Goal: Communication & Community: Answer question/provide support

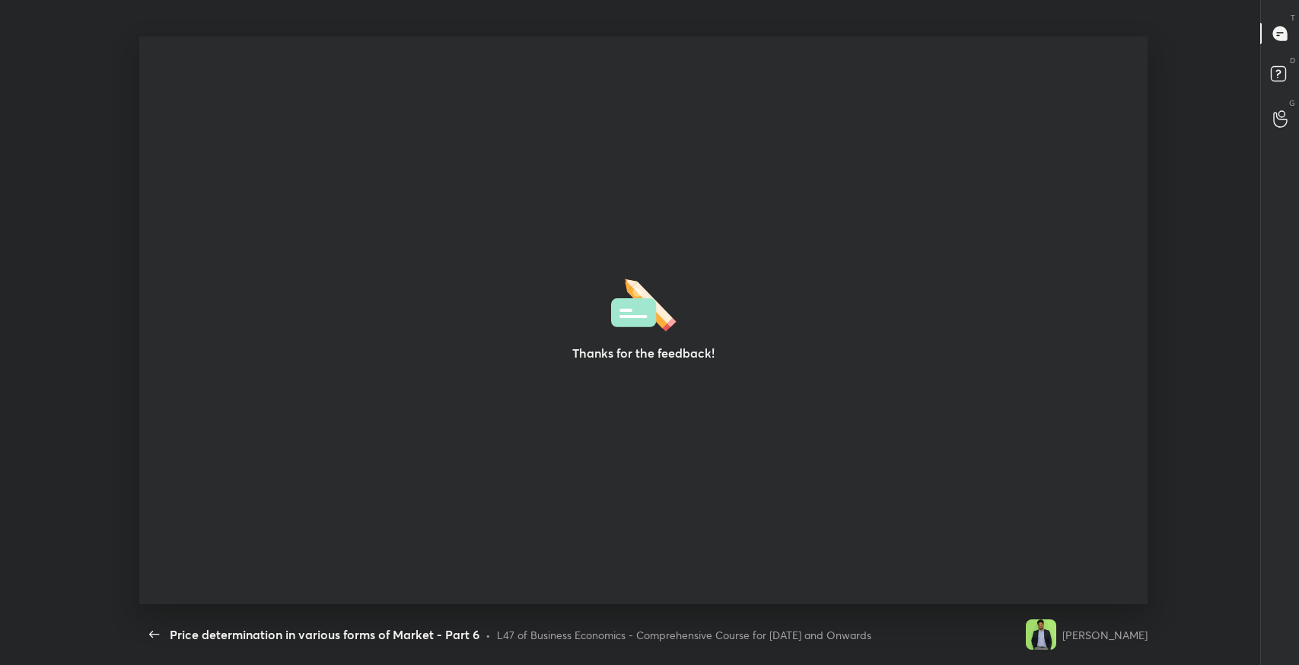
scroll to position [5, 0]
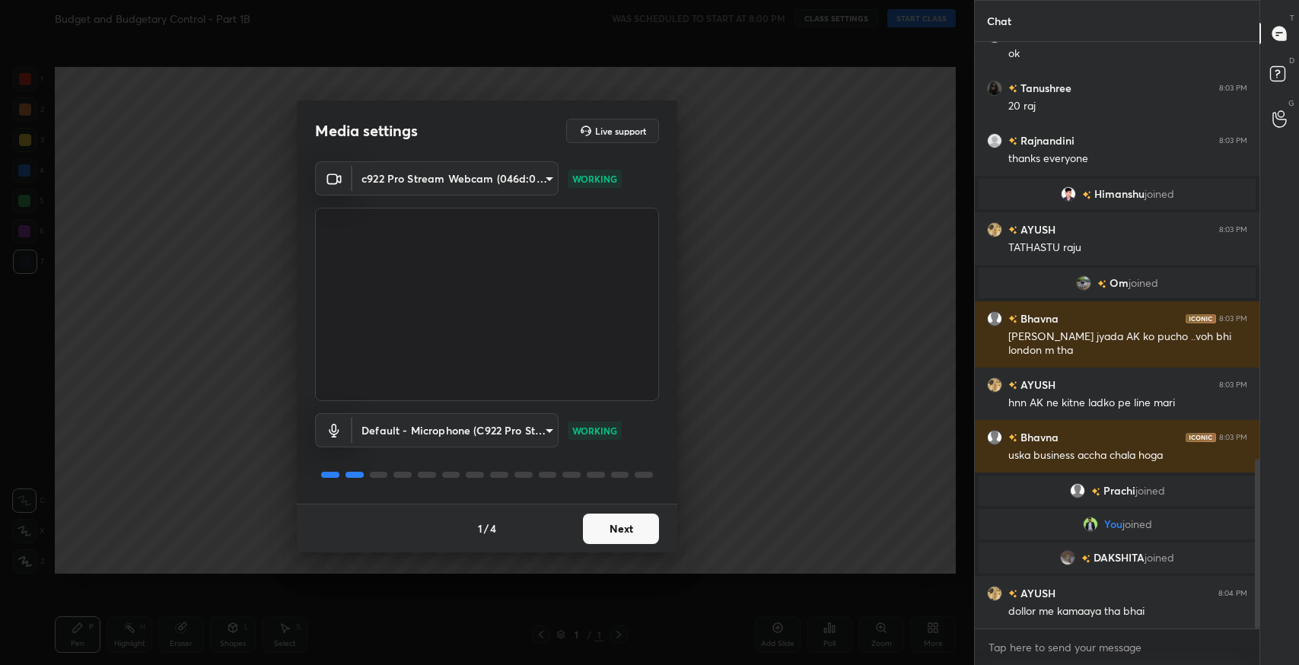
scroll to position [1441, 0]
click at [636, 530] on button "Next" at bounding box center [621, 529] width 76 height 30
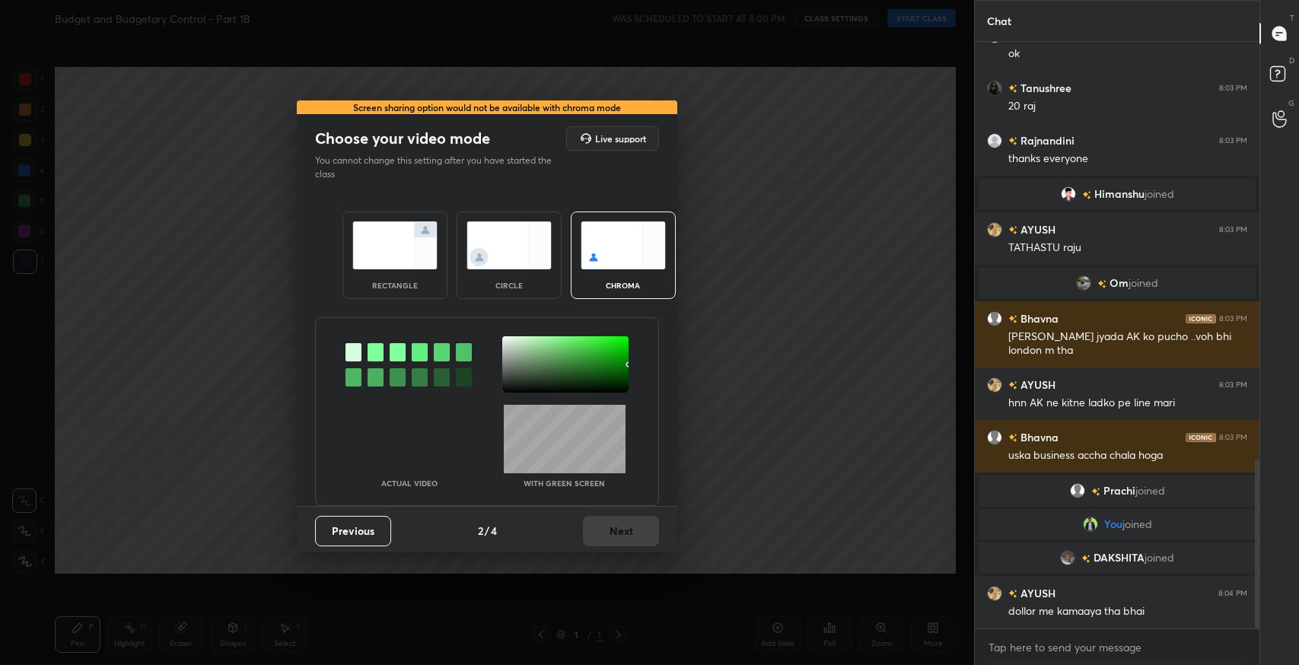
scroll to position [1492, 0]
click at [384, 268] on img at bounding box center [394, 245] width 85 height 48
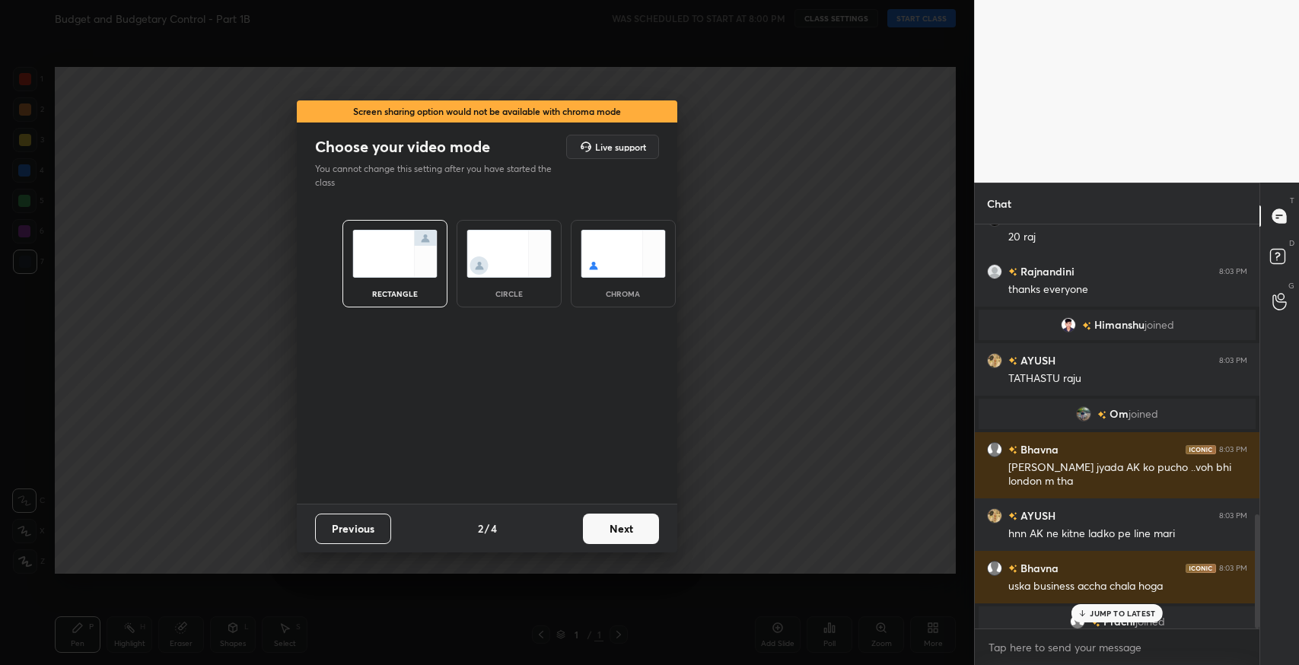
scroll to position [437, 280]
click at [627, 542] on button "Next" at bounding box center [621, 529] width 76 height 30
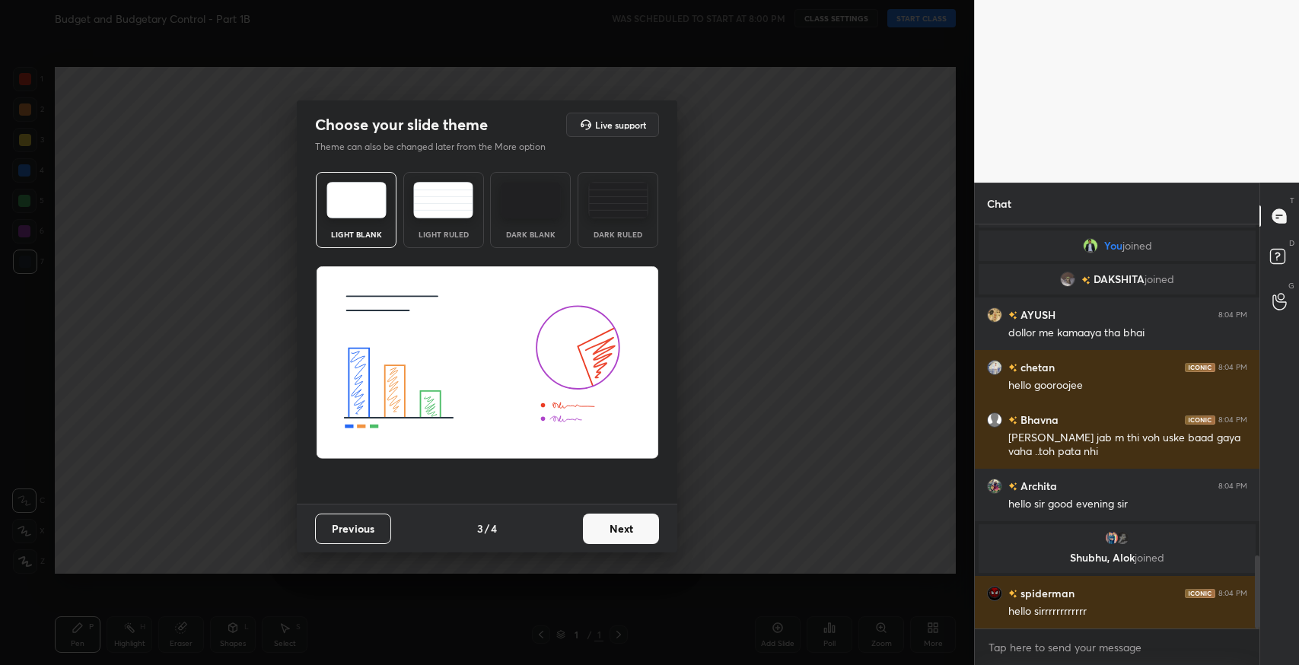
scroll to position [1818, 0]
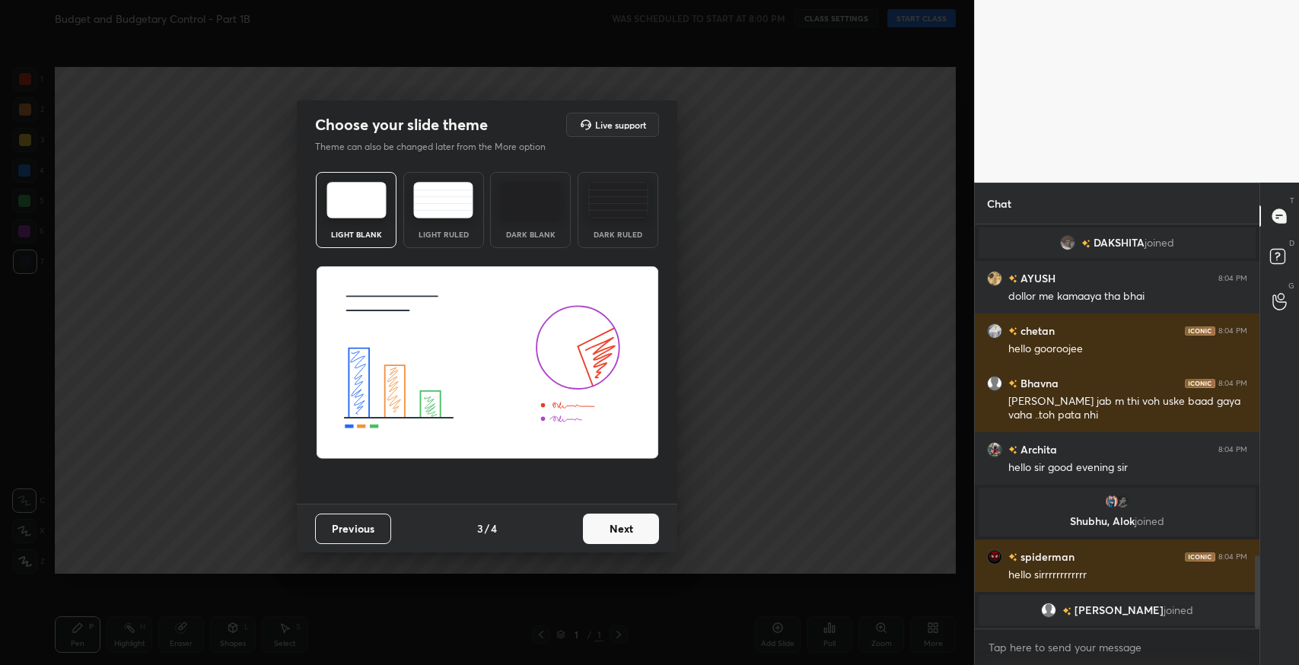
drag, startPoint x: 78, startPoint y: 651, endPoint x: 73, endPoint y: 685, distance: 33.9
drag, startPoint x: 73, startPoint y: 685, endPoint x: 435, endPoint y: 210, distance: 597.3
click at [435, 210] on img at bounding box center [443, 200] width 60 height 37
click at [597, 537] on button "Next" at bounding box center [621, 529] width 76 height 30
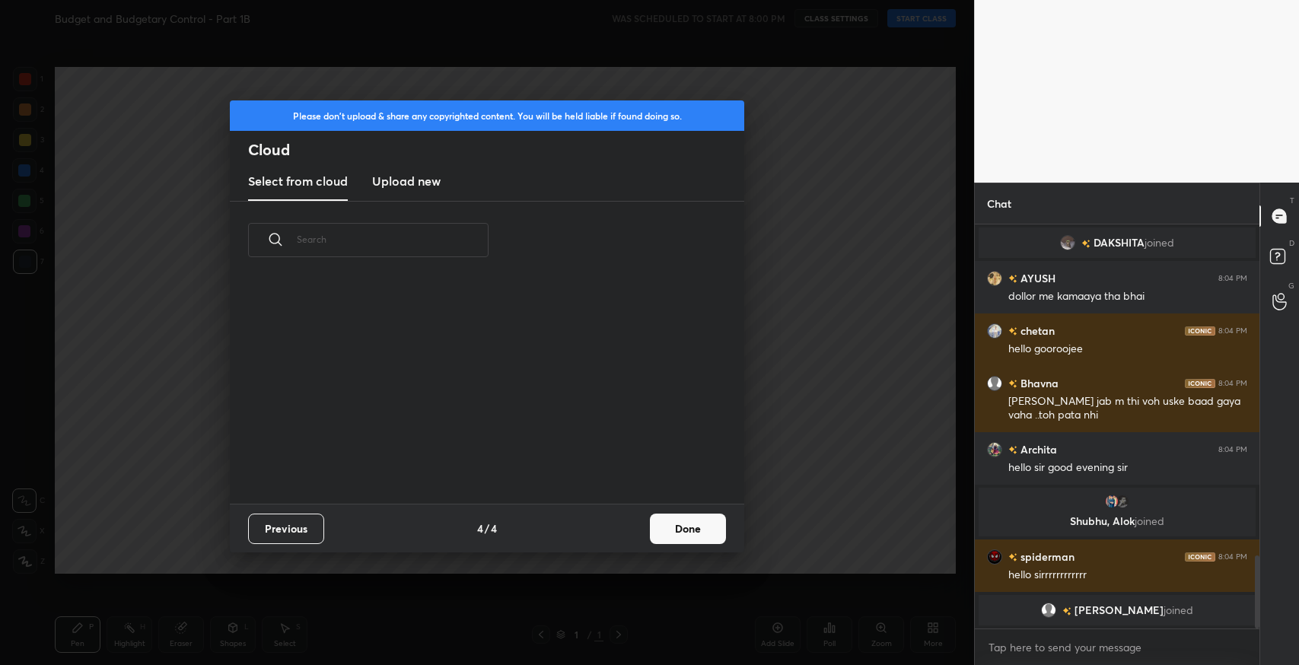
scroll to position [225, 488]
click at [706, 534] on button "Done" at bounding box center [688, 529] width 76 height 30
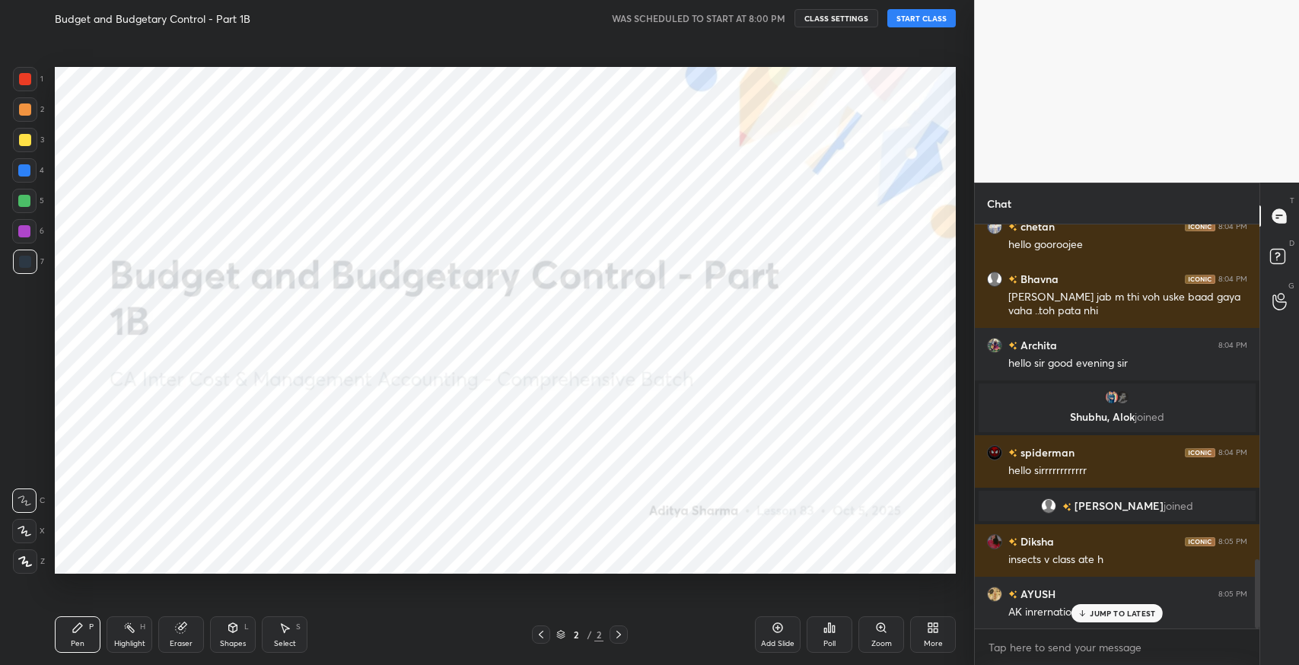
scroll to position [1961, 0]
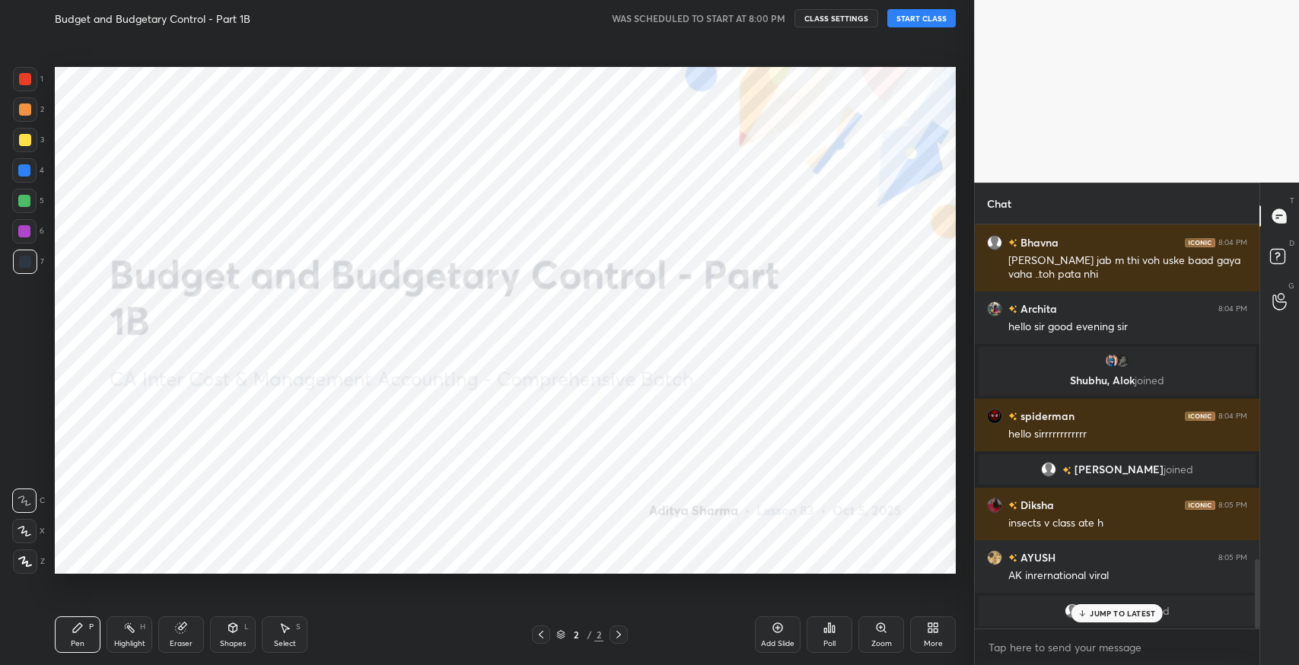
click at [947, 14] on button "START CLASS" at bounding box center [921, 18] width 68 height 18
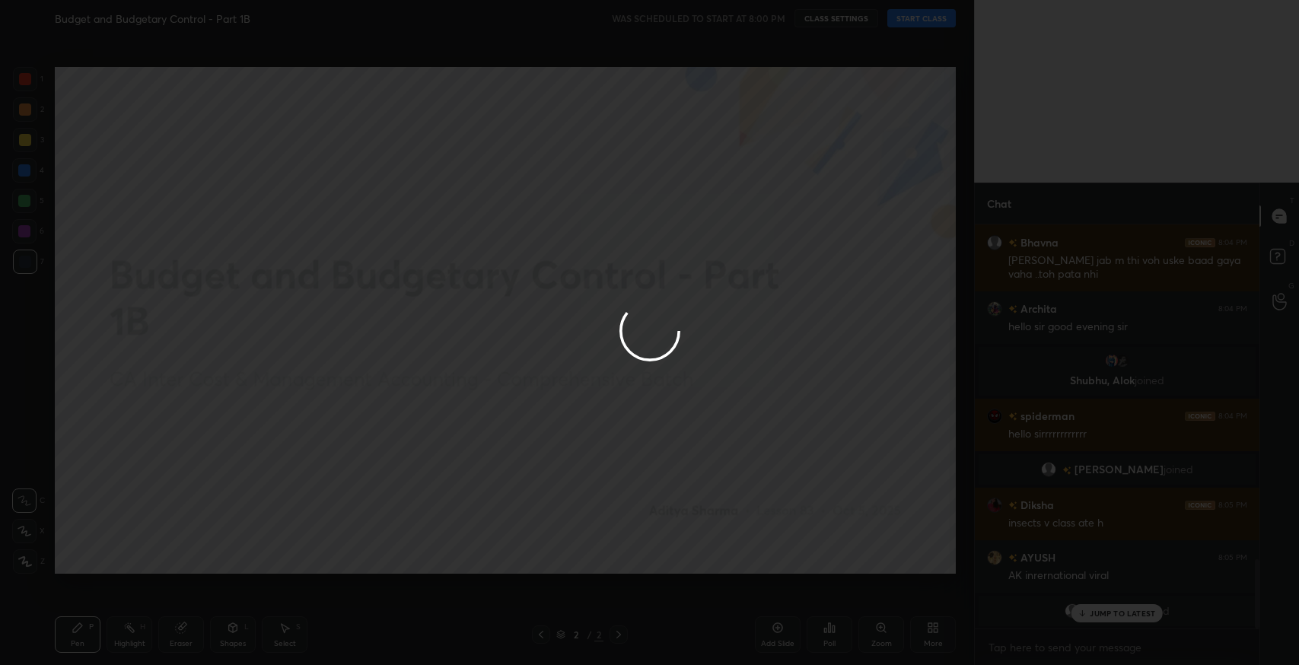
type textarea "x"
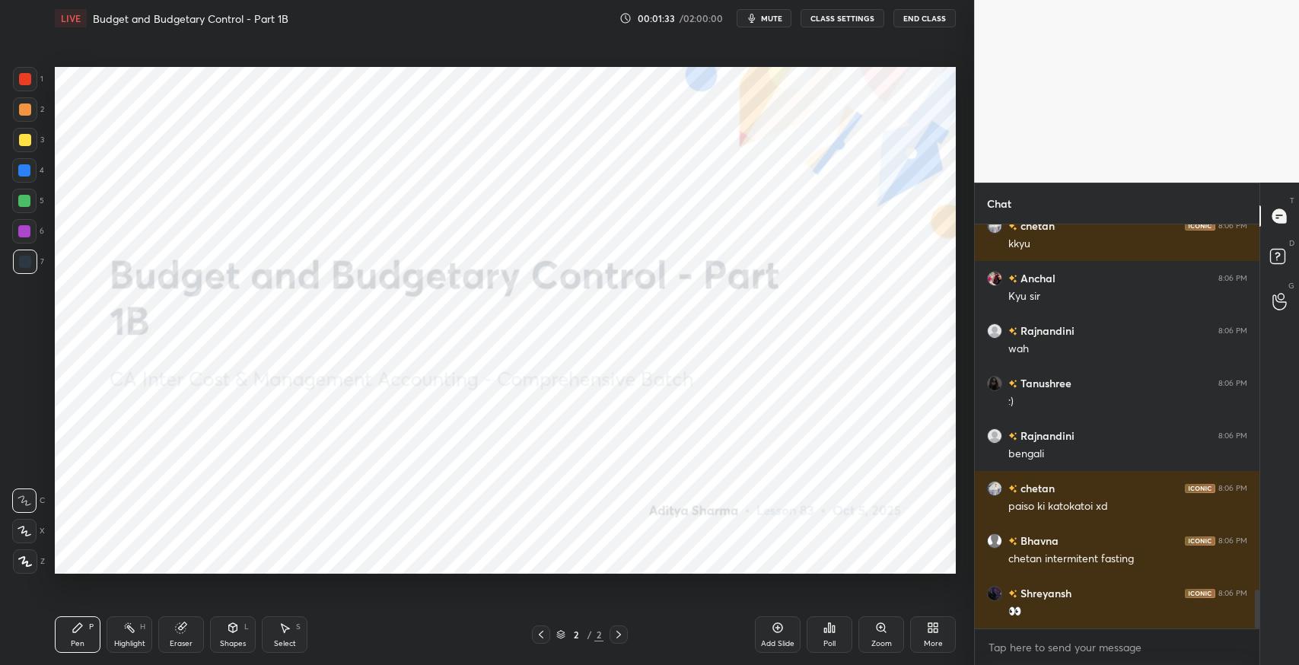
scroll to position [3850, 0]
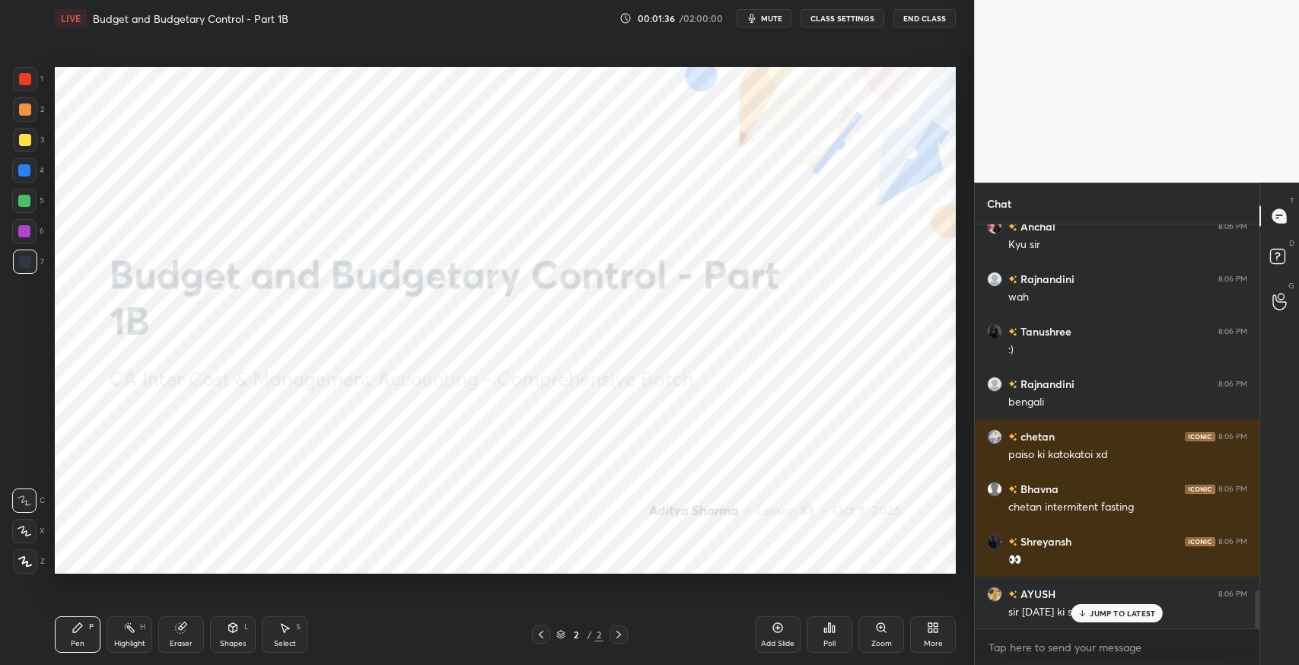
click at [1108, 613] on p "JUMP TO LATEST" at bounding box center [1122, 613] width 65 height 9
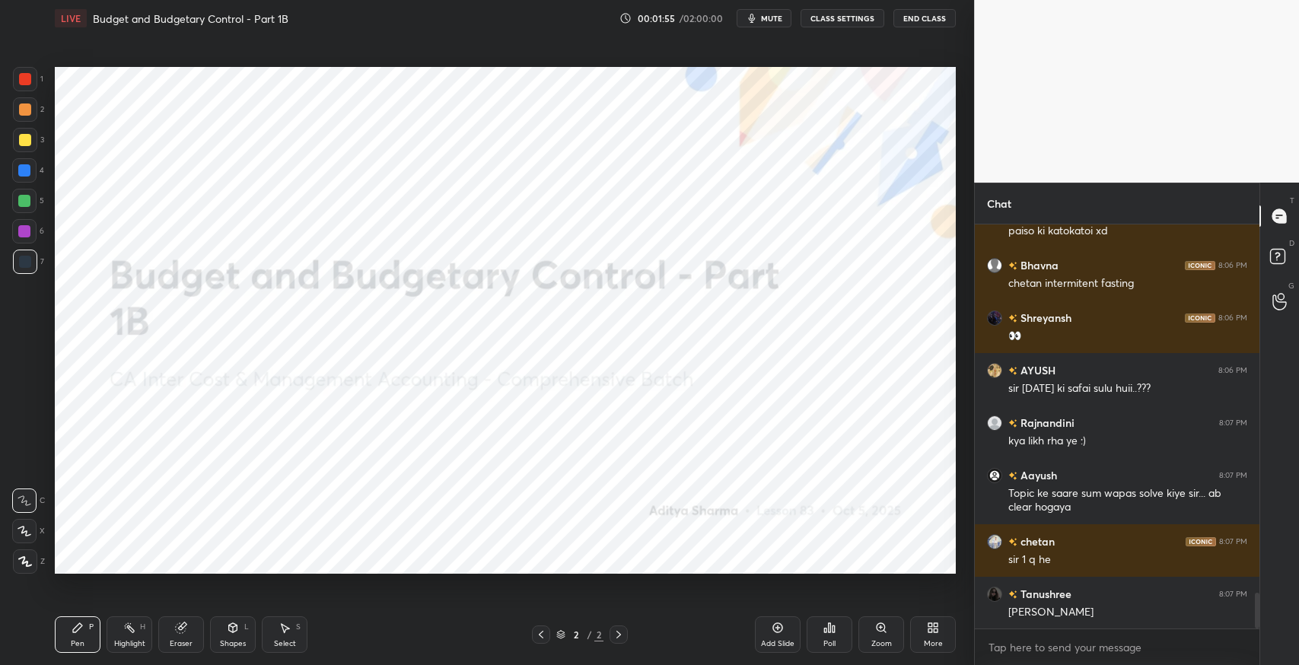
scroll to position [4127, 0]
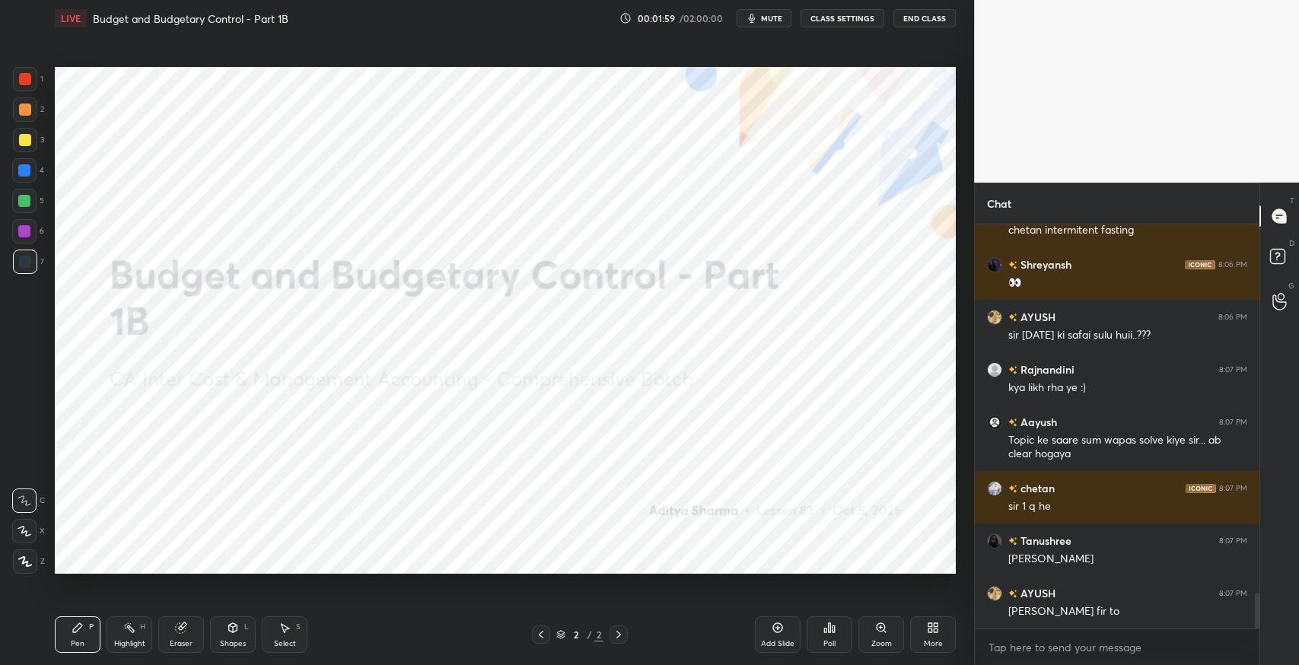
click at [777, 633] on icon at bounding box center [778, 628] width 12 height 12
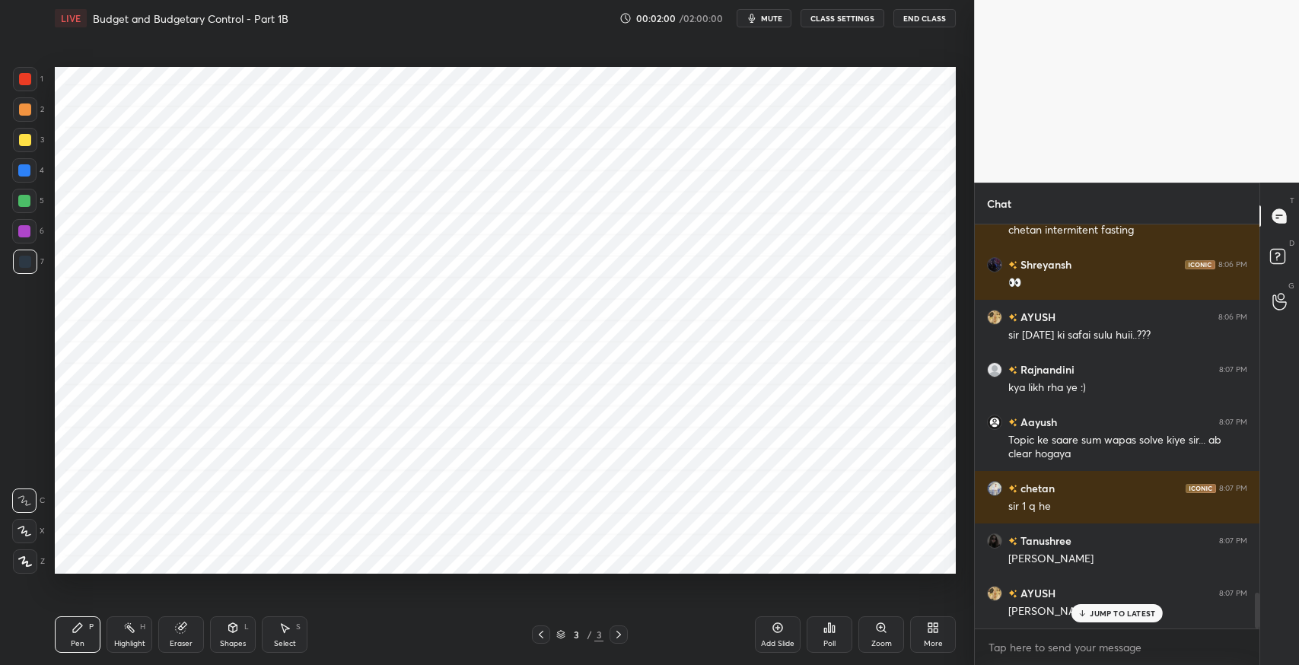
scroll to position [4178, 0]
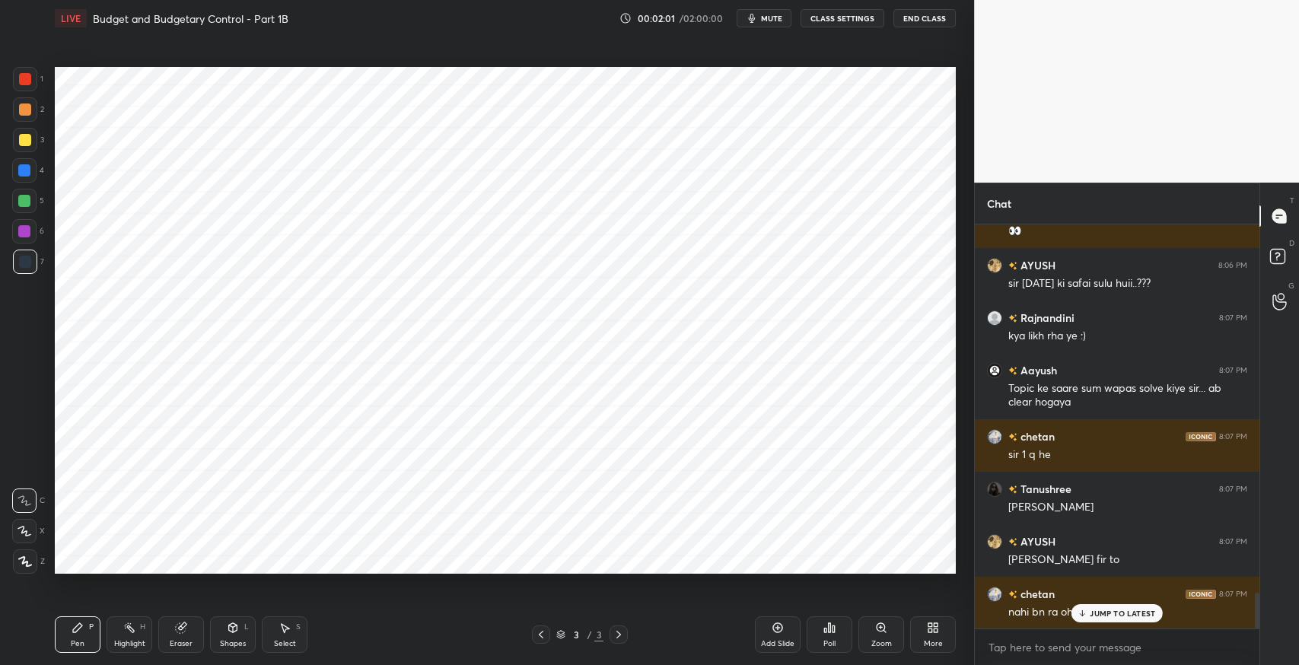
click at [1103, 620] on div "JUMP TO LATEST" at bounding box center [1117, 613] width 91 height 18
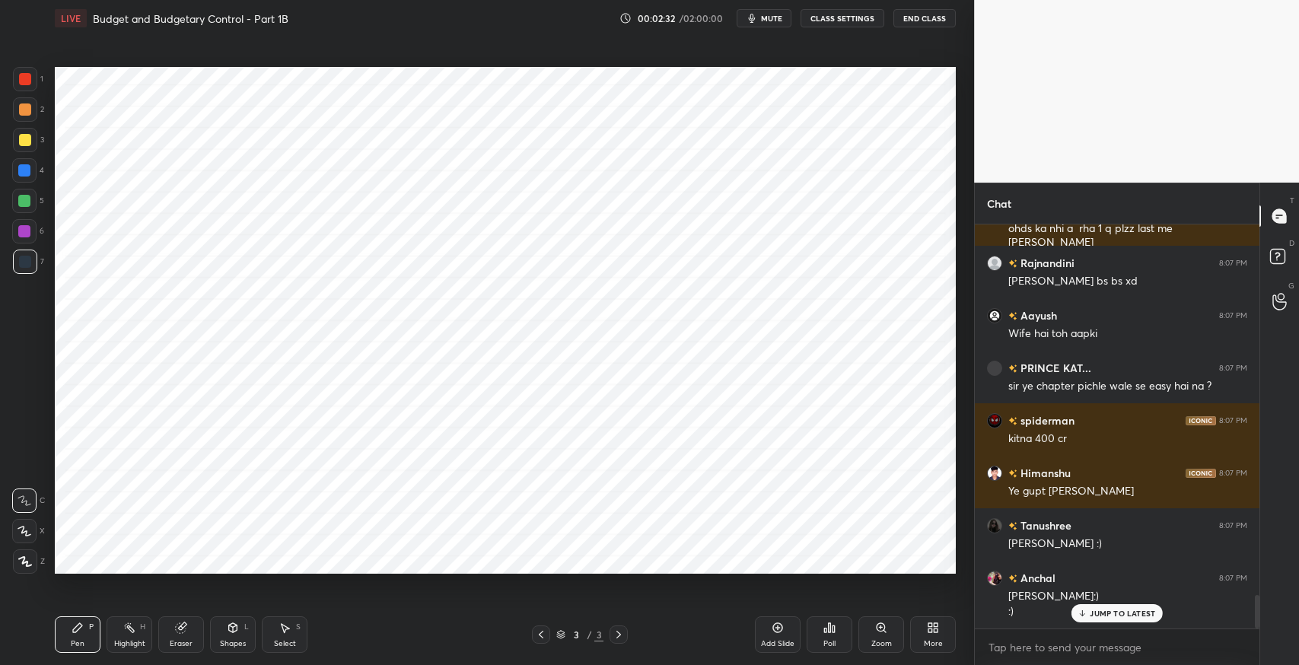
scroll to position [4518, 0]
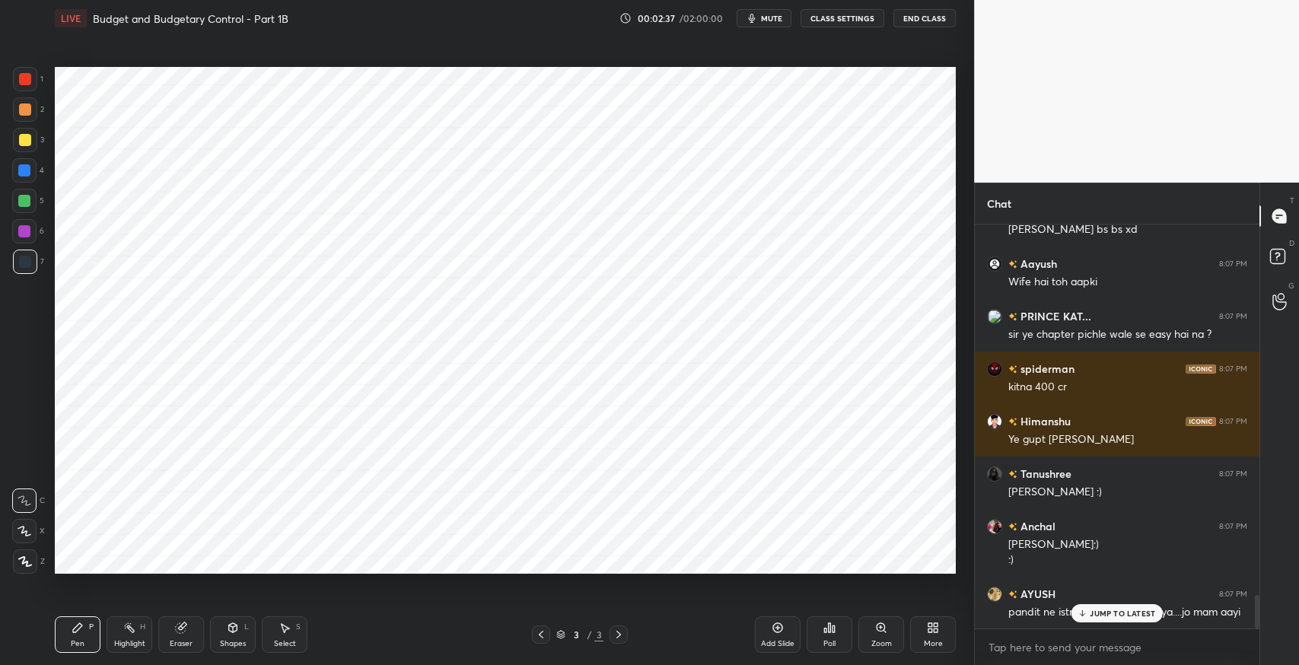
click at [1102, 615] on p "JUMP TO LATEST" at bounding box center [1122, 613] width 65 height 9
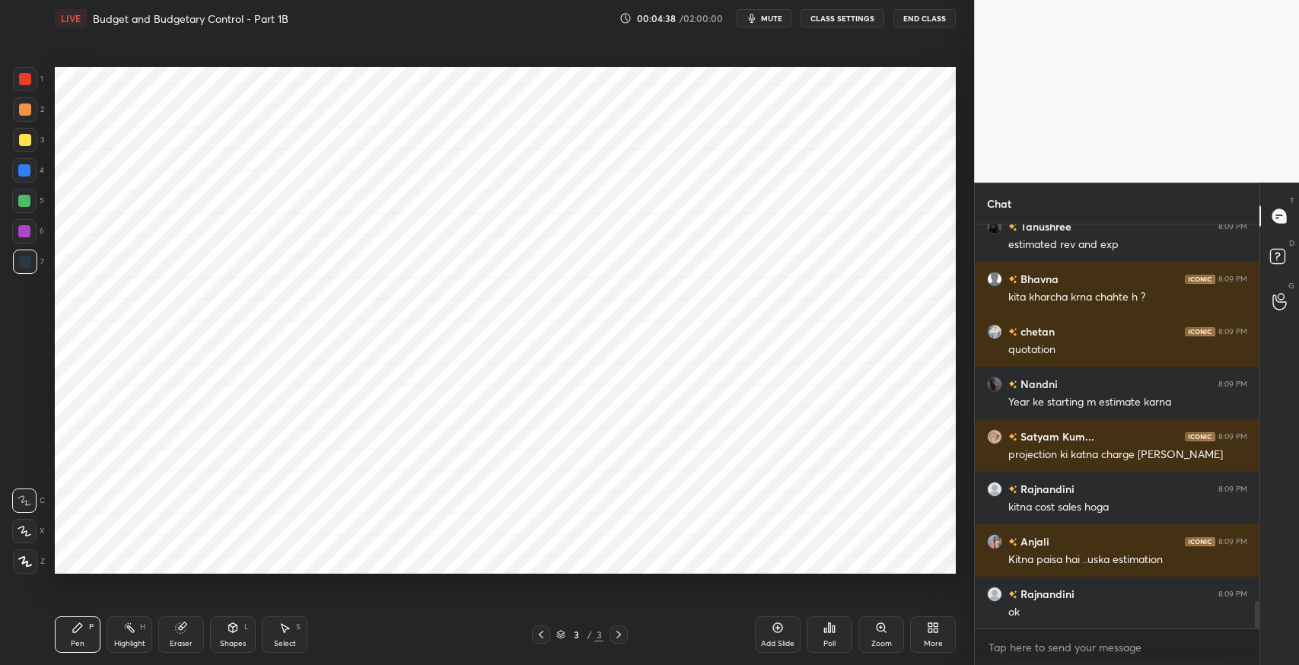
scroll to position [5595, 0]
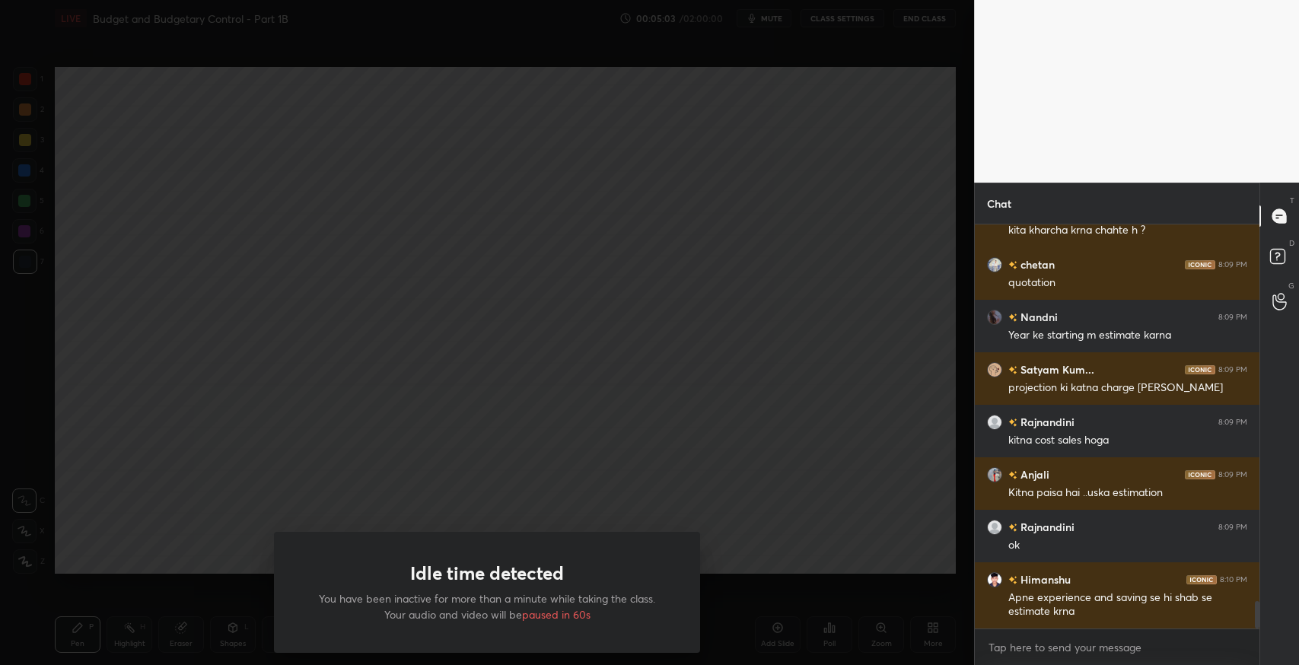
click at [535, 276] on div "Idle time detected You have been inactive for more than a minute while taking t…" at bounding box center [487, 332] width 974 height 665
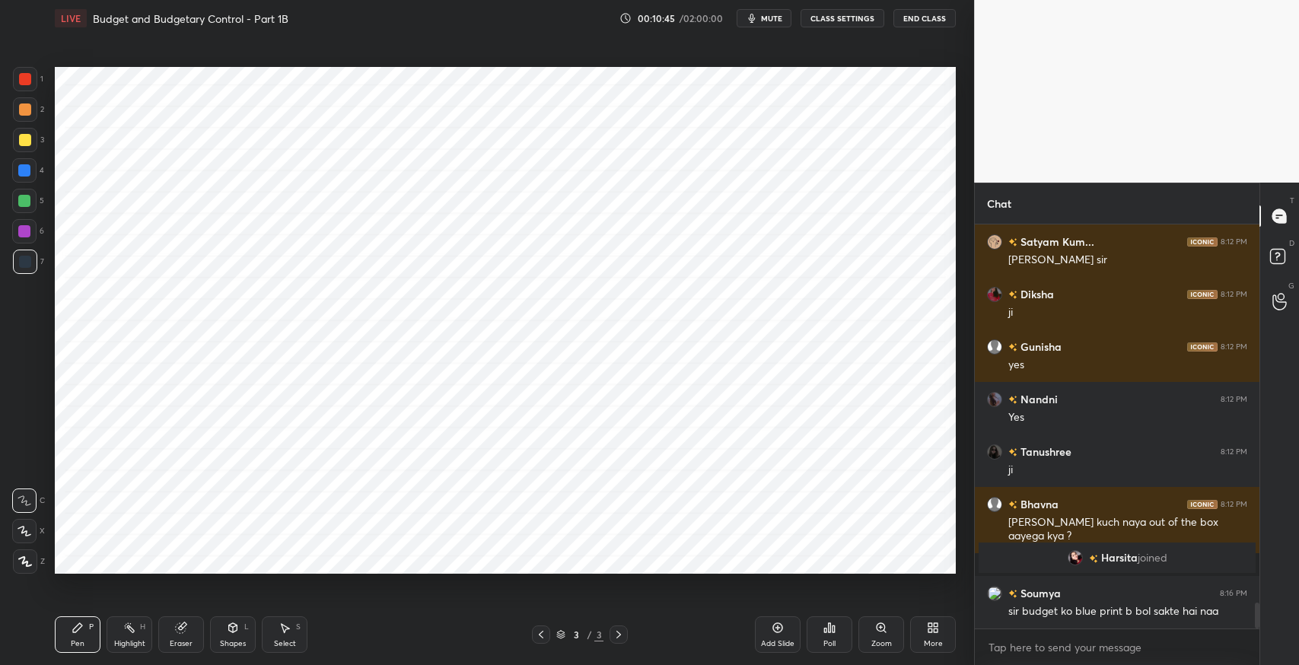
scroll to position [5908, 0]
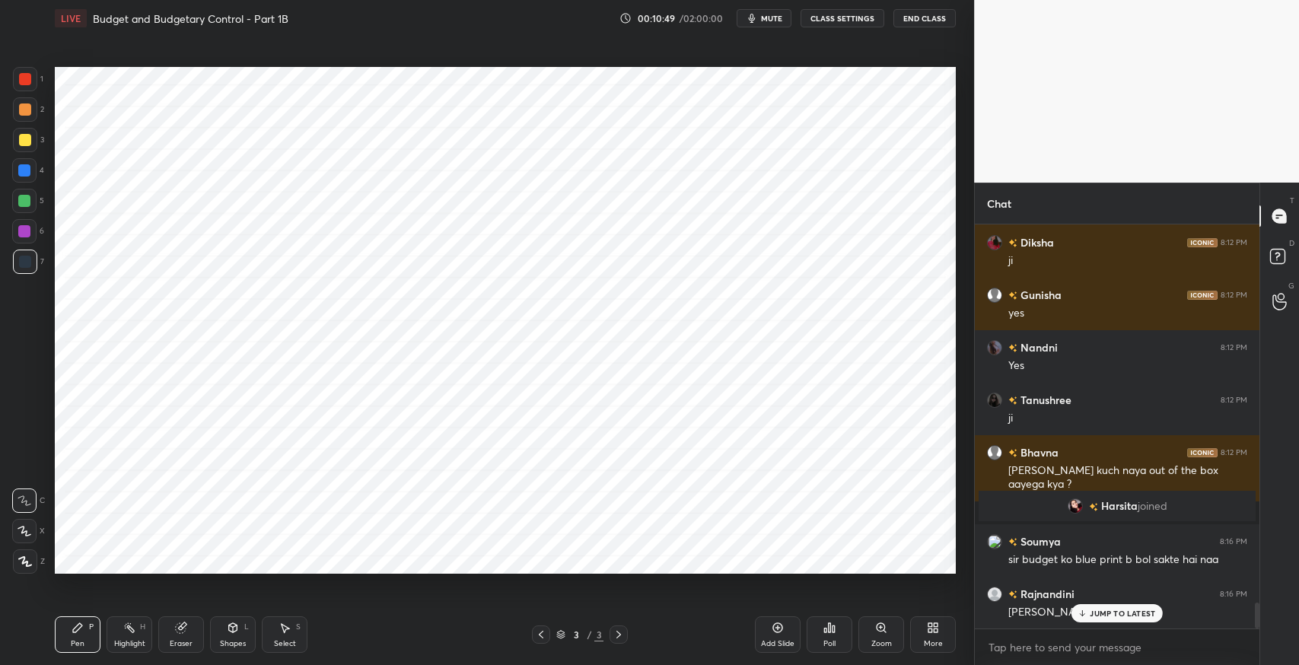
click at [1136, 613] on p "JUMP TO LATEST" at bounding box center [1122, 613] width 65 height 9
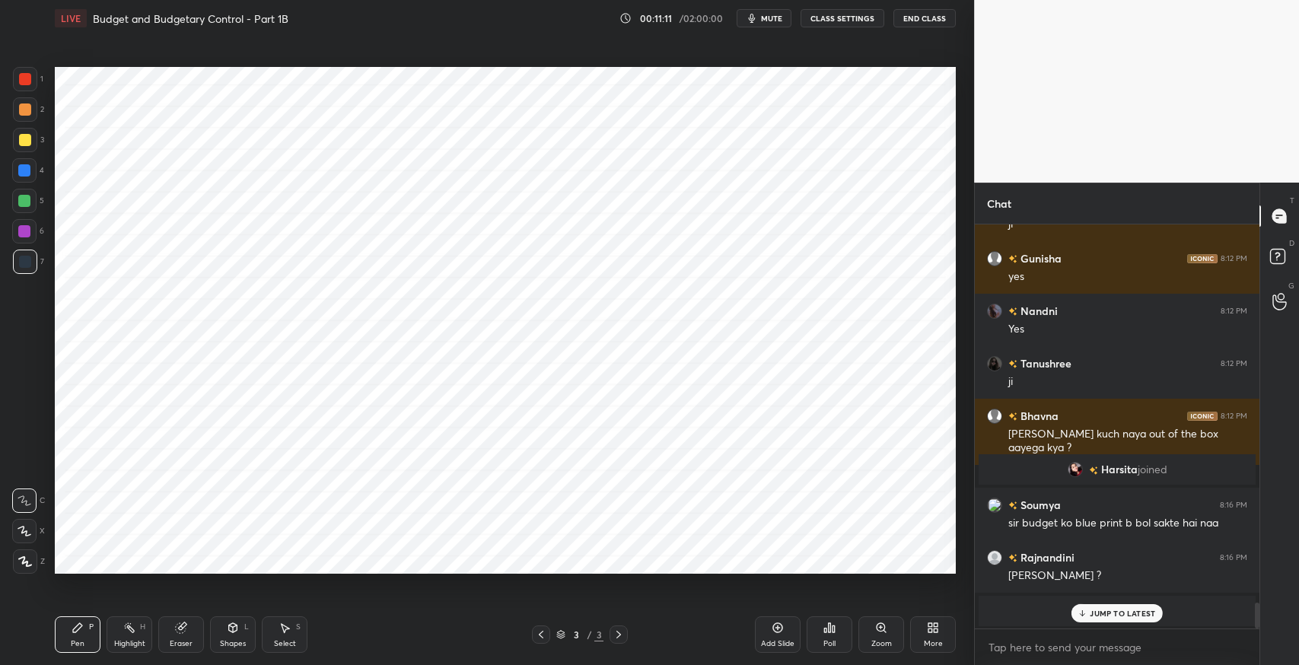
click at [1136, 618] on p "JUMP TO LATEST" at bounding box center [1122, 613] width 65 height 9
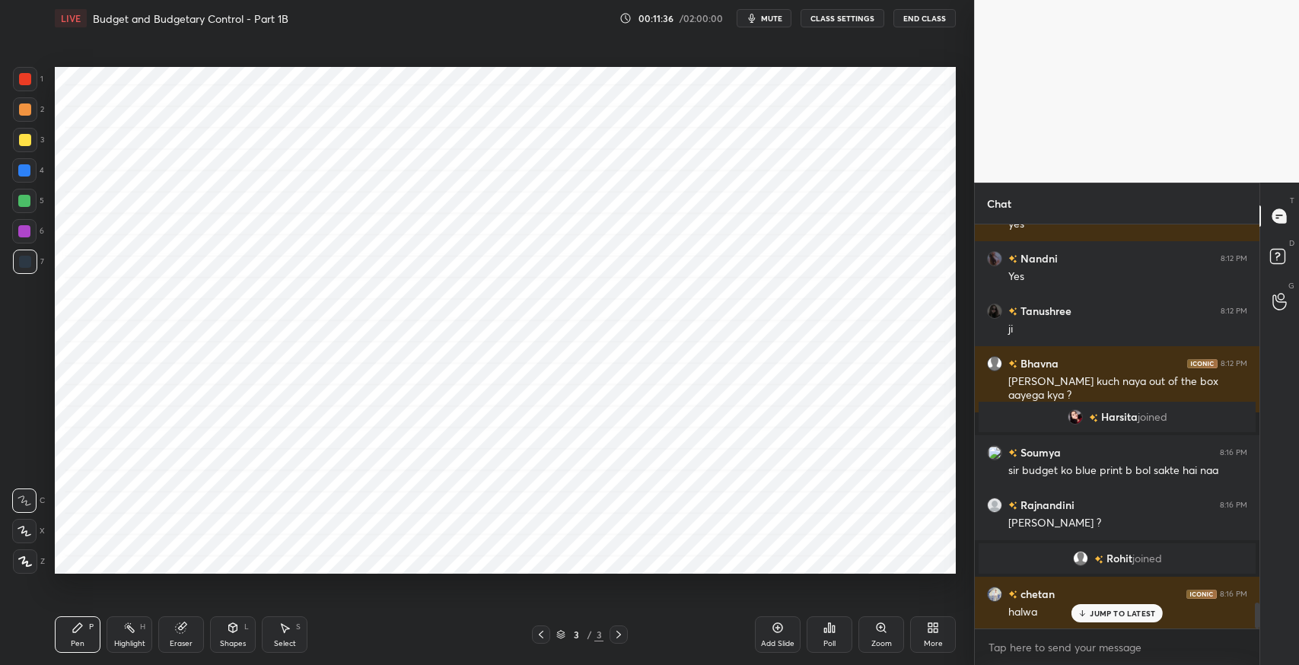
click at [1090, 608] on div "[PERSON_NAME] 8:11 PM yes Mukesh 8:11 PM hnn Gunisha 8:11 PM [PERSON_NAME] Kum.…" at bounding box center [1117, 427] width 285 height 404
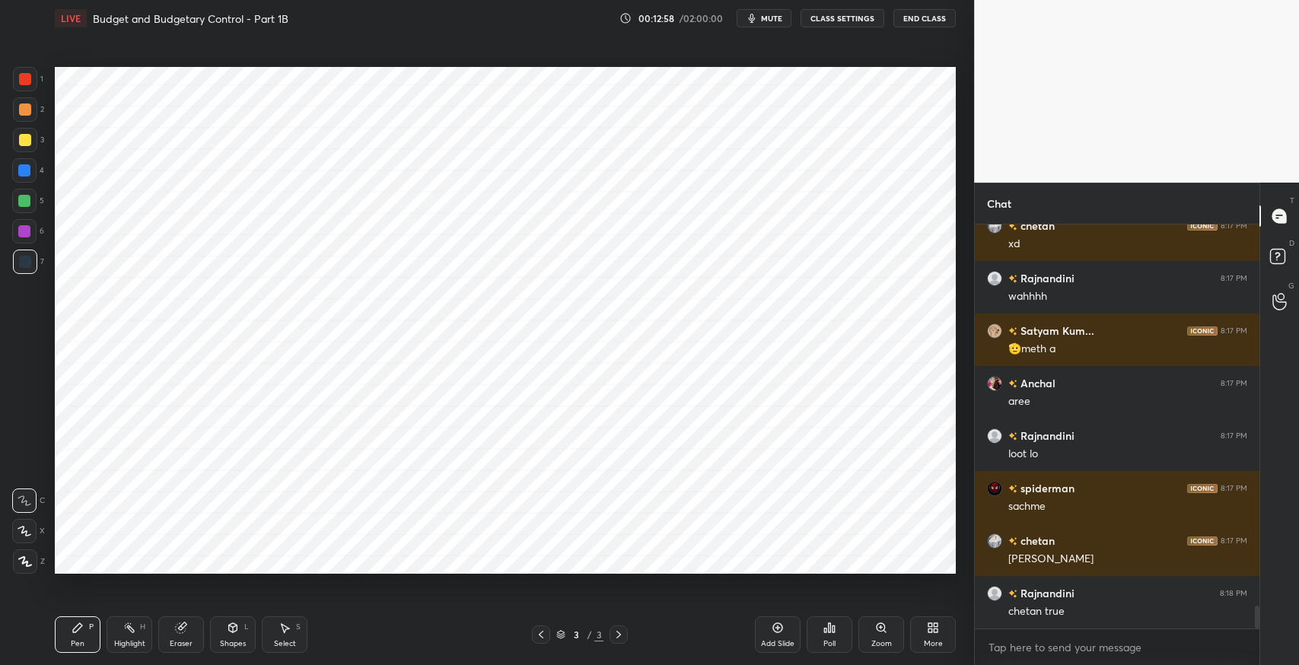
scroll to position [6728, 0]
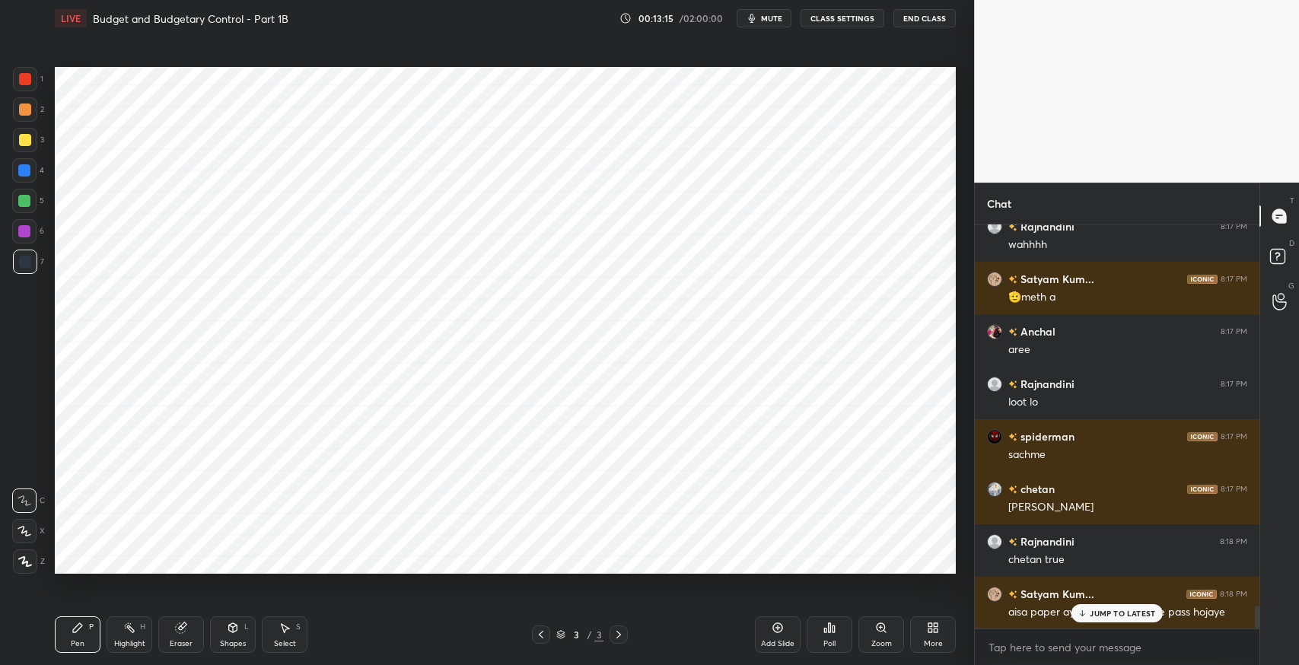
click at [292, 624] on div "Select S" at bounding box center [285, 634] width 46 height 37
click at [653, 542] on div "0 ° Undo Copy Duplicate Duplicate to new slide Delete" at bounding box center [505, 320] width 901 height 507
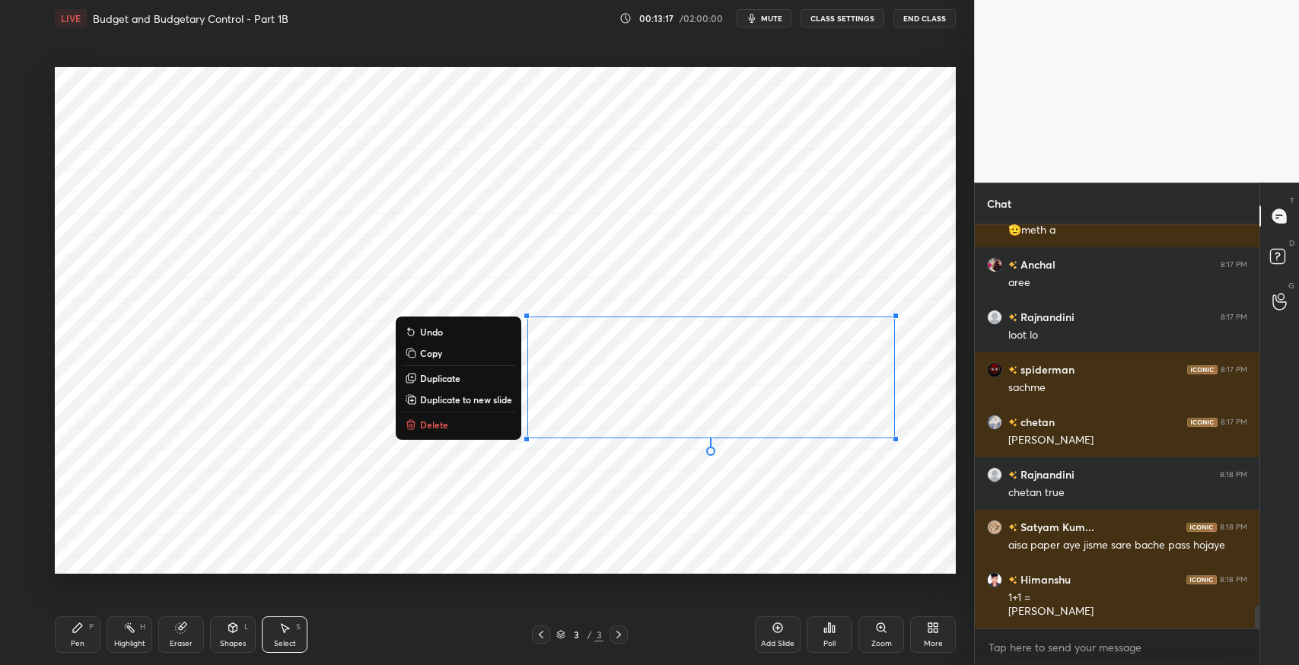
click at [471, 428] on button "Delete" at bounding box center [458, 425] width 113 height 18
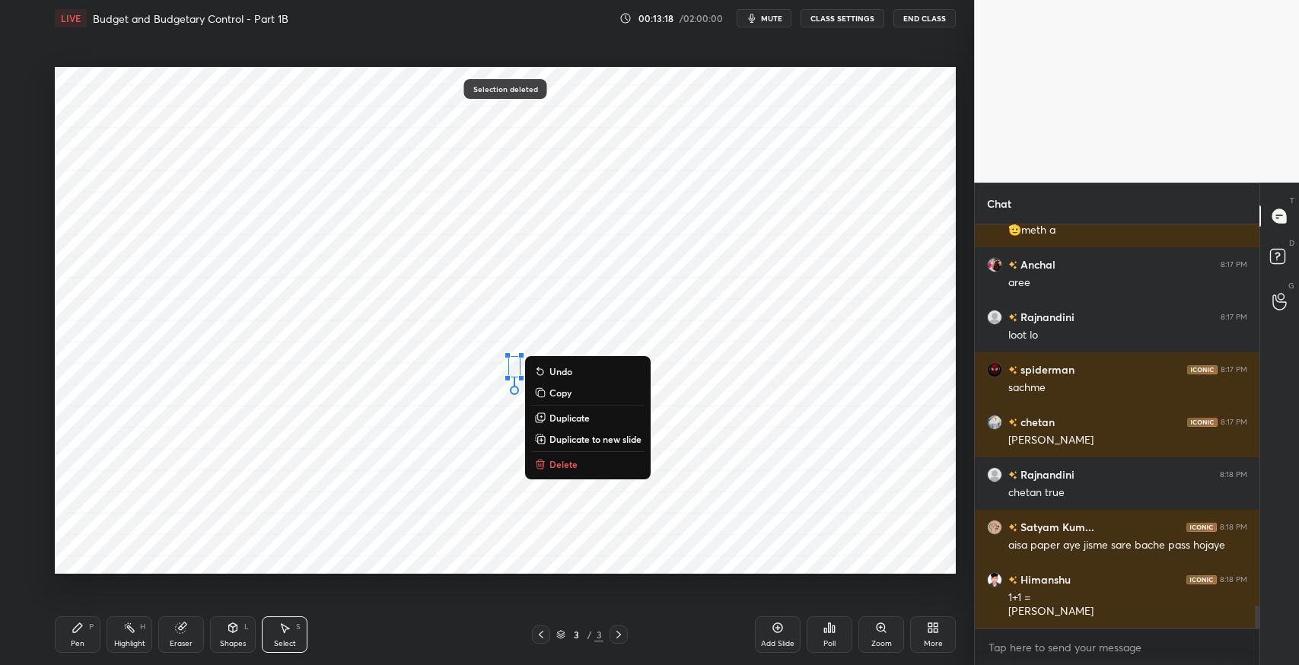
click at [581, 460] on button "Delete" at bounding box center [587, 464] width 113 height 18
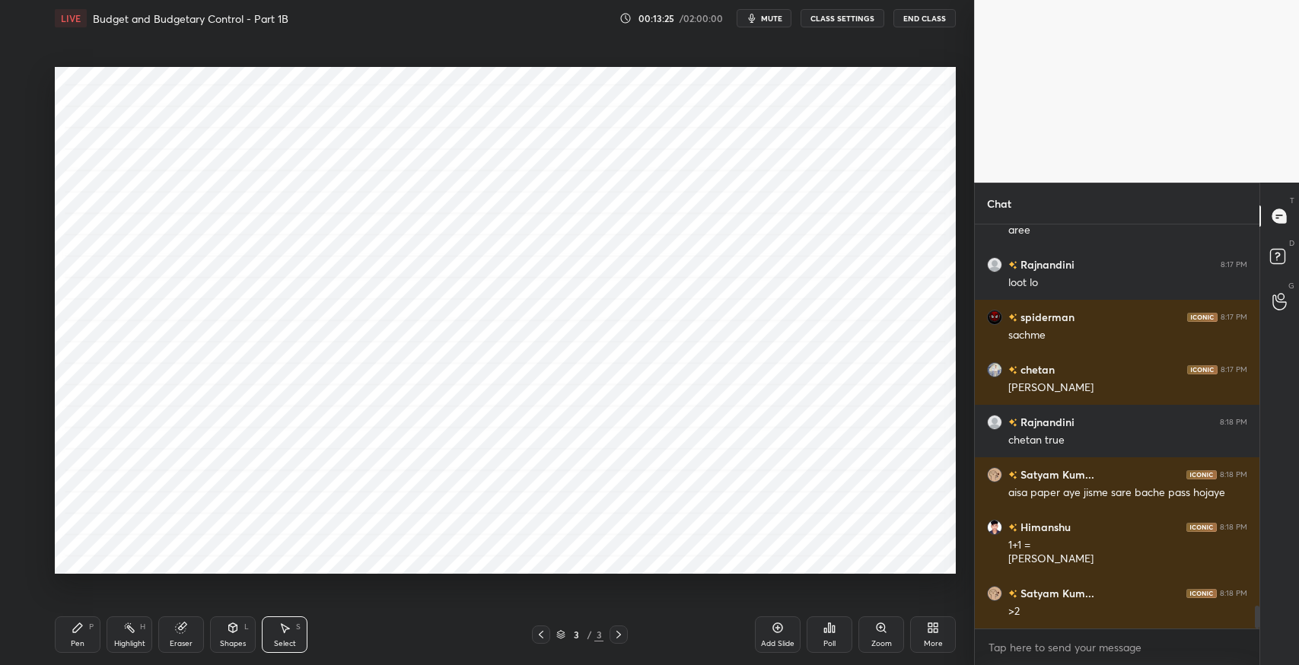
scroll to position [6899, 0]
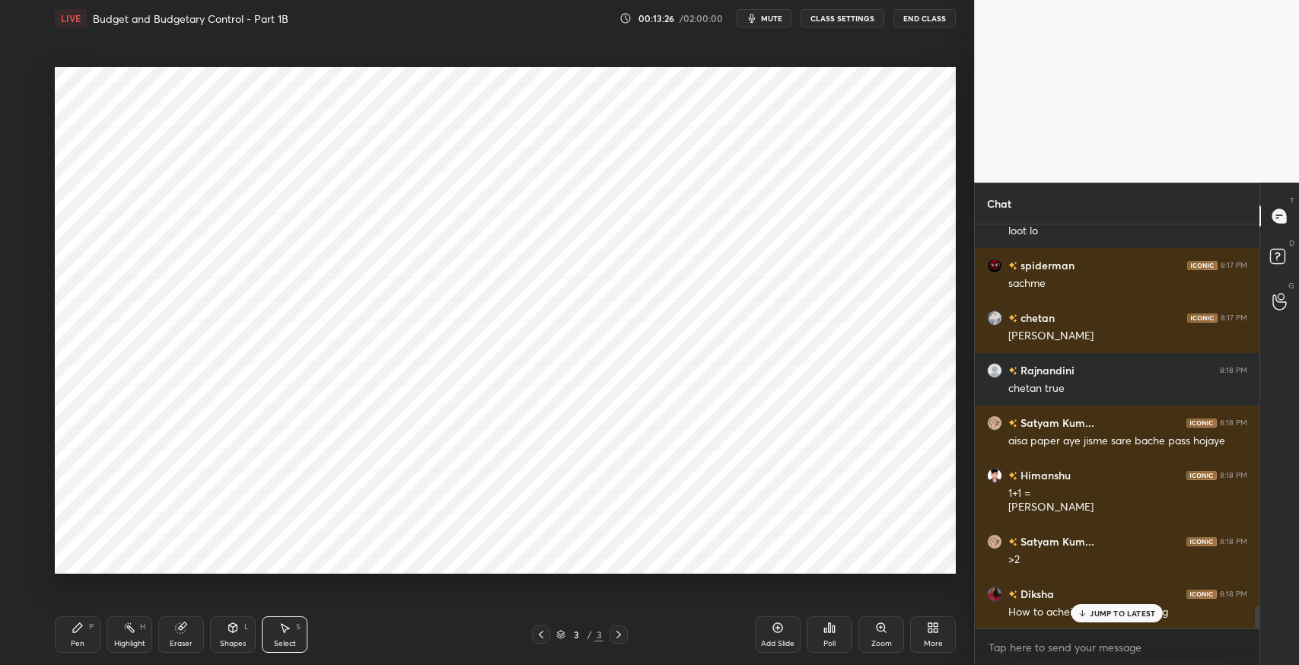
click at [779, 626] on icon at bounding box center [778, 628] width 12 height 12
click at [81, 629] on icon at bounding box center [78, 628] width 12 height 12
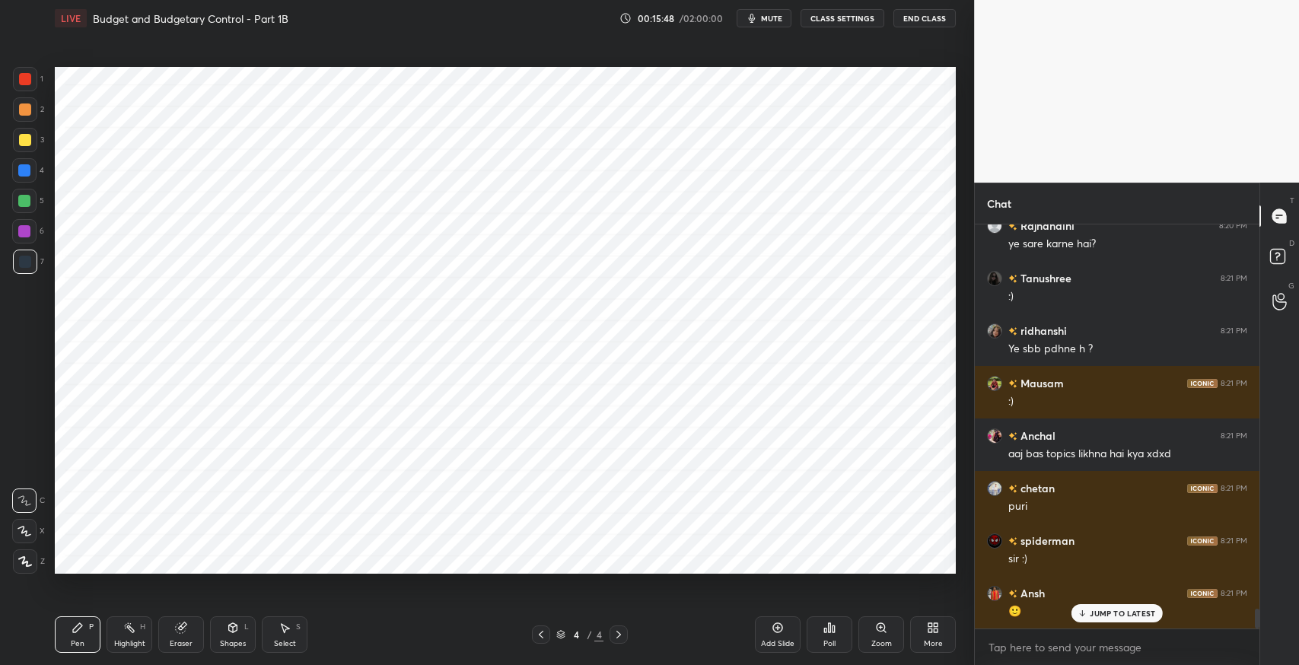
scroll to position [7873, 0]
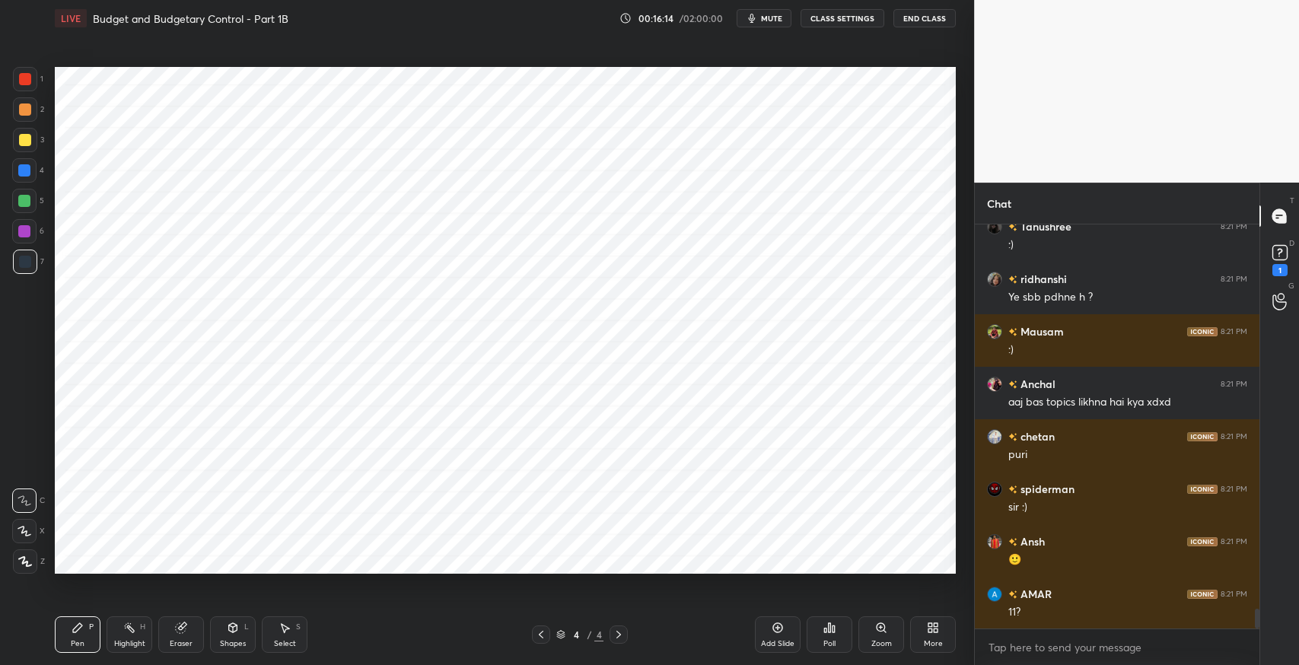
click at [243, 623] on div "Shapes L" at bounding box center [233, 634] width 46 height 37
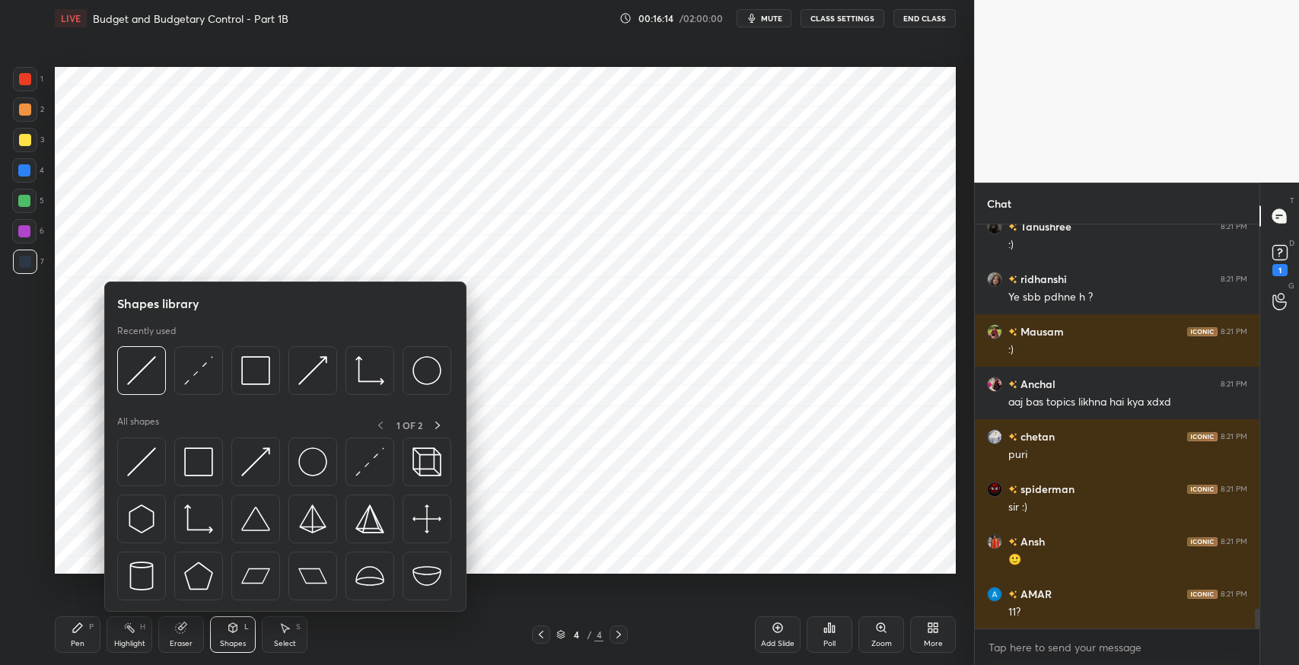
click at [196, 470] on img at bounding box center [198, 462] width 29 height 29
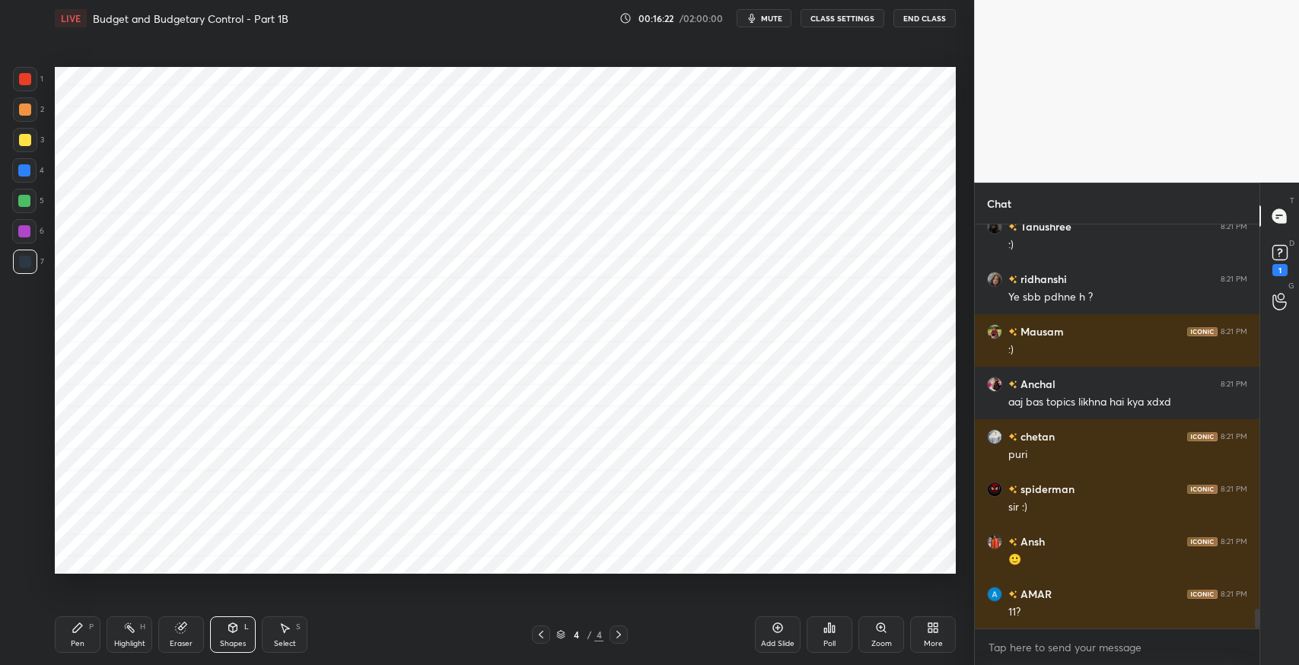
click at [67, 629] on div "Pen P" at bounding box center [78, 634] width 46 height 37
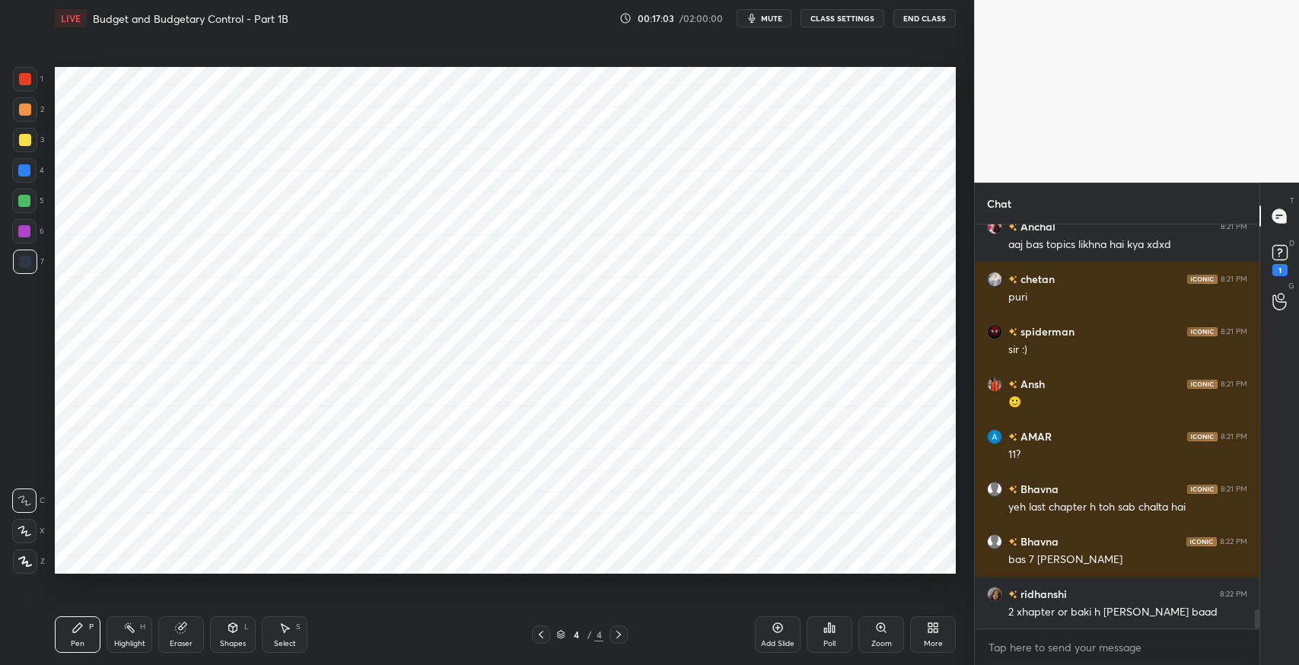
scroll to position [8084, 0]
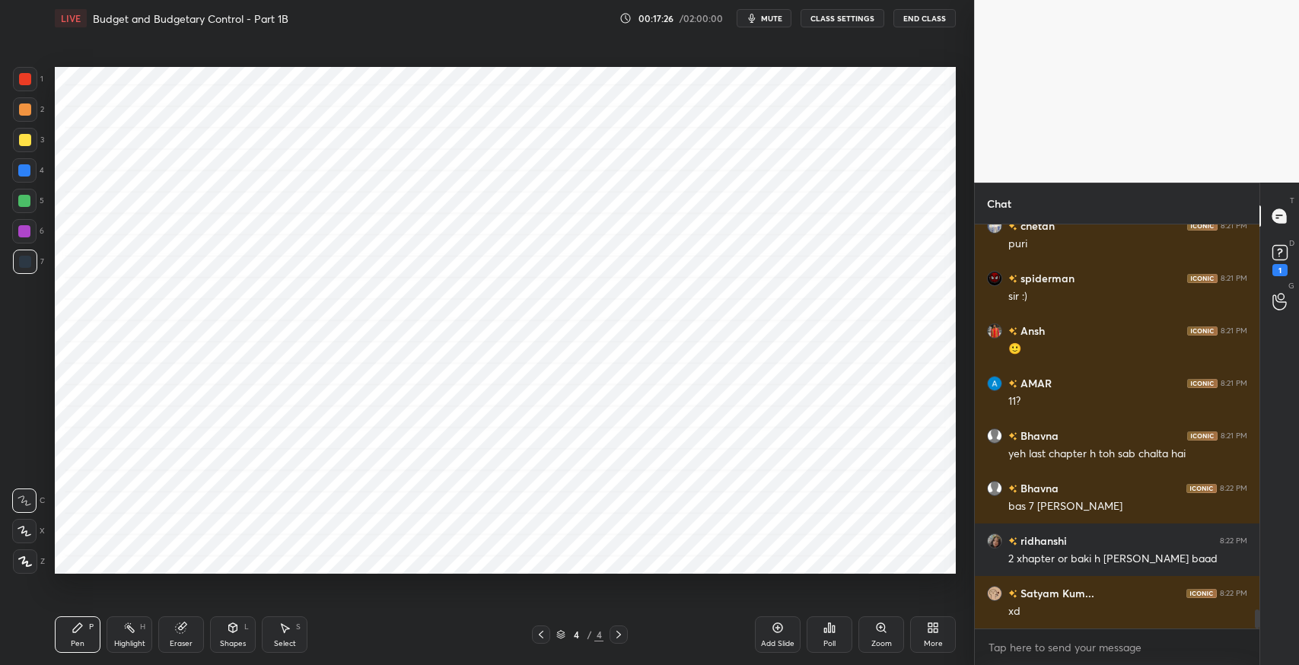
click at [81, 636] on div "Pen P" at bounding box center [78, 634] width 46 height 37
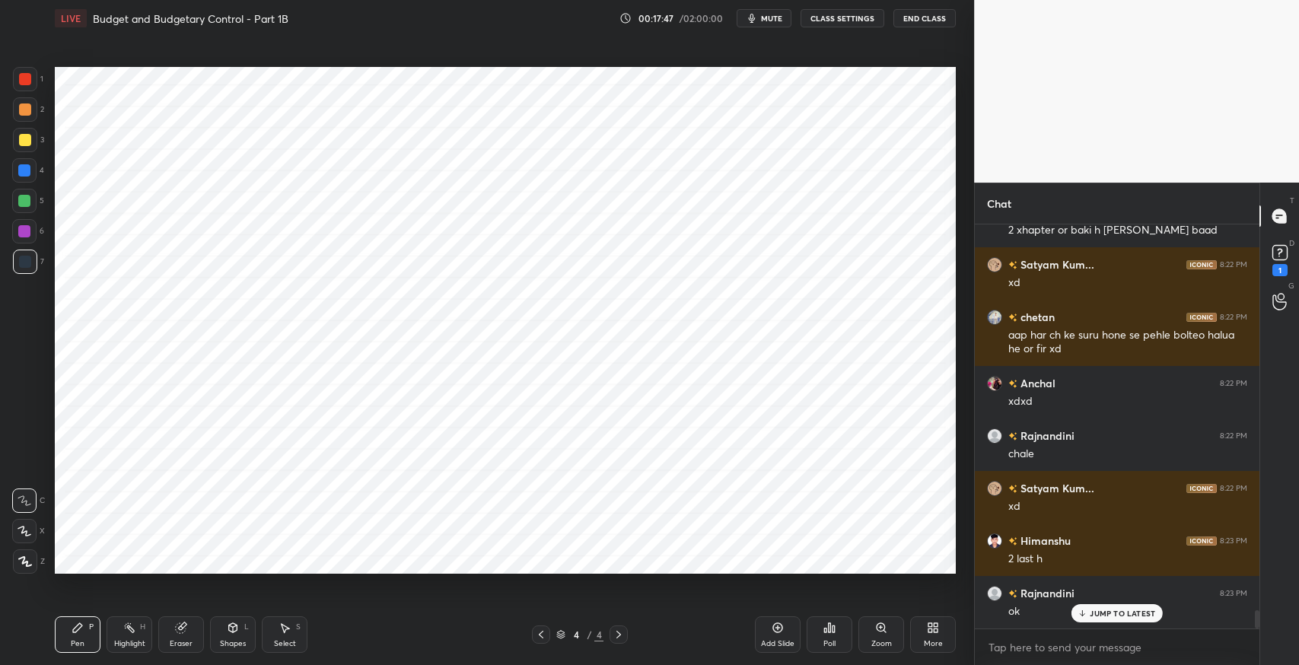
scroll to position [8465, 0]
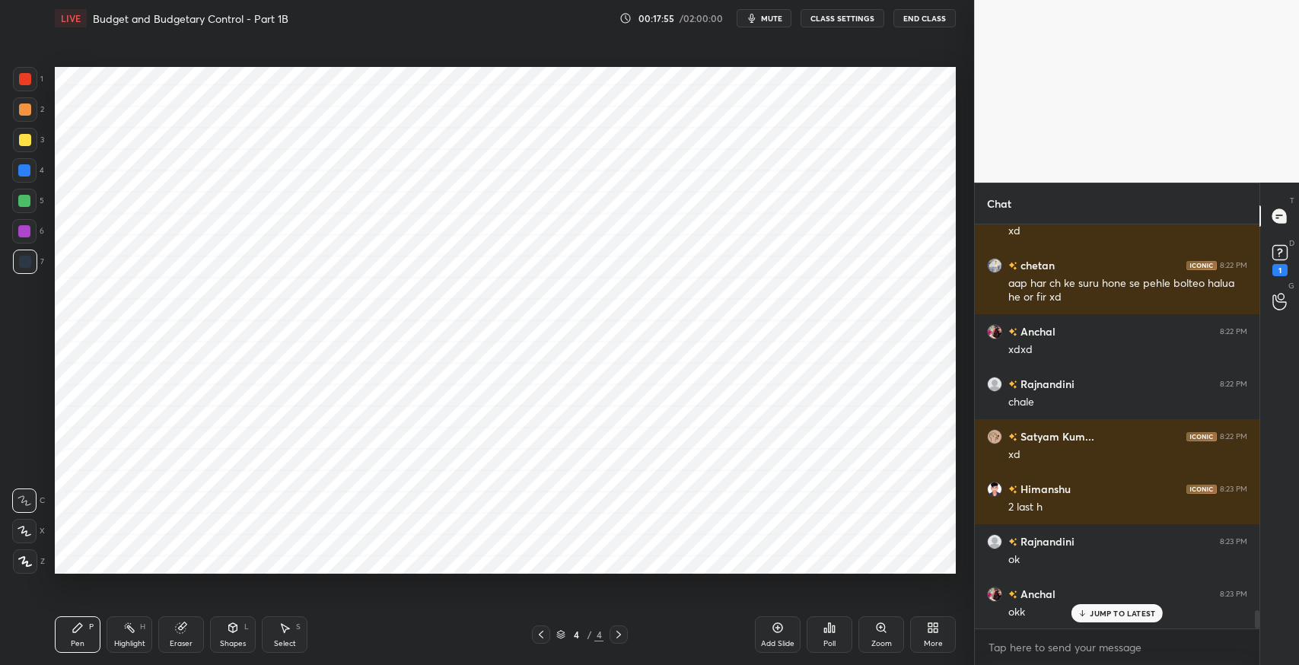
click at [232, 650] on div "Shapes L" at bounding box center [233, 634] width 46 height 37
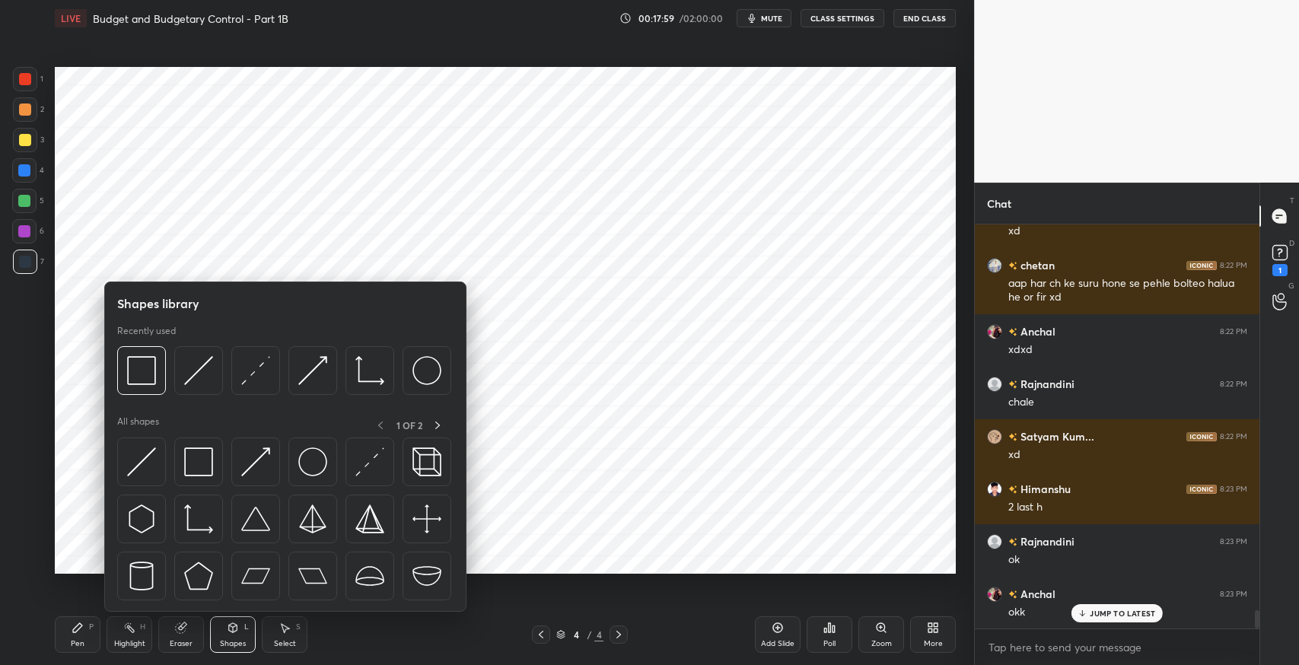
click at [85, 635] on div "Pen P" at bounding box center [78, 634] width 46 height 37
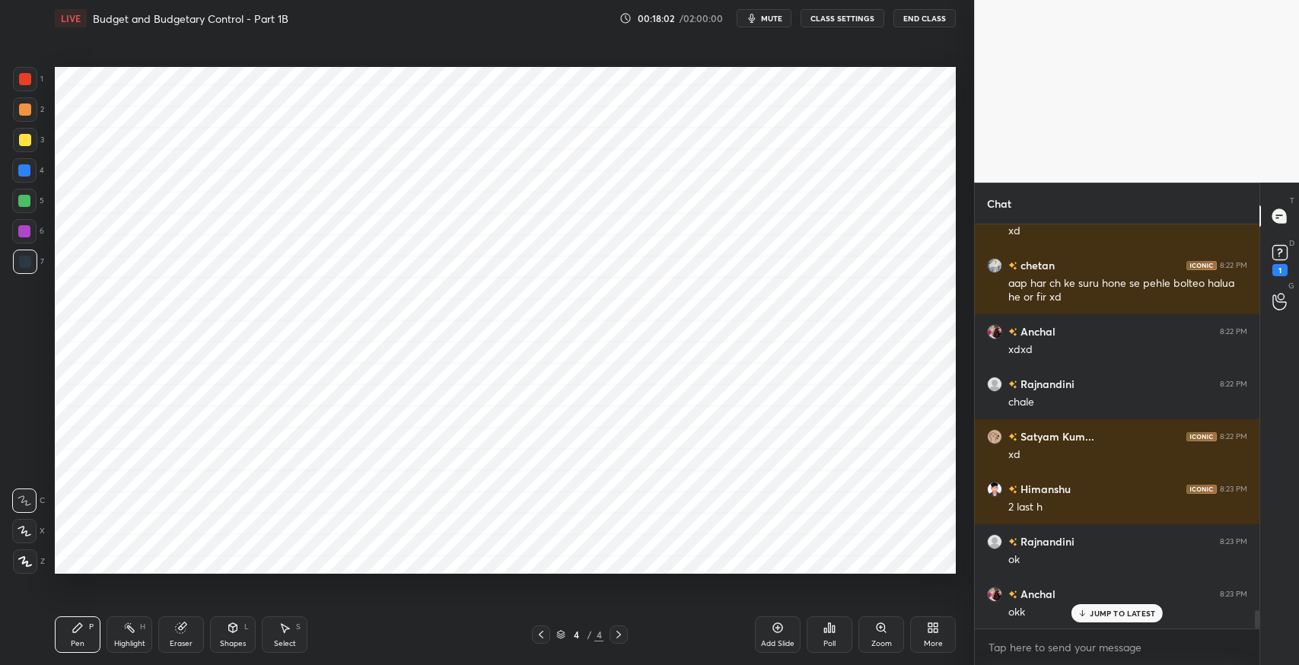
click at [308, 624] on div "Pen P Highlight H Eraser Shapes L Select S" at bounding box center [230, 634] width 350 height 37
click at [190, 640] on div "Eraser" at bounding box center [181, 644] width 23 height 8
click at [296, 600] on div "Setting up your live class Poll for secs No correct answer Start poll" at bounding box center [505, 321] width 913 height 568
click at [33, 528] on div at bounding box center [24, 531] width 24 height 24
click at [287, 630] on icon at bounding box center [285, 628] width 12 height 12
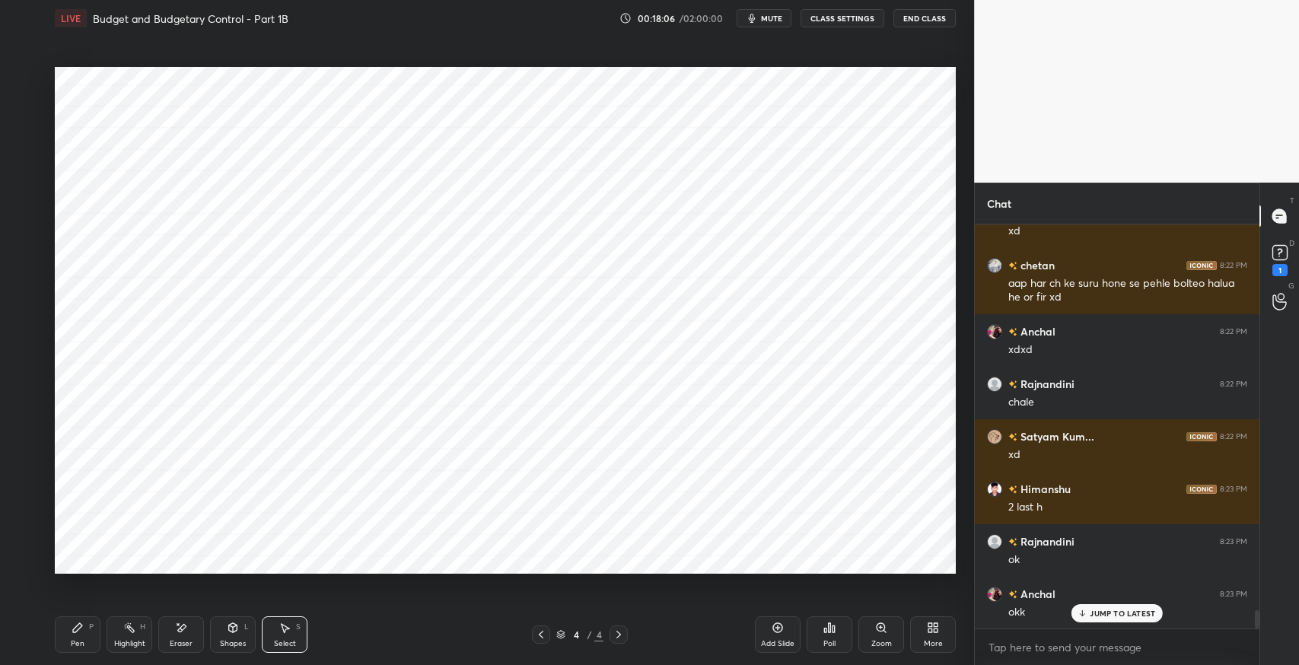
click at [649, 451] on div "0 ° Undo Copy Duplicate Duplicate to new slide Delete" at bounding box center [505, 320] width 901 height 507
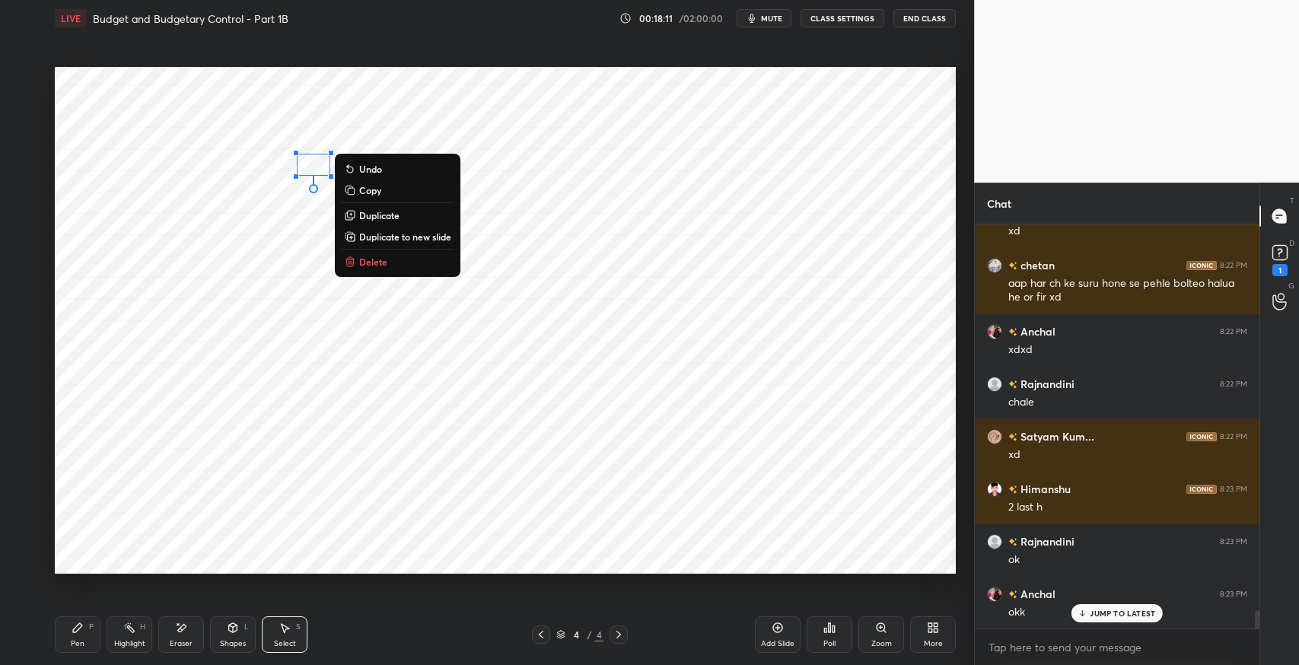
click at [374, 212] on p "Duplicate" at bounding box center [379, 215] width 40 height 12
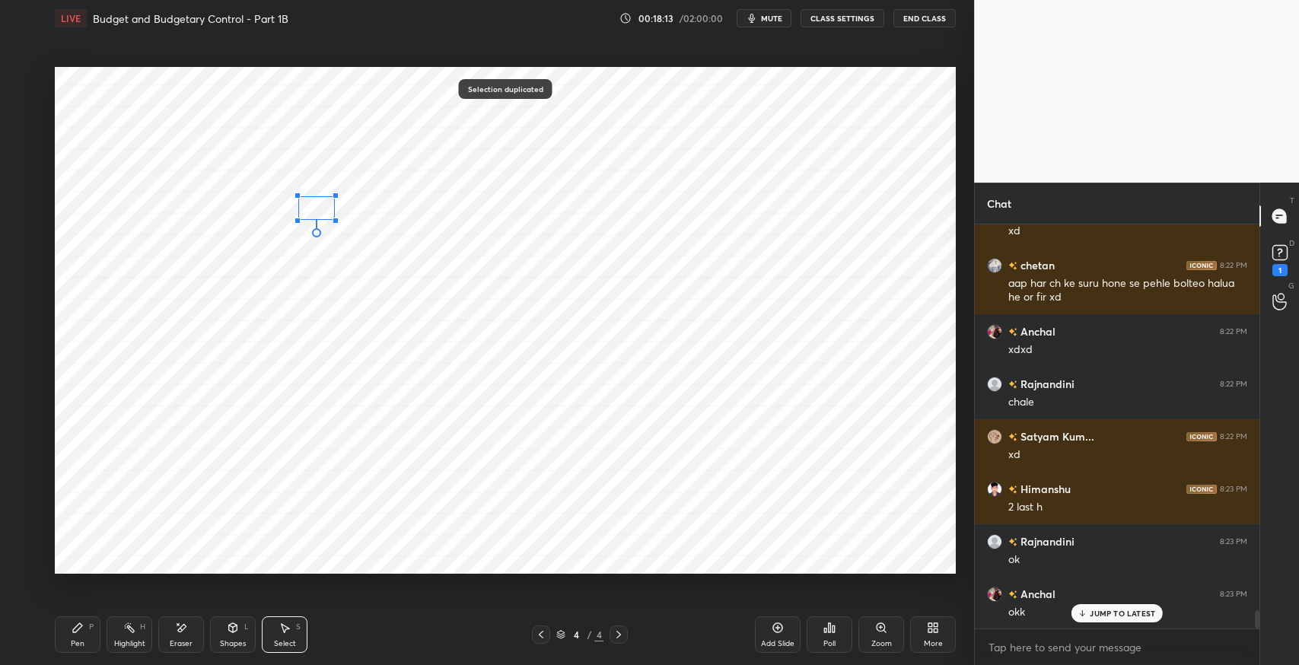
scroll to position [8518, 0]
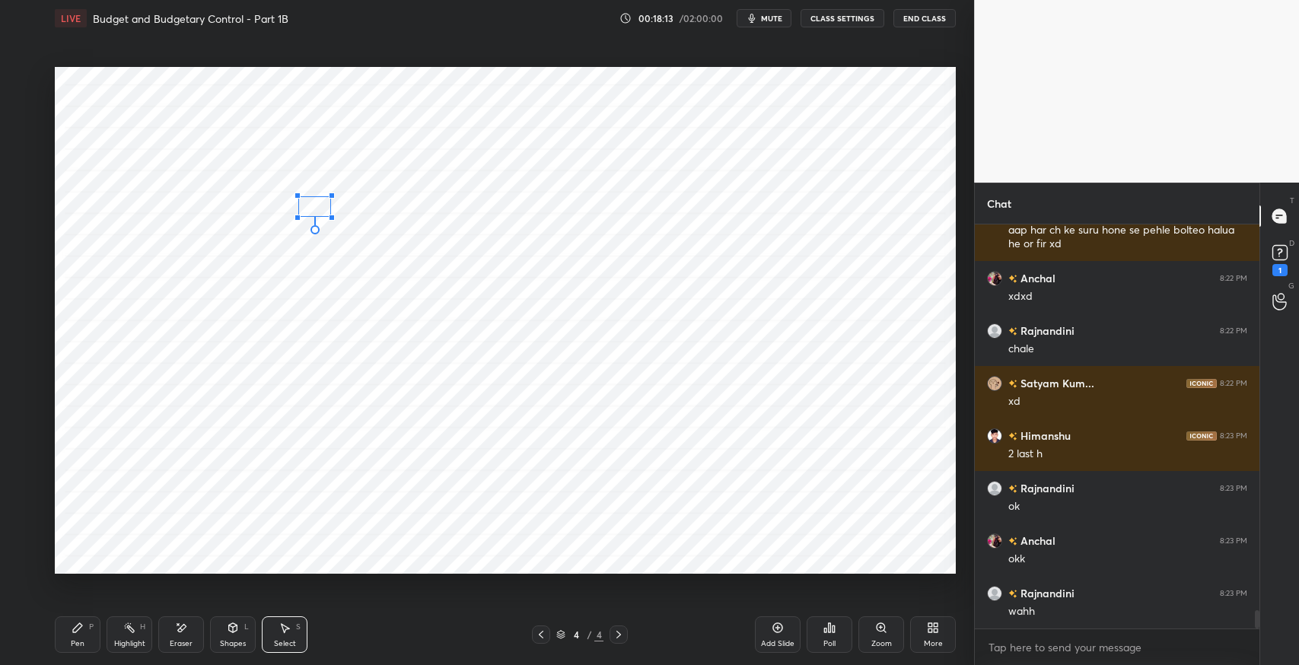
click at [329, 217] on div at bounding box center [332, 218] width 6 height 6
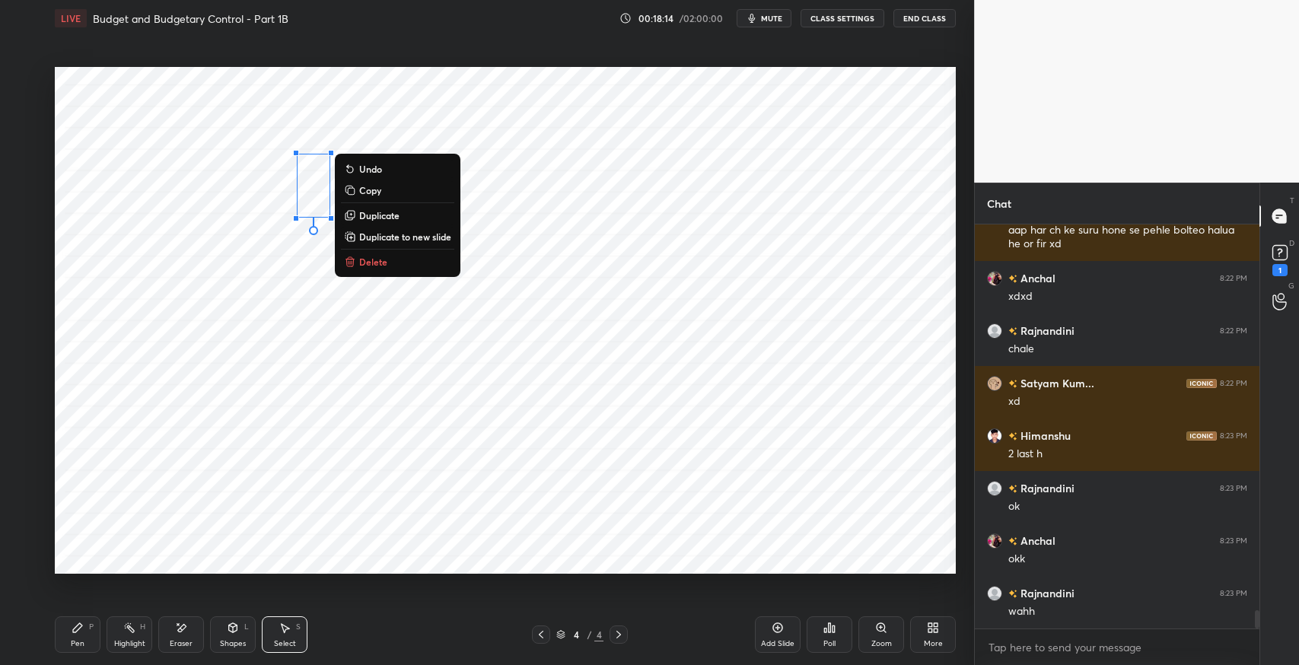
click at [380, 216] on p "Duplicate" at bounding box center [379, 215] width 40 height 12
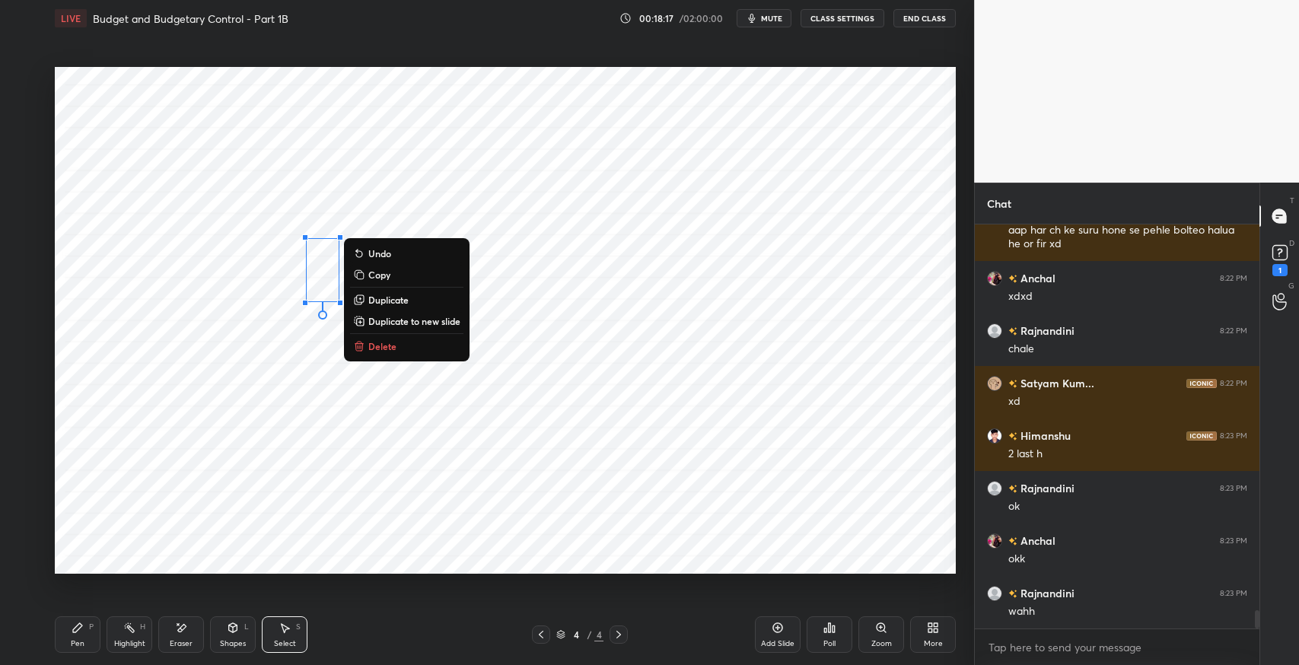
click at [401, 299] on p "Duplicate" at bounding box center [388, 300] width 40 height 12
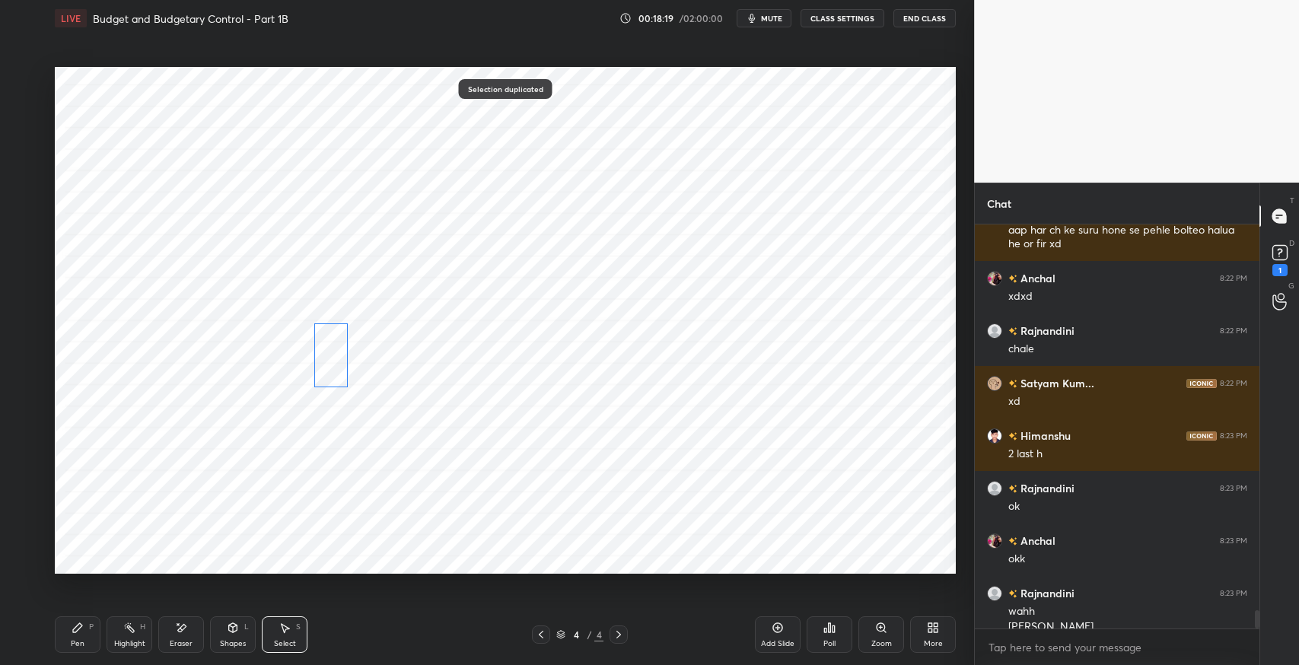
scroll to position [8533, 0]
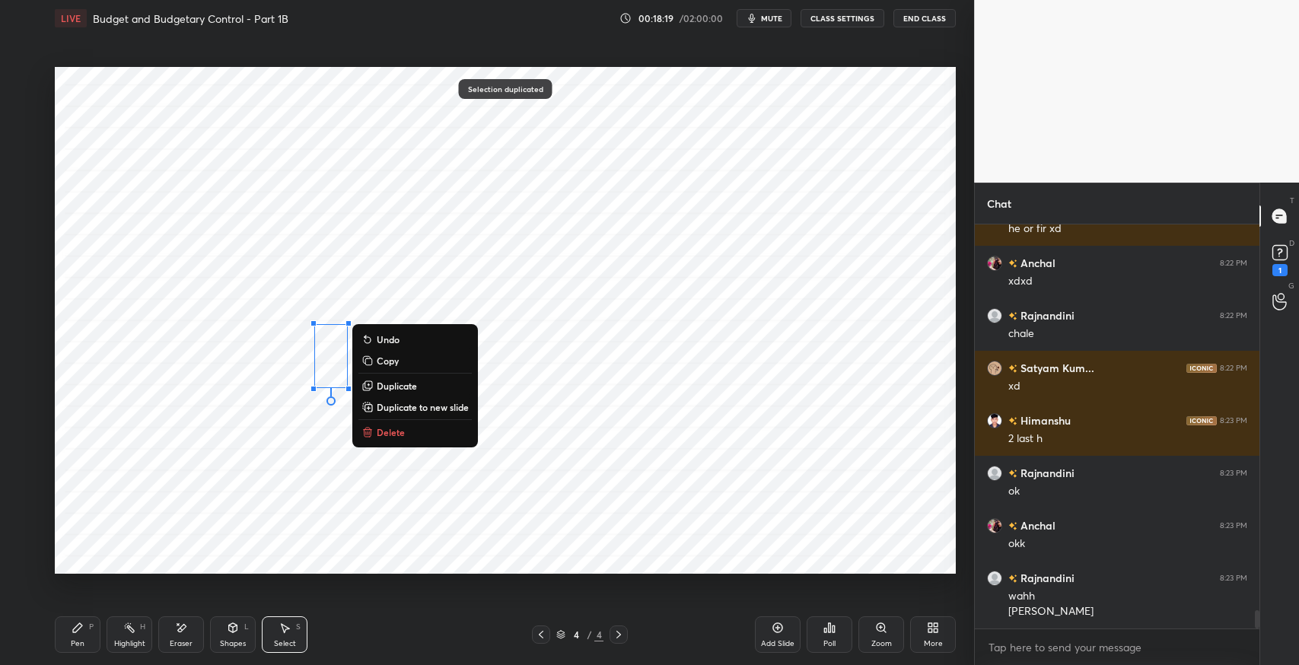
click at [163, 645] on div "Eraser" at bounding box center [181, 634] width 46 height 37
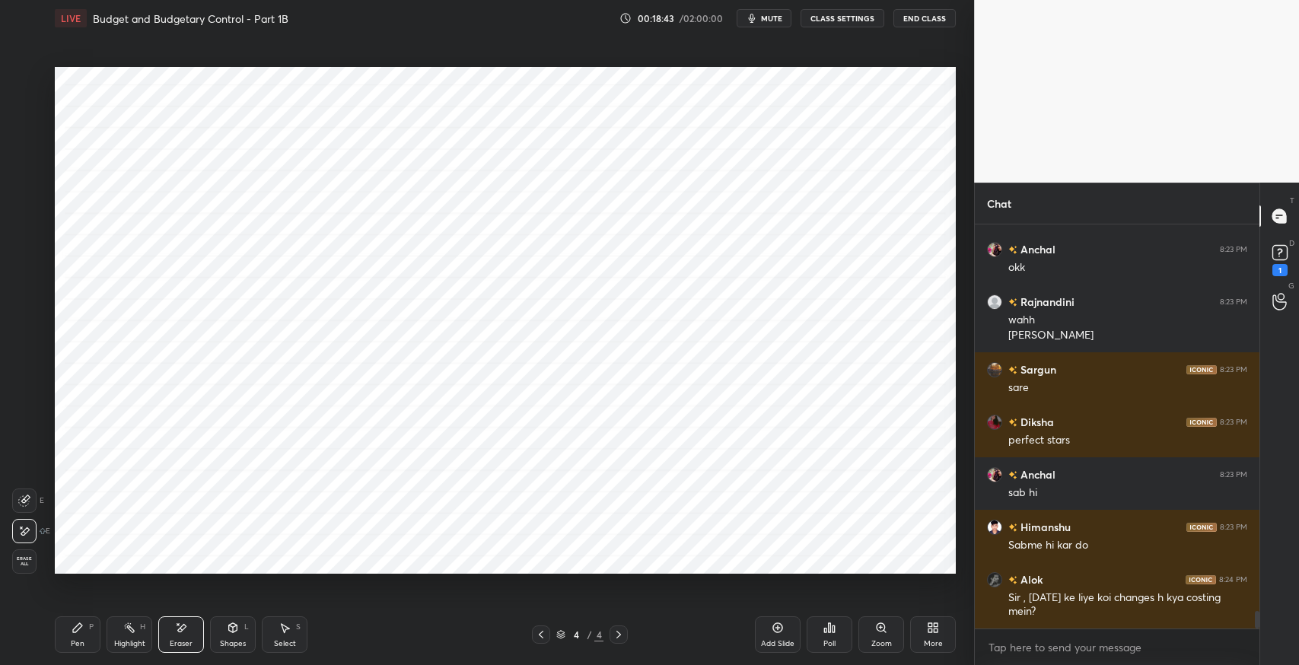
scroll to position [8862, 0]
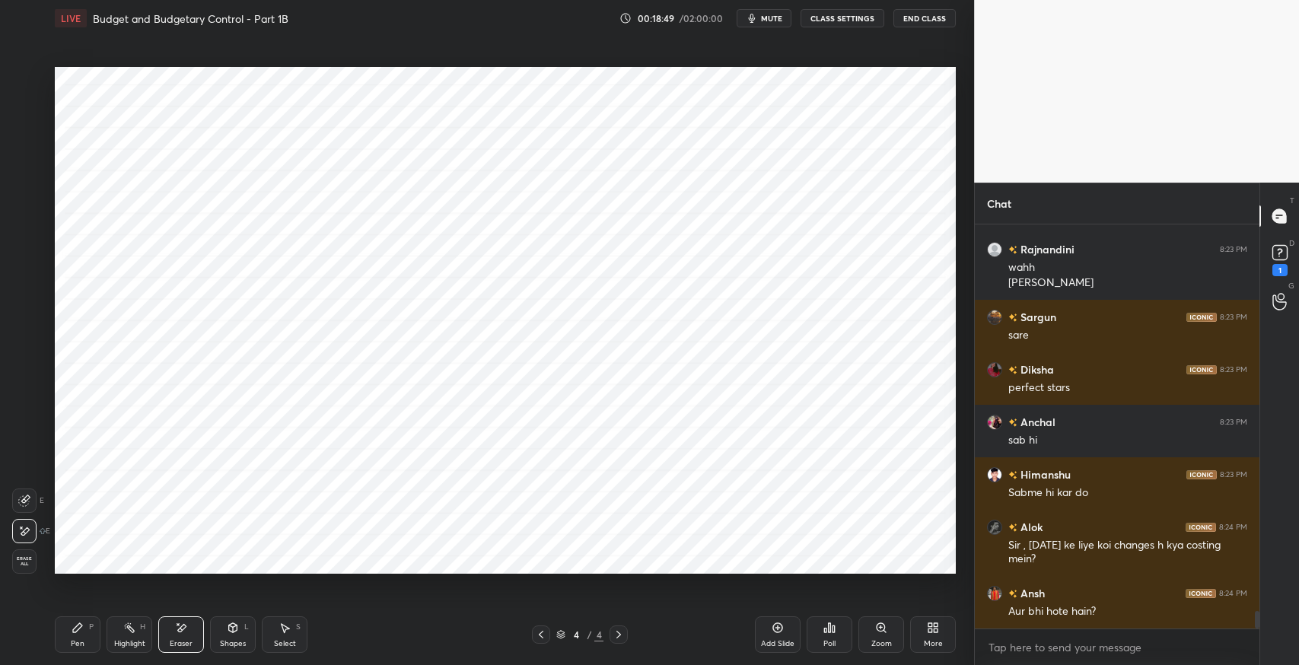
click at [288, 631] on icon at bounding box center [285, 628] width 12 height 12
click at [295, 348] on div at bounding box center [293, 349] width 6 height 6
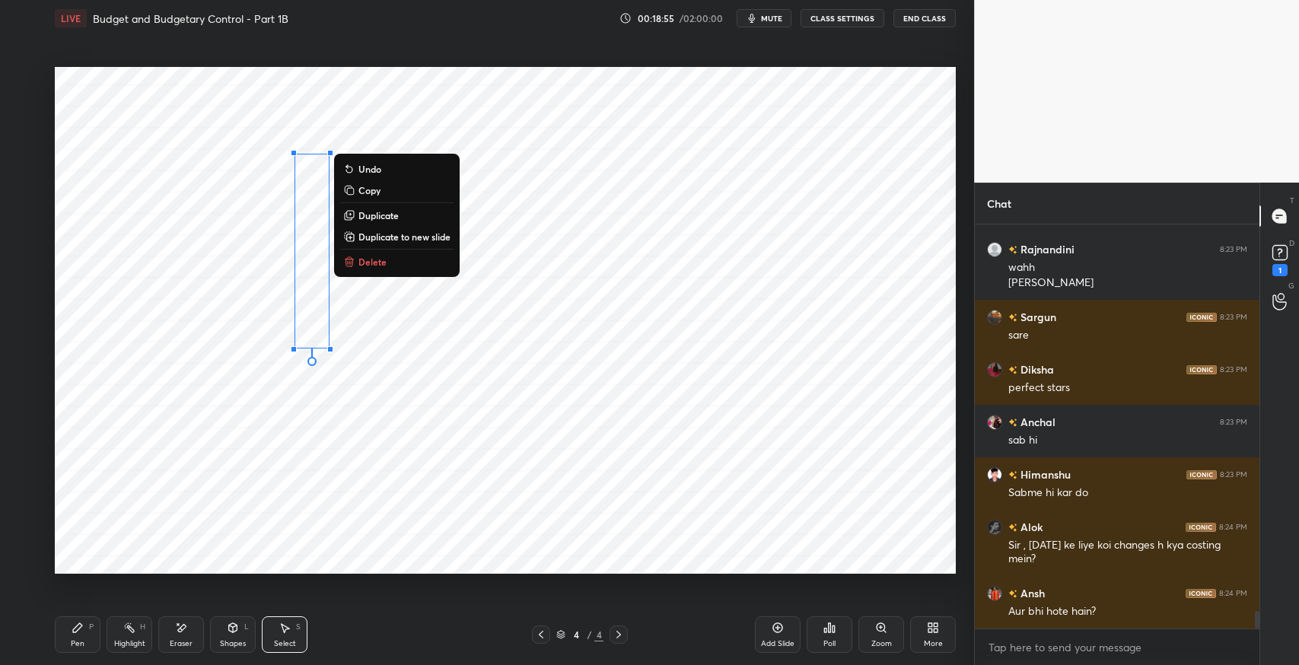
click at [582, 438] on div "0 ° Undo Copy Duplicate Duplicate to new slide Delete" at bounding box center [505, 320] width 901 height 507
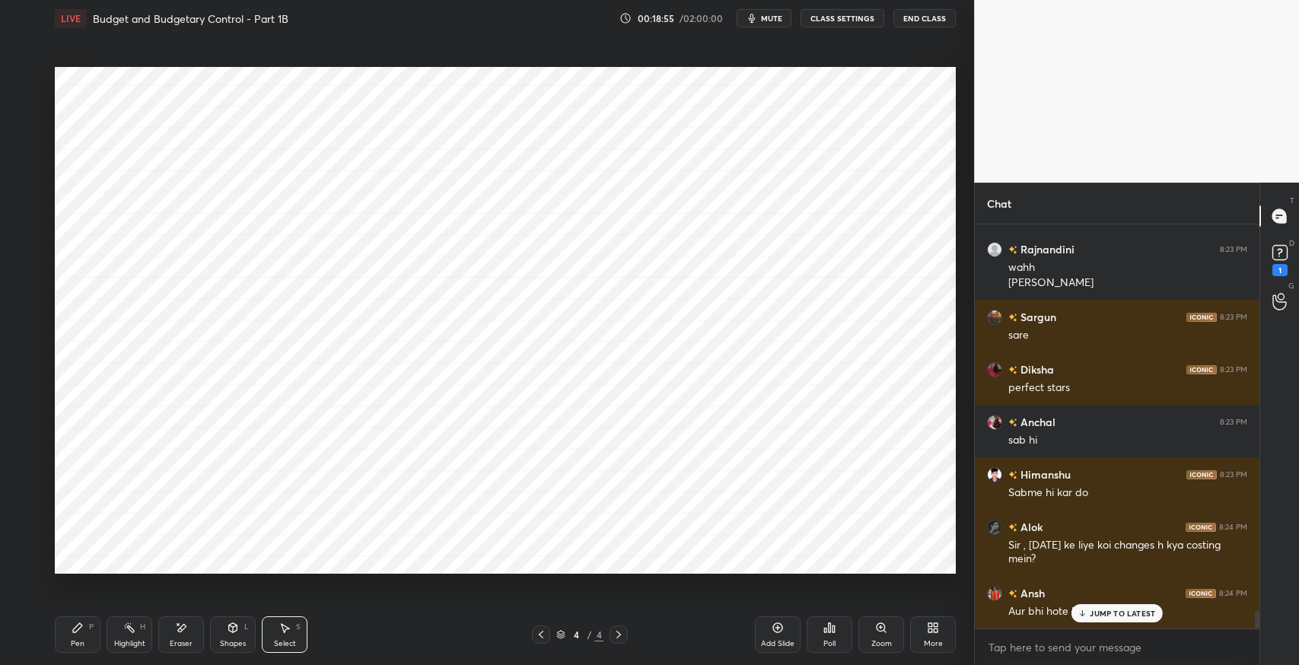
scroll to position [8914, 0]
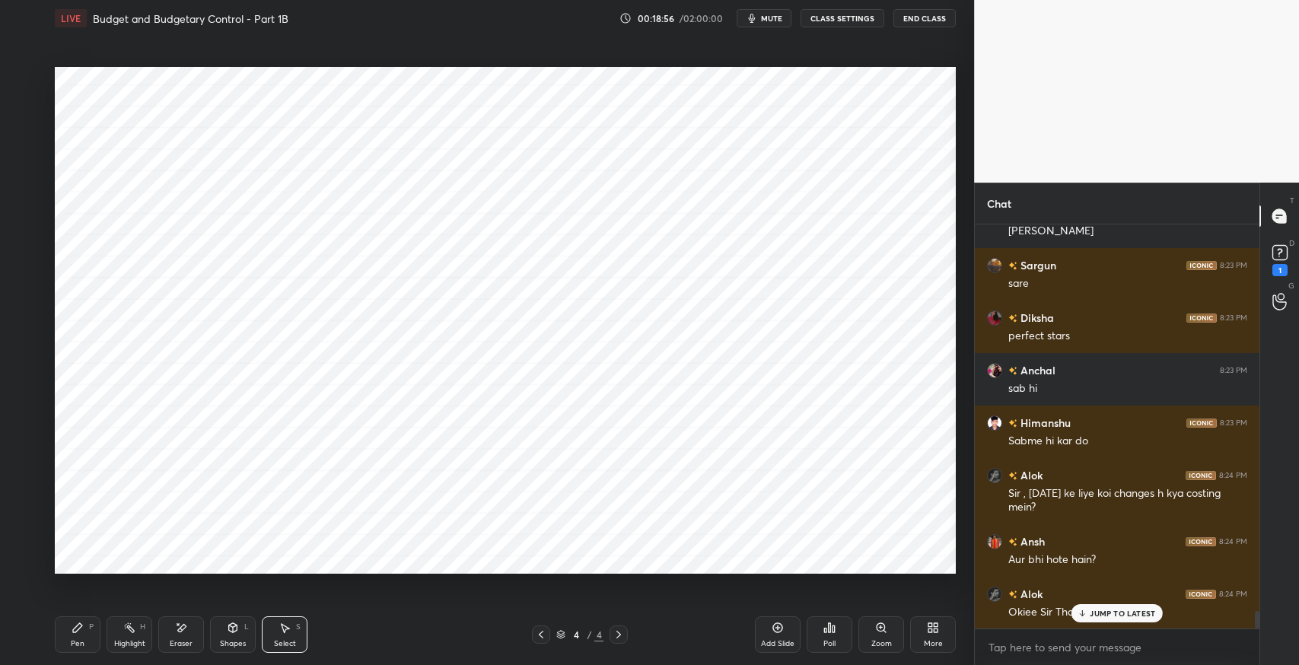
click at [1101, 614] on p "JUMP TO LATEST" at bounding box center [1122, 613] width 65 height 9
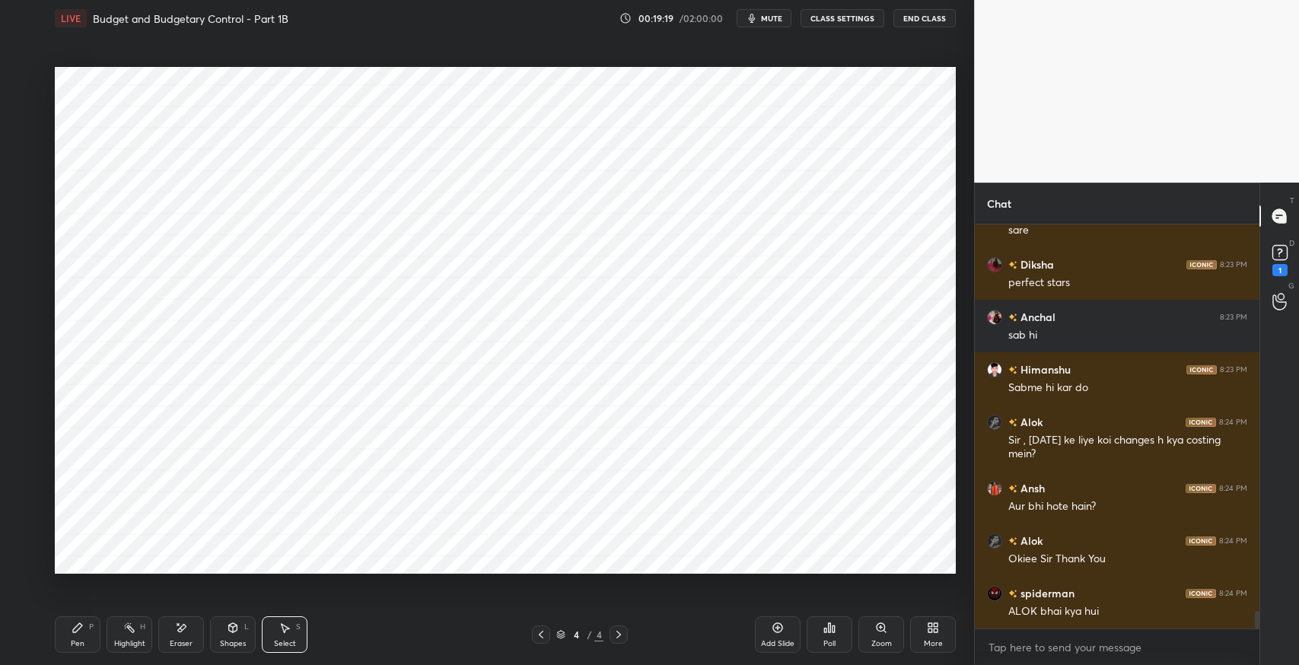
scroll to position [9019, 0]
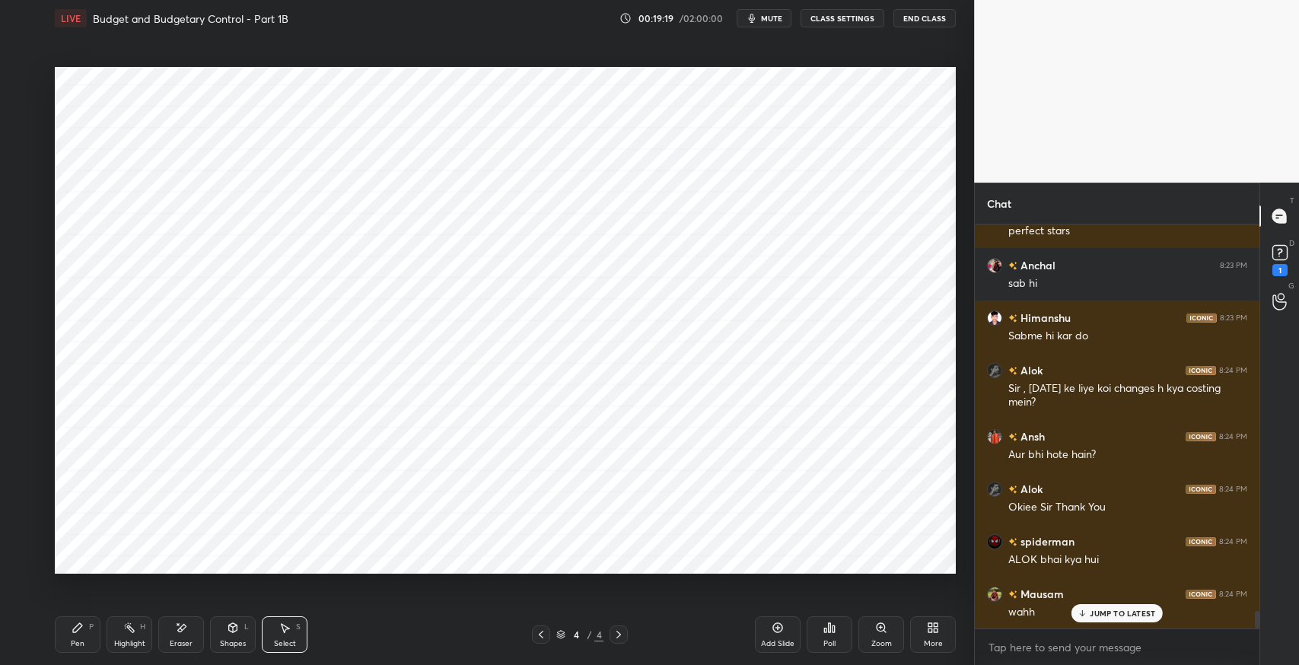
click at [767, 25] on button "mute" at bounding box center [764, 18] width 55 height 18
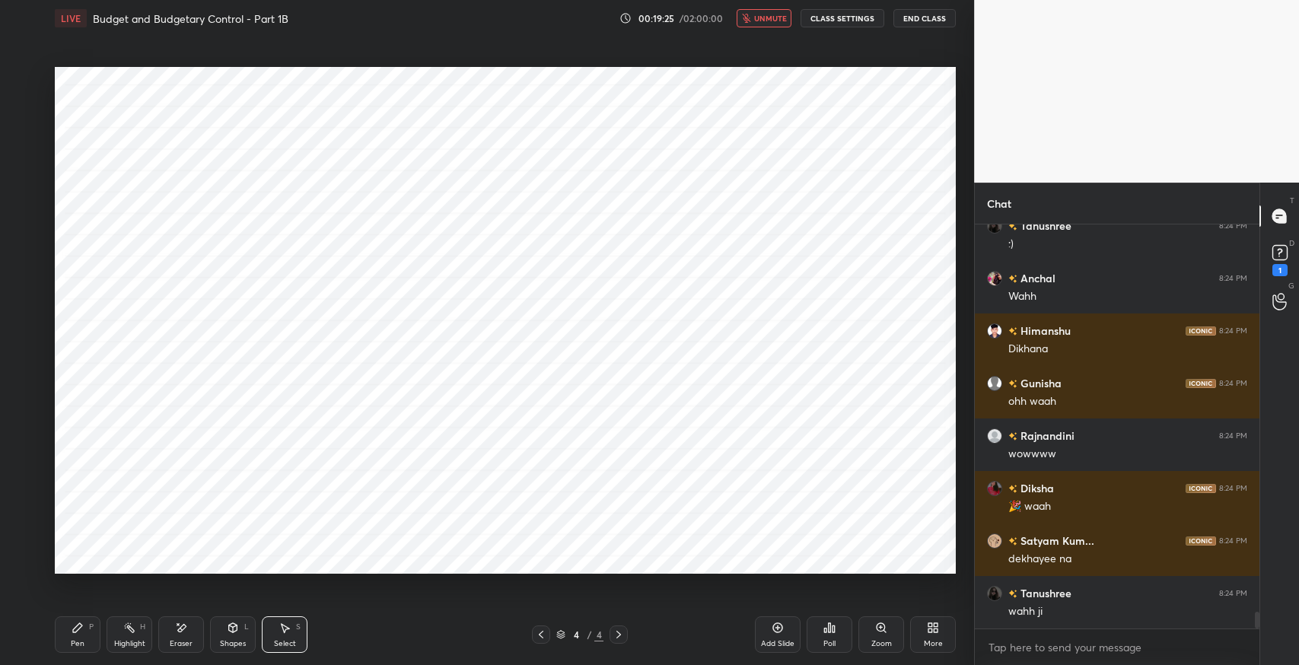
scroll to position [9545, 0]
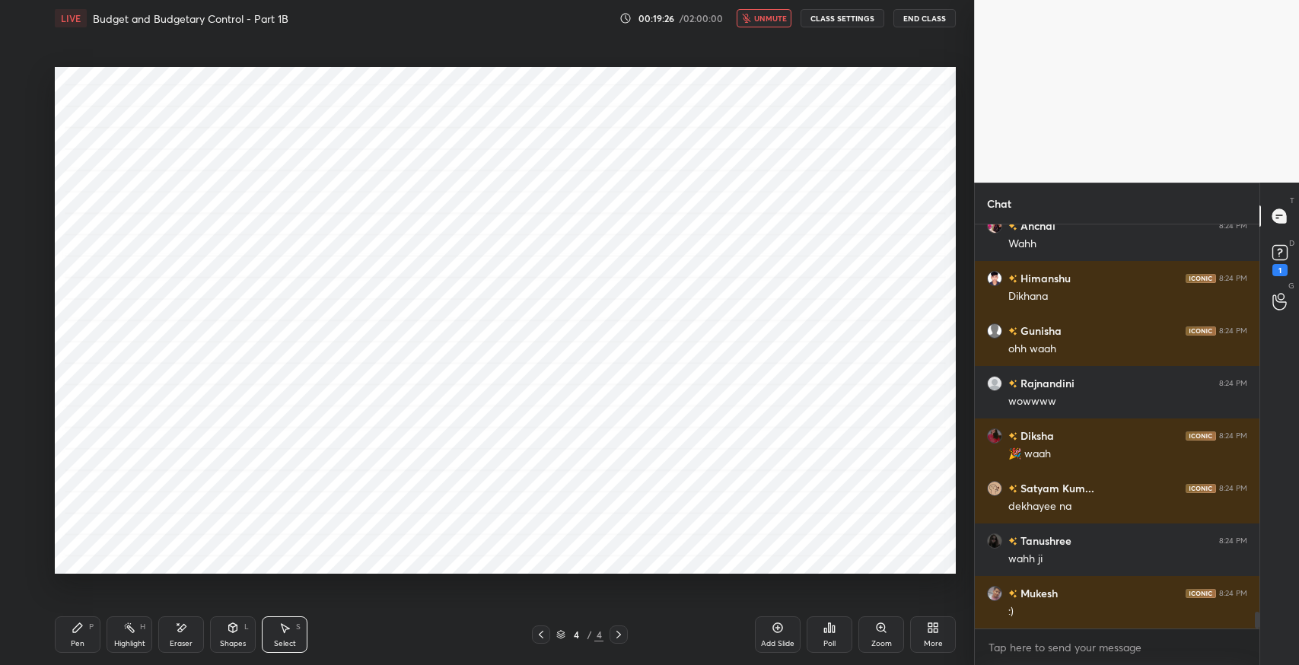
click at [762, 20] on span "unmute" at bounding box center [770, 18] width 33 height 11
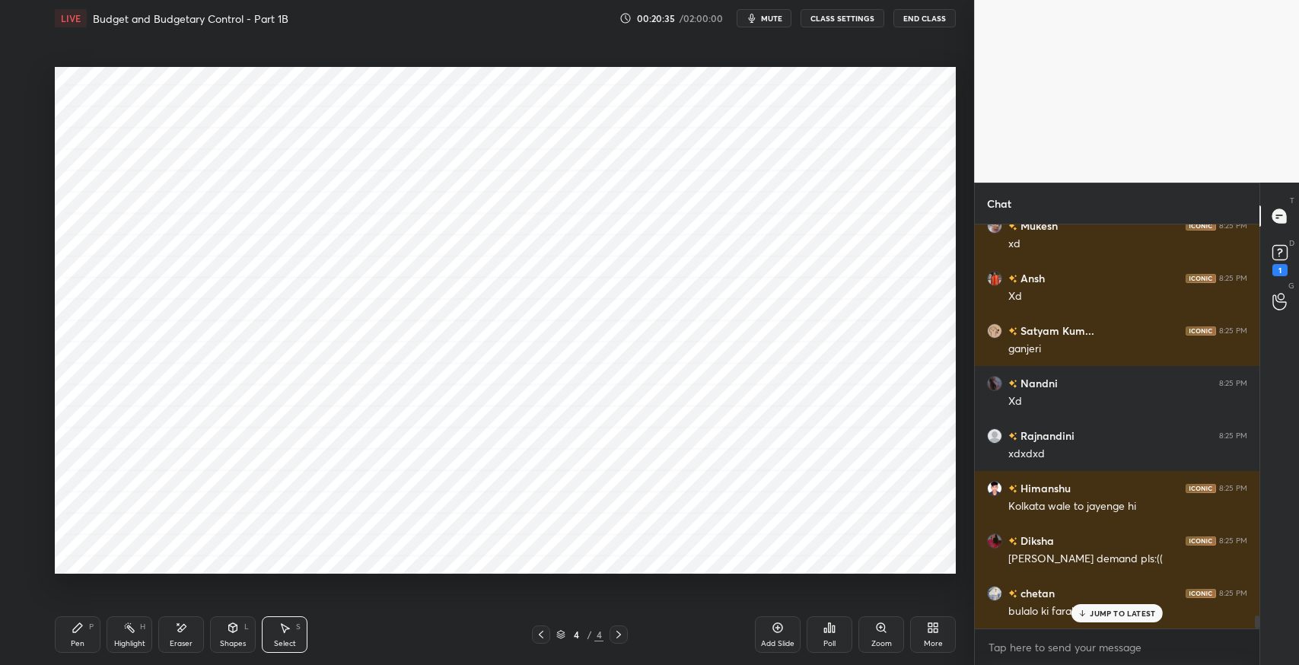
scroll to position [12537, 0]
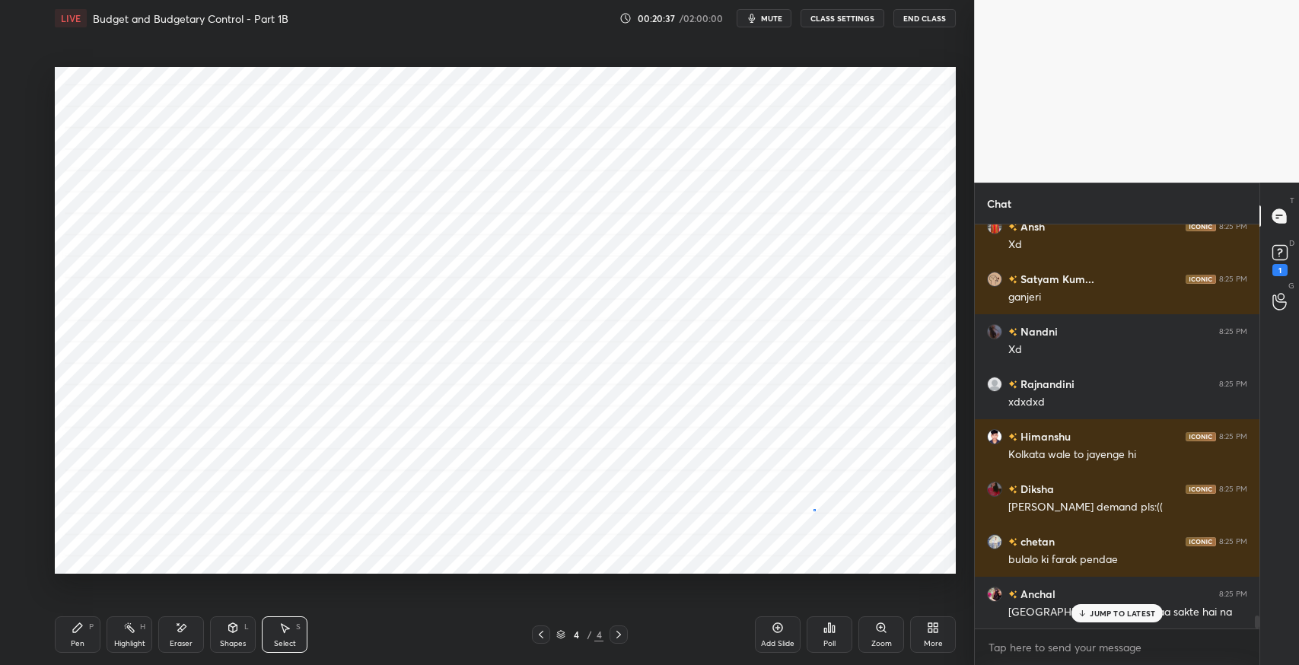
click at [813, 508] on div "0 ° Undo Copy Duplicate Duplicate to new slide Delete" at bounding box center [505, 320] width 901 height 507
click at [1121, 612] on p "JUMP TO LATEST" at bounding box center [1122, 613] width 65 height 9
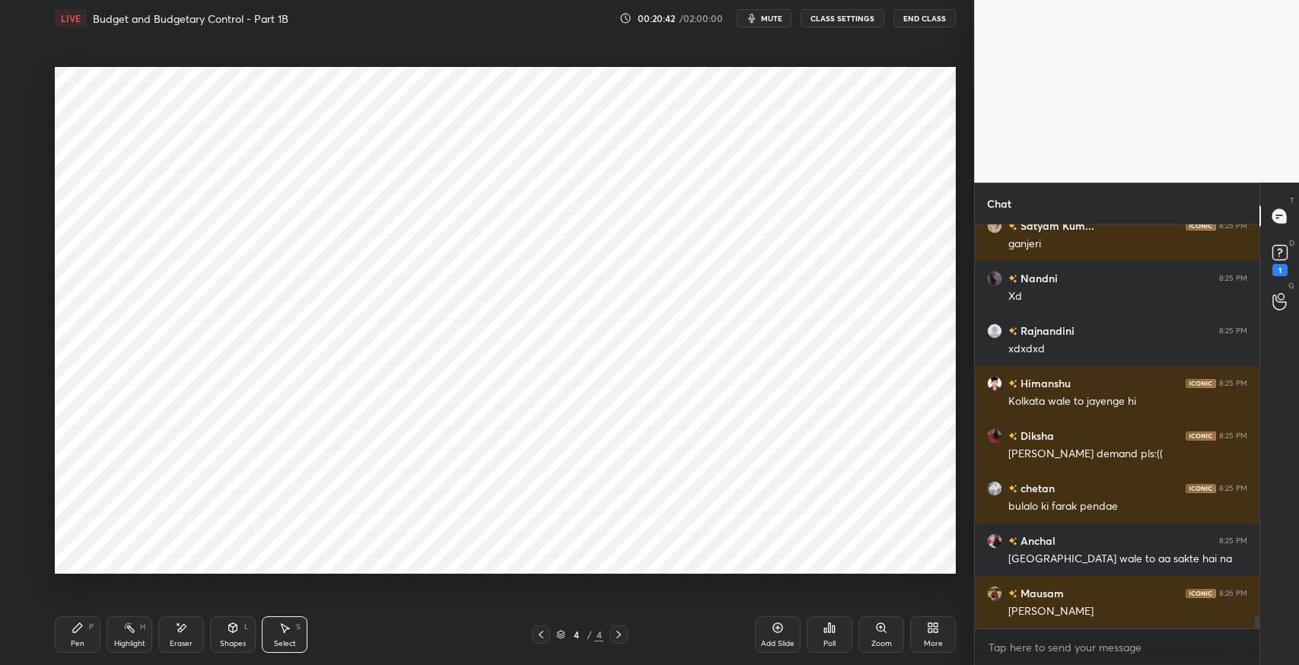
scroll to position [12643, 0]
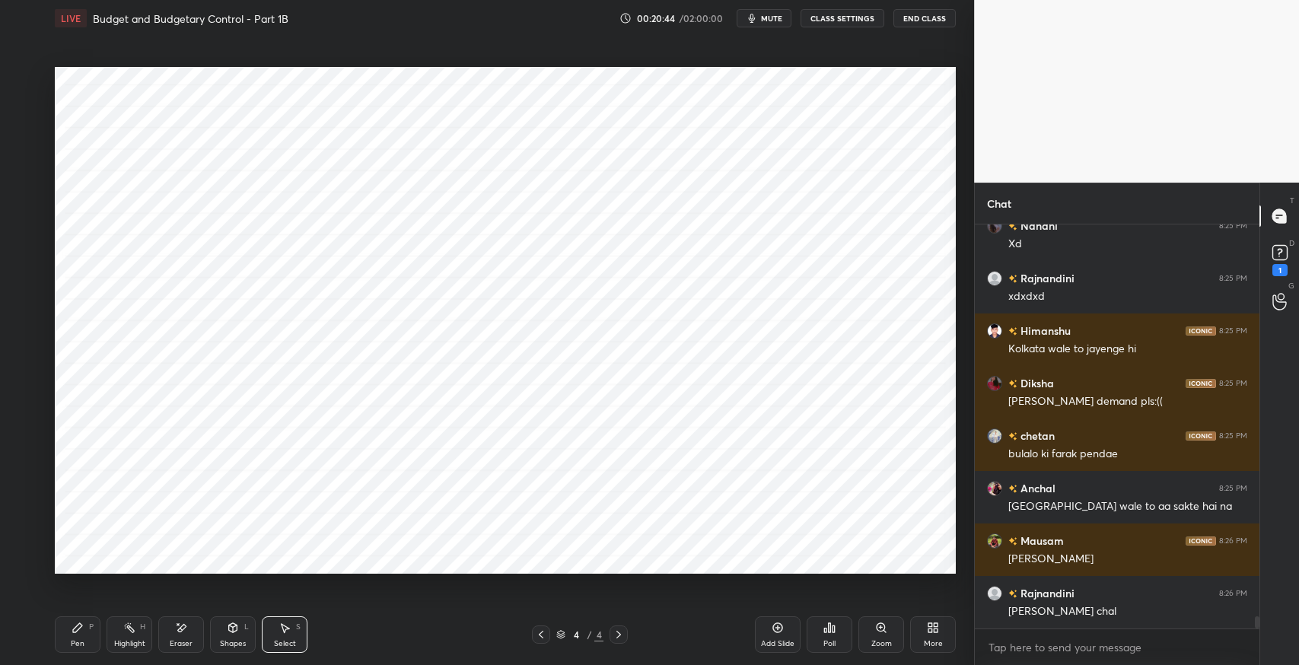
click at [782, 624] on icon at bounding box center [778, 628] width 12 height 12
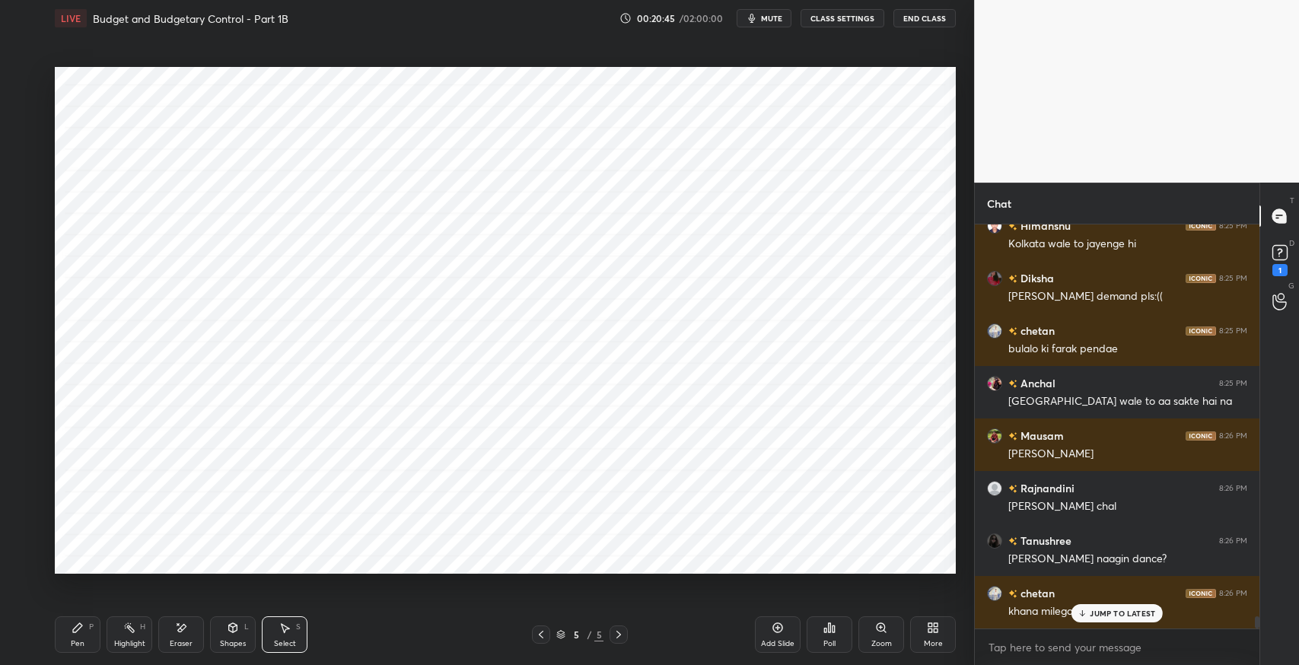
scroll to position [12800, 0]
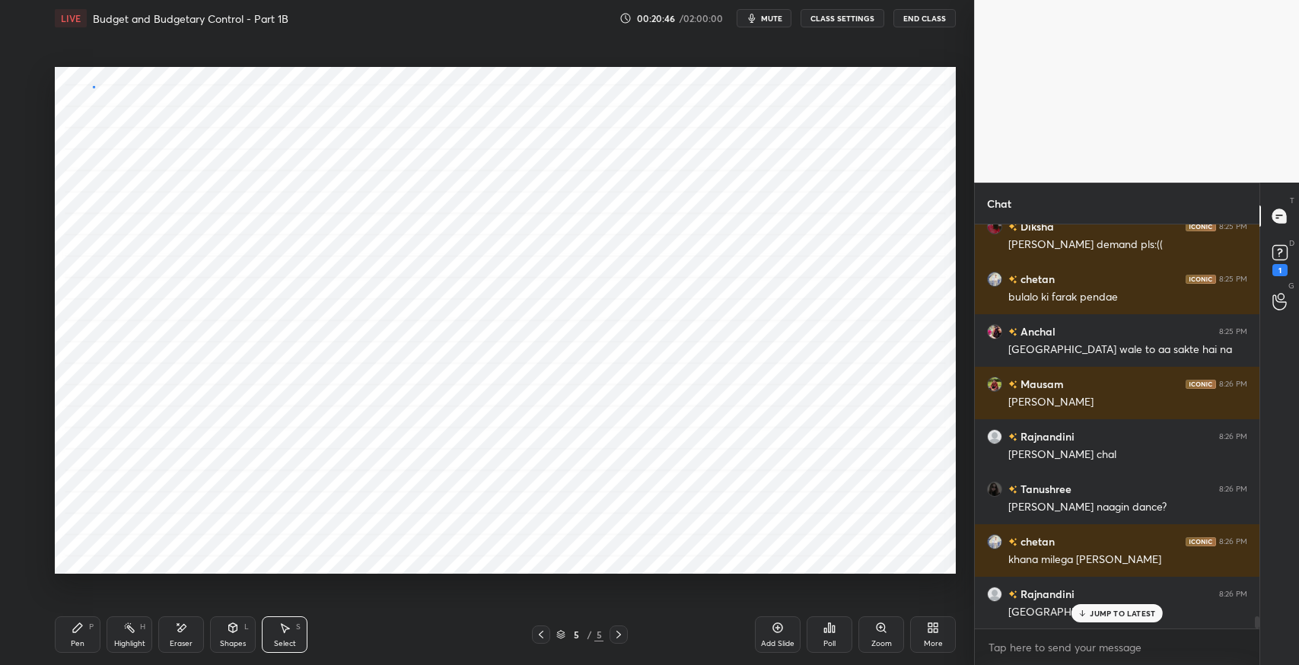
click at [88, 106] on div "0 ° Undo Copy Duplicate Duplicate to new slide Delete" at bounding box center [505, 320] width 901 height 507
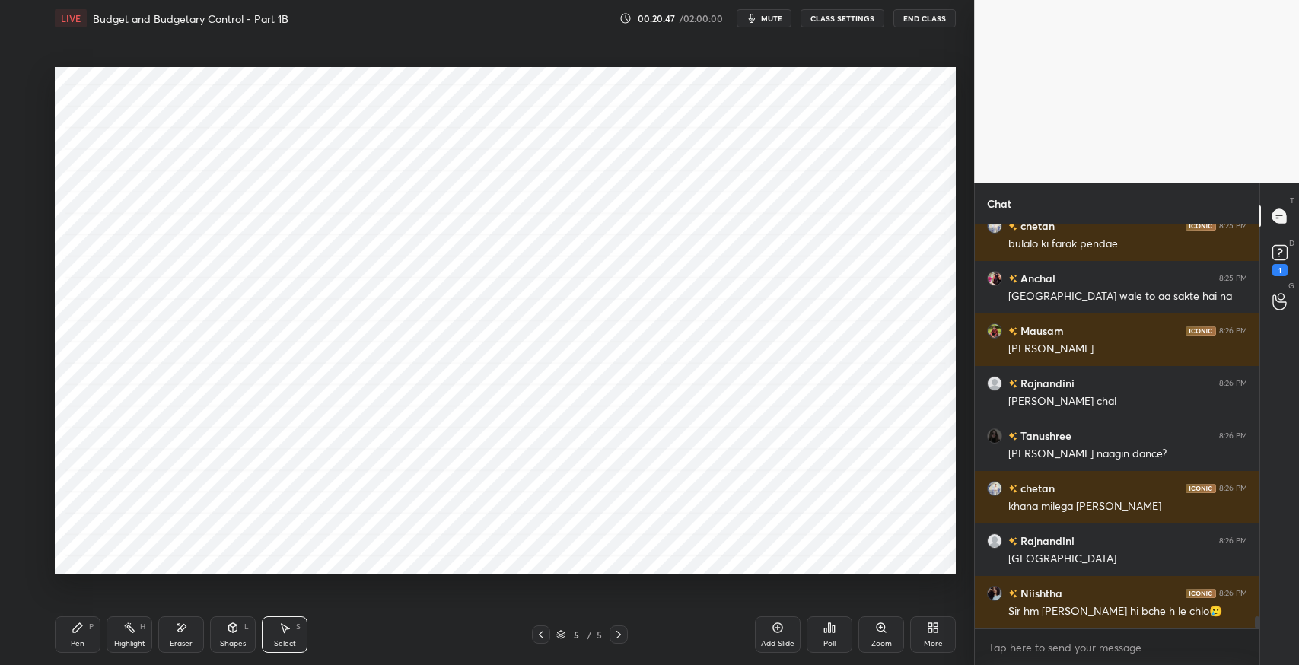
click at [67, 637] on div "Pen P" at bounding box center [78, 634] width 46 height 37
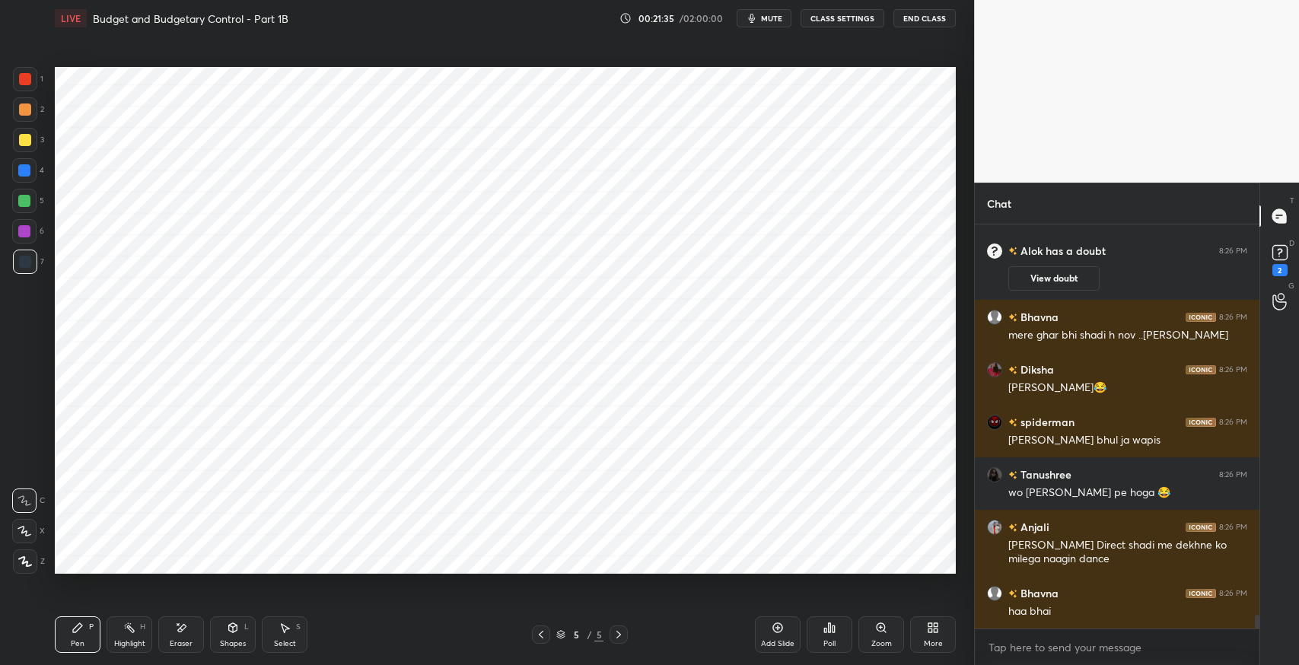
scroll to position [11399, 0]
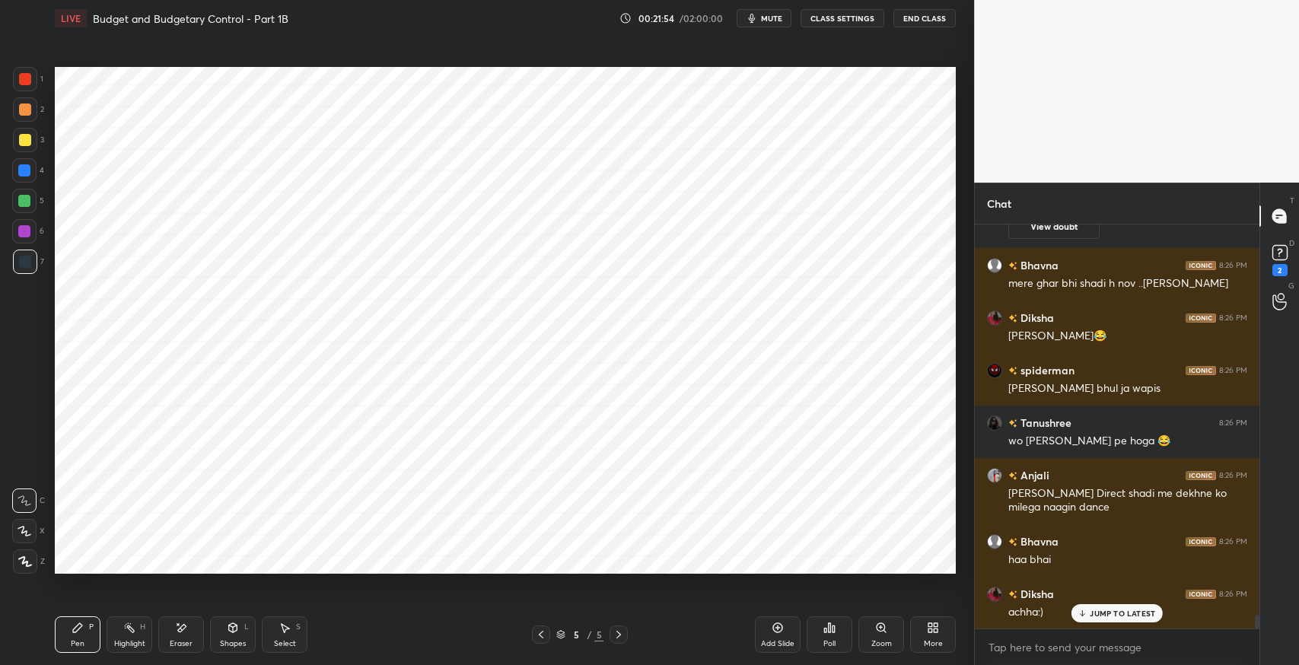
click at [85, 620] on div "Pen P" at bounding box center [78, 634] width 46 height 37
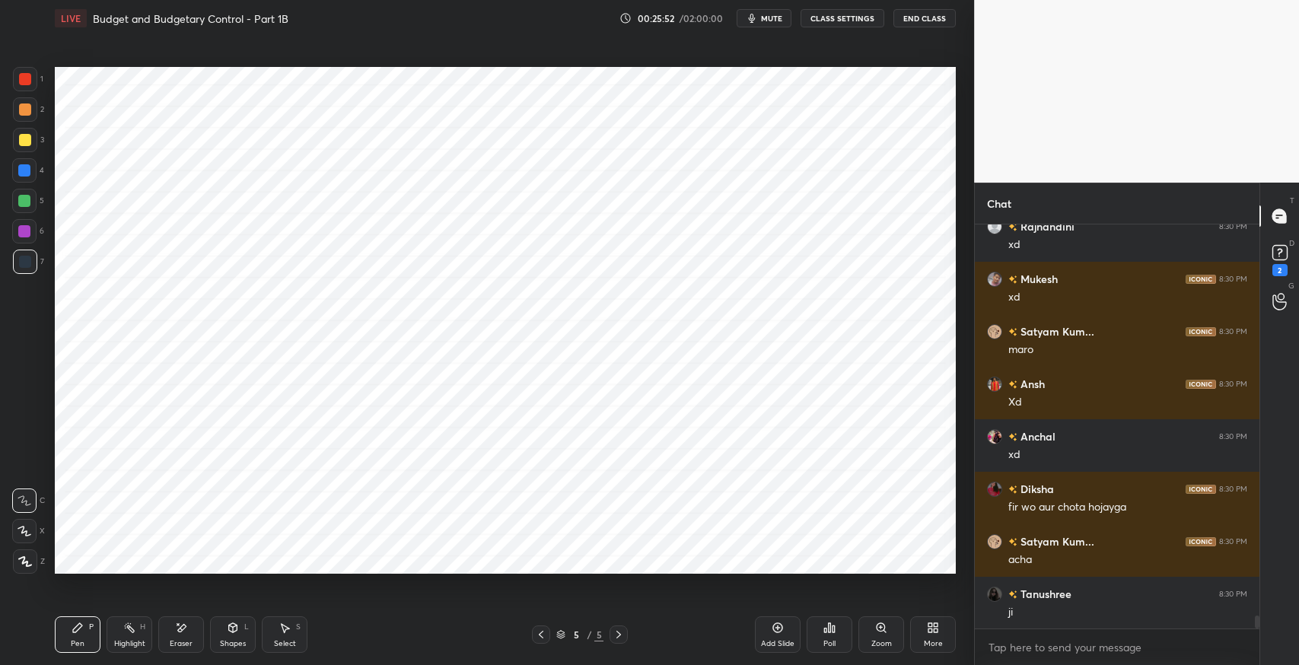
scroll to position [12293, 0]
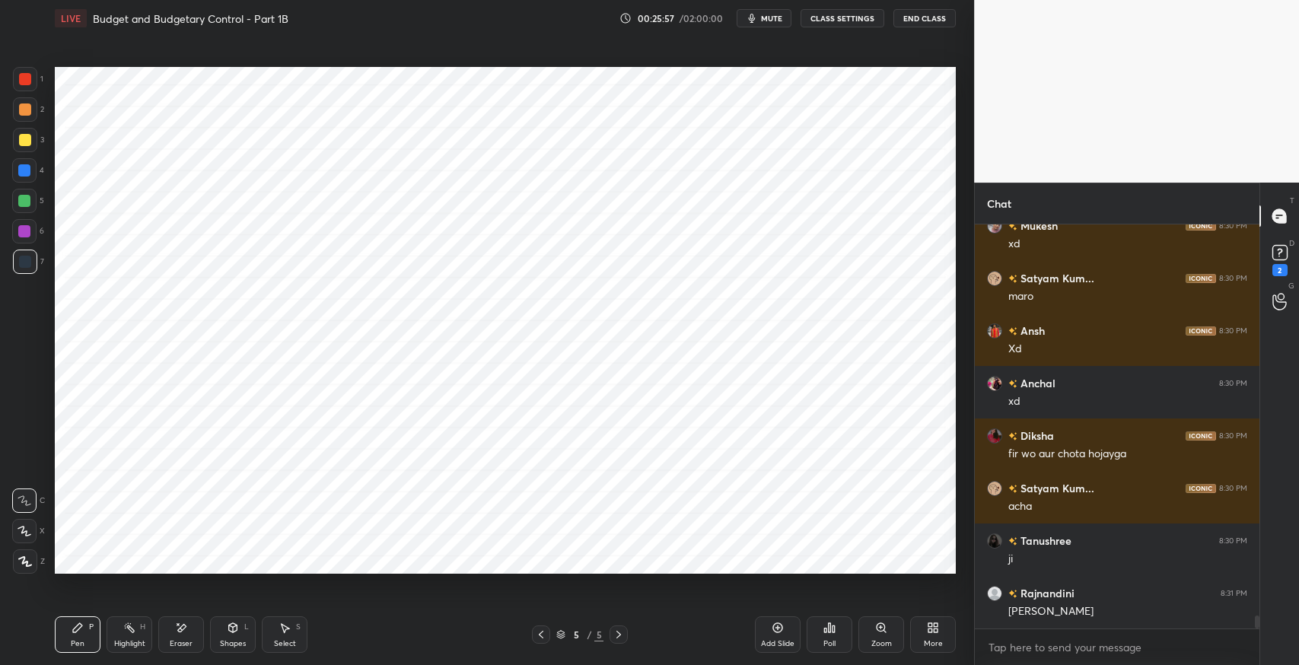
click at [931, 623] on icon at bounding box center [931, 625] width 4 height 4
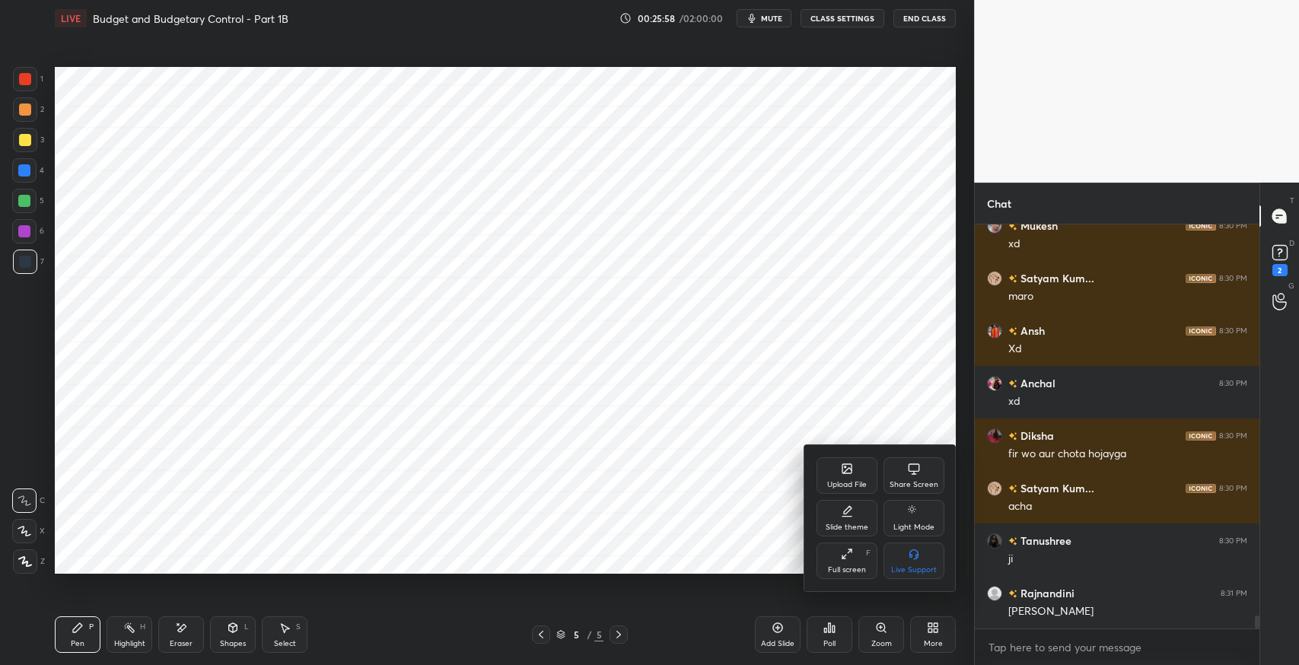
click at [852, 473] on div "Upload File" at bounding box center [847, 475] width 61 height 37
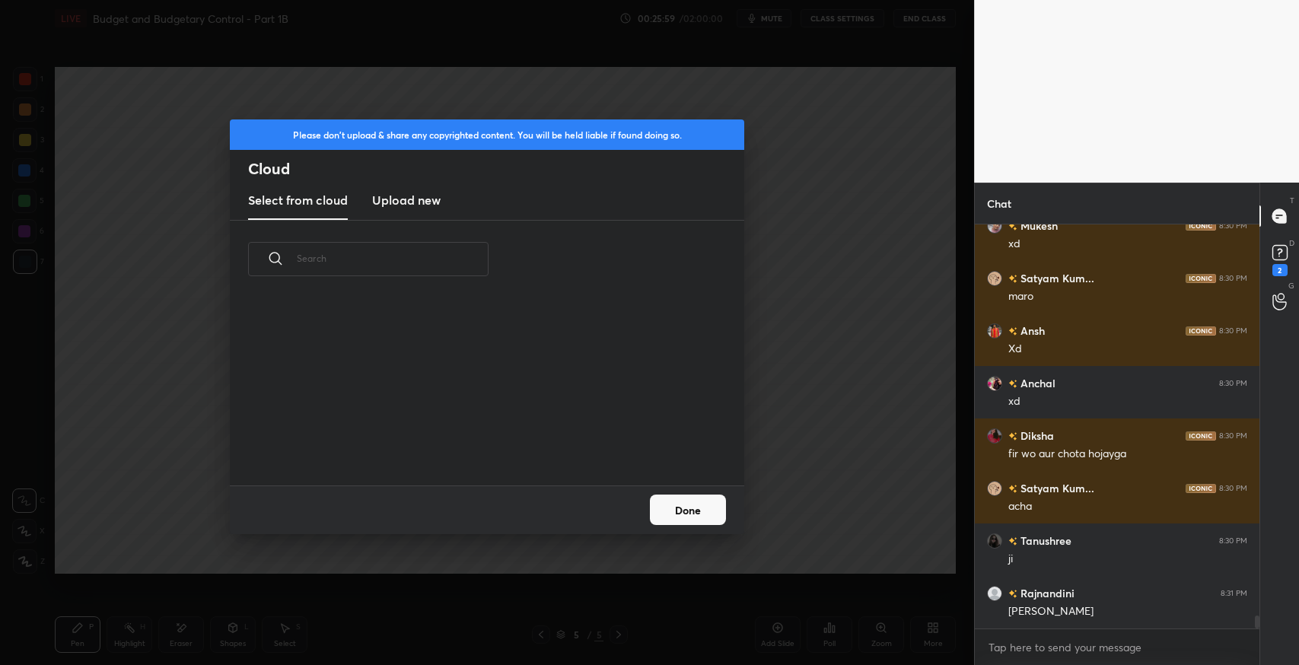
scroll to position [188, 488]
click at [383, 205] on h3 "Upload new" at bounding box center [406, 200] width 68 height 18
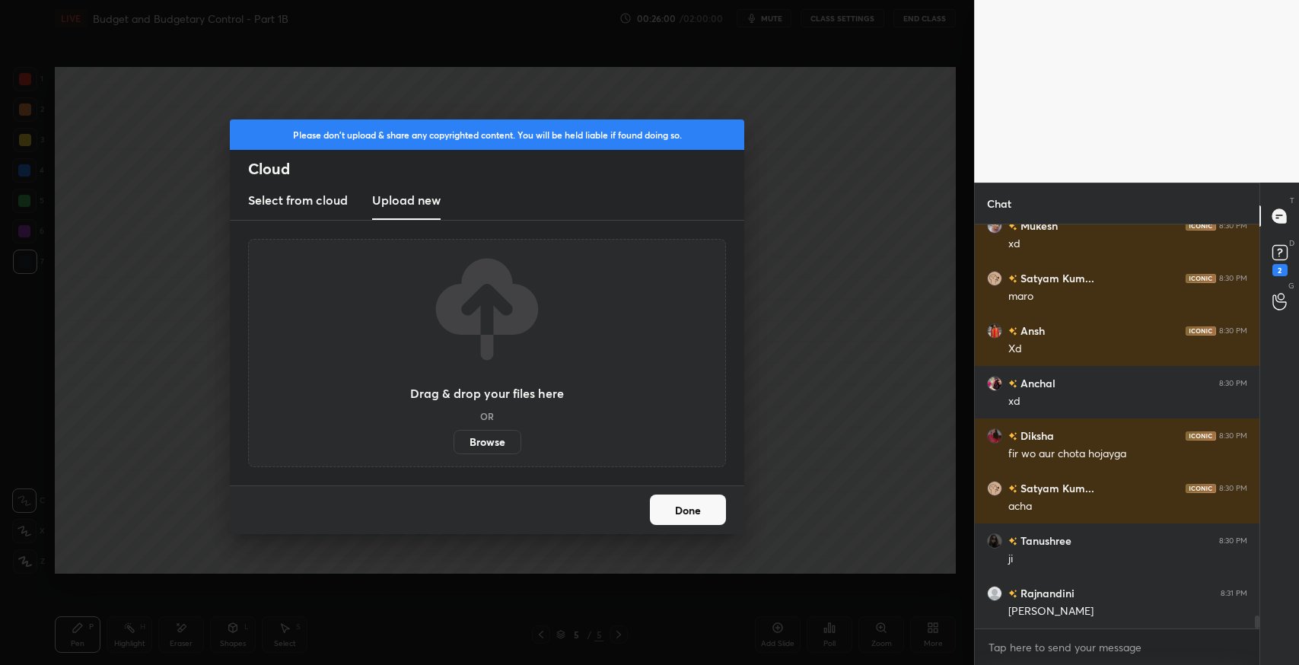
click at [515, 437] on label "Browse" at bounding box center [488, 442] width 68 height 24
click at [454, 437] on input "Browse" at bounding box center [454, 442] width 0 height 24
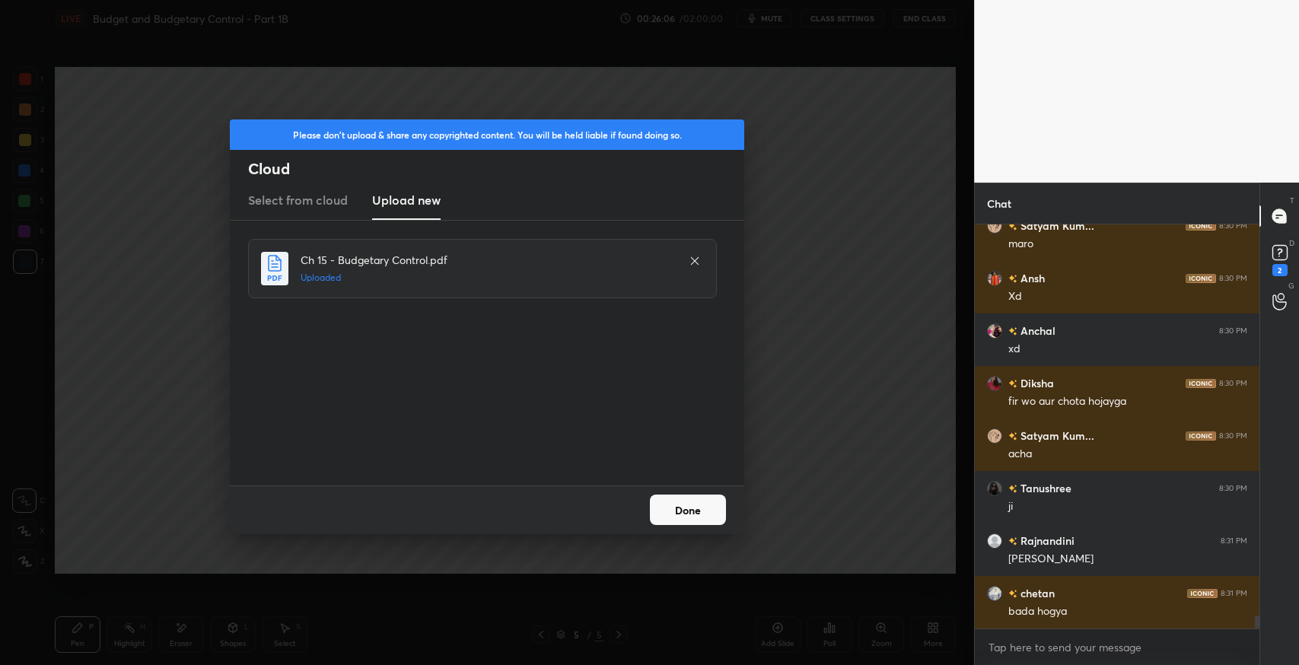
scroll to position [12397, 0]
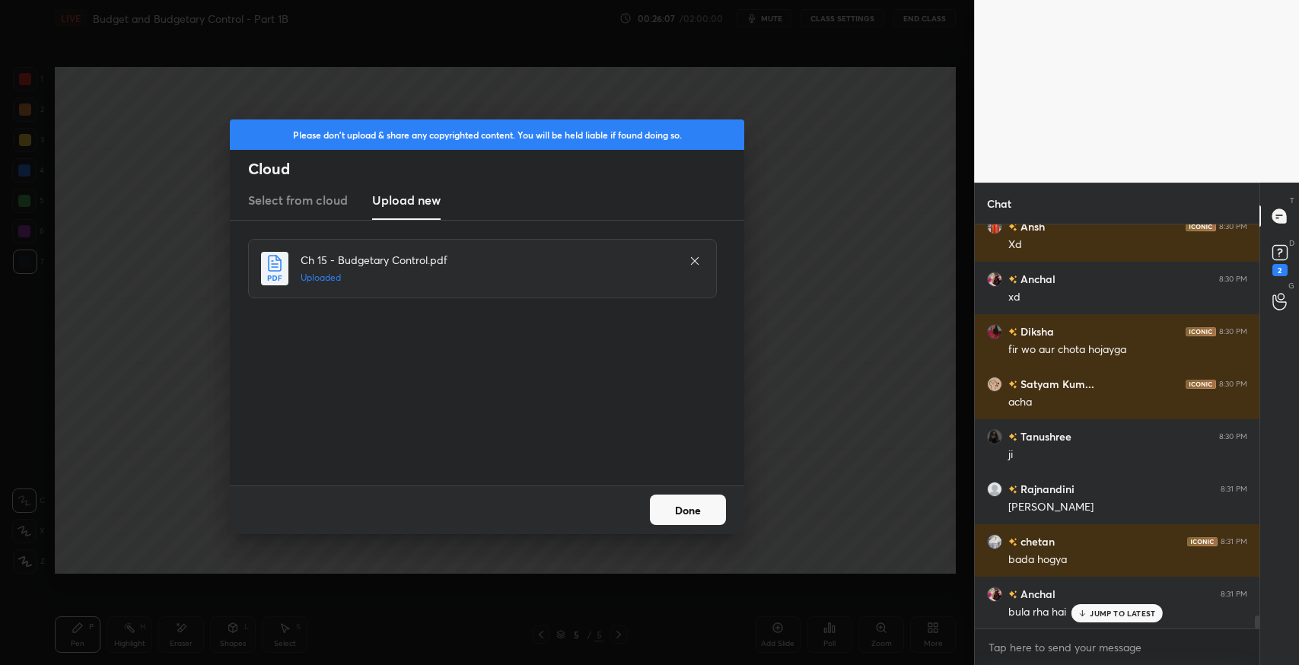
click at [694, 507] on button "Done" at bounding box center [688, 510] width 76 height 30
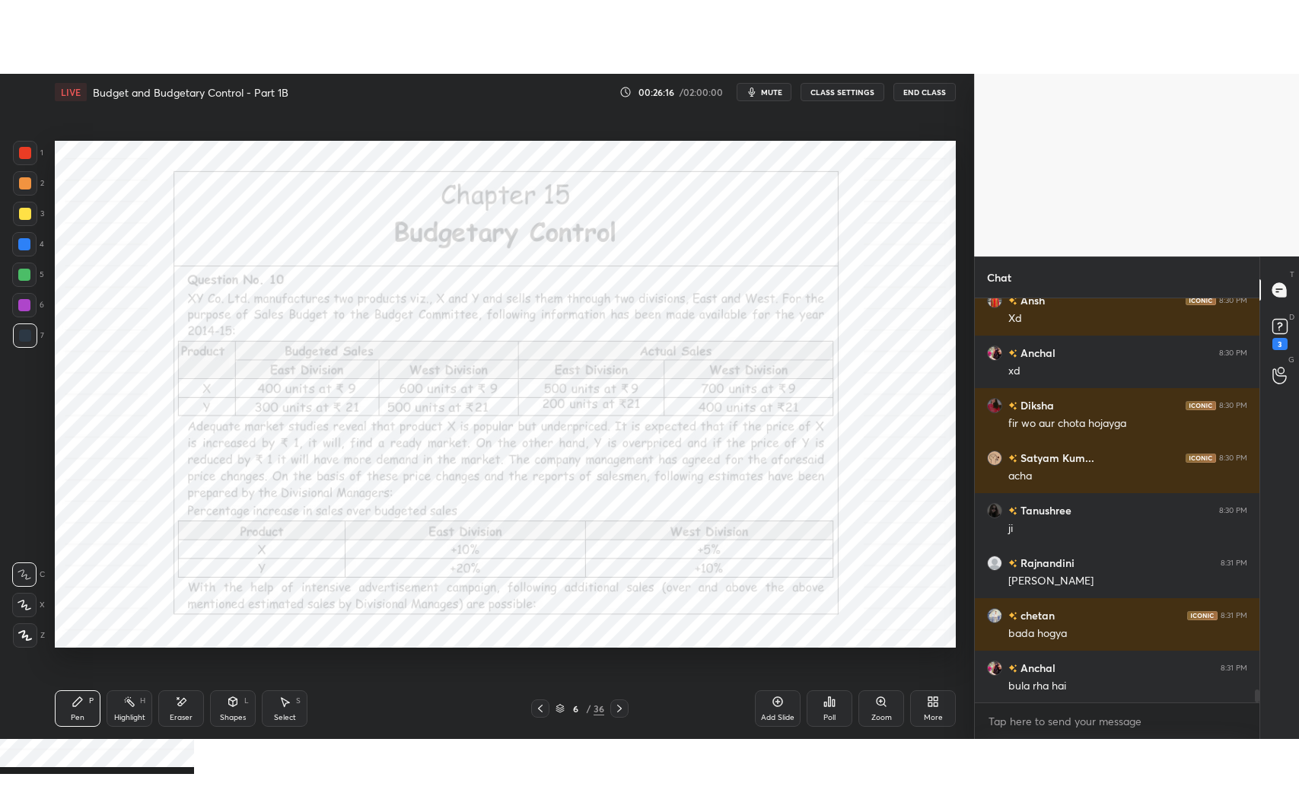
scroll to position [12451, 0]
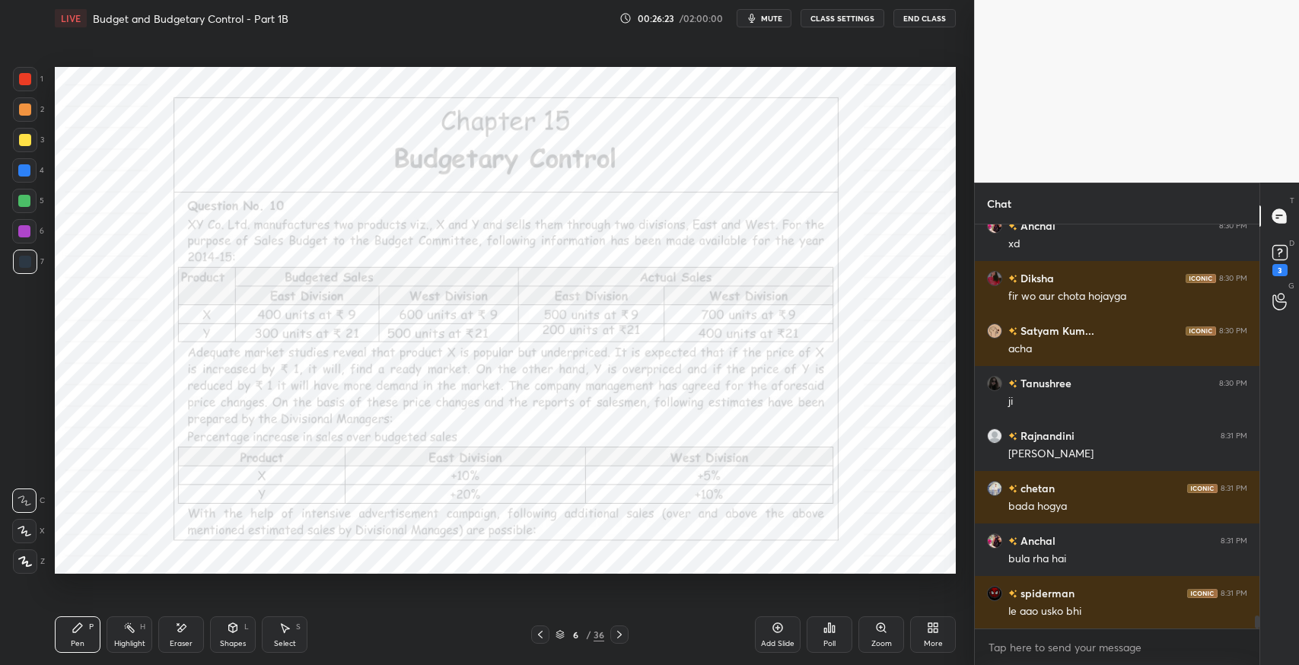
click at [921, 633] on div "More" at bounding box center [933, 634] width 46 height 37
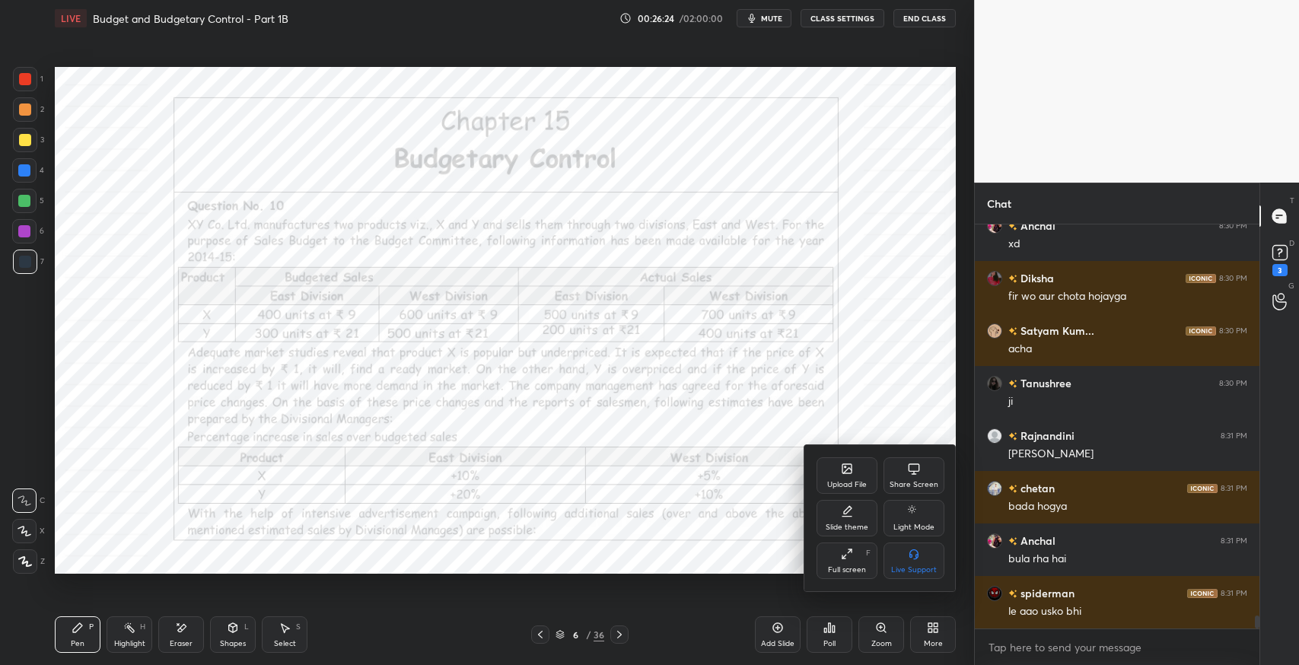
click at [848, 566] on div "Full screen" at bounding box center [847, 570] width 38 height 8
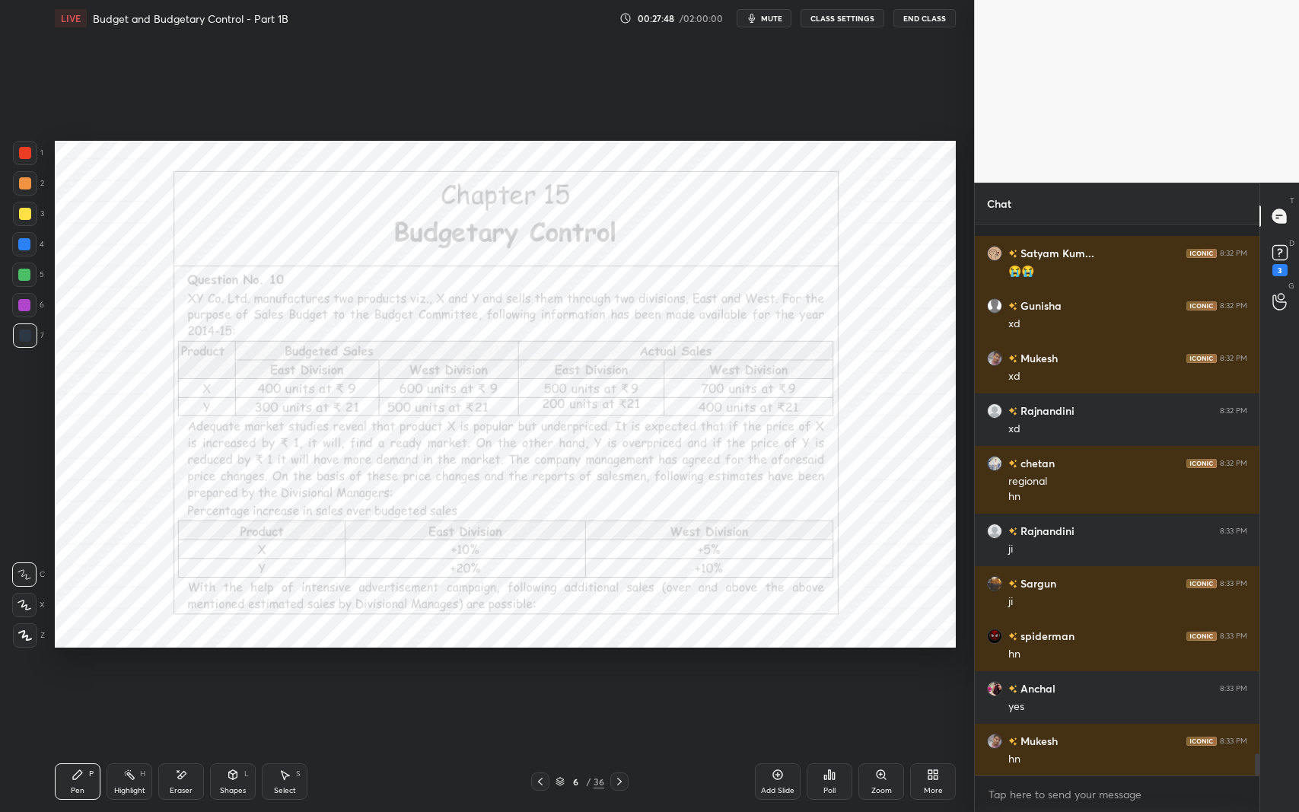
scroll to position [13054, 0]
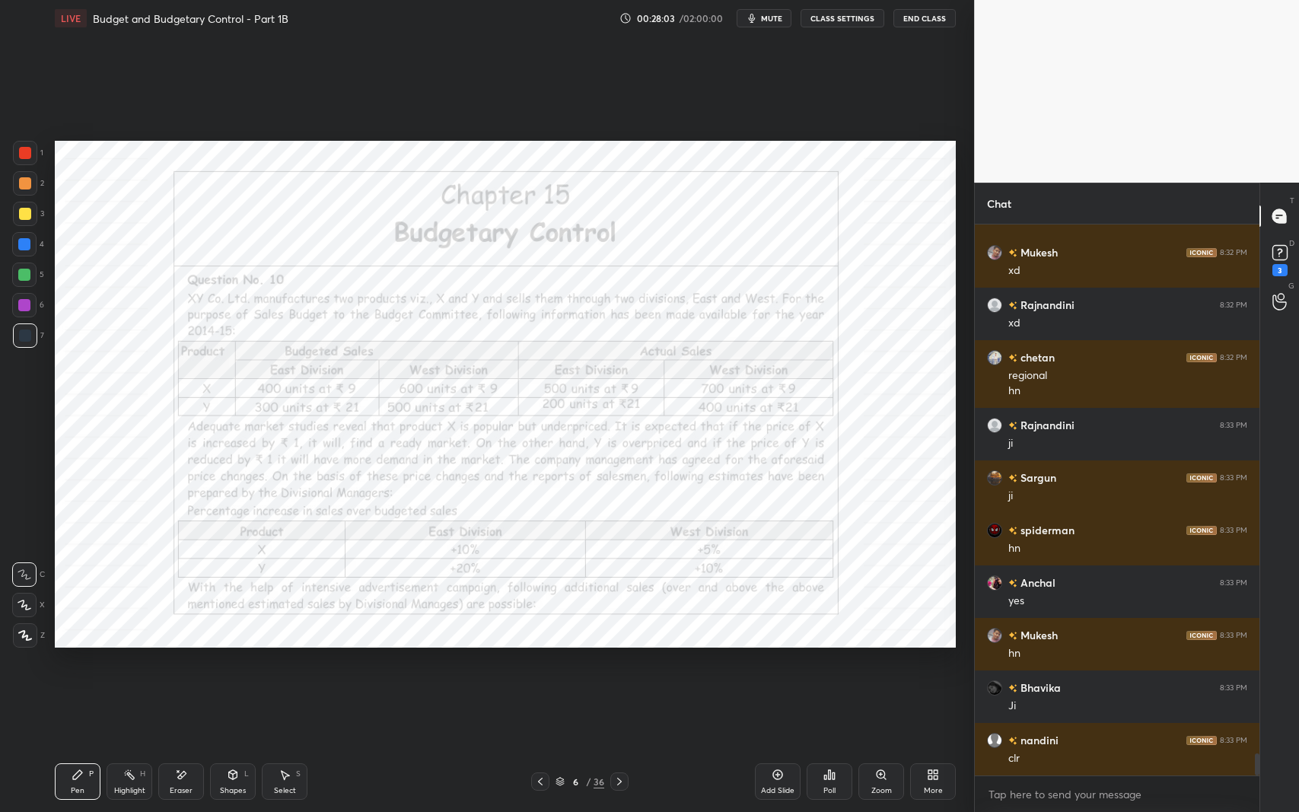
click at [438, 664] on div "6 / 36" at bounding box center [580, 781] width 350 height 18
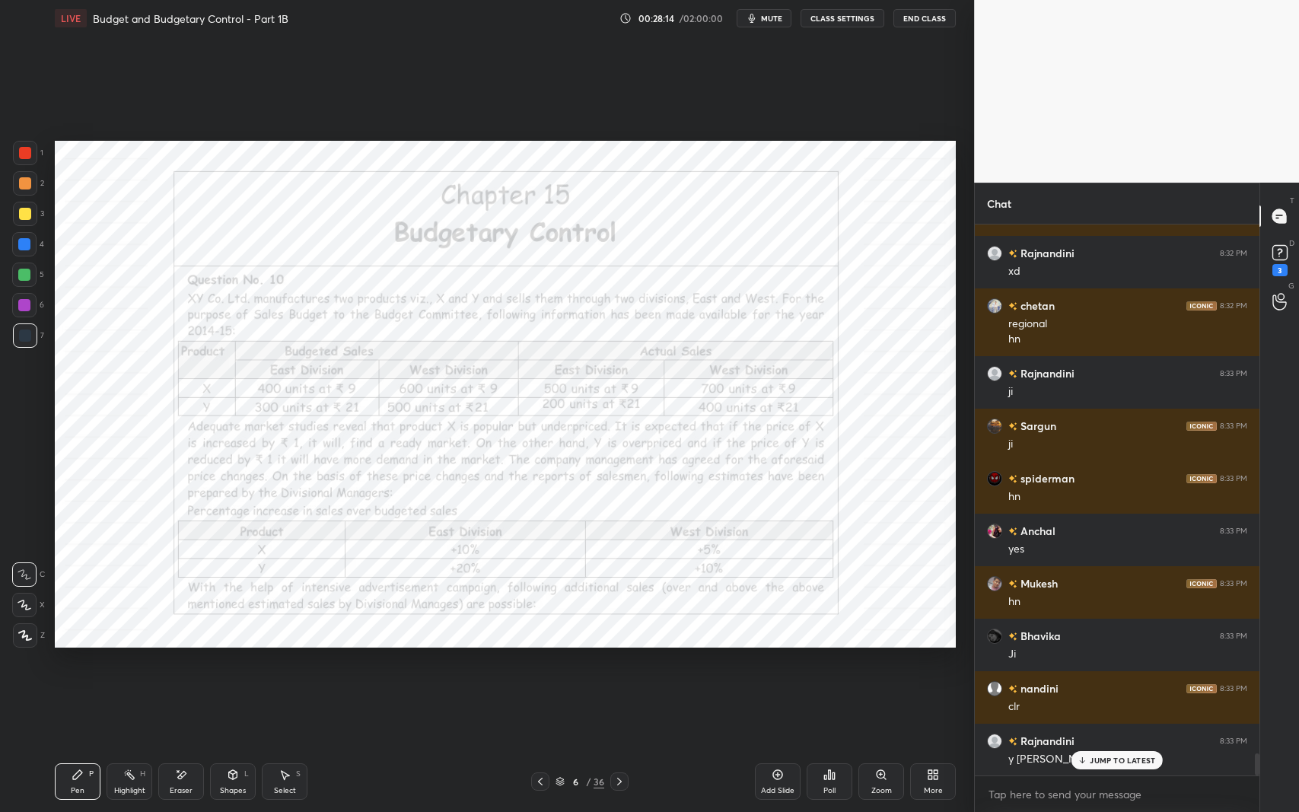
scroll to position [13158, 0]
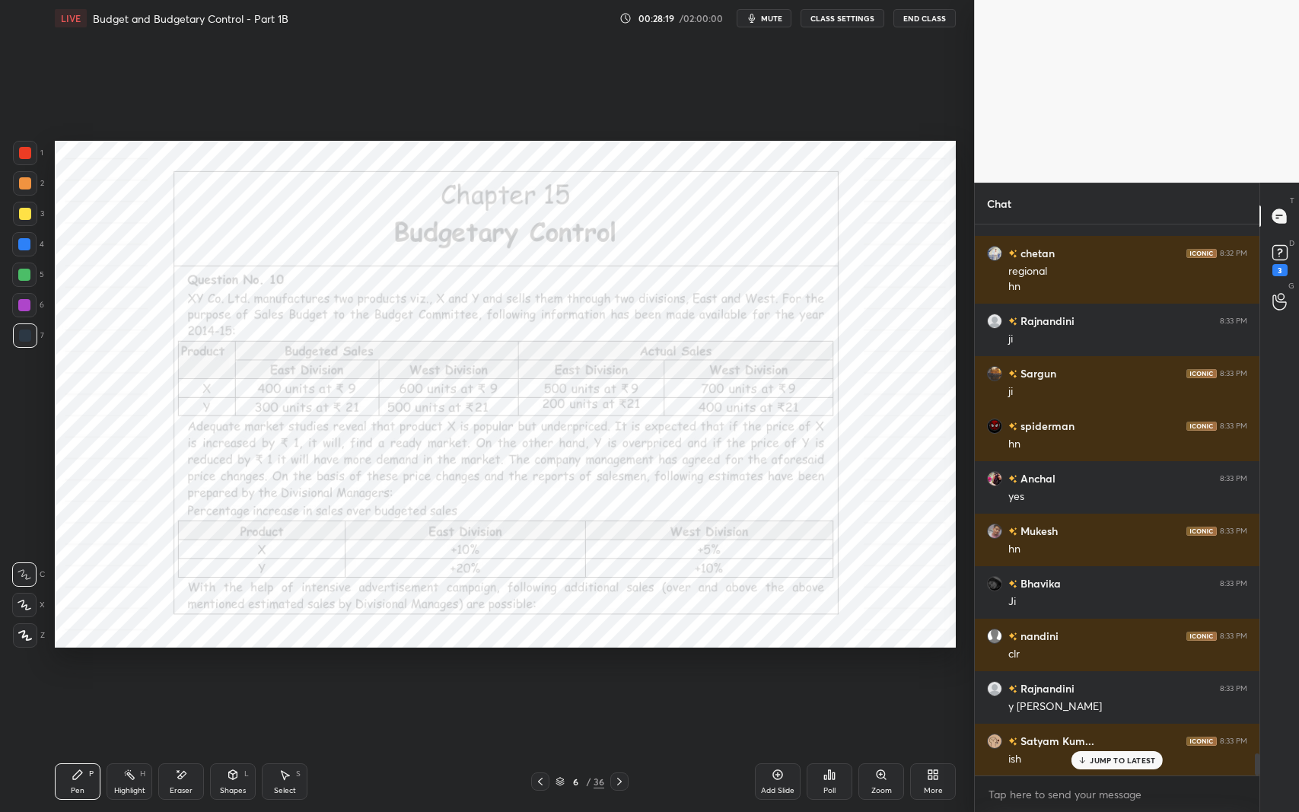
click at [176, 664] on icon at bounding box center [181, 775] width 12 height 13
click at [27, 635] on span "Erase all" at bounding box center [24, 634] width 23 height 11
click at [177, 664] on icon at bounding box center [181, 775] width 12 height 13
click at [22, 629] on span "Erase all" at bounding box center [24, 634] width 23 height 11
click at [66, 664] on div "Pen P" at bounding box center [78, 781] width 46 height 37
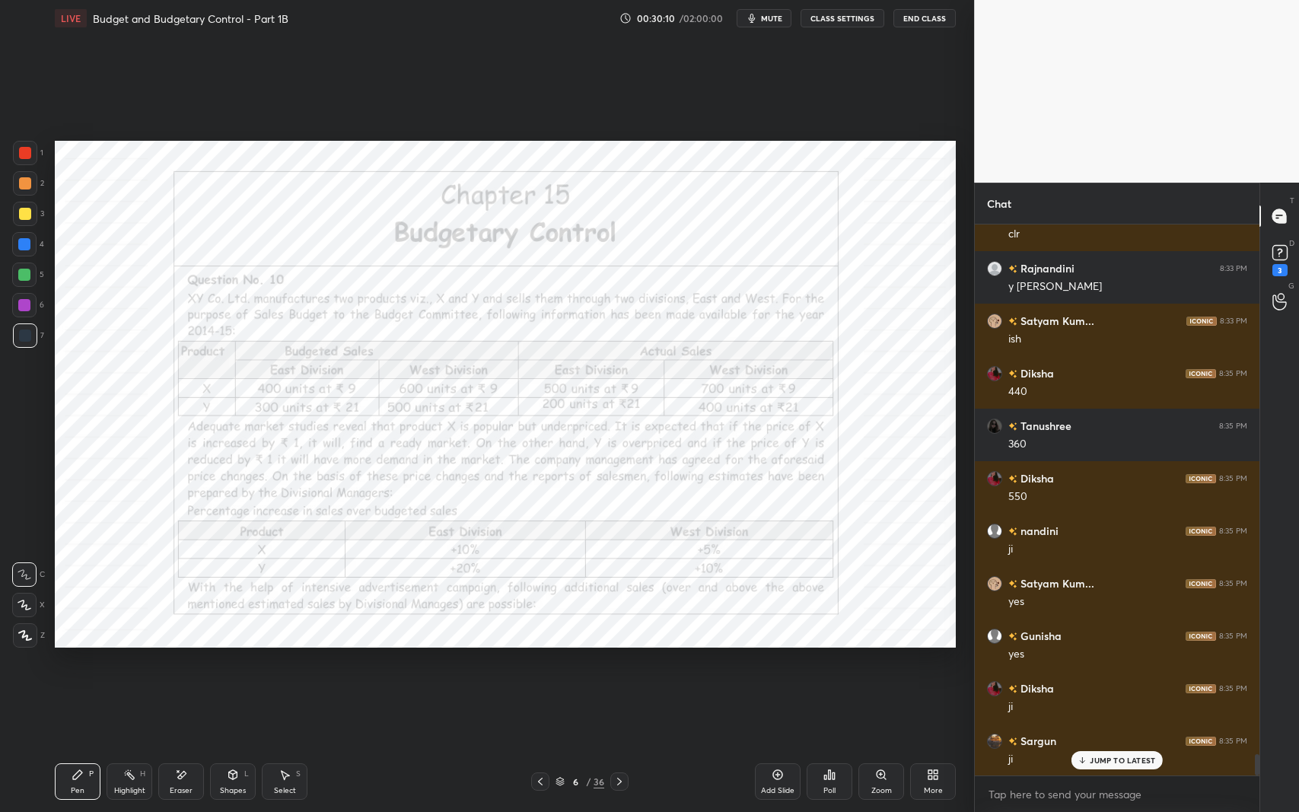
scroll to position [13631, 0]
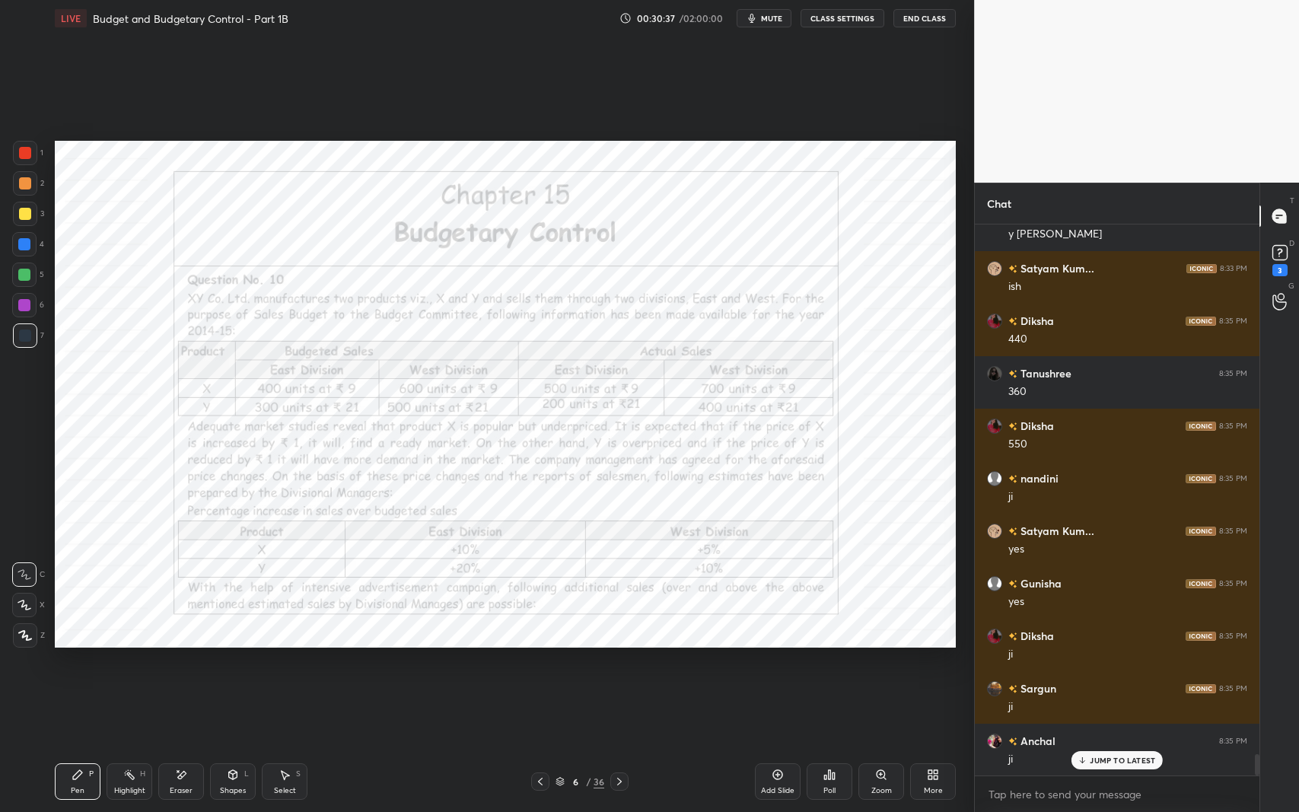
click at [304, 664] on div "Select S" at bounding box center [285, 781] width 46 height 37
click at [75, 664] on div "Pen P Highlight H Eraser Shapes L Select S 6 / 36 Add Slide Poll Zoom More" at bounding box center [505, 781] width 901 height 61
click at [75, 664] on div "Pen" at bounding box center [78, 791] width 14 height 8
click at [616, 664] on icon at bounding box center [619, 782] width 12 height 12
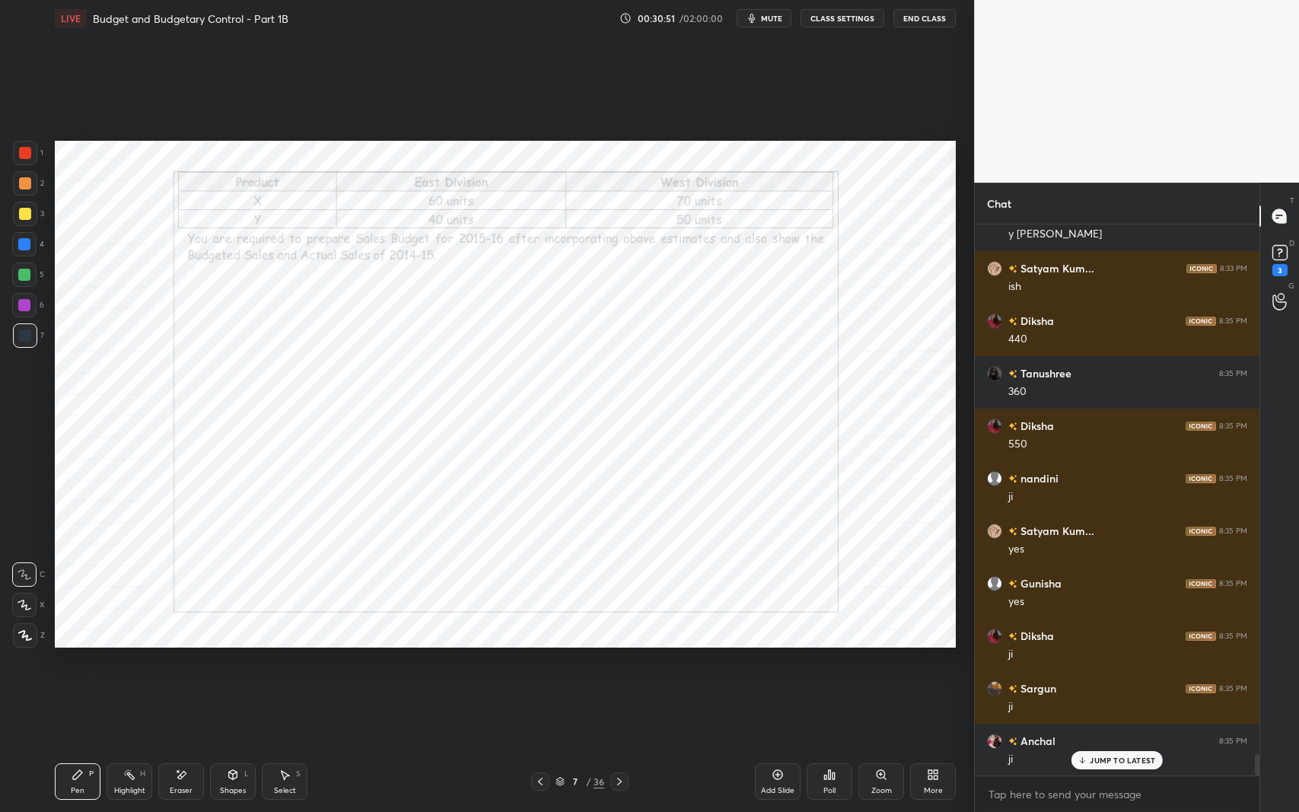
click at [542, 664] on icon at bounding box center [540, 782] width 5 height 8
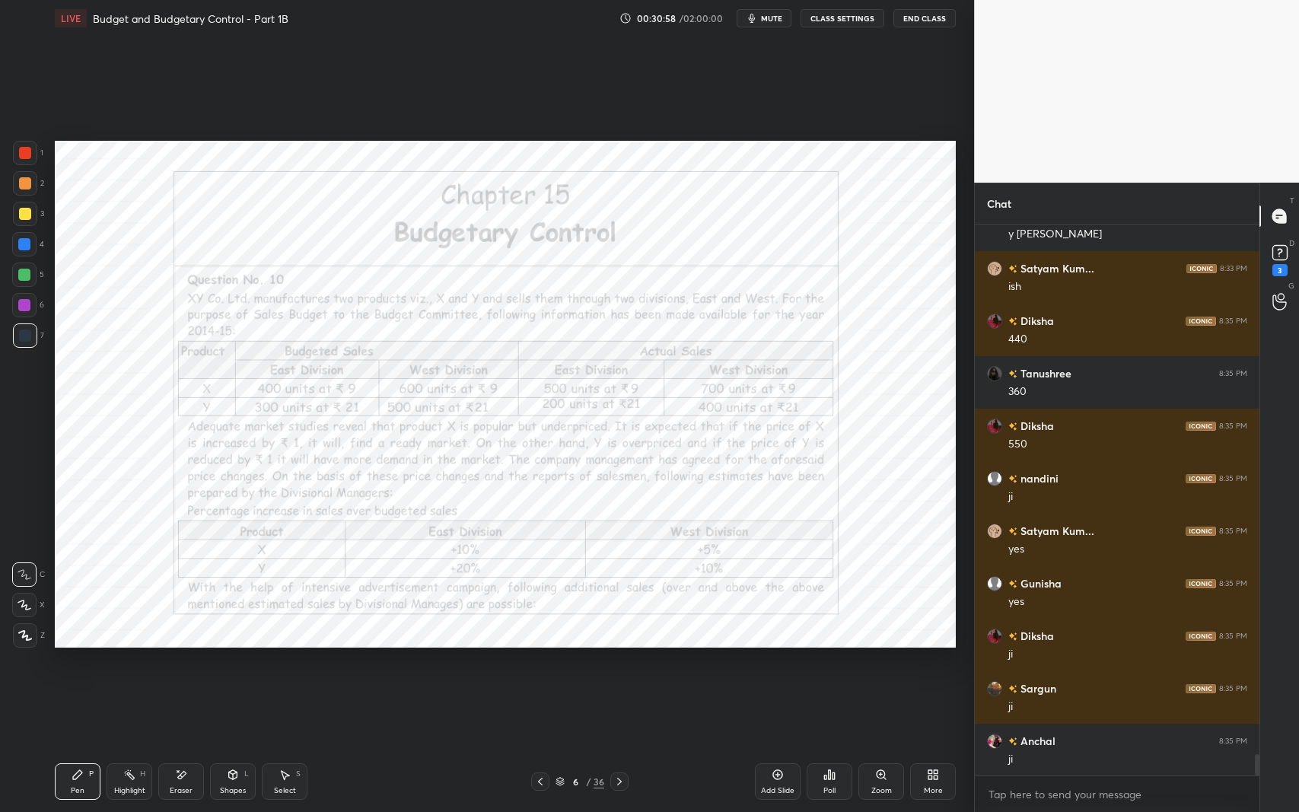
scroll to position [13668, 0]
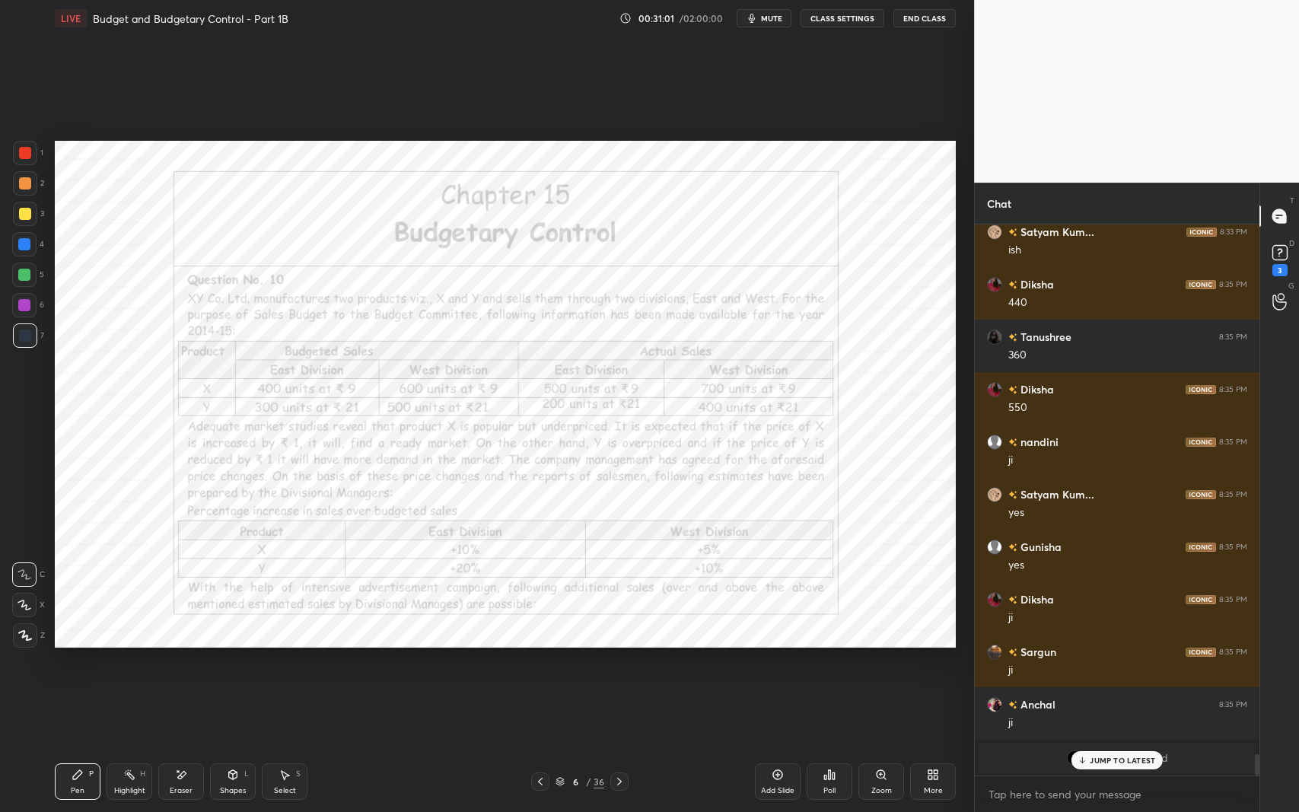
click at [619, 664] on icon at bounding box center [619, 782] width 12 height 12
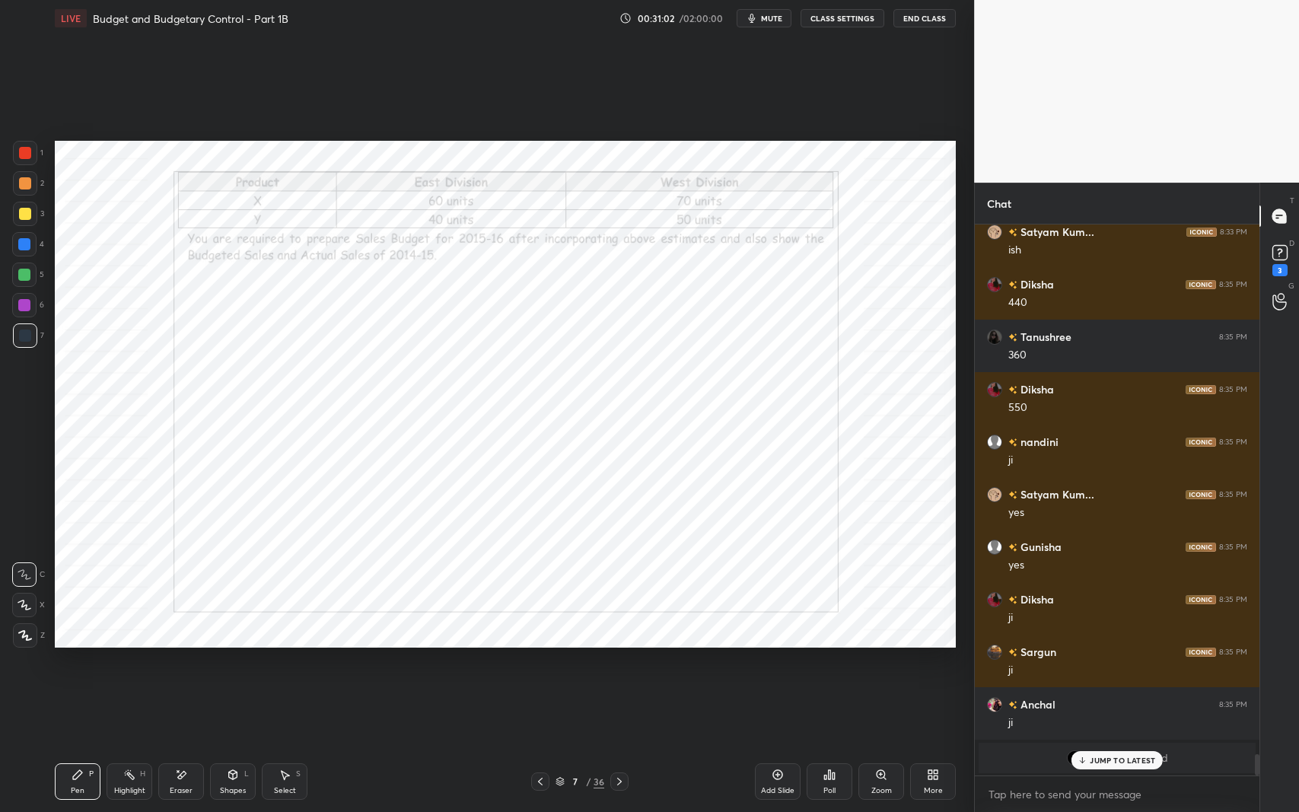
click at [542, 664] on icon at bounding box center [540, 782] width 12 height 12
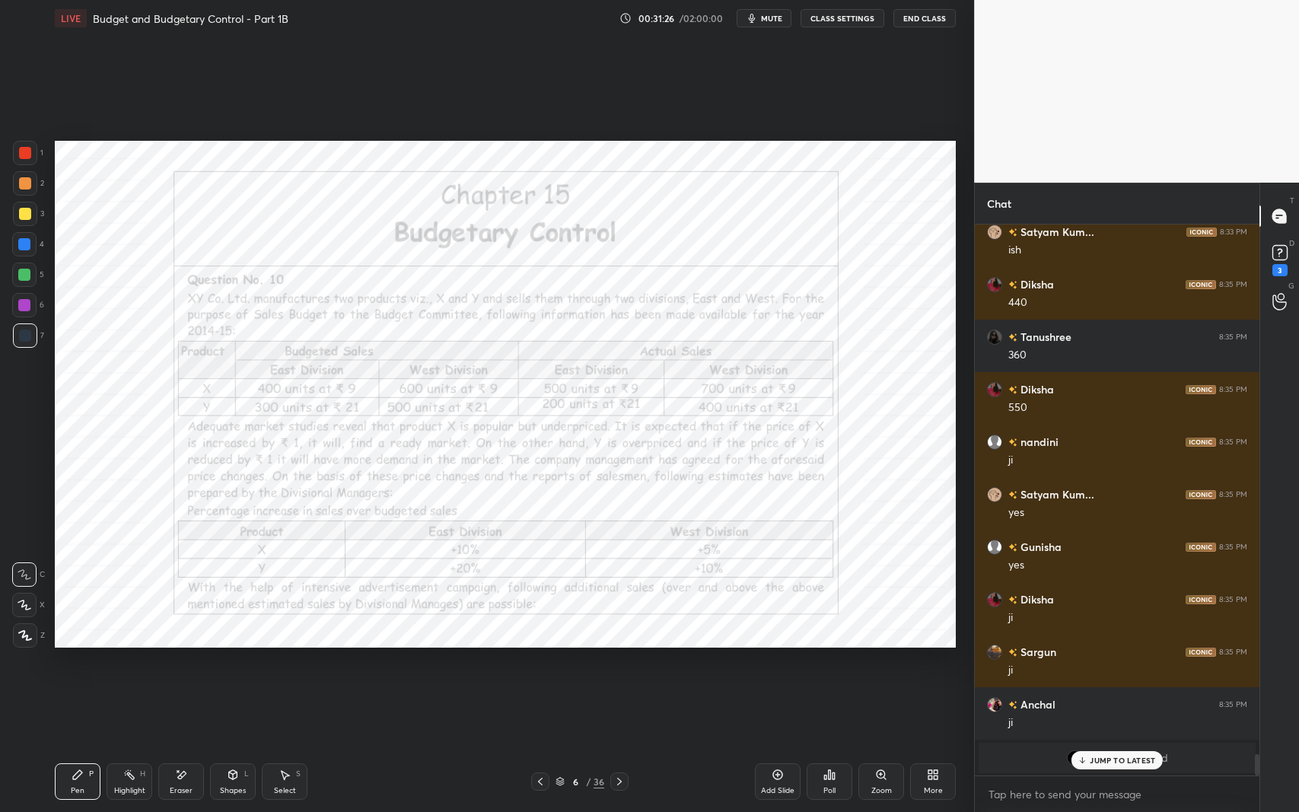
click at [175, 664] on div "Eraser" at bounding box center [181, 791] width 23 height 8
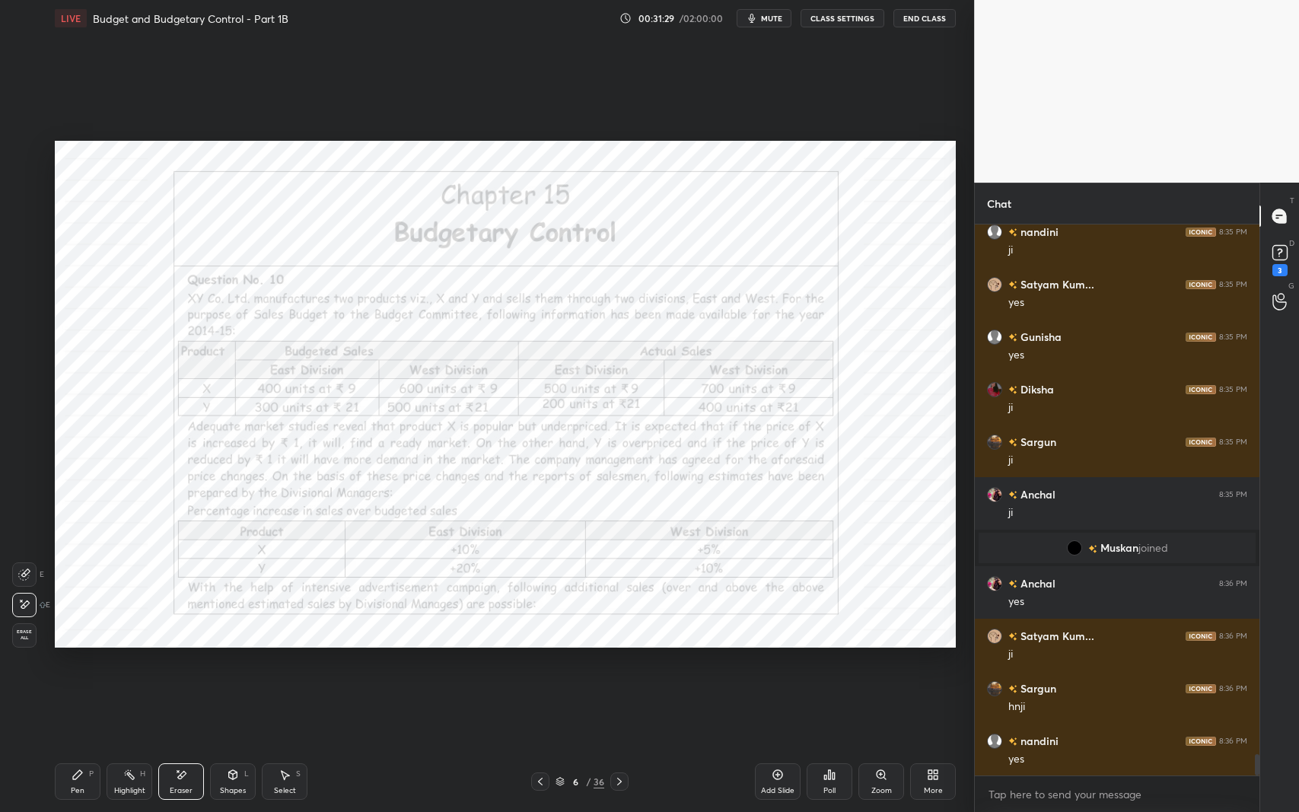
scroll to position [13931, 0]
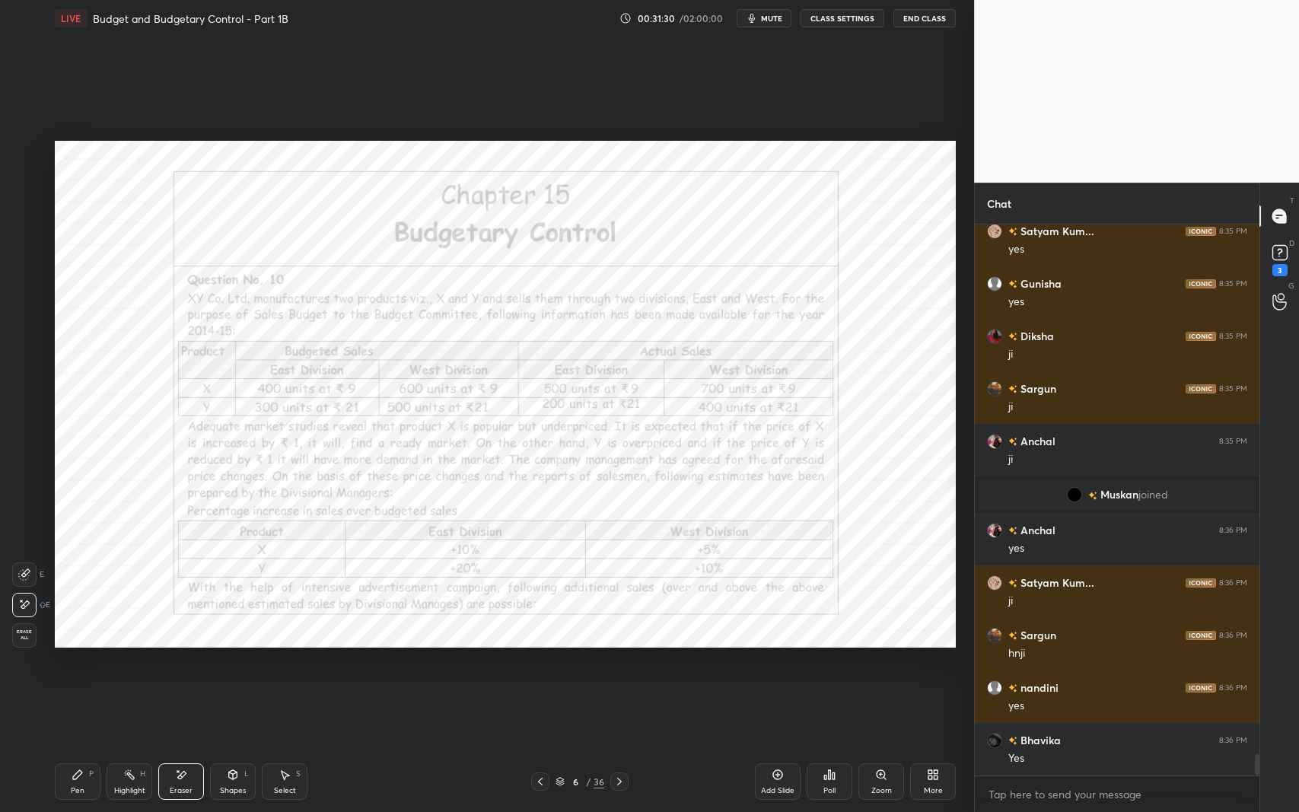
click at [84, 664] on div "Pen P" at bounding box center [78, 781] width 46 height 37
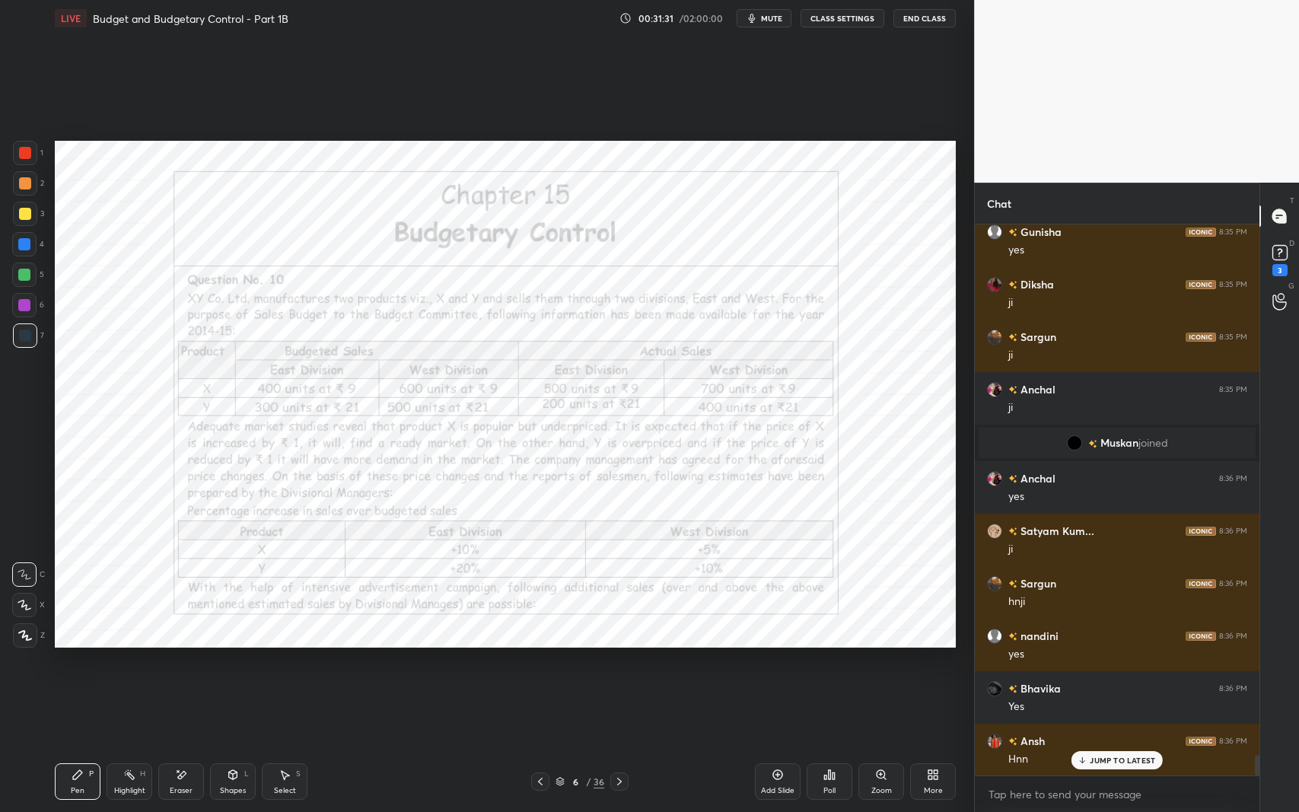
click at [24, 643] on div at bounding box center [25, 635] width 24 height 24
click at [19, 311] on div at bounding box center [24, 305] width 24 height 24
click at [615, 664] on icon at bounding box center [619, 782] width 12 height 12
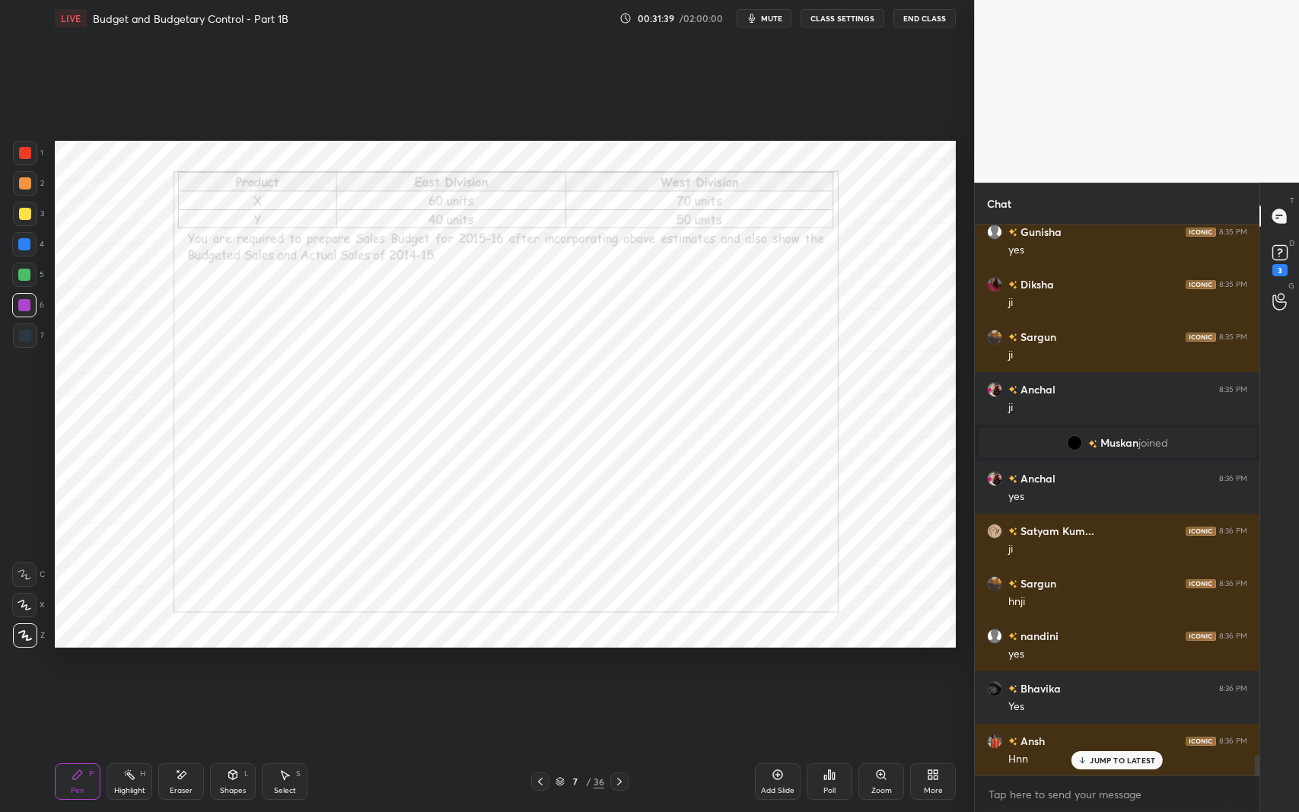
click at [535, 664] on icon at bounding box center [540, 782] width 12 height 12
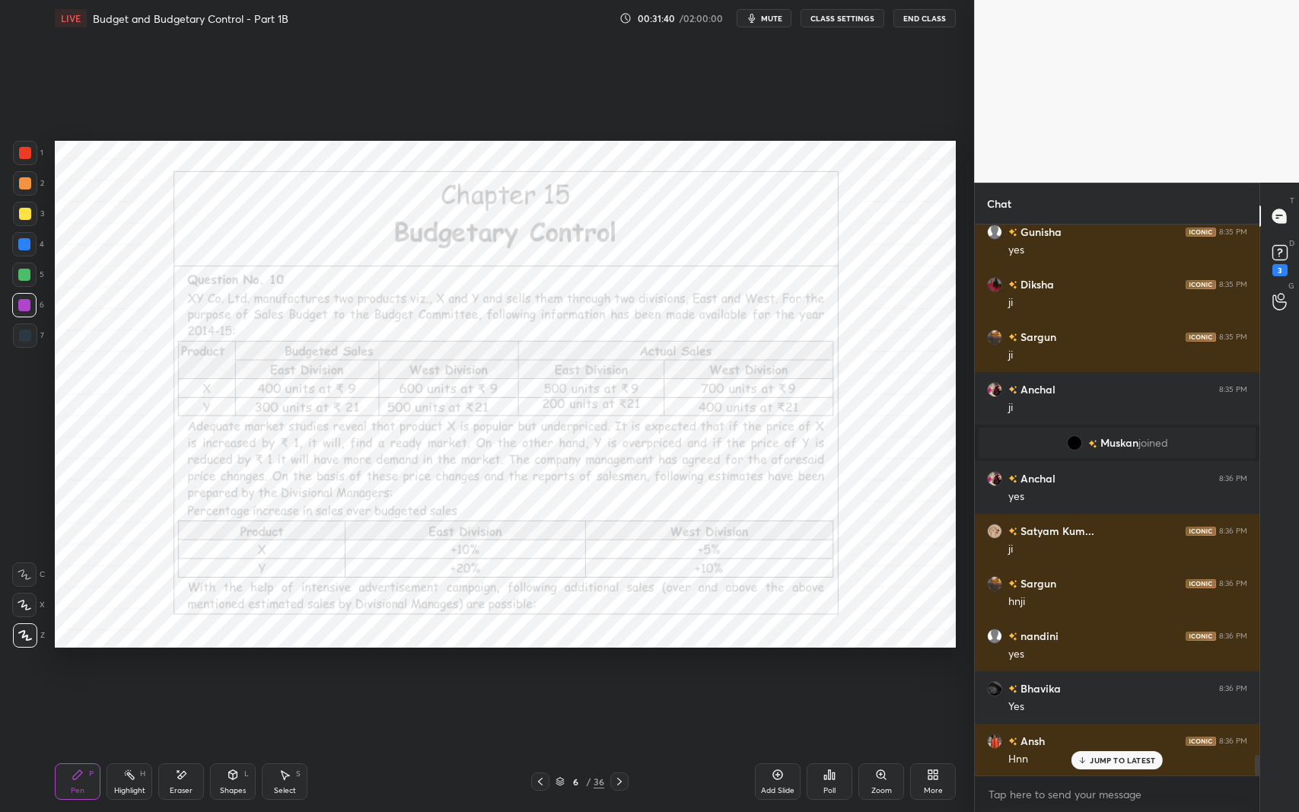
click at [177, 664] on icon at bounding box center [181, 775] width 12 height 13
click at [75, 664] on icon at bounding box center [78, 775] width 12 height 12
click at [621, 664] on icon at bounding box center [619, 782] width 12 height 12
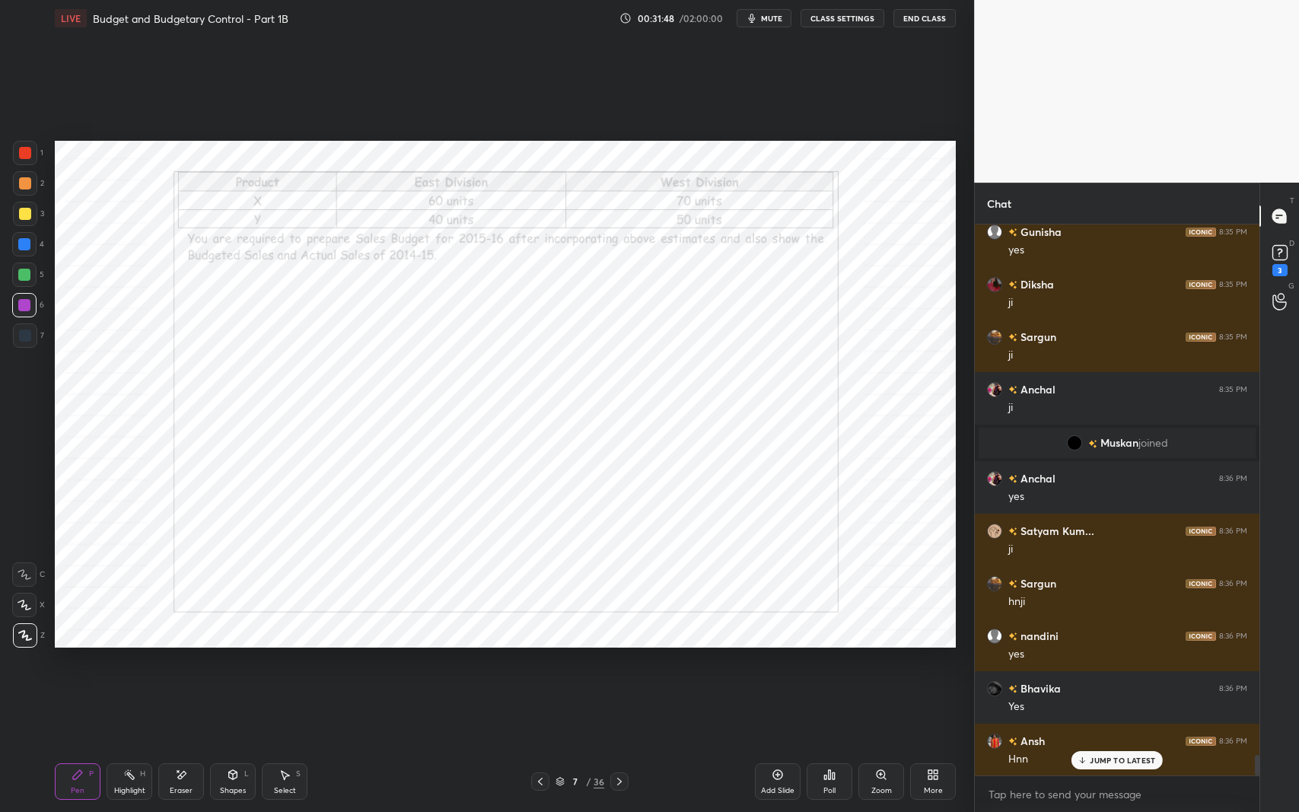
click at [536, 664] on icon at bounding box center [540, 782] width 12 height 12
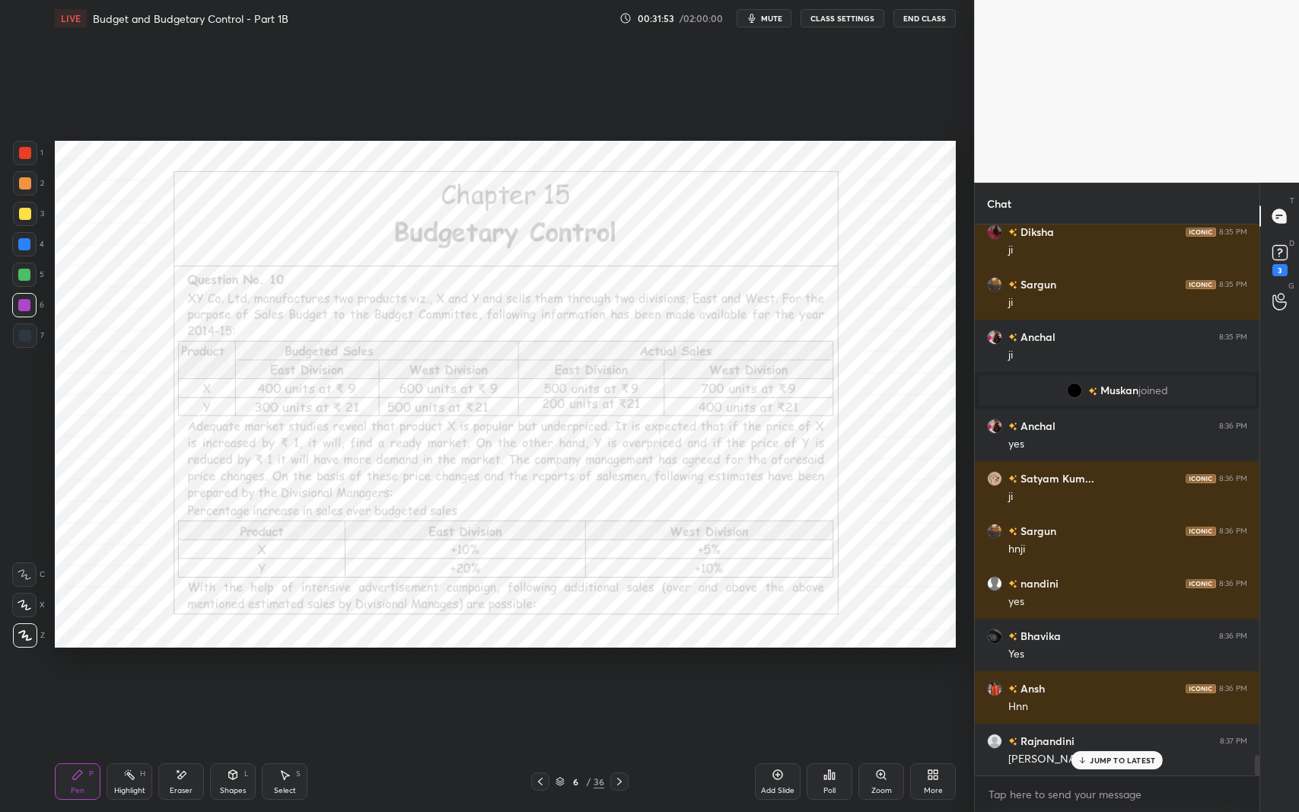
scroll to position [14072, 0]
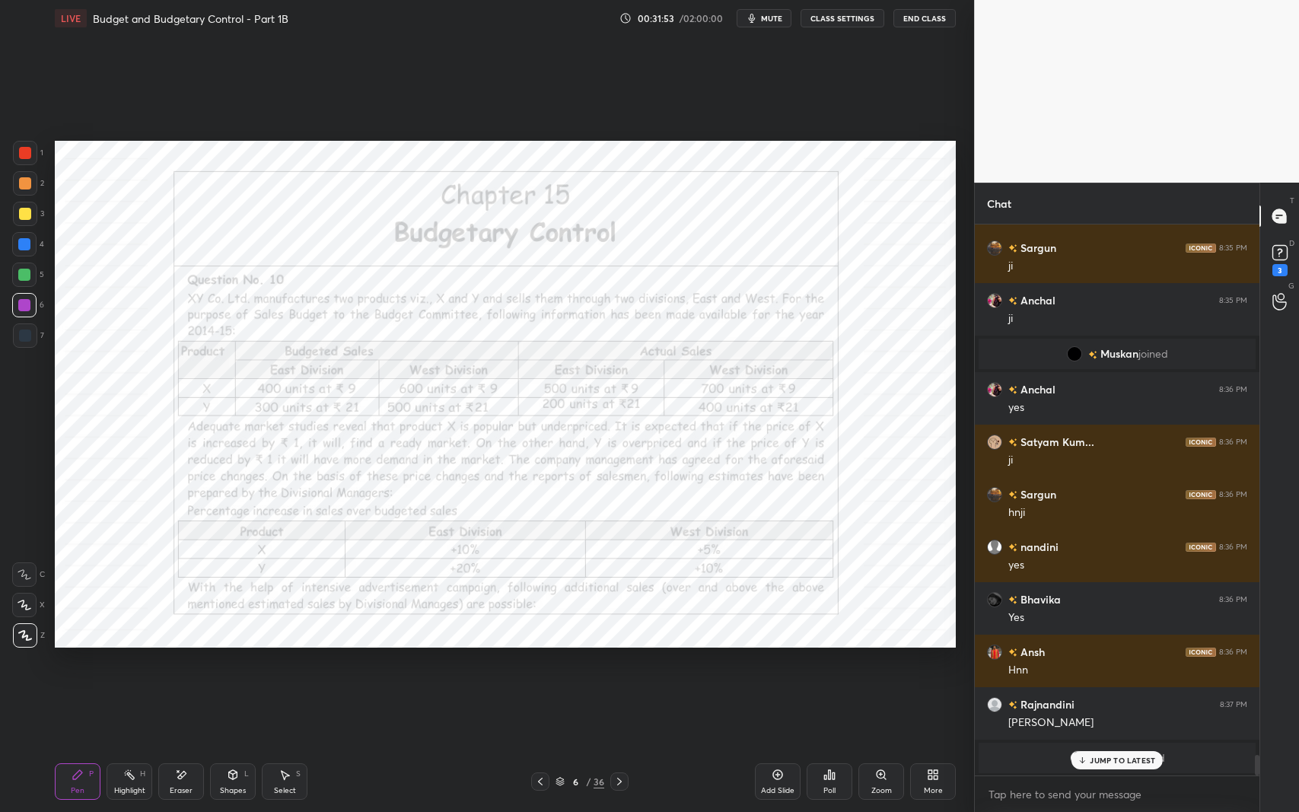
click at [616, 664] on div "Pen P Highlight H Eraser Shapes L Select S 6 / 36 Add Slide Poll Zoom More" at bounding box center [505, 781] width 901 height 61
click at [621, 664] on icon at bounding box center [619, 782] width 12 height 12
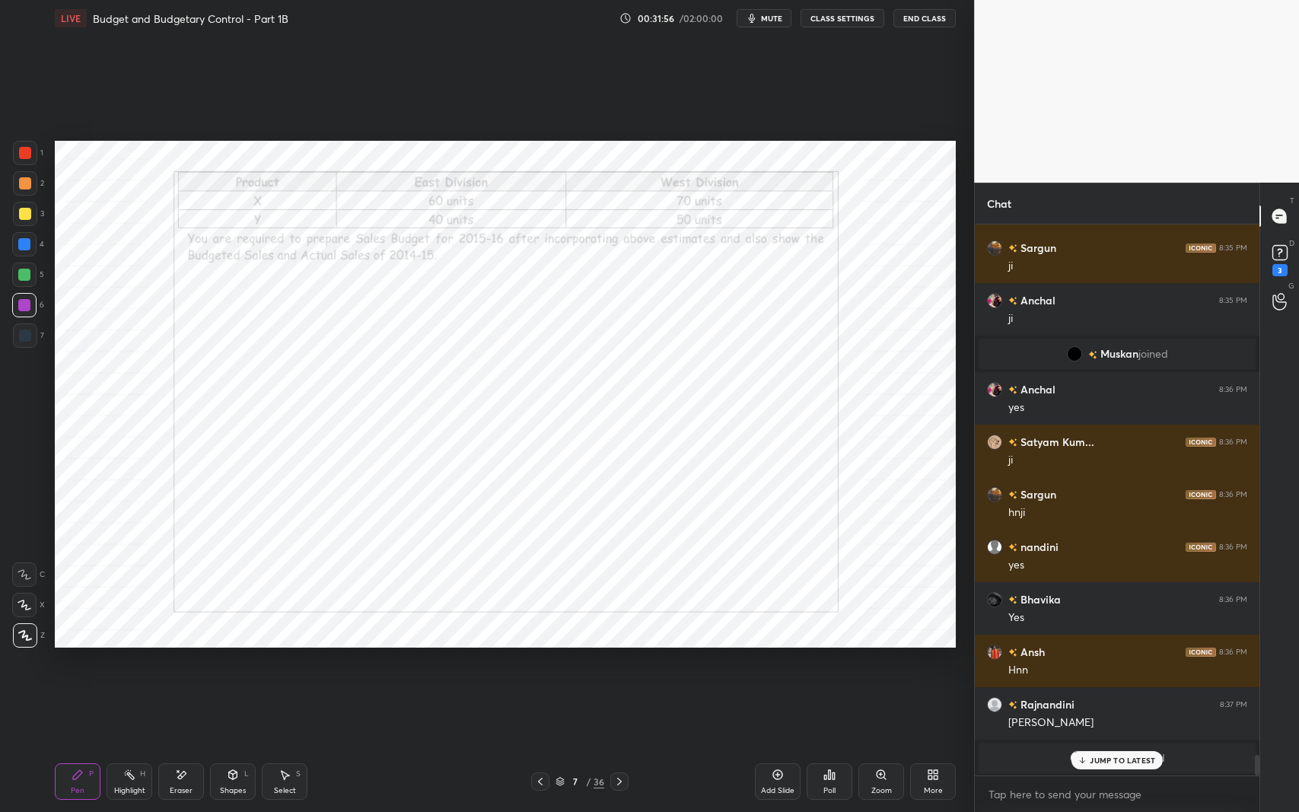
click at [536, 664] on icon at bounding box center [540, 782] width 12 height 12
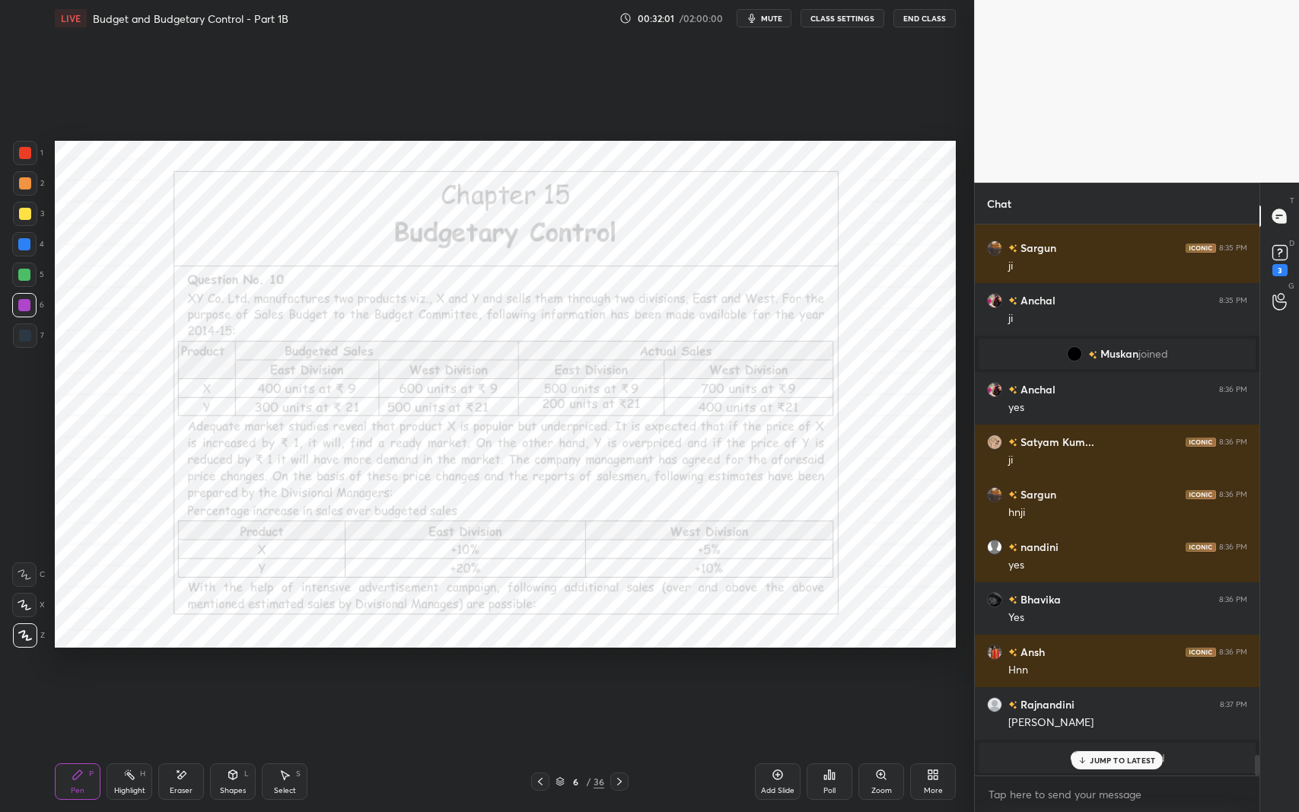
click at [619, 664] on icon at bounding box center [619, 782] width 12 height 12
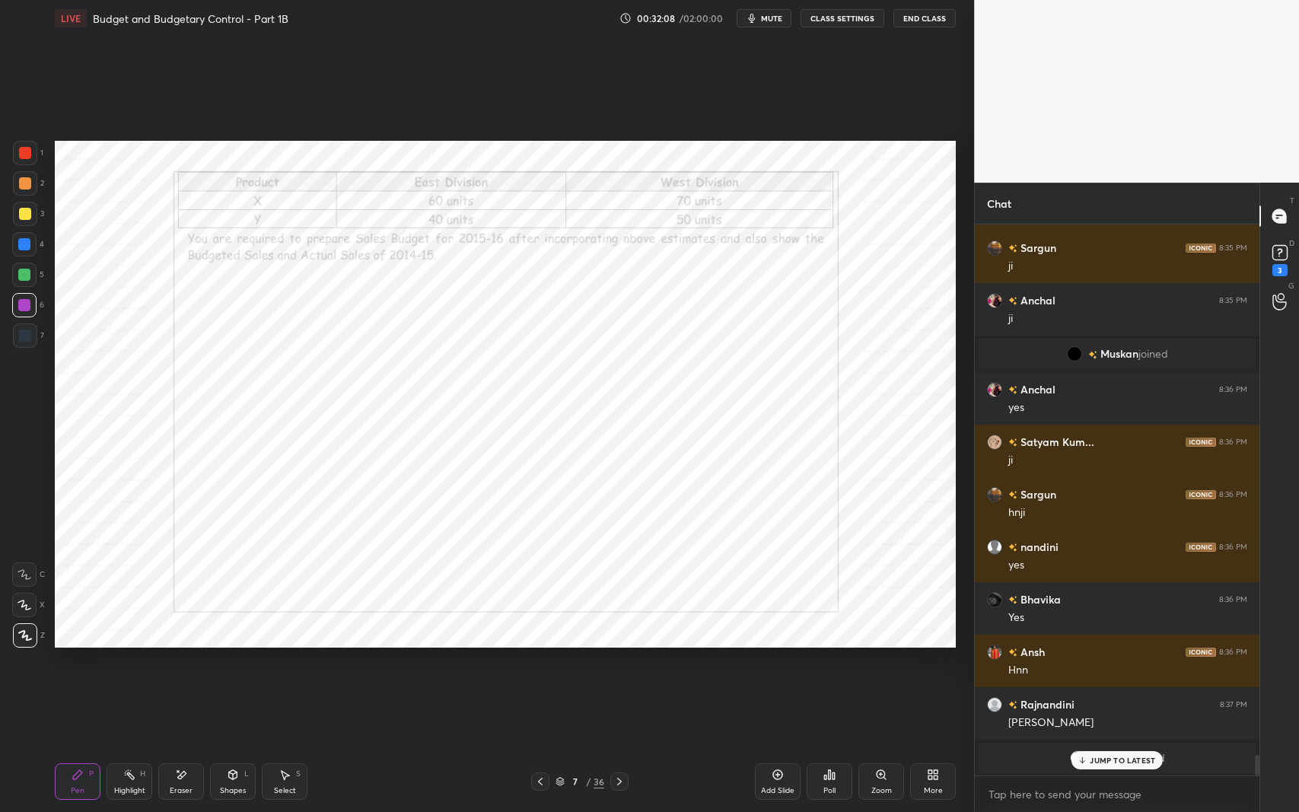
scroll to position [14124, 0]
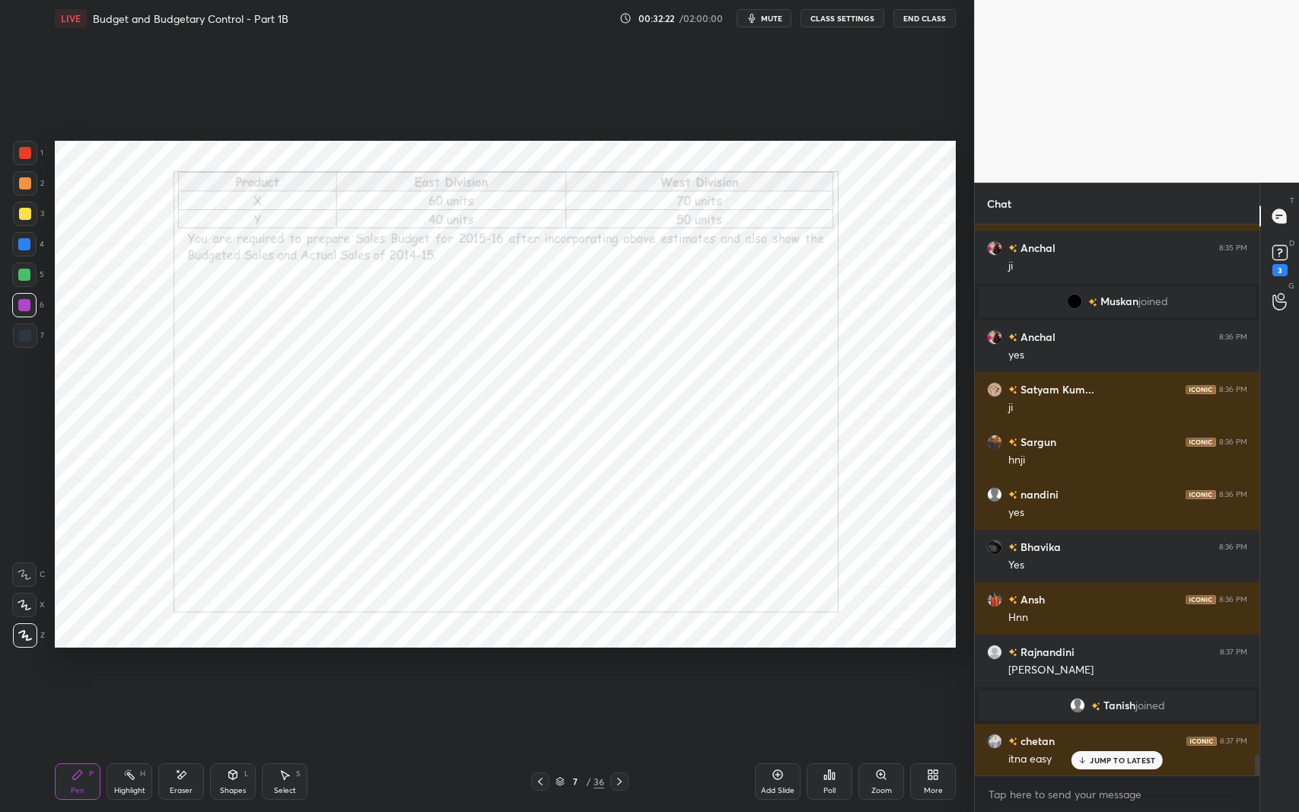
click at [540, 664] on icon at bounding box center [540, 782] width 5 height 8
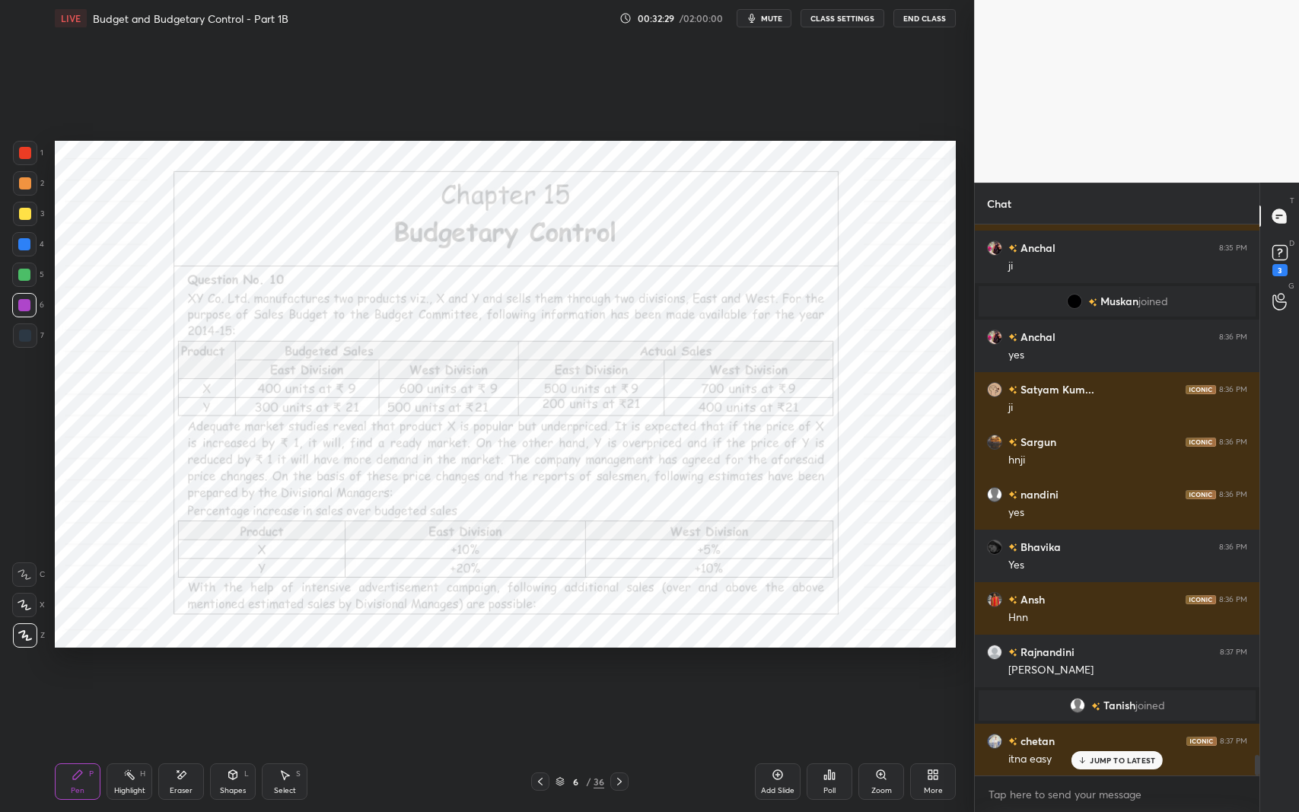
click at [167, 664] on div "Eraser" at bounding box center [181, 781] width 46 height 37
click at [24, 631] on span "Erase all" at bounding box center [24, 634] width 23 height 11
click at [77, 664] on div "Pen" at bounding box center [78, 791] width 14 height 8
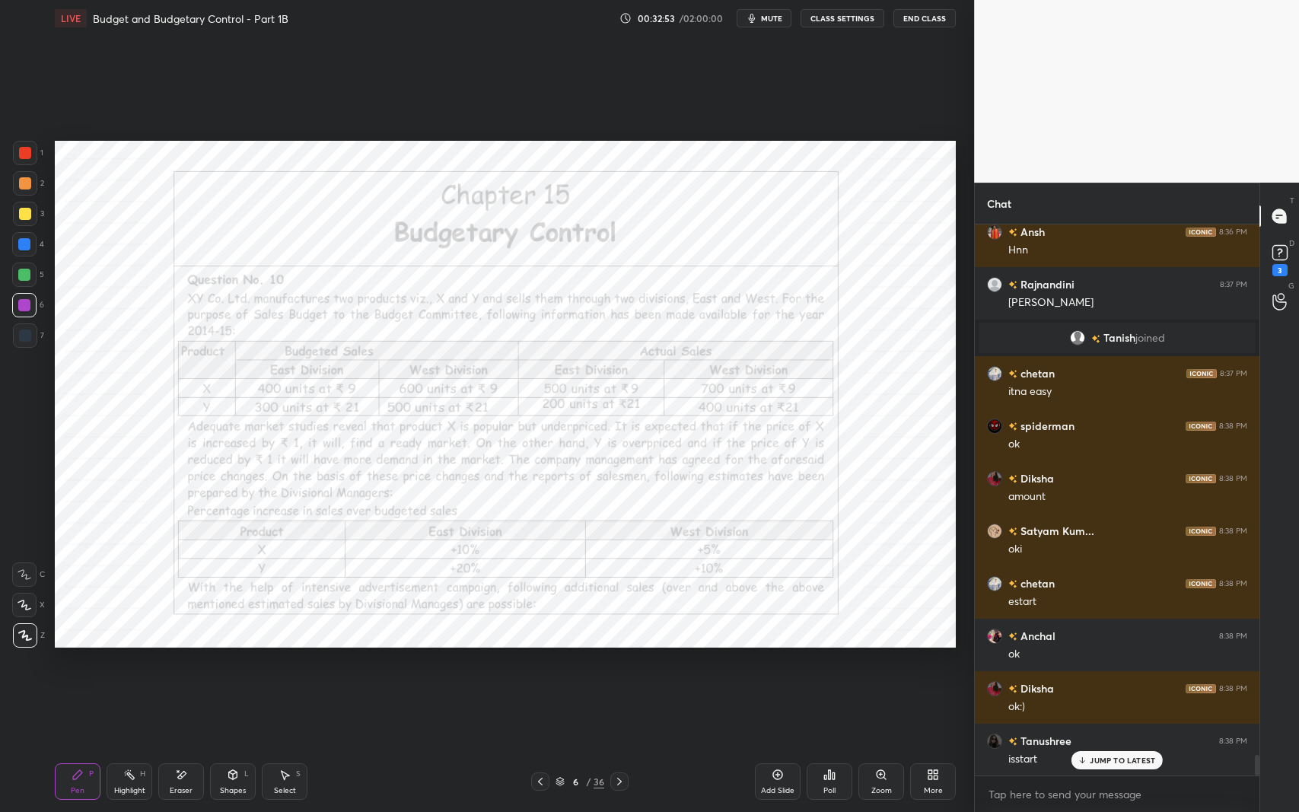
scroll to position [14544, 0]
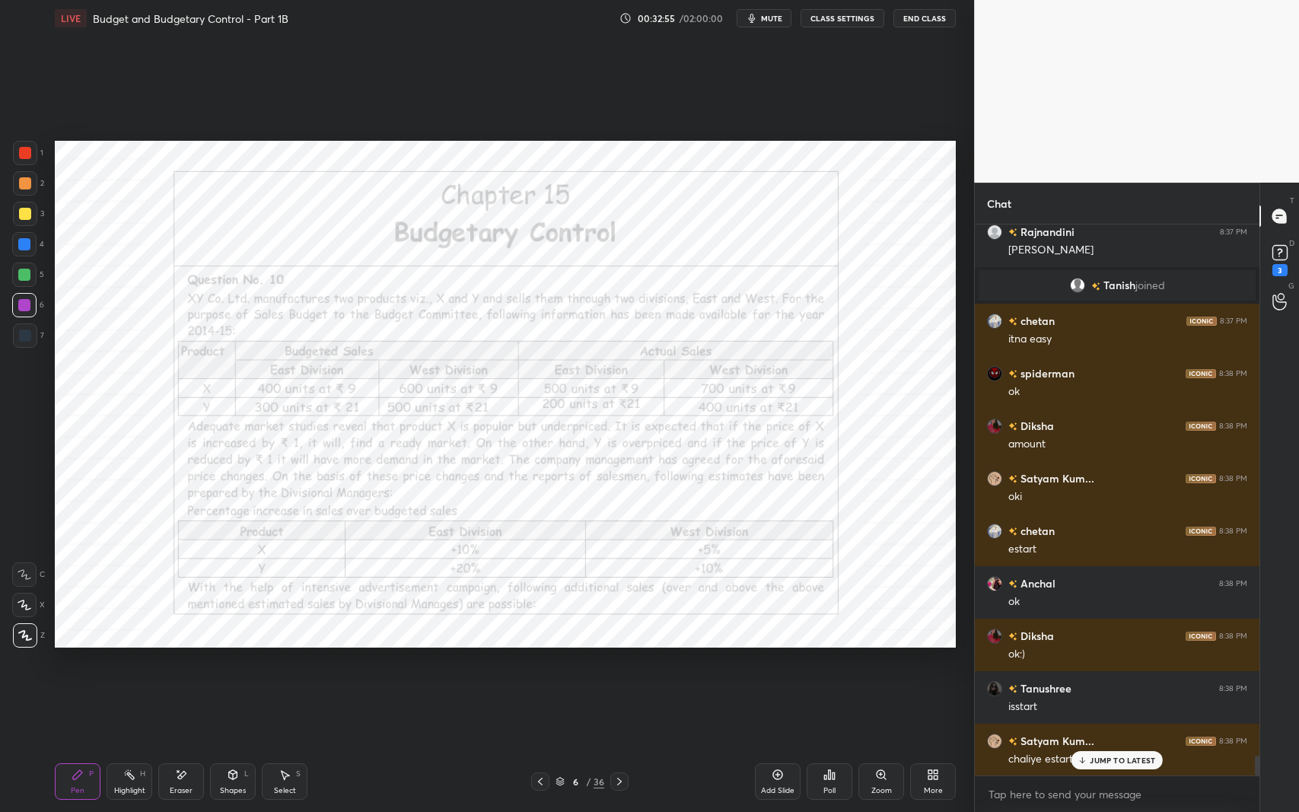
click at [1126, 664] on p "JUMP TO LATEST" at bounding box center [1122, 760] width 65 height 9
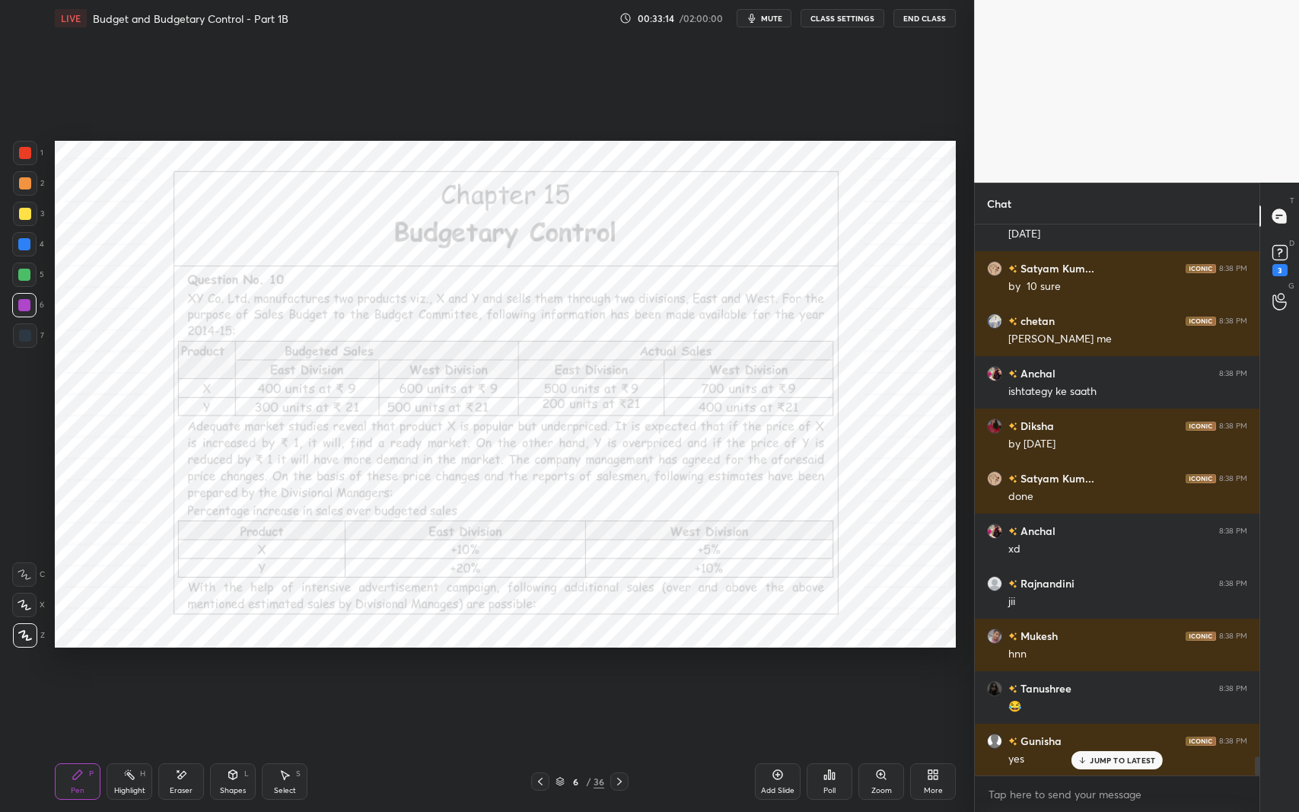
scroll to position [15385, 0]
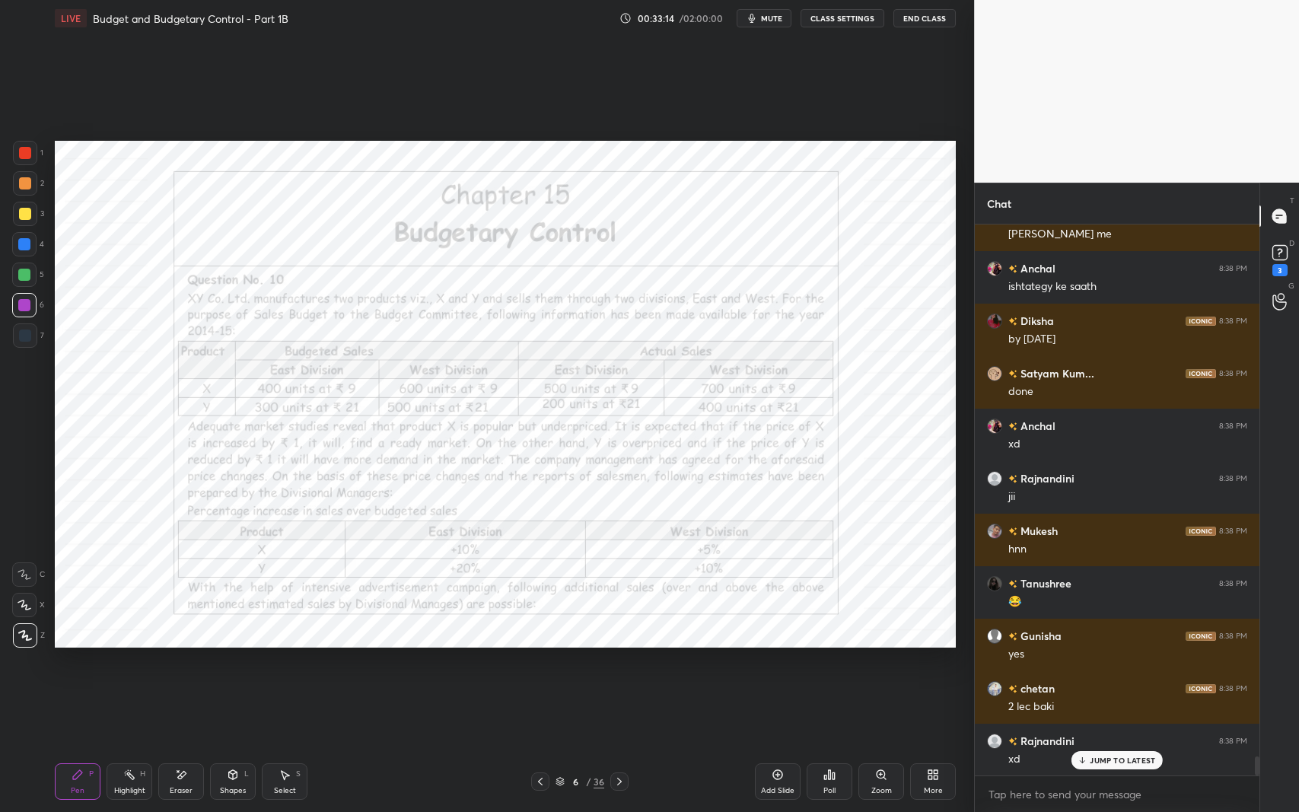
click at [766, 664] on div "Add Slide" at bounding box center [778, 781] width 46 height 37
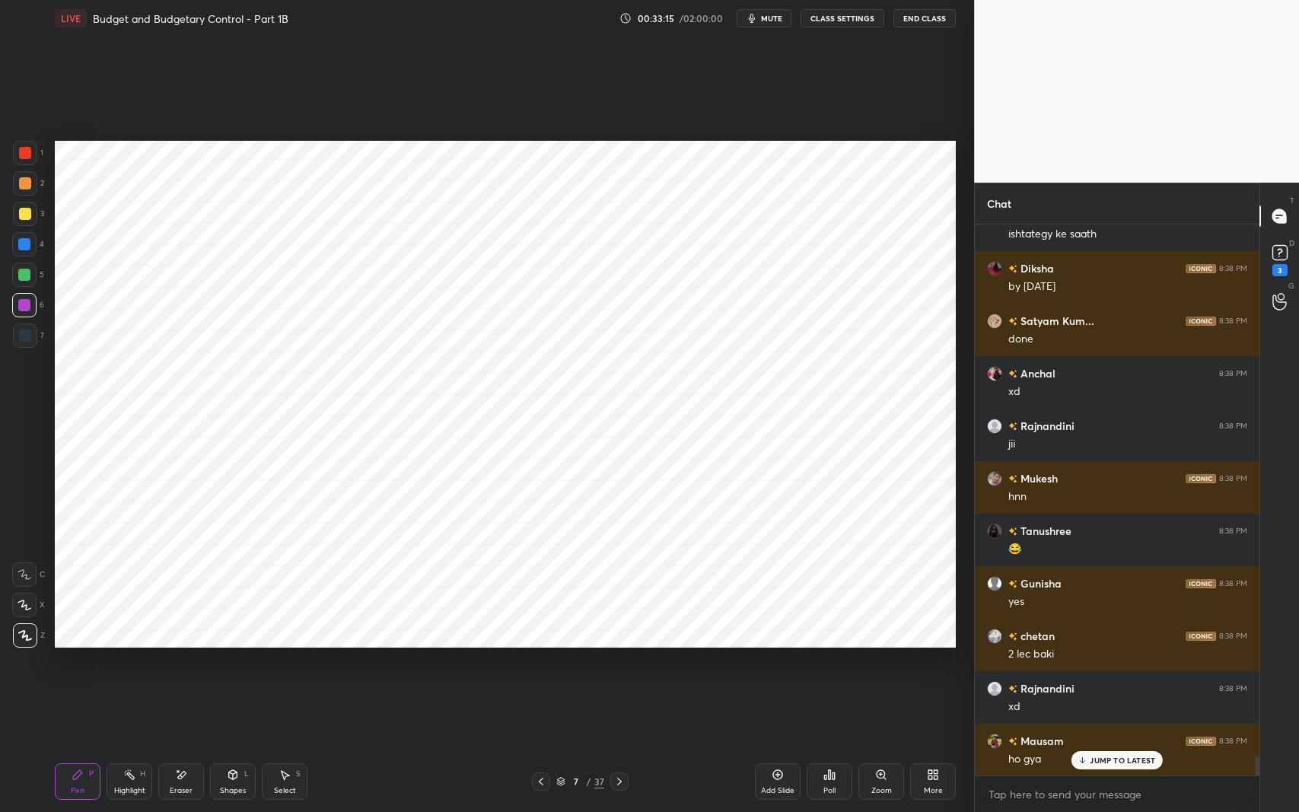
scroll to position [15490, 0]
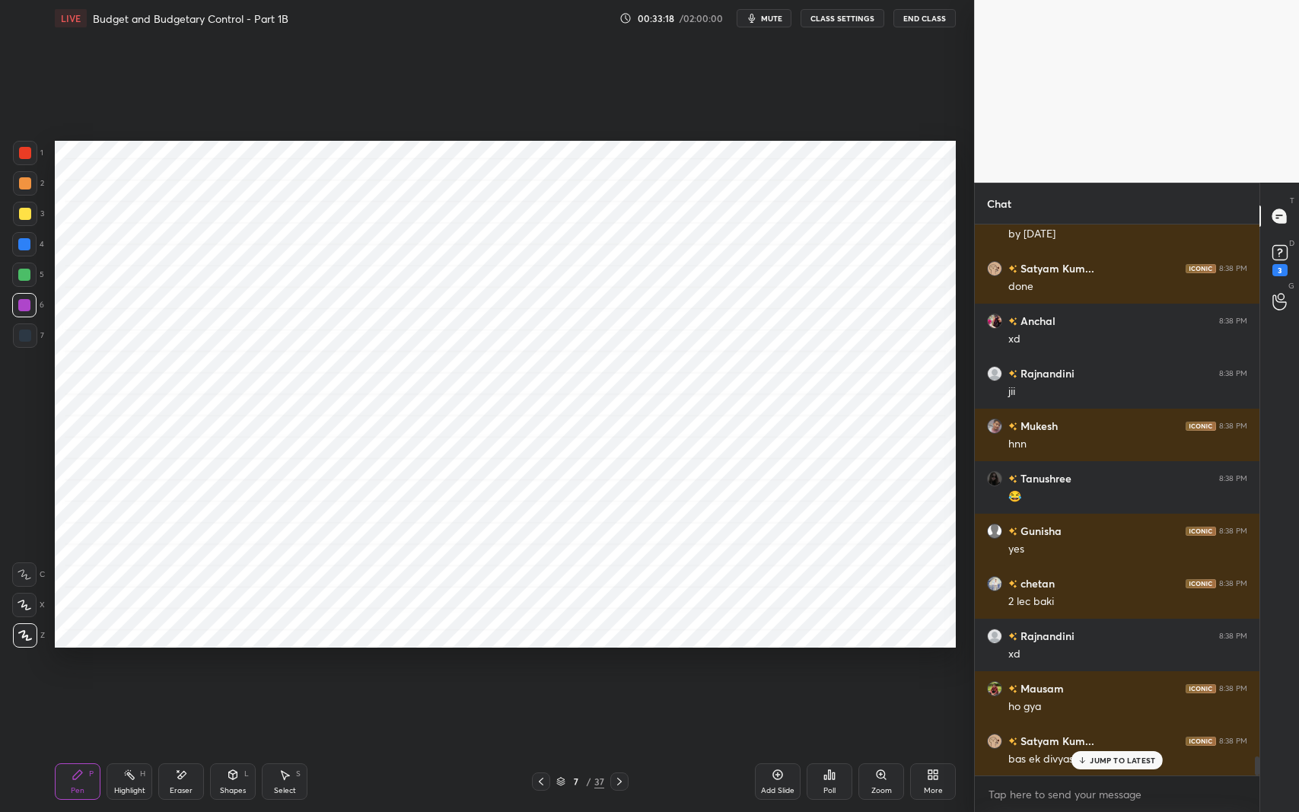
click at [1087, 664] on div "JUMP TO LATEST" at bounding box center [1117, 760] width 91 height 18
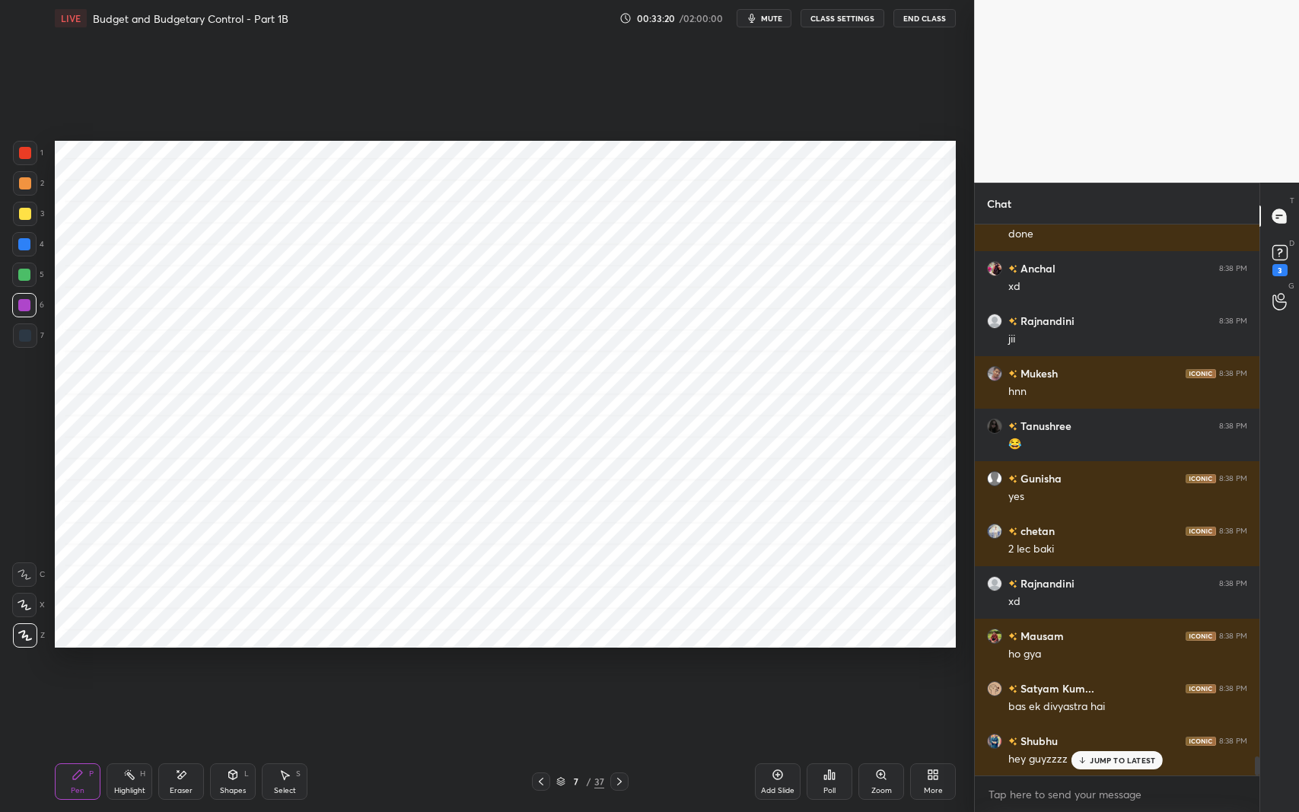
click at [22, 570] on icon at bounding box center [25, 574] width 14 height 11
click at [29, 338] on div at bounding box center [25, 336] width 12 height 12
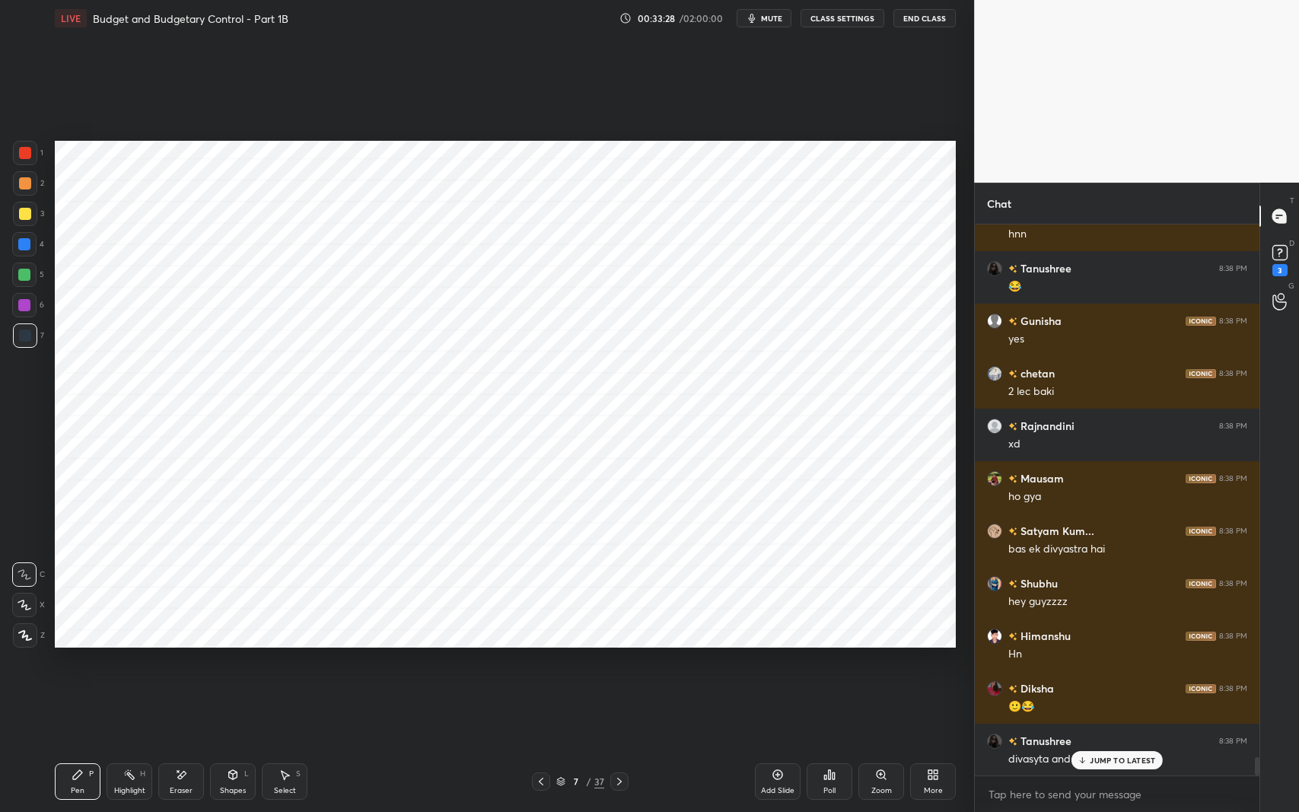
scroll to position [15752, 0]
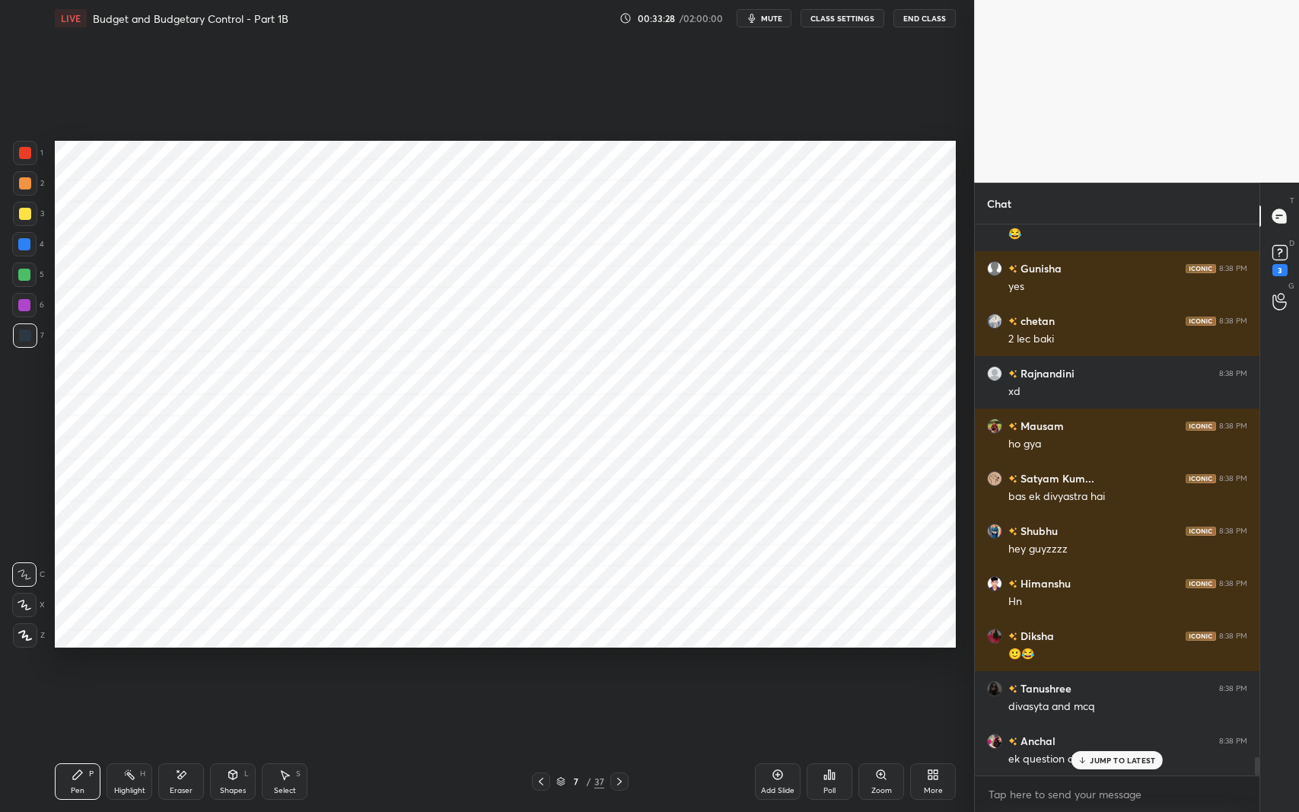
click at [1101, 664] on p "JUMP TO LATEST" at bounding box center [1122, 760] width 65 height 9
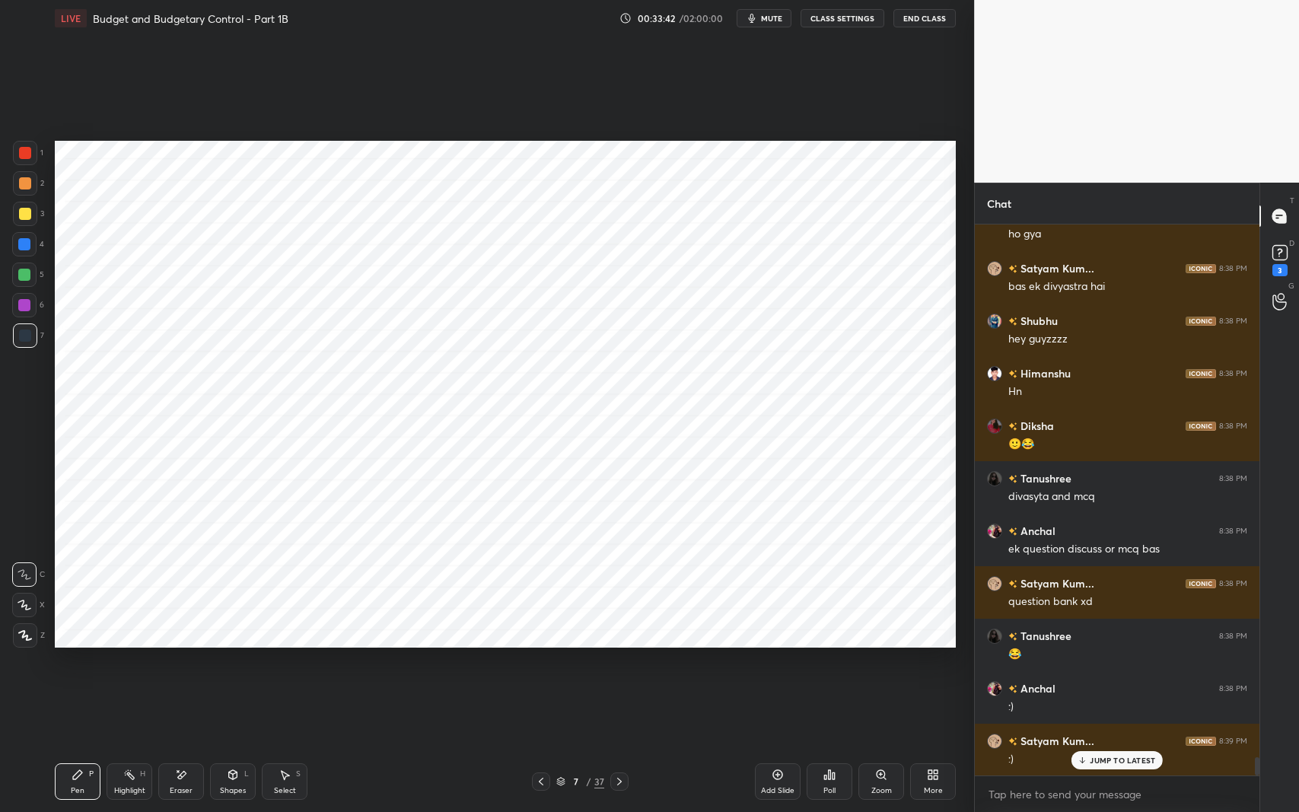
scroll to position [16015, 0]
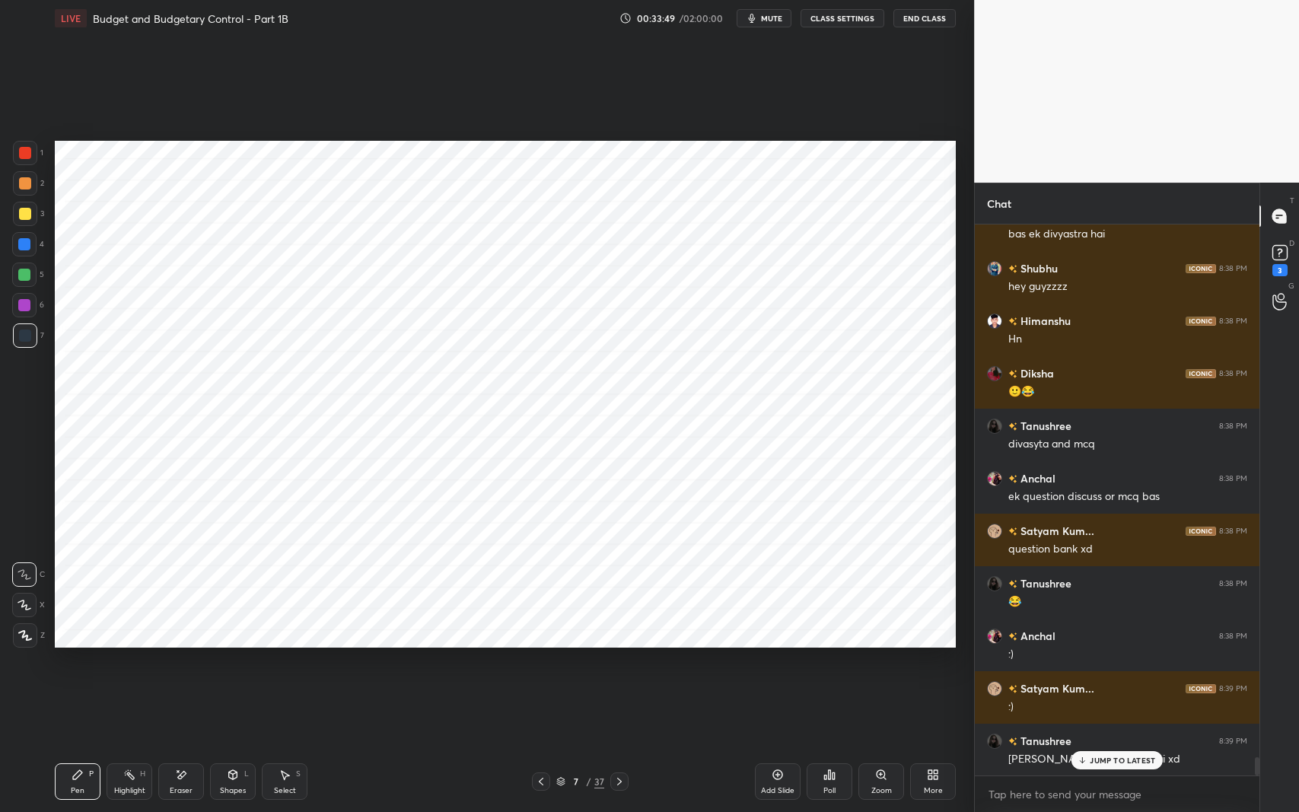
click at [1086, 664] on icon at bounding box center [1083, 760] width 10 height 9
click at [217, 664] on div "Shapes L" at bounding box center [233, 781] width 46 height 37
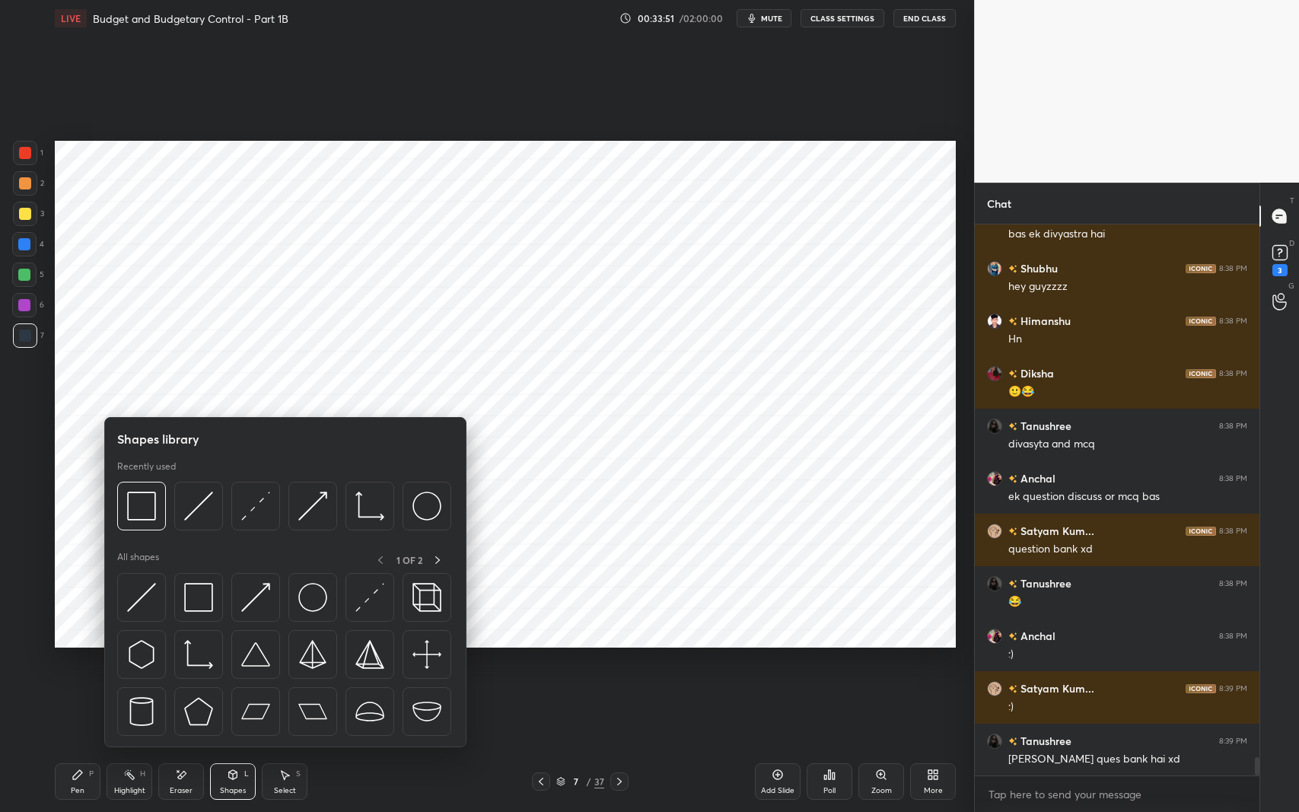
click at [202, 594] on img at bounding box center [198, 597] width 29 height 29
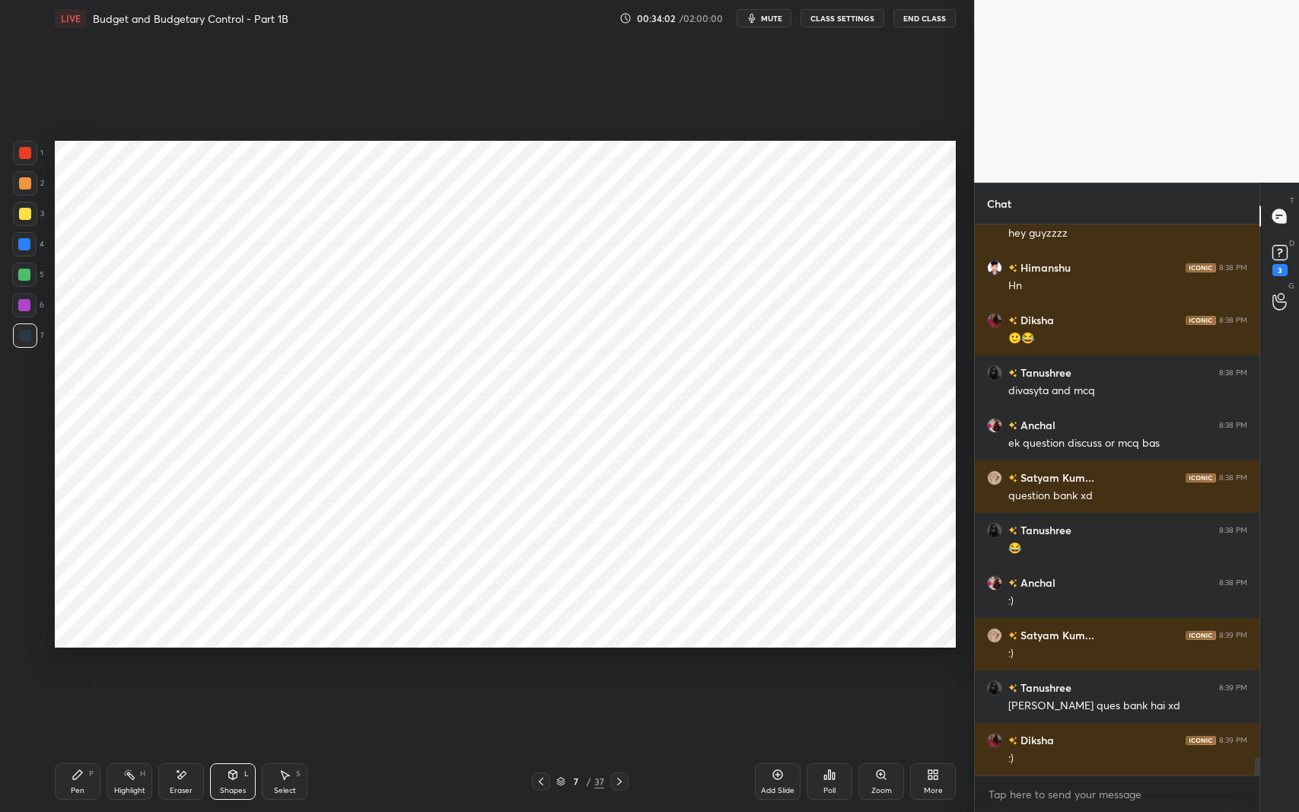
scroll to position [16120, 0]
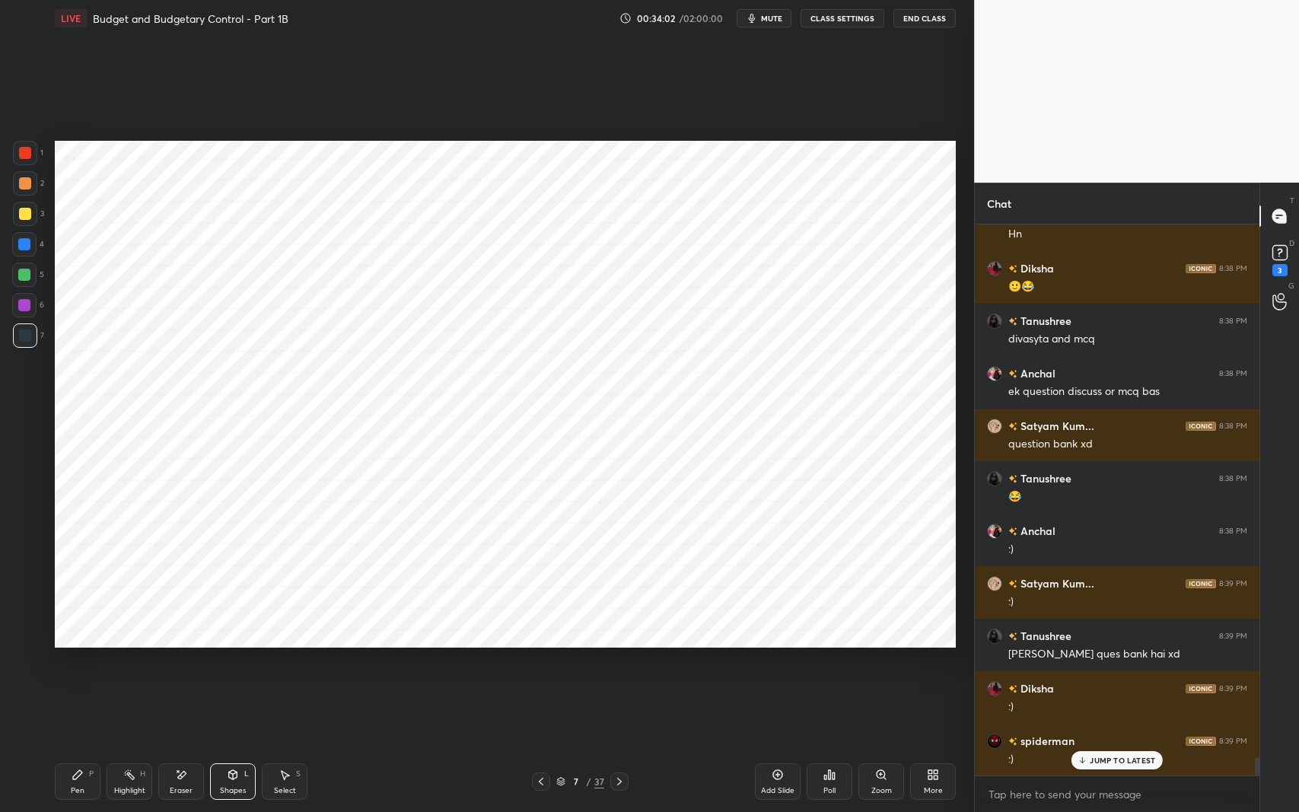
click at [73, 664] on div "Pen" at bounding box center [78, 791] width 14 height 8
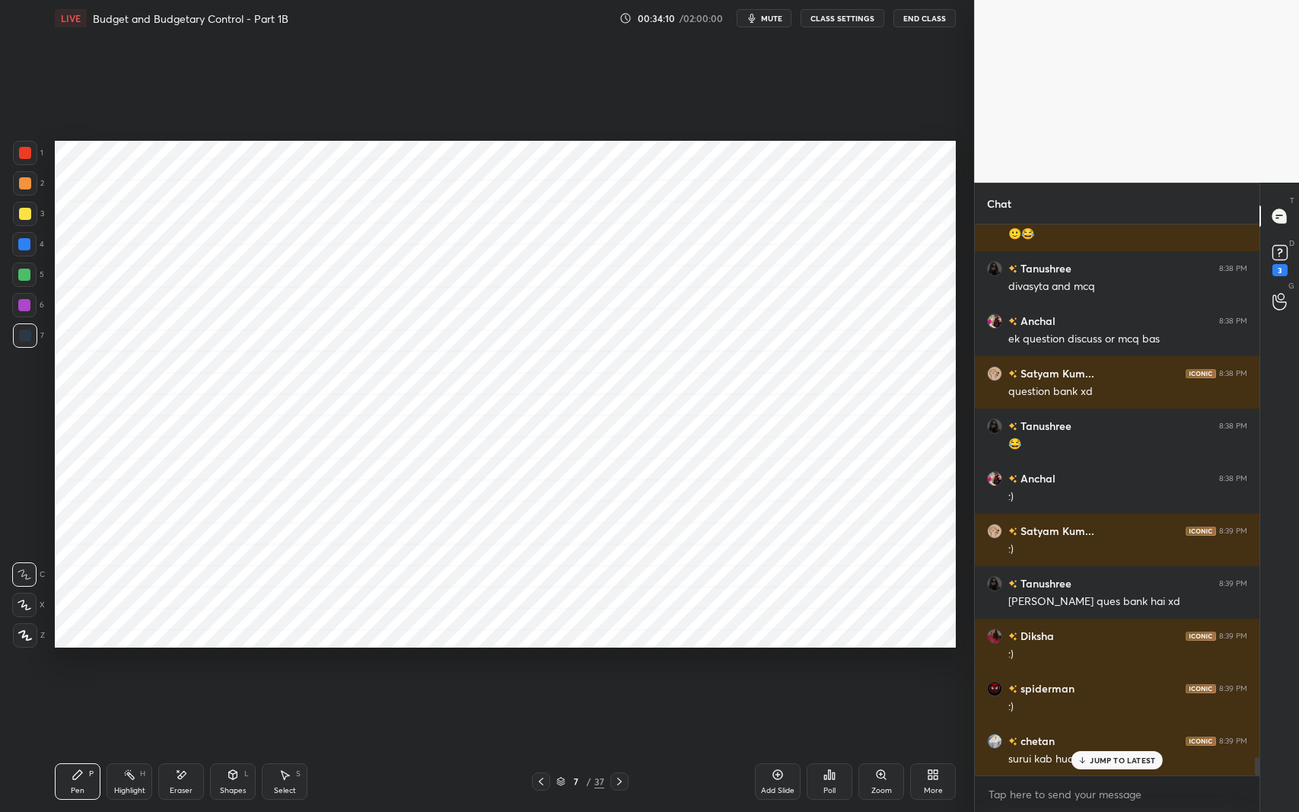
scroll to position [16225, 0]
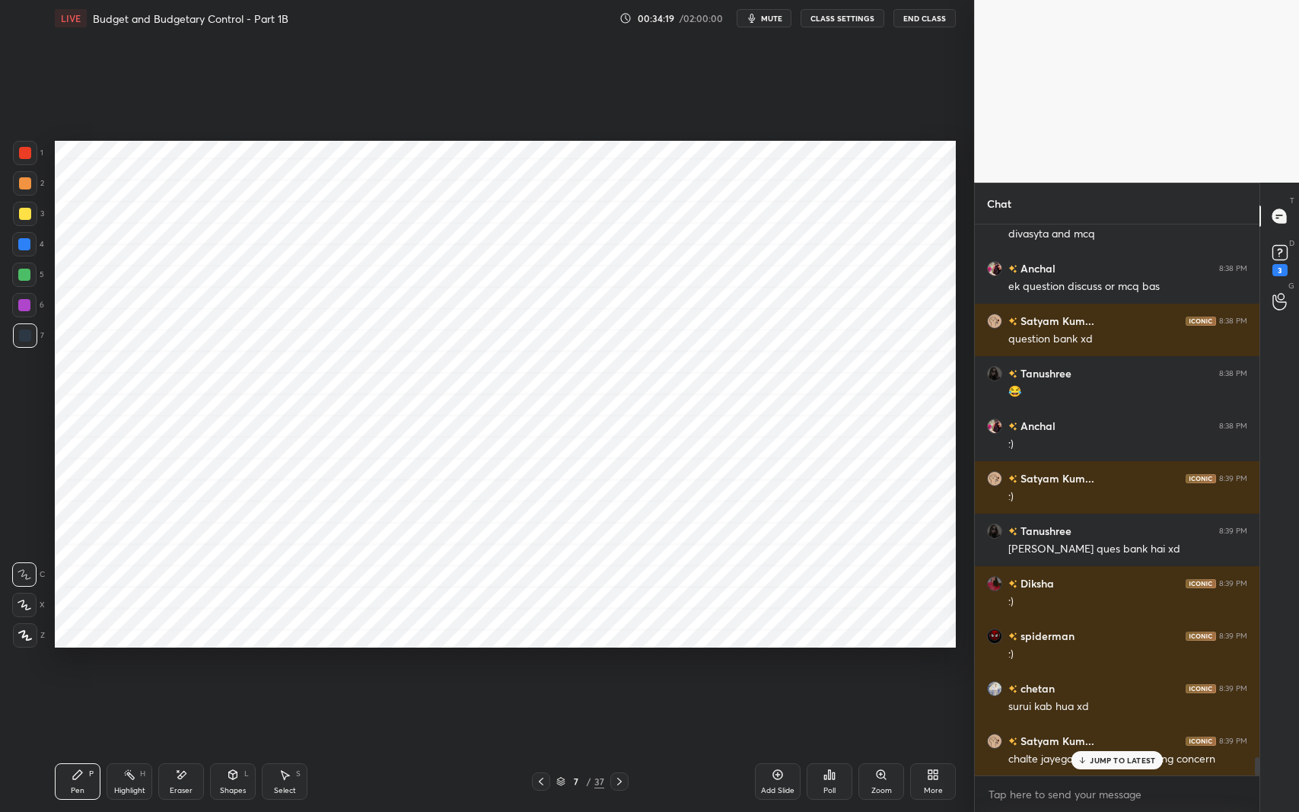
click at [183, 664] on div "Eraser" at bounding box center [181, 781] width 46 height 37
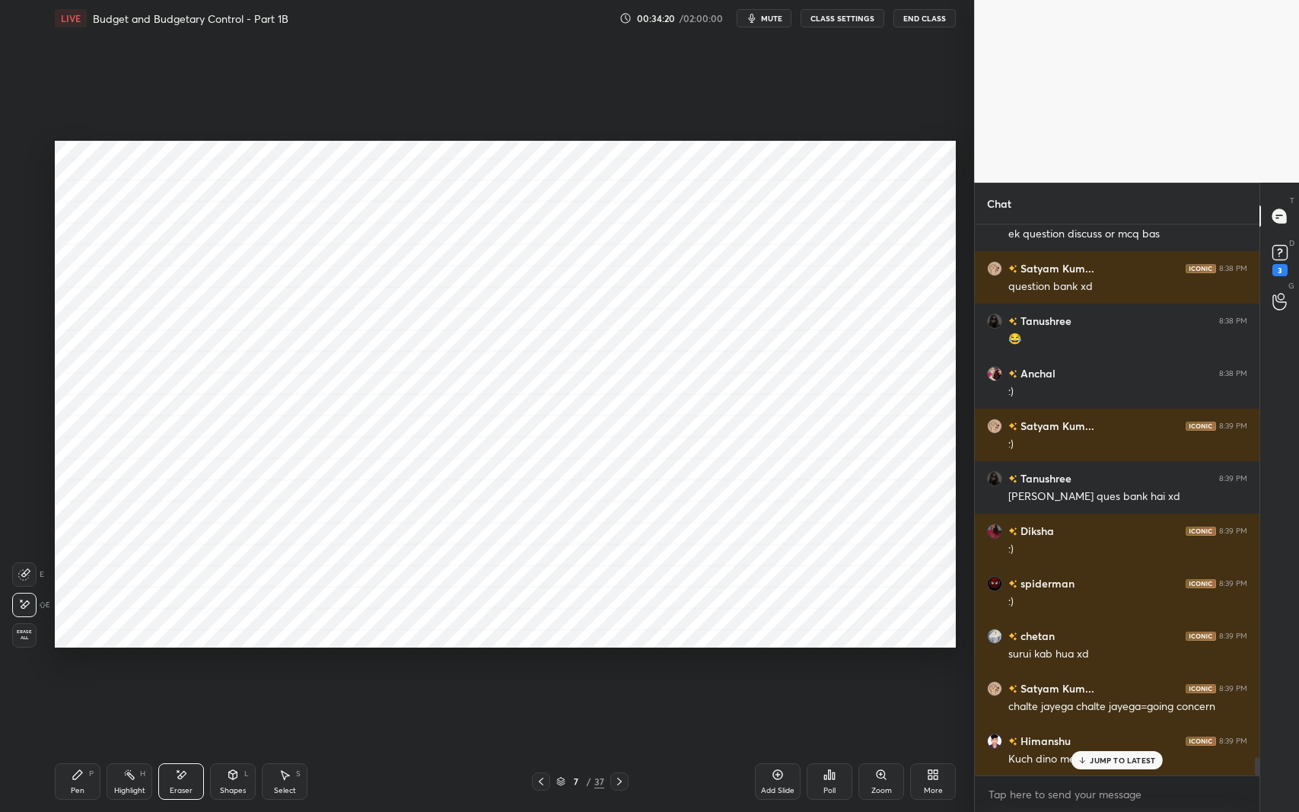
click at [295, 664] on div "Select S" at bounding box center [285, 781] width 46 height 37
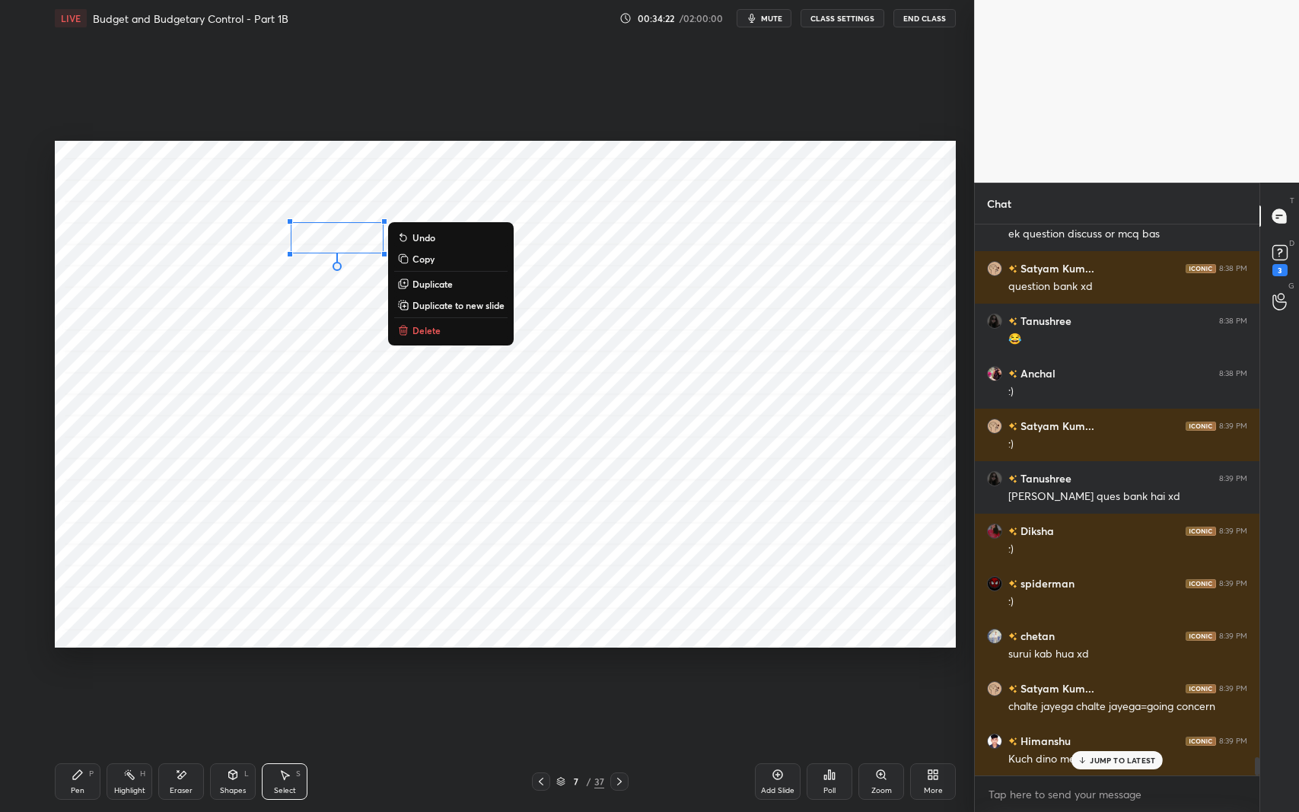
click at [444, 330] on button "Delete" at bounding box center [450, 330] width 113 height 18
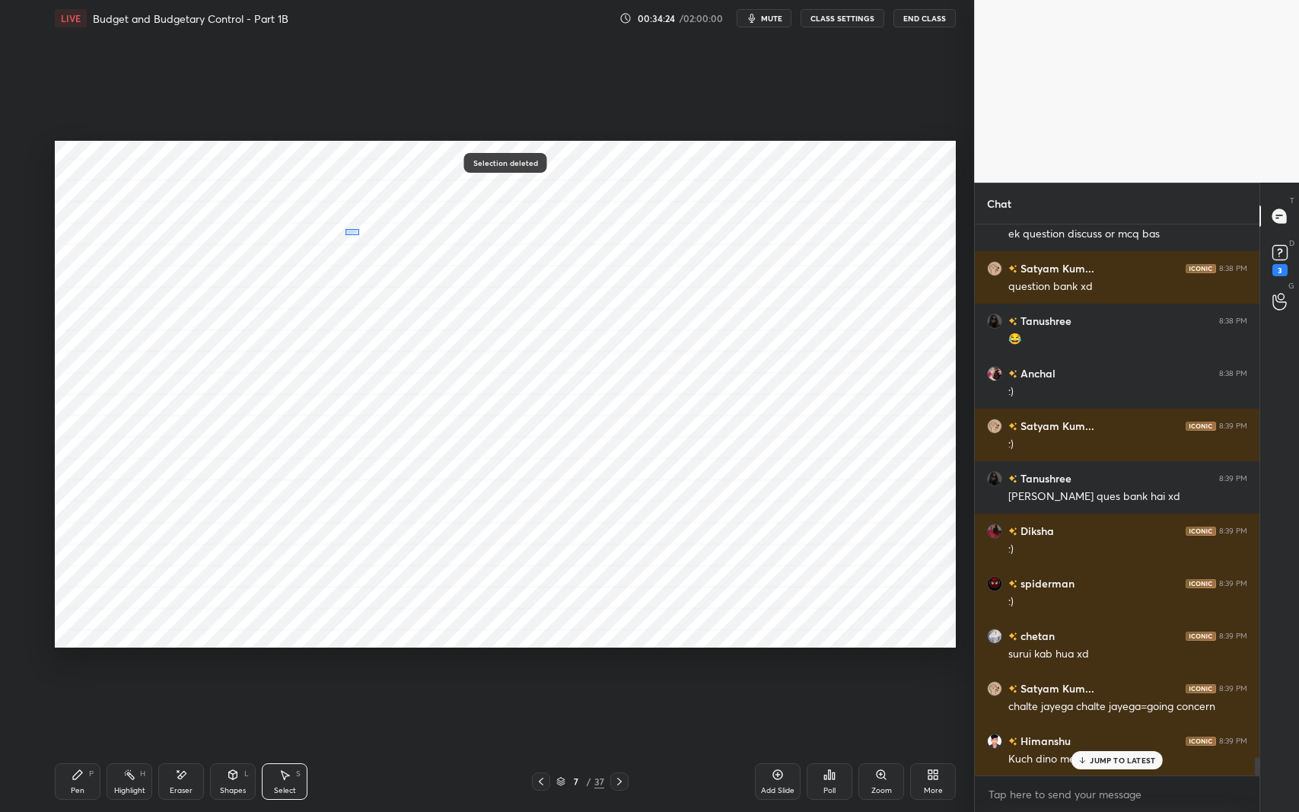
click at [0, 0] on div at bounding box center [0, 0] width 0 height 0
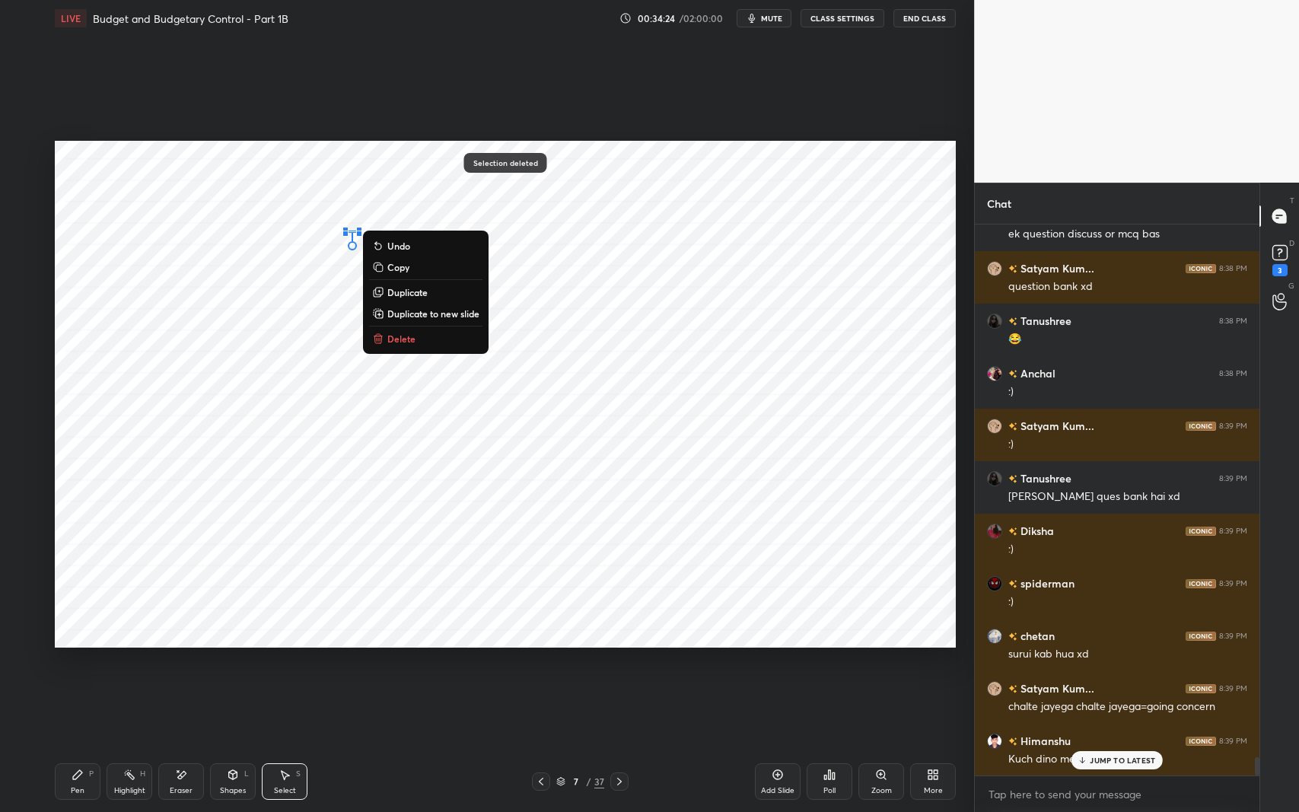
click at [505, 664] on div "0 ° Undo Copy Duplicate Duplicate to new slide Delete Selection deleted Setting…" at bounding box center [505, 394] width 913 height 715
click at [419, 335] on button "Delete" at bounding box center [425, 339] width 113 height 18
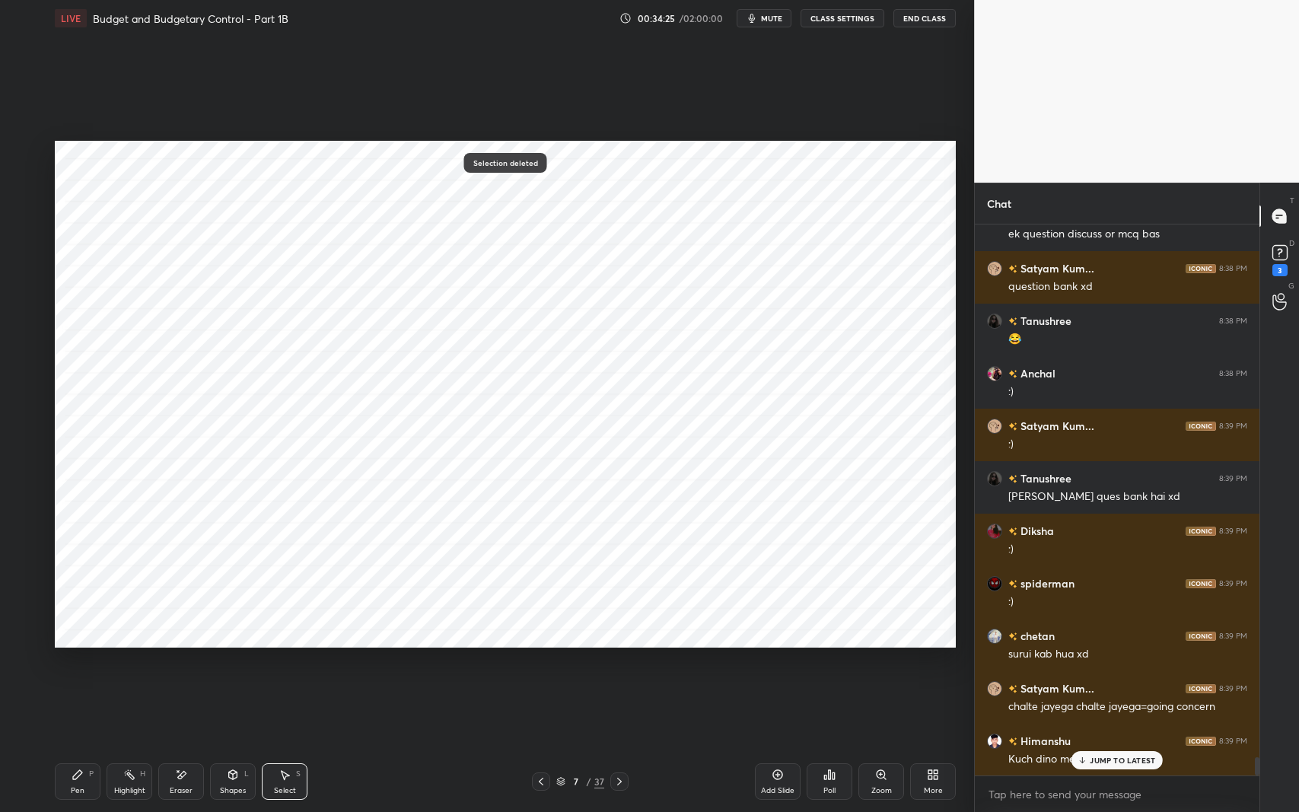
click at [86, 664] on div "Pen P" at bounding box center [78, 781] width 46 height 37
click at [1094, 664] on p "JUMP TO LATEST" at bounding box center [1122, 760] width 65 height 9
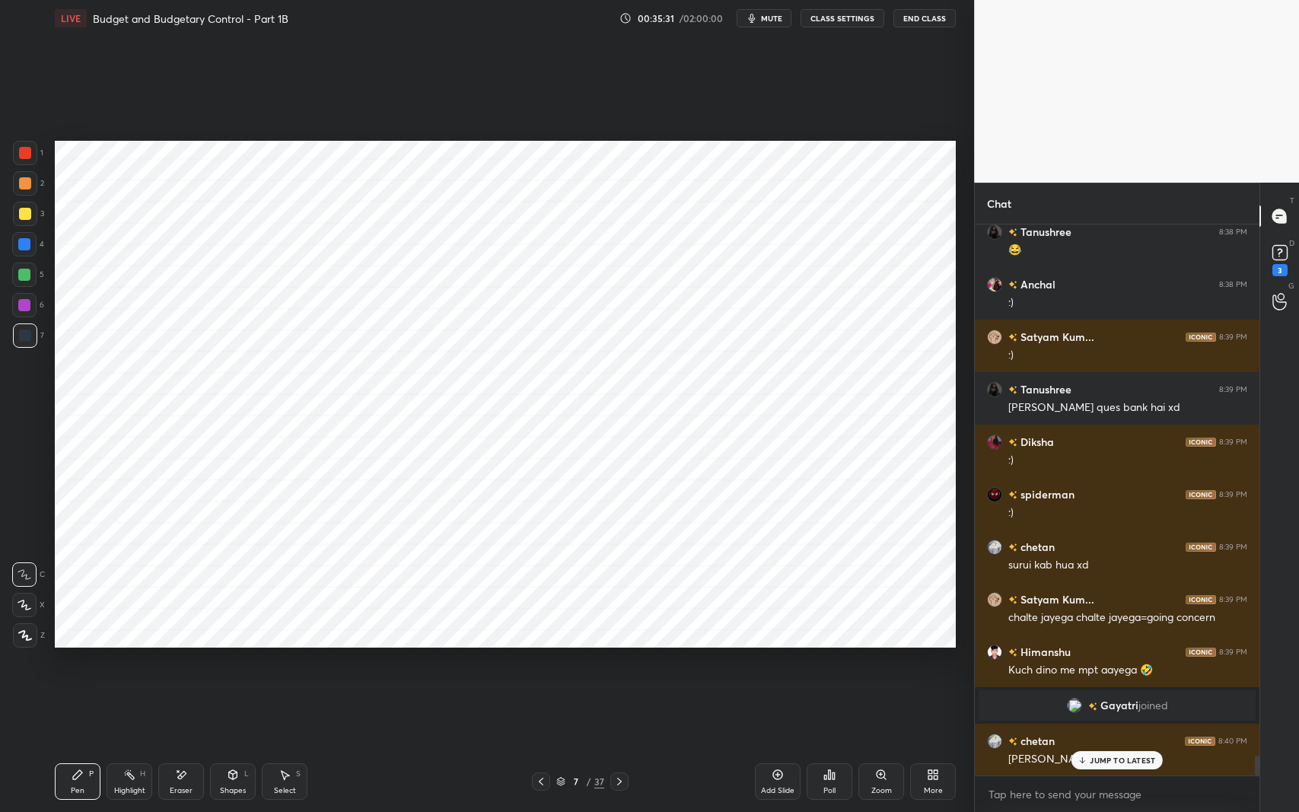
scroll to position [14986, 0]
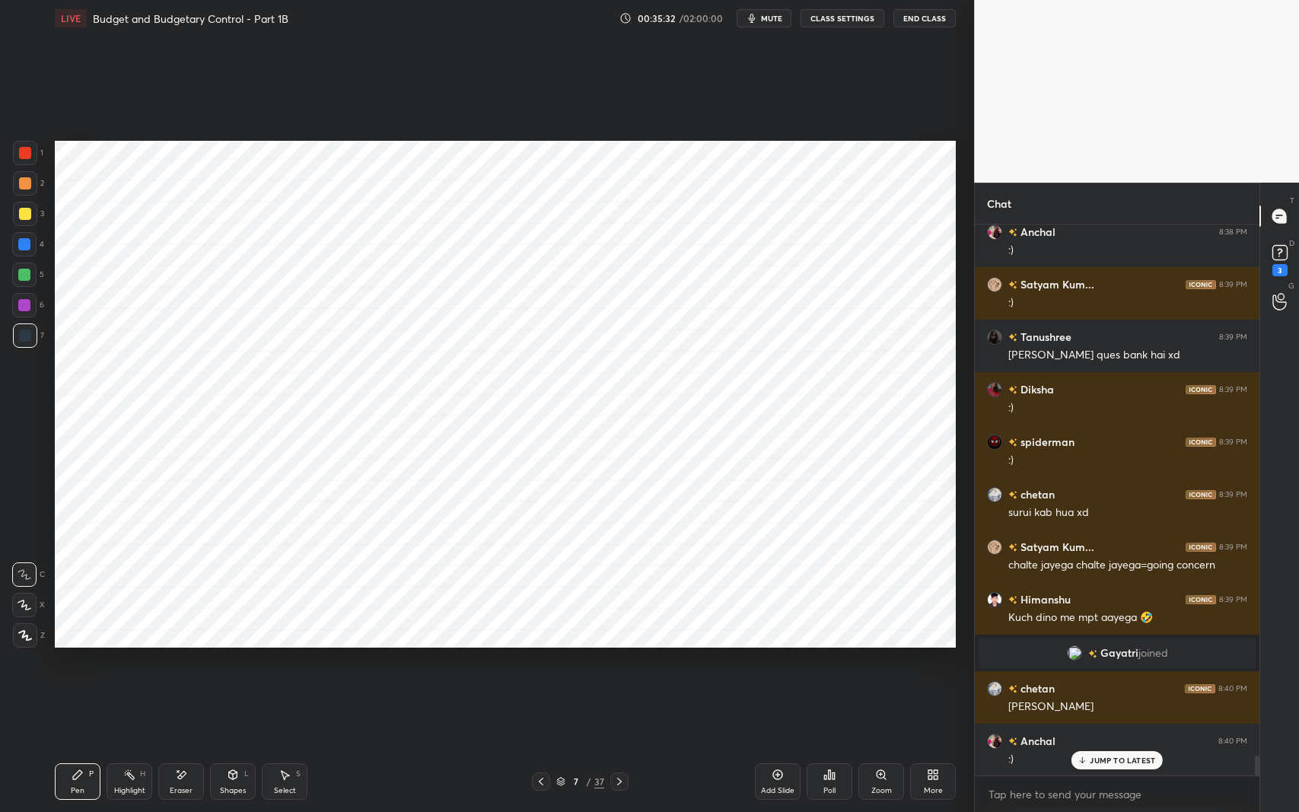
click at [217, 664] on div "Shapes L" at bounding box center [233, 781] width 46 height 37
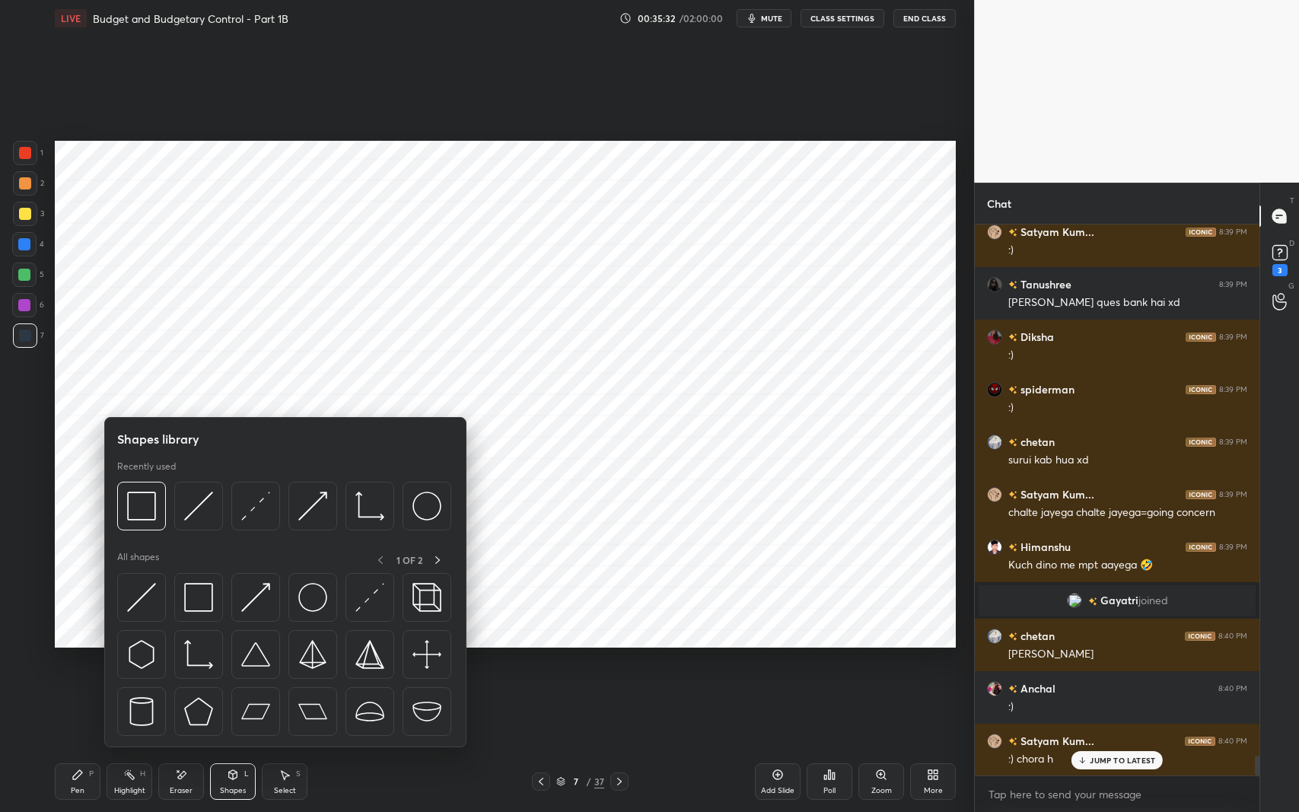
click at [188, 593] on img at bounding box center [198, 597] width 29 height 29
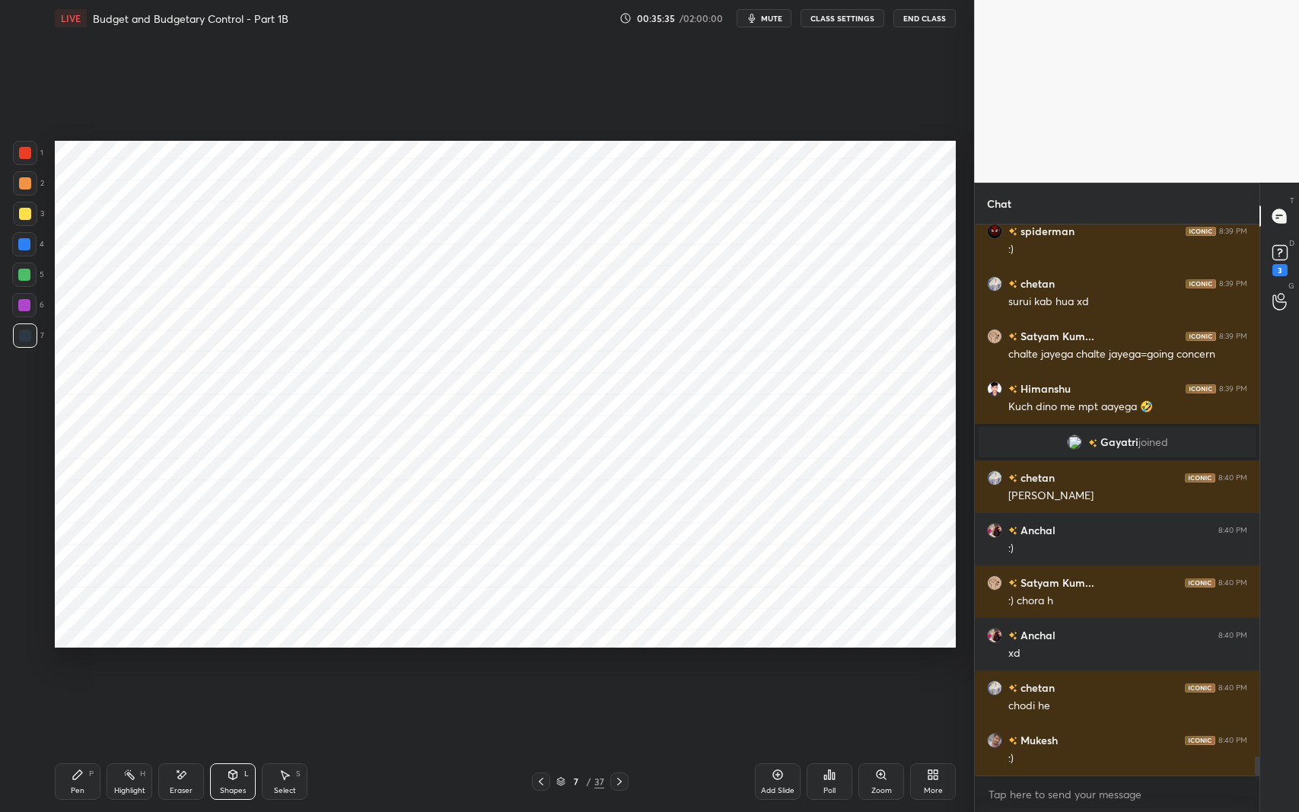
scroll to position [15249, 0]
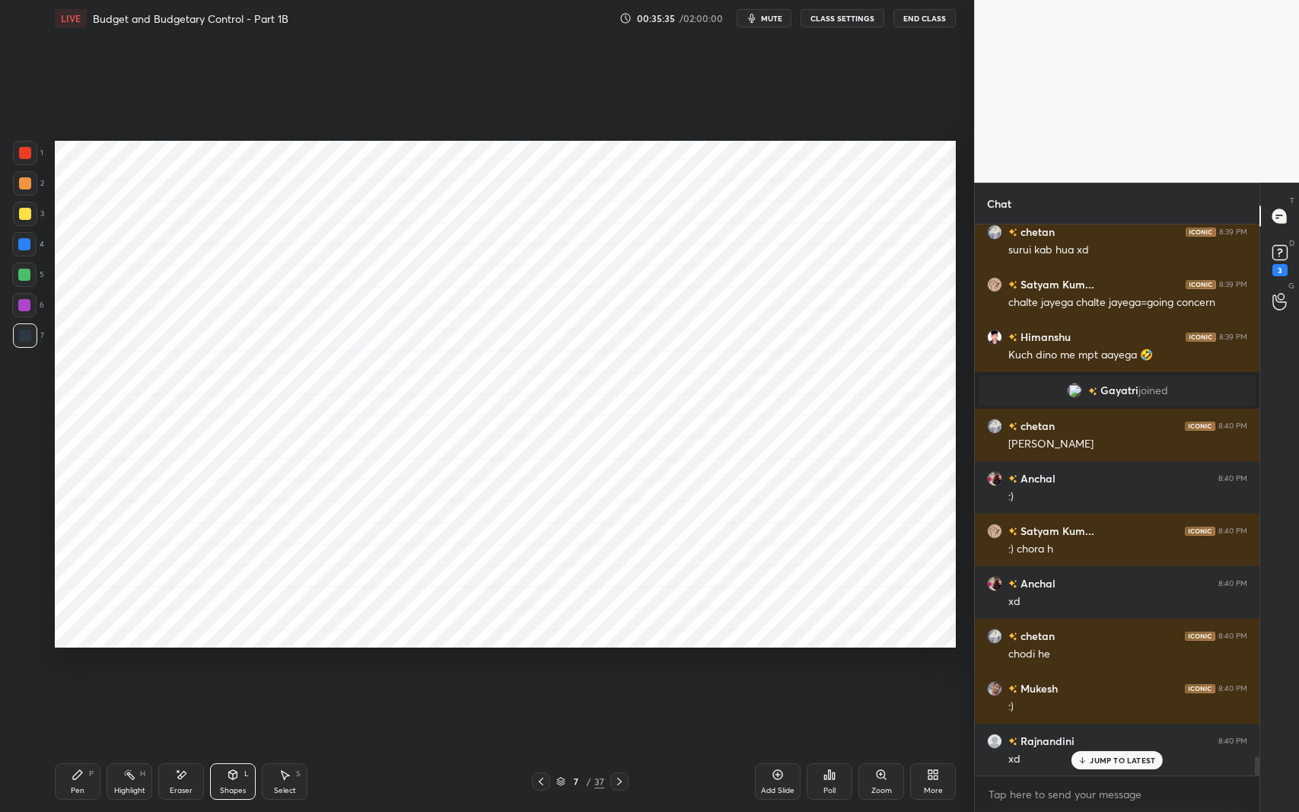
click at [280, 664] on icon at bounding box center [285, 775] width 12 height 12
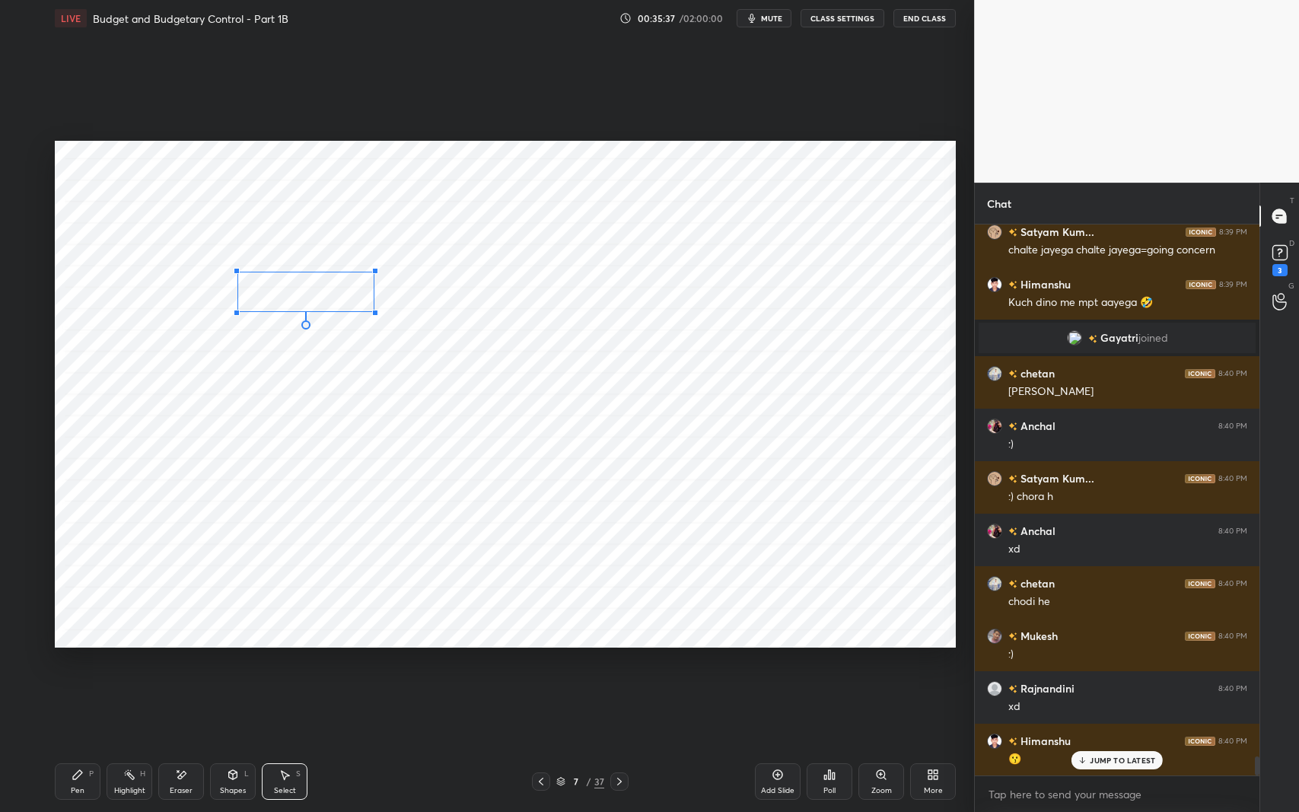
click at [373, 272] on div at bounding box center [375, 271] width 6 height 6
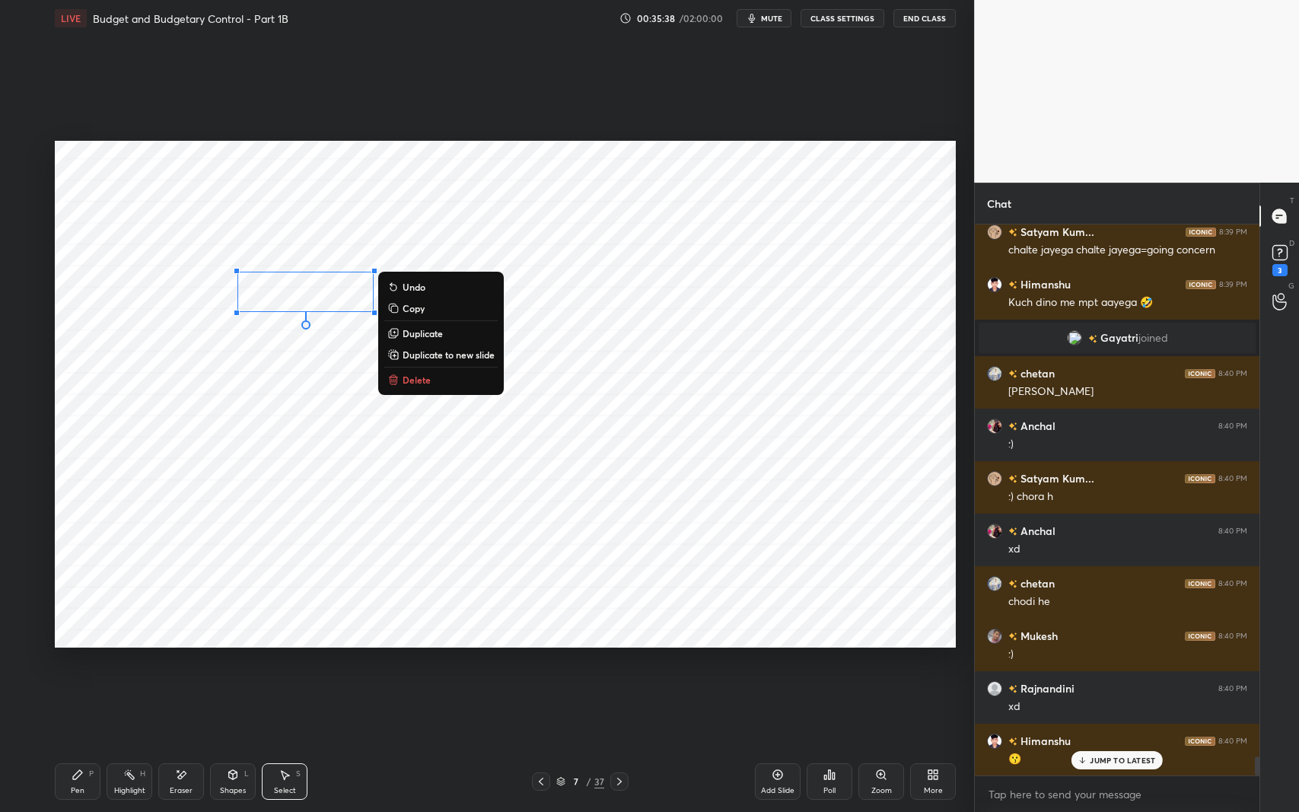
scroll to position [15354, 0]
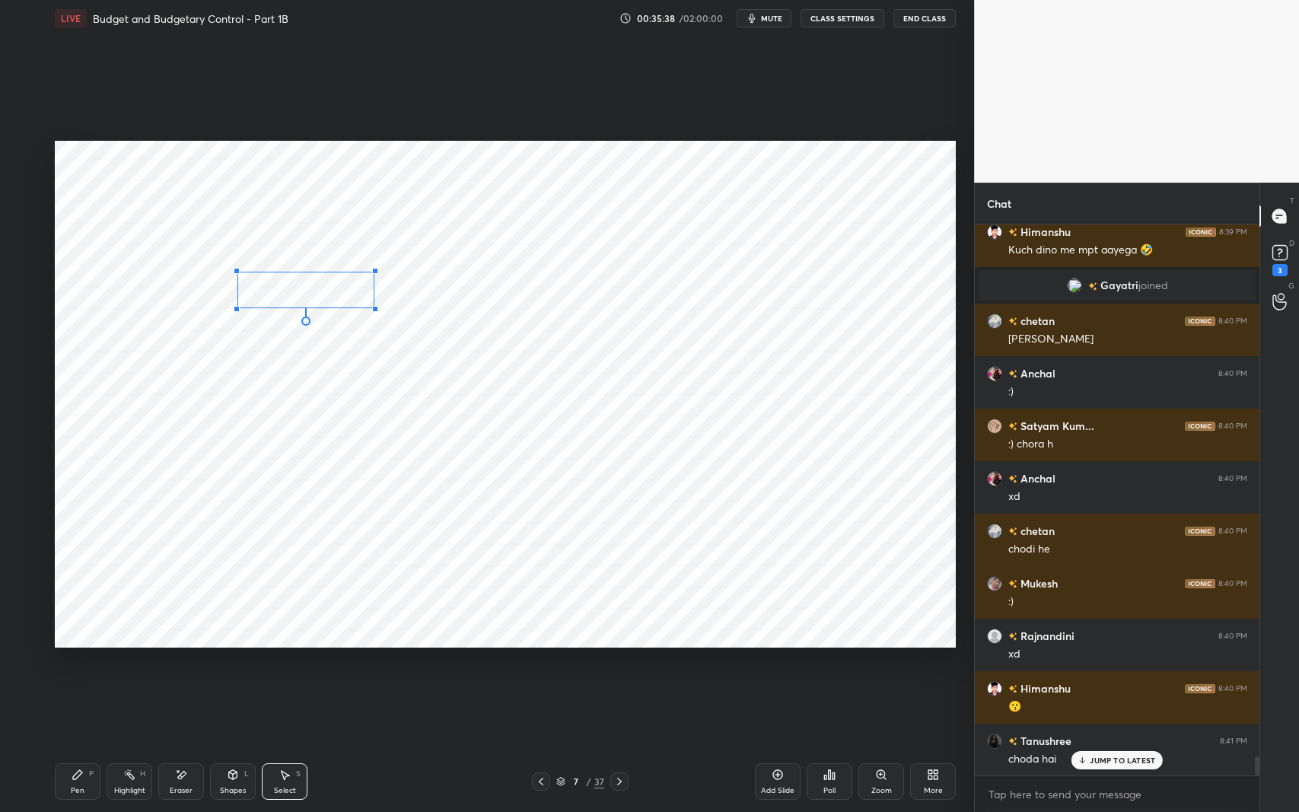
click at [372, 307] on div at bounding box center [375, 309] width 6 height 6
click at [302, 292] on div "0 ° Undo Copy Duplicate Duplicate to new slide Delete" at bounding box center [505, 394] width 901 height 507
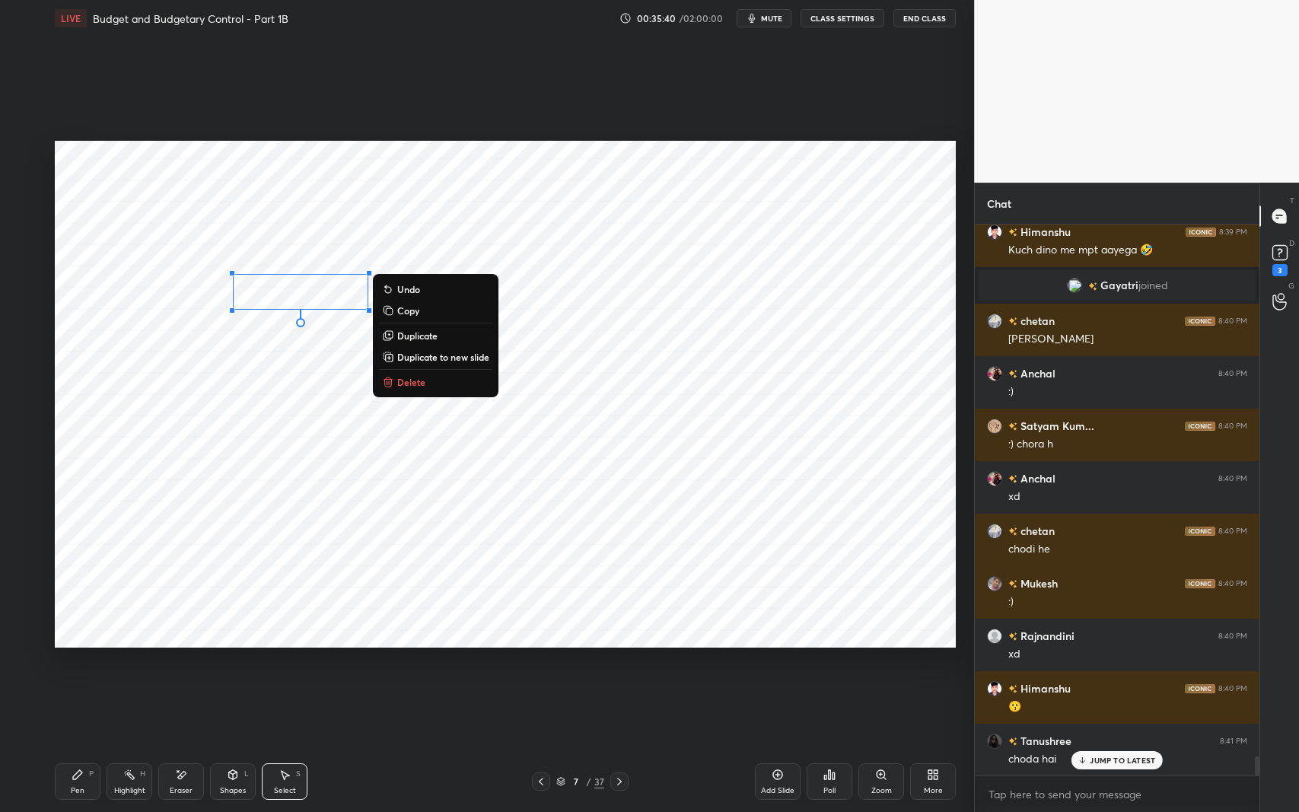
click at [239, 664] on div "Shapes" at bounding box center [233, 791] width 26 height 8
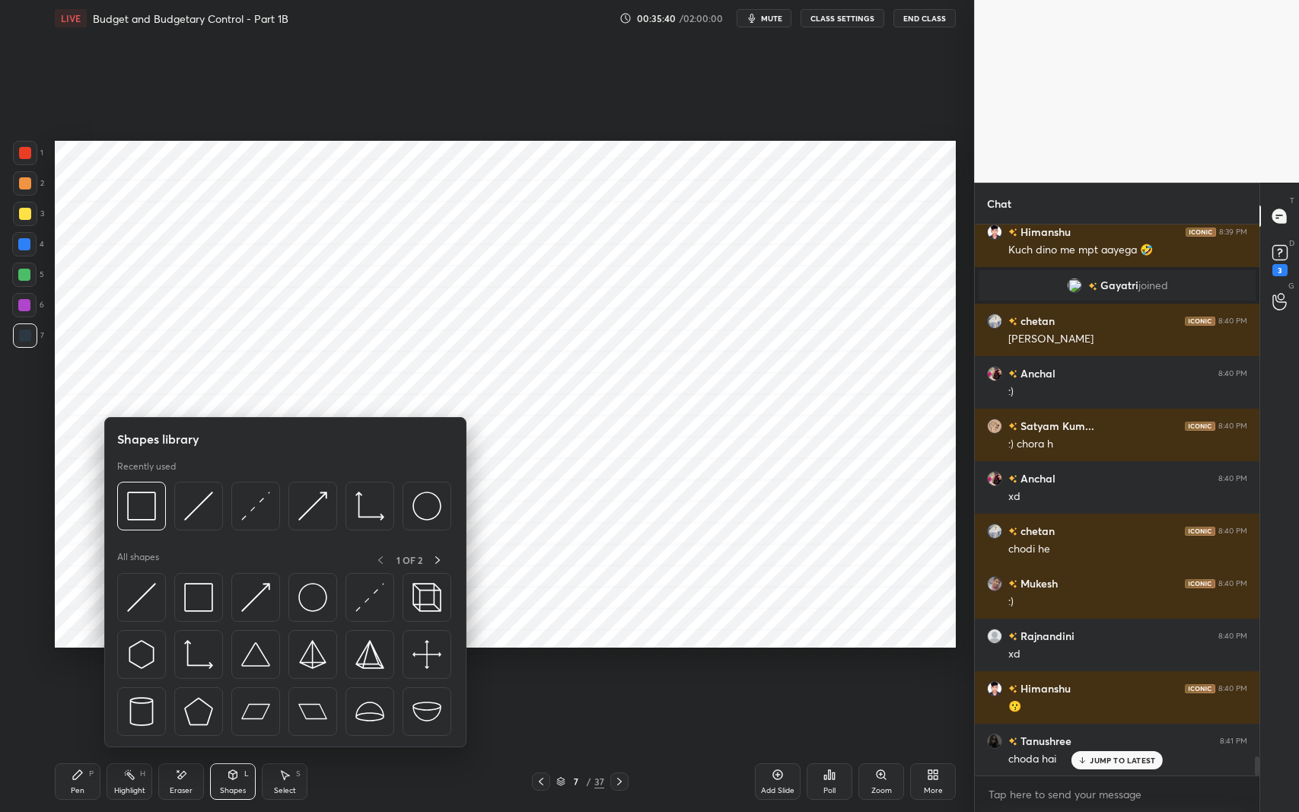
click at [195, 590] on img at bounding box center [198, 597] width 29 height 29
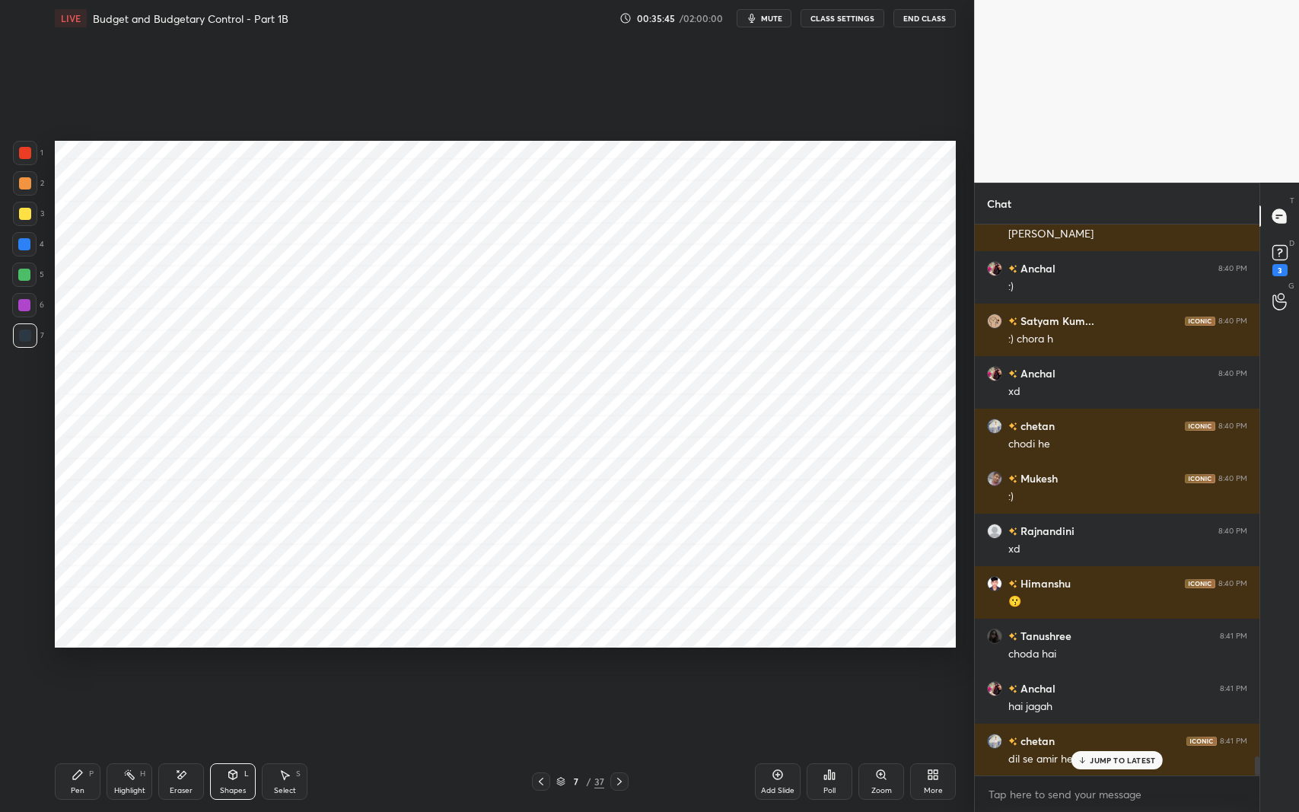
scroll to position [15512, 0]
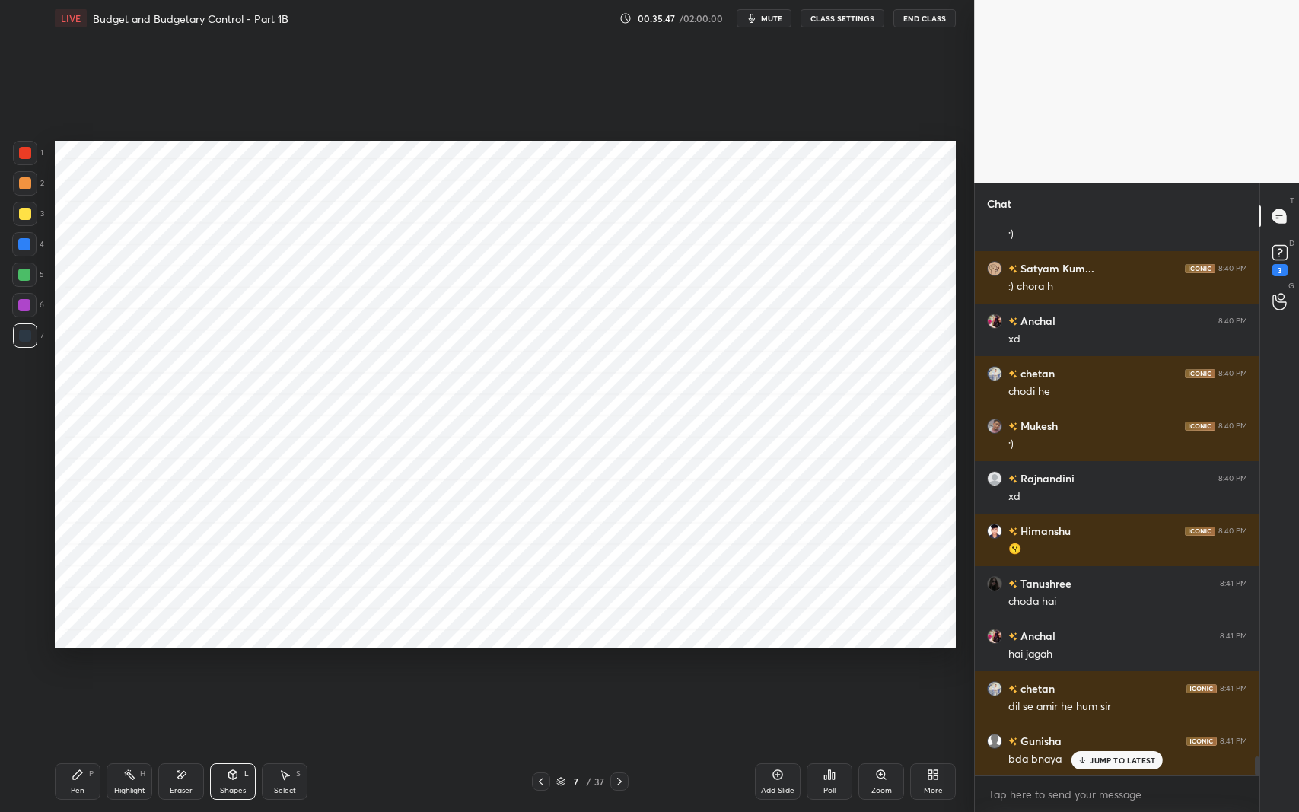
click at [87, 664] on div "Pen P" at bounding box center [78, 781] width 46 height 37
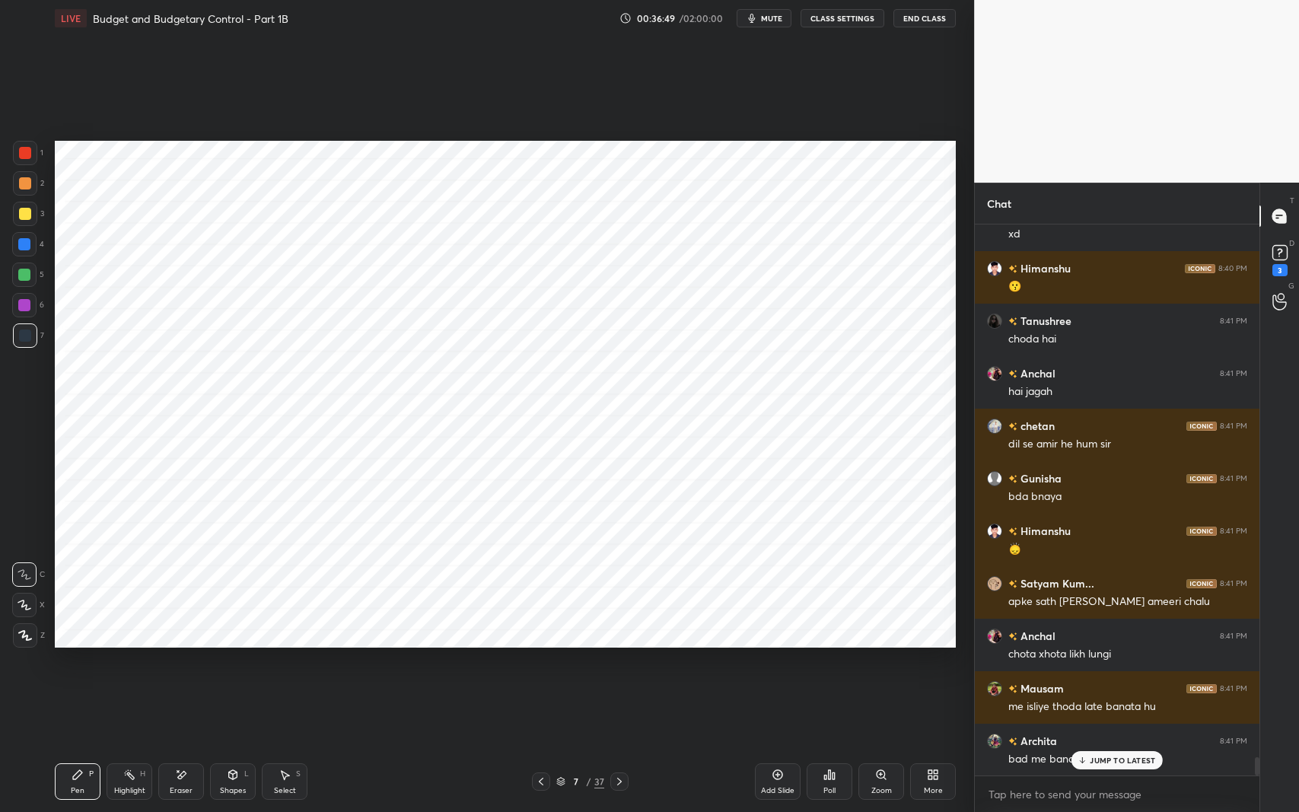
scroll to position [15827, 0]
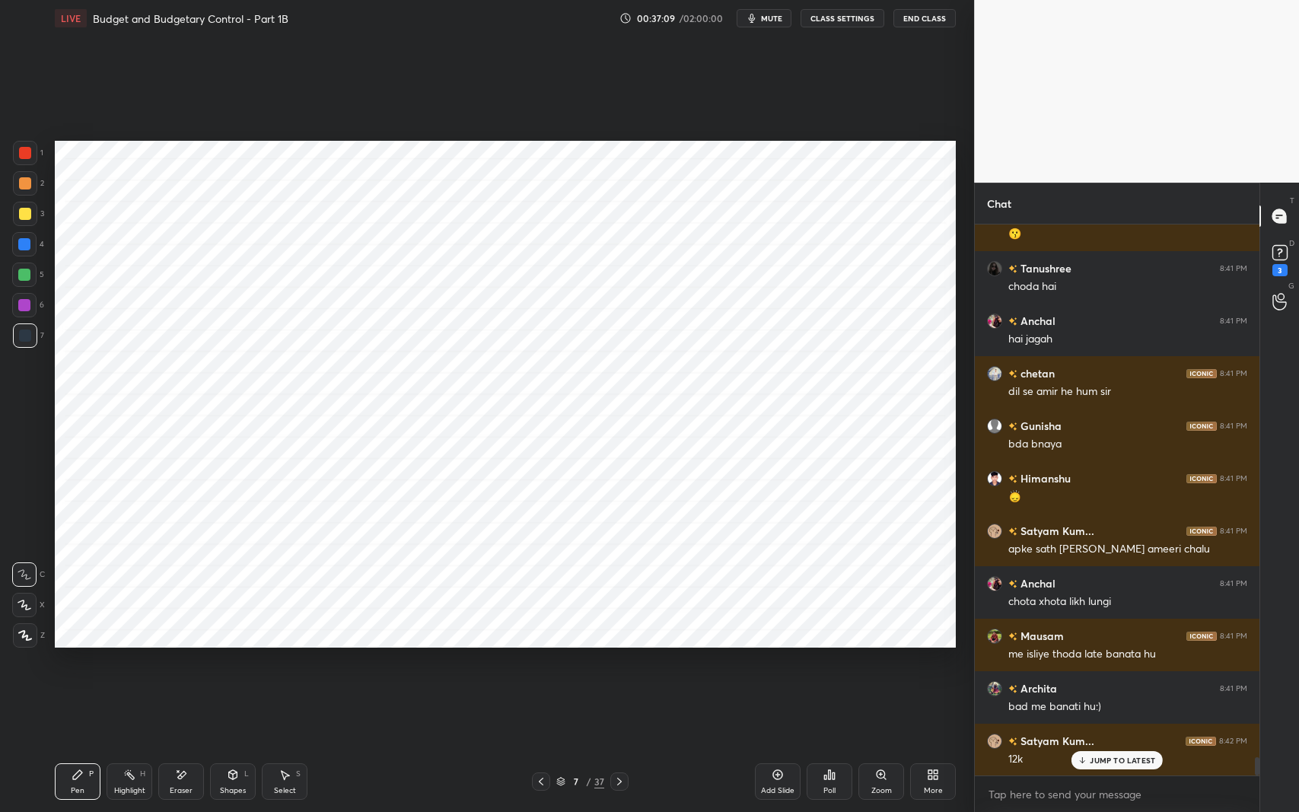
click at [242, 664] on div "Shapes L" at bounding box center [233, 781] width 46 height 37
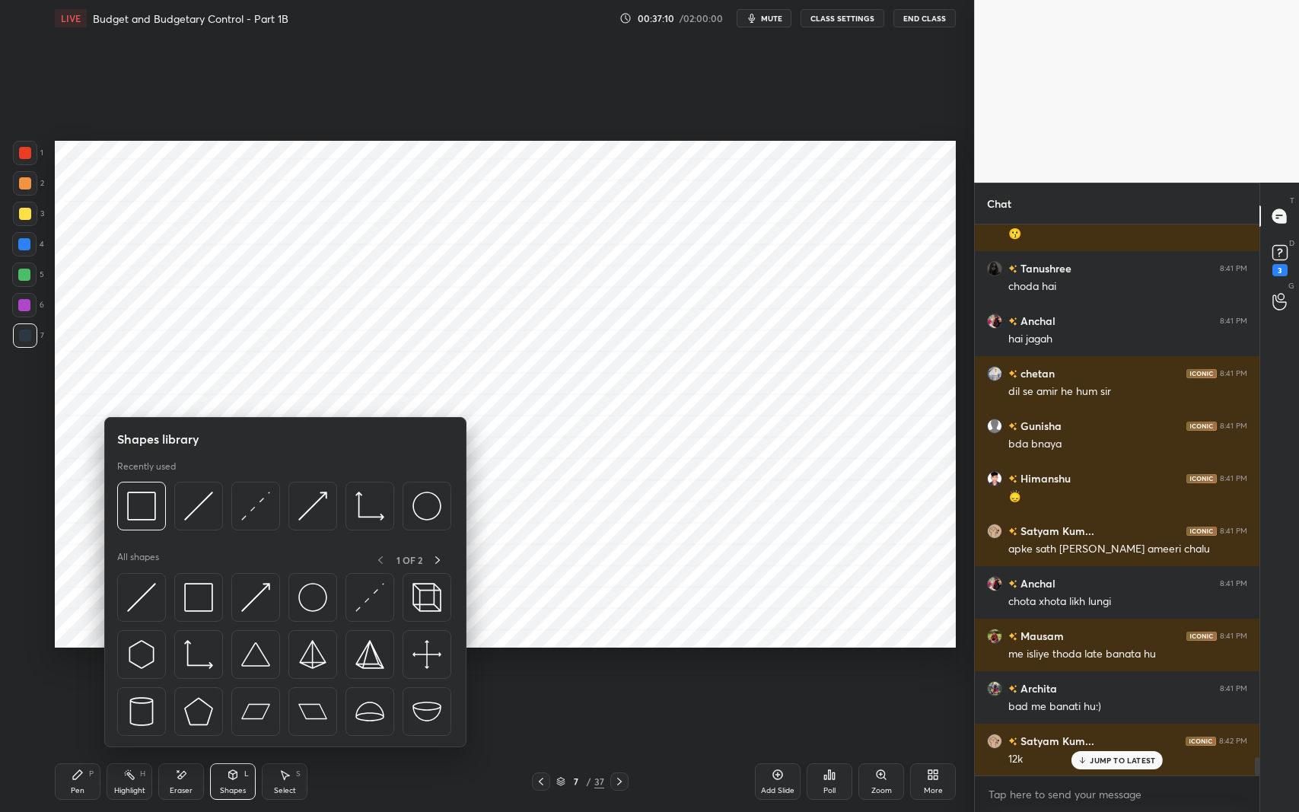
click at [205, 597] on img at bounding box center [198, 597] width 29 height 29
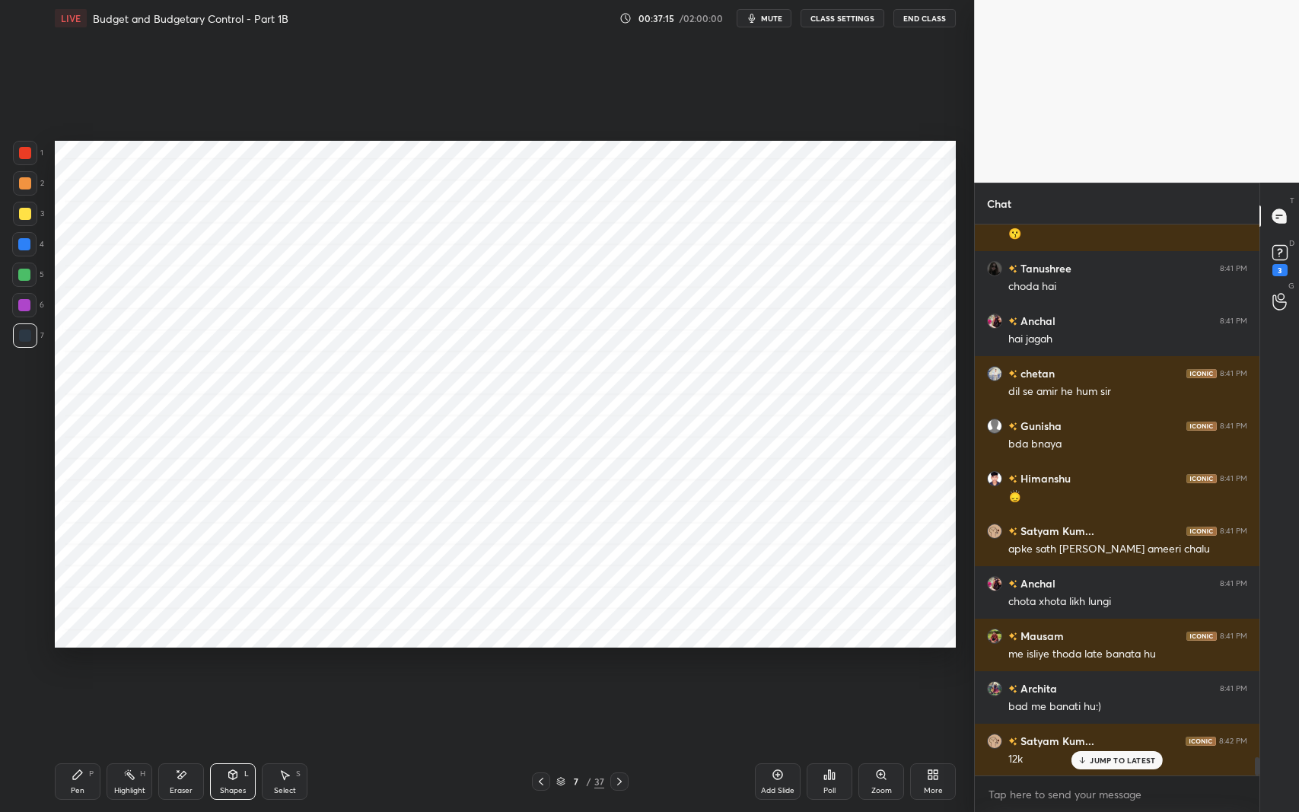
click at [78, 664] on icon at bounding box center [77, 774] width 9 height 9
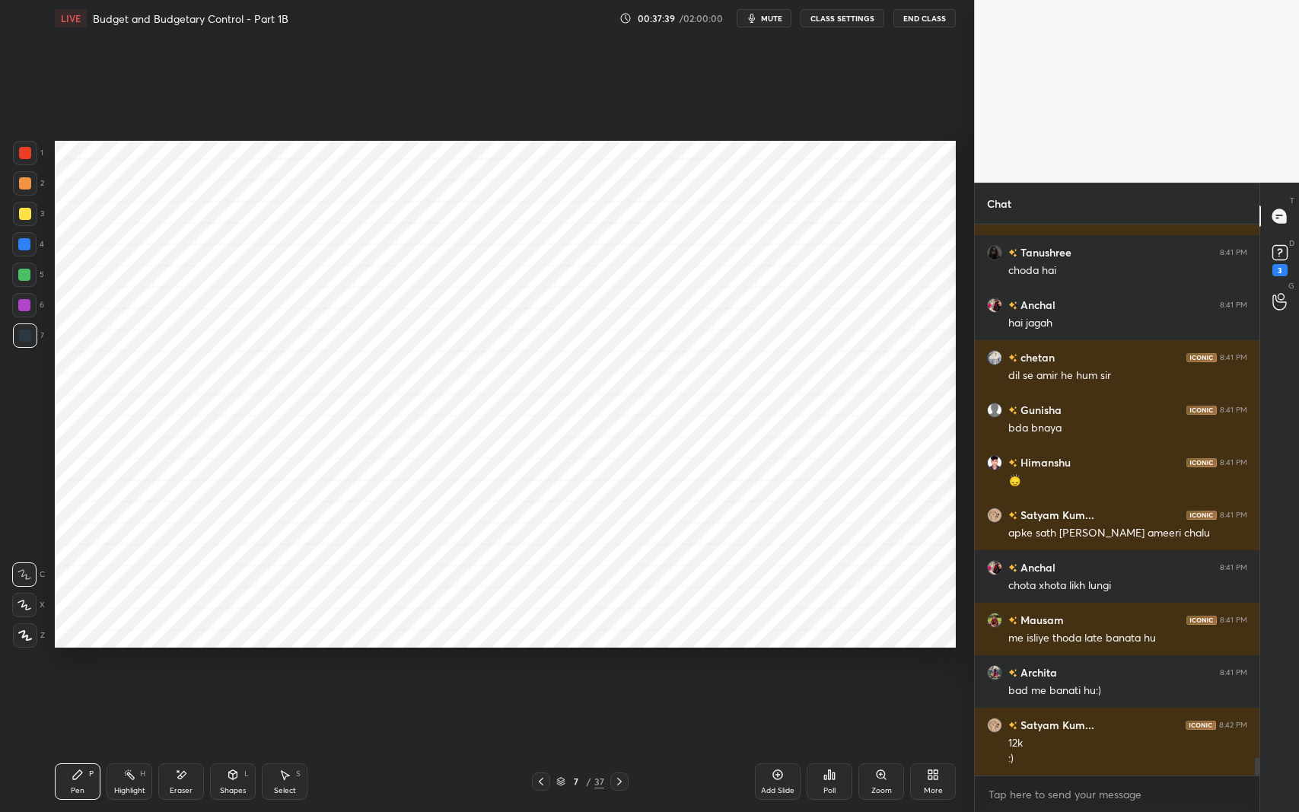
click at [231, 664] on div "Pen P Highlight H Eraser Shapes L Select S 7 / 37 Add Slide Poll Zoom More" at bounding box center [505, 781] width 901 height 61
click at [228, 664] on div "Shapes" at bounding box center [233, 791] width 26 height 8
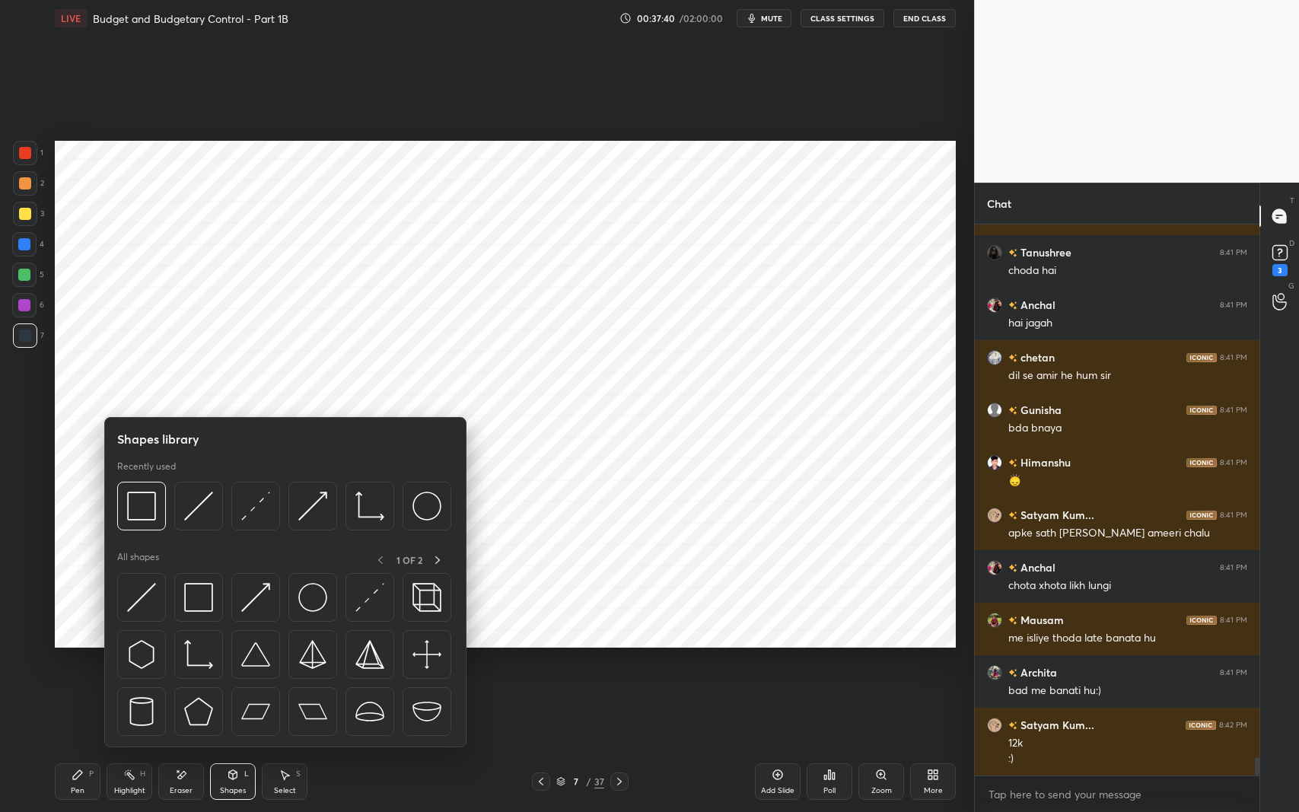
click at [199, 597] on img at bounding box center [198, 597] width 29 height 29
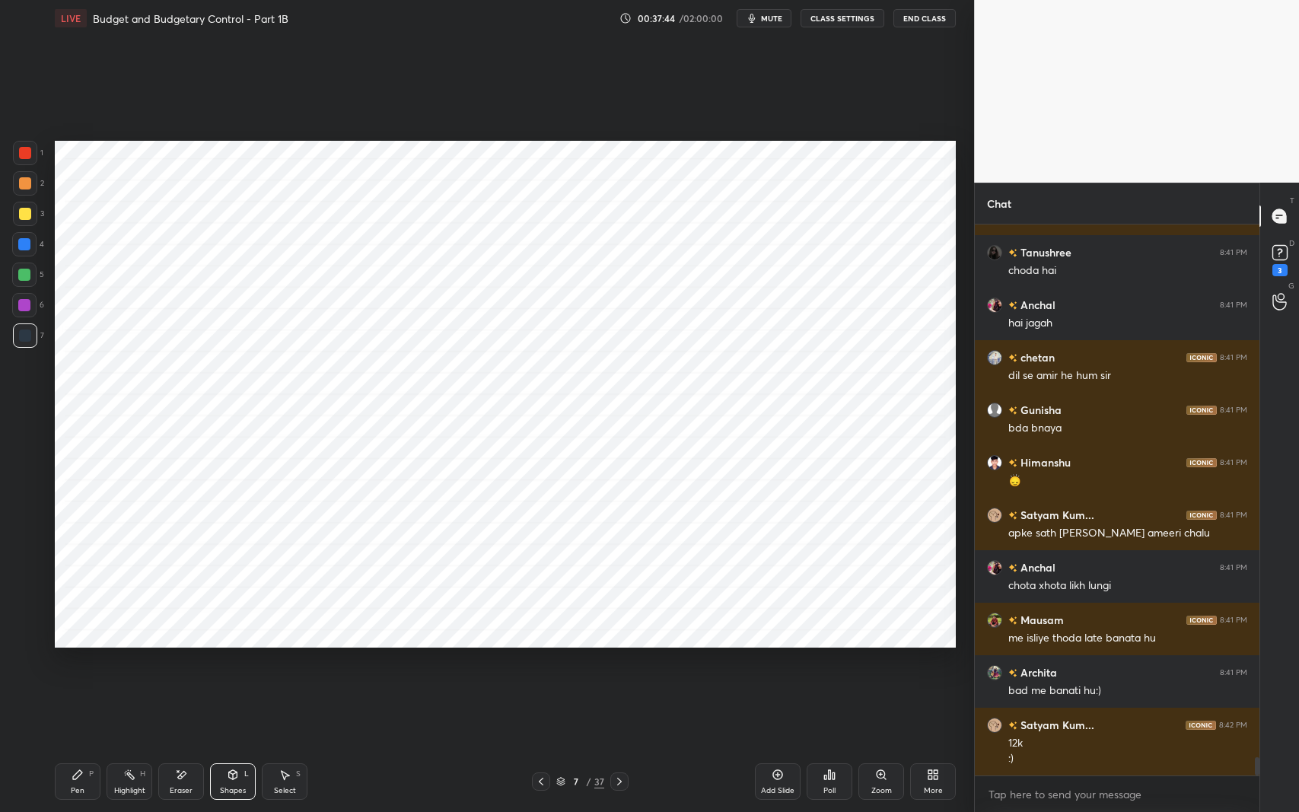
scroll to position [15894, 0]
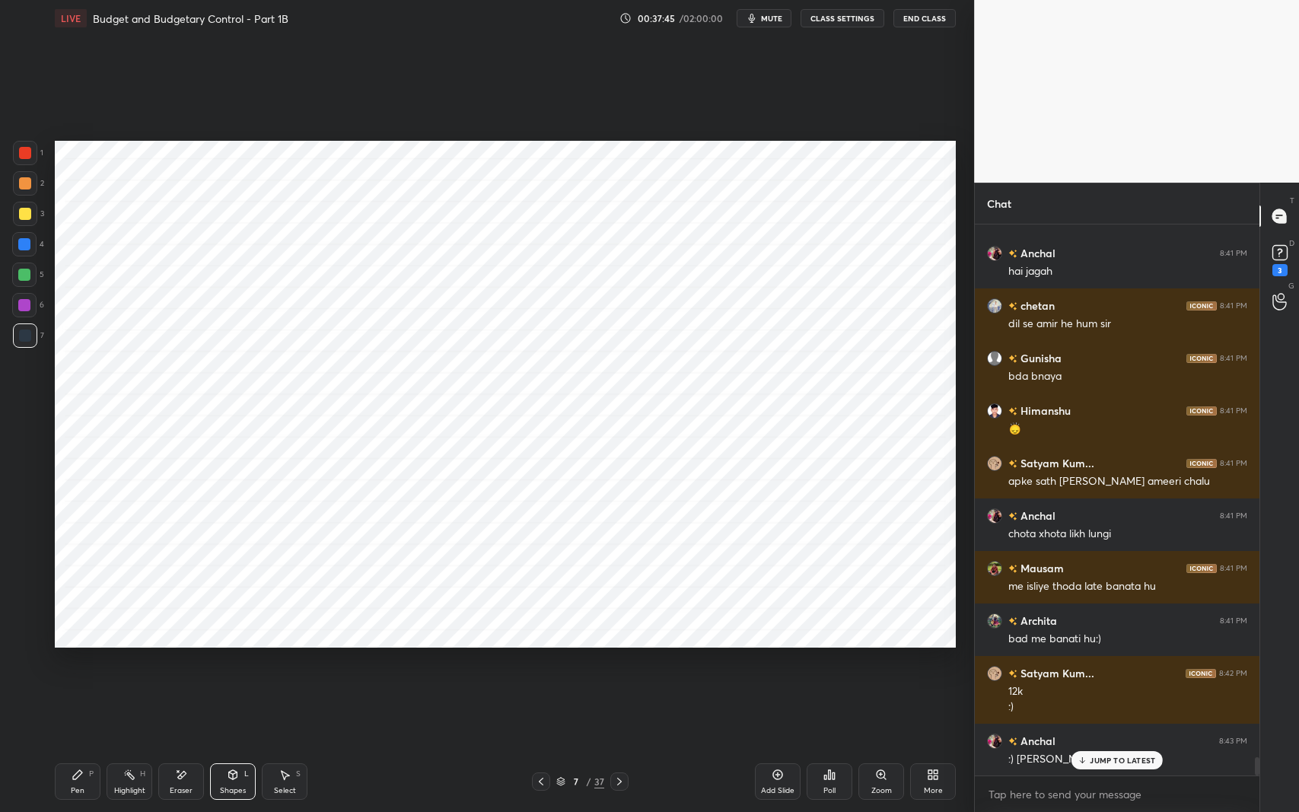
click at [179, 664] on icon at bounding box center [182, 775] width 8 height 8
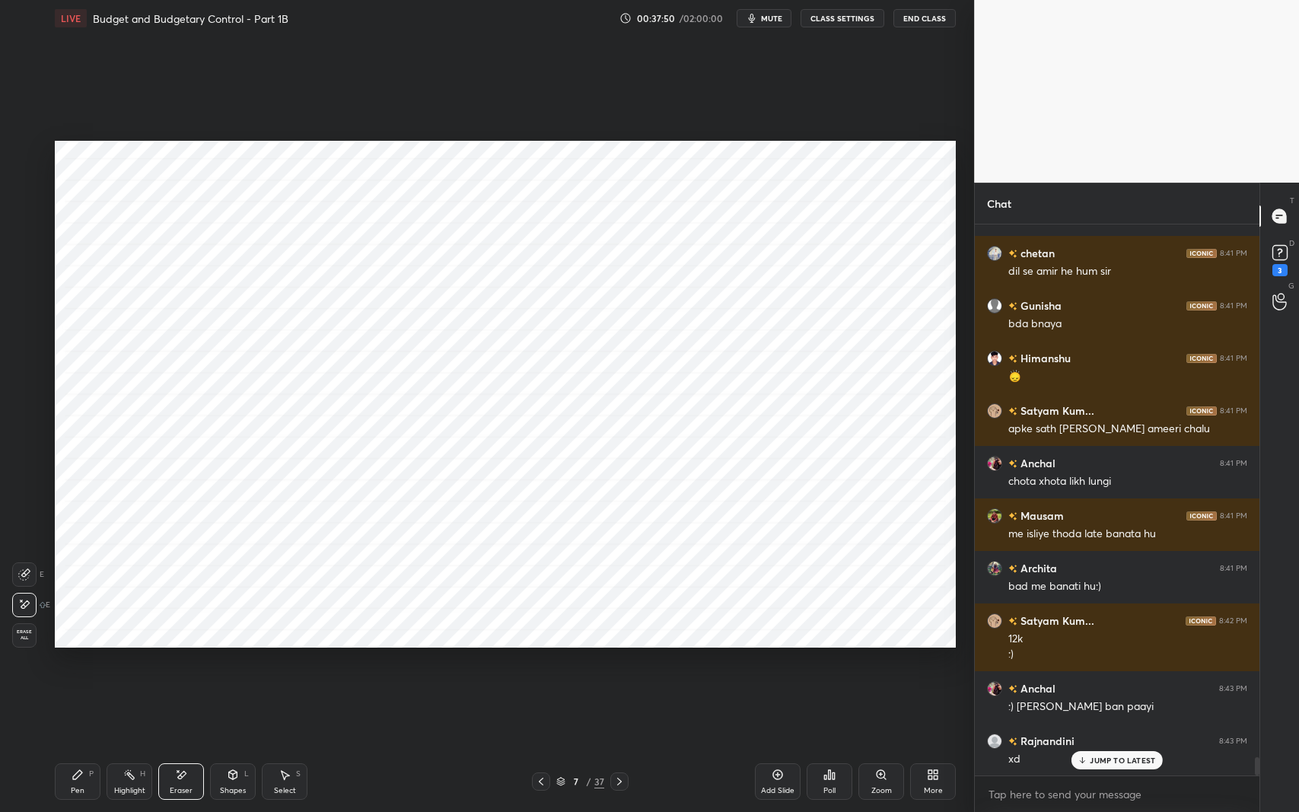
scroll to position [15999, 0]
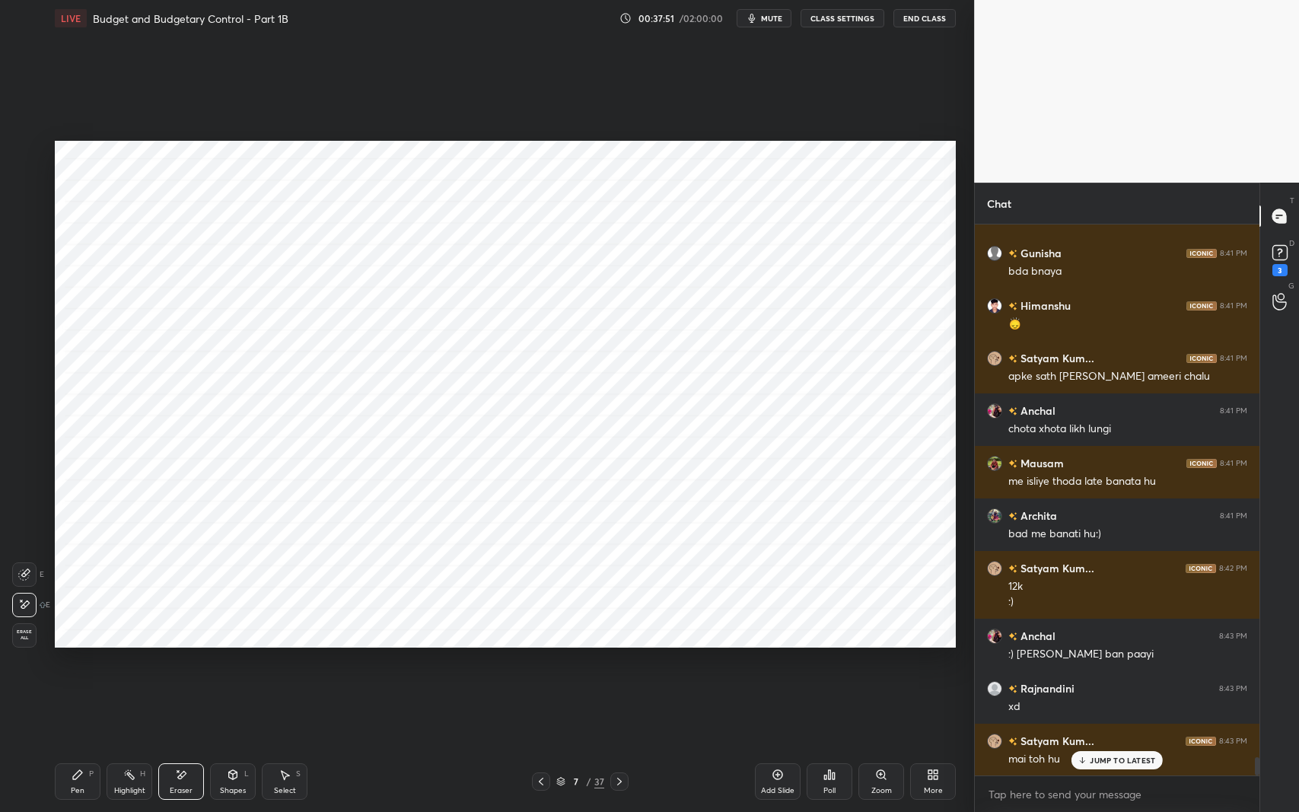
click at [81, 664] on icon at bounding box center [77, 774] width 9 height 9
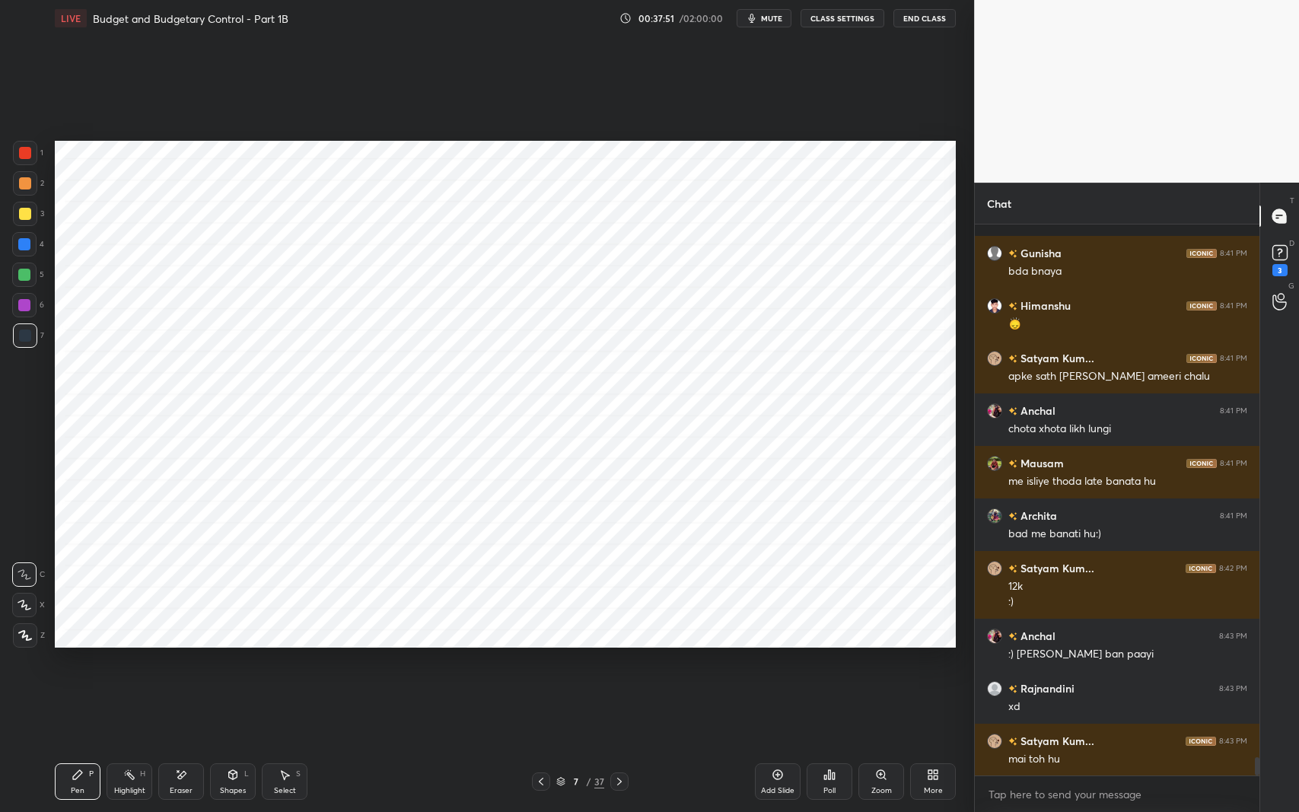
scroll to position [16104, 0]
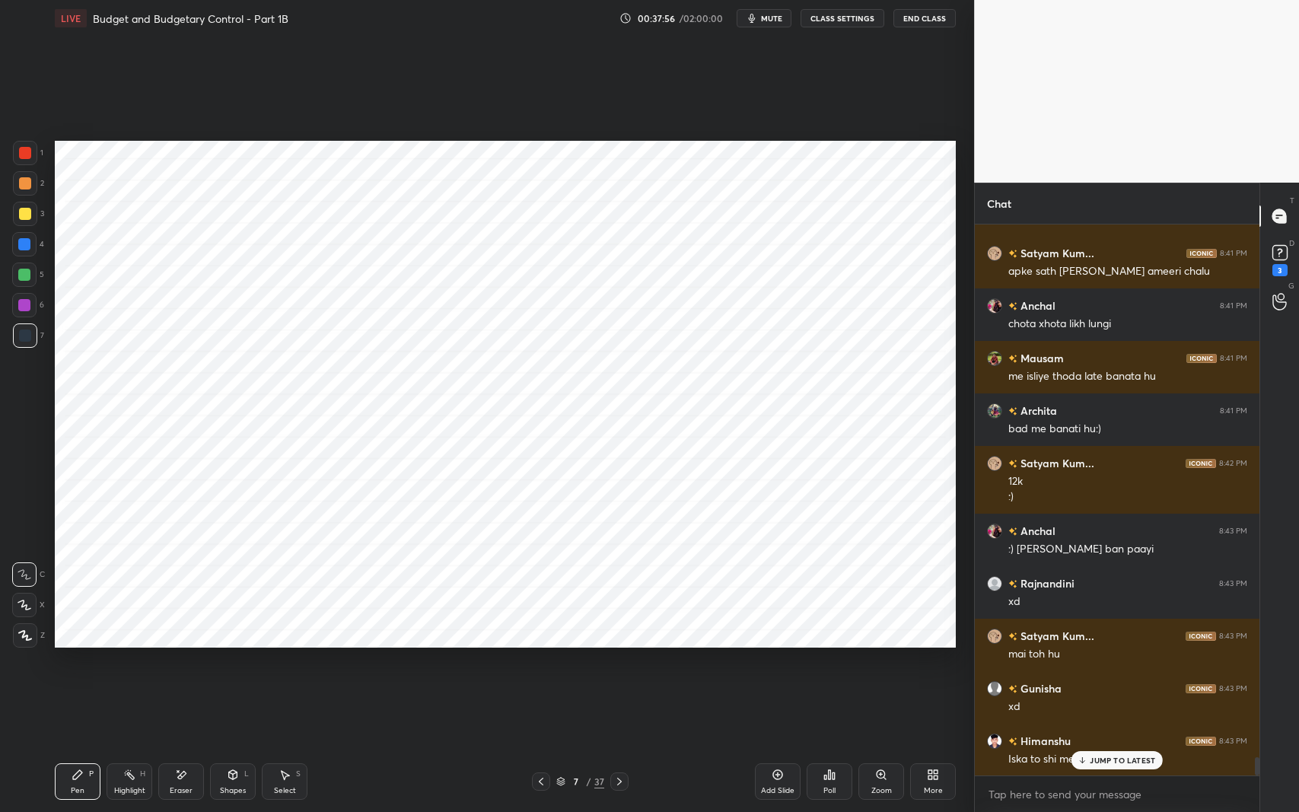
click at [235, 664] on icon at bounding box center [233, 774] width 8 height 9
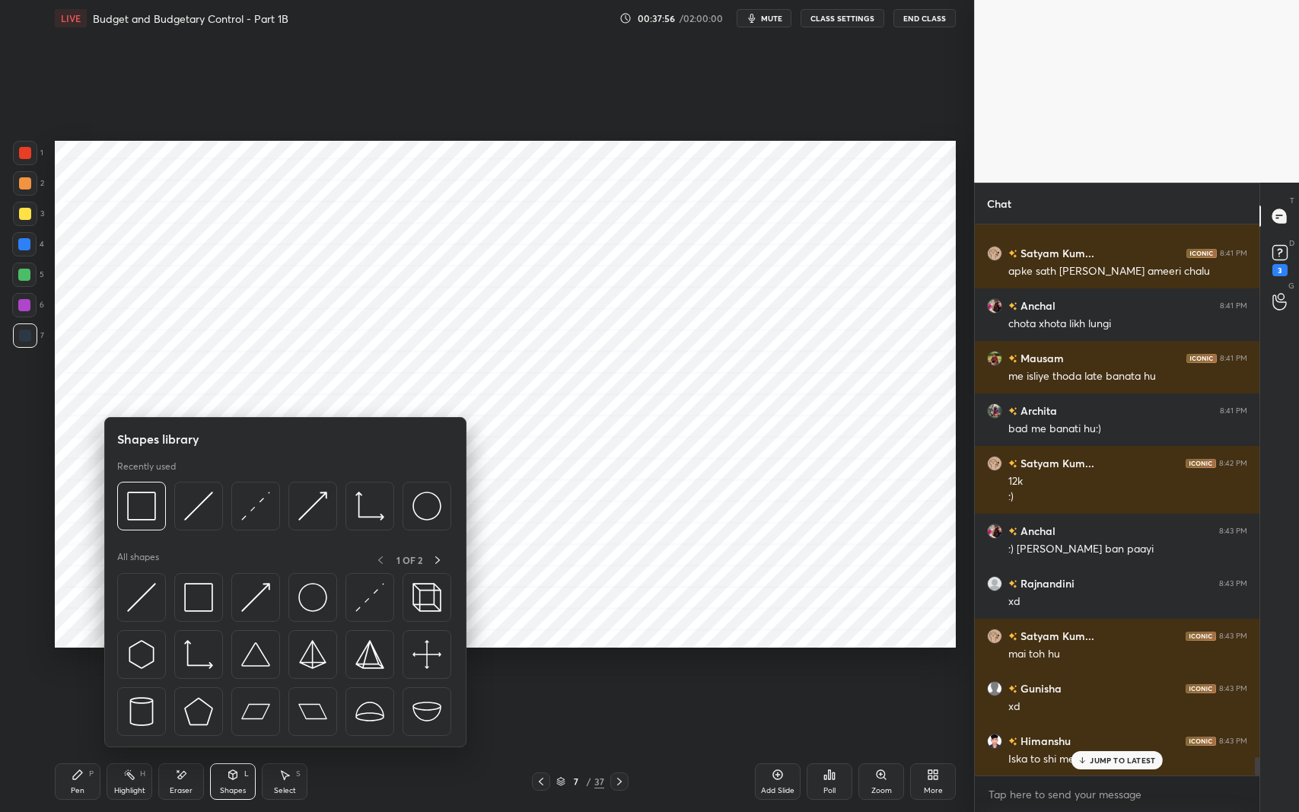
click at [207, 597] on img at bounding box center [198, 597] width 29 height 29
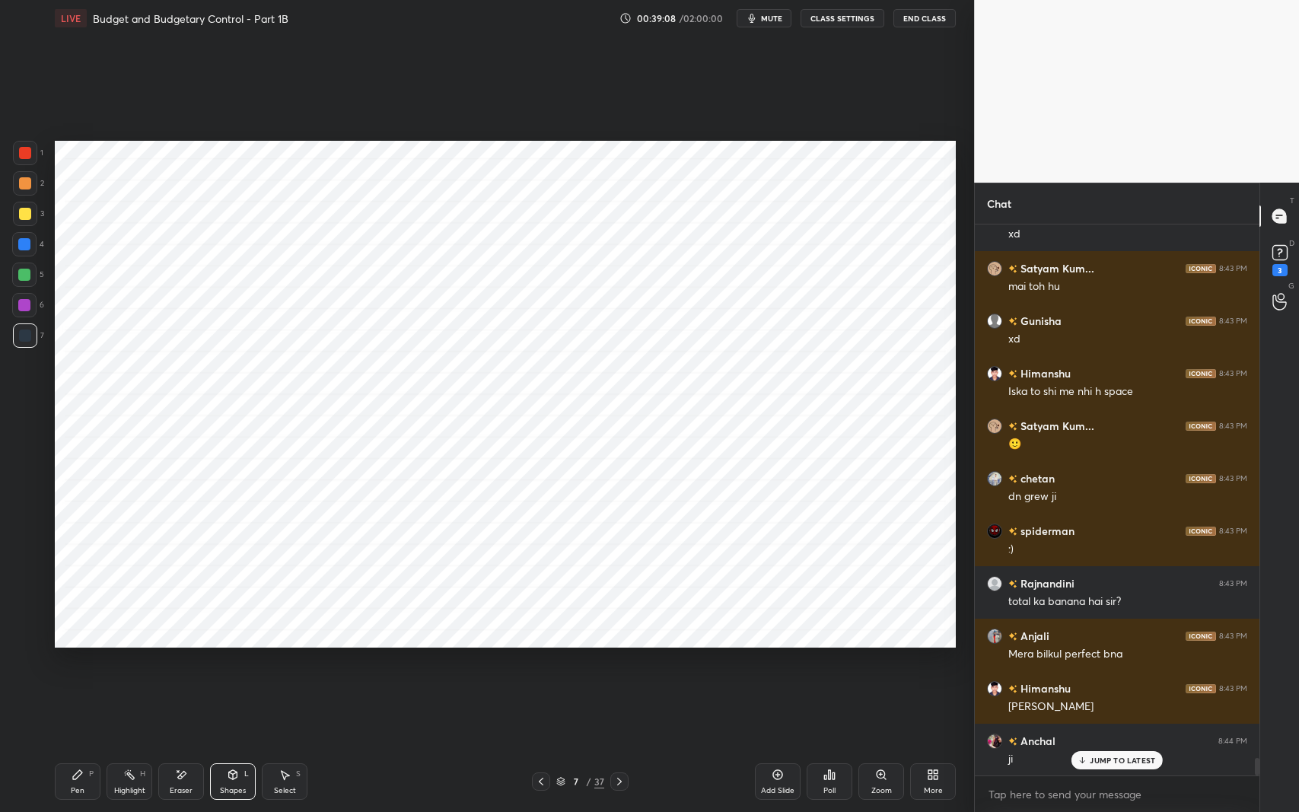
scroll to position [16525, 0]
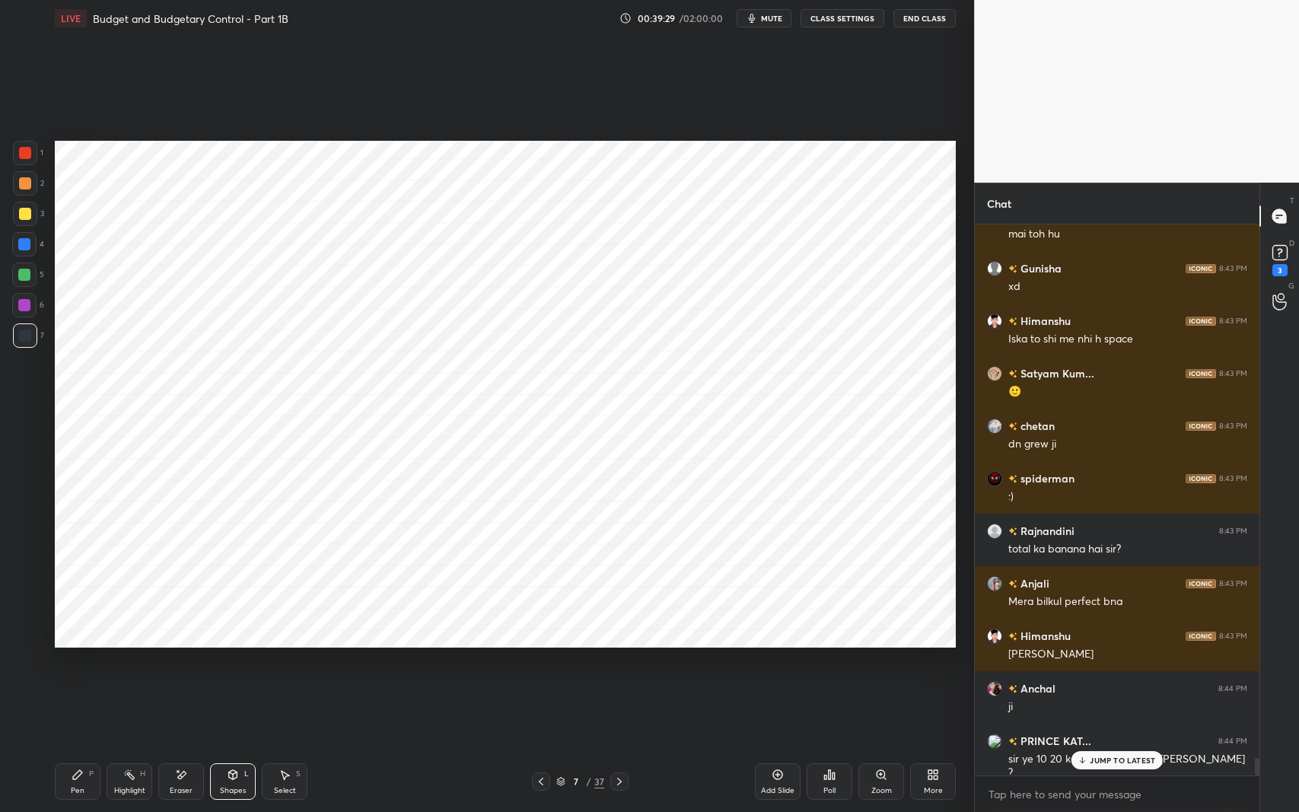
click at [1121, 664] on p "JUMP TO LATEST" at bounding box center [1122, 760] width 65 height 9
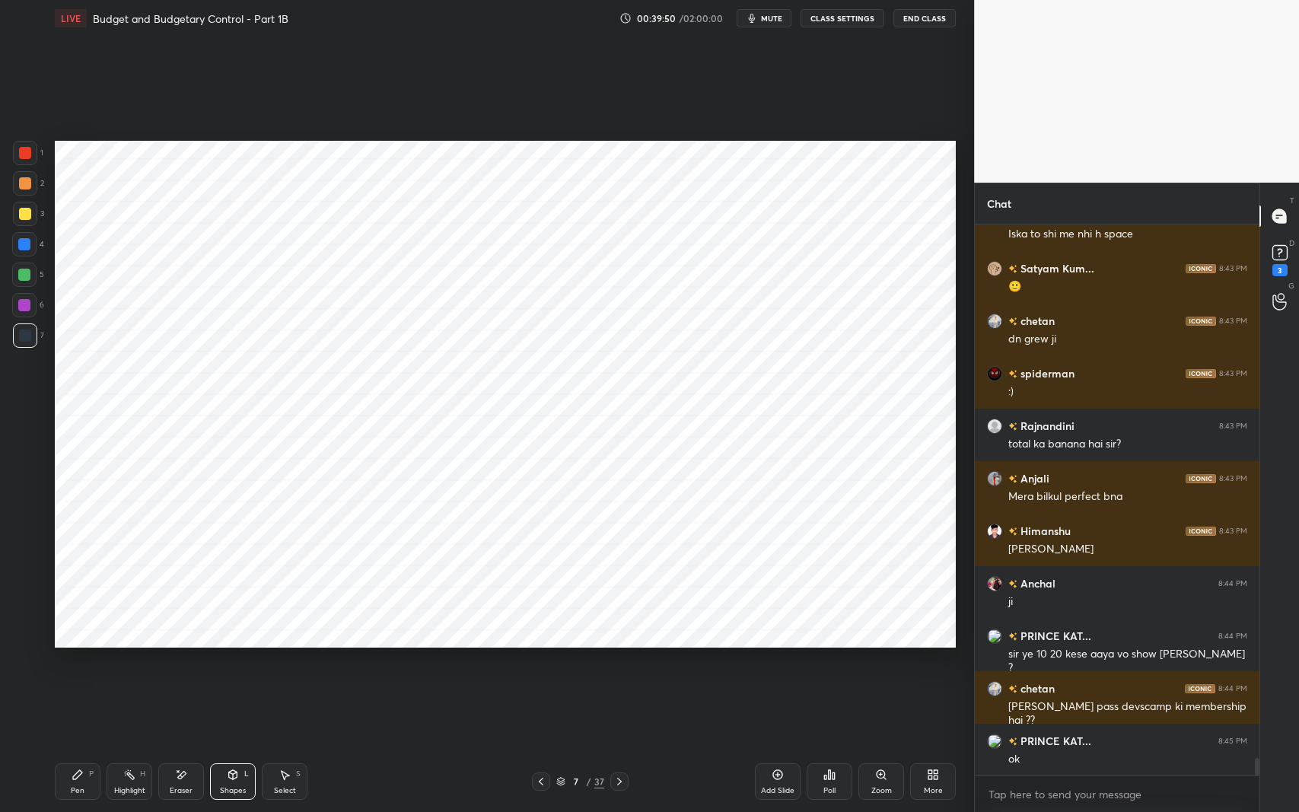
scroll to position [16683, 0]
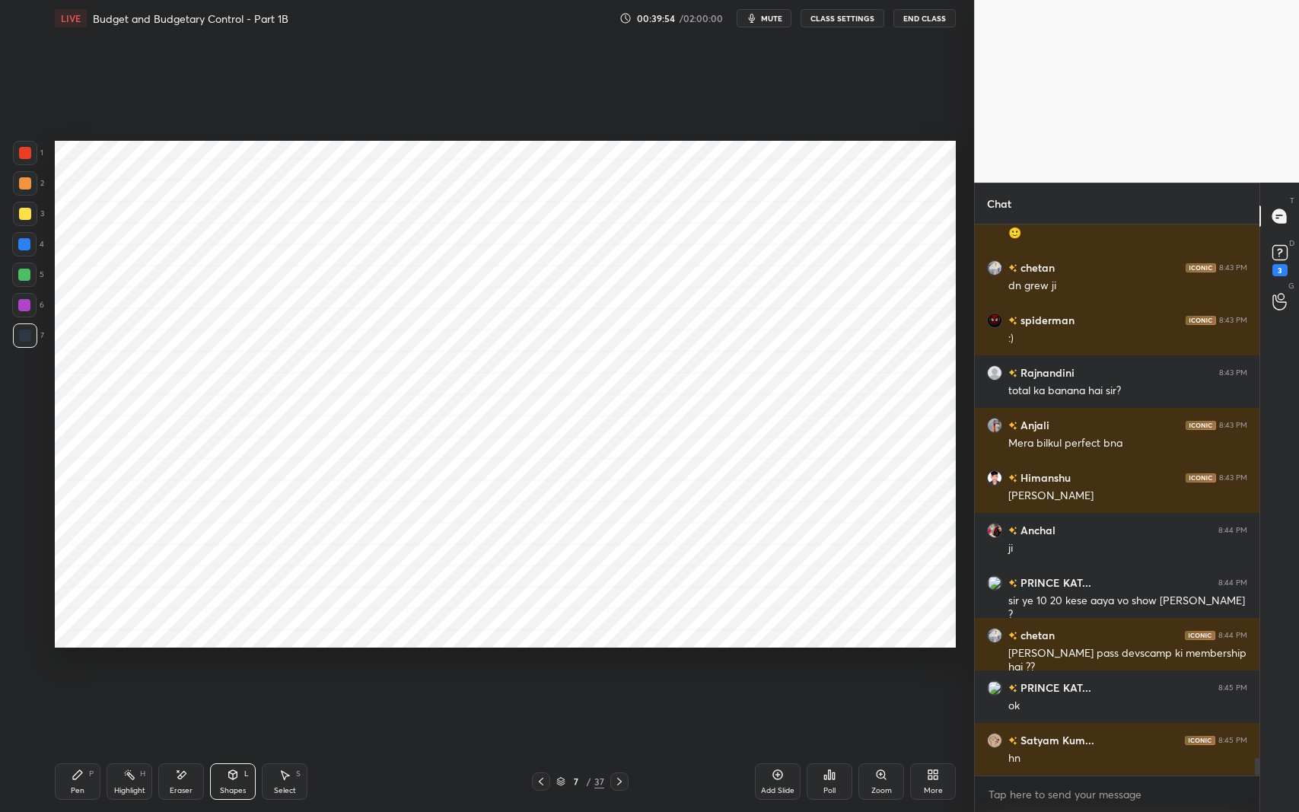
click at [296, 664] on div "S" at bounding box center [298, 774] width 5 height 8
click at [852, 403] on div "0 ° Undo Copy Duplicate Duplicate to new slide Delete" at bounding box center [505, 394] width 901 height 507
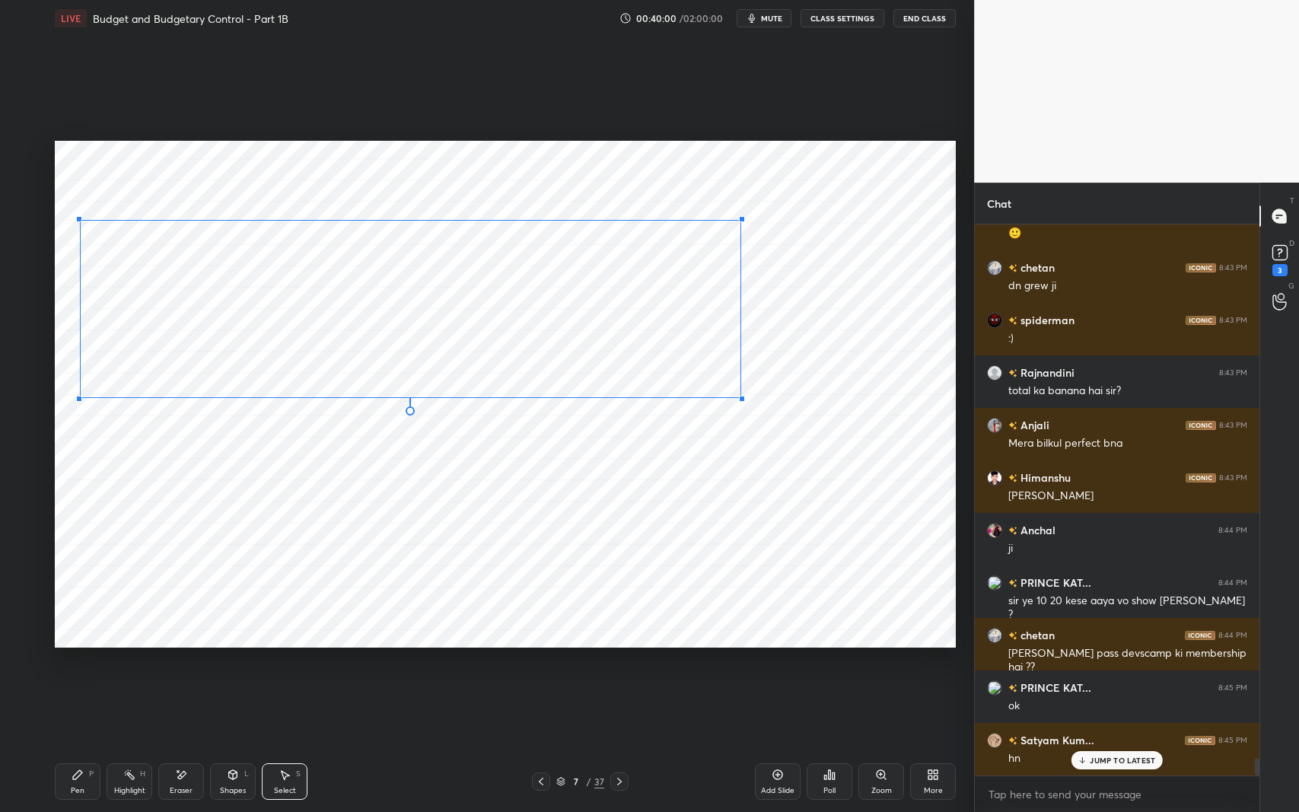
scroll to position [16735, 0]
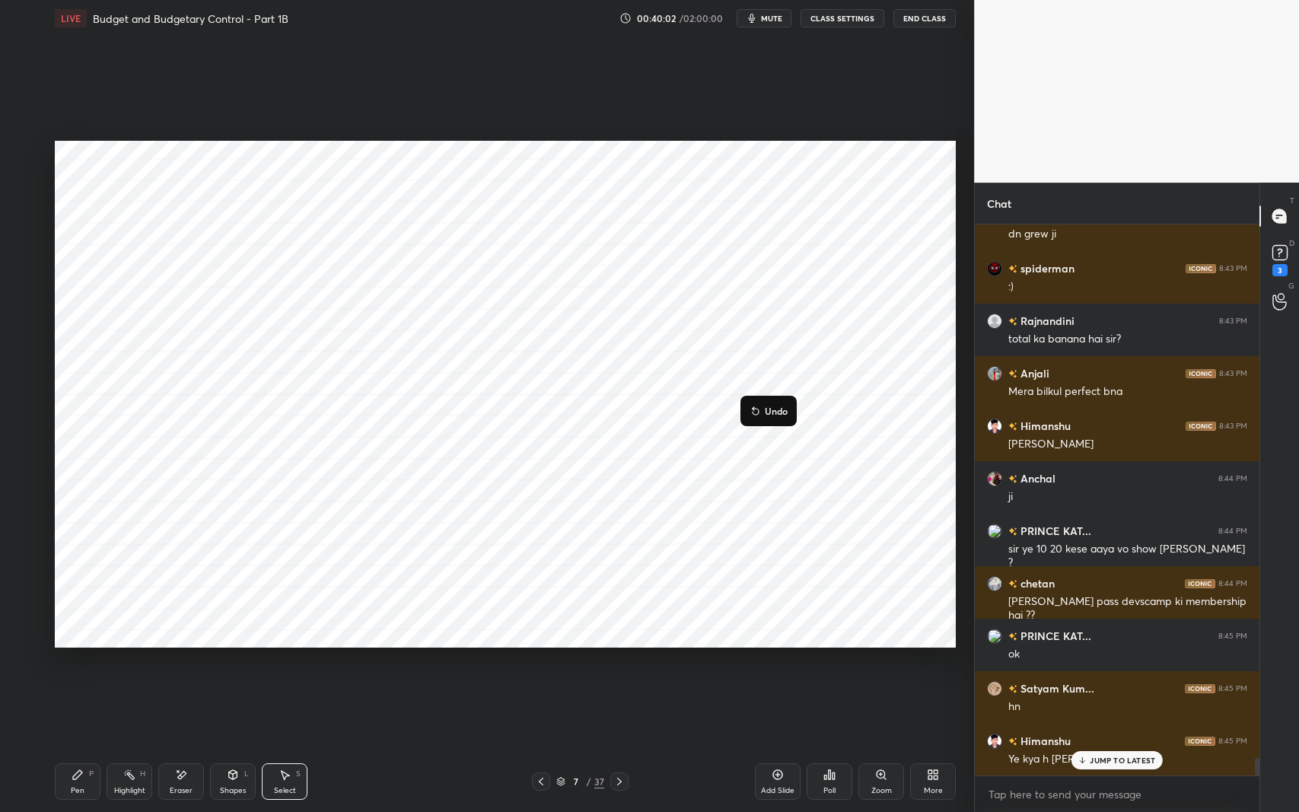
click at [371, 486] on div "0 ° Undo Copy Duplicate Duplicate to new slide Delete" at bounding box center [505, 394] width 901 height 507
click at [340, 426] on div "0 ° Undo Copy Duplicate Duplicate to new slide Delete" at bounding box center [505, 394] width 901 height 507
click at [503, 469] on div "0 ° Undo Copy Duplicate Duplicate to new slide Delete" at bounding box center [505, 394] width 901 height 507
click at [651, 396] on div at bounding box center [653, 396] width 6 height 6
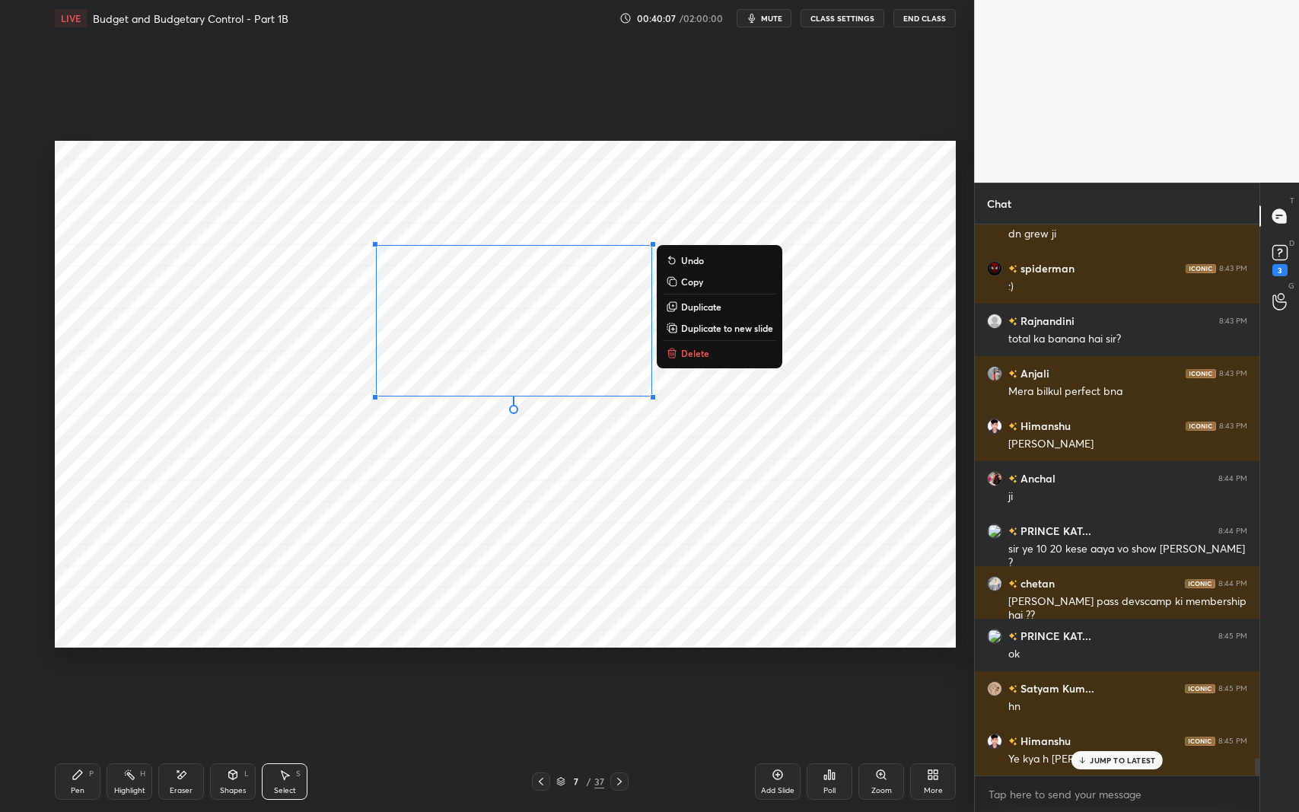
click at [685, 444] on div "0 ° Undo Copy Duplicate Duplicate to new slide Delete" at bounding box center [505, 394] width 901 height 507
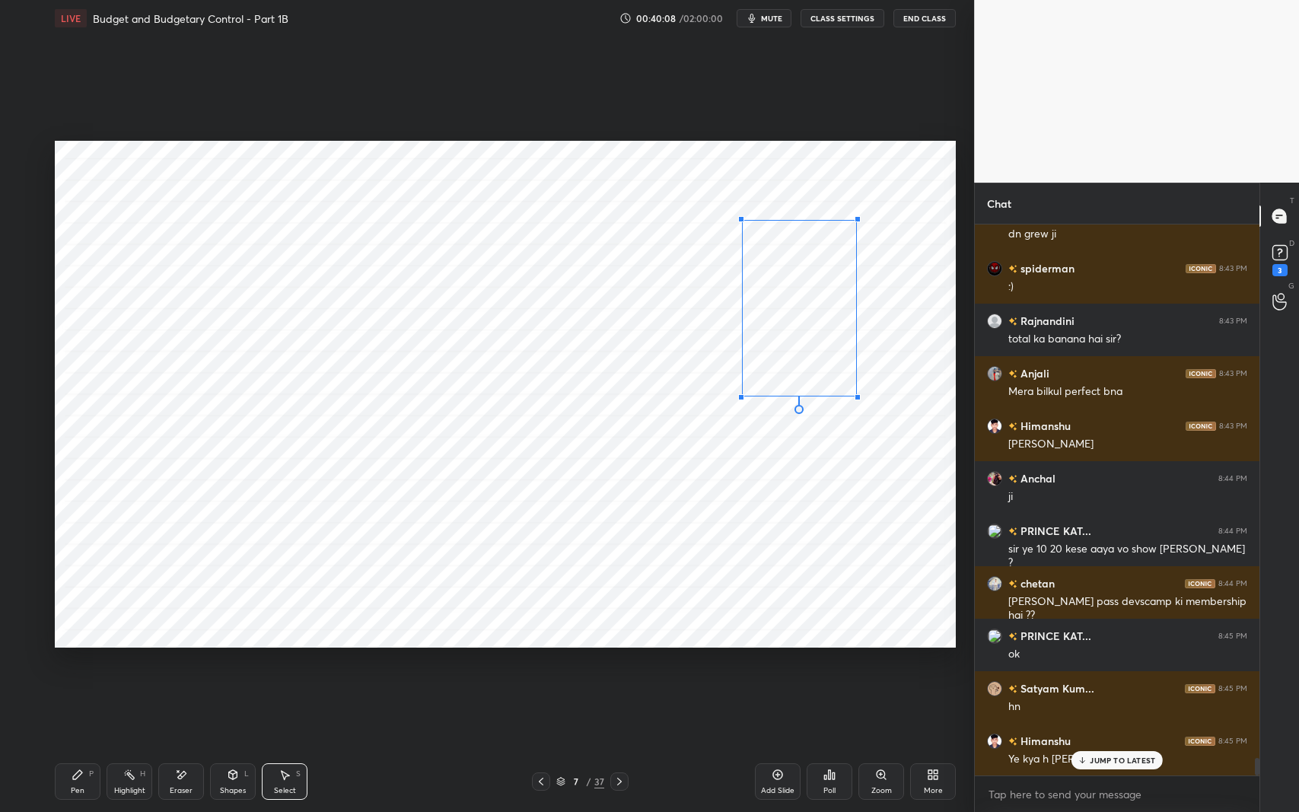
click at [855, 396] on div at bounding box center [858, 397] width 6 height 6
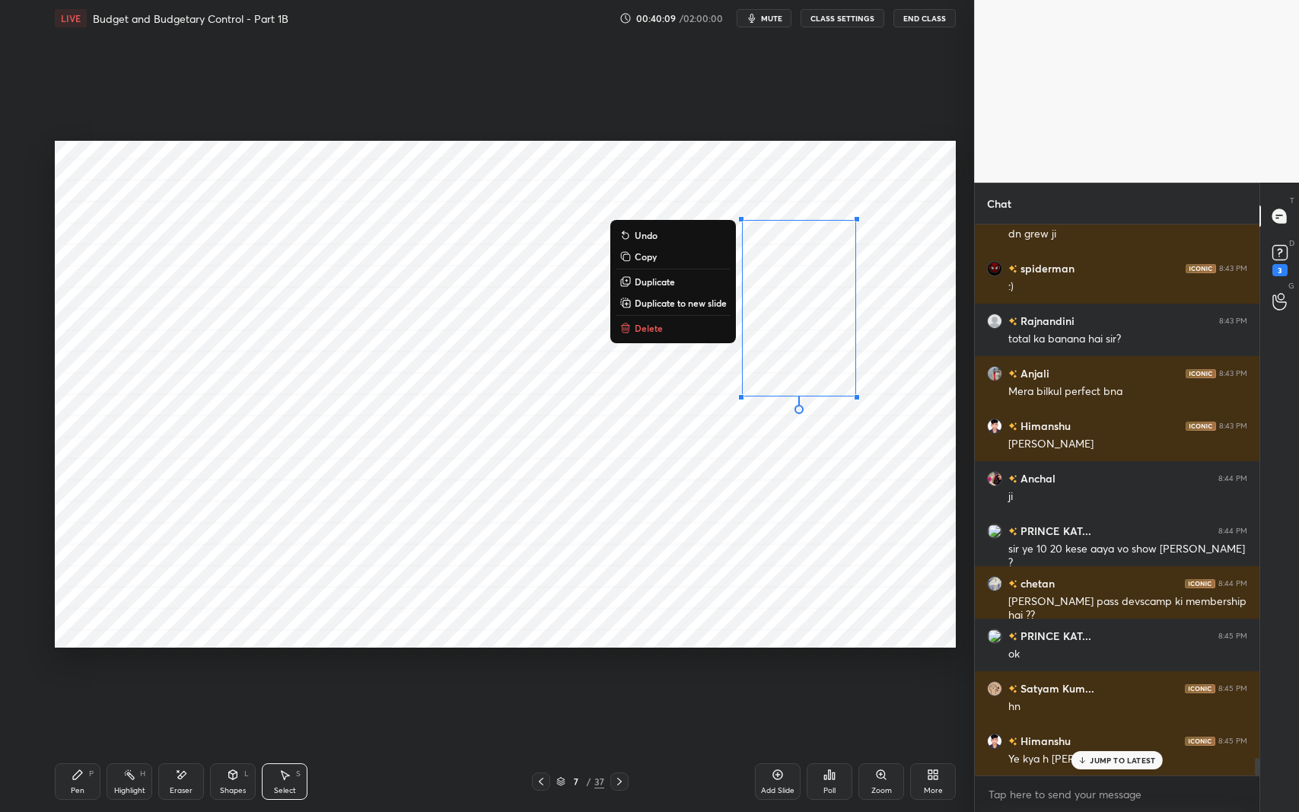
click at [779, 462] on div "0 ° Undo Copy Duplicate Duplicate to new slide Delete" at bounding box center [505, 394] width 901 height 507
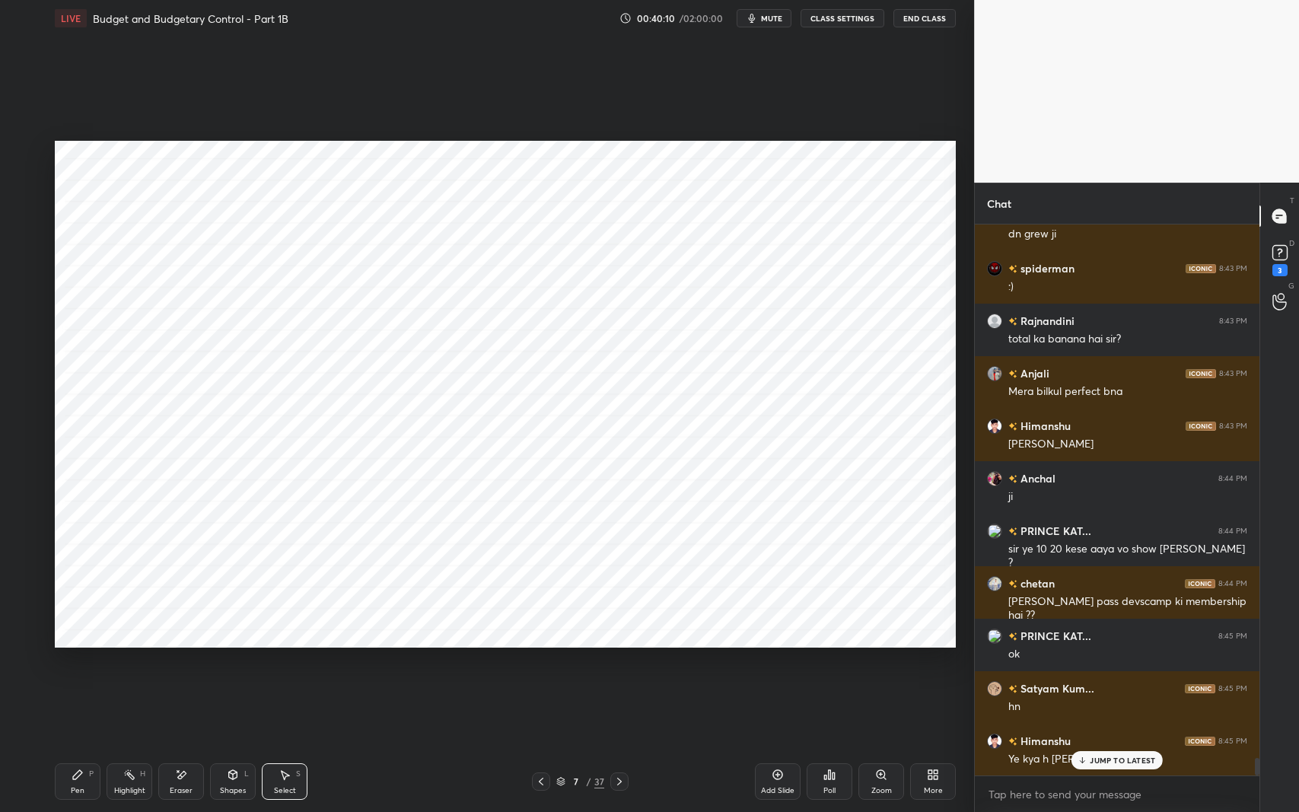
click at [1098, 664] on p "JUMP TO LATEST" at bounding box center [1122, 760] width 65 height 9
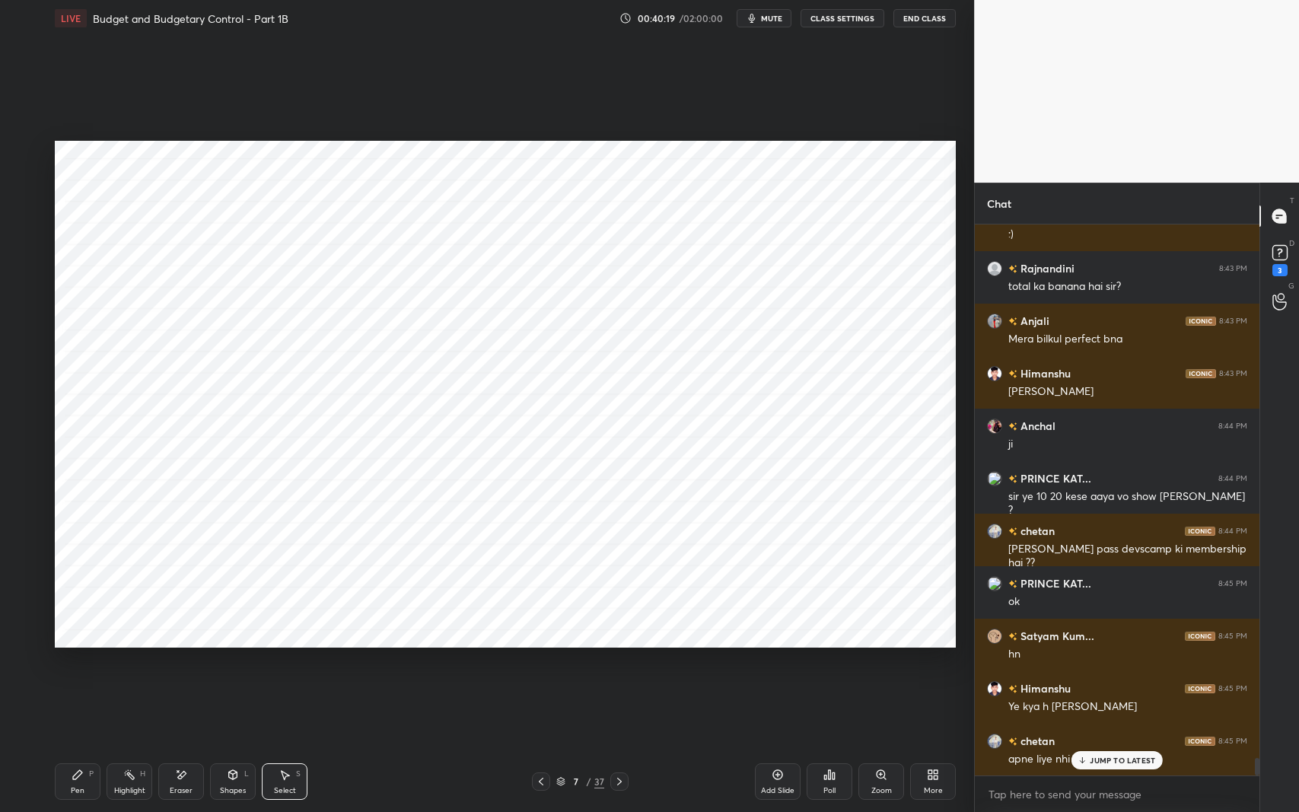
click at [75, 664] on div "Pen P" at bounding box center [78, 781] width 46 height 37
click at [1085, 664] on icon at bounding box center [1083, 760] width 10 height 9
click at [279, 664] on div "Select S" at bounding box center [285, 781] width 46 height 37
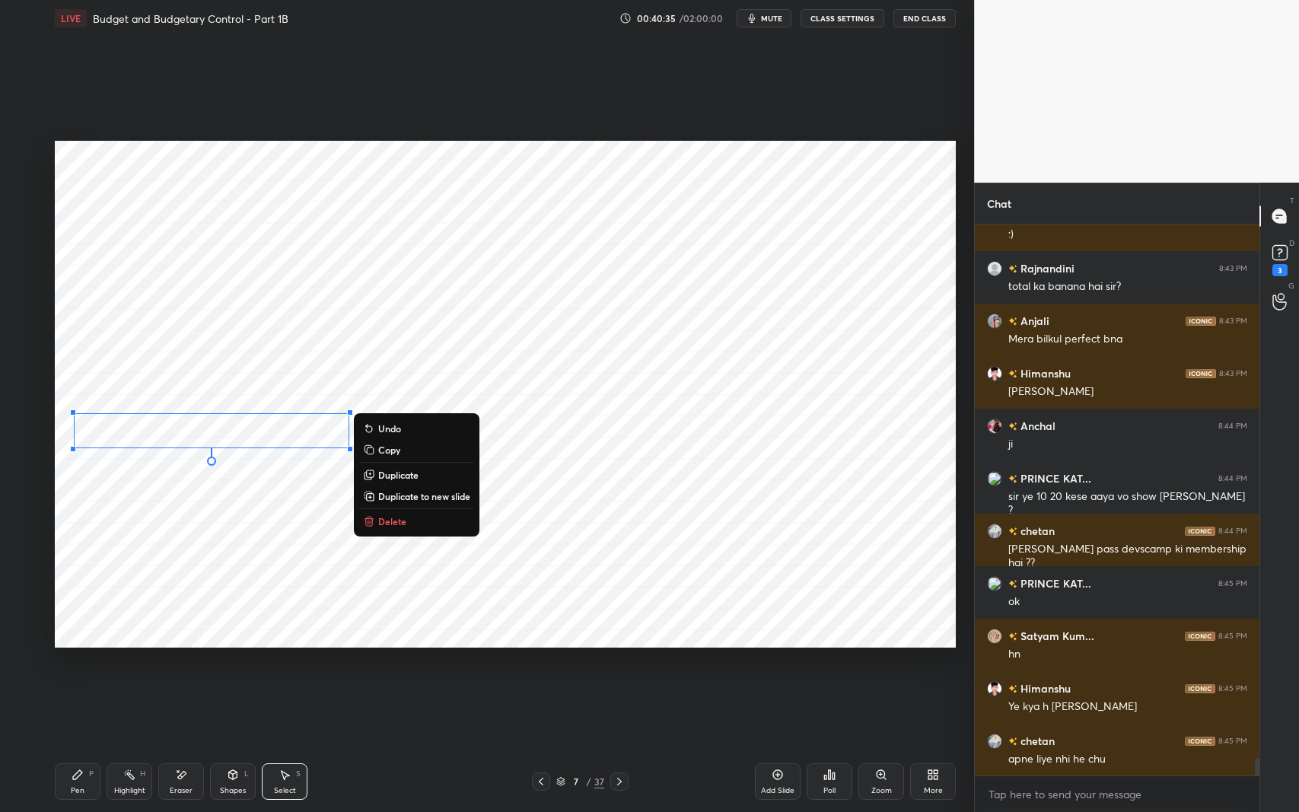
click at [206, 537] on div "0 ° Undo Copy Duplicate Duplicate to new slide Delete" at bounding box center [505, 394] width 901 height 507
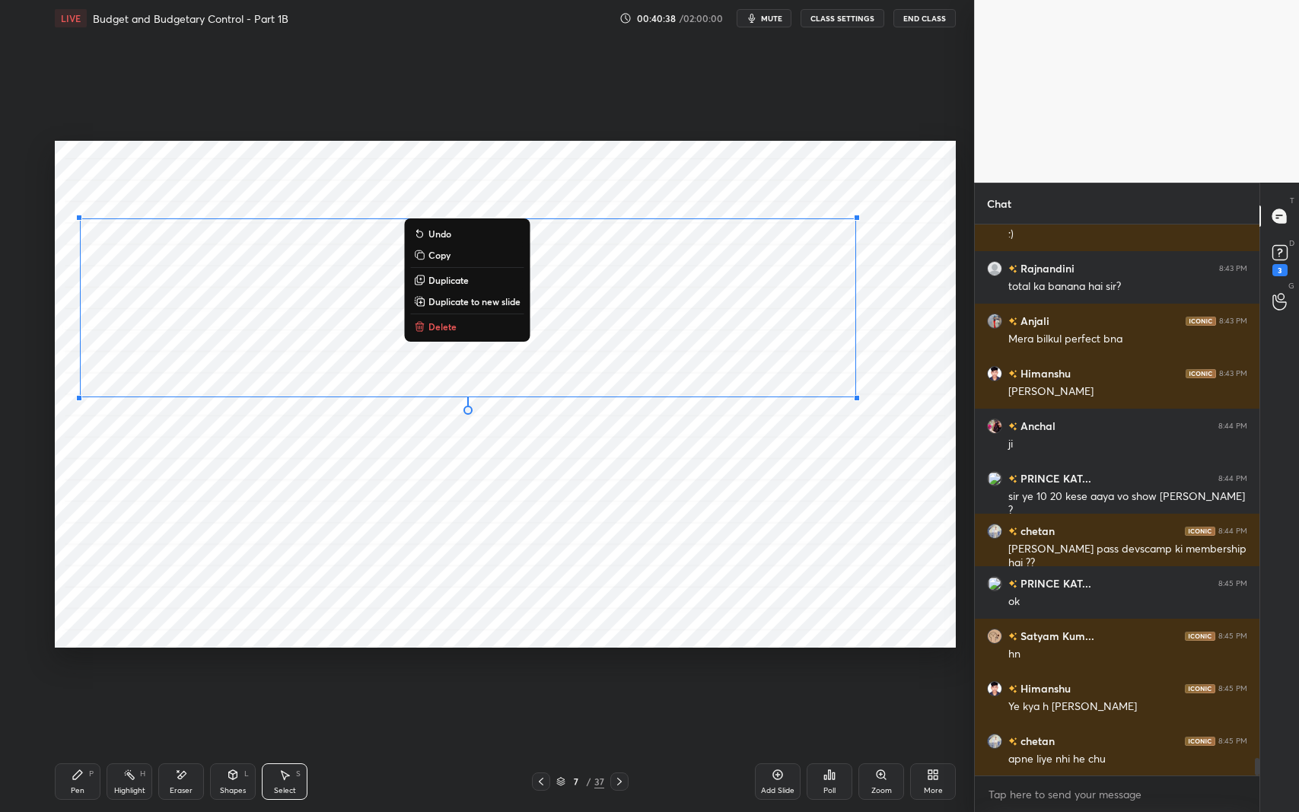
click at [450, 284] on p "Duplicate" at bounding box center [448, 280] width 40 height 12
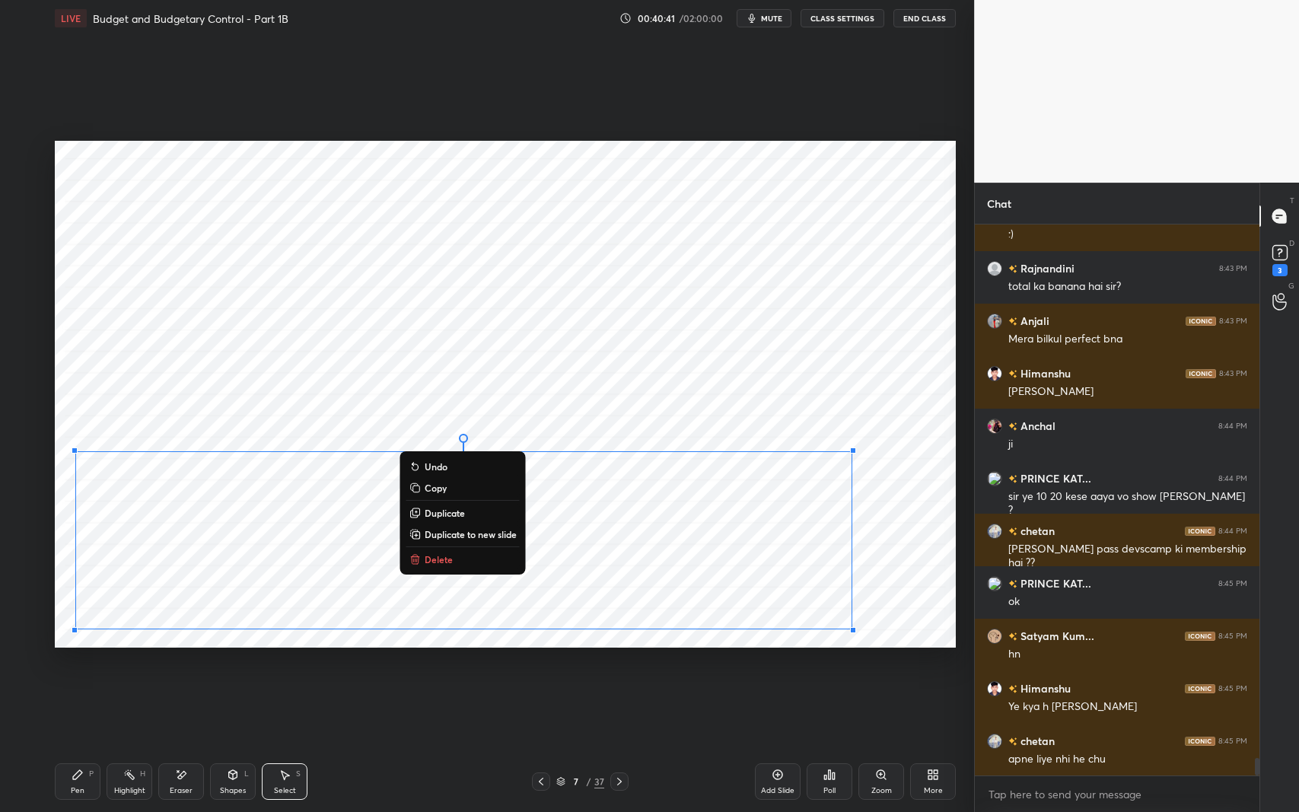
click at [888, 609] on div "0 ° Undo Copy Duplicate Duplicate to new slide Delete" at bounding box center [505, 394] width 901 height 507
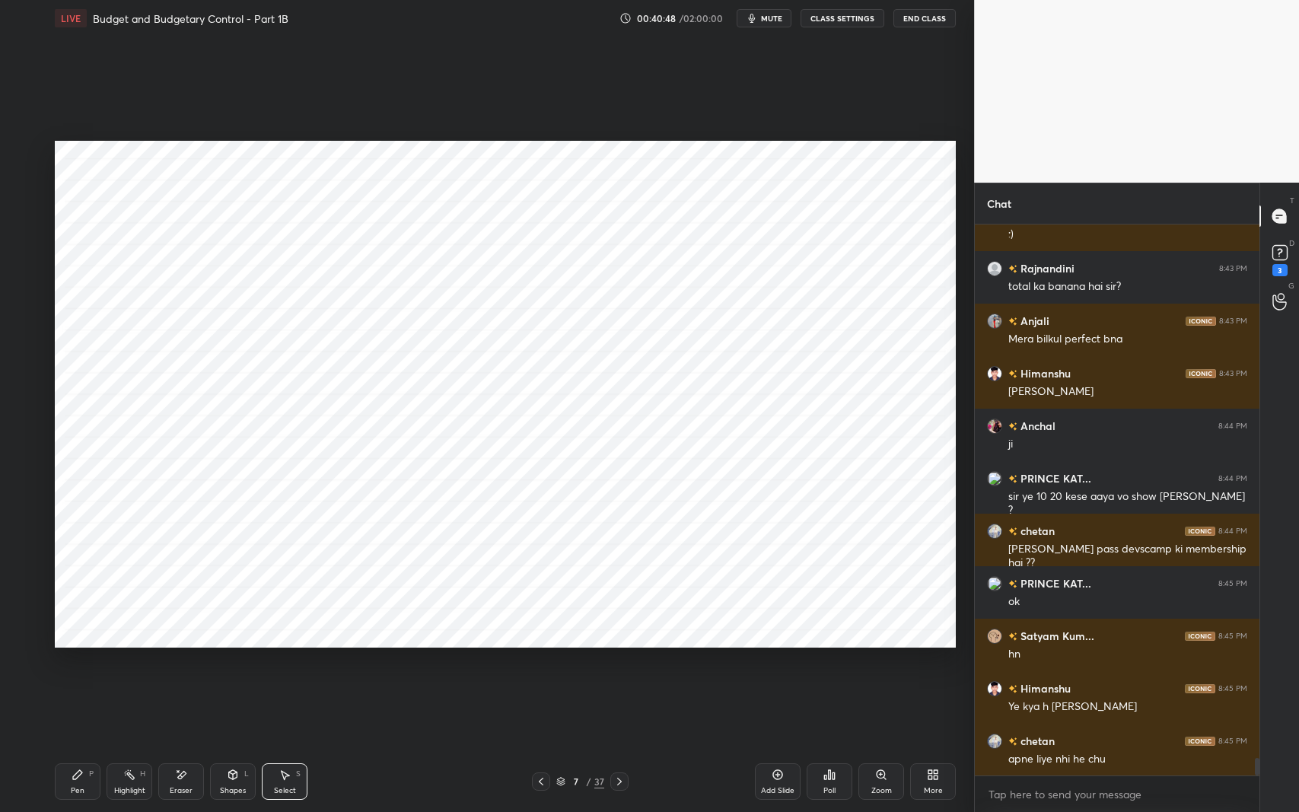
click at [189, 639] on div "0 ° Undo Copy Duplicate Duplicate to new slide Delete" at bounding box center [505, 394] width 901 height 507
click at [289, 664] on div "Select S" at bounding box center [285, 781] width 46 height 37
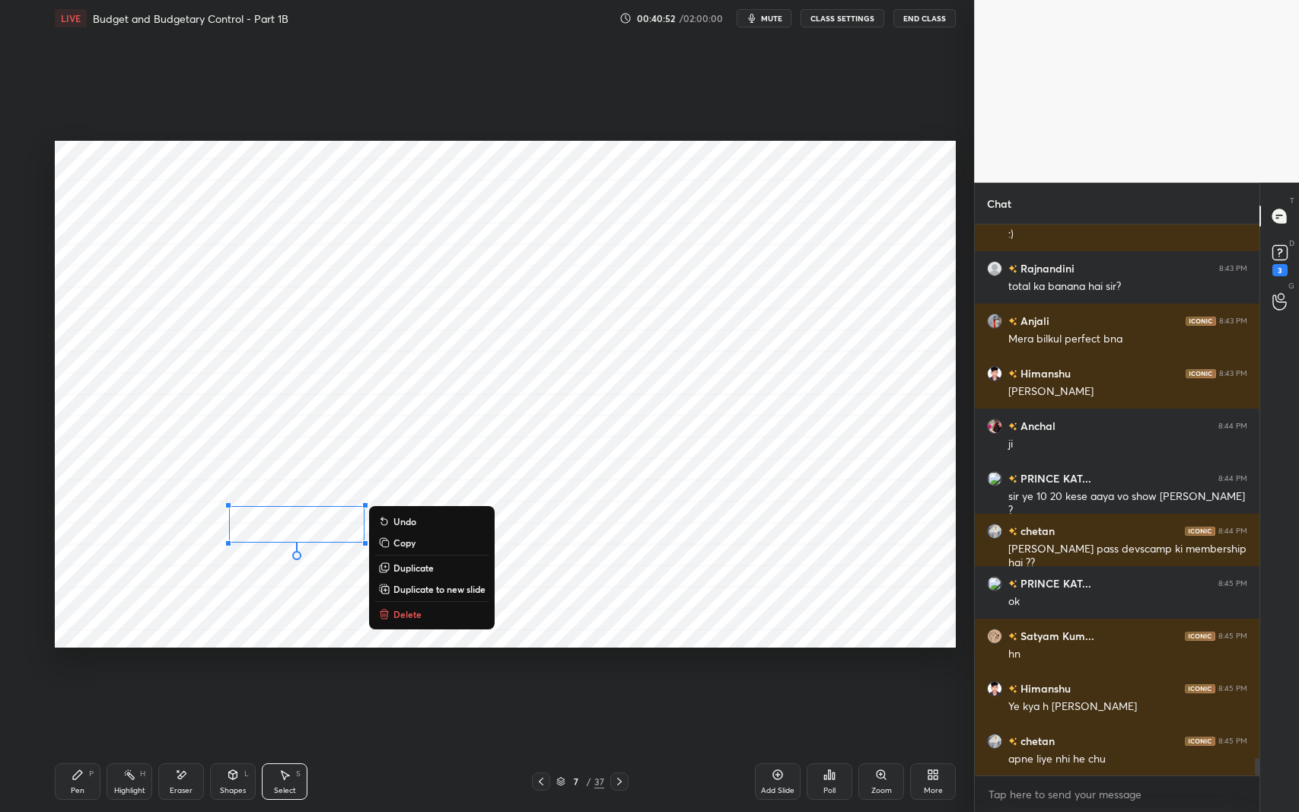
click at [414, 615] on p "Delete" at bounding box center [407, 614] width 28 height 12
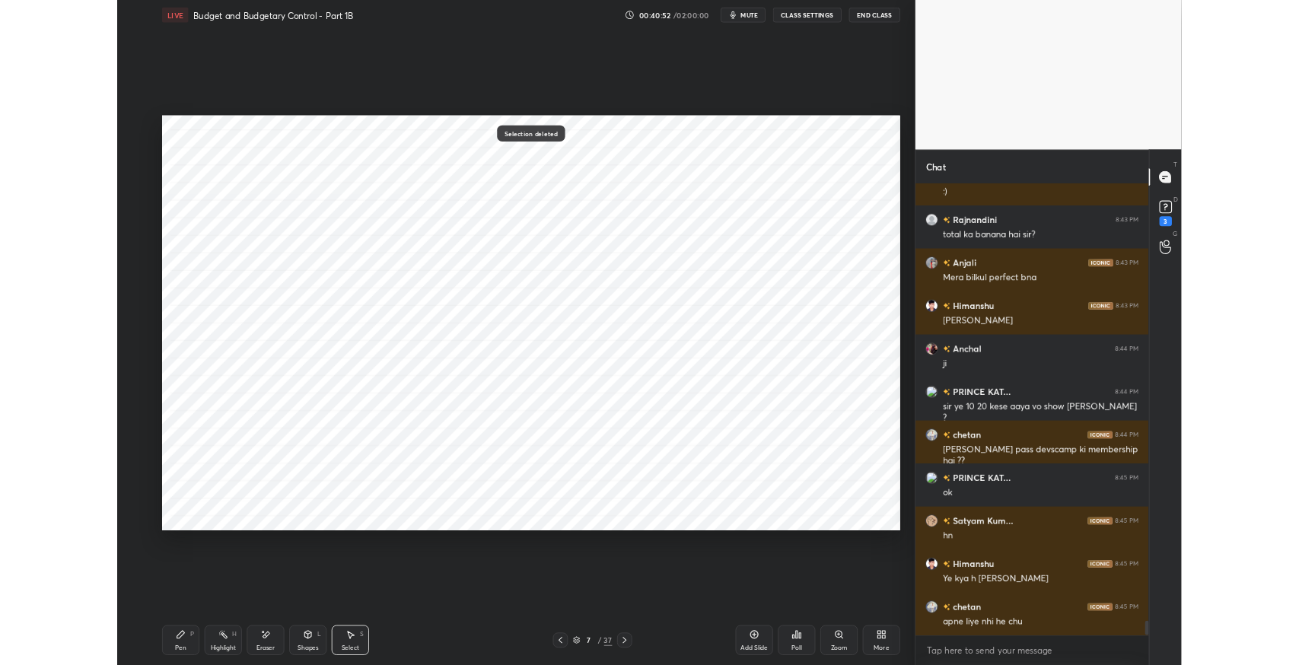
scroll to position [16840, 0]
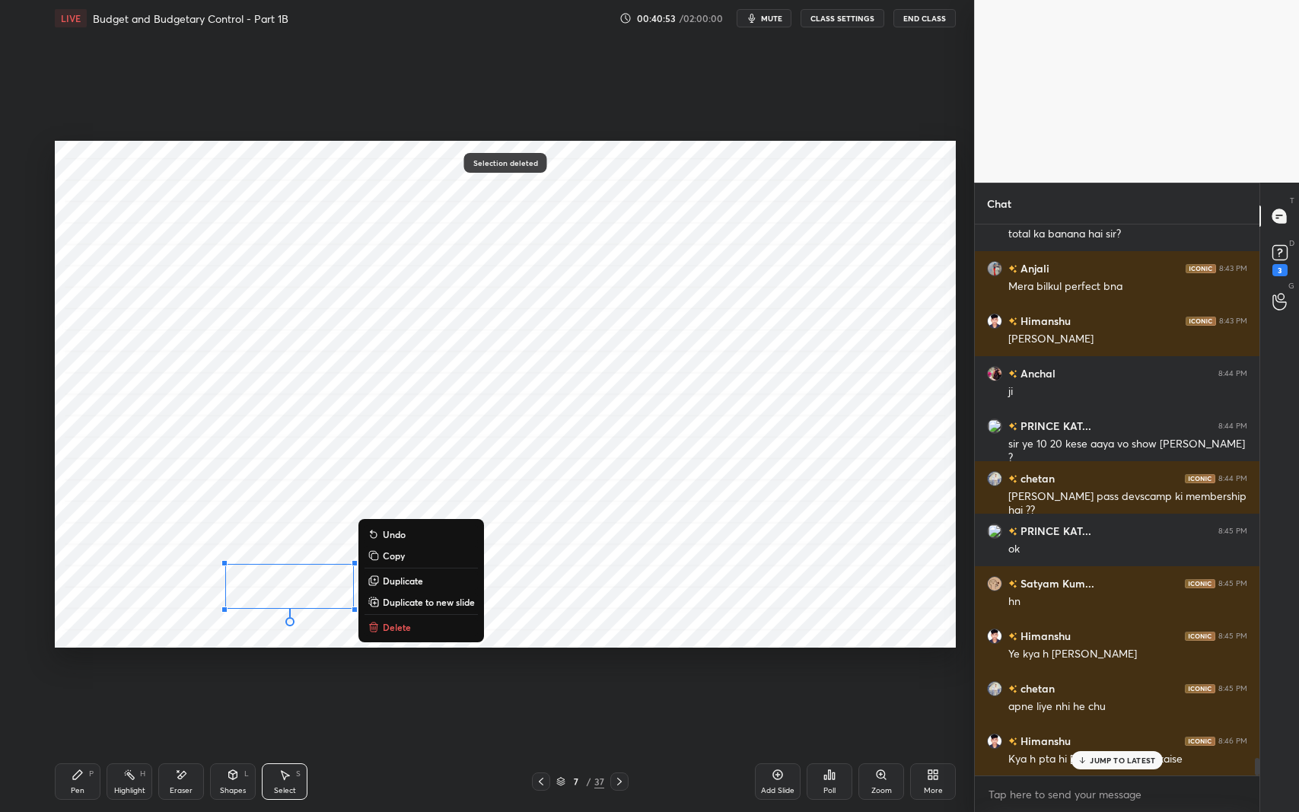
click at [422, 626] on button "Delete" at bounding box center [421, 627] width 113 height 18
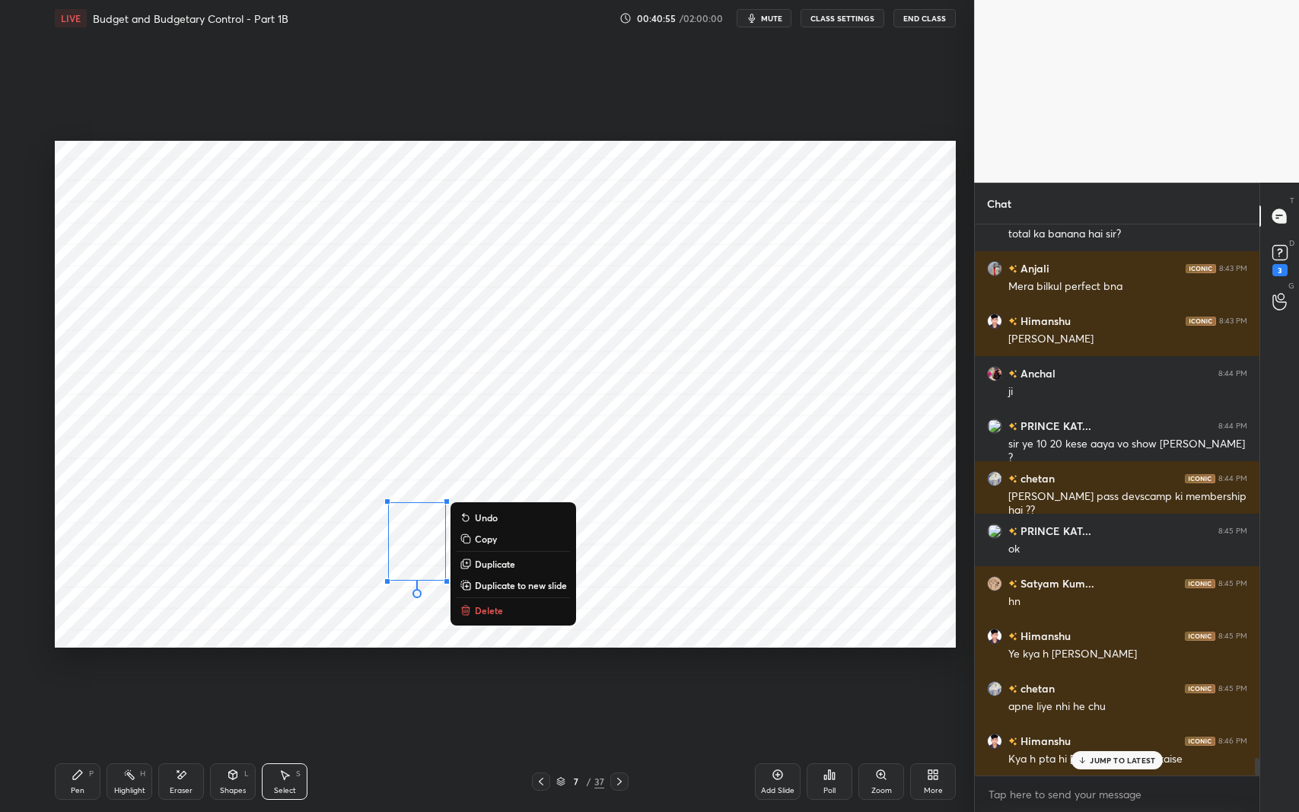
click at [498, 609] on p "Delete" at bounding box center [489, 610] width 28 height 12
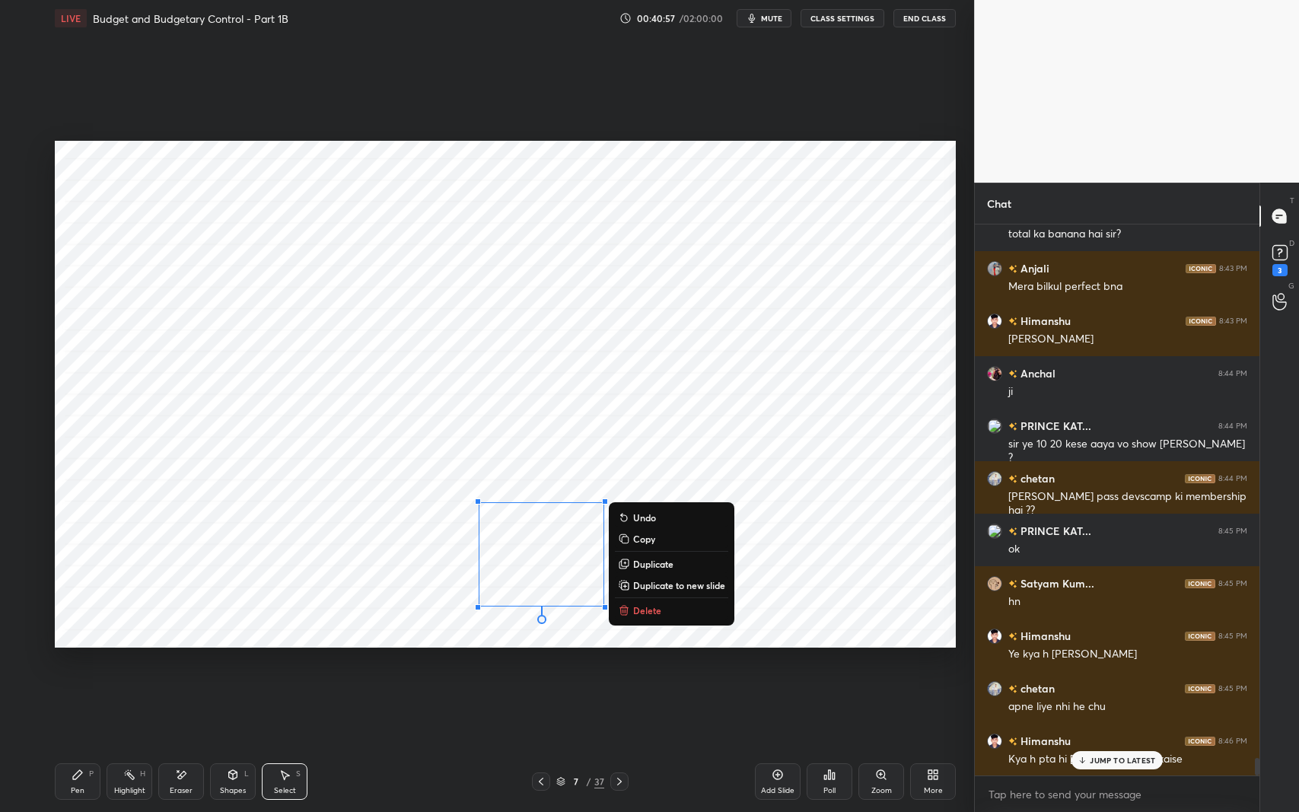
click at [645, 605] on p "Delete" at bounding box center [647, 610] width 28 height 12
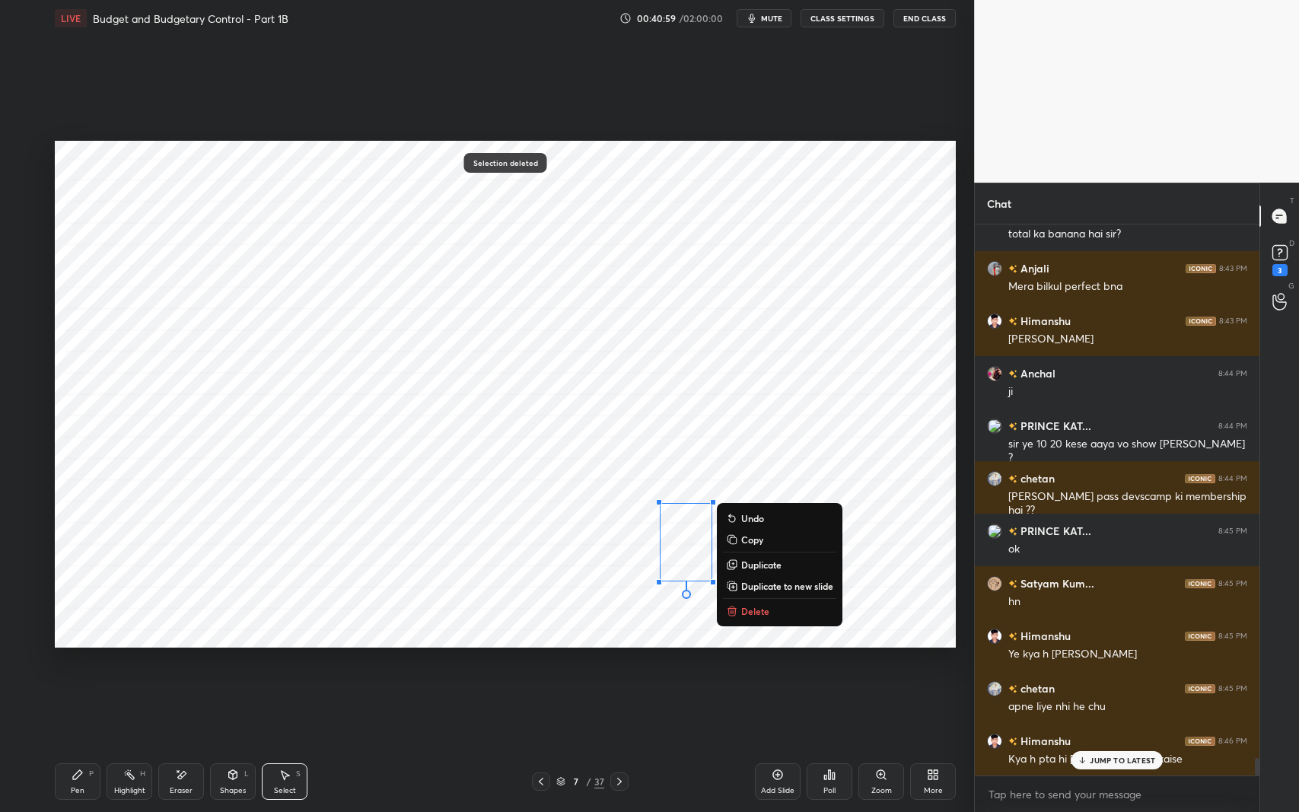
click at [739, 612] on button "Delete" at bounding box center [779, 611] width 113 height 18
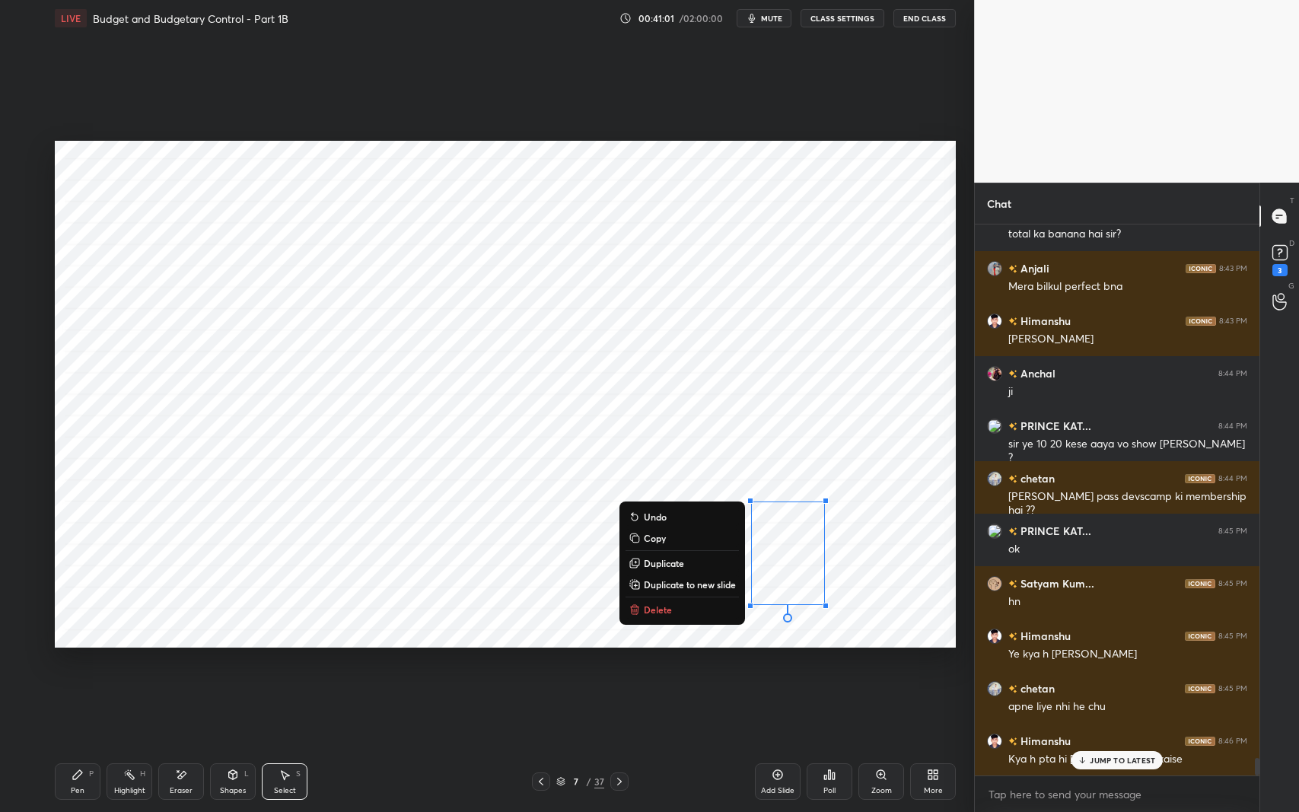
click at [690, 612] on button "Delete" at bounding box center [682, 609] width 113 height 18
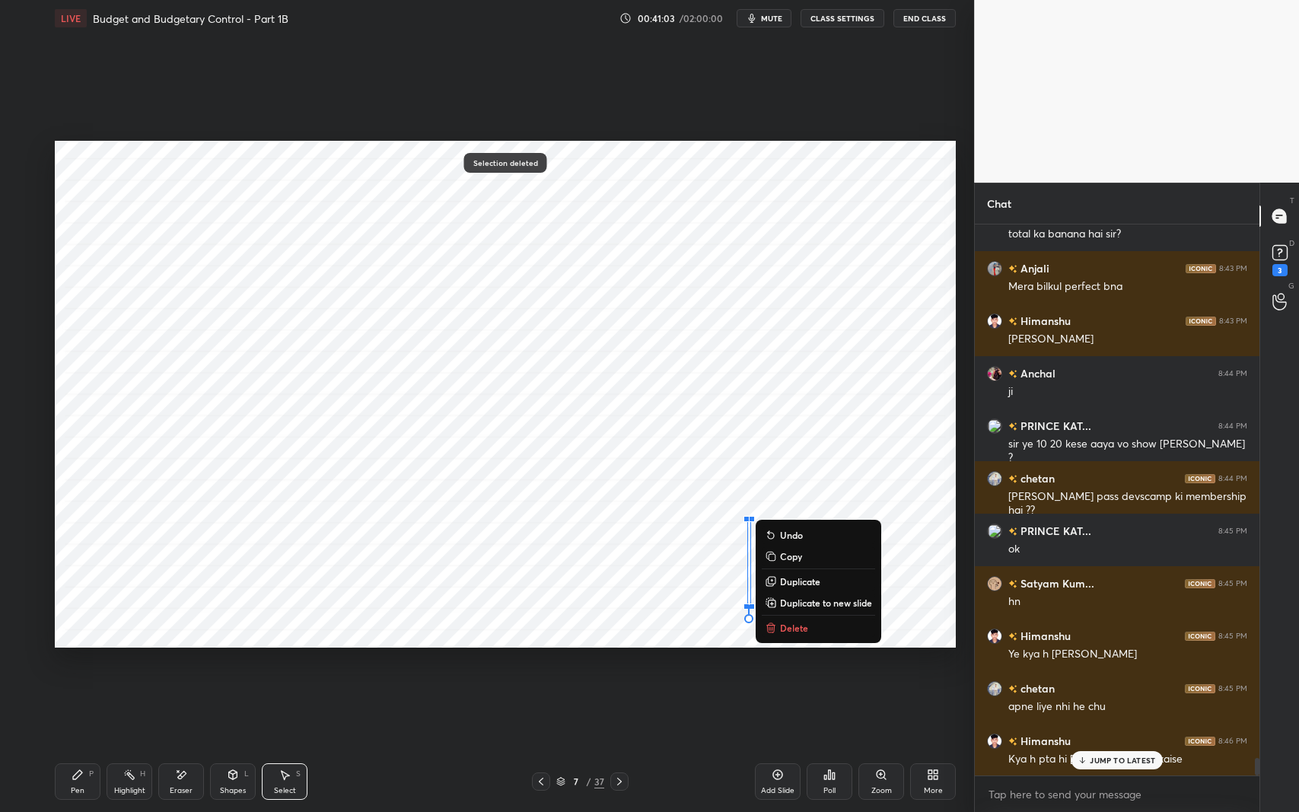
click at [792, 630] on p "Delete" at bounding box center [794, 628] width 28 height 12
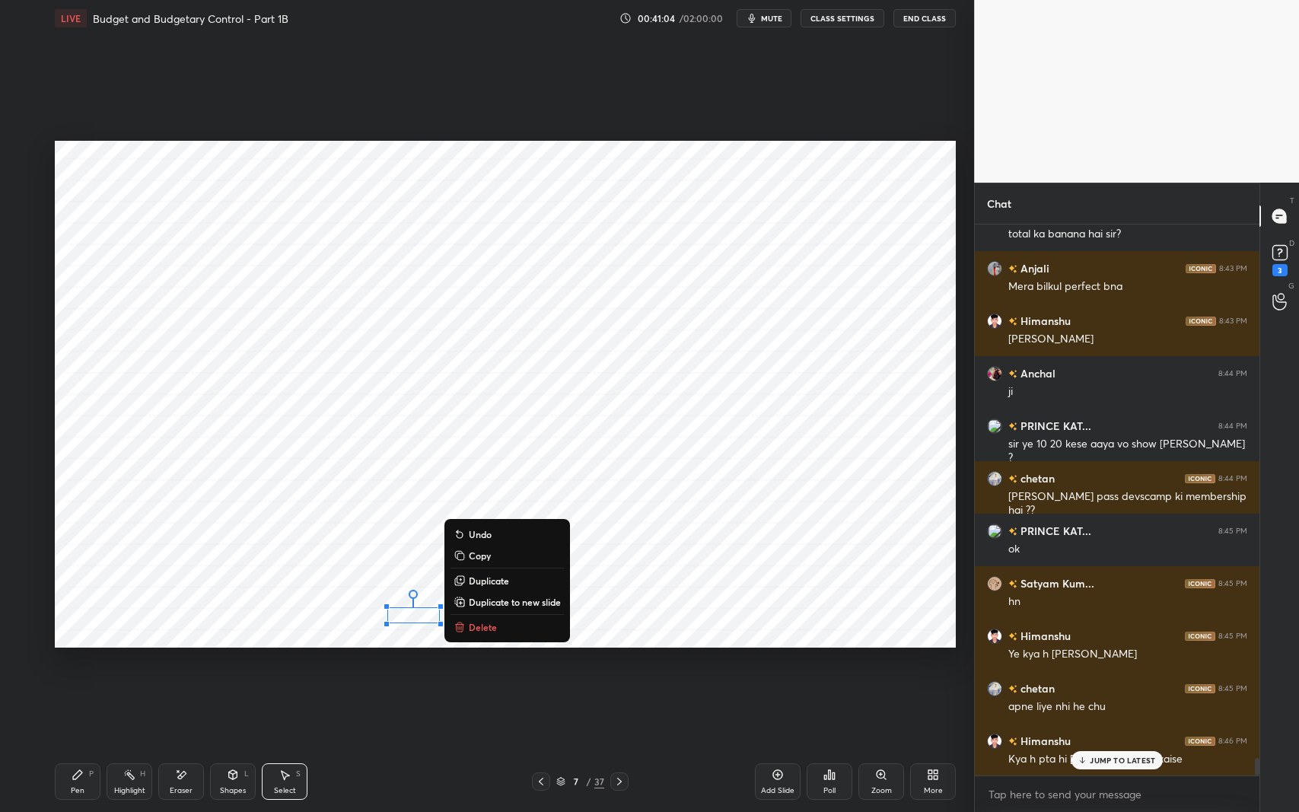
click at [503, 625] on button "Delete" at bounding box center [507, 627] width 113 height 18
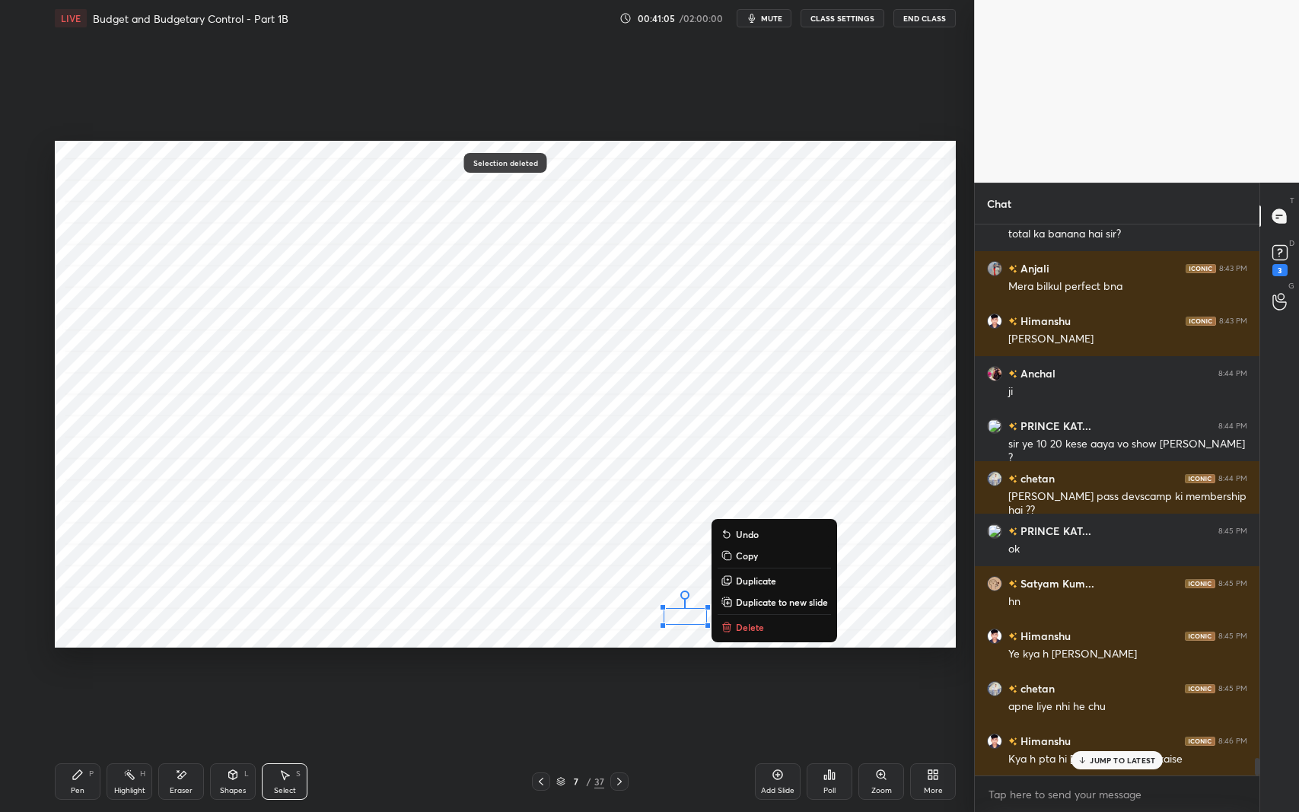
click at [750, 629] on p "Delete" at bounding box center [750, 627] width 28 height 12
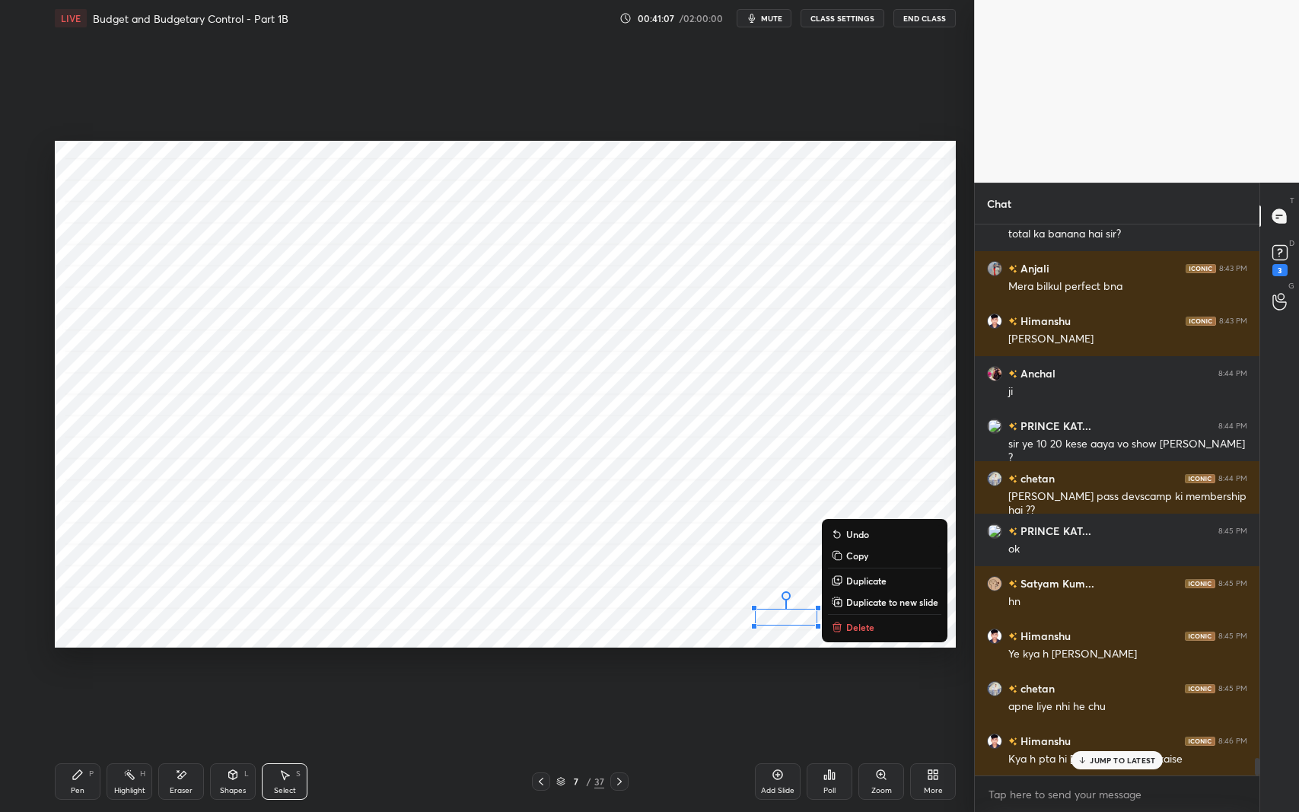
click at [859, 627] on p "Delete" at bounding box center [860, 627] width 28 height 12
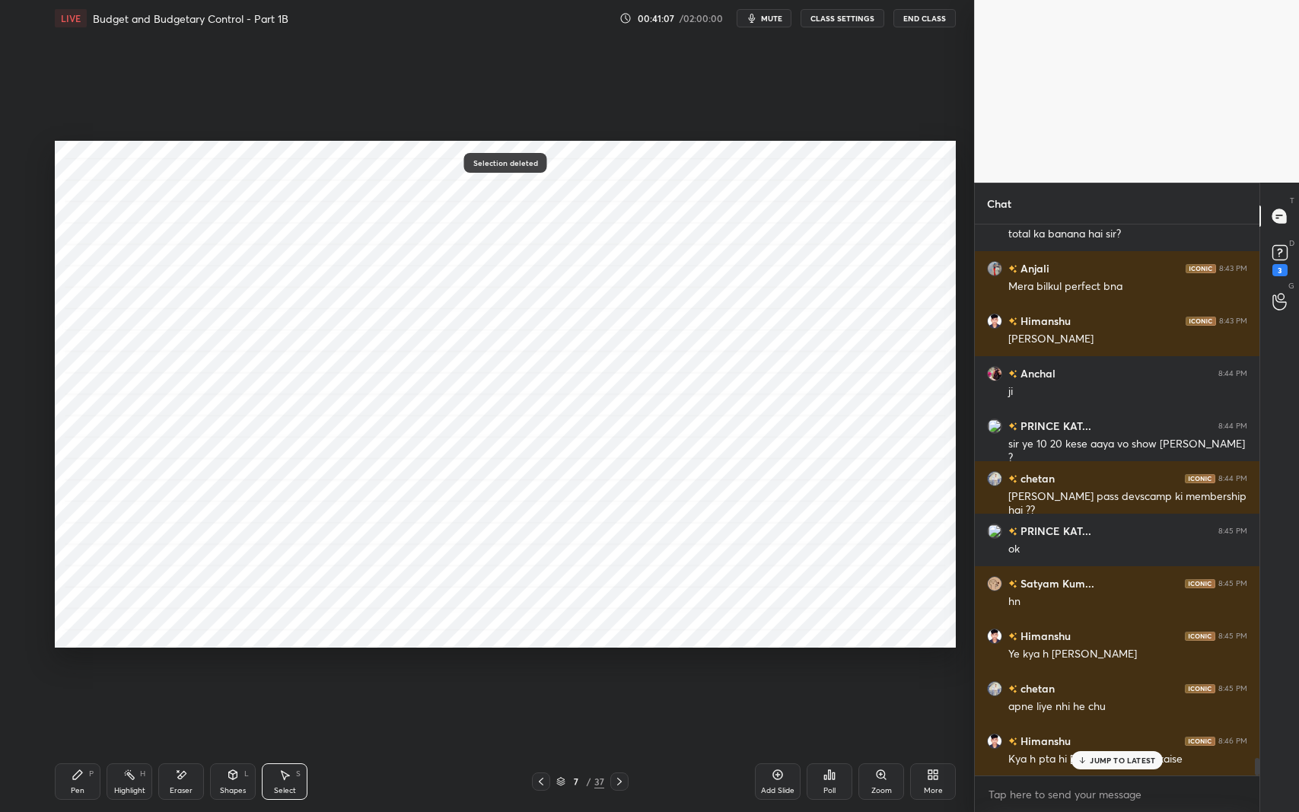
click at [1091, 664] on p "JUMP TO LATEST" at bounding box center [1122, 760] width 65 height 9
click at [72, 664] on icon at bounding box center [78, 775] width 12 height 12
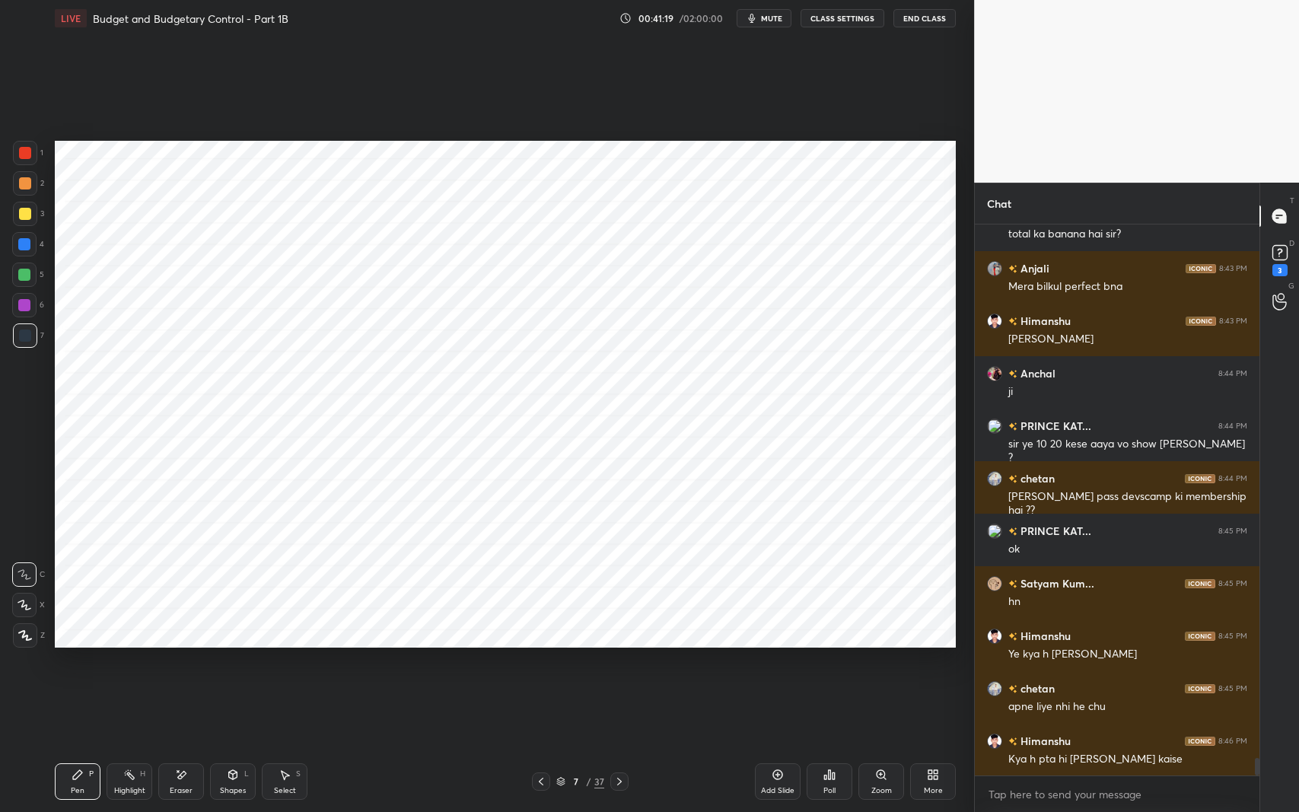
click at [183, 664] on icon at bounding box center [182, 775] width 8 height 8
click at [69, 664] on div "Pen P" at bounding box center [78, 781] width 46 height 37
click at [68, 664] on div "Pen P" at bounding box center [78, 781] width 46 height 37
click at [881, 664] on div "Zoom" at bounding box center [881, 791] width 21 height 8
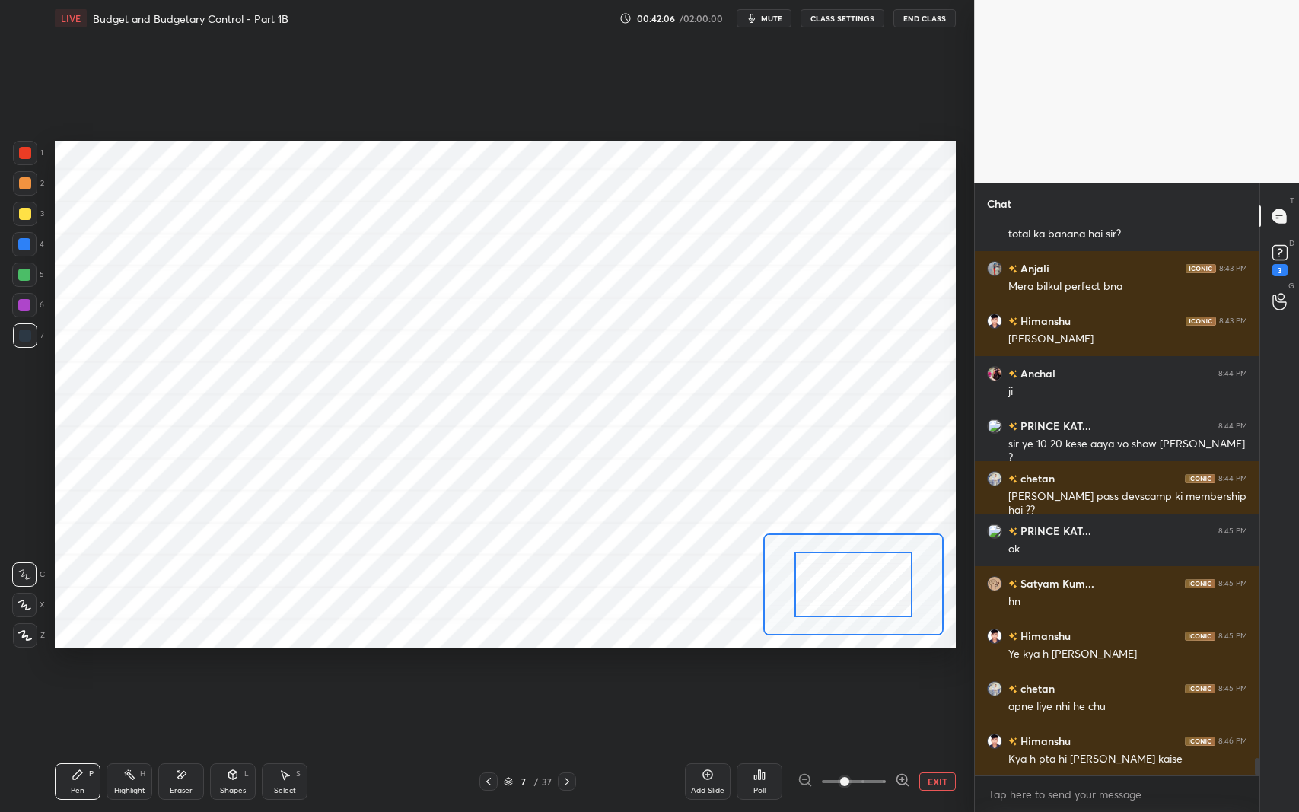
click at [927, 664] on button "EXIT" at bounding box center [937, 781] width 37 height 18
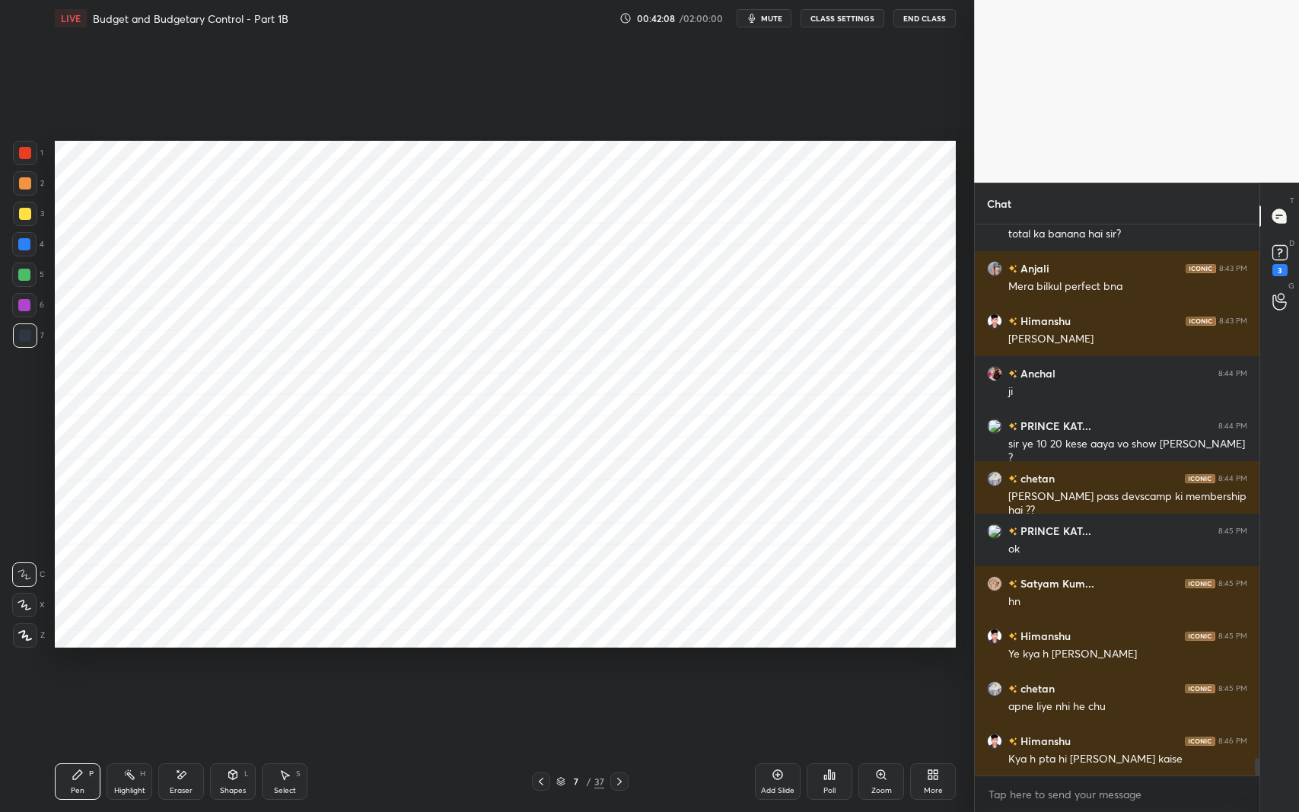
click at [921, 664] on div "More" at bounding box center [933, 781] width 46 height 37
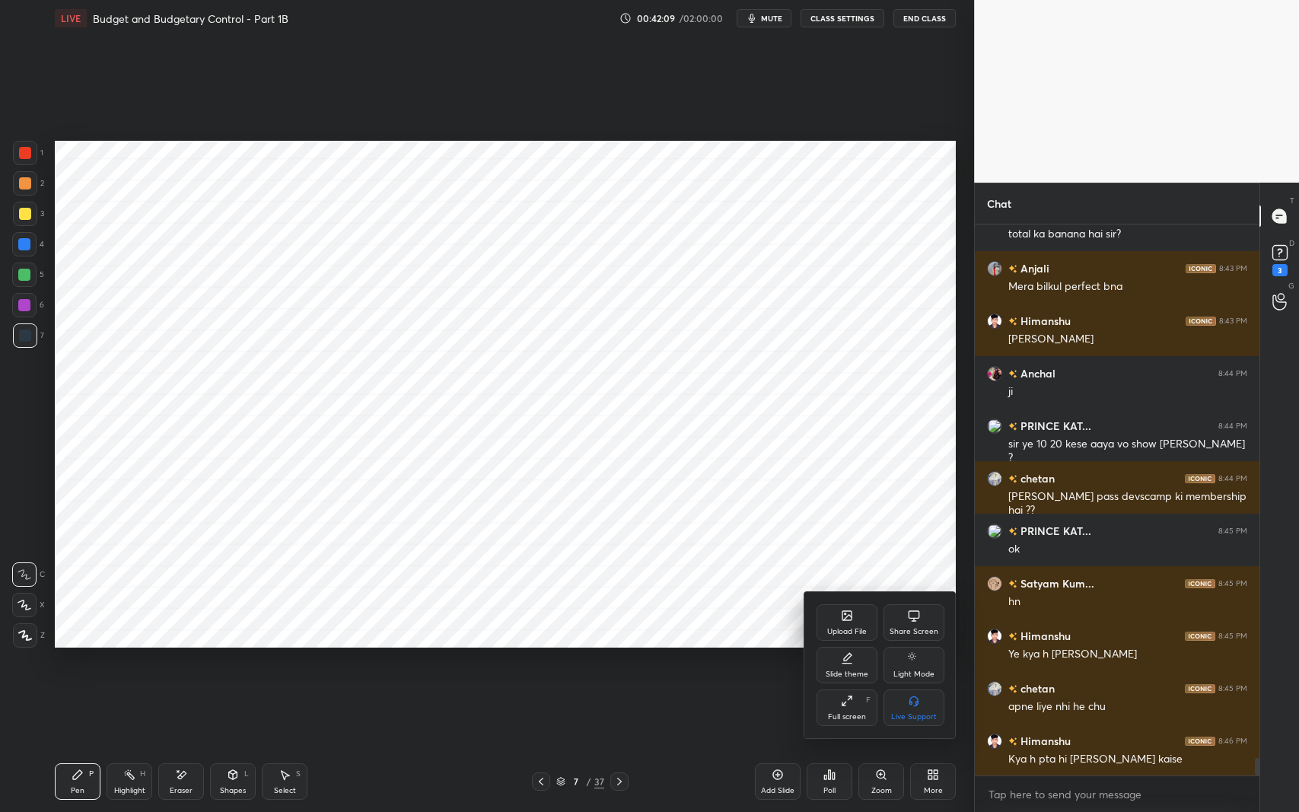
click at [843, 664] on icon at bounding box center [844, 703] width 3 height 3
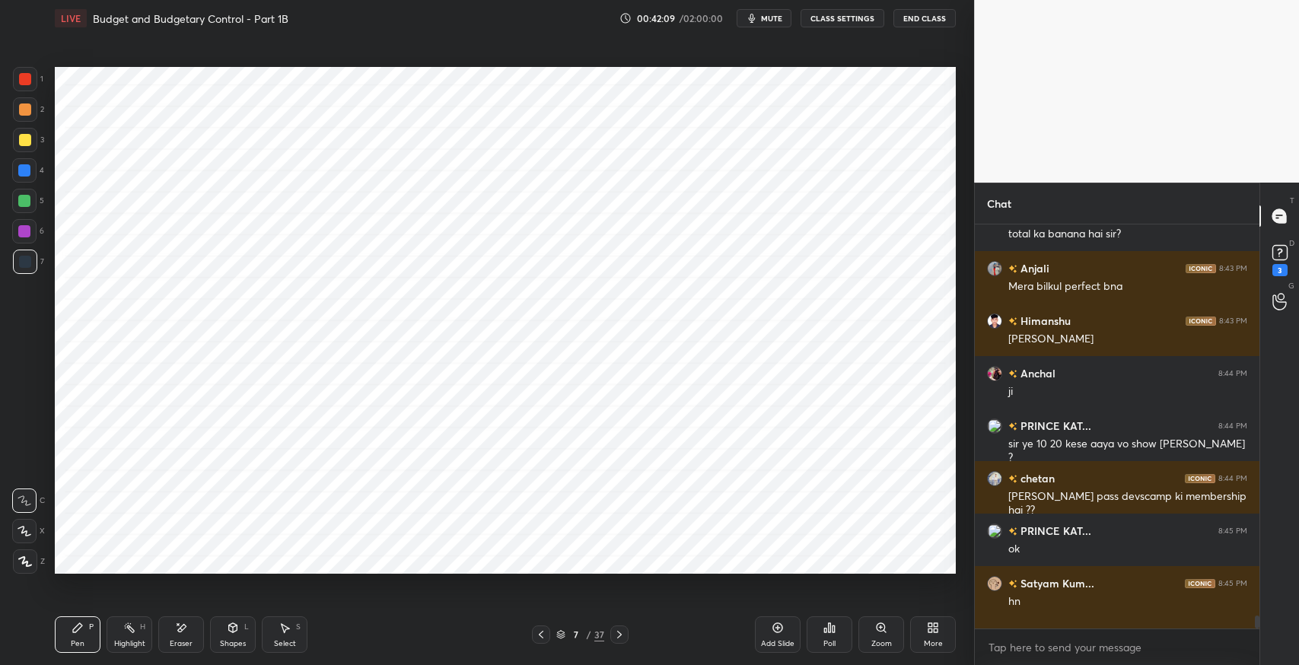
scroll to position [16840, 0]
type textarea "x"
click at [1112, 613] on p "JUMP TO LATEST" at bounding box center [1122, 613] width 65 height 9
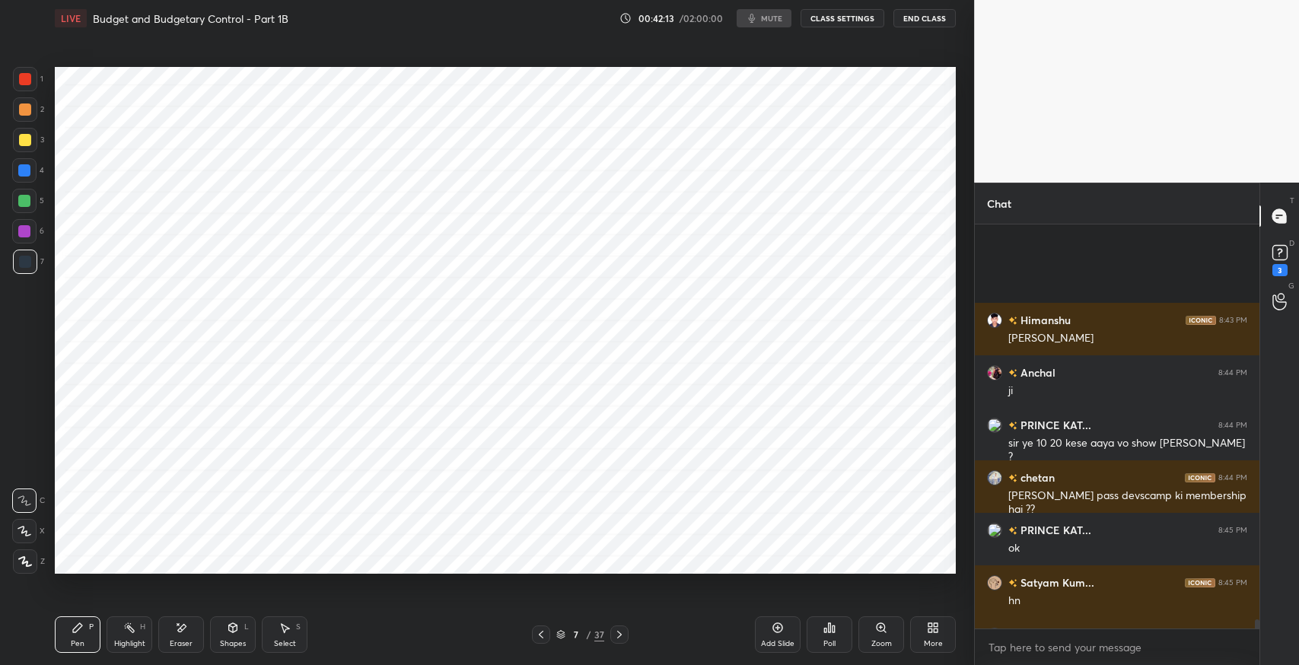
scroll to position [16987, 0]
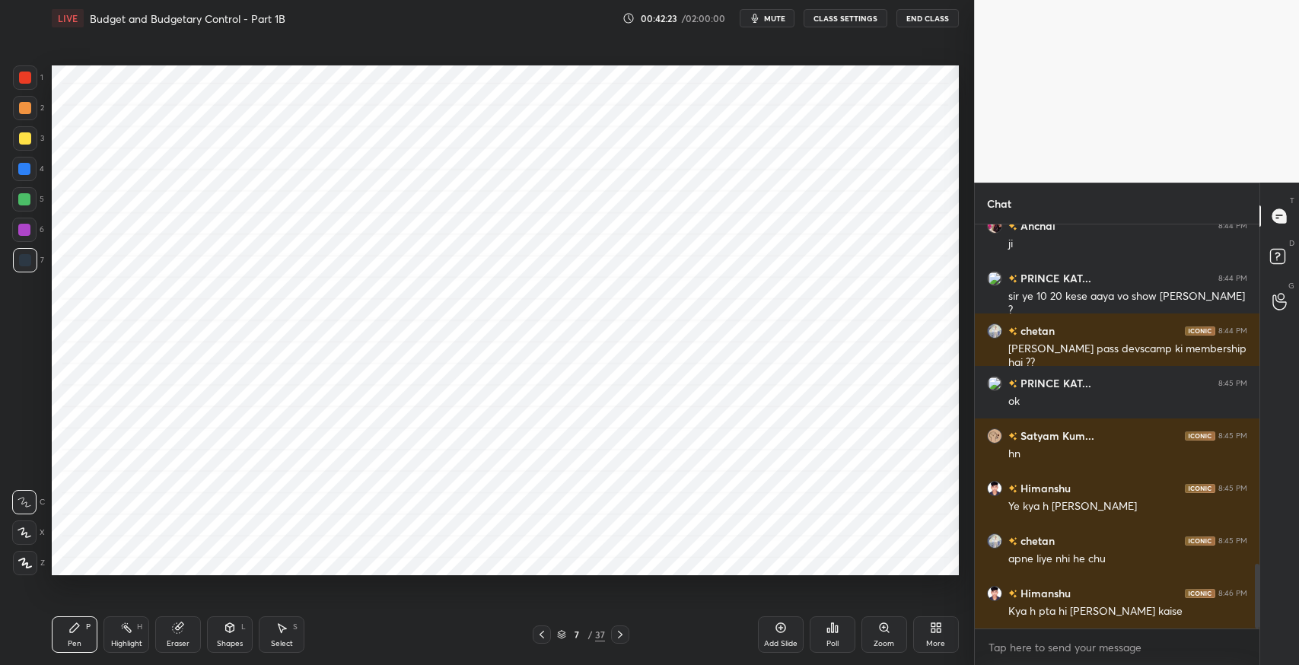
scroll to position [75540, 75195]
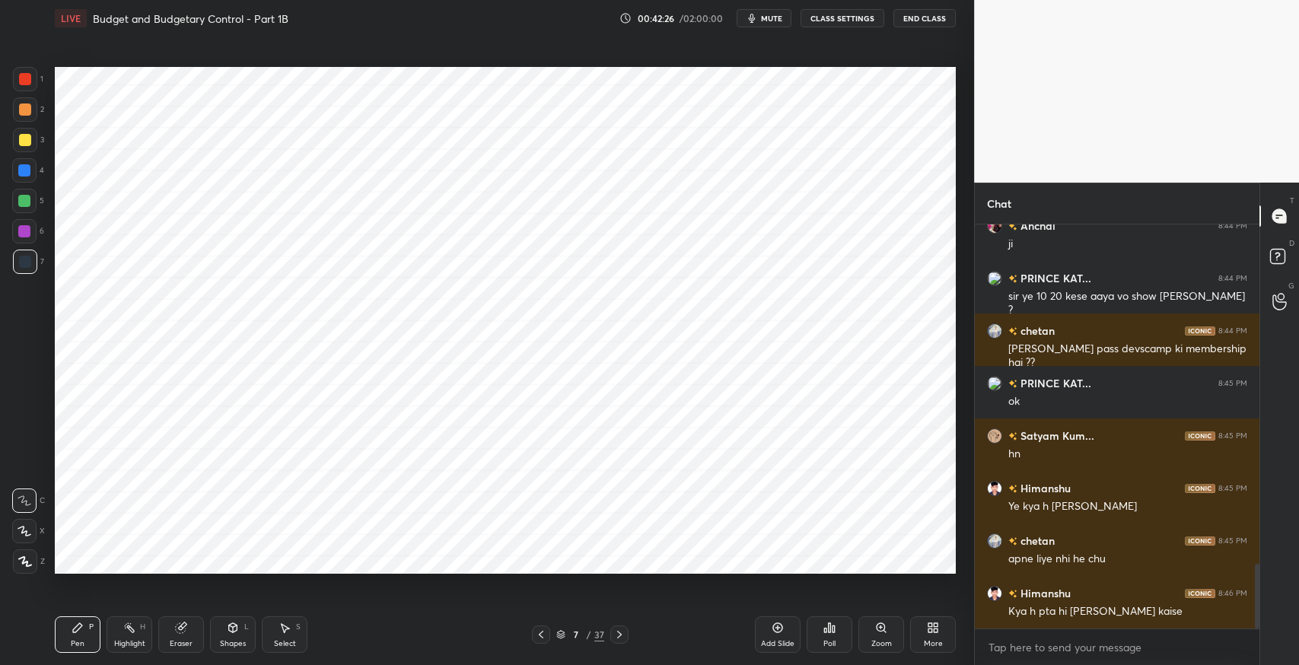
click at [177, 636] on div "Eraser" at bounding box center [181, 634] width 46 height 37
click at [79, 629] on icon at bounding box center [77, 627] width 9 height 9
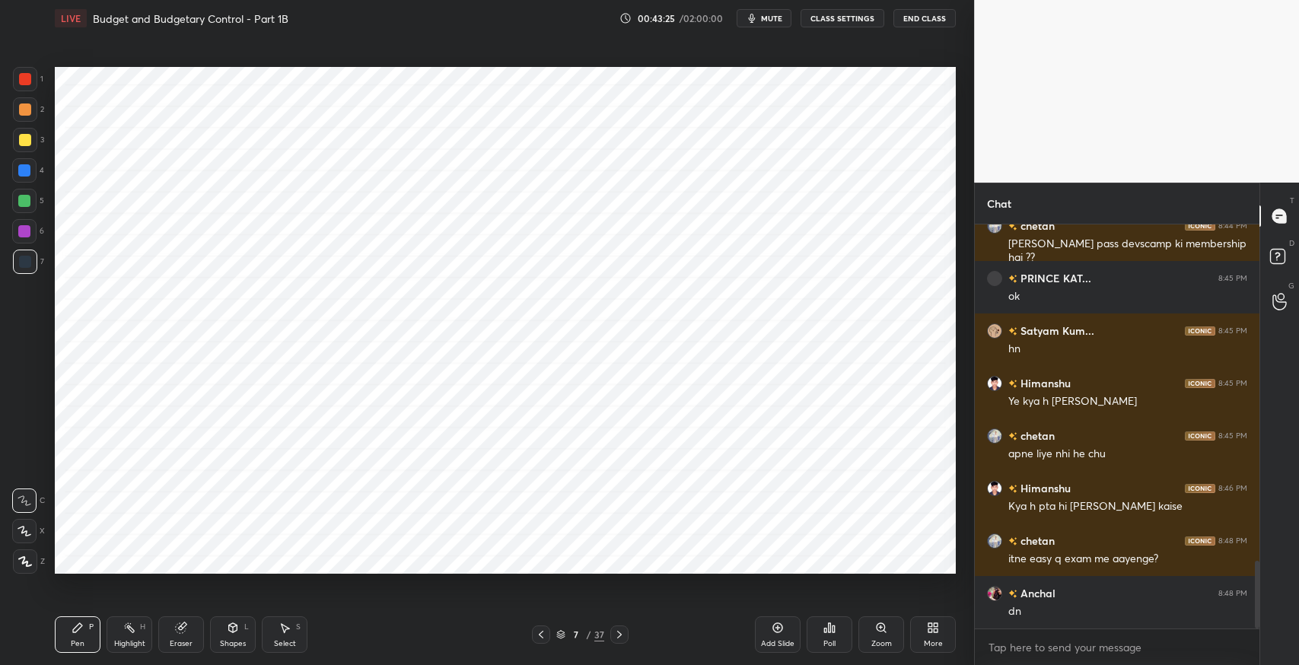
scroll to position [1995, 0]
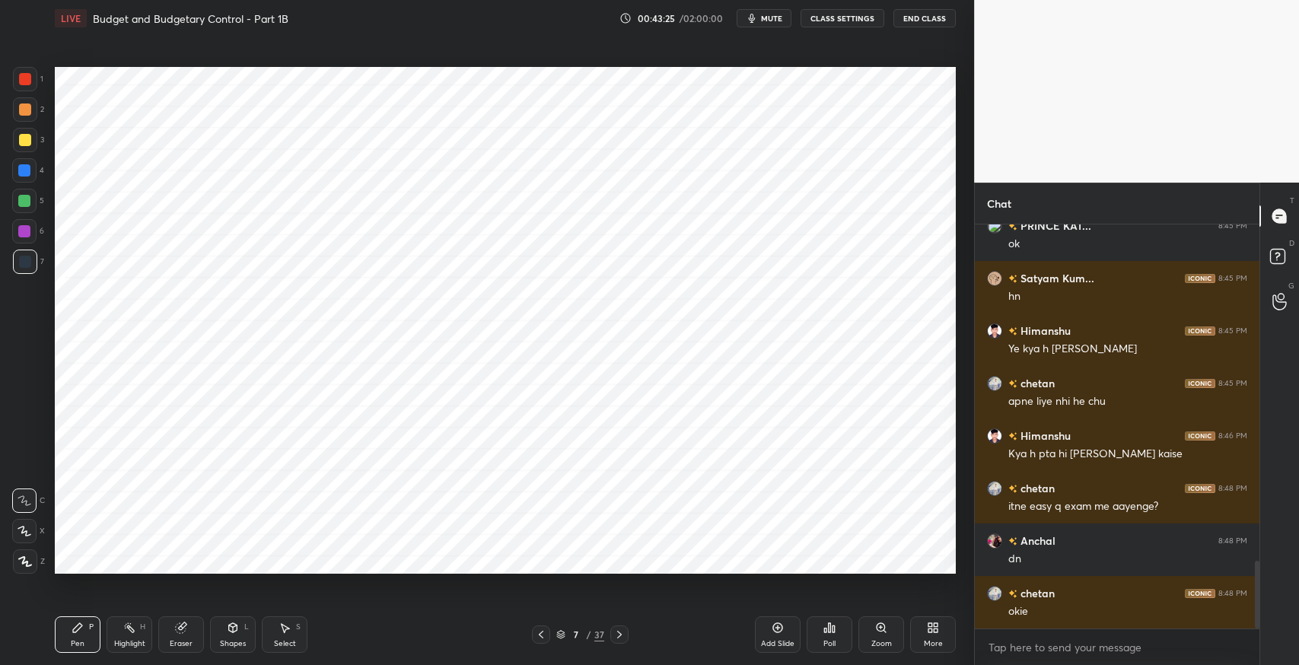
click at [287, 634] on div "Select S" at bounding box center [285, 634] width 46 height 37
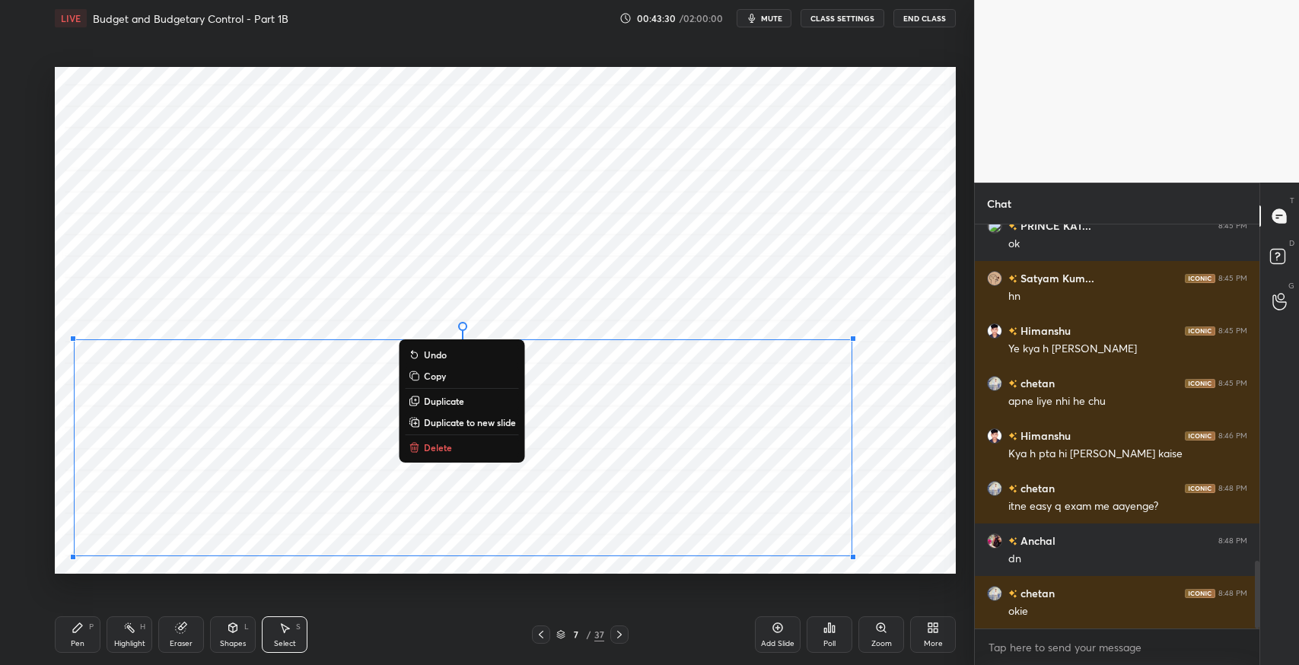
click at [463, 423] on p "Duplicate to new slide" at bounding box center [470, 422] width 92 height 12
click at [441, 403] on p "Duplicate" at bounding box center [444, 401] width 40 height 12
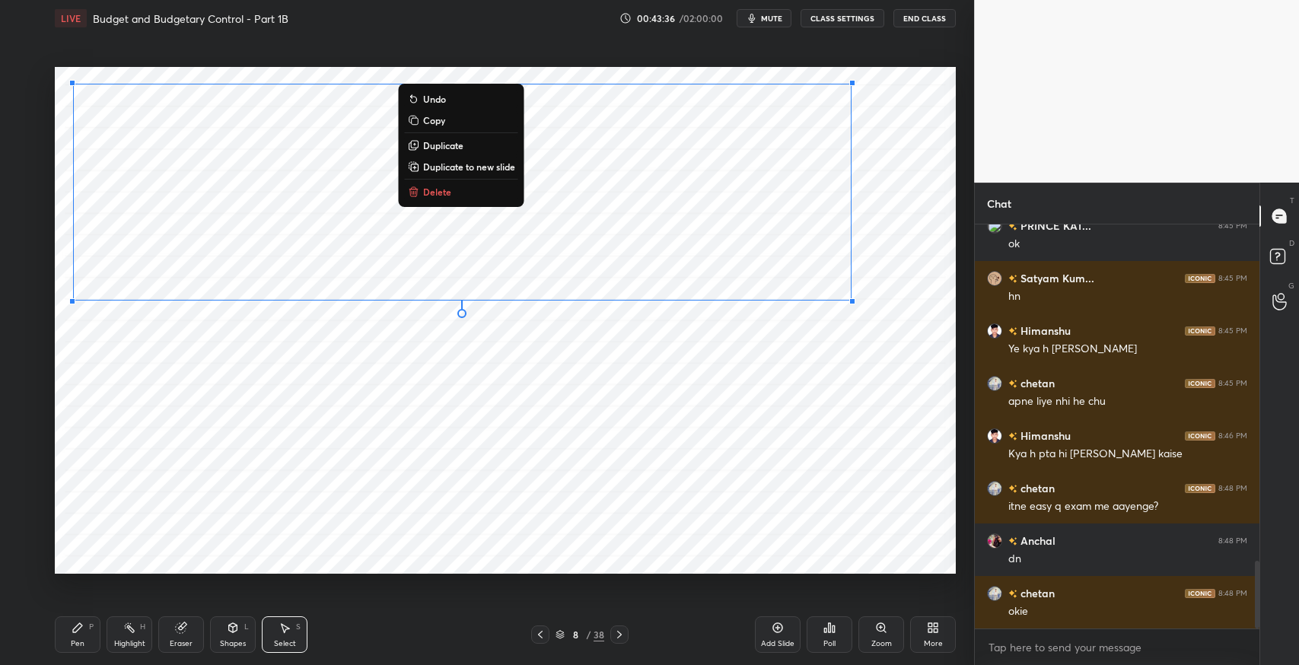
click at [172, 636] on div "Eraser" at bounding box center [181, 634] width 46 height 37
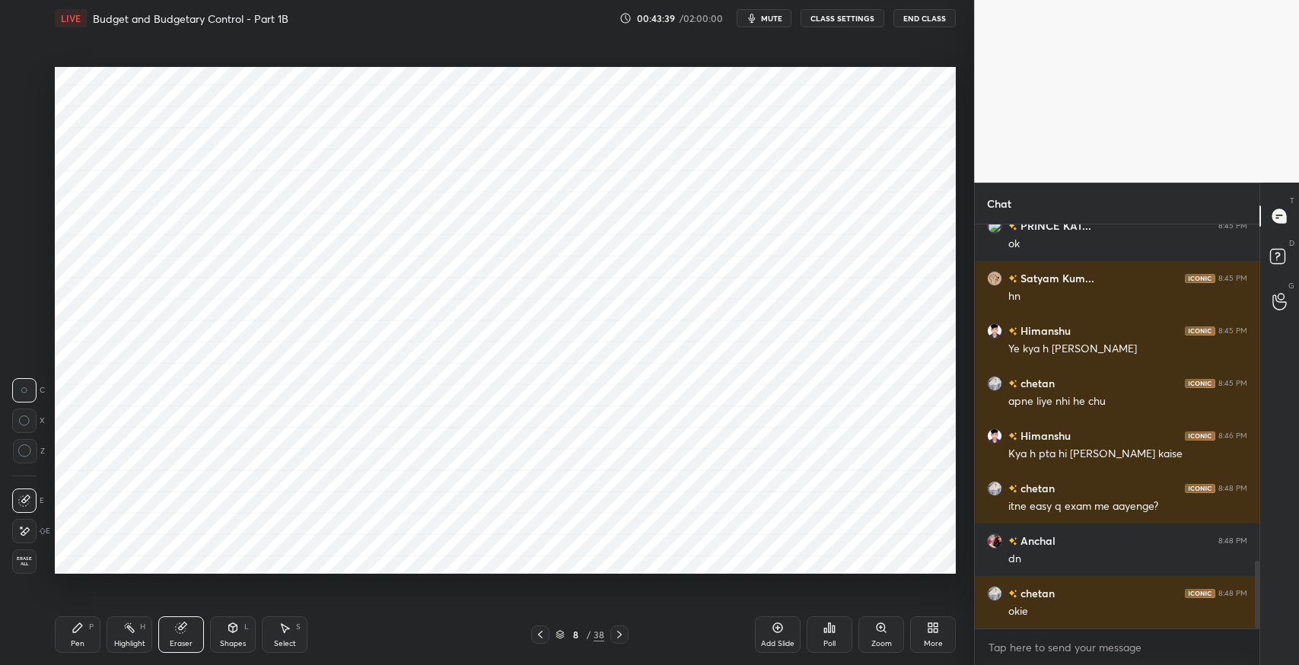
click at [78, 642] on div "Pen" at bounding box center [78, 644] width 14 height 8
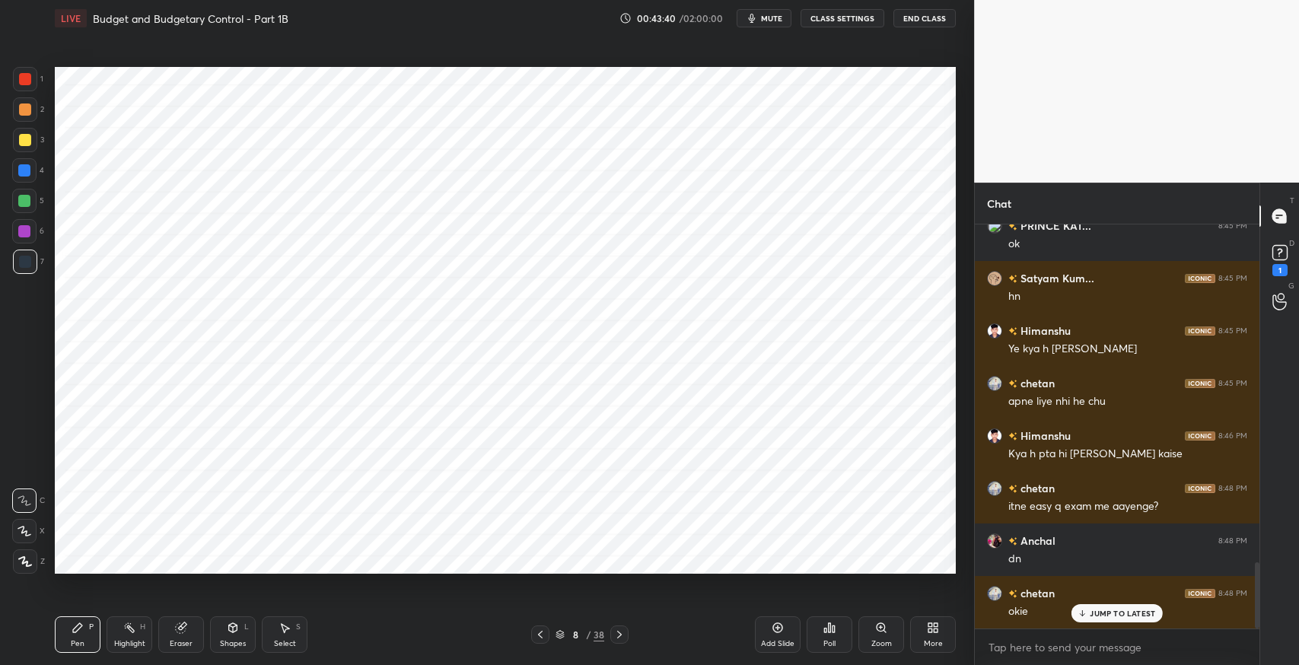
scroll to position [2059, 0]
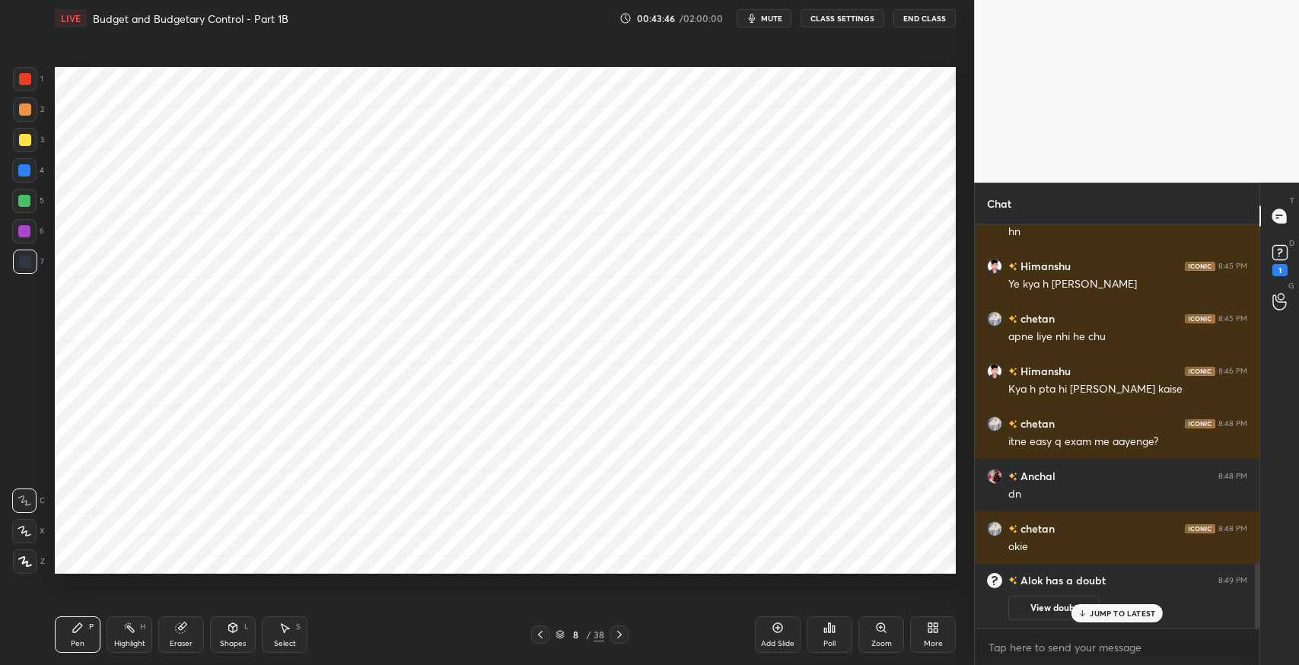
click at [180, 631] on icon at bounding box center [181, 628] width 10 height 10
click at [78, 635] on div "Pen P" at bounding box center [78, 634] width 46 height 37
click at [182, 636] on div "Eraser" at bounding box center [181, 634] width 46 height 37
click at [91, 633] on div "Pen P" at bounding box center [78, 634] width 46 height 37
click at [175, 627] on icon at bounding box center [181, 628] width 12 height 12
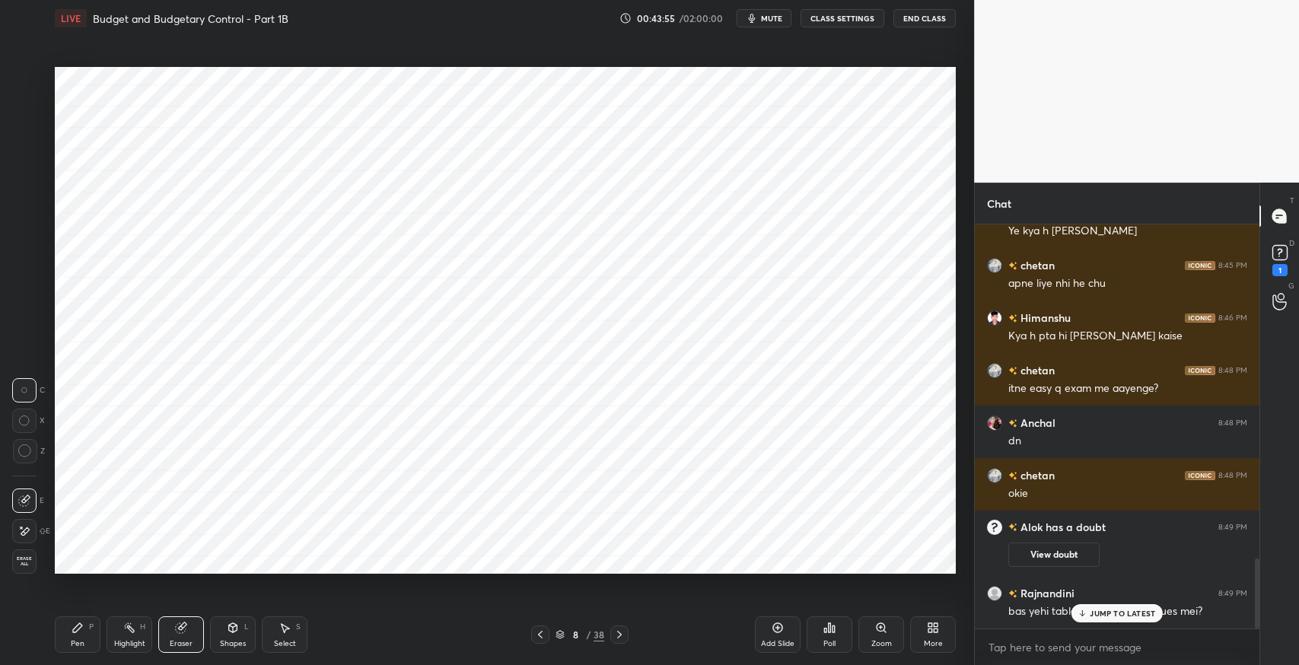
scroll to position [1938, 0]
click at [68, 641] on div "Pen P" at bounding box center [78, 634] width 46 height 37
click at [185, 630] on icon at bounding box center [181, 628] width 12 height 12
click at [74, 628] on icon at bounding box center [77, 627] width 9 height 9
click at [181, 635] on div "Eraser" at bounding box center [181, 634] width 46 height 37
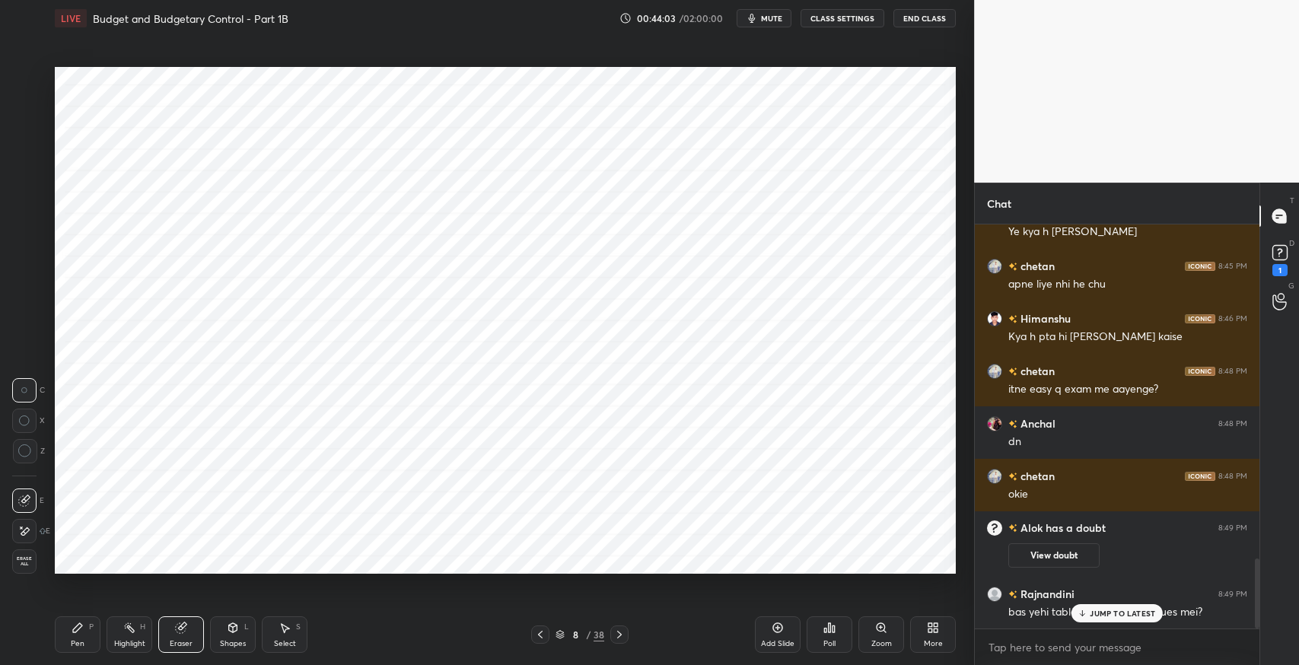
click at [70, 645] on div "Pen P" at bounding box center [78, 634] width 46 height 37
click at [182, 637] on div "Eraser" at bounding box center [181, 634] width 46 height 37
click at [84, 633] on div "Pen P" at bounding box center [78, 634] width 46 height 37
click at [180, 624] on icon at bounding box center [181, 628] width 10 height 10
click at [88, 636] on div "Pen P" at bounding box center [78, 634] width 46 height 37
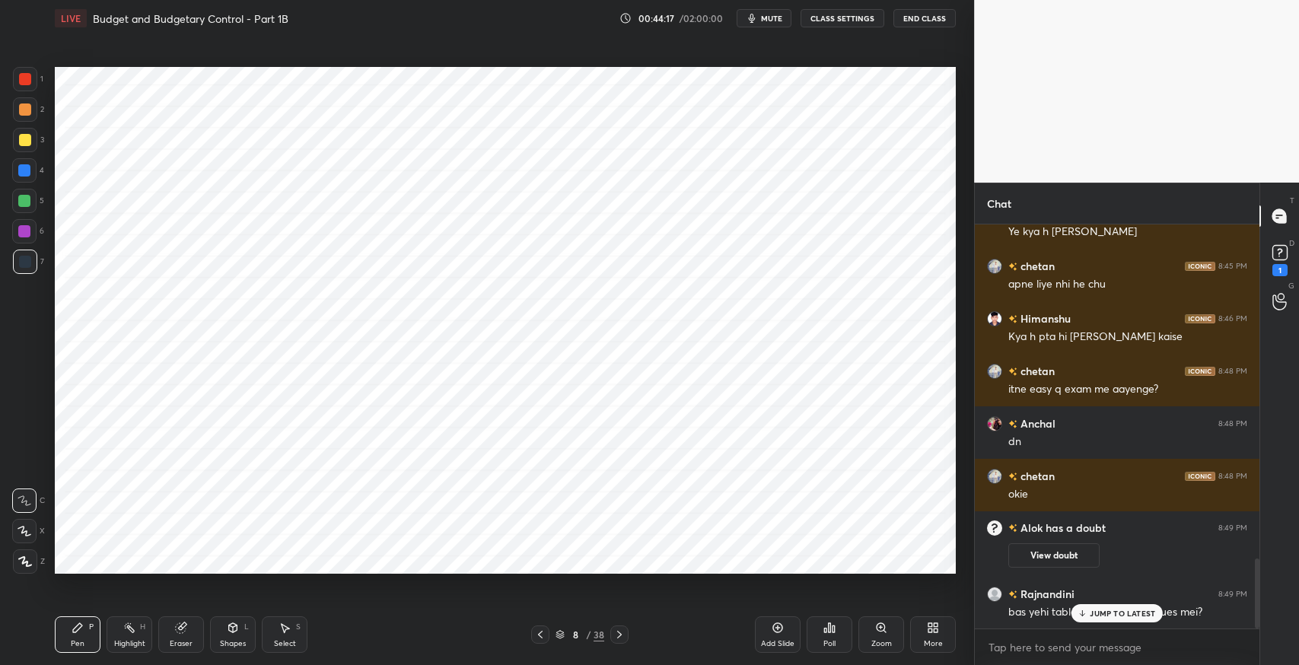
click at [178, 635] on div "Eraser" at bounding box center [181, 634] width 46 height 37
click at [89, 632] on div "Pen P" at bounding box center [78, 634] width 46 height 37
click at [196, 632] on div "Eraser" at bounding box center [181, 634] width 46 height 37
click at [291, 630] on div "Select S" at bounding box center [285, 634] width 46 height 37
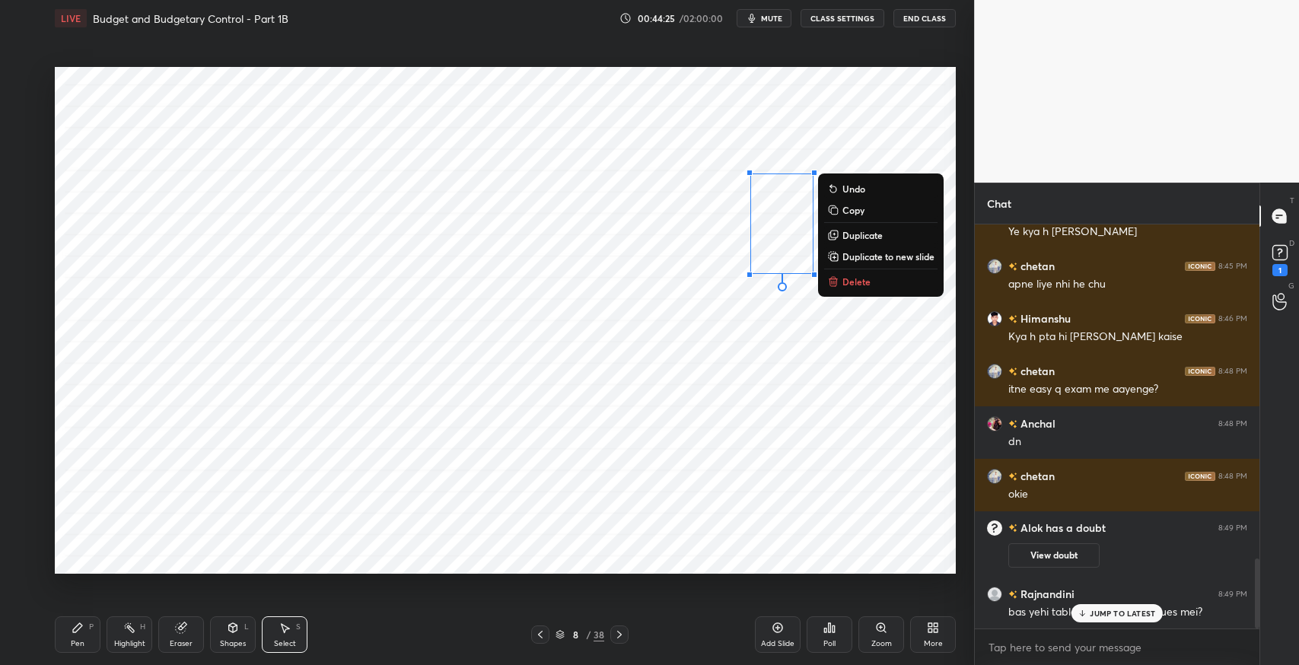
click at [833, 285] on icon at bounding box center [833, 282] width 7 height 7
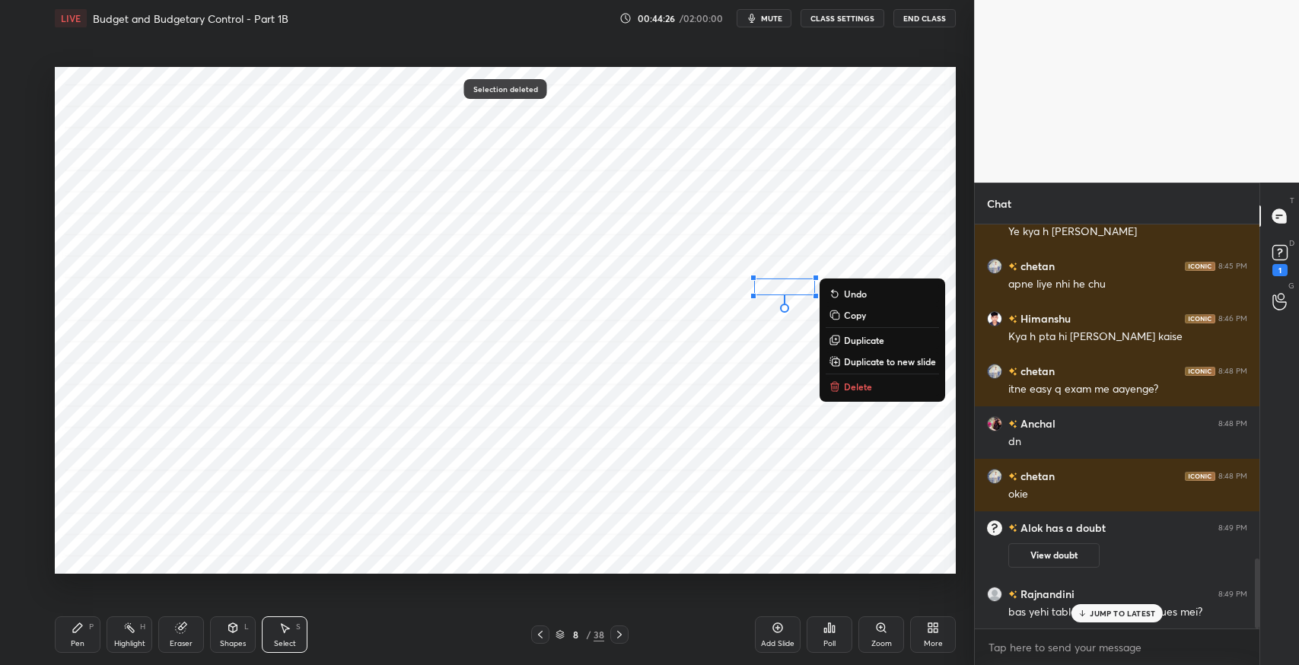
click at [859, 383] on p "Delete" at bounding box center [858, 387] width 28 height 12
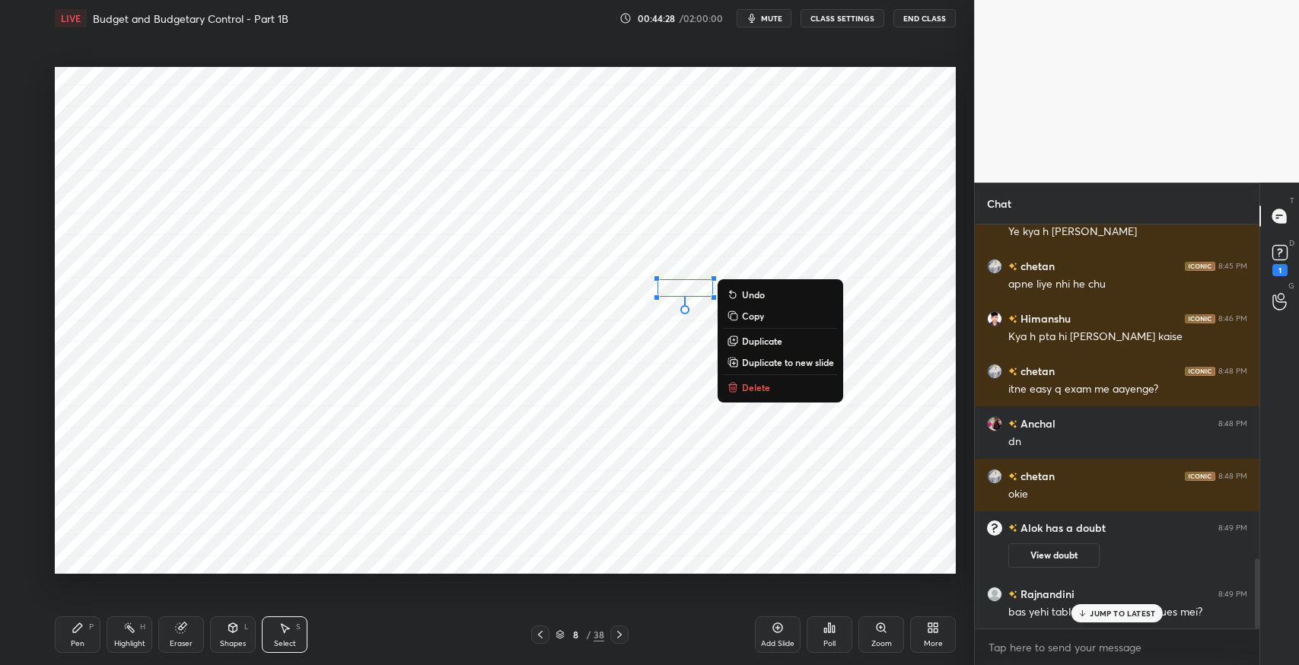
click at [772, 387] on button "Delete" at bounding box center [780, 387] width 113 height 18
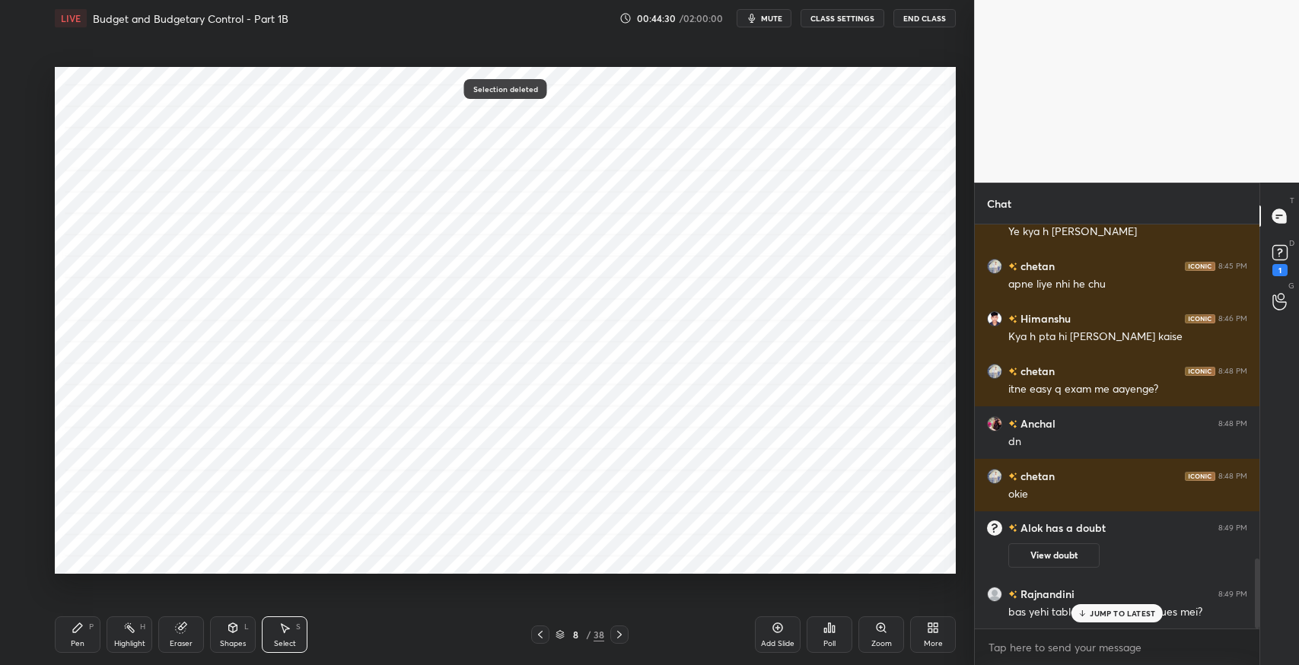
click at [81, 629] on icon at bounding box center [78, 628] width 12 height 12
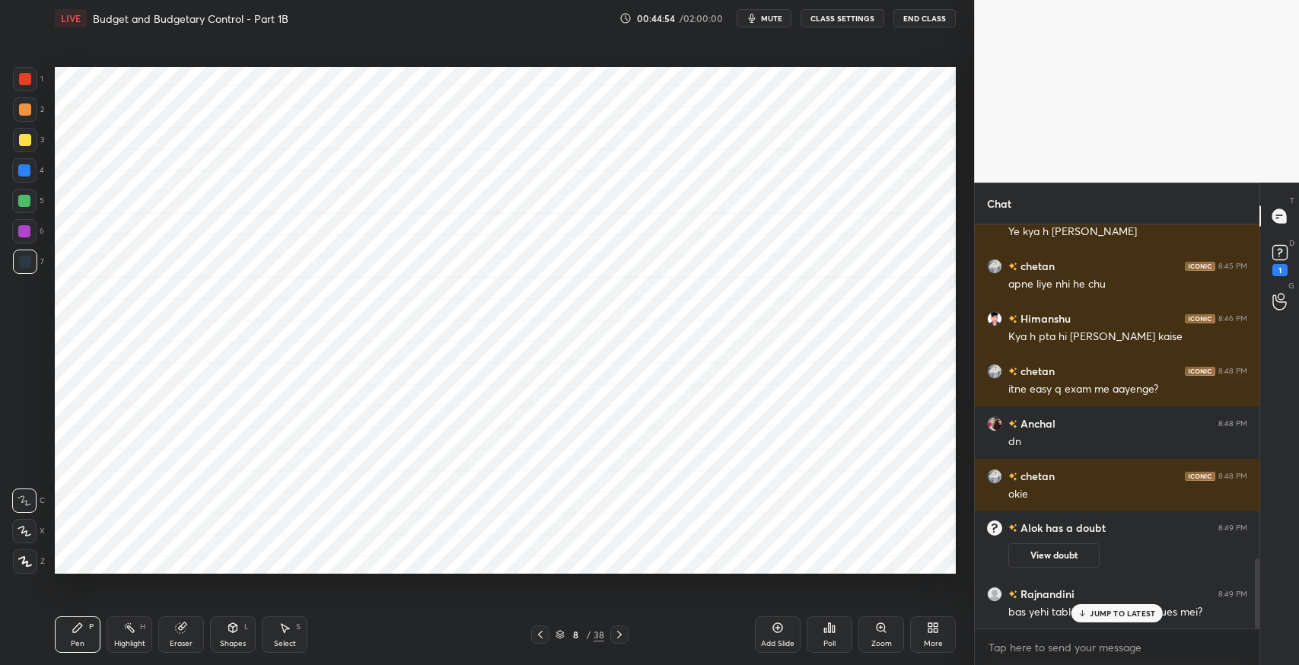
click at [195, 632] on div "Eraser" at bounding box center [181, 634] width 46 height 37
click at [87, 645] on div "Pen P" at bounding box center [78, 634] width 46 height 37
click at [183, 640] on div "Eraser" at bounding box center [181, 644] width 23 height 8
click at [30, 525] on icon at bounding box center [24, 531] width 12 height 13
click at [284, 623] on icon at bounding box center [285, 628] width 12 height 12
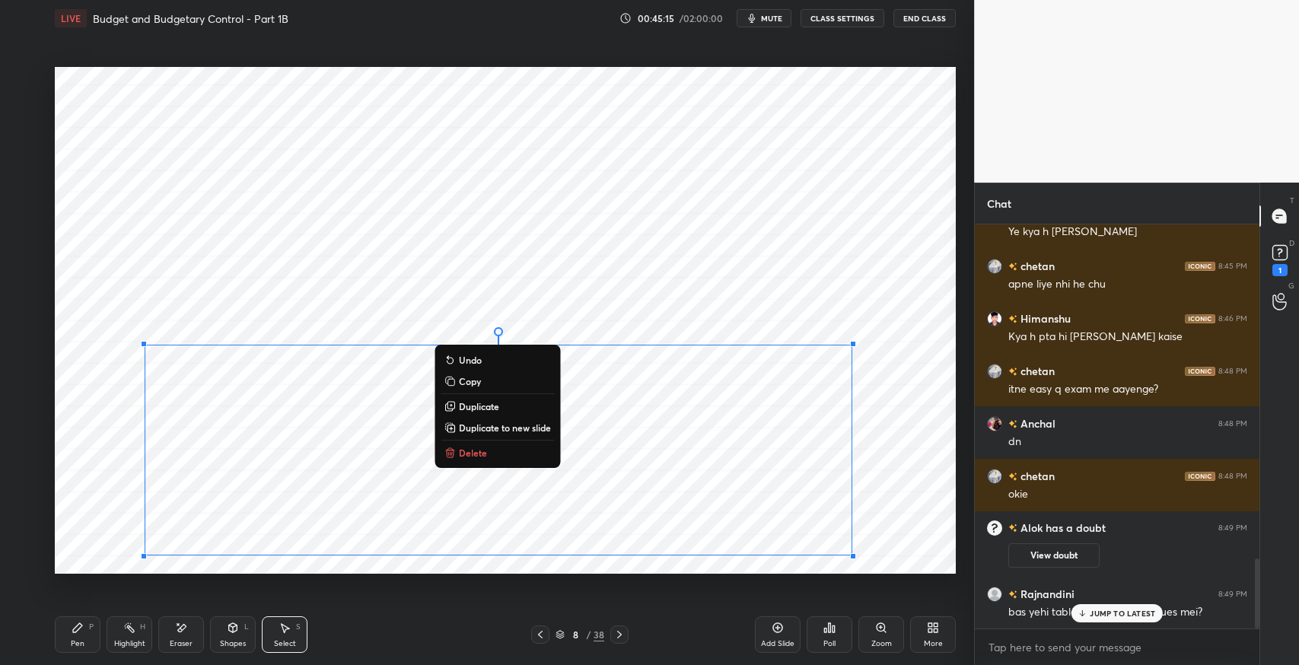
click at [519, 457] on button "Delete" at bounding box center [497, 453] width 113 height 18
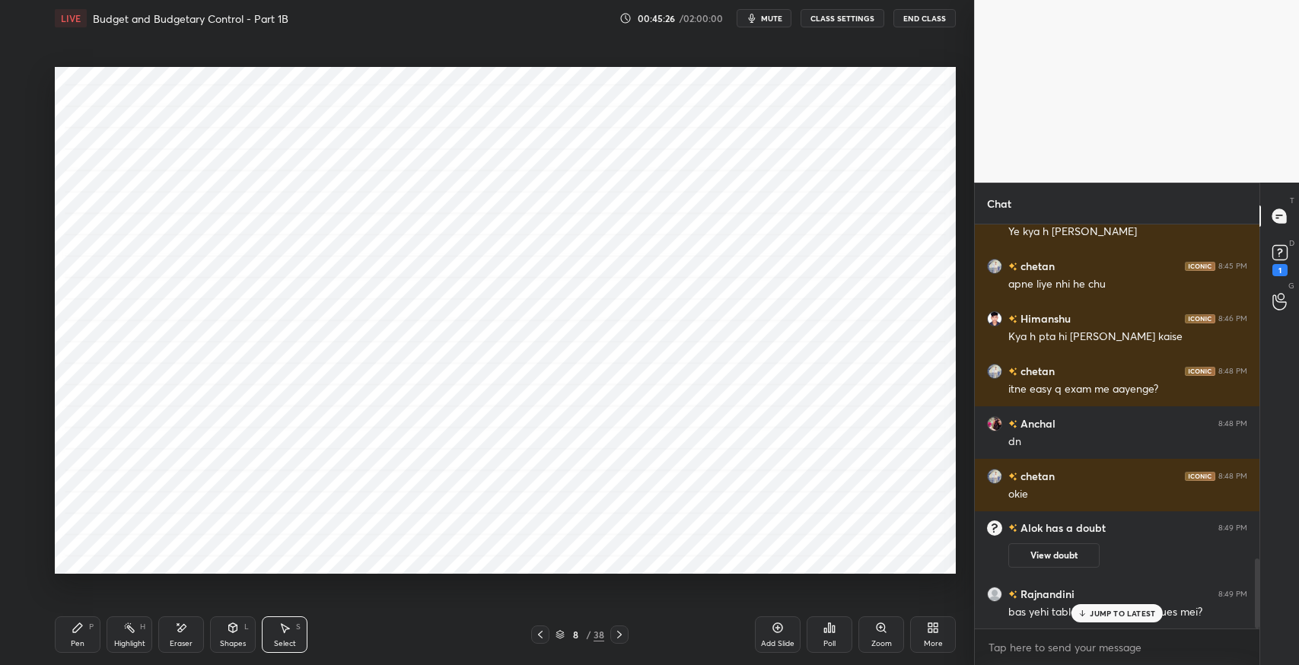
click at [1116, 615] on p "JUMP TO LATEST" at bounding box center [1122, 613] width 65 height 9
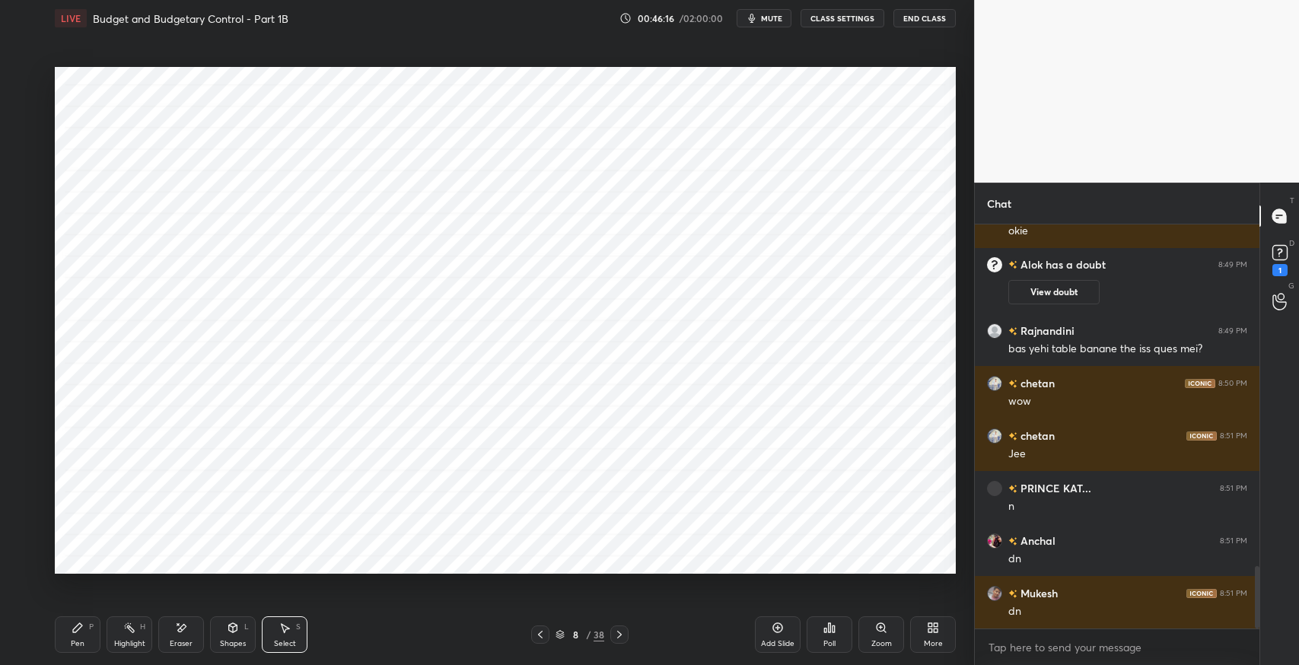
scroll to position [2253, 0]
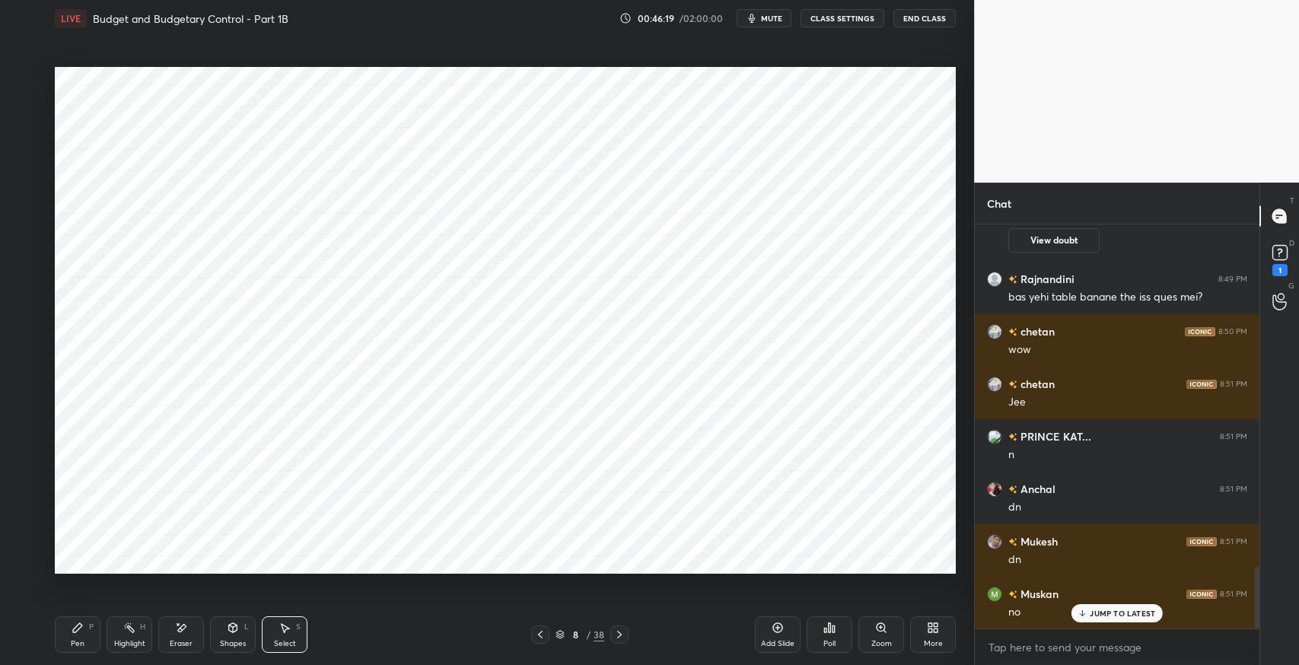
click at [625, 578] on div "0 ° Undo Copy Duplicate Duplicate to new slide Delete Setting up your live clas…" at bounding box center [505, 321] width 913 height 568
click at [617, 633] on icon at bounding box center [619, 635] width 12 height 12
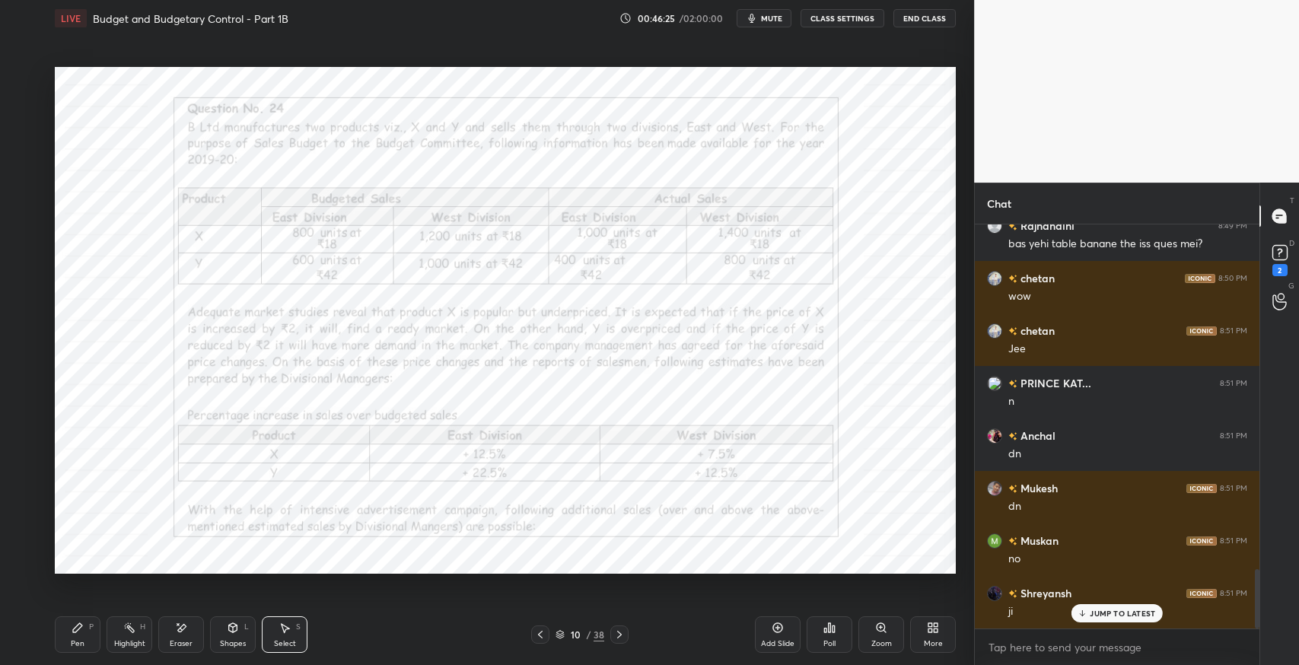
scroll to position [2358, 0]
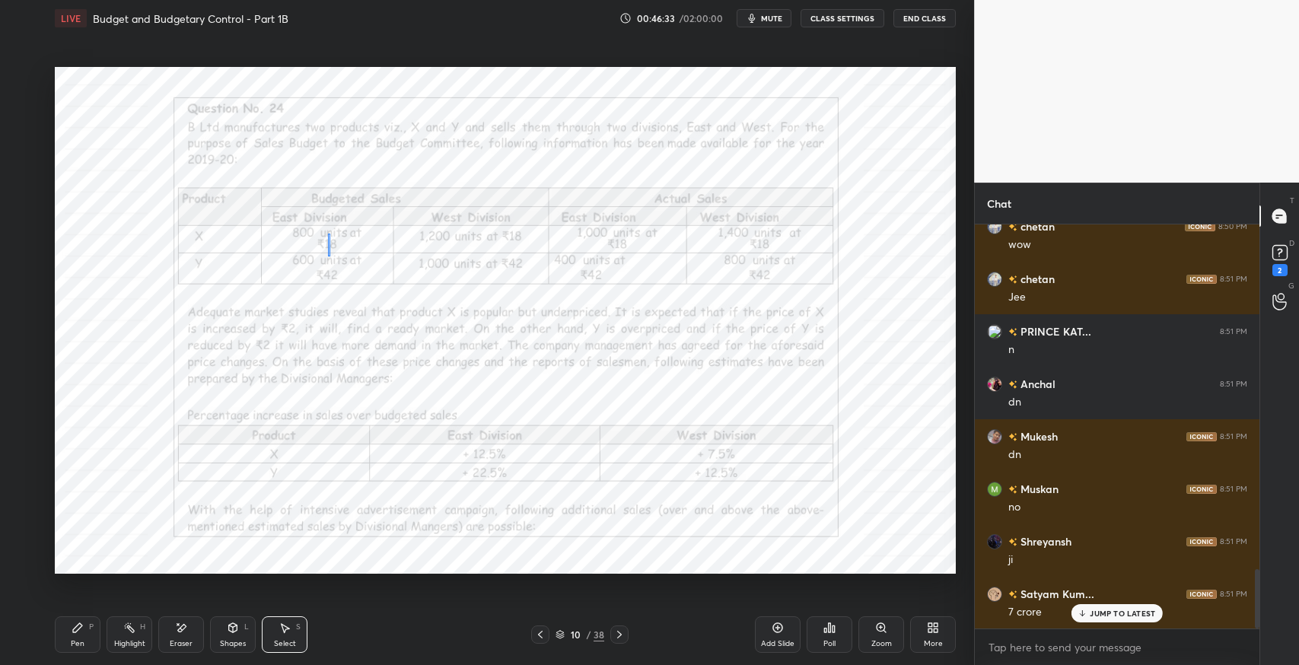
drag, startPoint x: 327, startPoint y: 234, endPoint x: 333, endPoint y: 255, distance: 22.2
click at [333, 255] on div "0 ° Undo Copy Duplicate Duplicate to new slide Delete" at bounding box center [505, 320] width 901 height 507
drag, startPoint x: 313, startPoint y: 272, endPoint x: 353, endPoint y: 288, distance: 43.4
click at [353, 288] on div "0 ° Undo Copy Duplicate Duplicate to new slide Delete" at bounding box center [505, 320] width 901 height 507
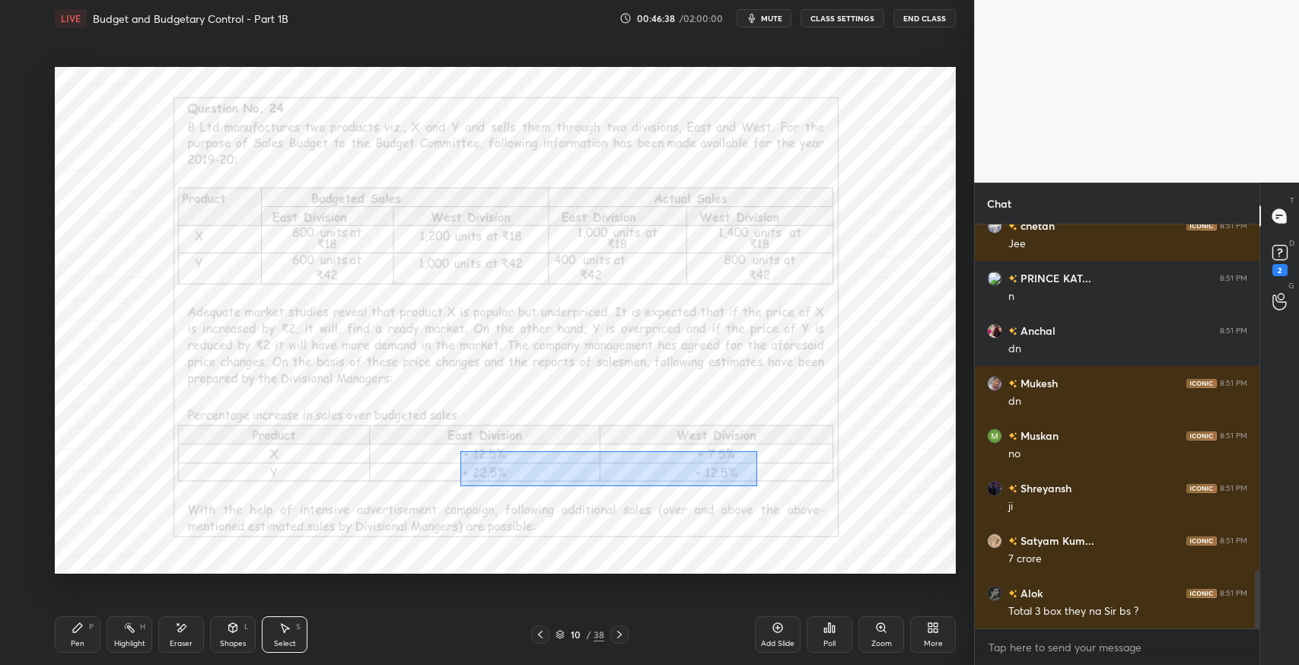
drag, startPoint x: 460, startPoint y: 451, endPoint x: 680, endPoint y: 585, distance: 257.9
click at [747, 494] on div "0 ° Undo Copy Duplicate Duplicate to new slide Delete" at bounding box center [505, 320] width 901 height 507
click at [623, 629] on icon at bounding box center [619, 635] width 12 height 12
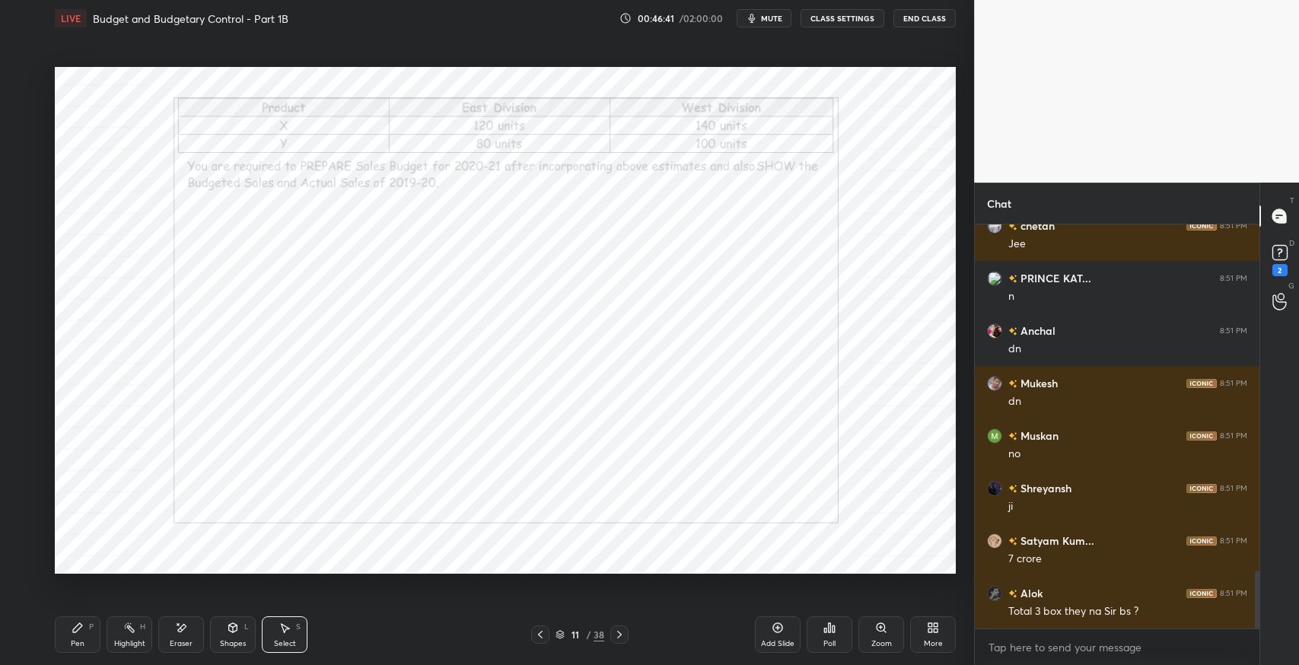
scroll to position [2464, 0]
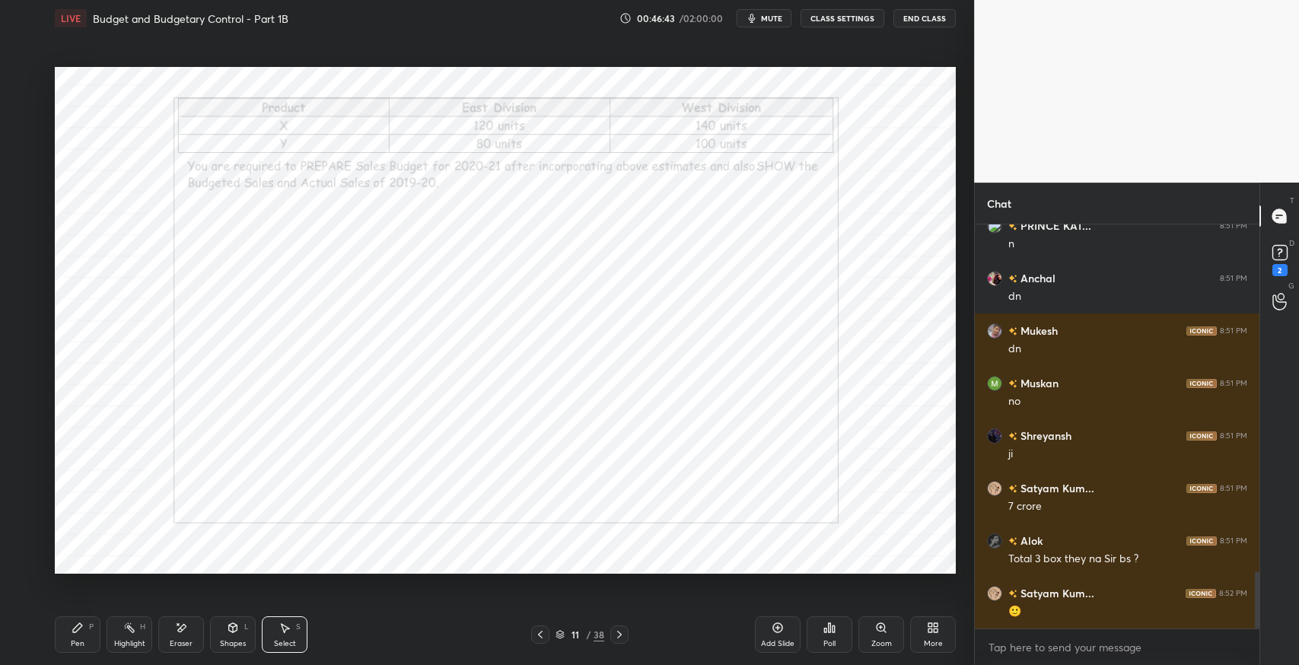
click at [539, 635] on icon at bounding box center [540, 635] width 5 height 8
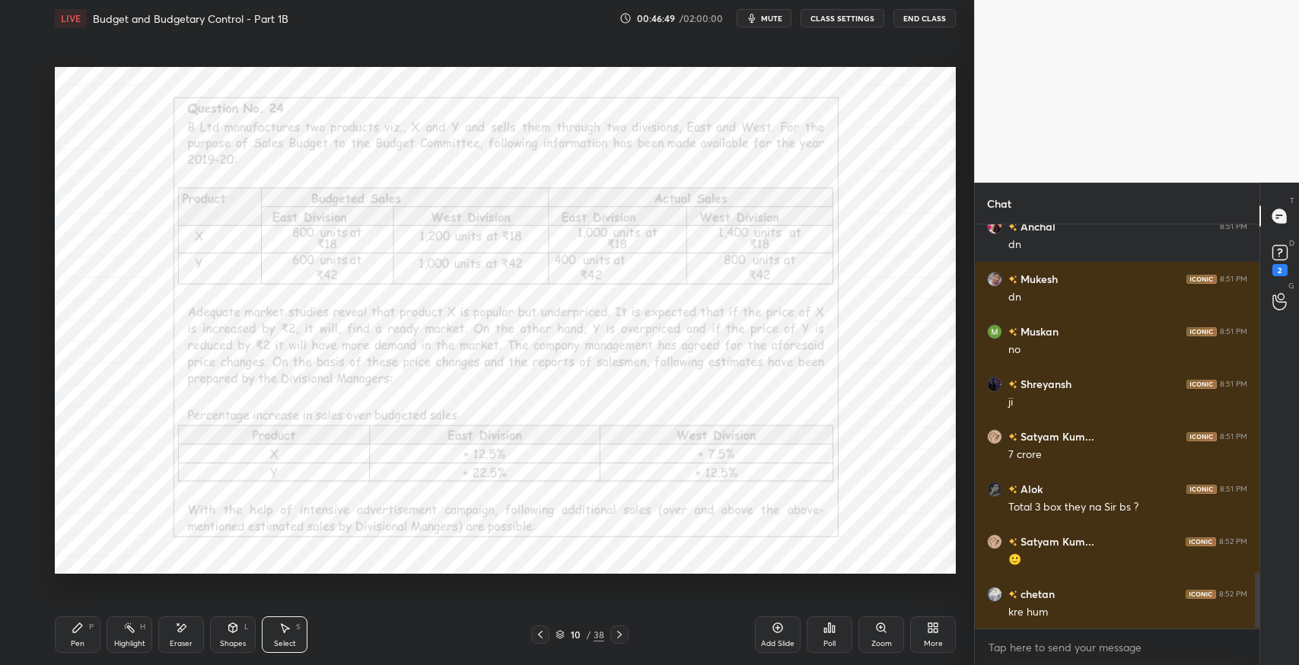
scroll to position [2569, 0]
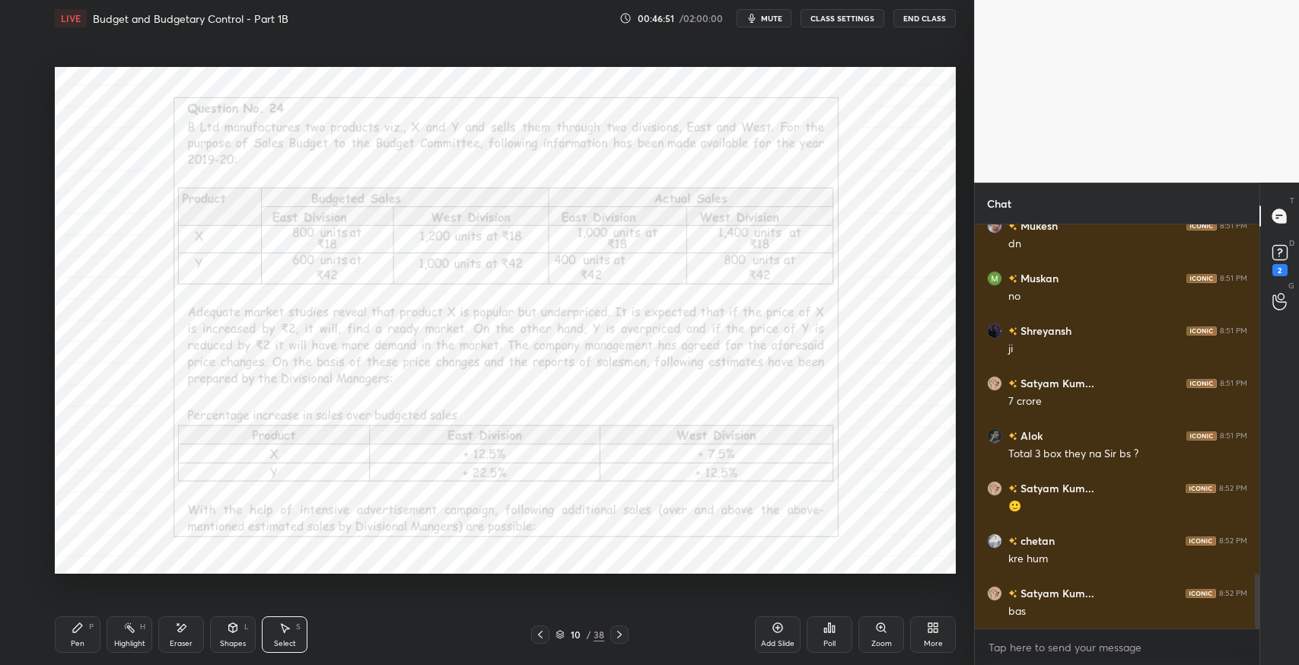
click at [625, 637] on icon at bounding box center [619, 635] width 12 height 12
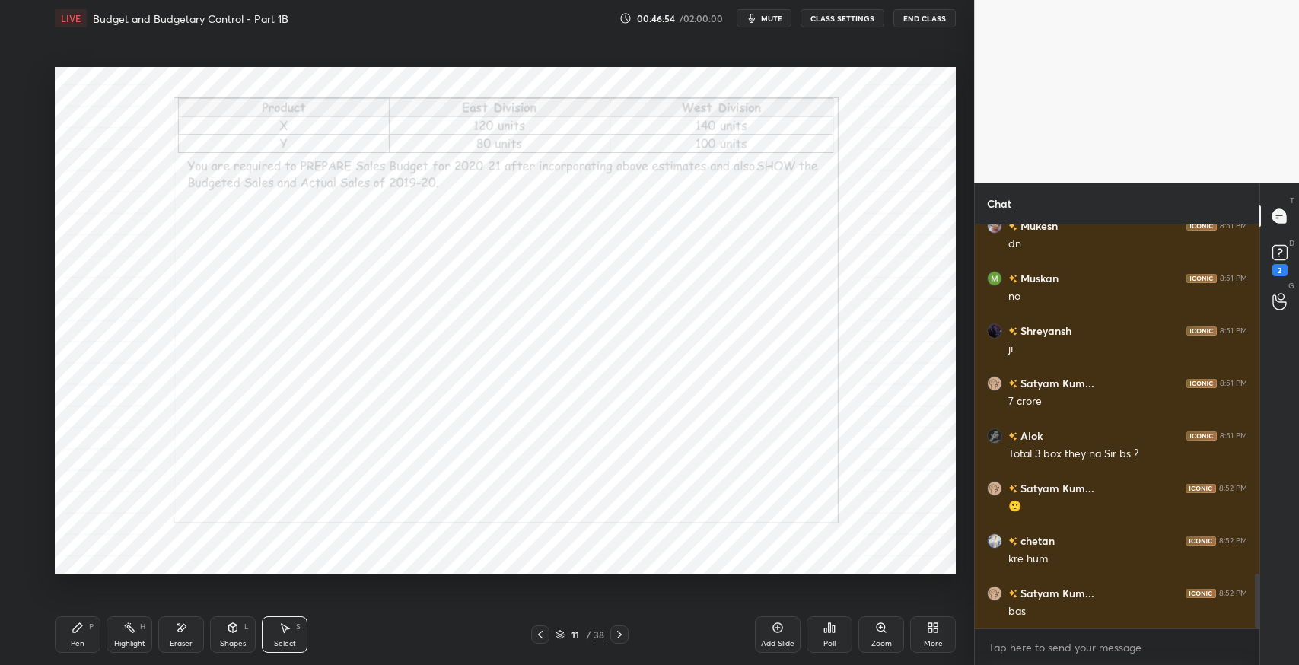
scroll to position [2621, 0]
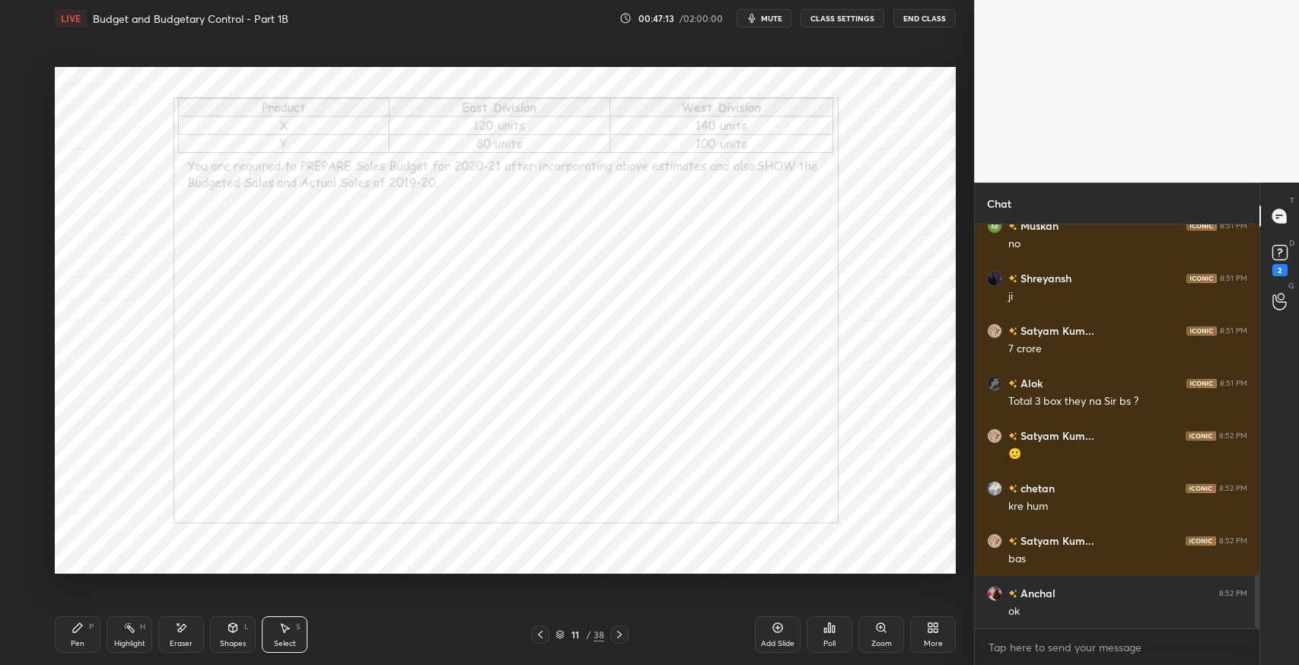
click at [766, 12] on button "mute" at bounding box center [764, 18] width 55 height 18
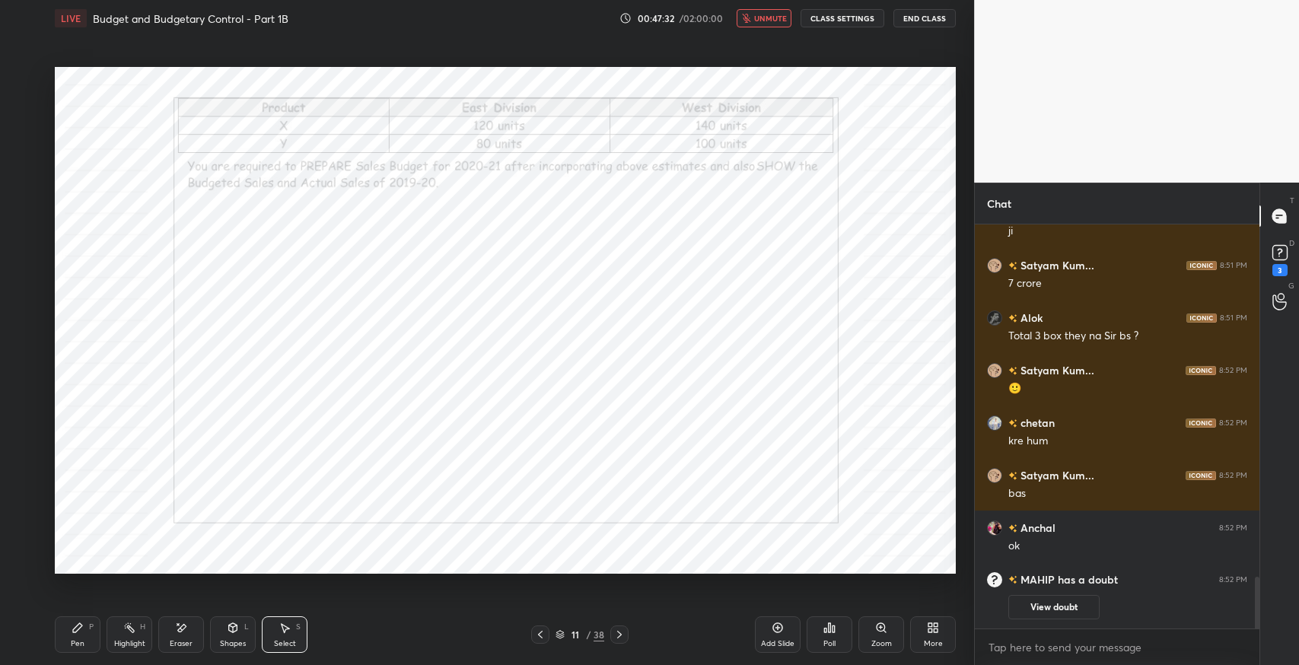
scroll to position [2588, 0]
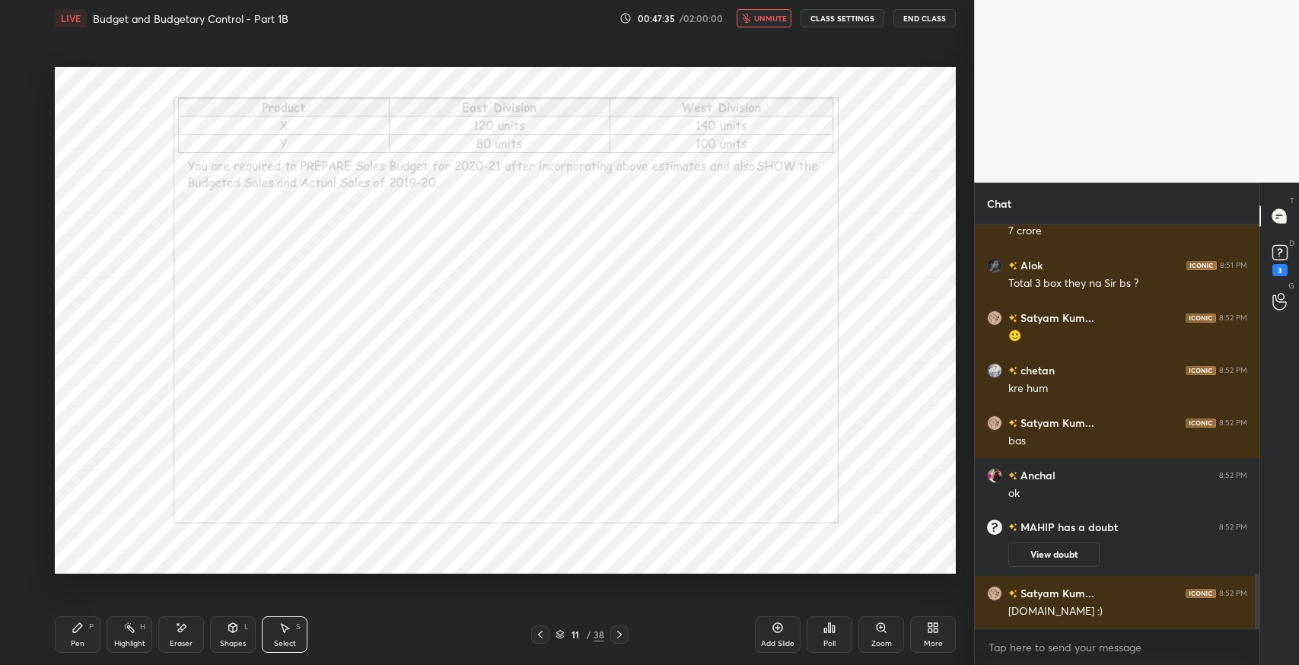
click at [537, 638] on icon at bounding box center [540, 635] width 12 height 12
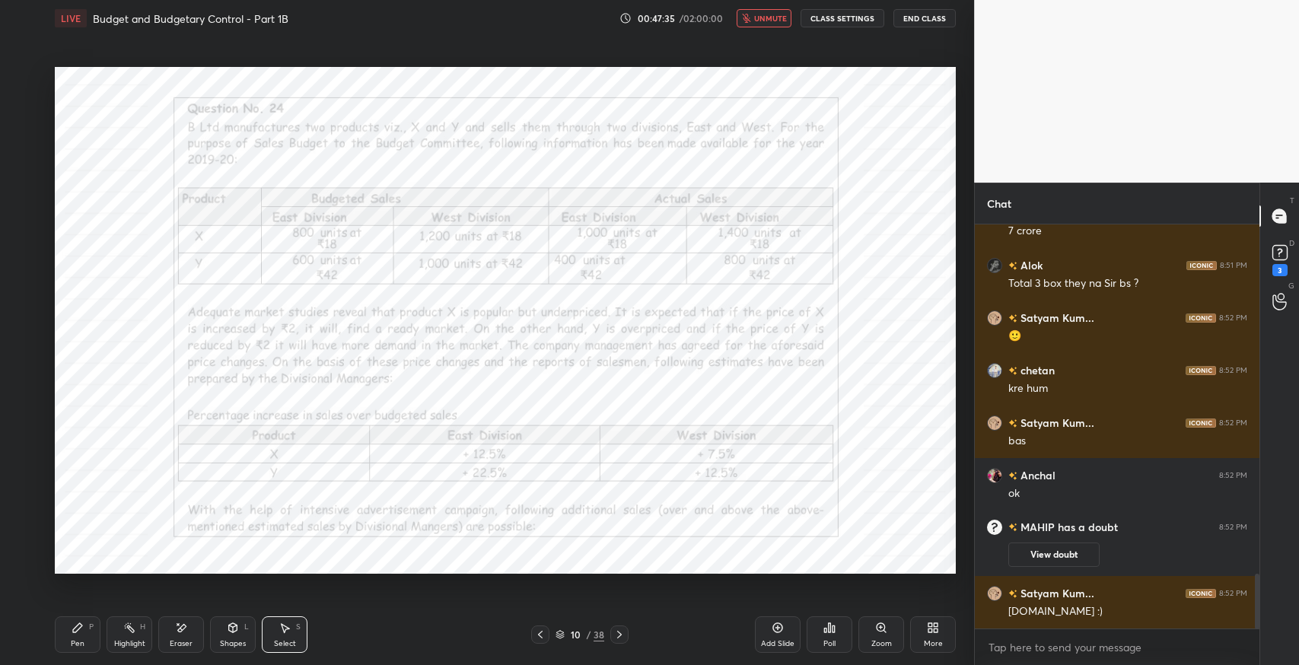
click at [767, 22] on span "unmute" at bounding box center [770, 18] width 33 height 11
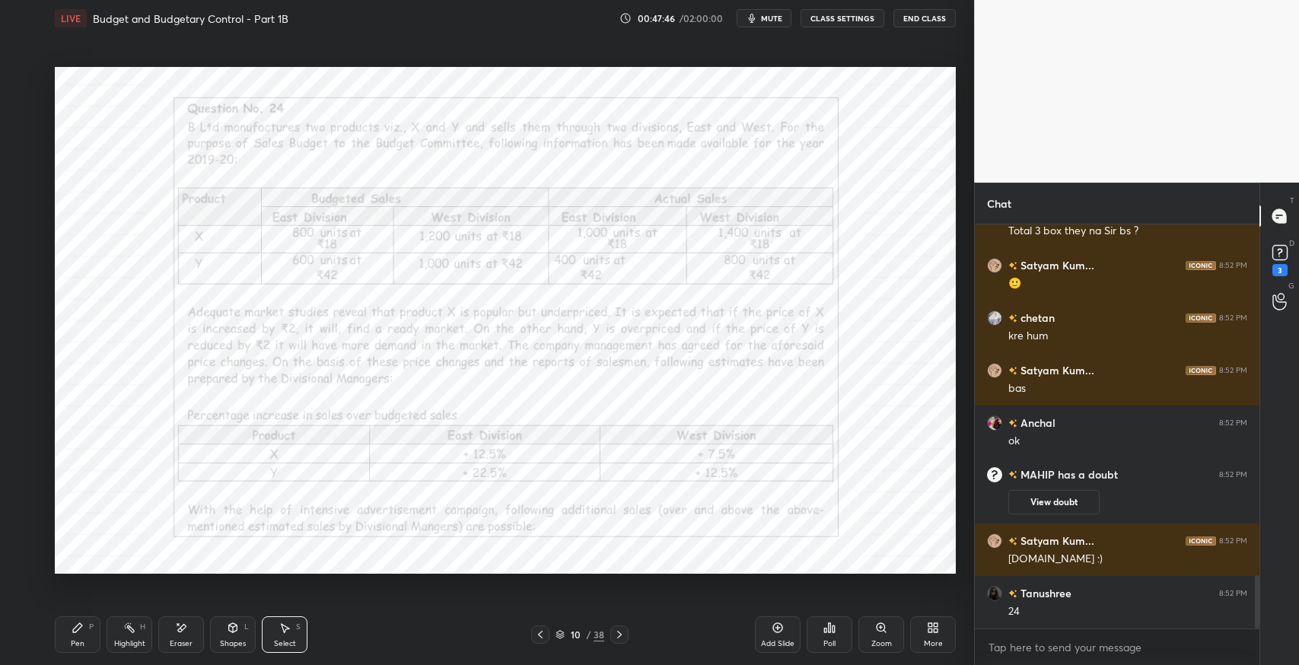
click at [817, 523] on div "0 ° Undo Copy Duplicate Duplicate to new slide Delete" at bounding box center [505, 320] width 901 height 507
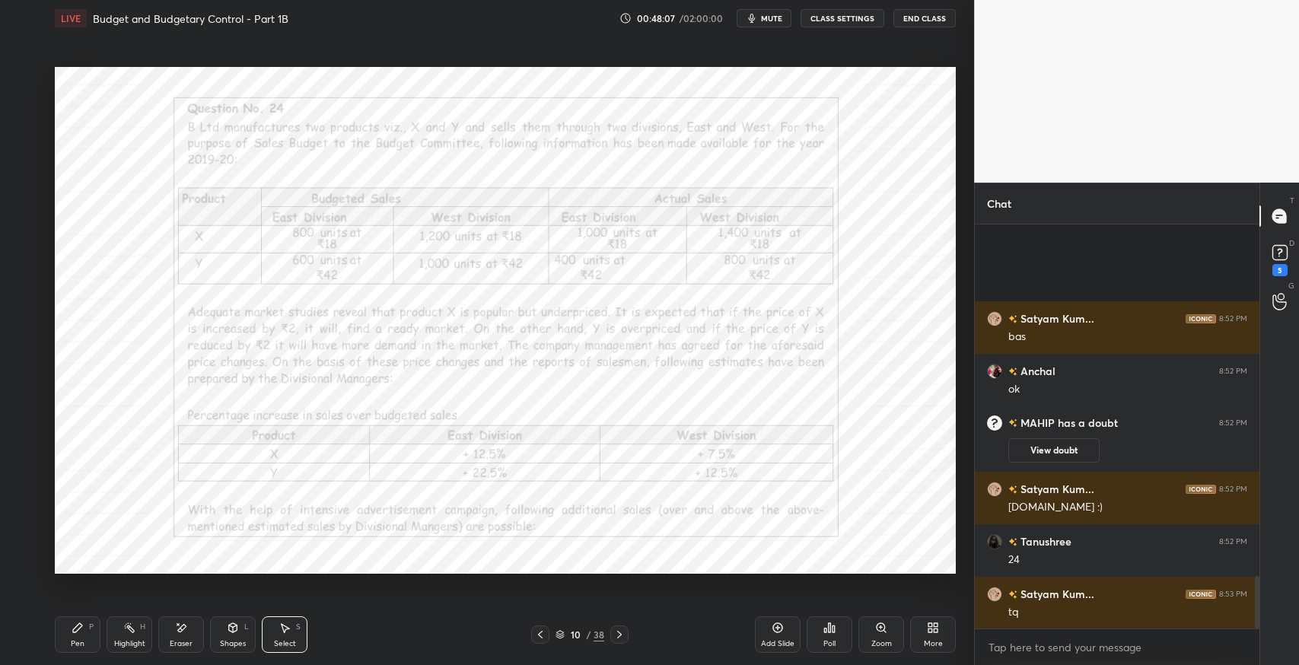
scroll to position [2824, 0]
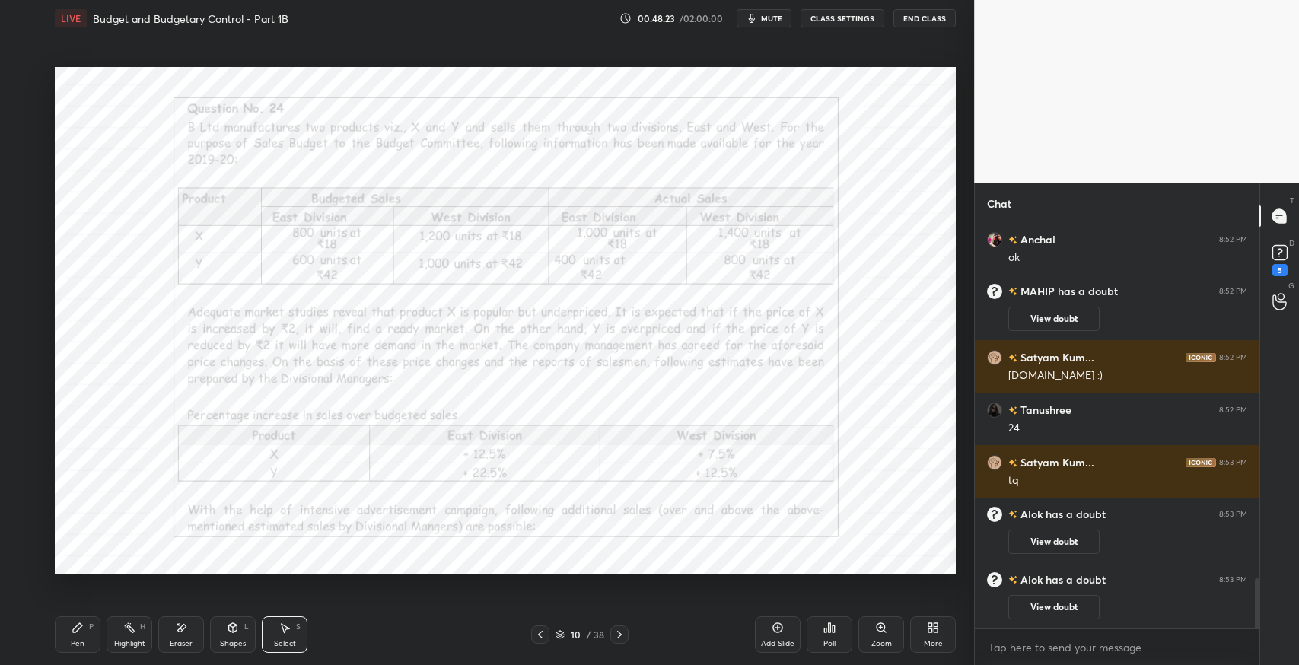
click at [876, 493] on div "0 ° Undo Copy Duplicate Duplicate to new slide Delete" at bounding box center [505, 320] width 901 height 507
click at [935, 643] on div "More" at bounding box center [933, 644] width 19 height 8
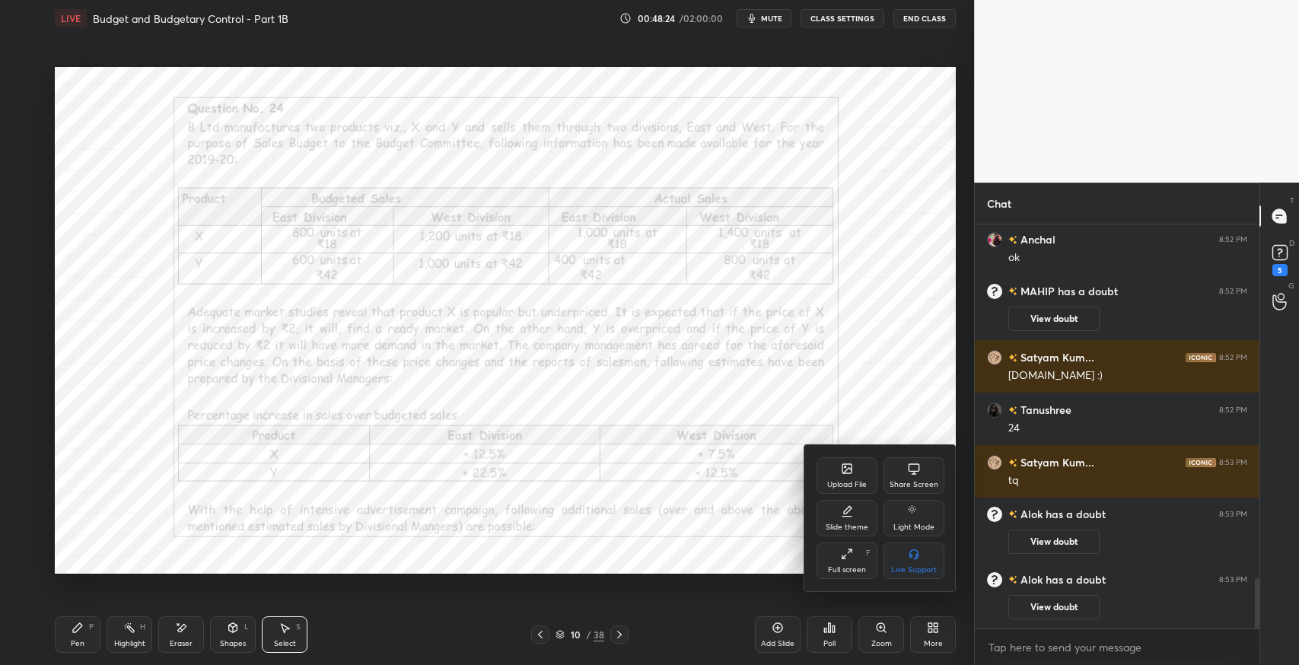
click at [738, 524] on div at bounding box center [649, 332] width 1299 height 665
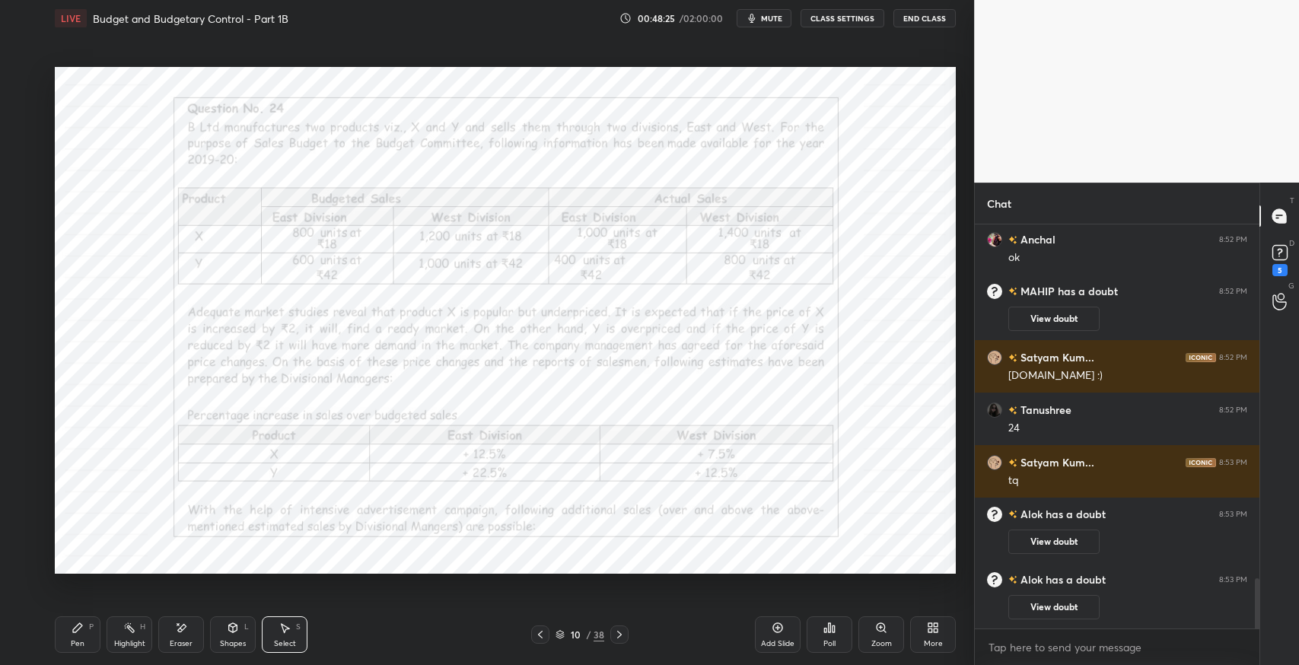
click at [831, 640] on div "Poll" at bounding box center [829, 644] width 12 height 8
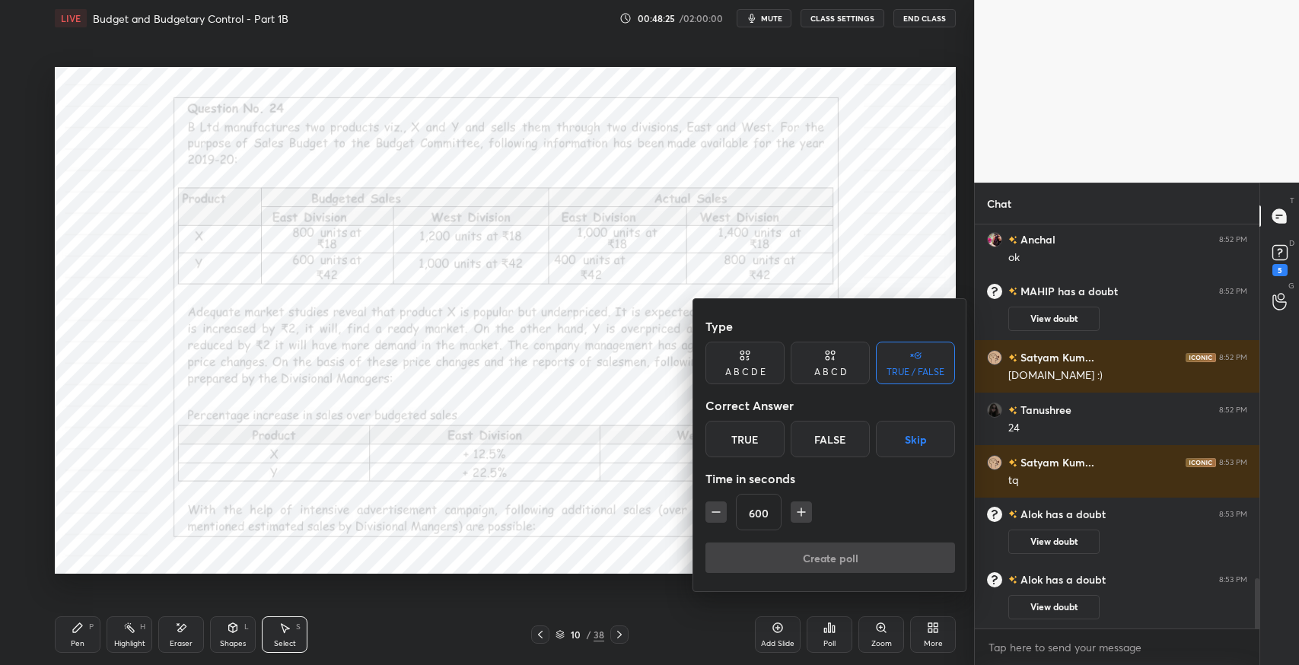
click at [707, 507] on button "button" at bounding box center [716, 512] width 21 height 21
click at [707, 511] on button "button" at bounding box center [716, 512] width 21 height 21
click at [701, 517] on div "Type A B C D E A B C D TRUE / FALSE Correct Answer True False Skip Time in seco…" at bounding box center [830, 445] width 274 height 292
click at [706, 518] on button "button" at bounding box center [716, 512] width 21 height 21
click at [694, 518] on div "Type A B C D E A B C D TRUE / FALSE Correct Answer True False Skip Time in seco…" at bounding box center [830, 445] width 274 height 292
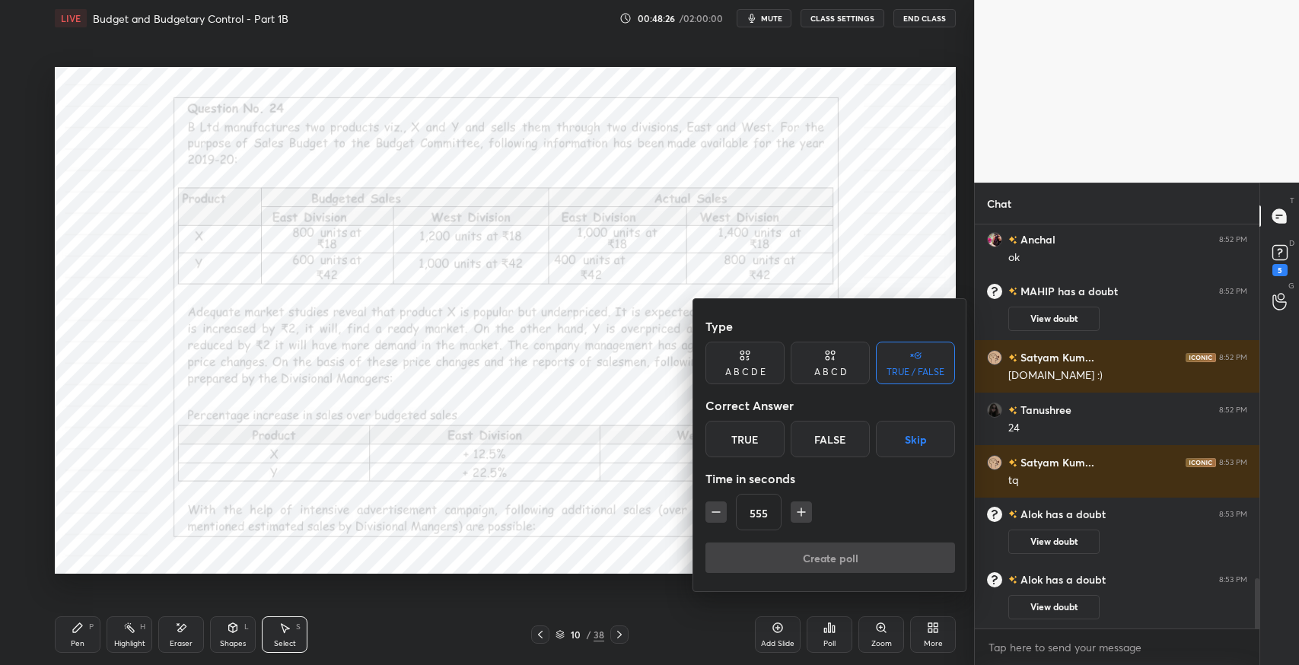
click at [696, 518] on div "Type A B C D E A B C D TRUE / FALSE Correct Answer True False Skip Time in seco…" at bounding box center [830, 445] width 274 height 292
click at [700, 516] on div "Type A B C D E A B C D TRUE / FALSE Correct Answer True False Skip Time in seco…" at bounding box center [830, 445] width 274 height 292
click at [695, 516] on div "Type A B C D E A B C D TRUE / FALSE Correct Answer True False Skip Time in seco…" at bounding box center [830, 445] width 274 height 292
click at [701, 514] on div "Type A B C D E A B C D TRUE / FALSE Correct Answer True False Skip Time in seco…" at bounding box center [830, 445] width 274 height 292
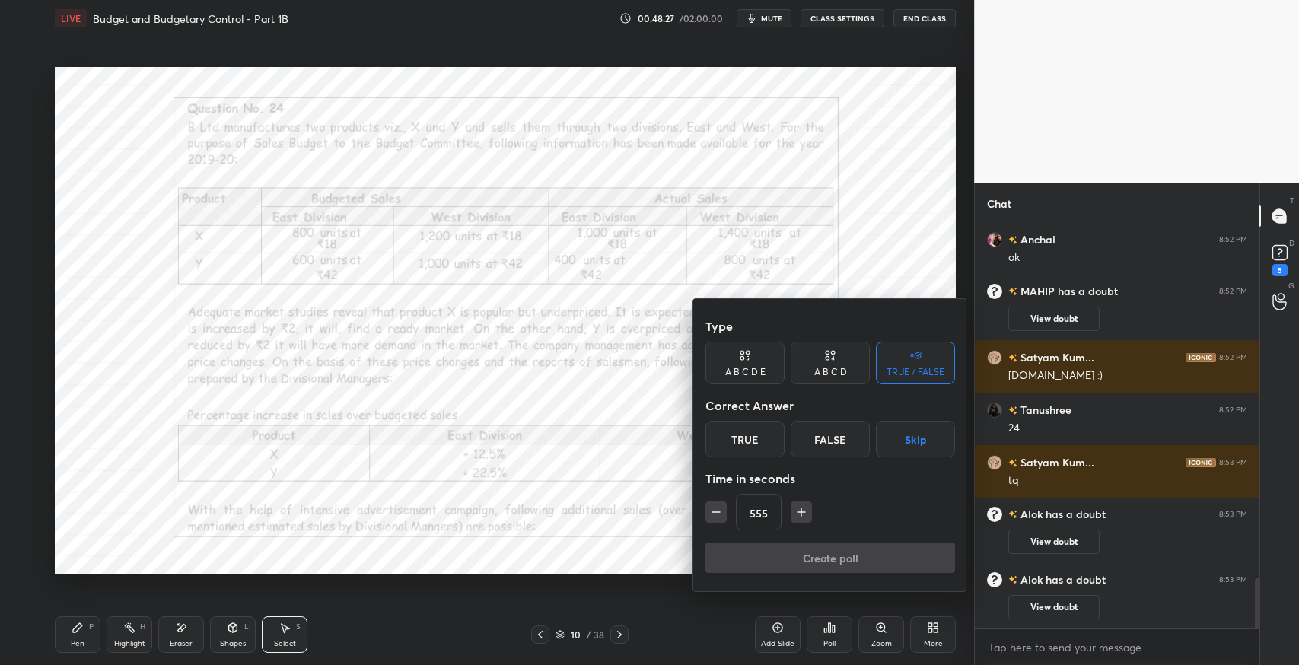
click at [698, 513] on div "Type A B C D E A B C D TRUE / FALSE Correct Answer True False Skip Time in seco…" at bounding box center [830, 445] width 274 height 292
click at [704, 514] on div "Type A B C D E A B C D TRUE / FALSE Correct Answer True False Skip Time in seco…" at bounding box center [830, 445] width 274 height 292
click at [704, 520] on div "Type A B C D E A B C D TRUE / FALSE Correct Answer True False Skip Time in seco…" at bounding box center [830, 445] width 274 height 292
click at [715, 512] on icon "button" at bounding box center [716, 512] width 8 height 0
click at [706, 518] on button "button" at bounding box center [716, 512] width 21 height 21
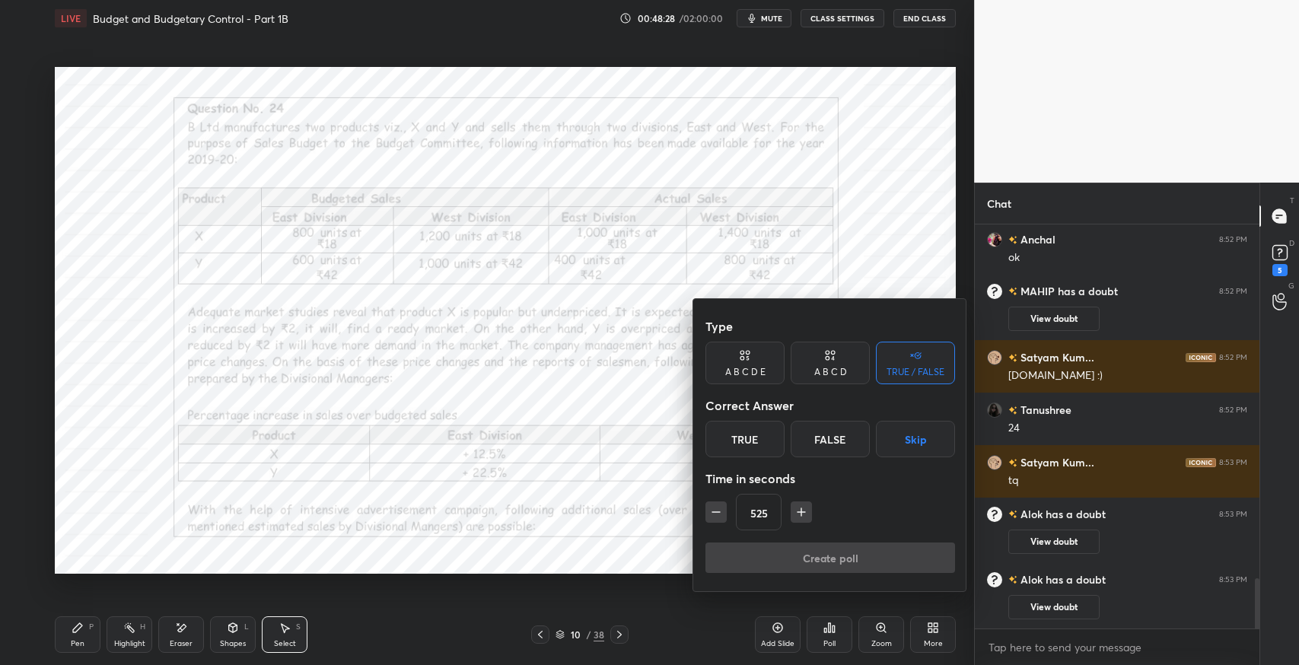
click at [709, 515] on icon "button" at bounding box center [716, 512] width 15 height 15
click at [715, 512] on icon "button" at bounding box center [716, 512] width 8 height 0
click at [704, 518] on div "Type A B C D E A B C D TRUE / FALSE Correct Answer True False Skip Time in seco…" at bounding box center [830, 445] width 274 height 292
click at [712, 517] on icon "button" at bounding box center [716, 512] width 15 height 15
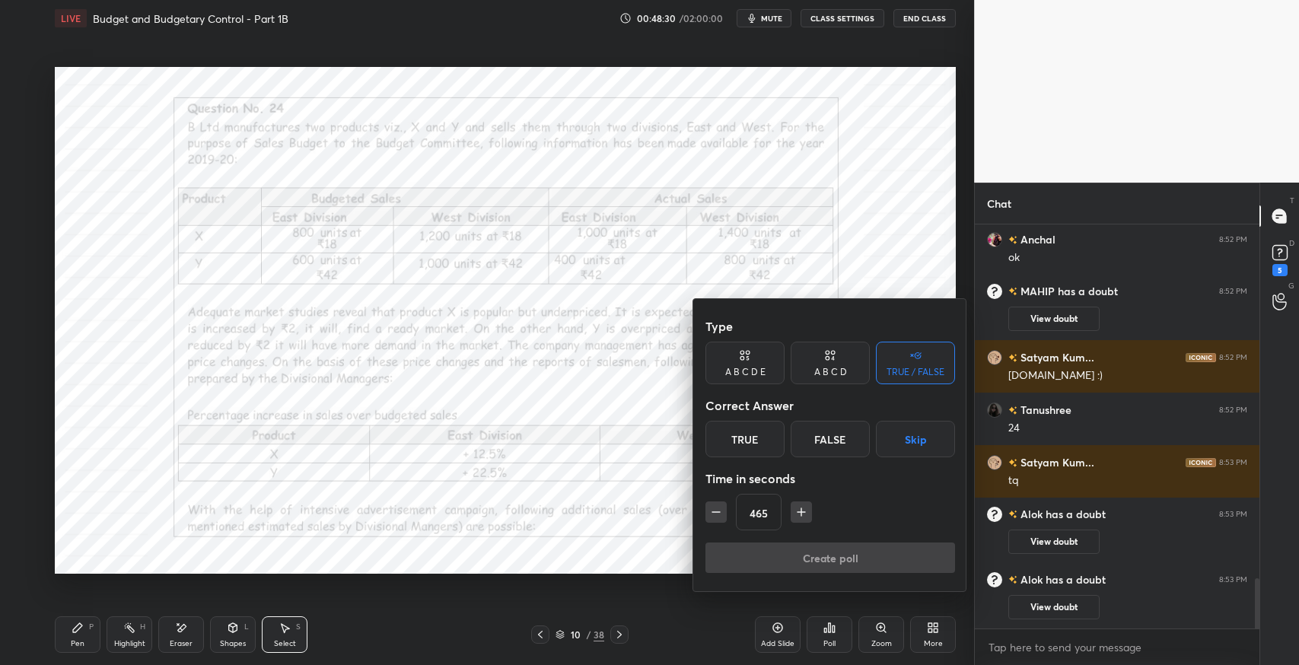
click at [706, 514] on button "button" at bounding box center [716, 512] width 21 height 21
click at [706, 511] on button "button" at bounding box center [716, 512] width 21 height 21
click at [707, 512] on button "button" at bounding box center [716, 512] width 21 height 21
click at [700, 518] on div "Type A B C D E A B C D TRUE / FALSE Correct Answer True False Skip Time in seco…" at bounding box center [830, 445] width 274 height 292
click at [706, 516] on button "button" at bounding box center [716, 512] width 21 height 21
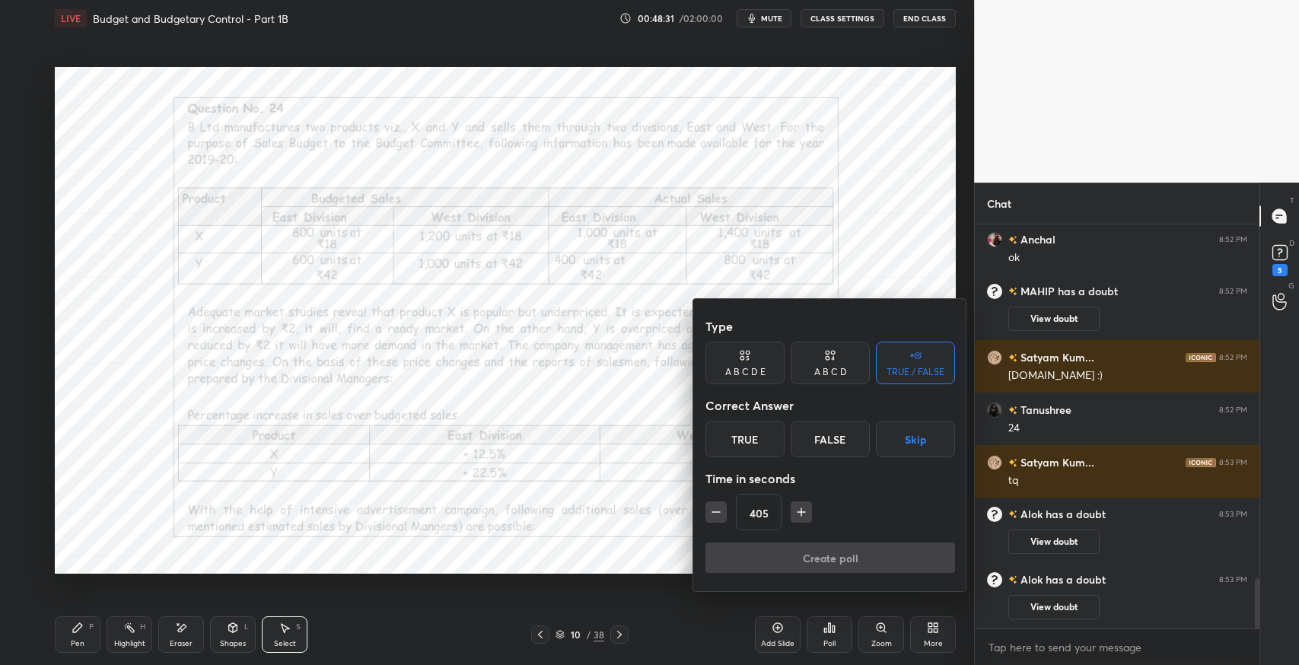
click at [700, 513] on div "Type A B C D E A B C D TRUE / FALSE Correct Answer True False Skip Time in seco…" at bounding box center [830, 445] width 274 height 292
click at [700, 506] on div "Type A B C D E A B C D TRUE / FALSE Correct Answer True False Skip Time in seco…" at bounding box center [830, 445] width 274 height 292
click at [715, 507] on icon "button" at bounding box center [716, 512] width 15 height 15
click at [718, 515] on icon "button" at bounding box center [716, 512] width 15 height 15
click at [711, 518] on icon "button" at bounding box center [716, 512] width 15 height 15
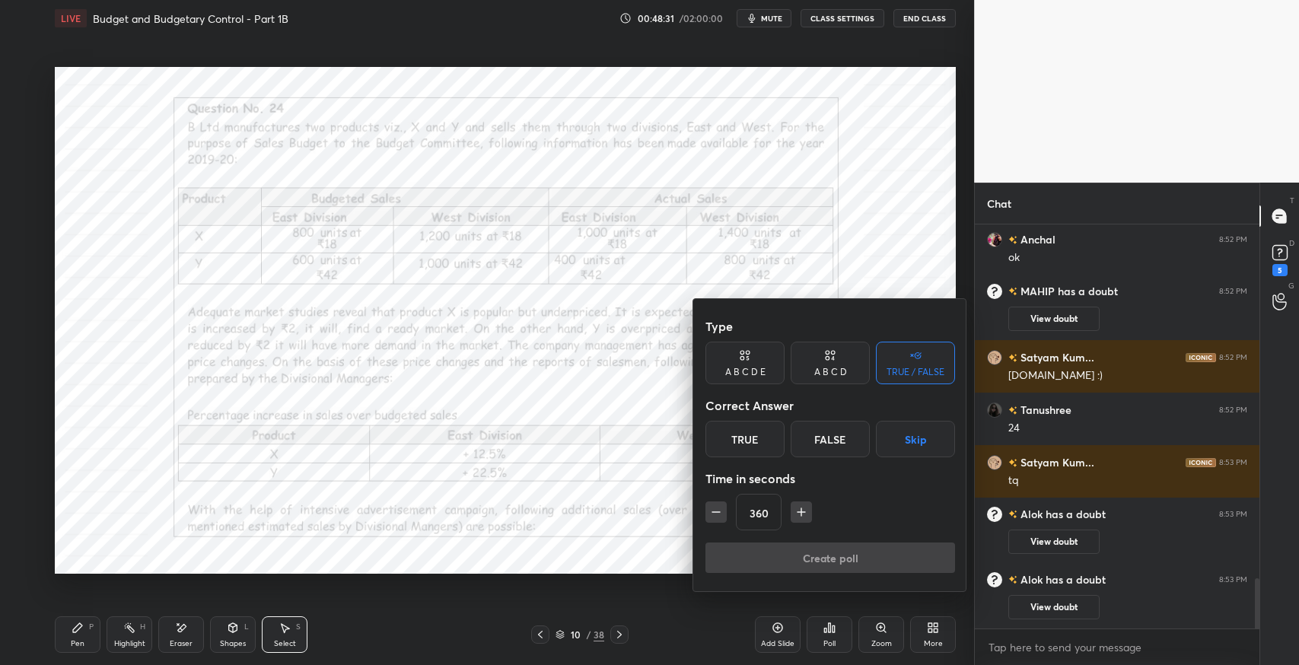
click at [711, 518] on icon "button" at bounding box center [716, 512] width 15 height 15
click at [707, 516] on button "button" at bounding box center [716, 512] width 21 height 21
click at [702, 518] on div "Type A B C D E A B C D TRUE / FALSE Correct Answer True False Skip Time in seco…" at bounding box center [830, 445] width 274 height 292
click at [700, 512] on div "Type A B C D E A B C D TRUE / FALSE Correct Answer True False Skip Time in seco…" at bounding box center [830, 445] width 274 height 292
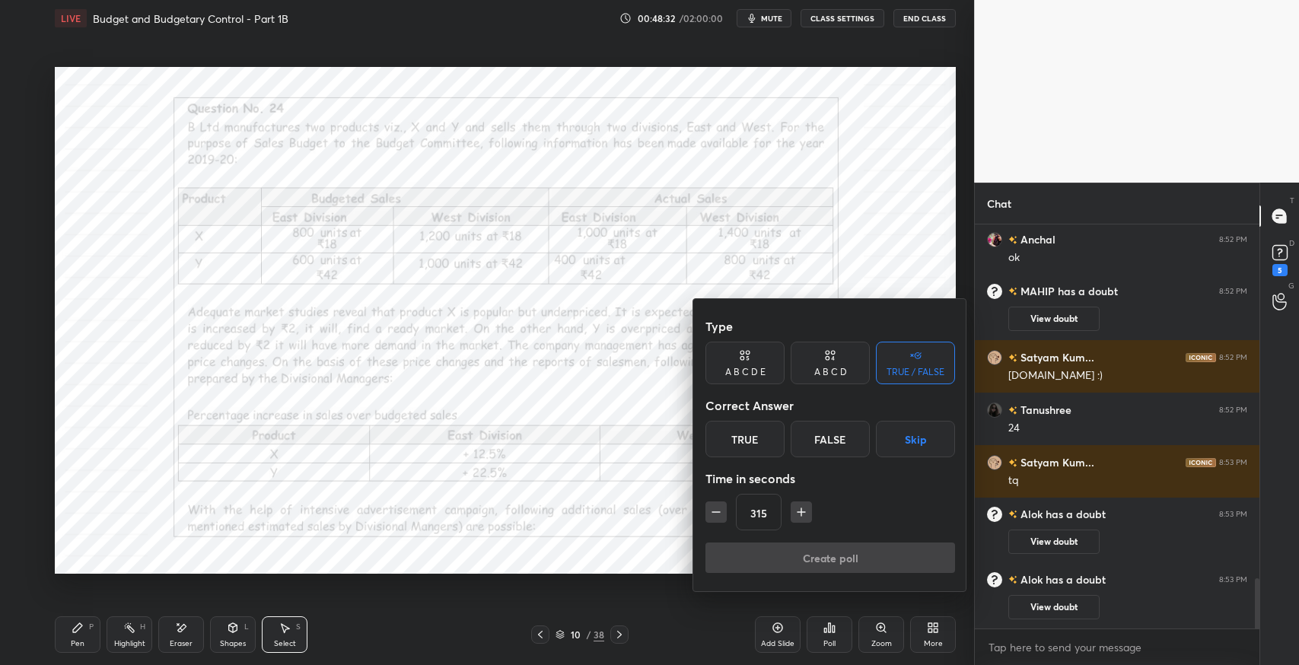
click at [702, 511] on div "Type A B C D E A B C D TRUE / FALSE Correct Answer True False Skip Time in seco…" at bounding box center [830, 445] width 274 height 292
click at [702, 514] on div "Type A B C D E A B C D TRUE / FALSE Correct Answer True False Skip Time in seco…" at bounding box center [830, 445] width 274 height 292
click at [707, 515] on button "button" at bounding box center [716, 512] width 21 height 21
click at [715, 512] on icon "button" at bounding box center [716, 512] width 8 height 0
click at [713, 511] on icon "button" at bounding box center [716, 512] width 15 height 15
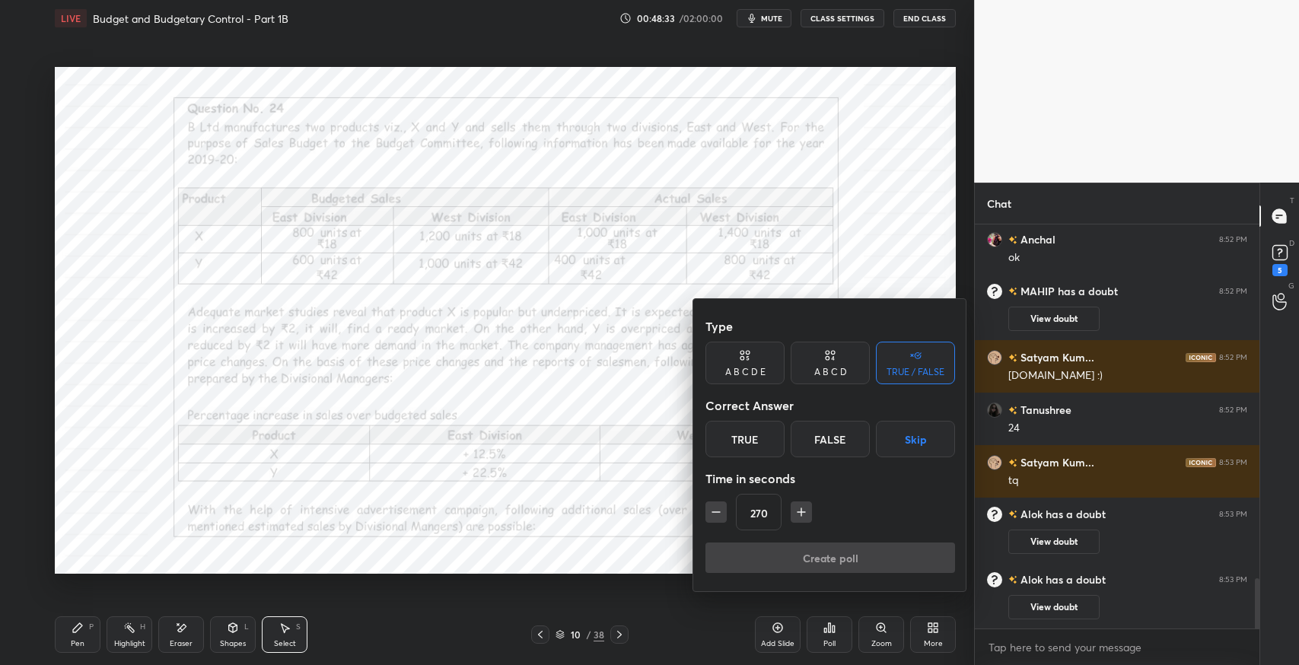
click at [706, 518] on button "button" at bounding box center [716, 512] width 21 height 21
click at [709, 515] on icon "button" at bounding box center [716, 512] width 15 height 15
type input "240"
click at [912, 444] on button "Skip" at bounding box center [915, 439] width 79 height 37
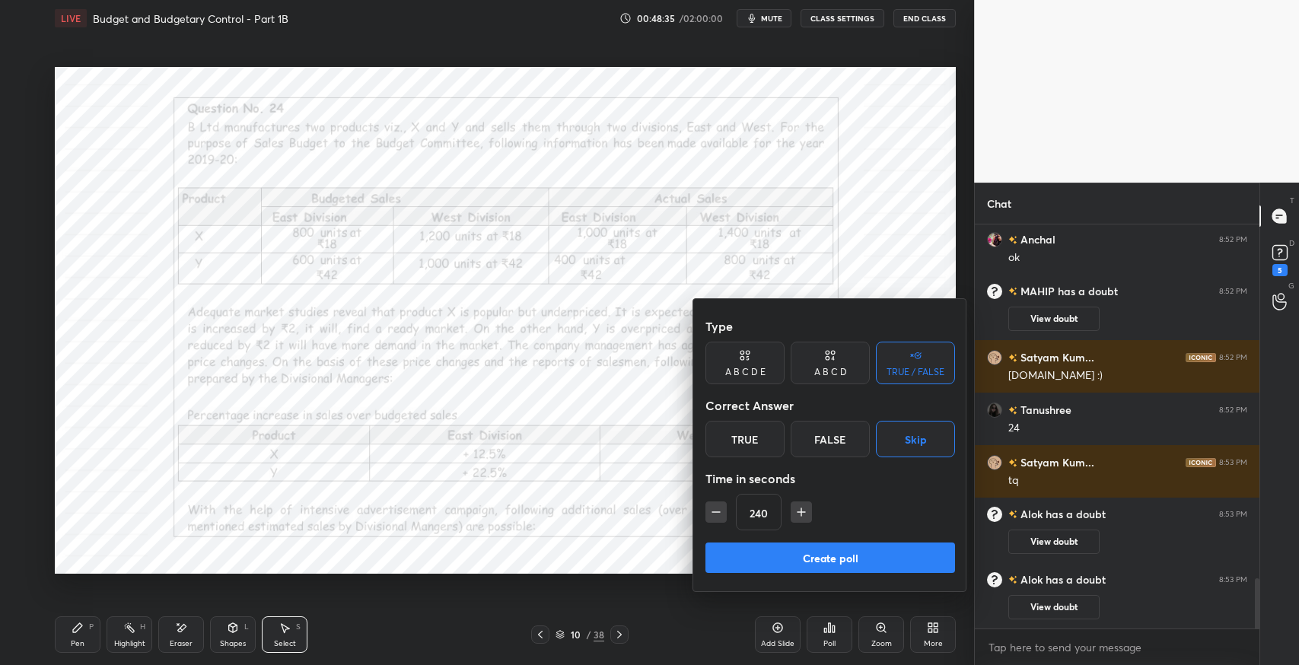
click at [874, 546] on button "Create poll" at bounding box center [831, 558] width 250 height 30
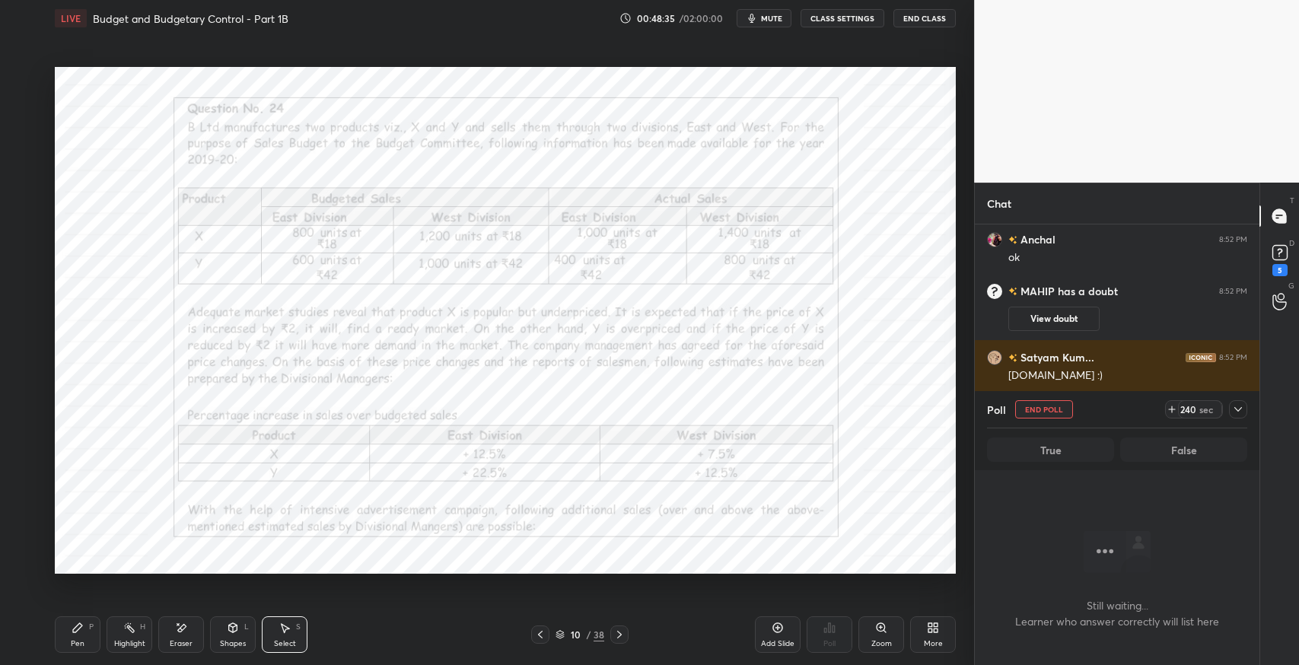
scroll to position [358, 280]
click at [1234, 416] on div at bounding box center [1238, 409] width 18 height 18
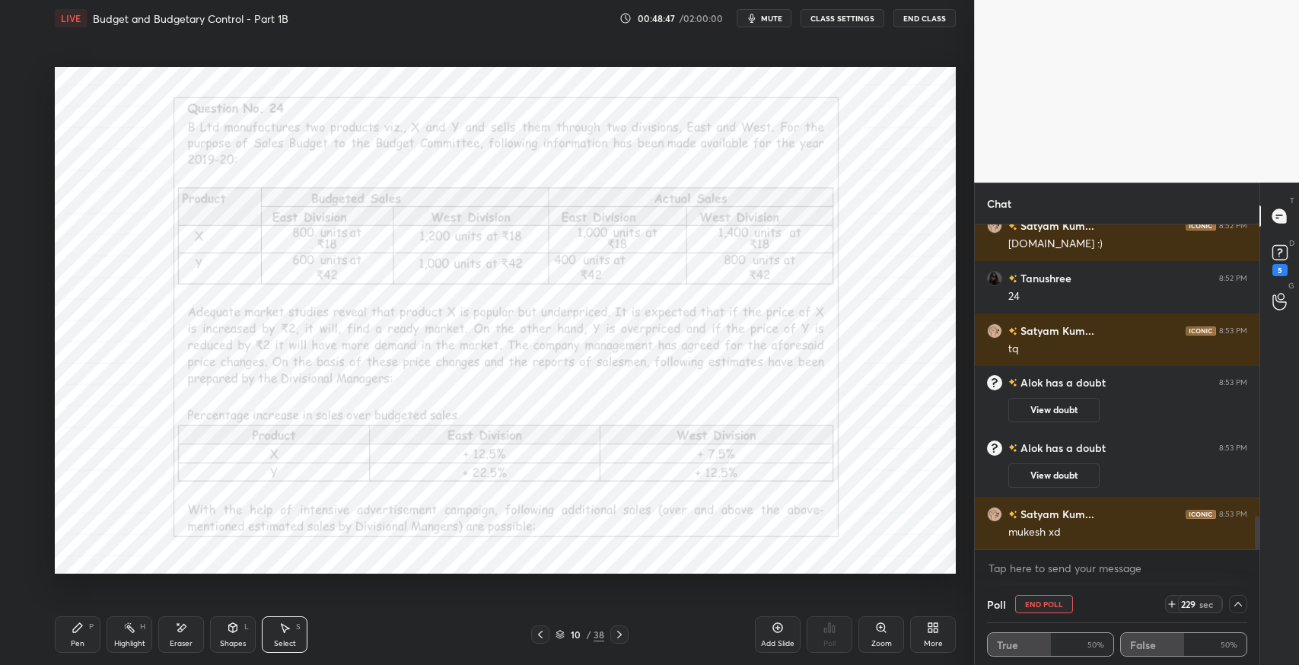
click at [1238, 604] on icon at bounding box center [1238, 604] width 12 height 12
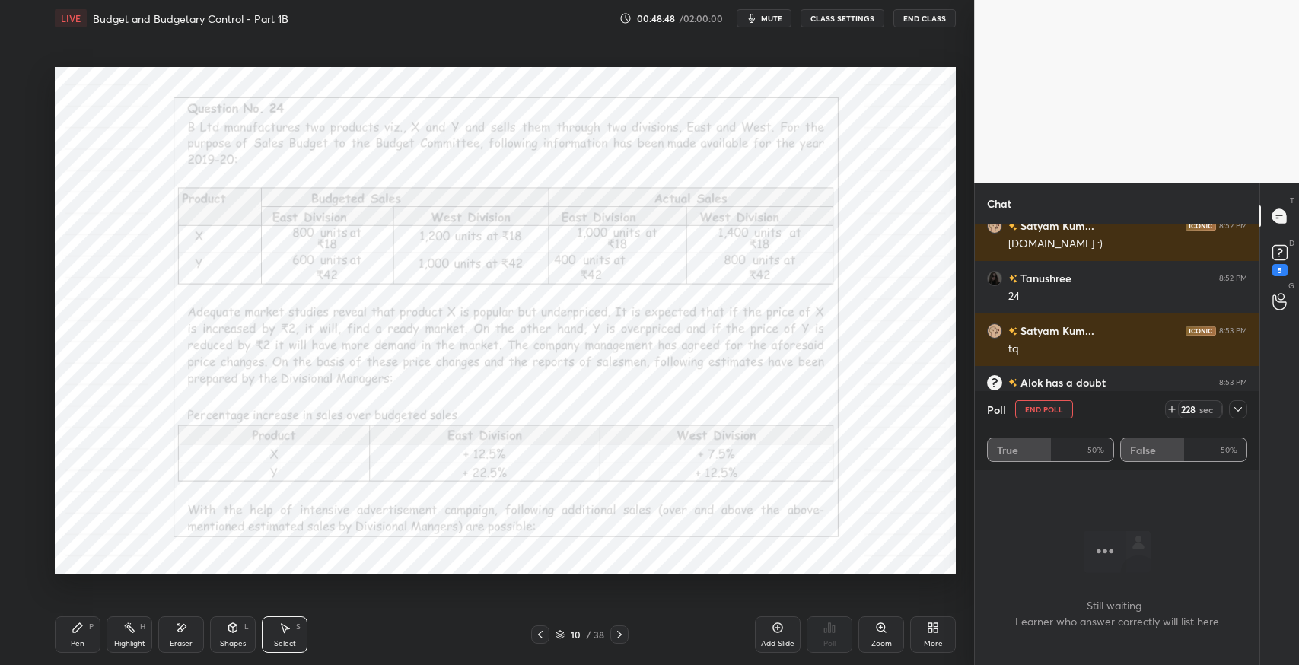
click at [1236, 411] on icon at bounding box center [1238, 409] width 12 height 12
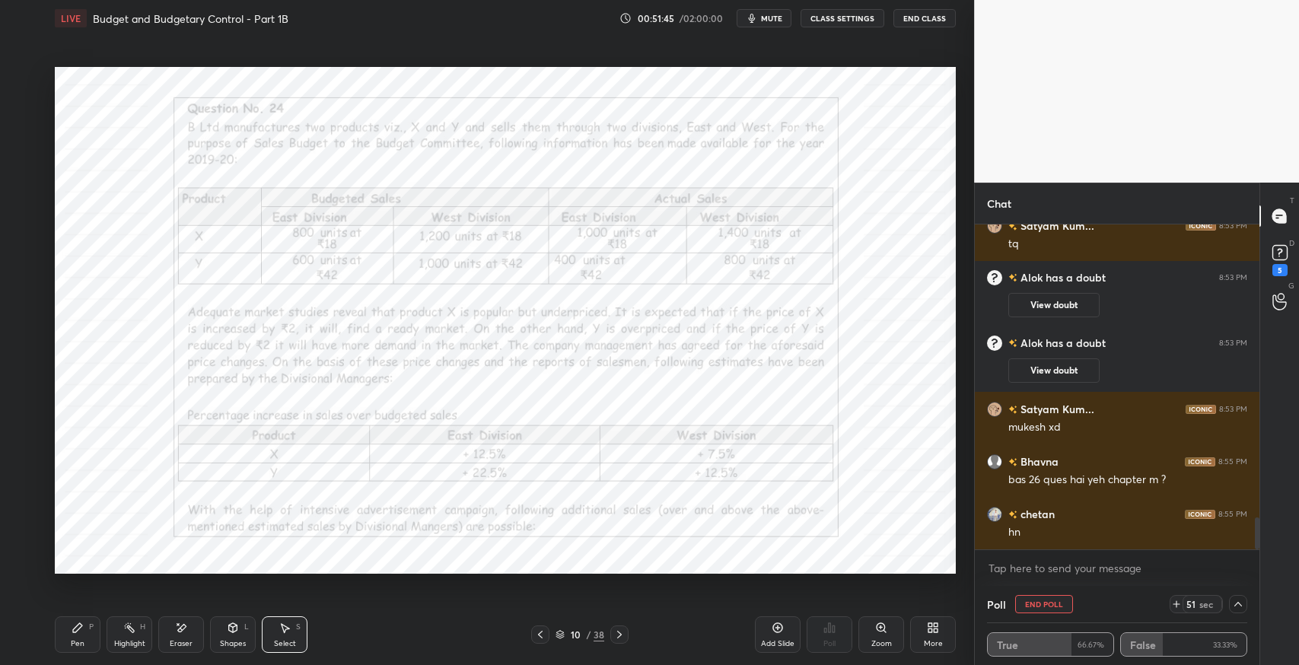
scroll to position [2999, 0]
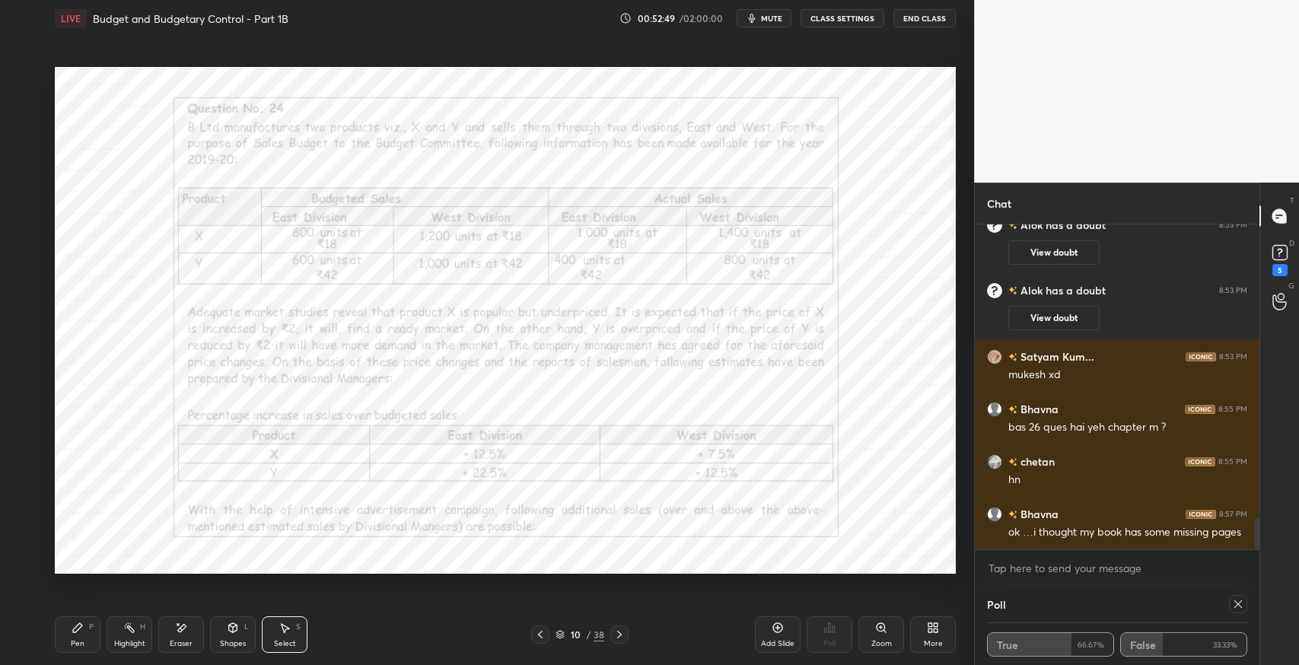
click at [542, 638] on icon at bounding box center [540, 635] width 5 height 8
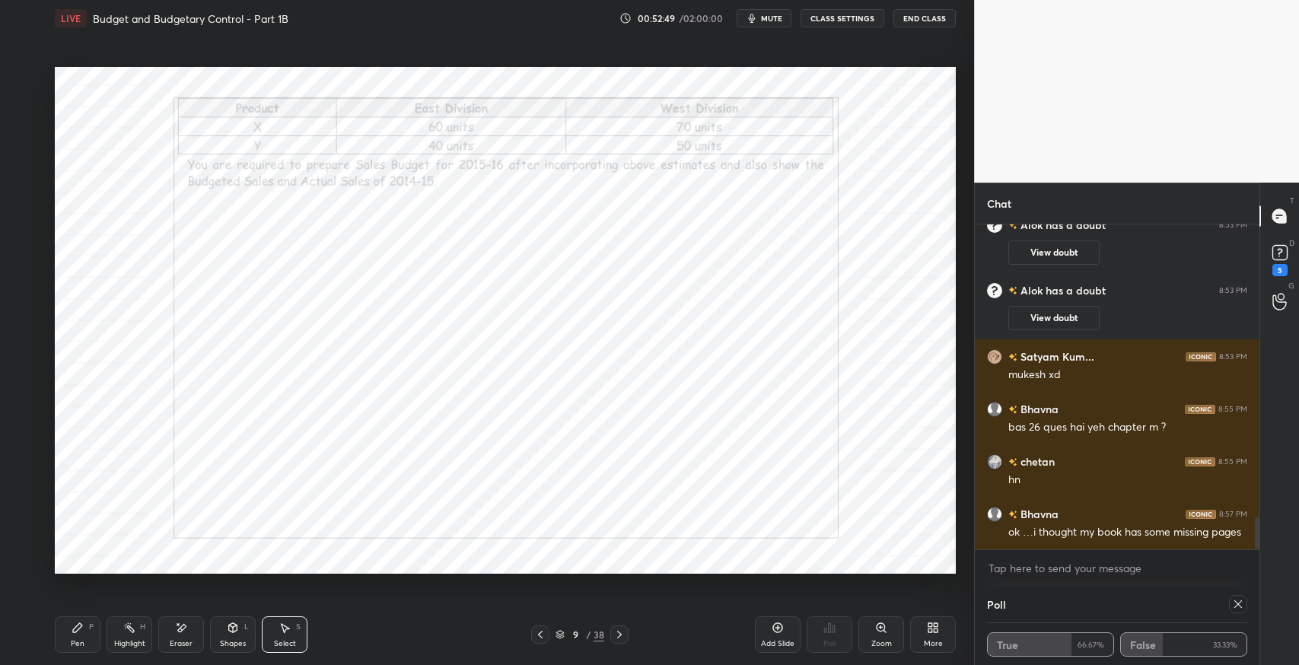
click at [542, 632] on icon at bounding box center [540, 635] width 12 height 12
click at [540, 635] on icon at bounding box center [540, 635] width 12 height 12
click at [282, 626] on icon at bounding box center [286, 628] width 8 height 9
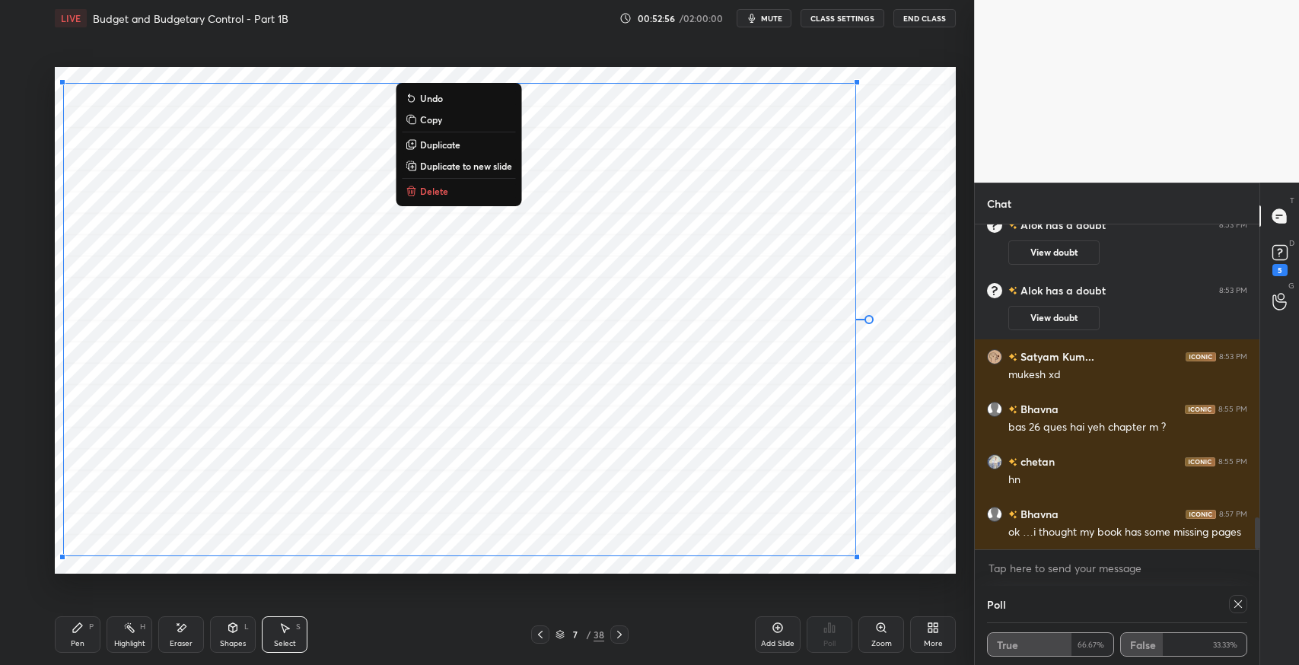
click at [448, 123] on button "Copy" at bounding box center [458, 119] width 113 height 18
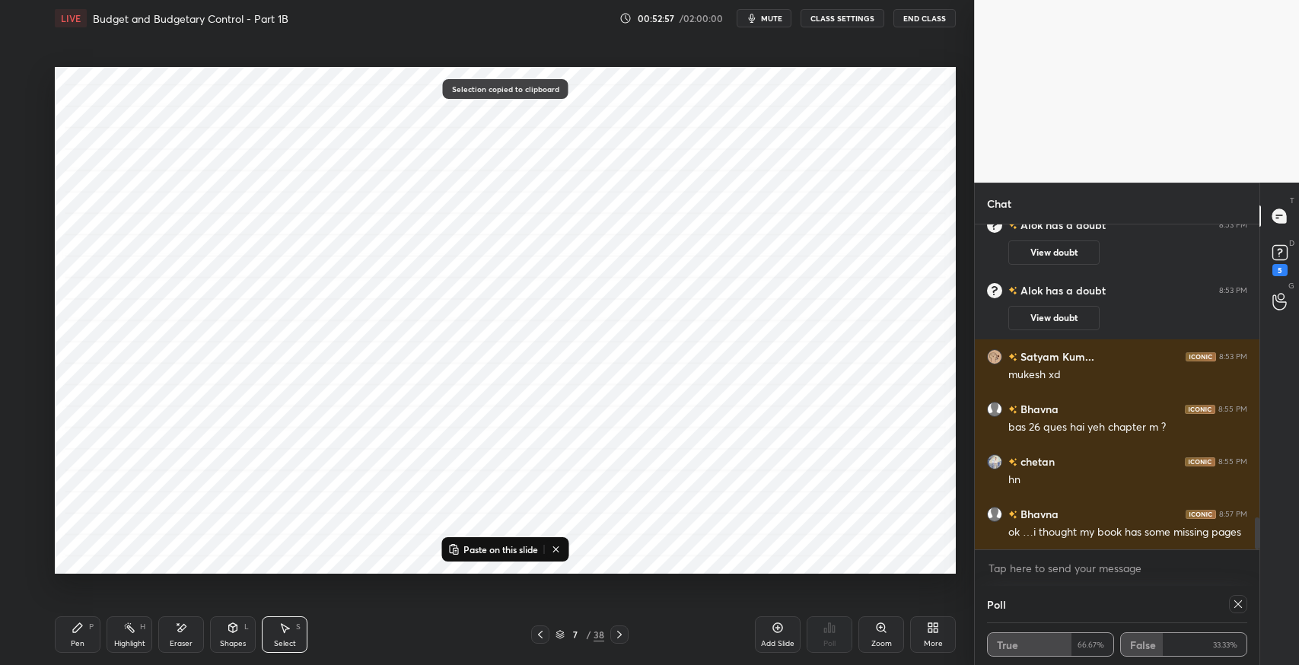
click at [620, 637] on icon at bounding box center [619, 635] width 12 height 12
click at [620, 635] on icon at bounding box center [619, 635] width 12 height 12
click at [615, 635] on icon at bounding box center [619, 635] width 12 height 12
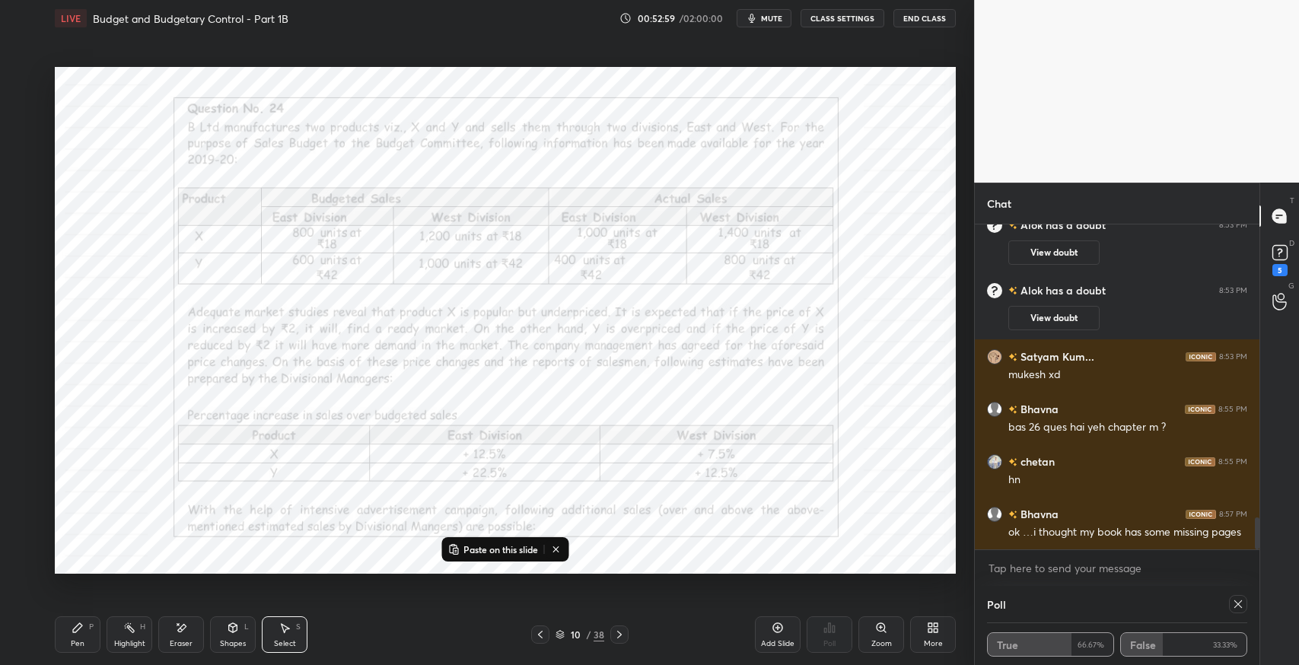
click at [768, 640] on div "Add Slide" at bounding box center [777, 644] width 33 height 8
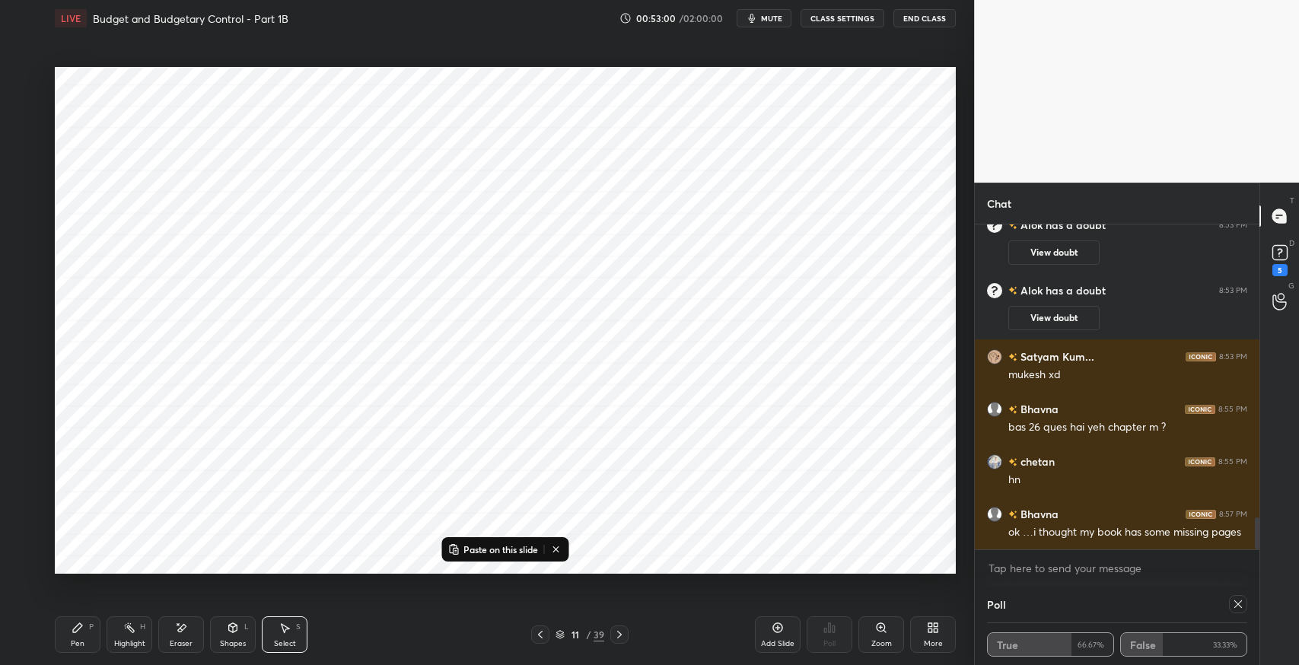
click at [488, 543] on p "Paste on this slide" at bounding box center [500, 549] width 75 height 12
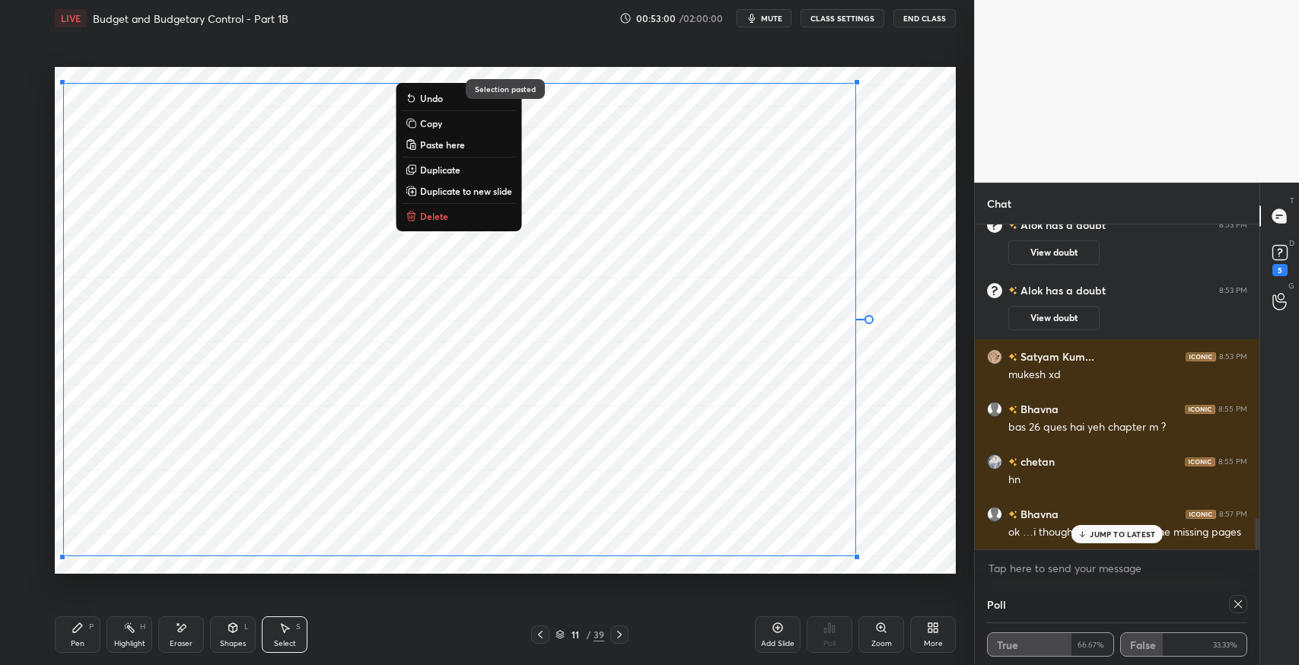
scroll to position [3050, 0]
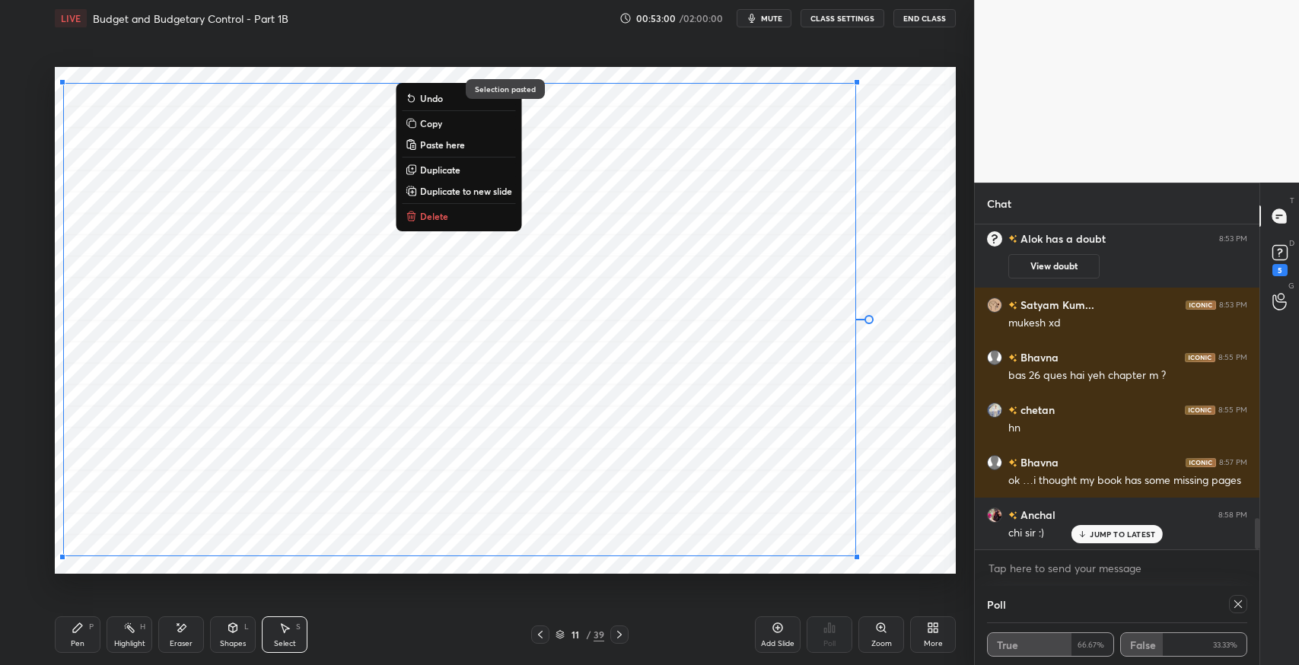
click at [897, 495] on div "0 ° Undo Copy Paste here Duplicate Duplicate to new slide Delete" at bounding box center [505, 320] width 901 height 507
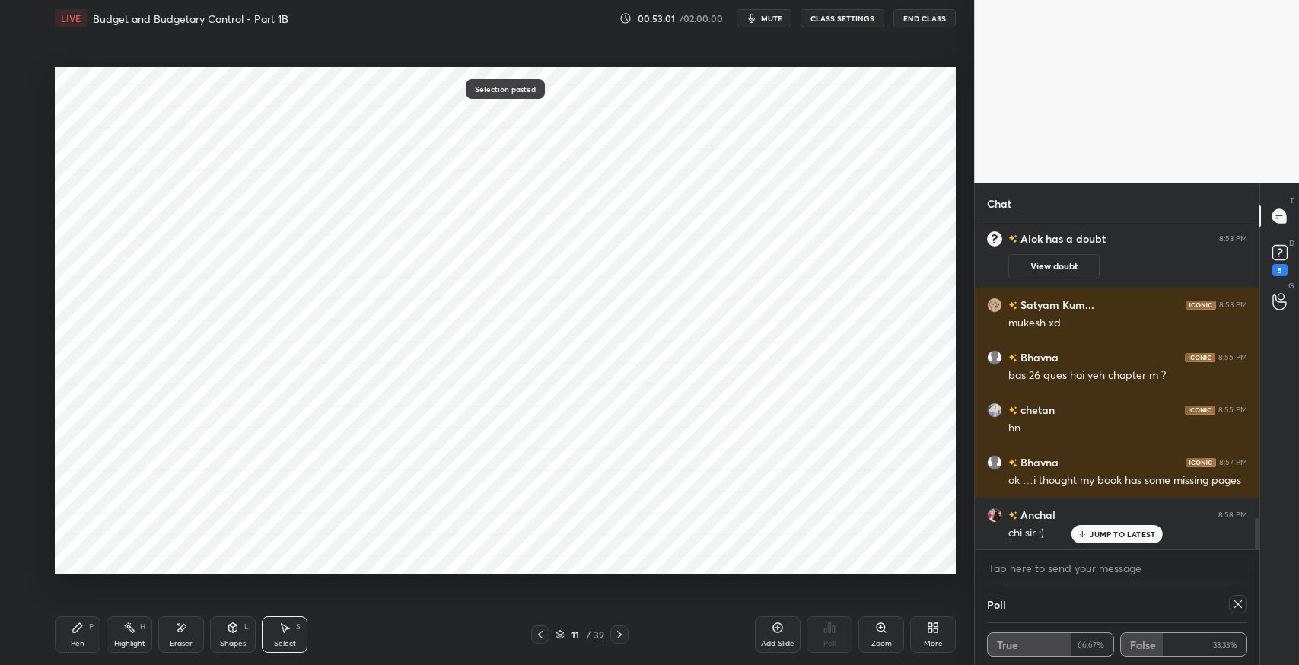
click at [1237, 607] on icon at bounding box center [1238, 604] width 12 height 12
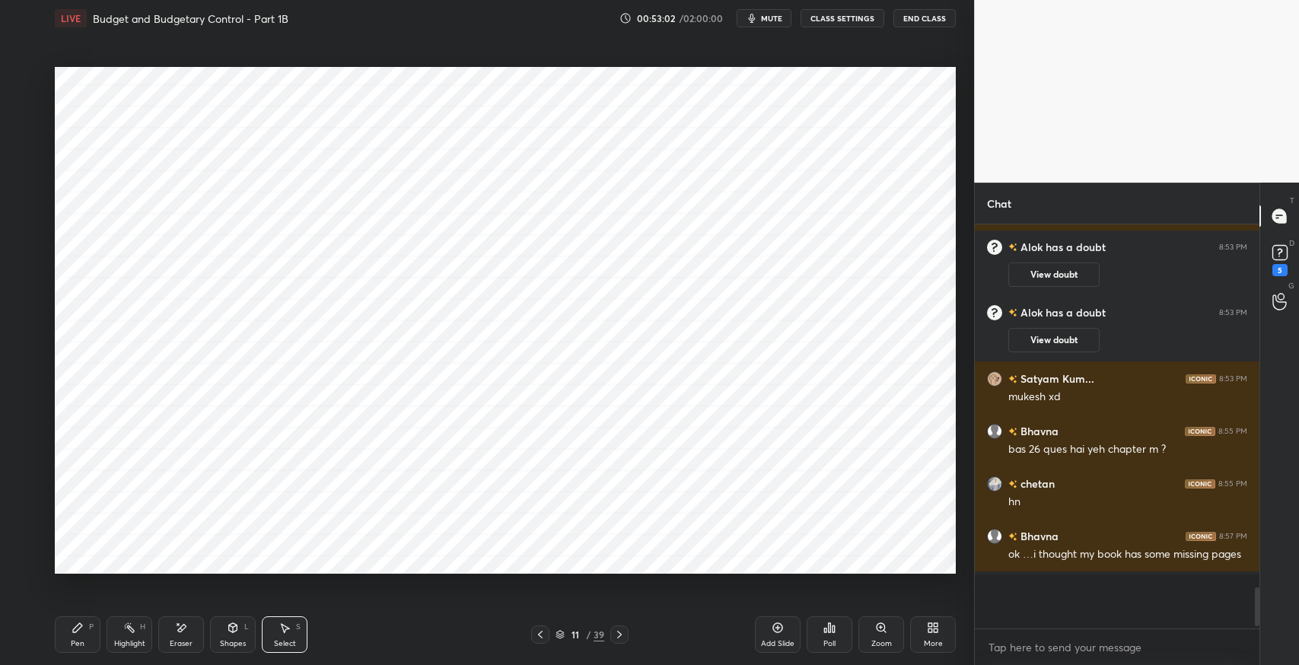
scroll to position [5, 5]
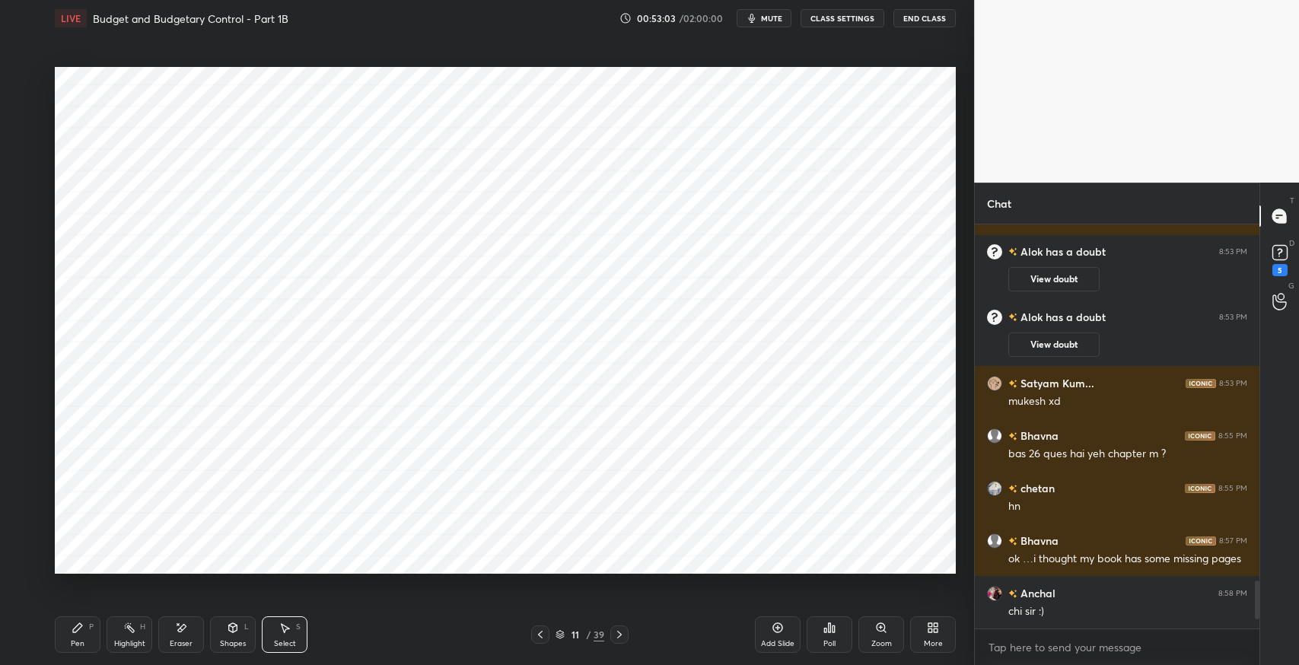
click at [288, 626] on icon at bounding box center [285, 628] width 12 height 12
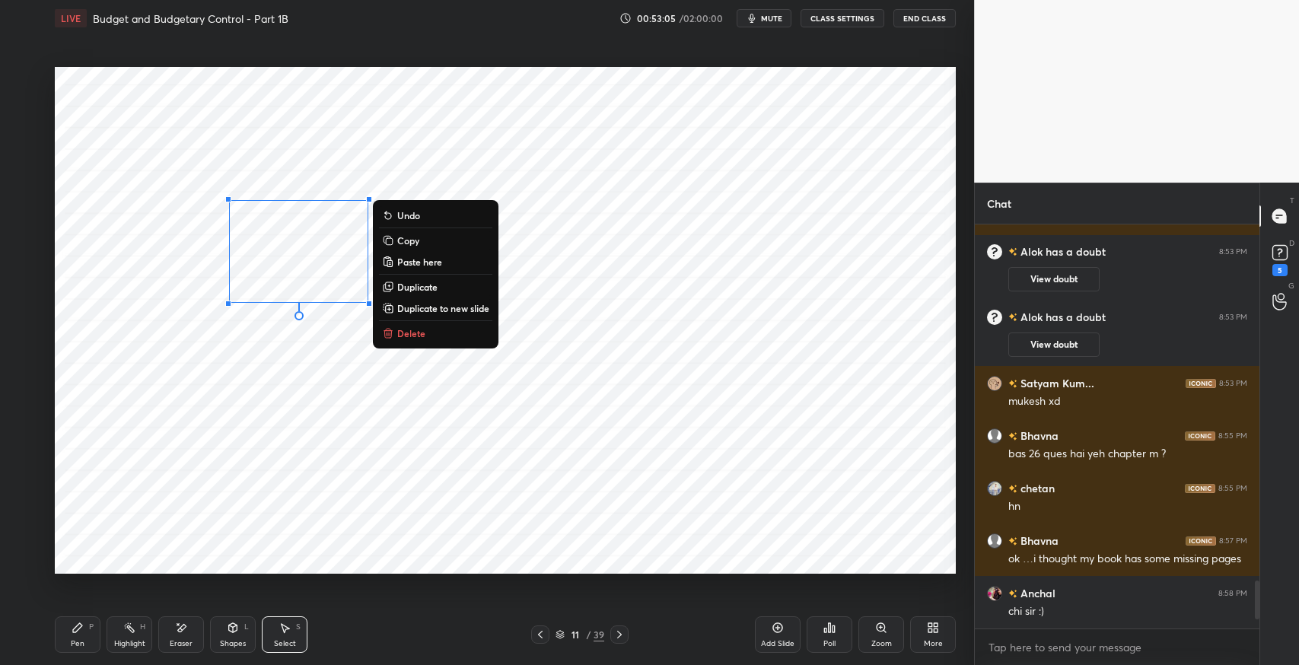
click at [416, 338] on p "Delete" at bounding box center [411, 333] width 28 height 12
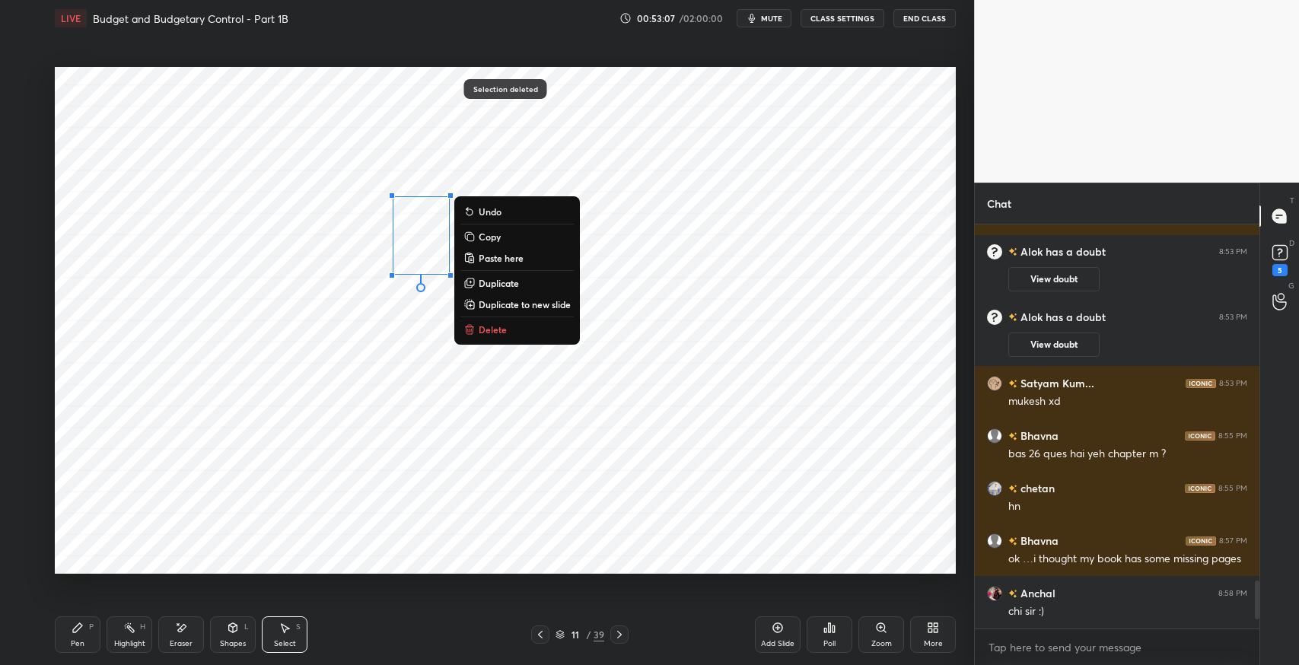
click at [502, 326] on p "Delete" at bounding box center [493, 329] width 28 height 12
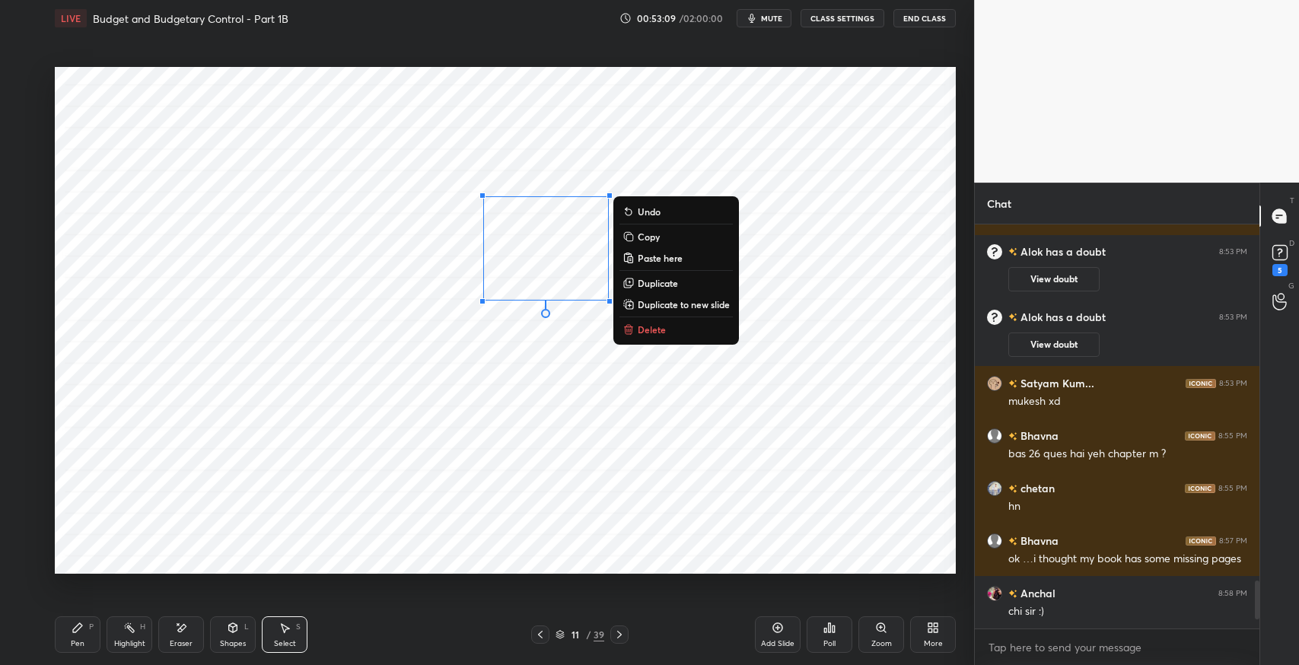
click at [648, 320] on button "Delete" at bounding box center [676, 329] width 113 height 18
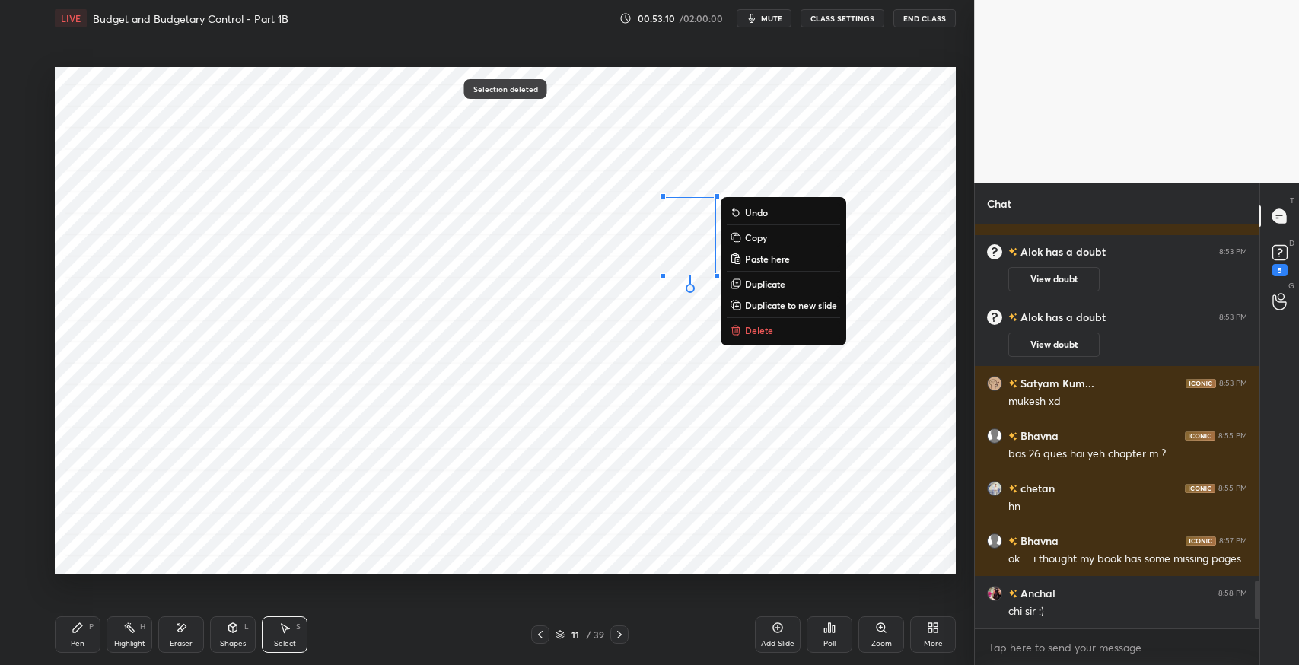
click at [760, 330] on p "Delete" at bounding box center [759, 330] width 28 height 12
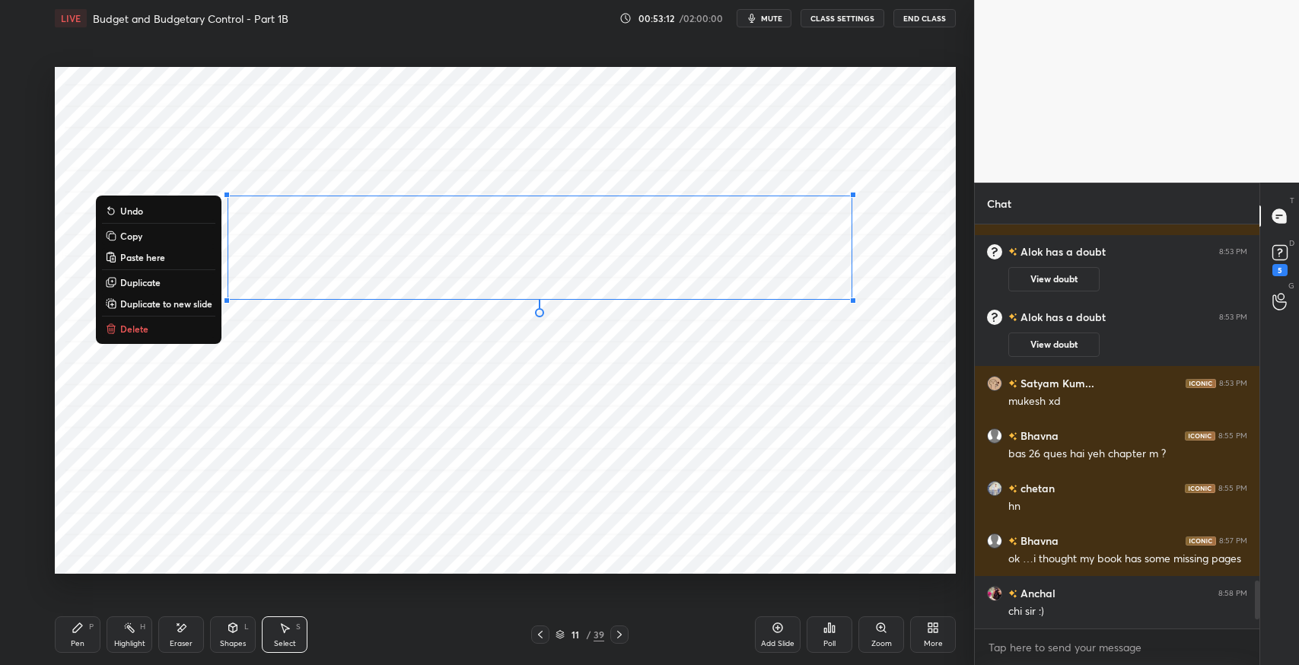
click at [904, 338] on div "0 ° Undo Copy Paste here Duplicate Duplicate to new slide Delete" at bounding box center [505, 320] width 901 height 507
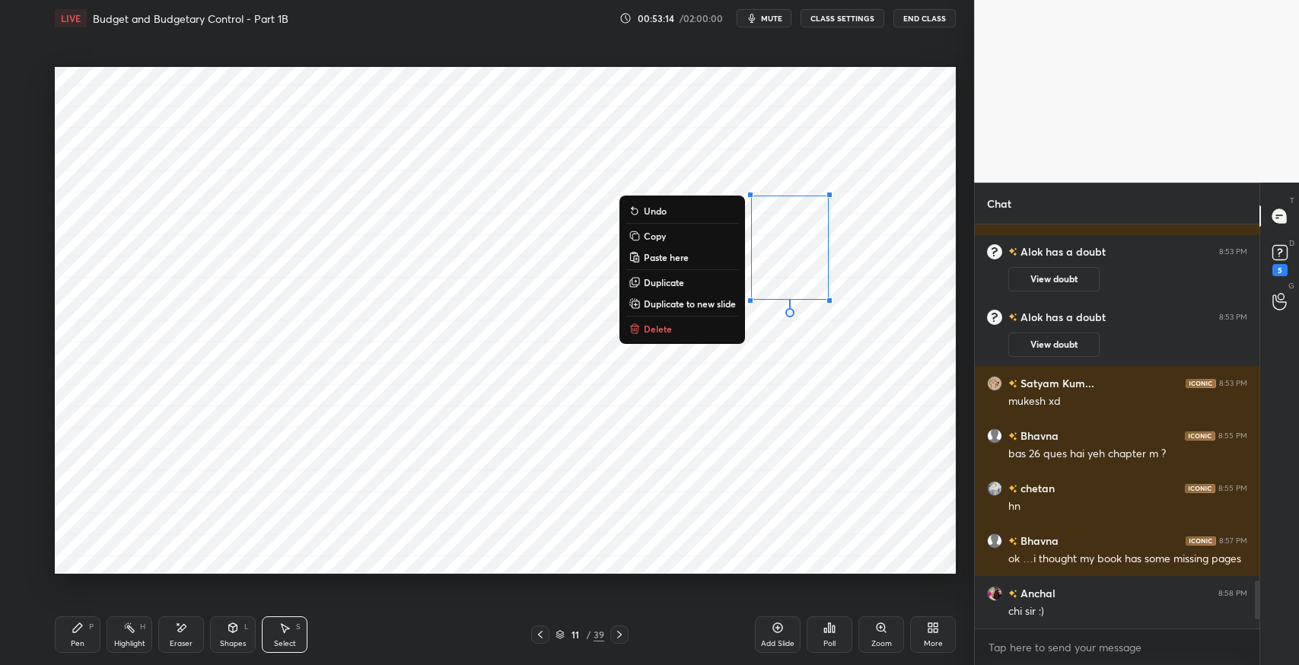
click at [690, 330] on button "Delete" at bounding box center [682, 329] width 113 height 18
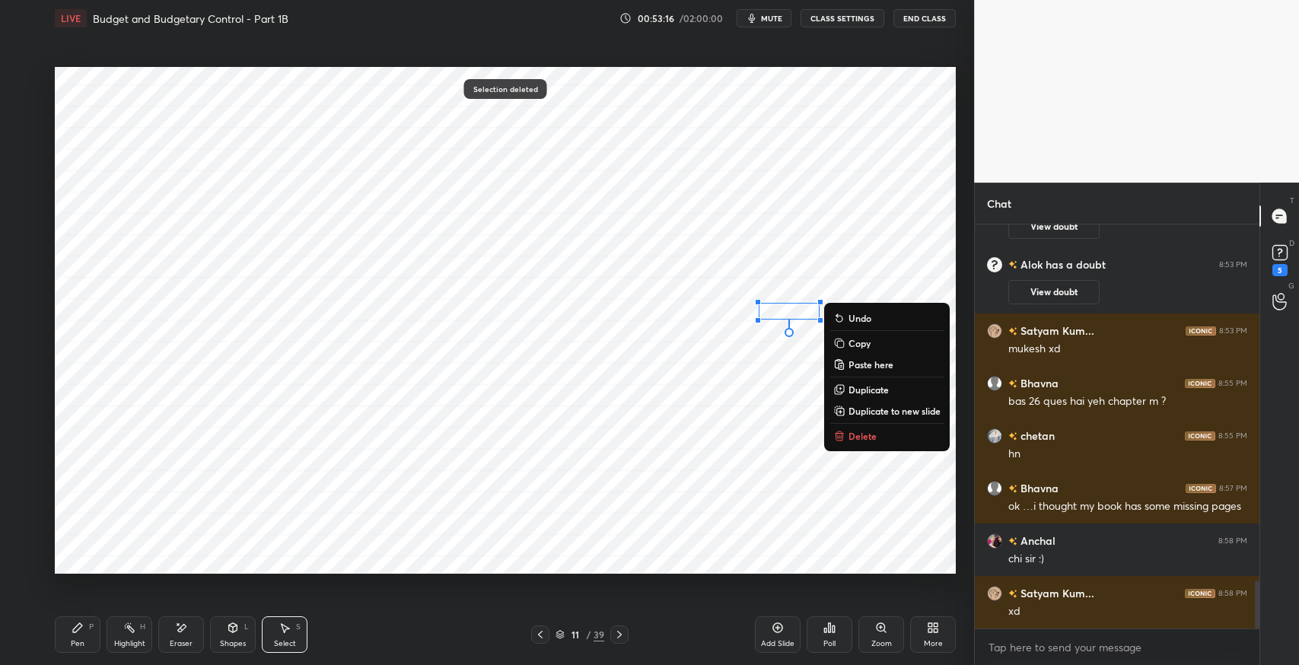
click at [855, 431] on p "Delete" at bounding box center [863, 436] width 28 height 12
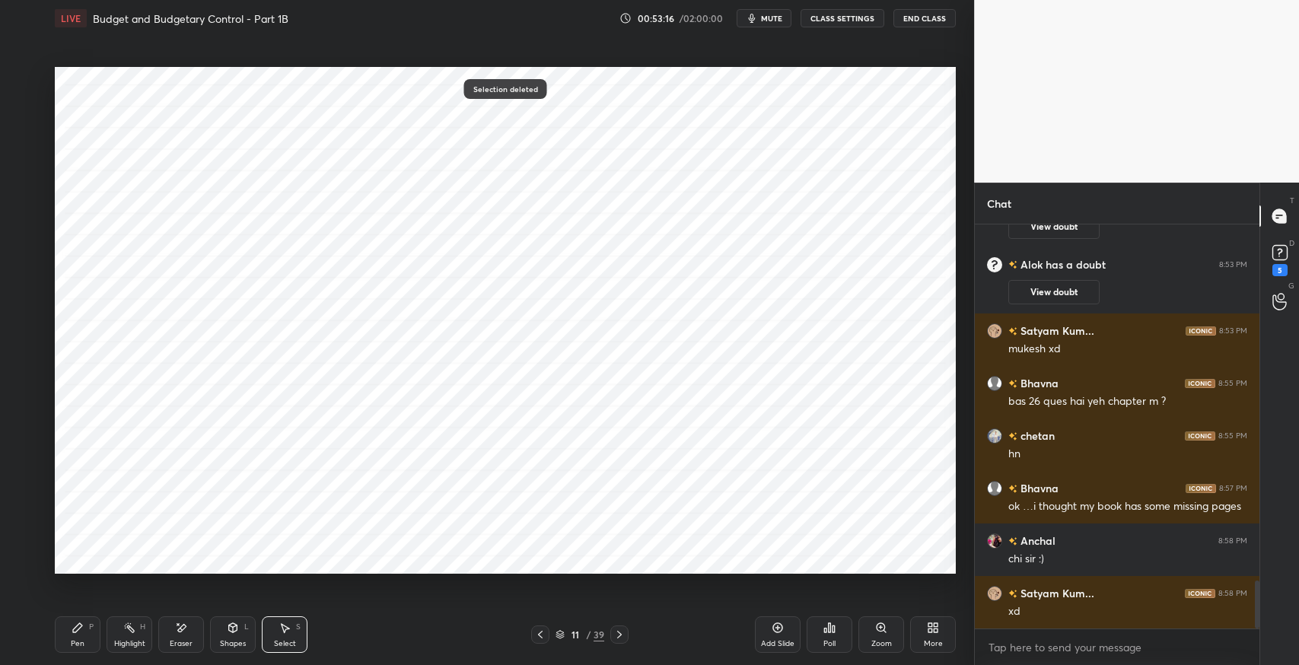
scroll to position [3039, 0]
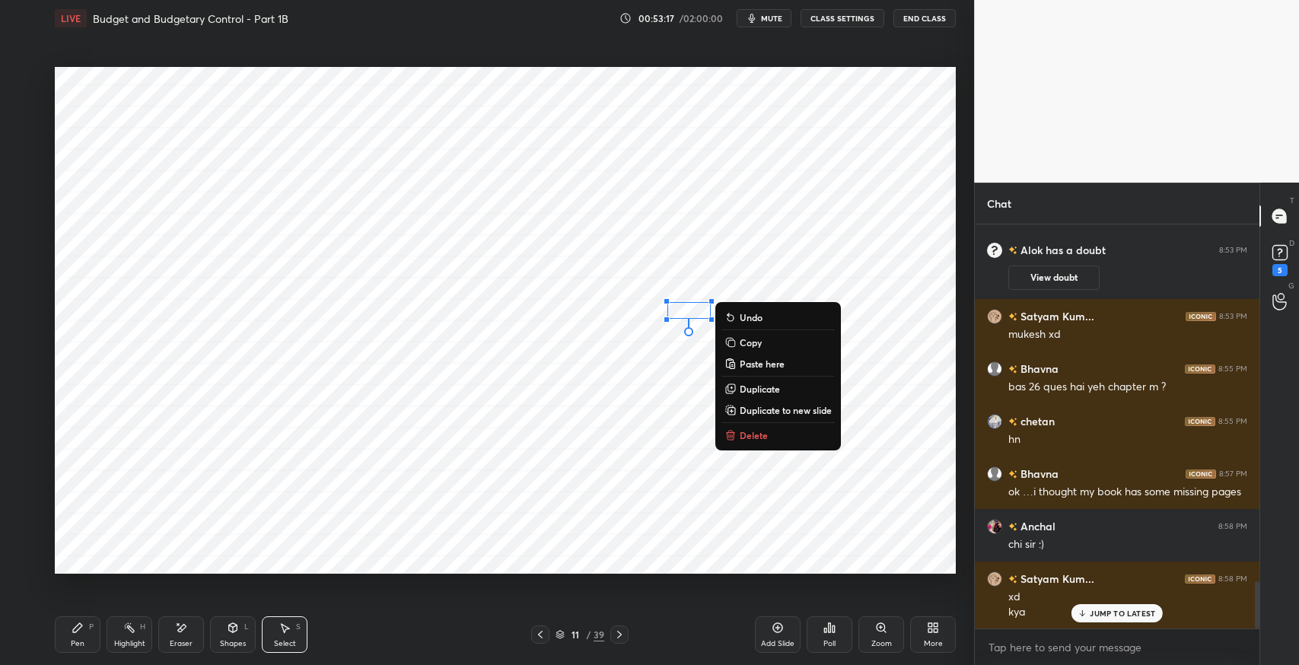
click at [755, 436] on p "Delete" at bounding box center [754, 435] width 28 height 12
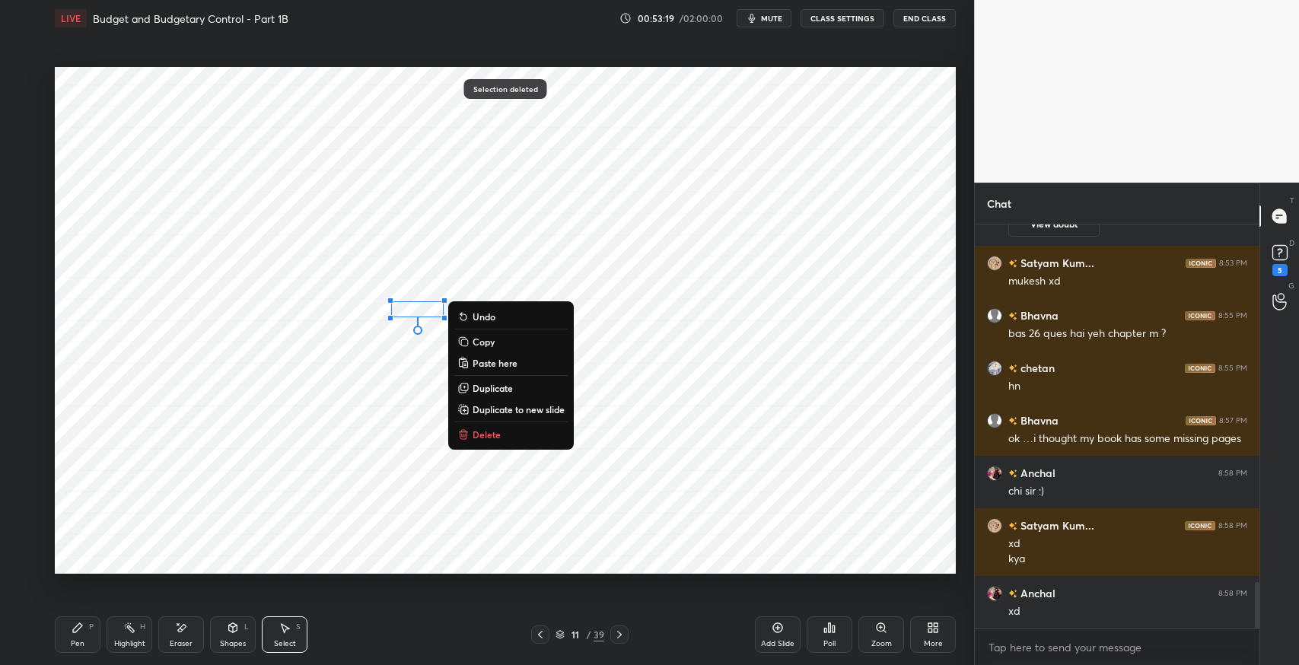
scroll to position [3145, 0]
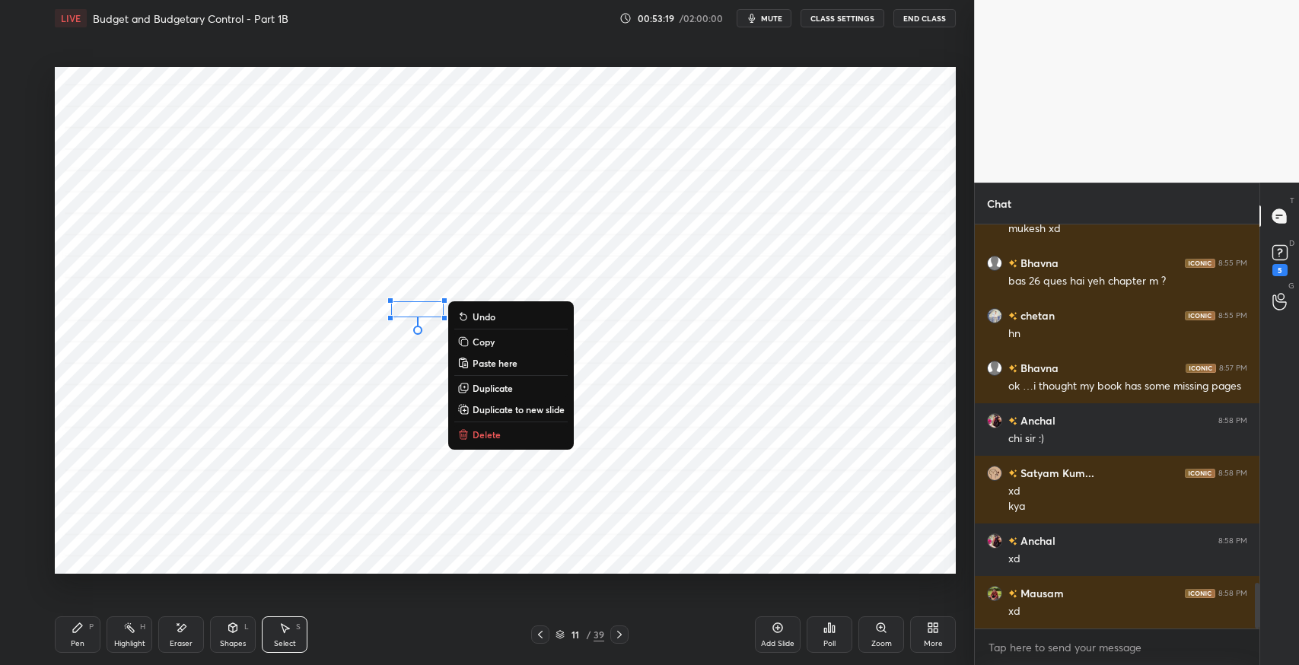
click at [493, 432] on p "Delete" at bounding box center [487, 434] width 28 height 12
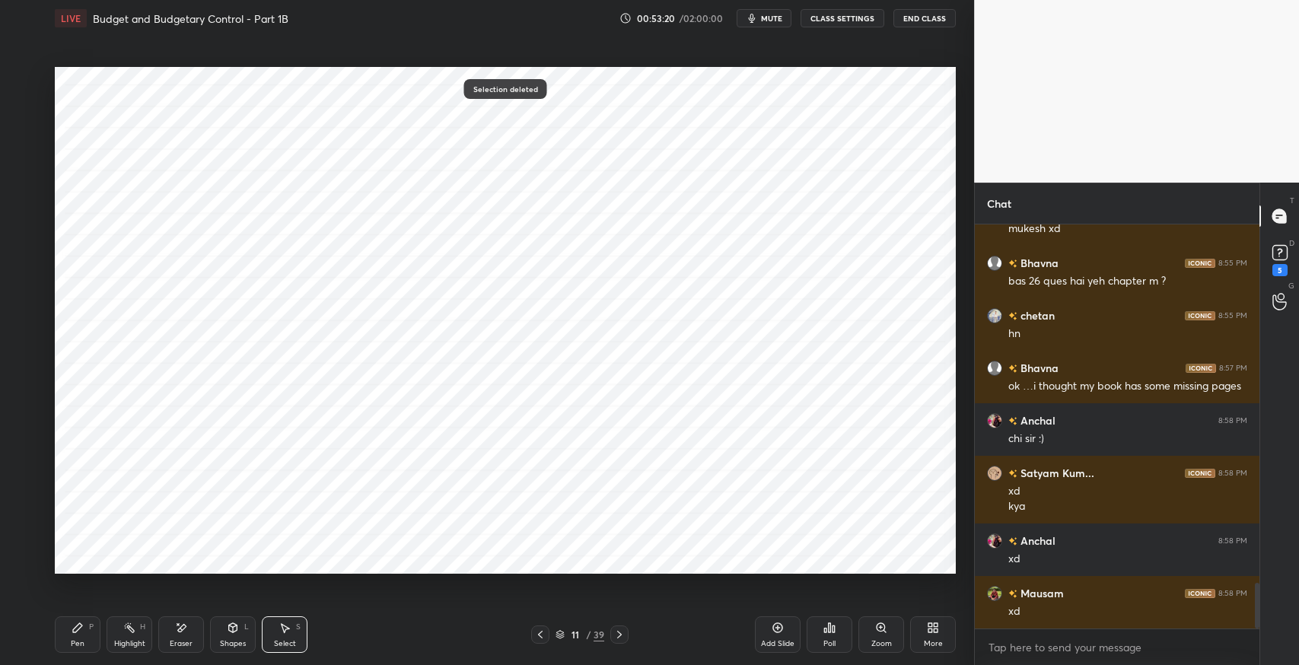
click at [0, 0] on button "Undo" at bounding box center [0, 0] width 0 height 0
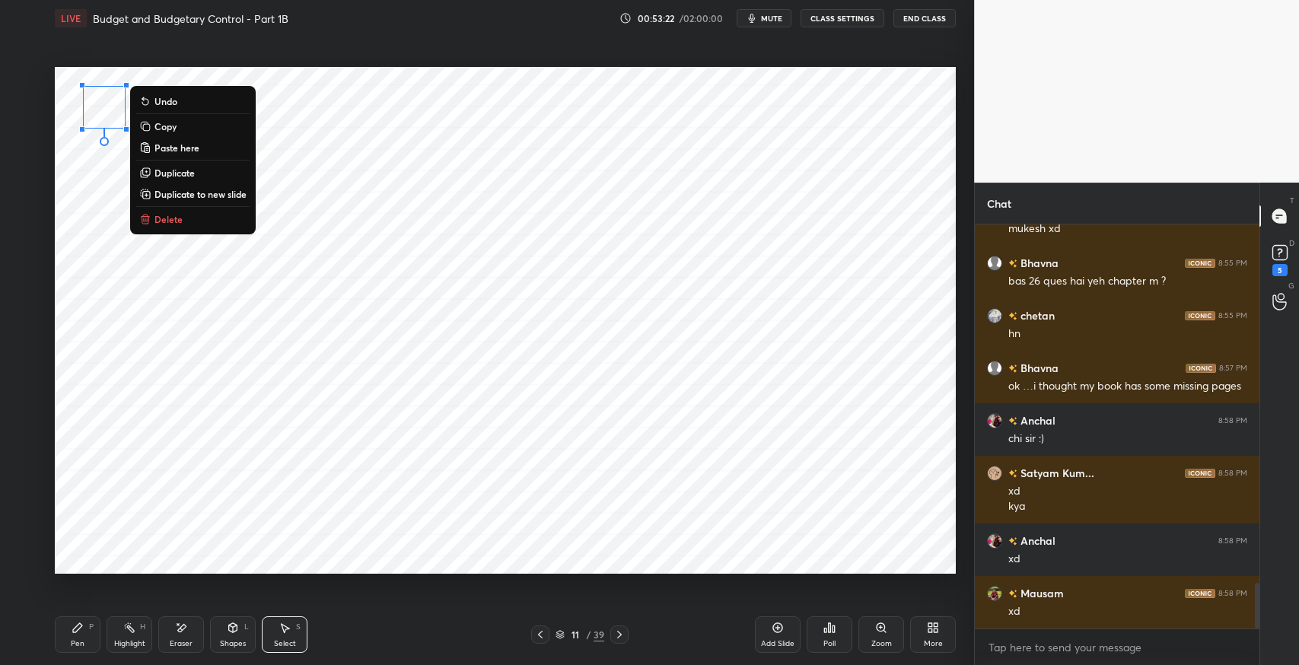
click at [183, 216] on button "Delete" at bounding box center [192, 219] width 113 height 18
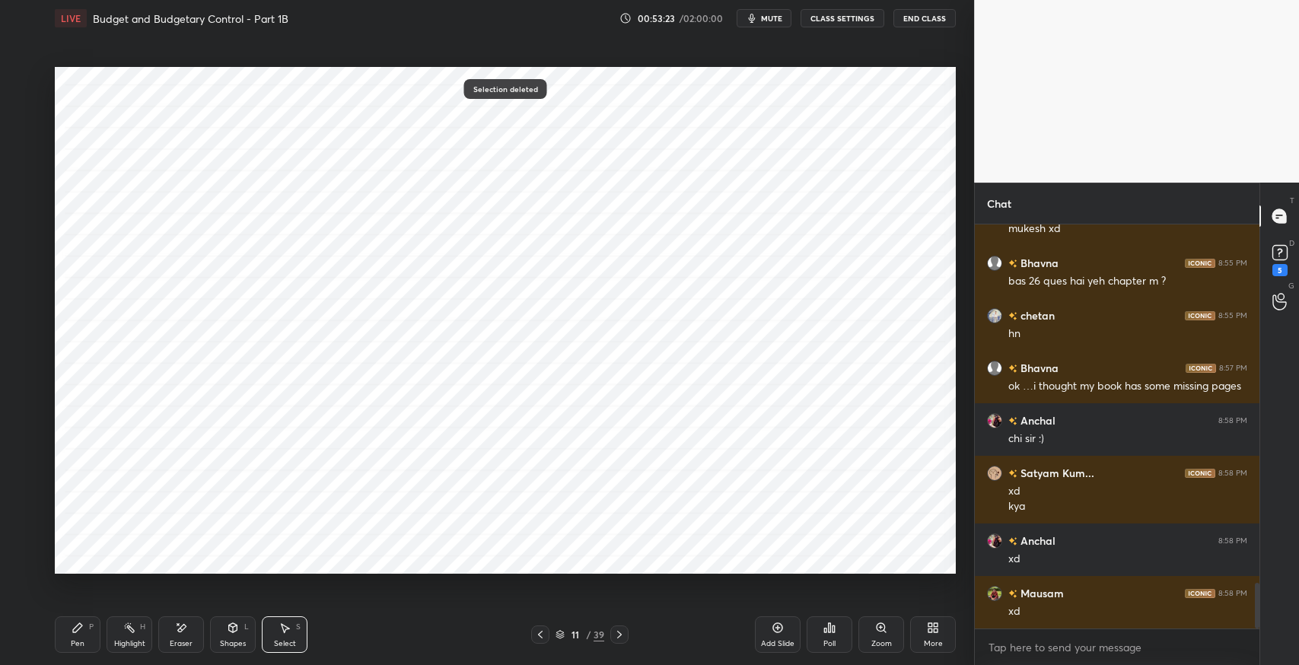
click at [74, 628] on icon at bounding box center [77, 627] width 9 height 9
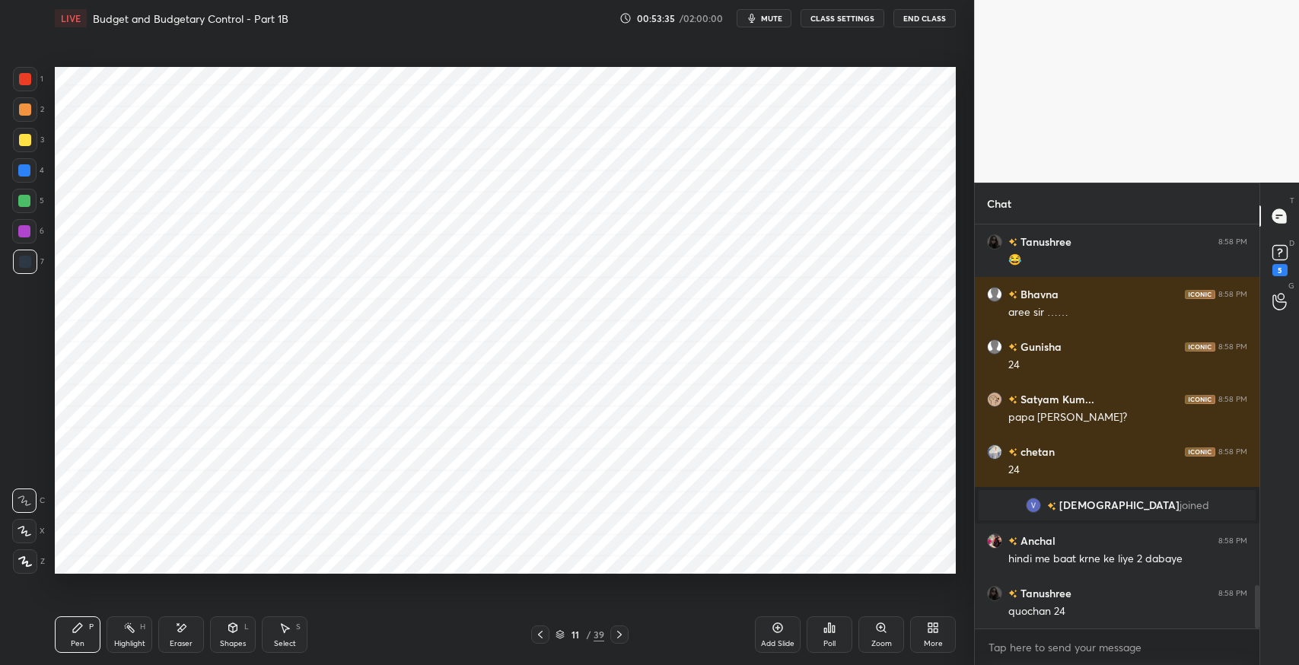
scroll to position [3444, 0]
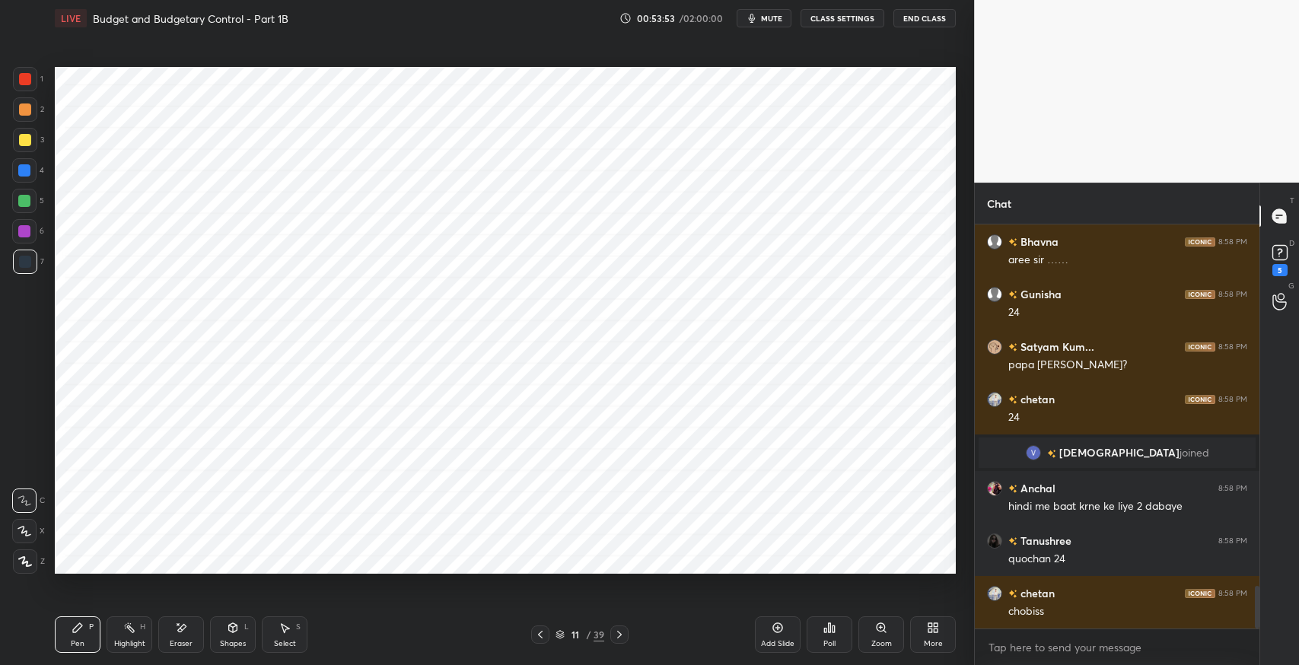
click at [181, 630] on icon at bounding box center [182, 628] width 8 height 8
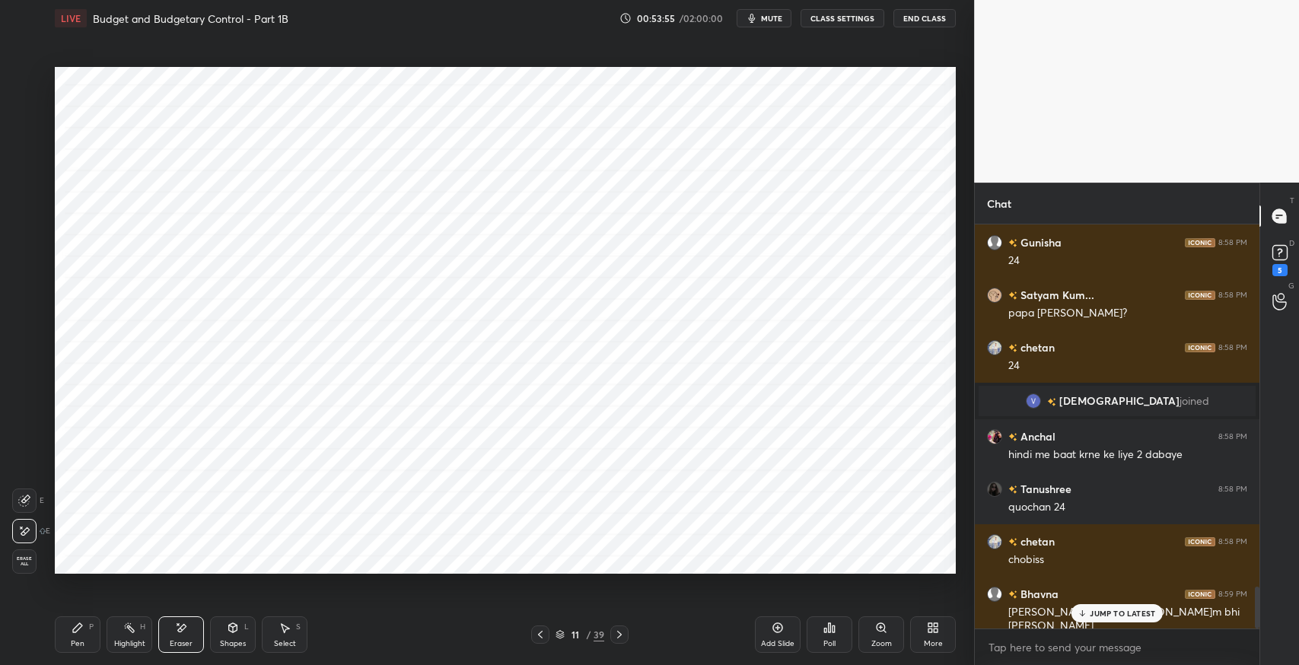
click at [78, 633] on icon at bounding box center [78, 628] width 12 height 12
click at [280, 628] on icon at bounding box center [285, 628] width 12 height 12
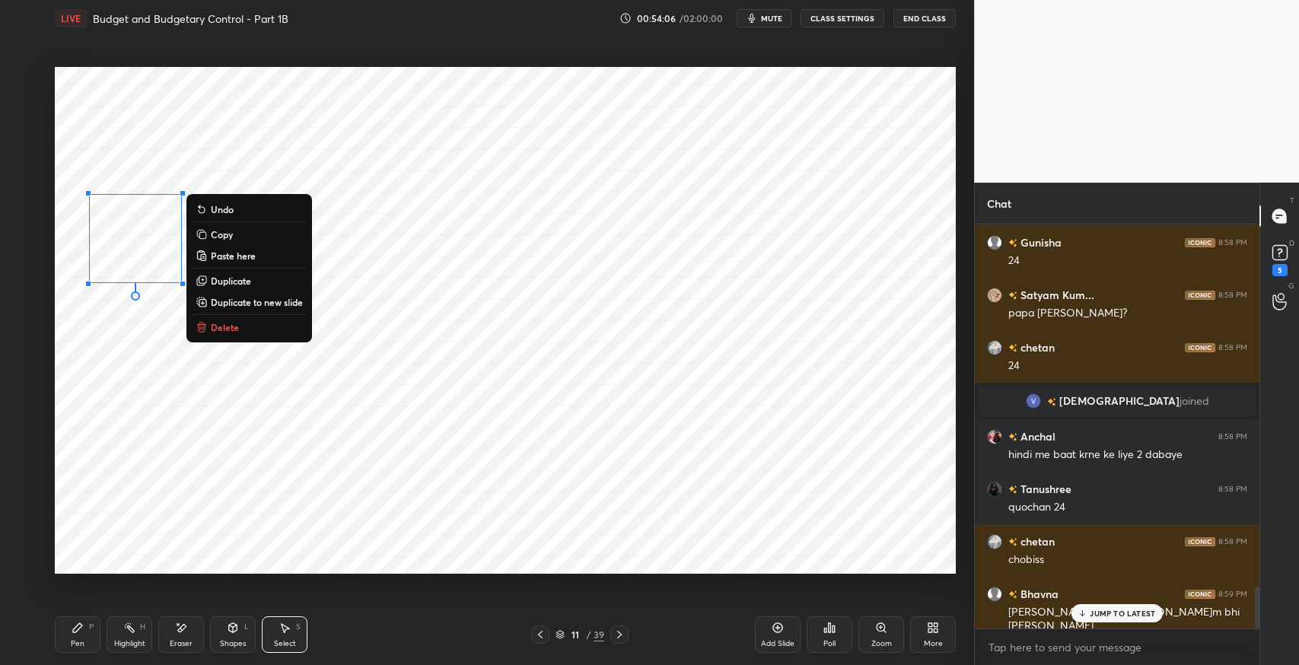
click at [87, 632] on div "Pen P" at bounding box center [78, 634] width 46 height 37
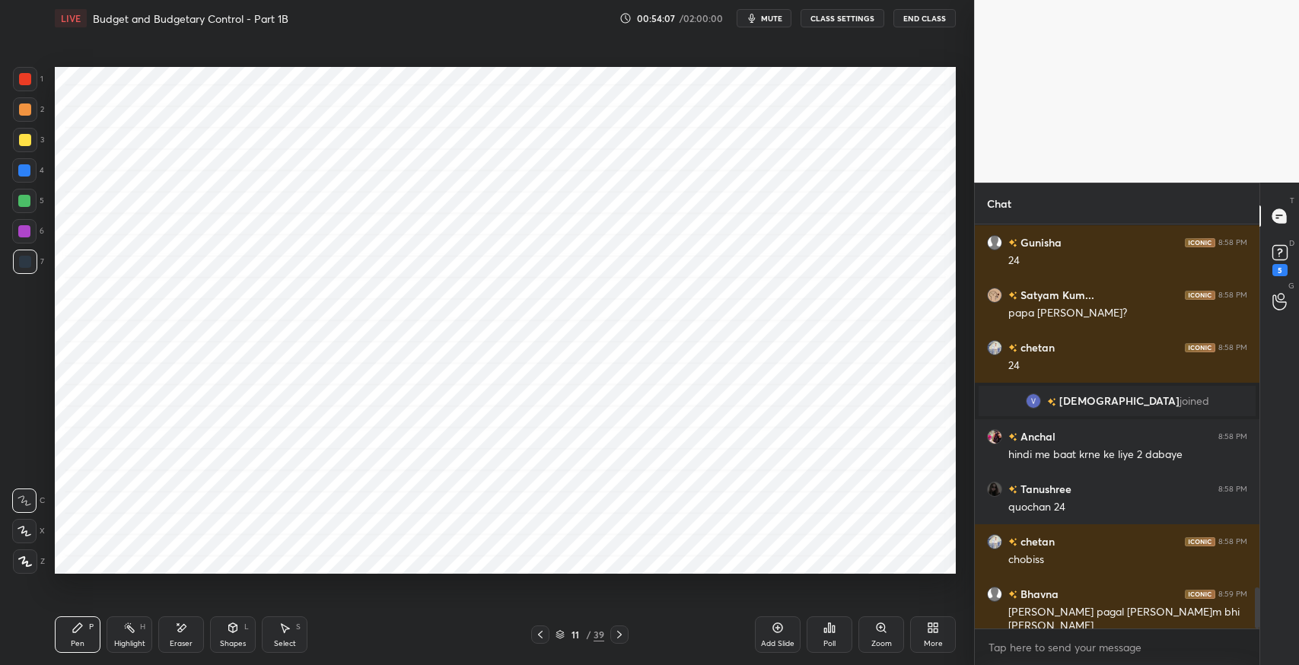
scroll to position [3549, 0]
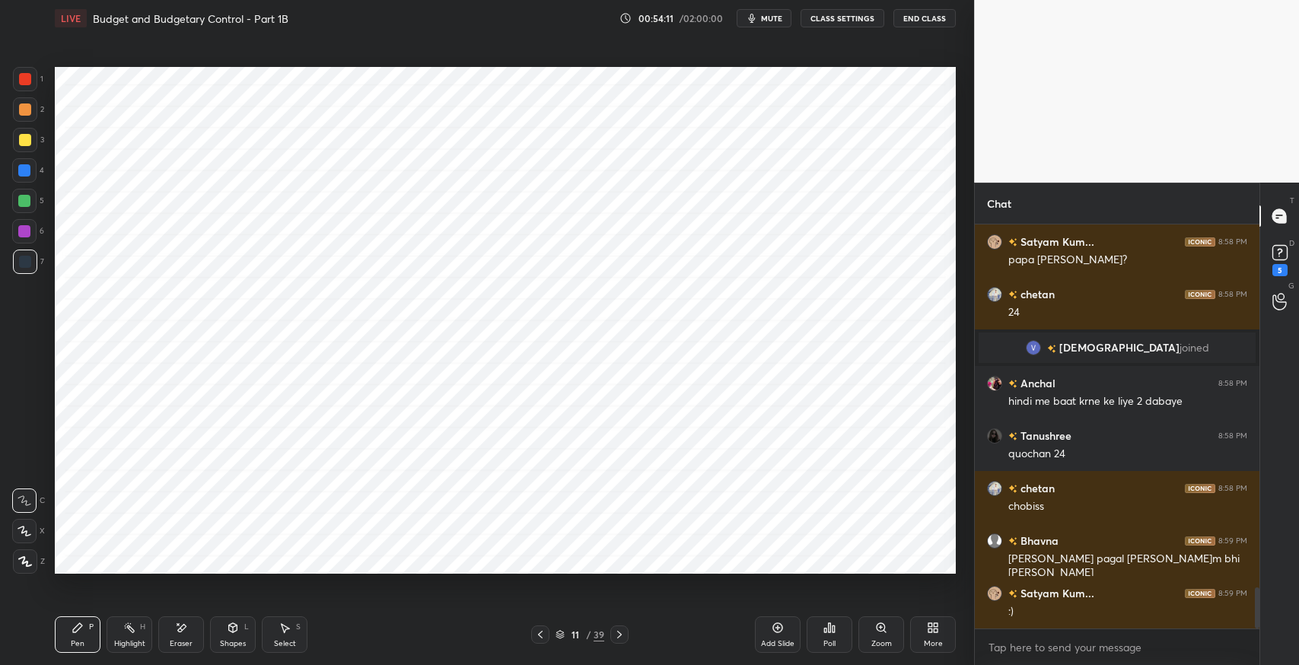
click at [186, 646] on div "Eraser" at bounding box center [181, 644] width 23 height 8
click at [85, 636] on div "Pen P" at bounding box center [78, 634] width 46 height 37
click at [280, 625] on icon at bounding box center [285, 628] width 12 height 12
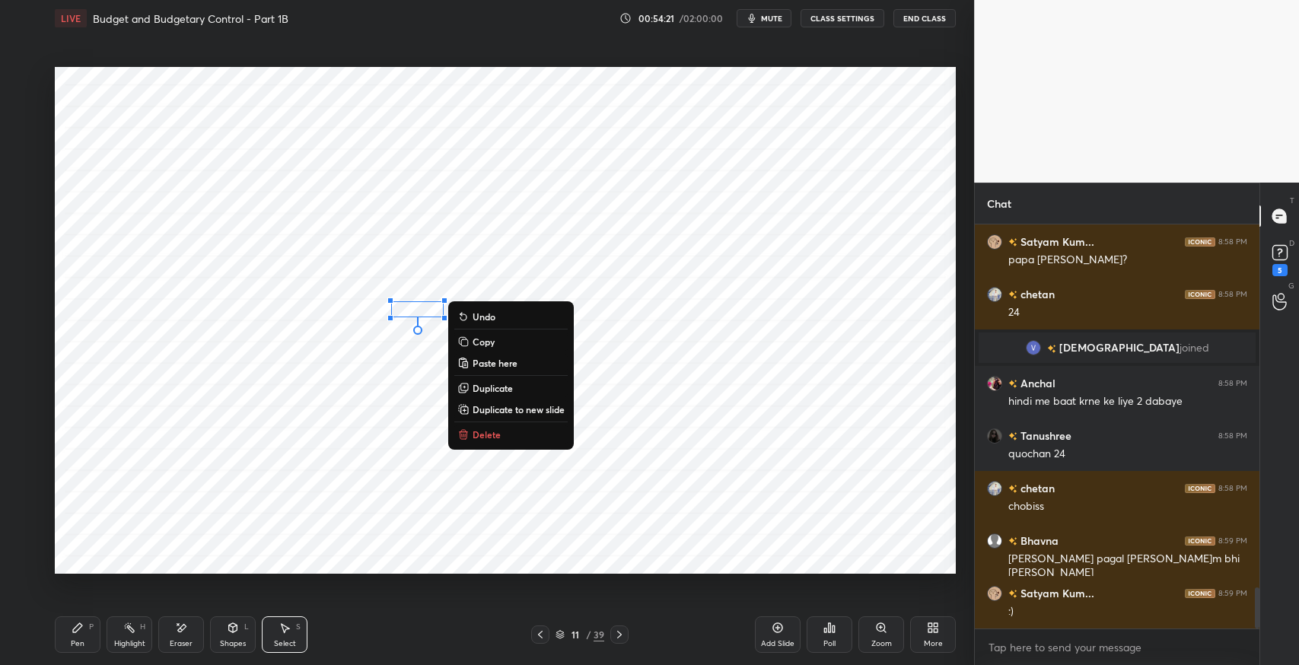
click at [485, 433] on p "Delete" at bounding box center [487, 434] width 28 height 12
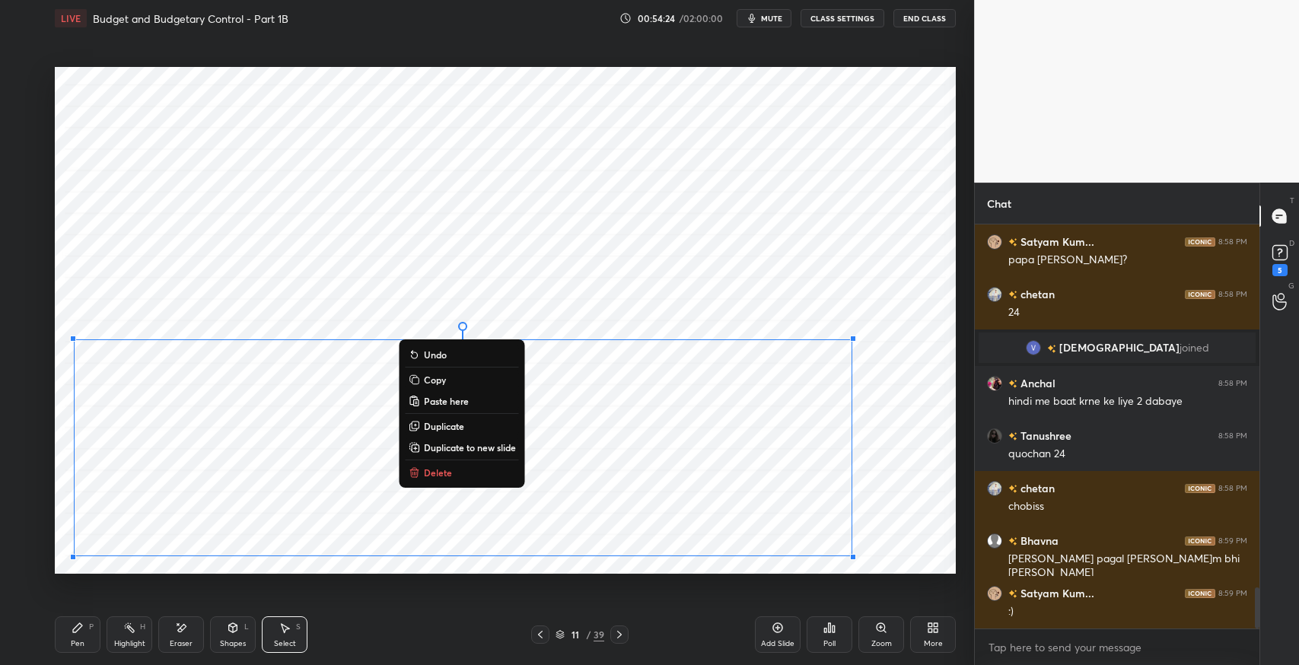
click at [469, 476] on button "Delete" at bounding box center [462, 472] width 113 height 18
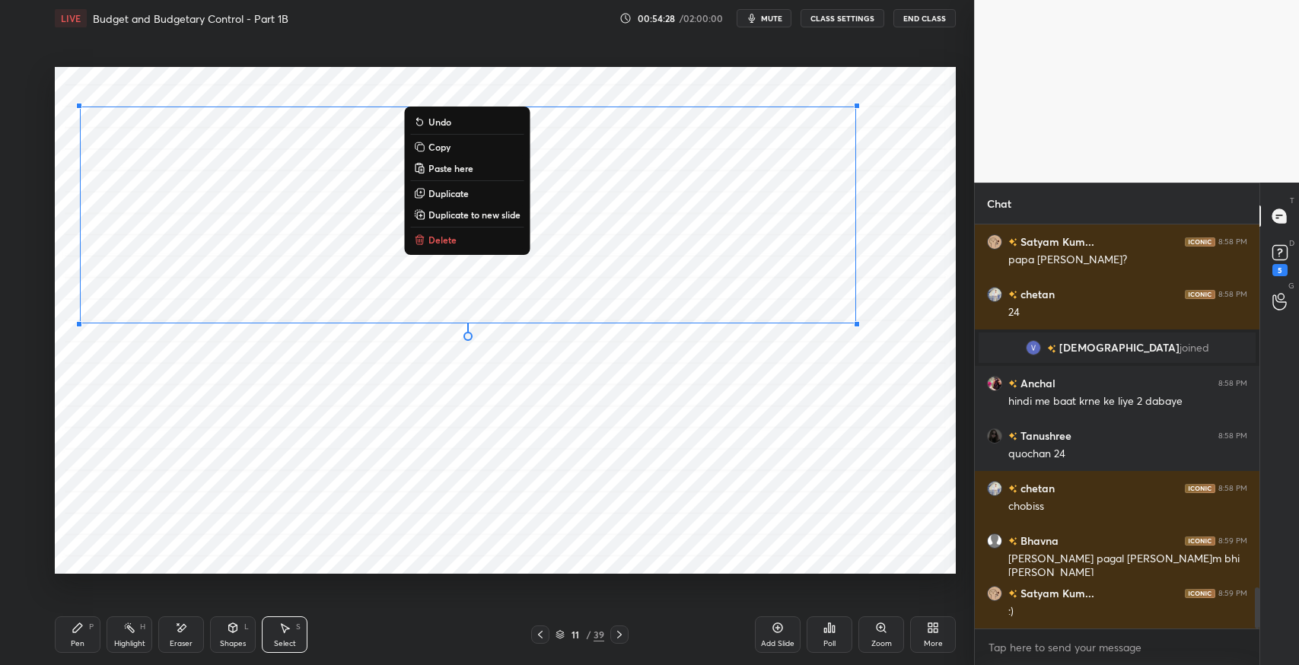
click at [473, 215] on p "Duplicate to new slide" at bounding box center [474, 215] width 92 height 12
click at [448, 152] on p "Copy" at bounding box center [439, 147] width 22 height 12
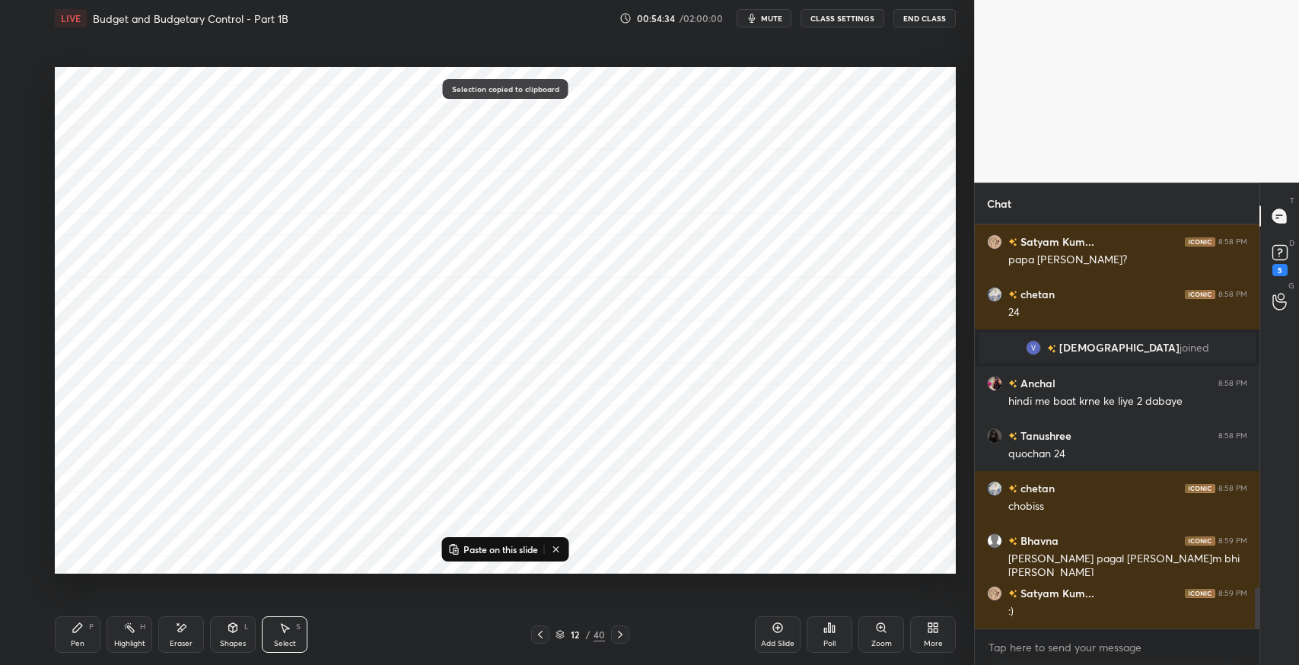
click at [539, 635] on icon at bounding box center [540, 635] width 12 height 12
click at [481, 549] on p "Paste on this slide" at bounding box center [500, 549] width 75 height 12
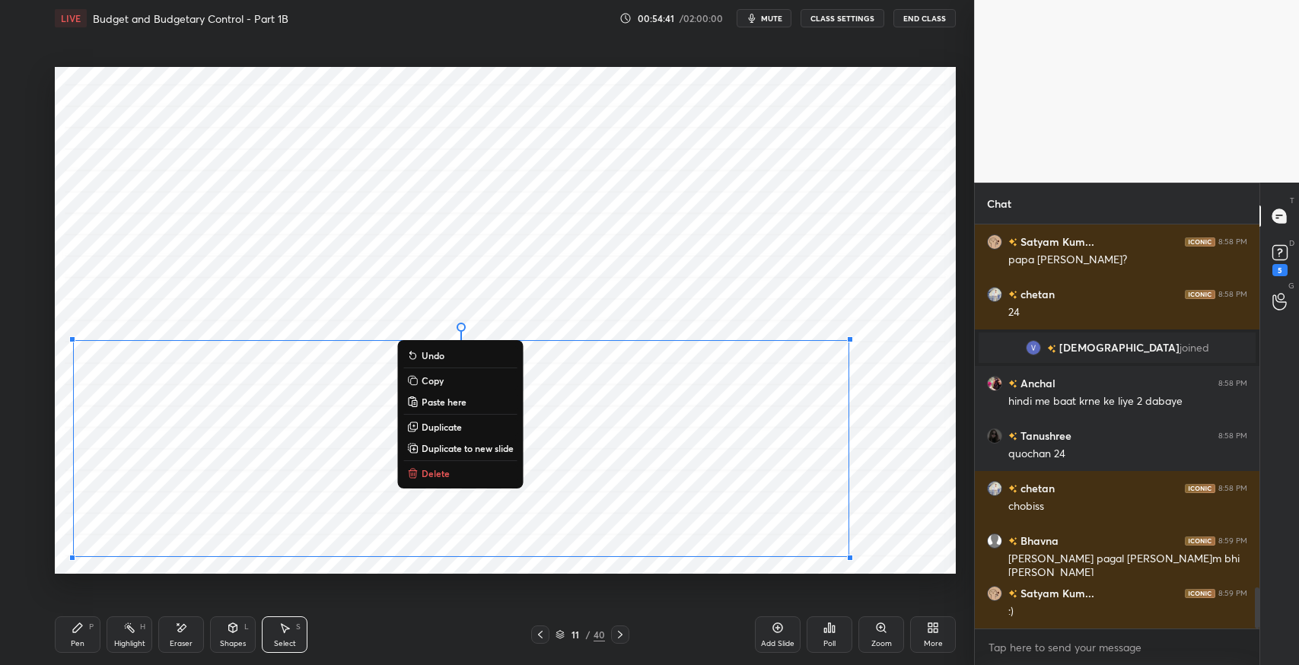
click at [378, 328] on div "0 ° Undo Copy Paste here Duplicate Duplicate to new slide Delete" at bounding box center [505, 320] width 901 height 507
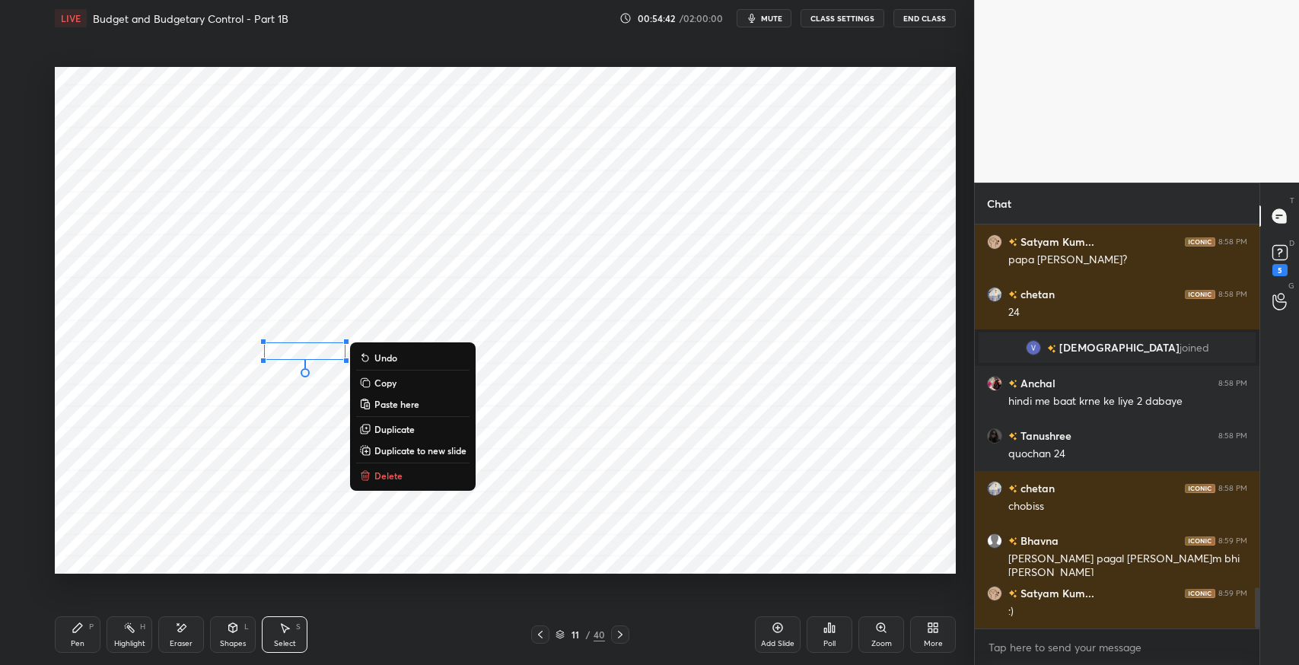
click at [419, 473] on button "Delete" at bounding box center [412, 476] width 113 height 18
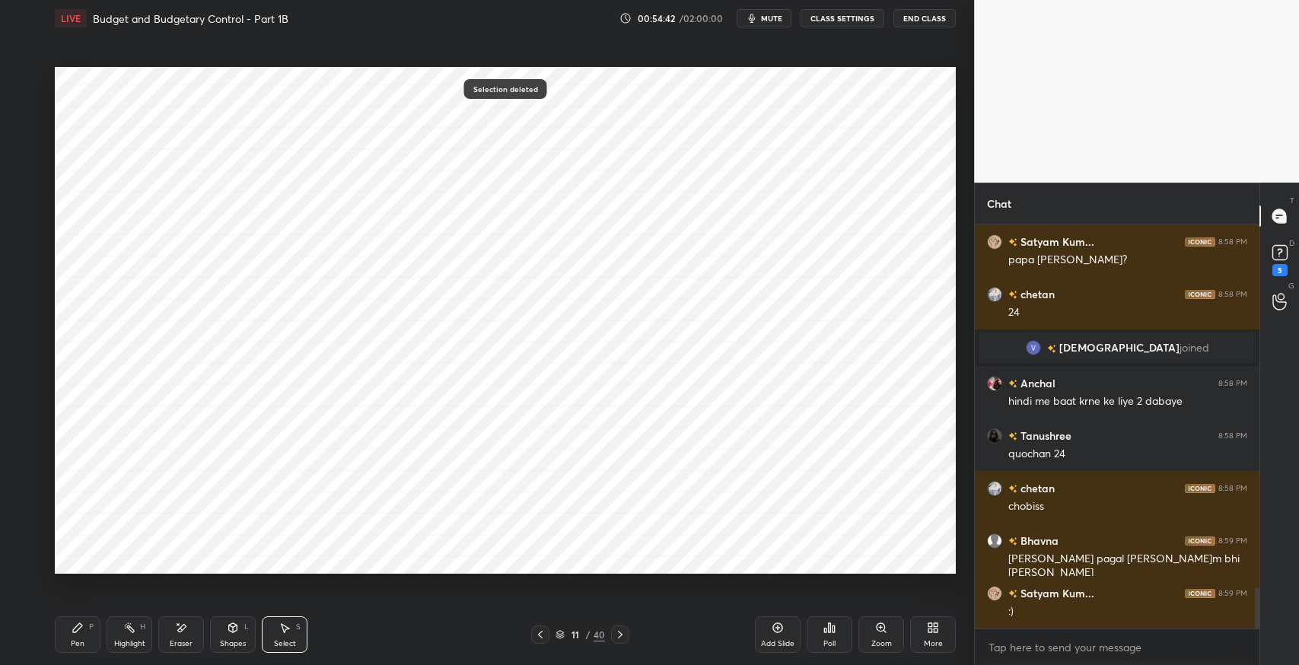
click at [89, 637] on div "Pen P" at bounding box center [78, 634] width 46 height 37
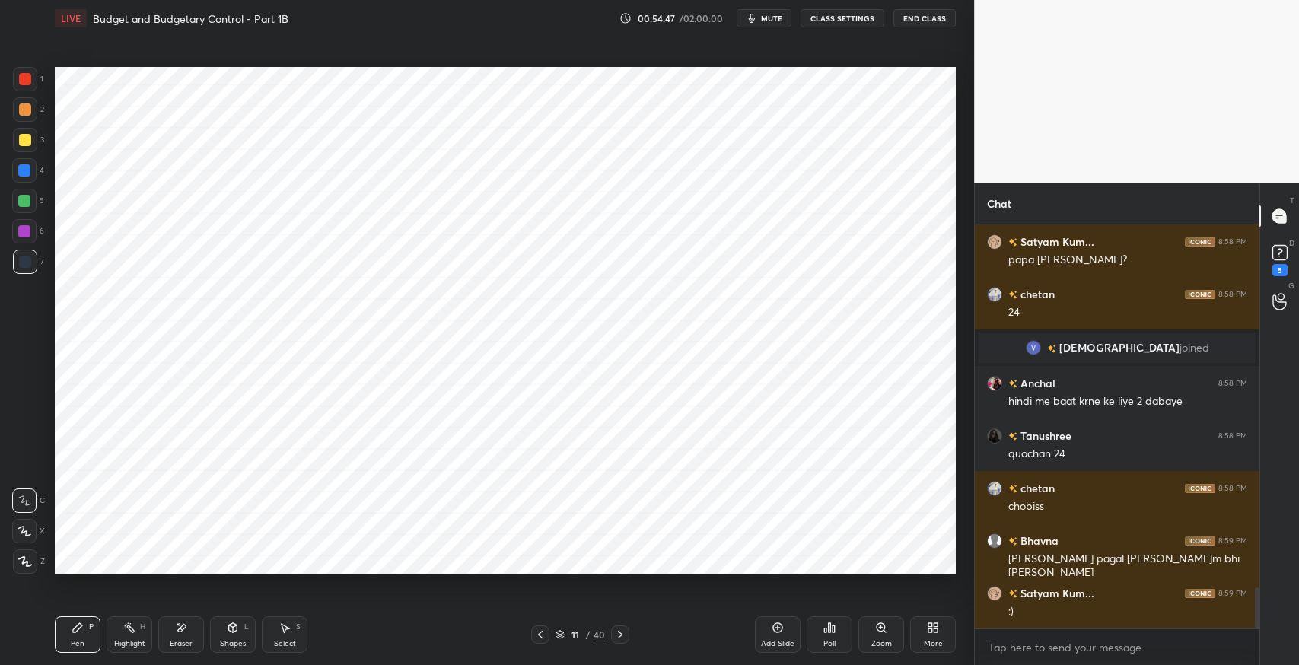
click at [182, 640] on div "Eraser" at bounding box center [181, 644] width 23 height 8
click at [79, 640] on div "Pen" at bounding box center [78, 644] width 14 height 8
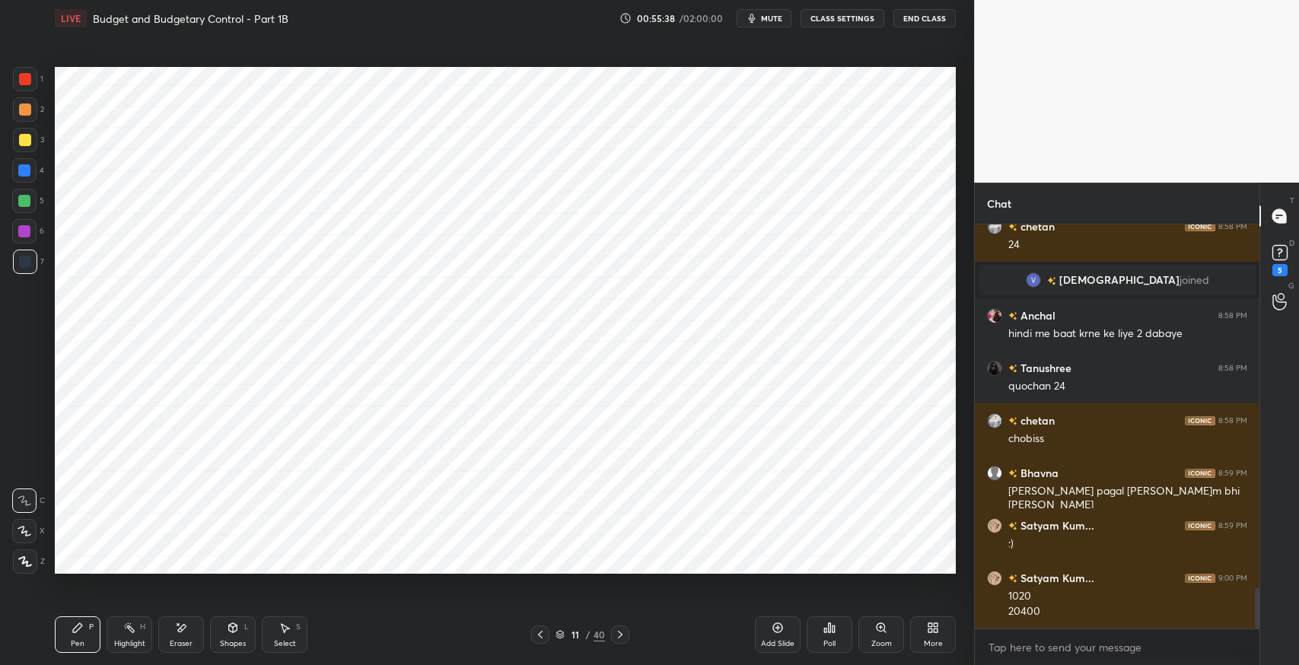
scroll to position [3669, 0]
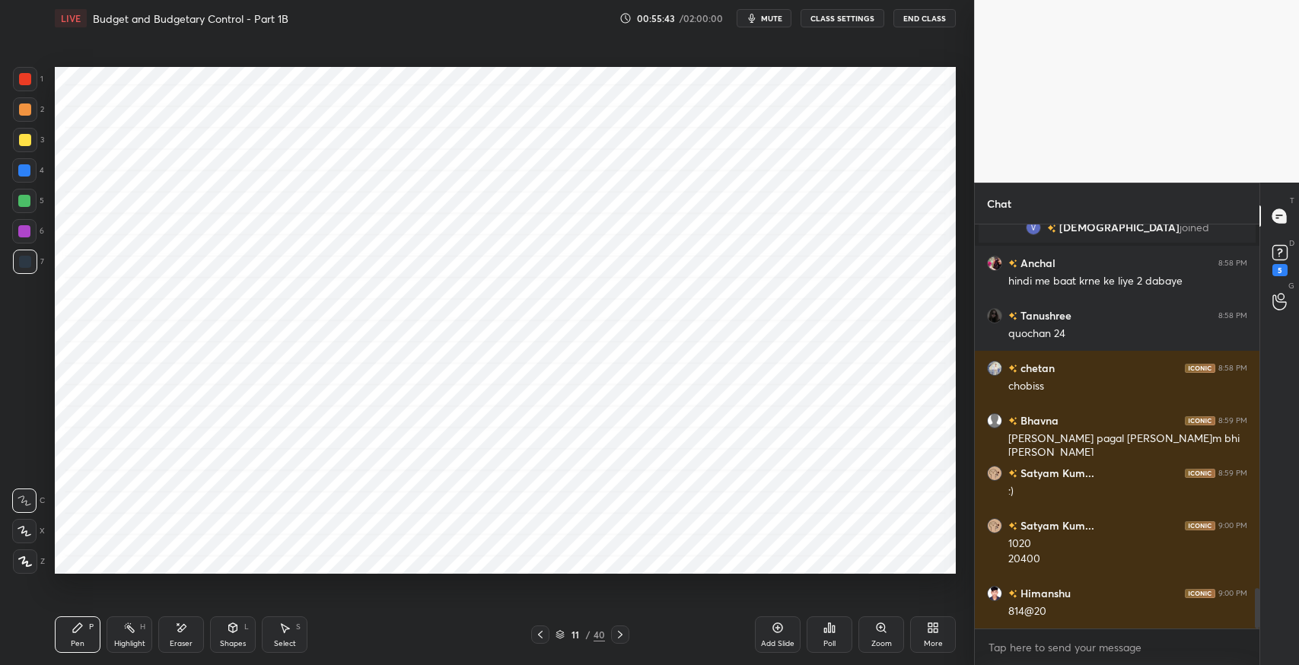
click at [190, 628] on div "Eraser" at bounding box center [181, 634] width 46 height 37
click at [85, 623] on div "Pen P" at bounding box center [78, 634] width 46 height 37
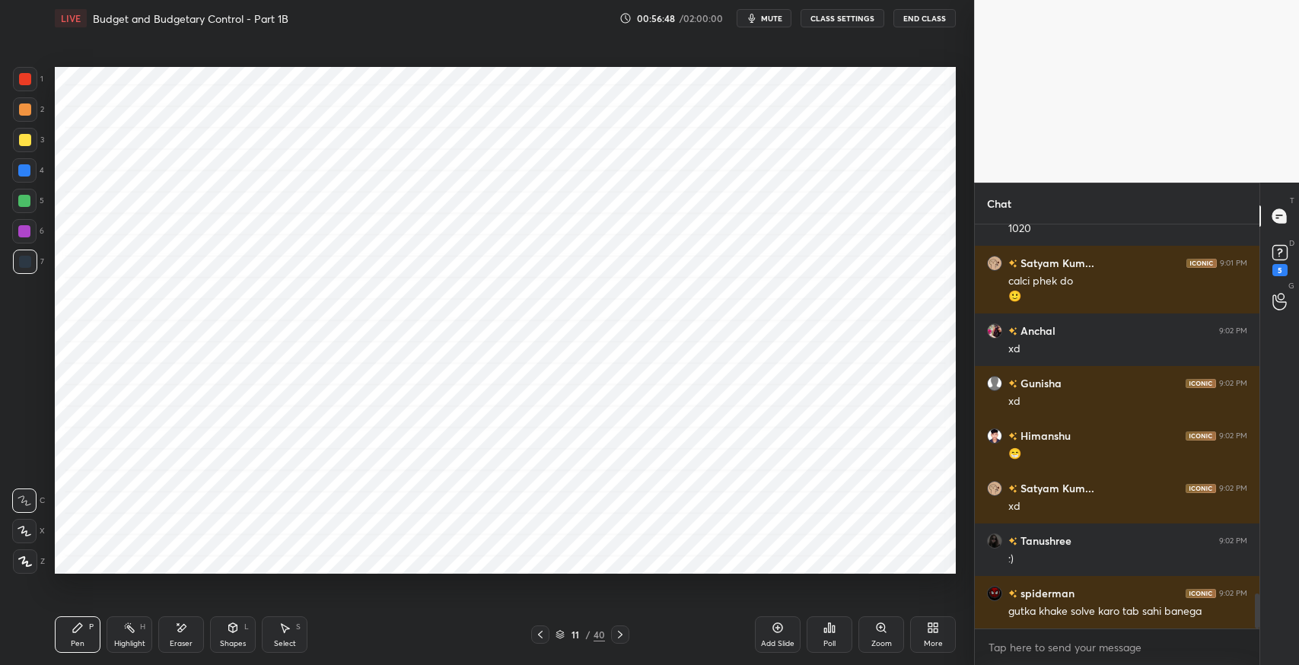
scroll to position [4366, 0]
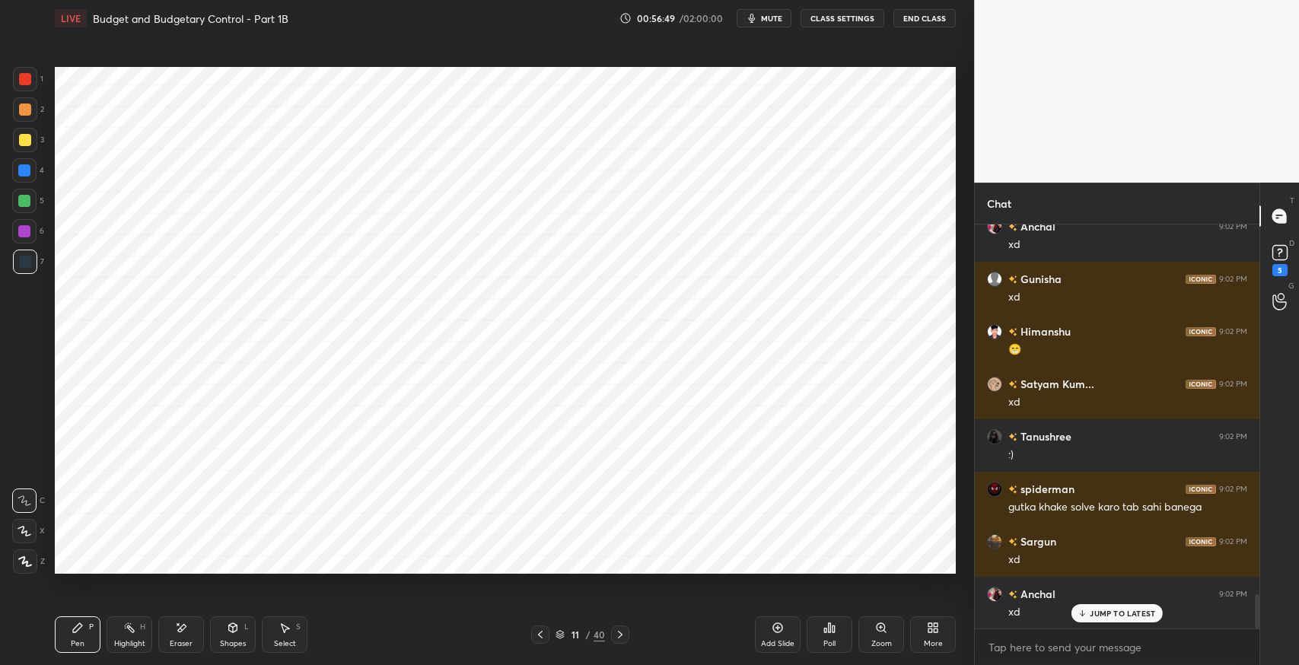
click at [80, 634] on div "Pen P" at bounding box center [78, 634] width 46 height 37
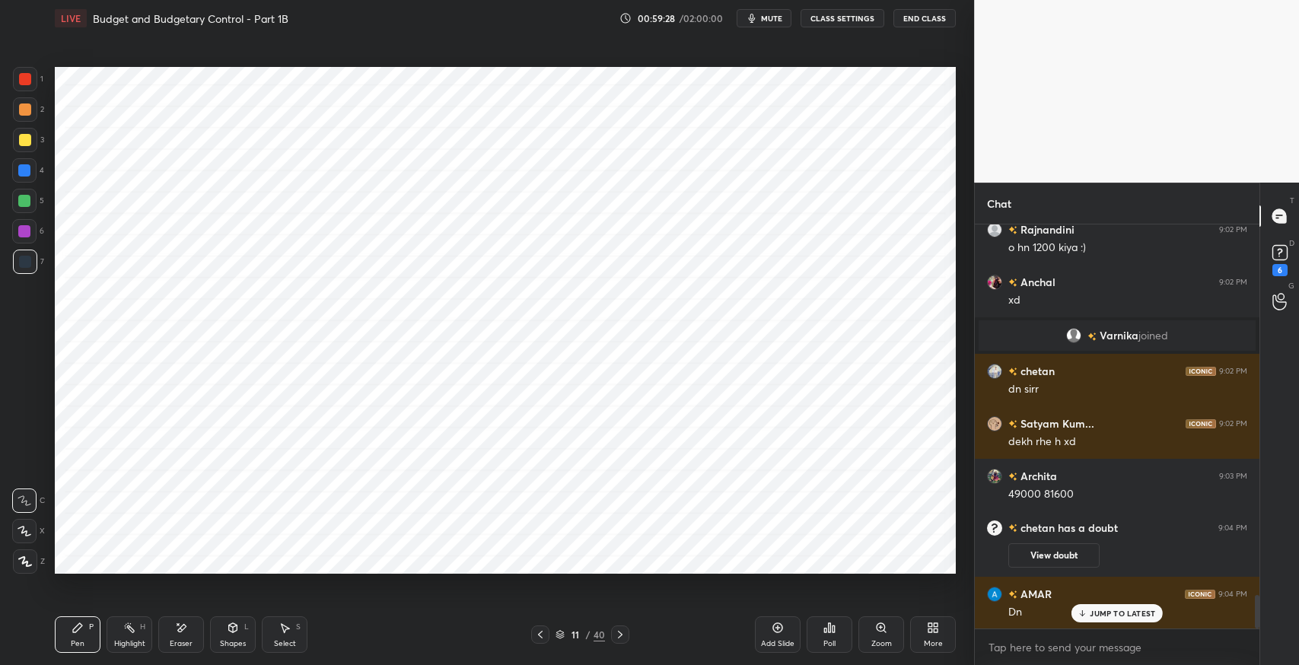
scroll to position [4475, 0]
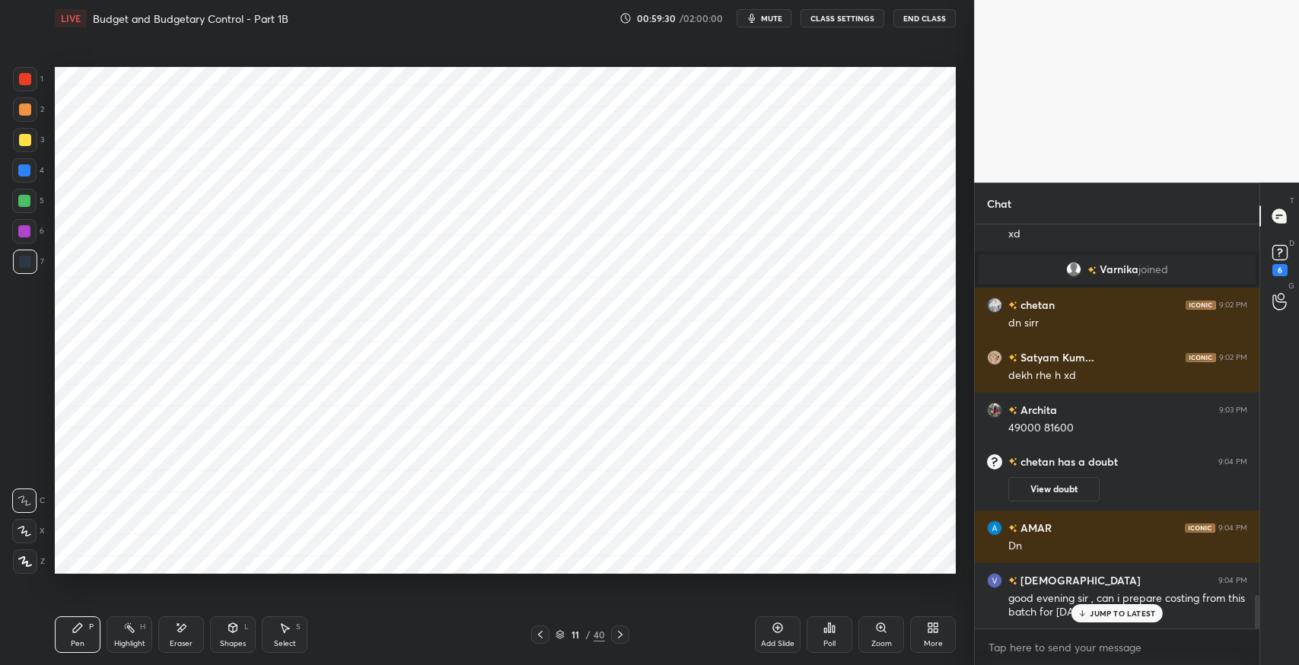
click at [1102, 617] on p "JUMP TO LATEST" at bounding box center [1122, 613] width 65 height 9
click at [620, 636] on icon at bounding box center [620, 635] width 5 height 8
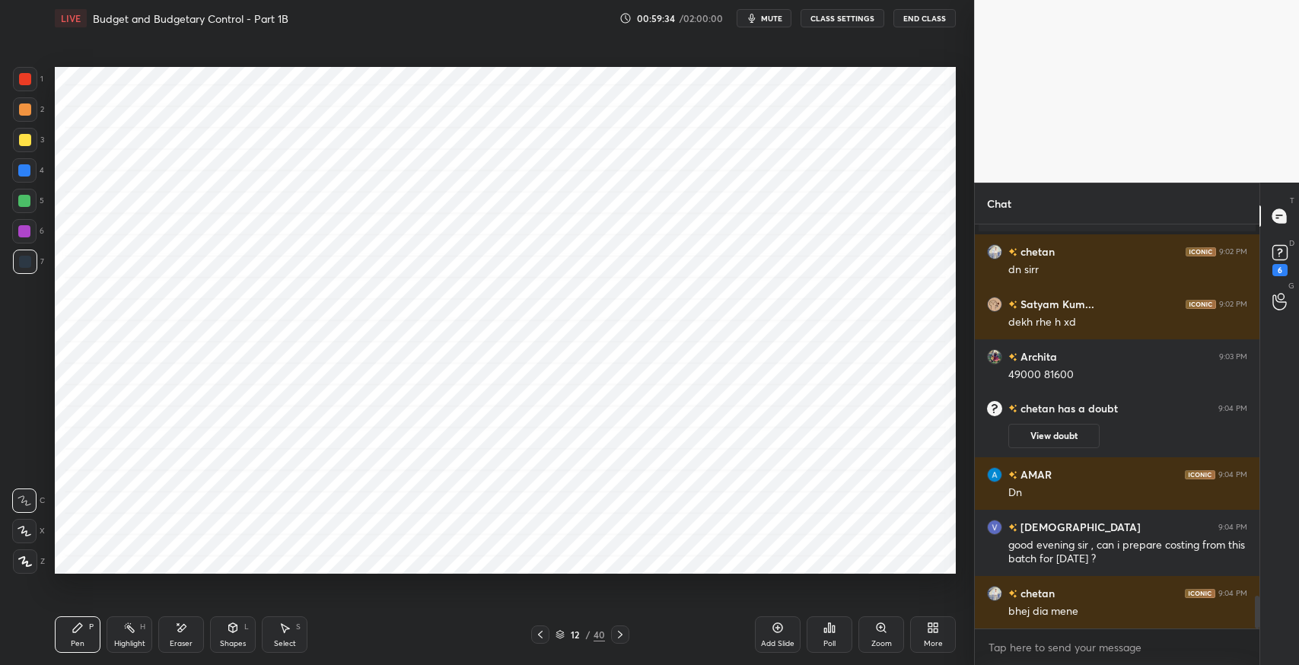
click at [181, 625] on icon at bounding box center [181, 628] width 12 height 13
click at [89, 632] on div "Pen P" at bounding box center [78, 634] width 46 height 37
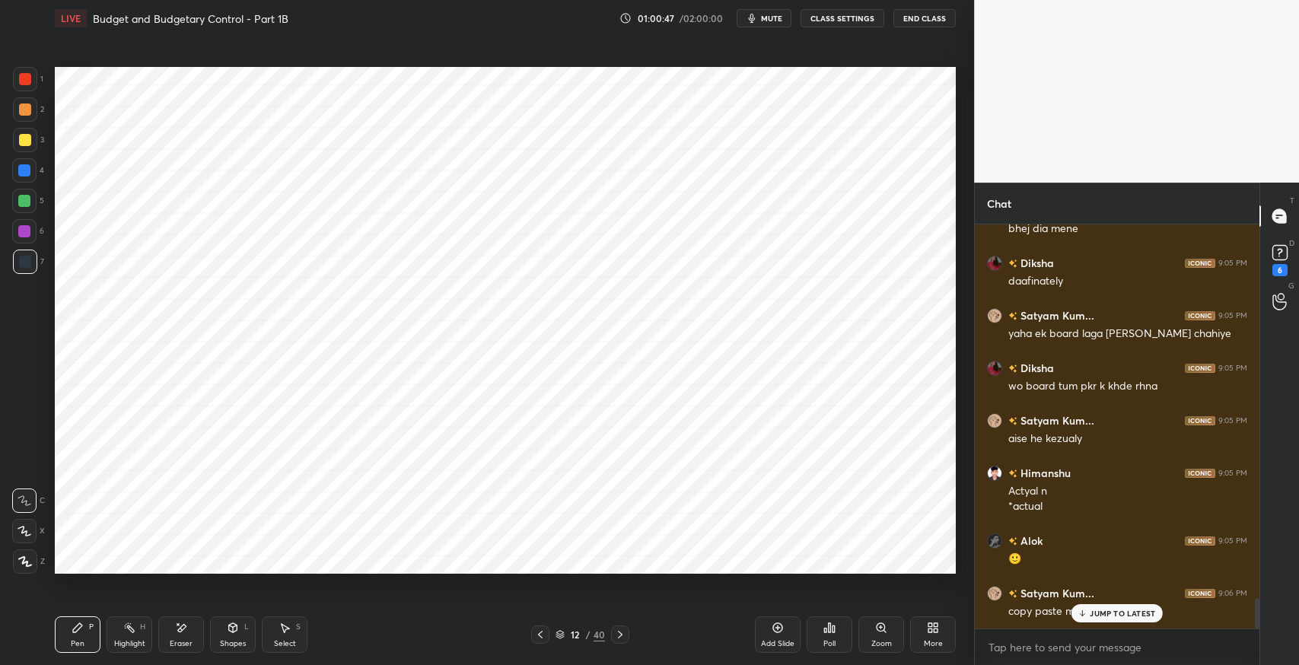
scroll to position [4963, 0]
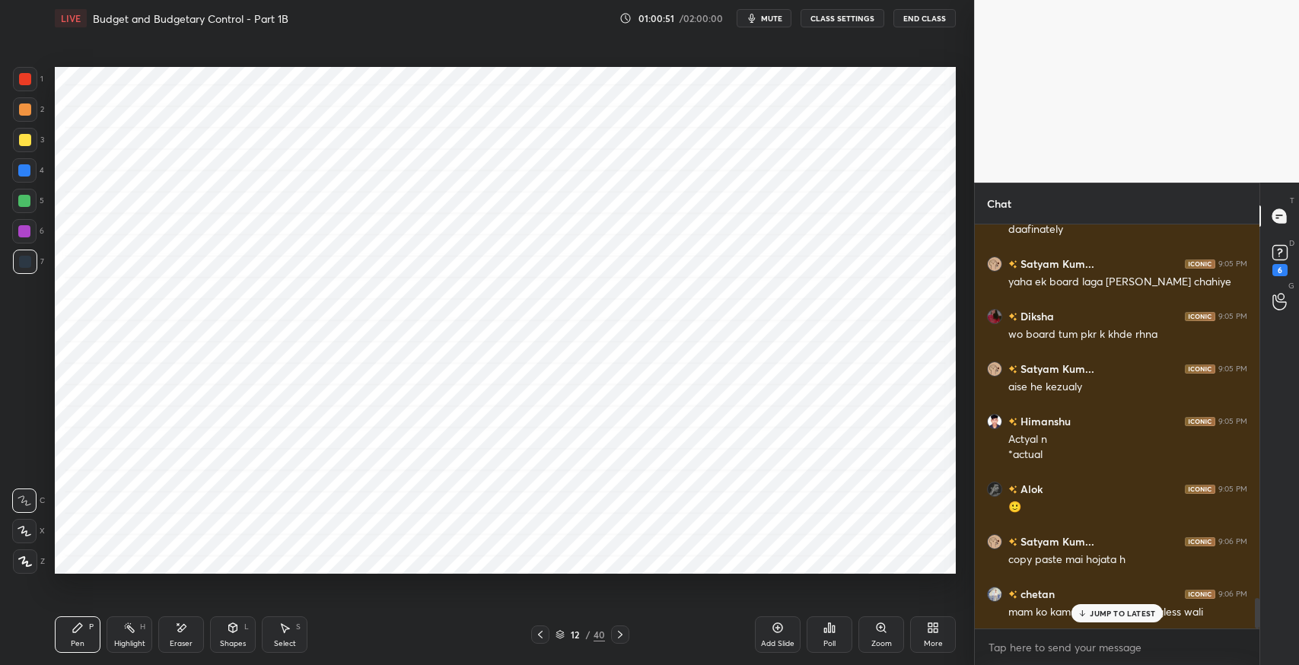
click at [1123, 614] on p "JUMP TO LATEST" at bounding box center [1122, 613] width 65 height 9
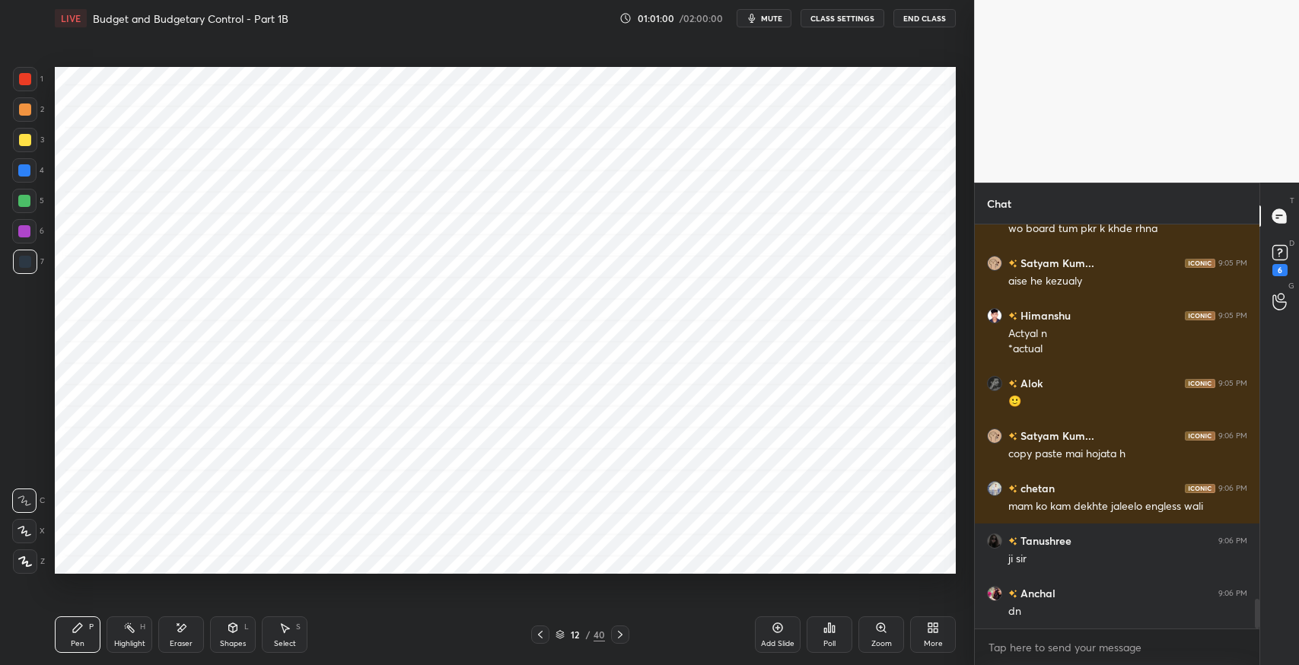
scroll to position [5121, 0]
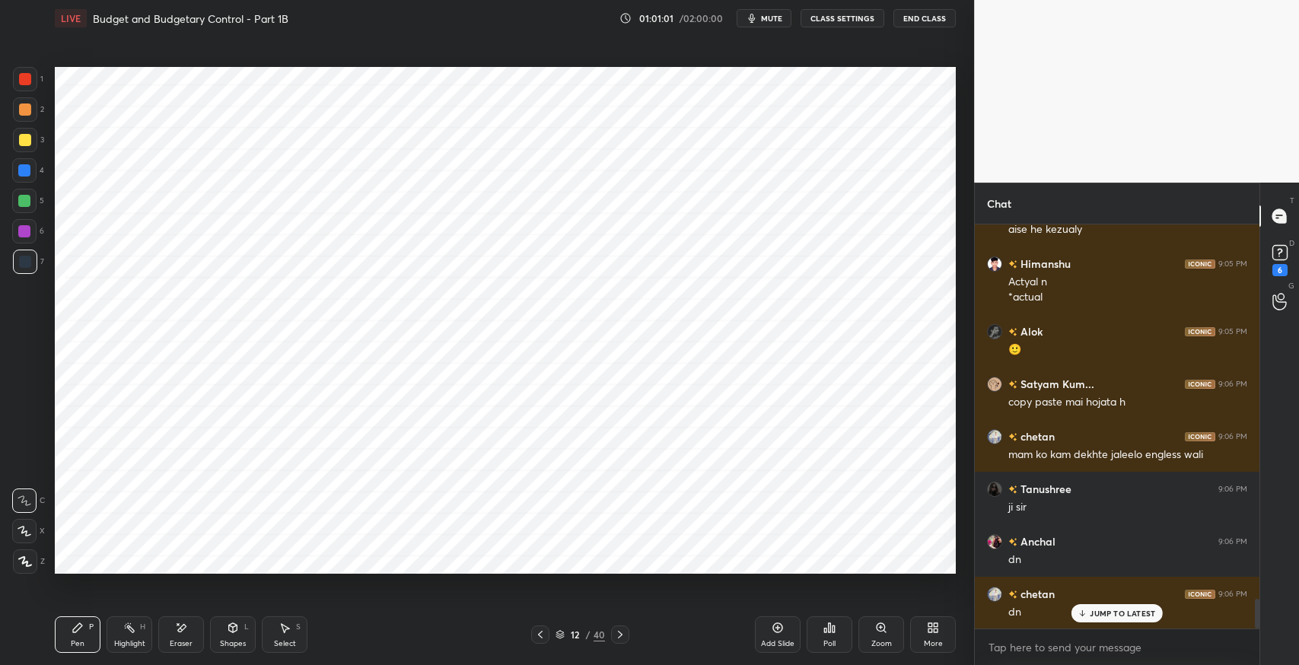
click at [774, 636] on div "Add Slide" at bounding box center [778, 634] width 46 height 37
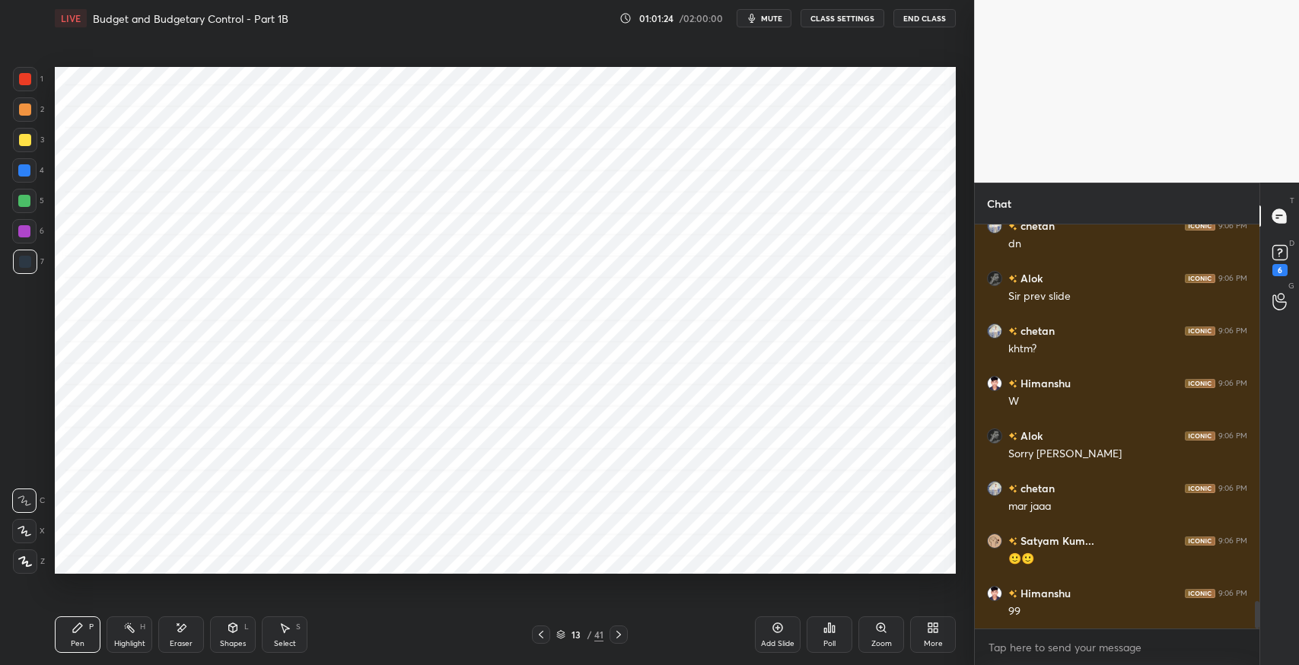
scroll to position [5554, 0]
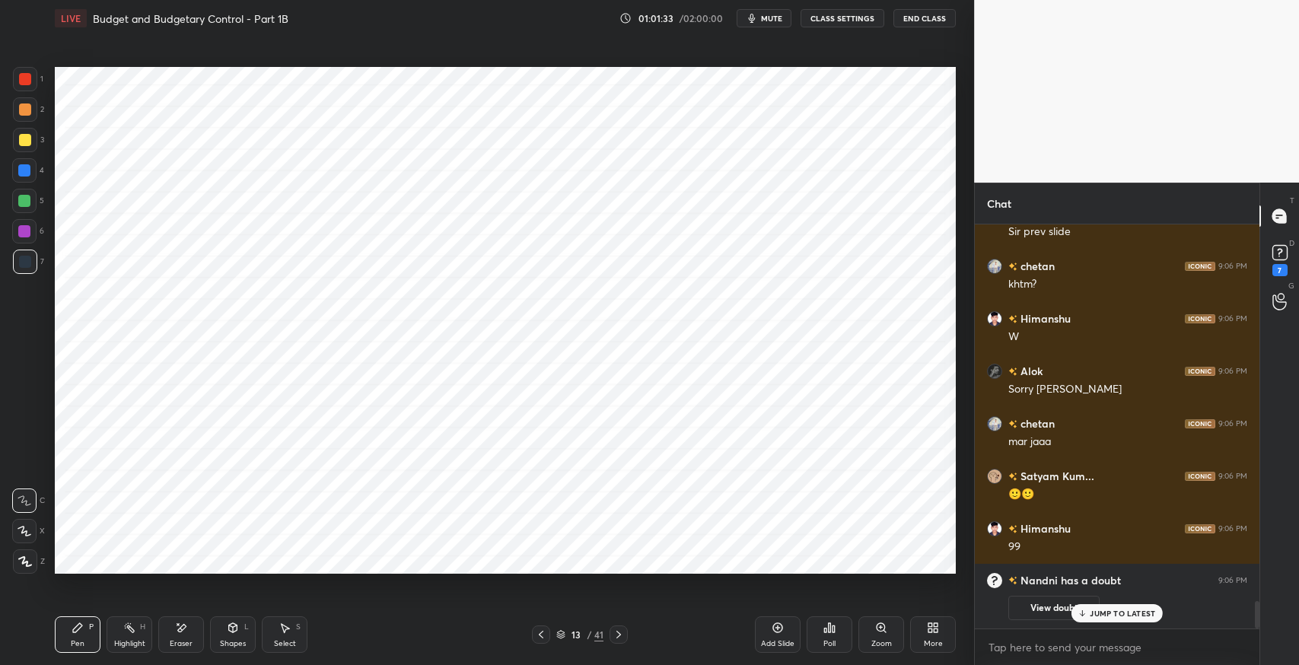
click at [540, 634] on icon at bounding box center [541, 635] width 12 height 12
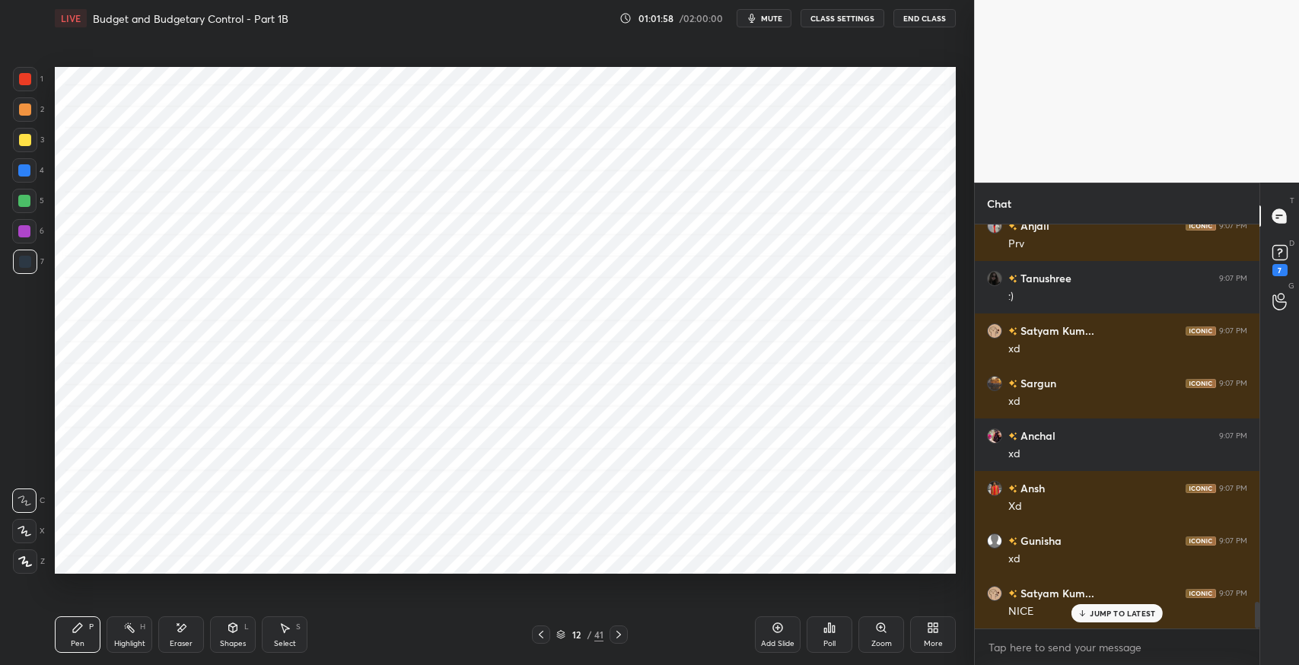
scroll to position [5736, 0]
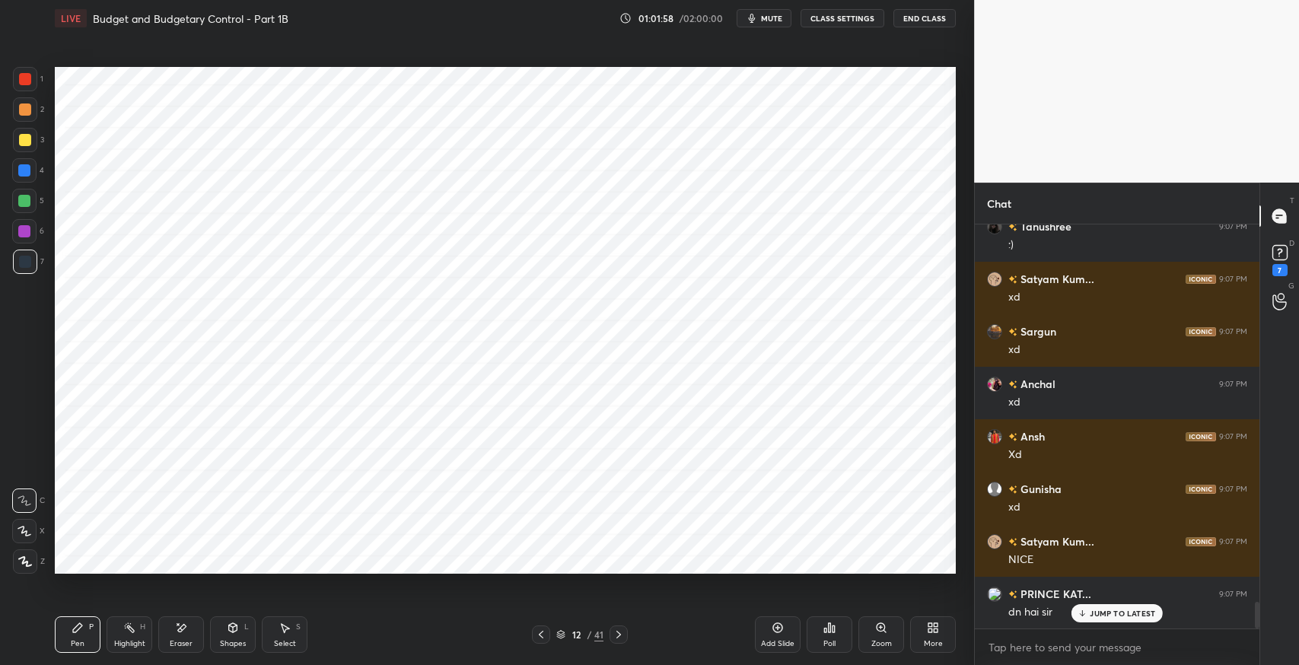
click at [542, 637] on icon at bounding box center [541, 635] width 5 height 8
click at [288, 636] on div "Select S" at bounding box center [285, 634] width 46 height 37
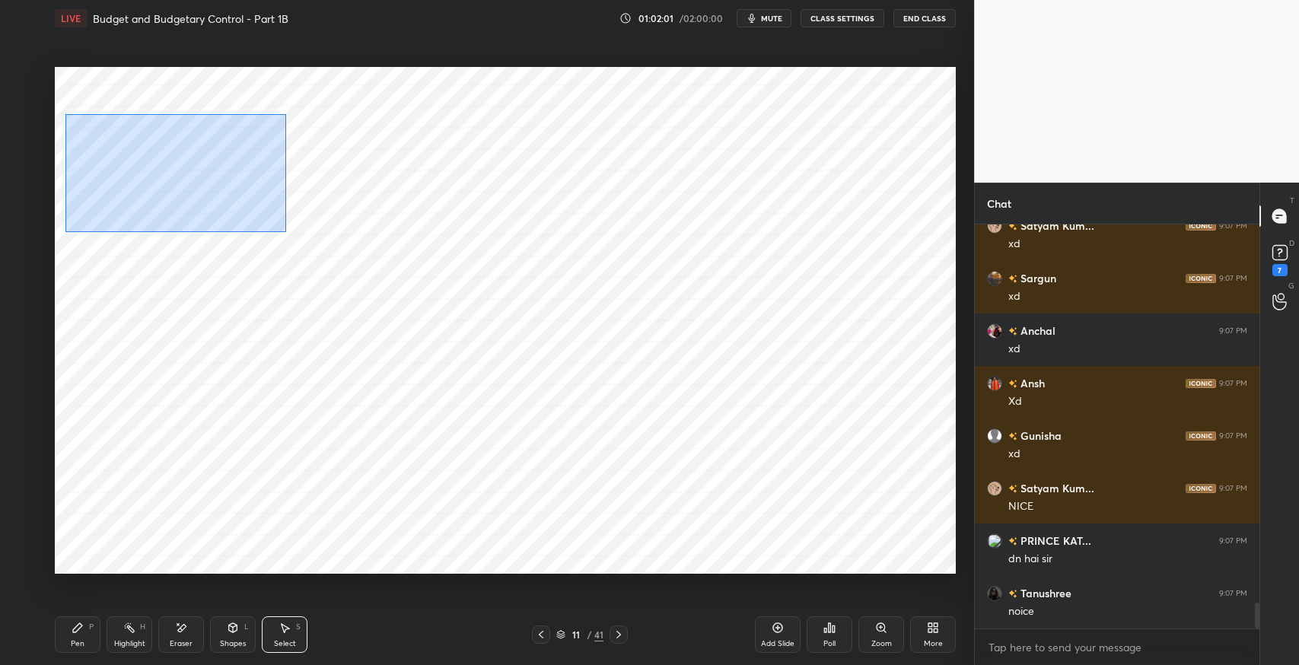
scroll to position [5842, 0]
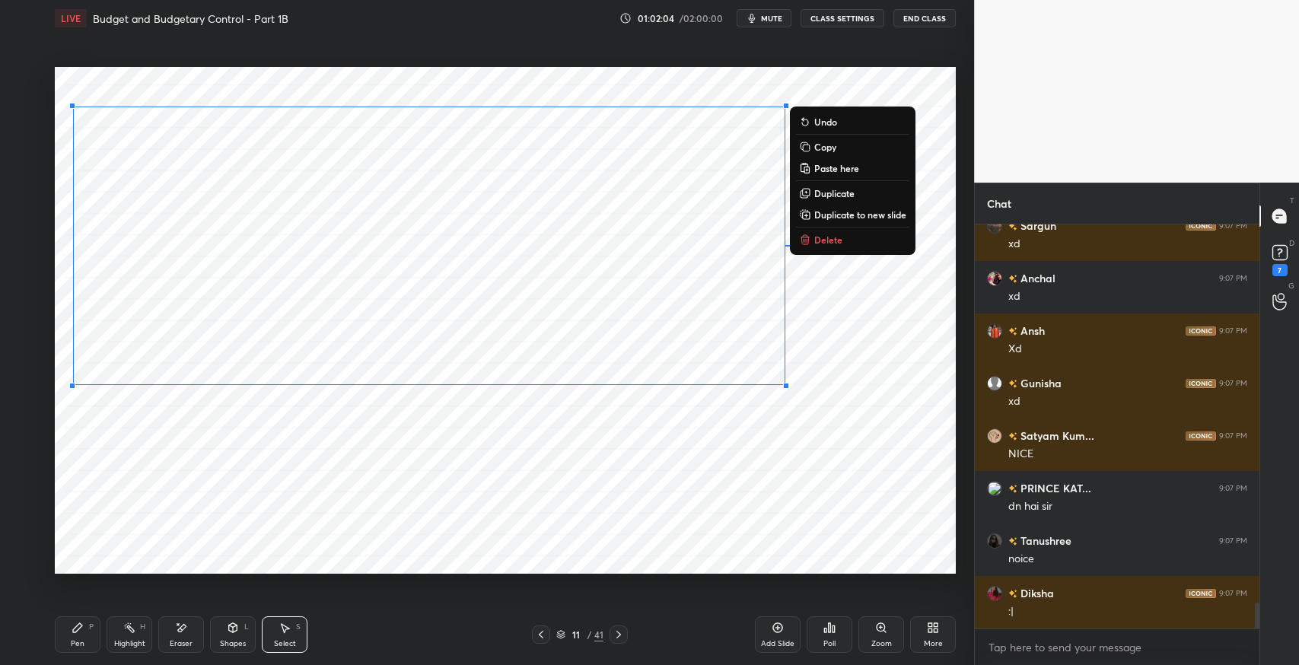
click at [651, 481] on div "0 ° Undo Copy Paste here Duplicate Duplicate to new slide Delete" at bounding box center [505, 320] width 901 height 507
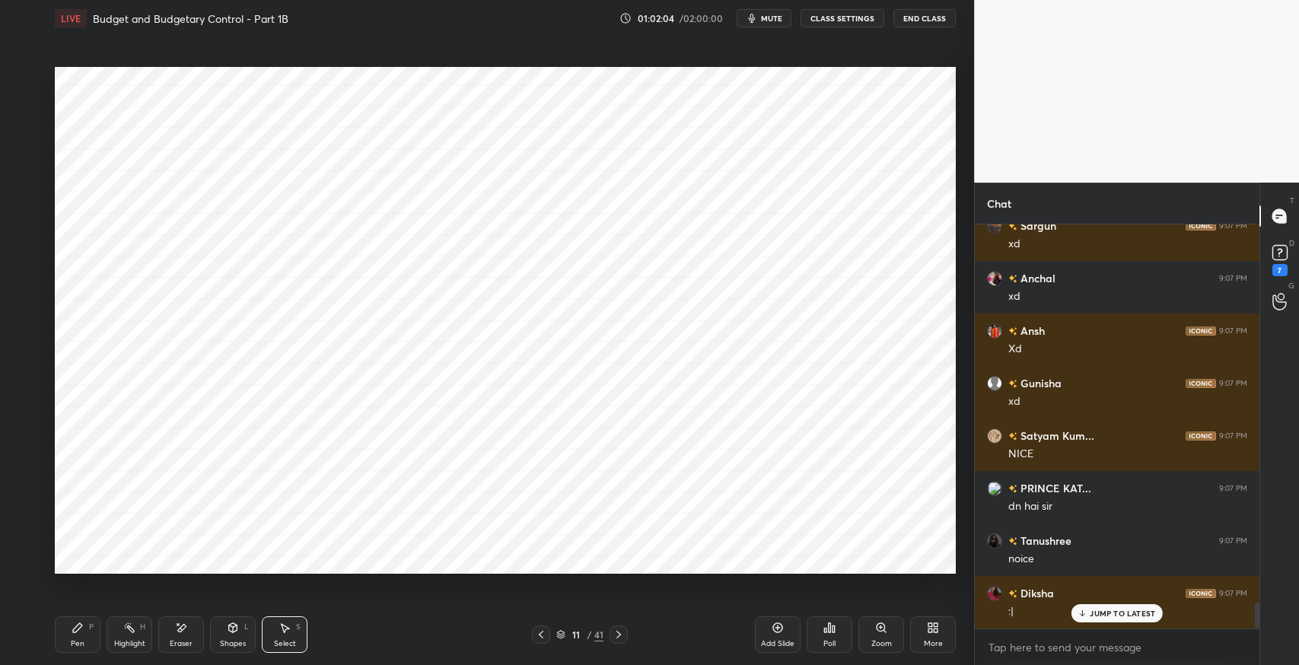
scroll to position [5894, 0]
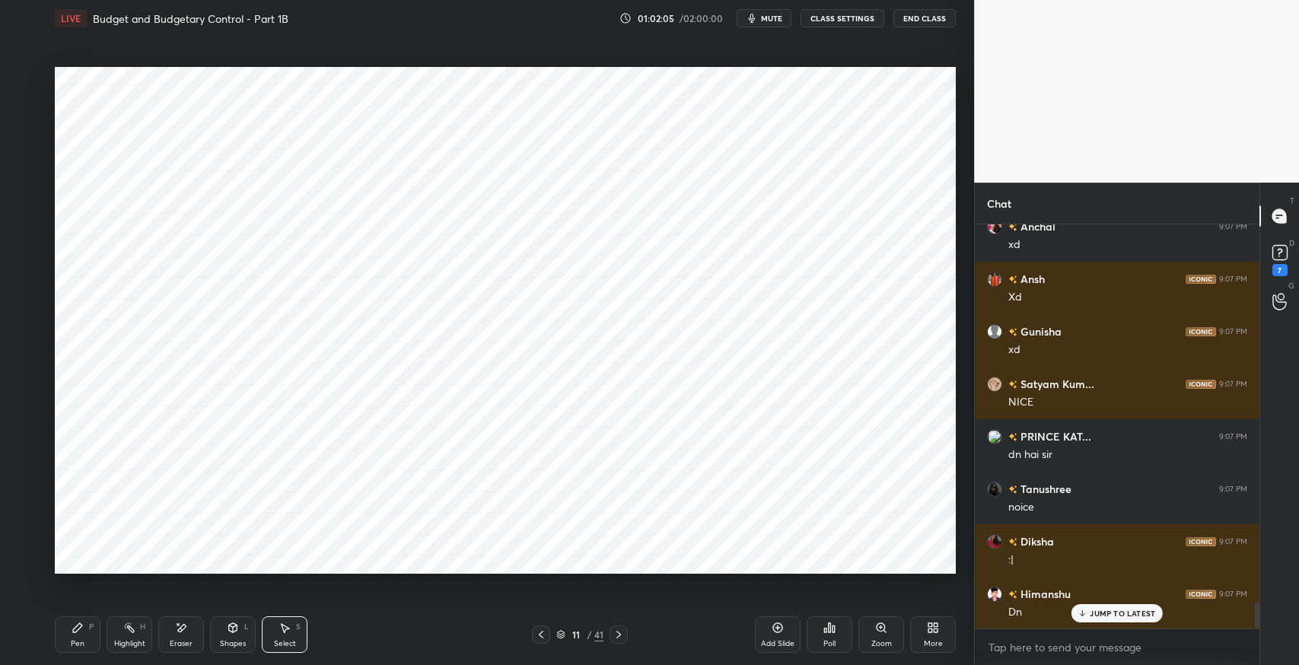
click at [616, 633] on icon at bounding box center [619, 635] width 12 height 12
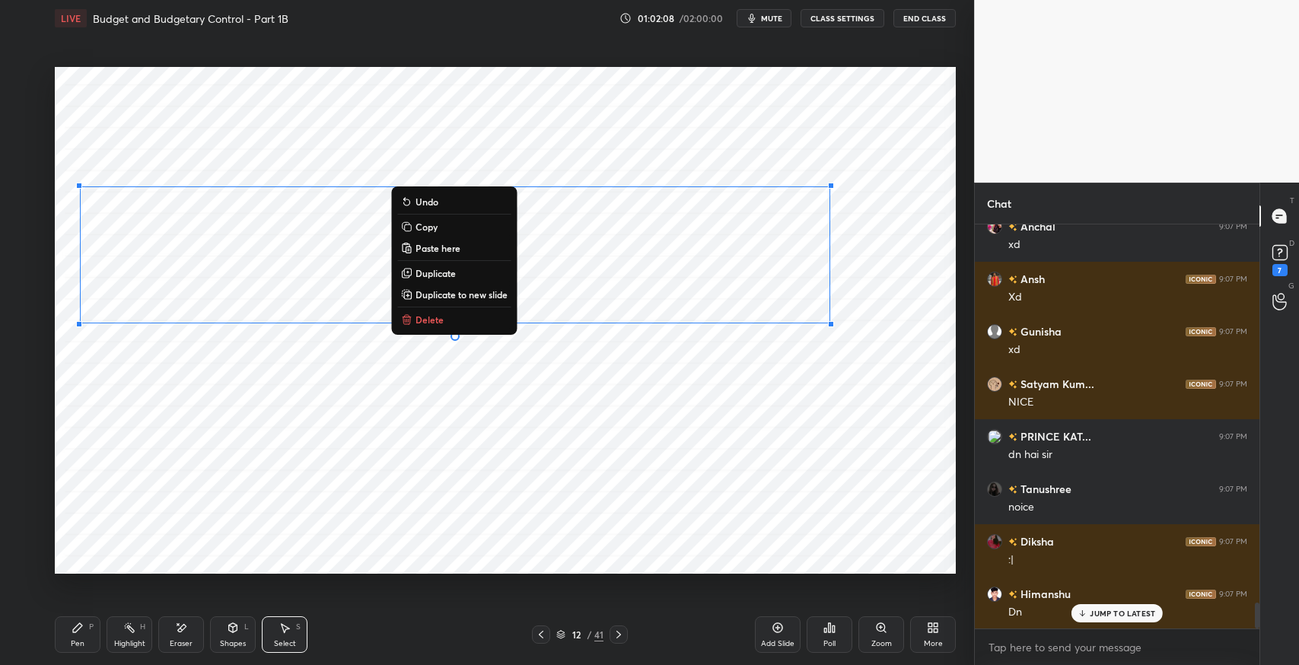
click at [436, 233] on p "Copy" at bounding box center [427, 227] width 22 height 12
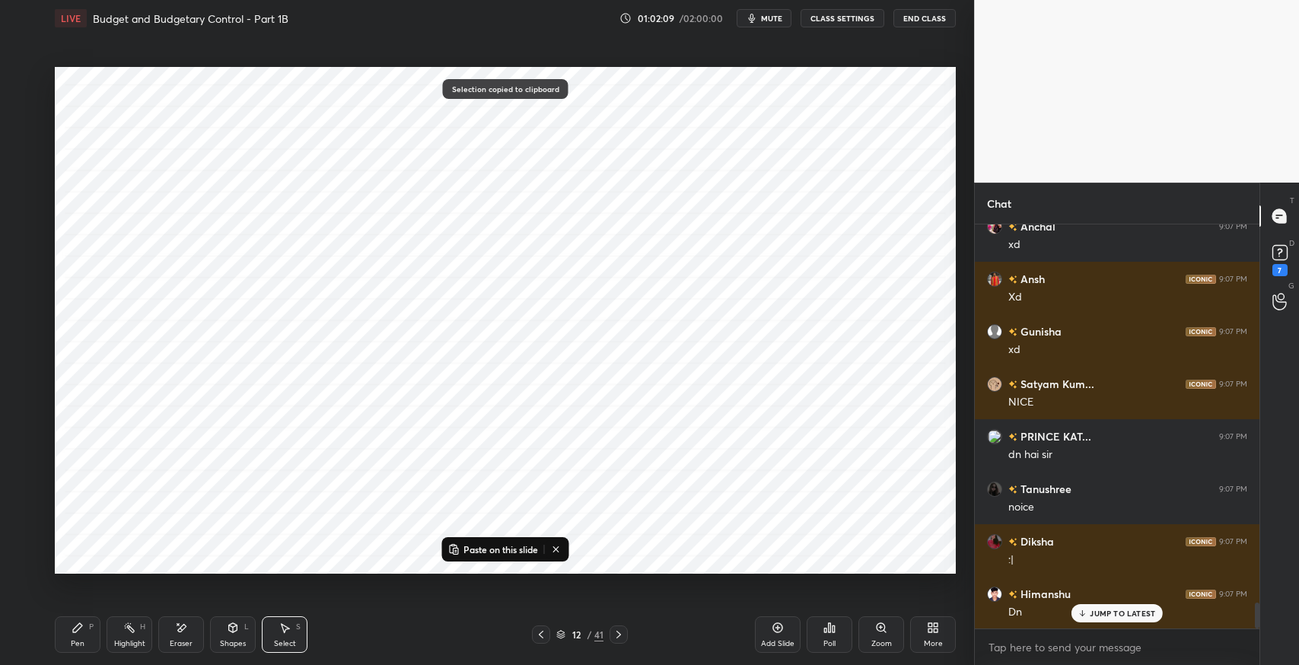
click at [534, 636] on div at bounding box center [541, 635] width 18 height 18
click at [499, 545] on p "Paste on this slide" at bounding box center [500, 549] width 75 height 12
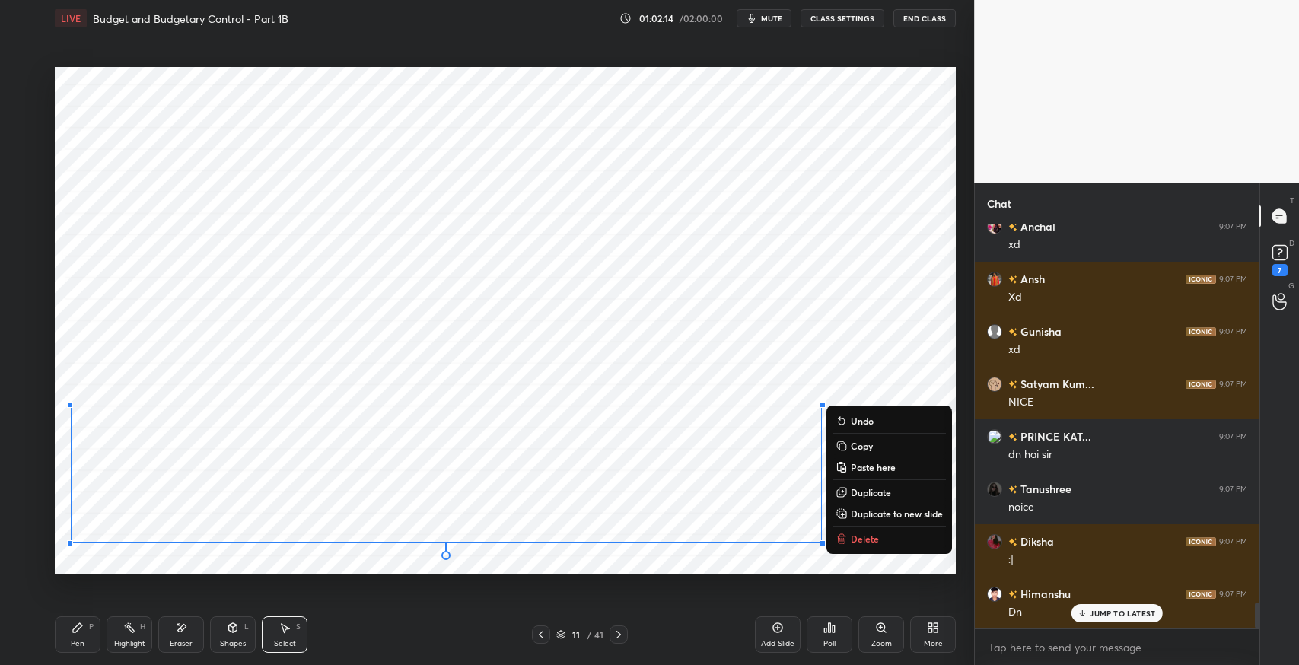
click at [868, 310] on div "0 ° Undo Copy Paste here Duplicate Duplicate to new slide Delete" at bounding box center [505, 320] width 901 height 507
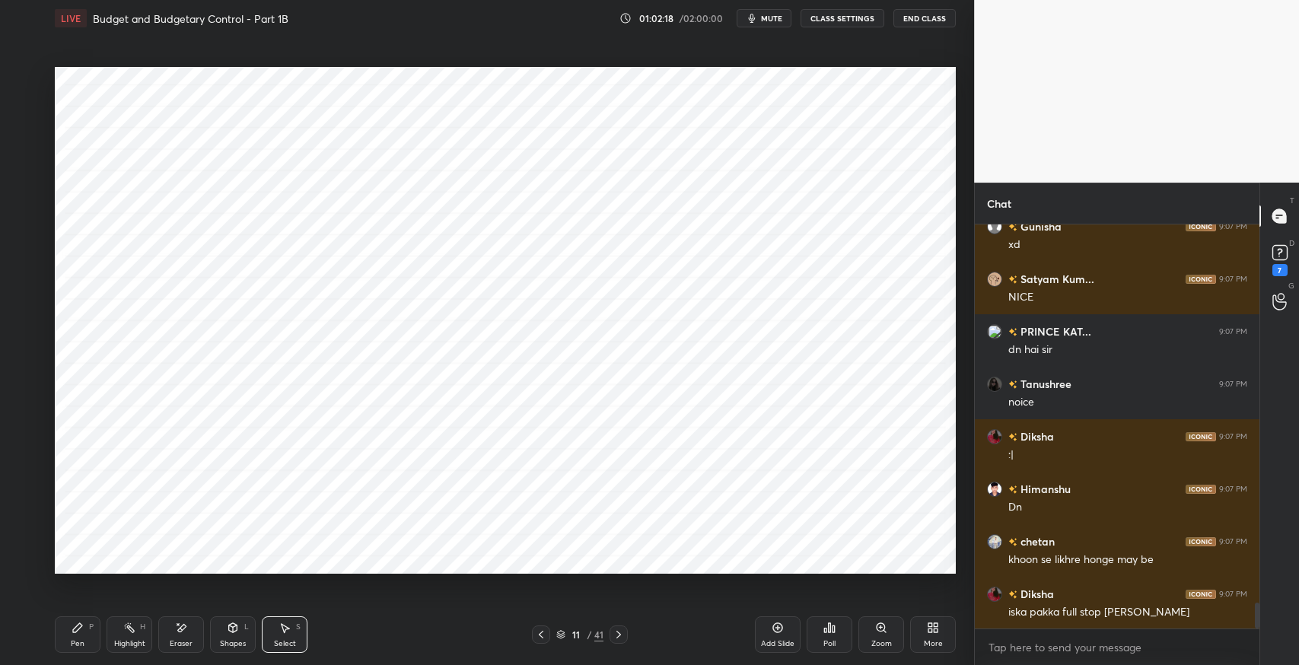
scroll to position [6052, 0]
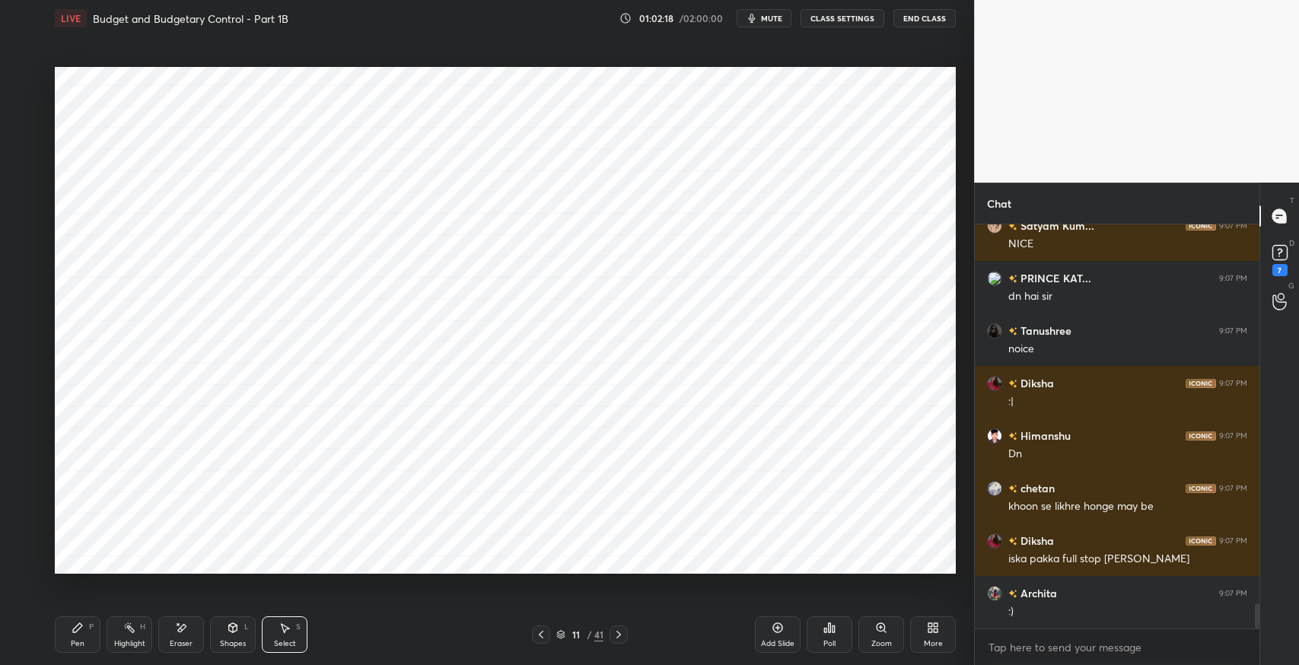
click at [1103, 612] on div ":)" at bounding box center [1127, 611] width 239 height 15
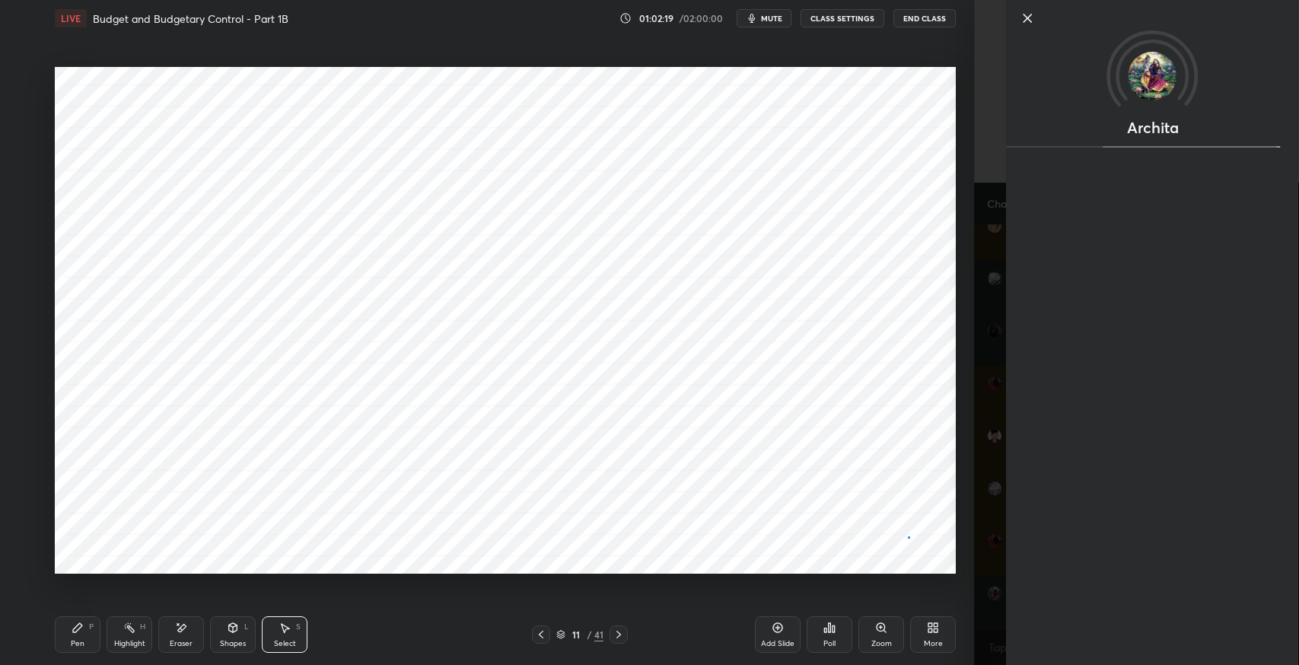
click at [908, 538] on div "0 ° Undo Copy Paste here Duplicate Duplicate to new slide Delete" at bounding box center [505, 320] width 901 height 507
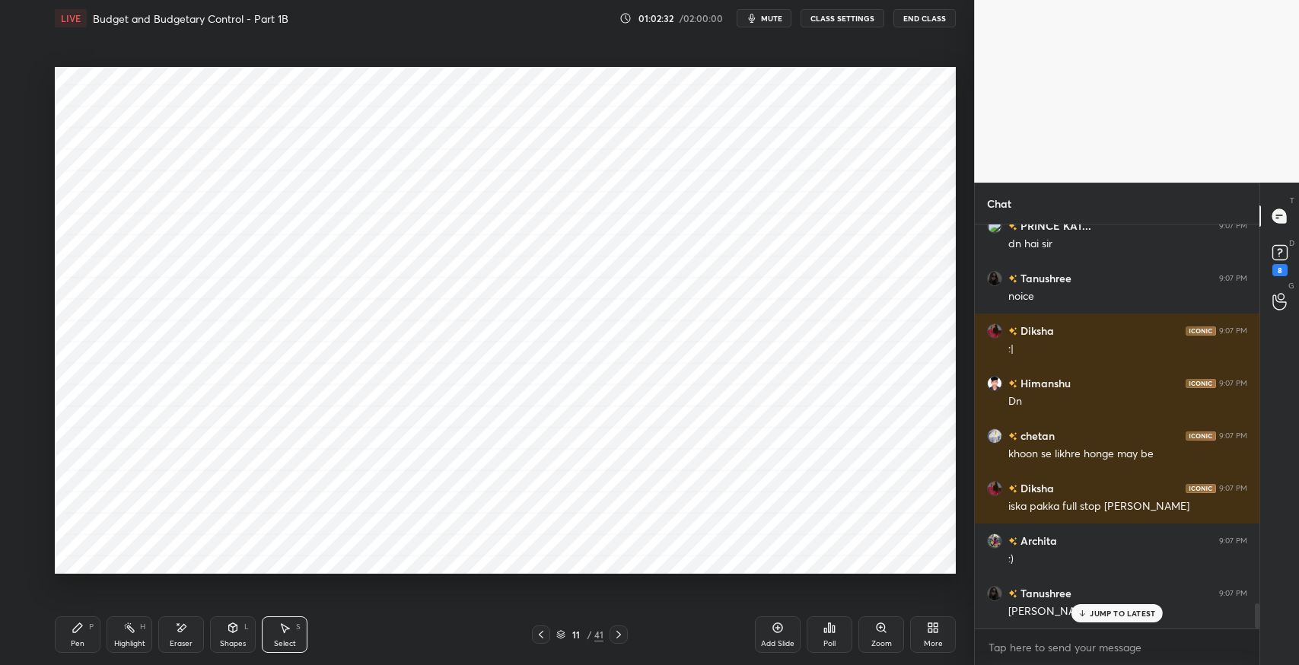
scroll to position [6169, 0]
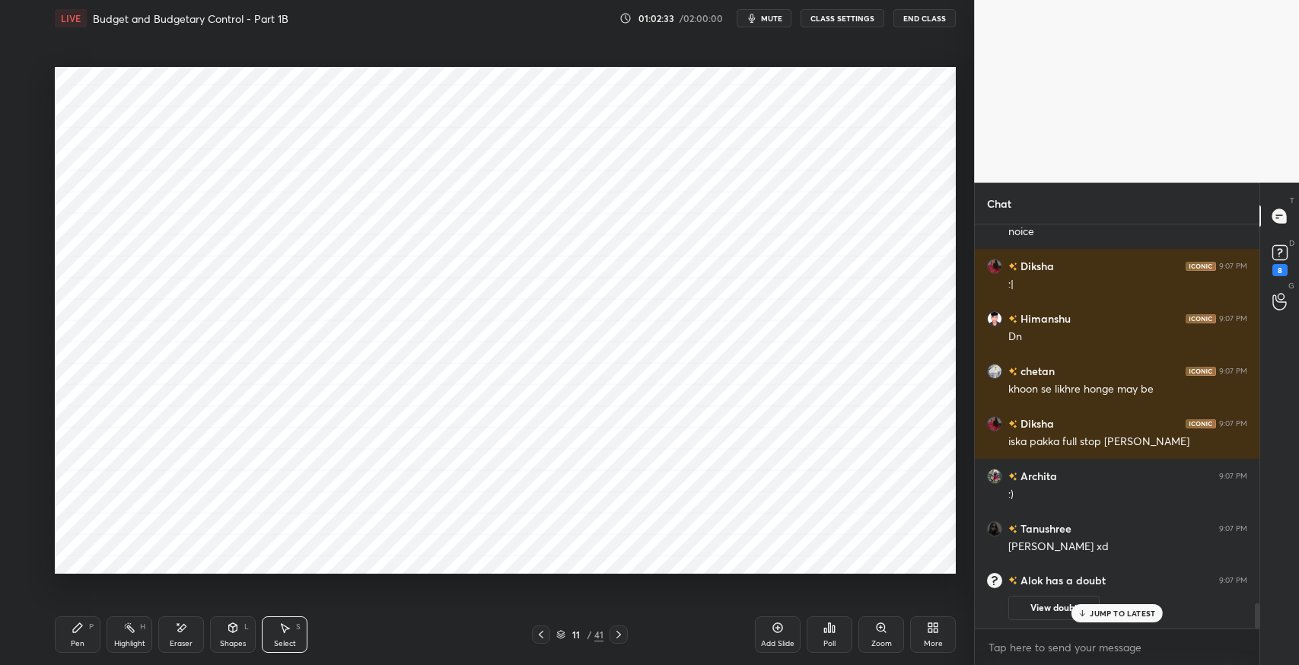
click at [1094, 606] on div "JUMP TO LATEST" at bounding box center [1117, 613] width 91 height 18
click at [623, 638] on icon at bounding box center [619, 635] width 12 height 12
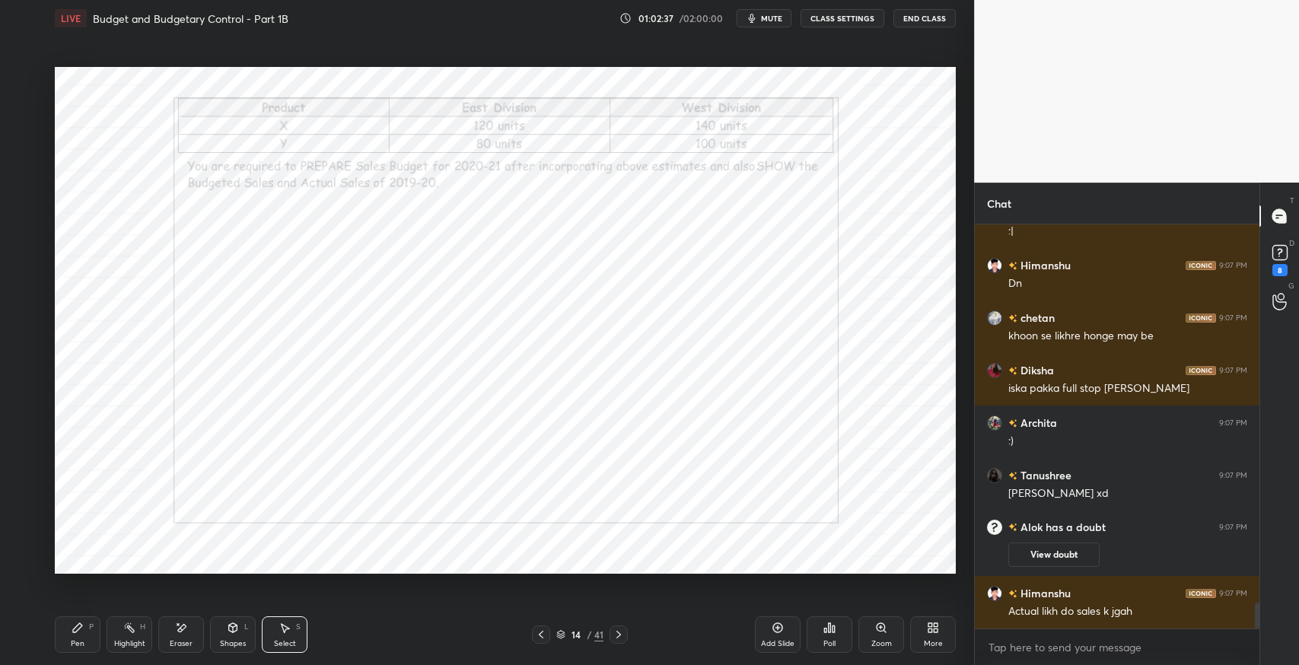
click at [769, 630] on div "Add Slide" at bounding box center [778, 634] width 46 height 37
click at [79, 636] on div "Pen P" at bounding box center [78, 634] width 46 height 37
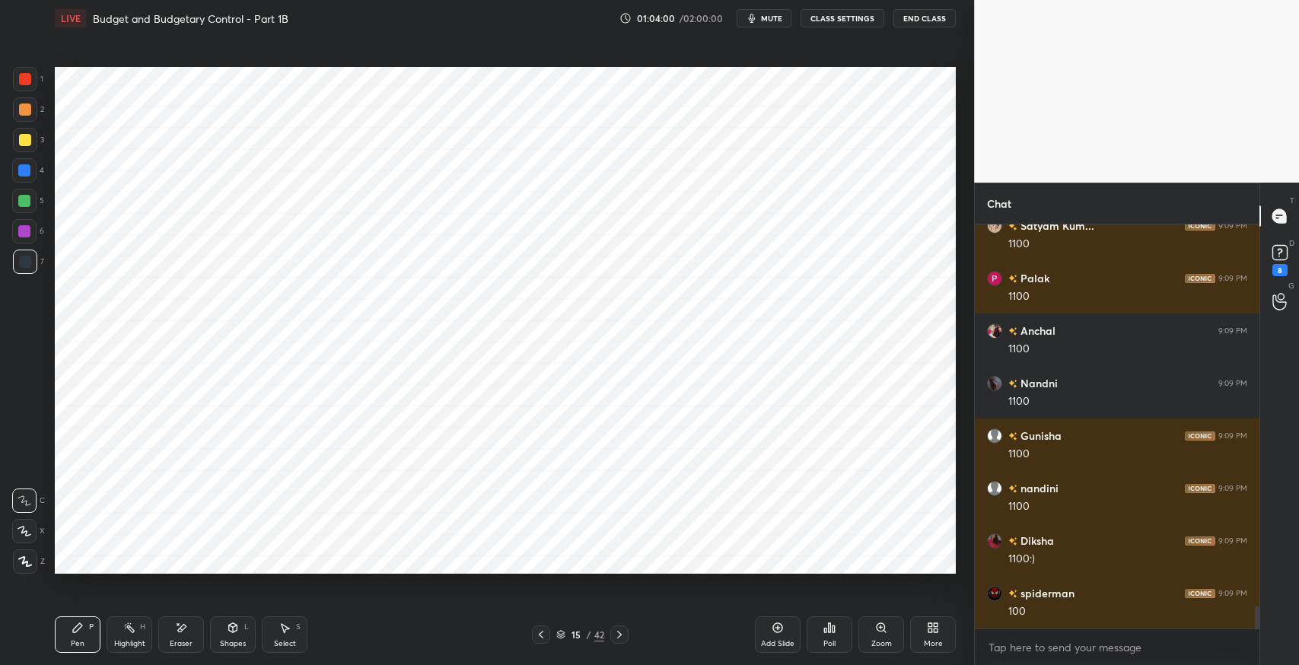
scroll to position [6894, 0]
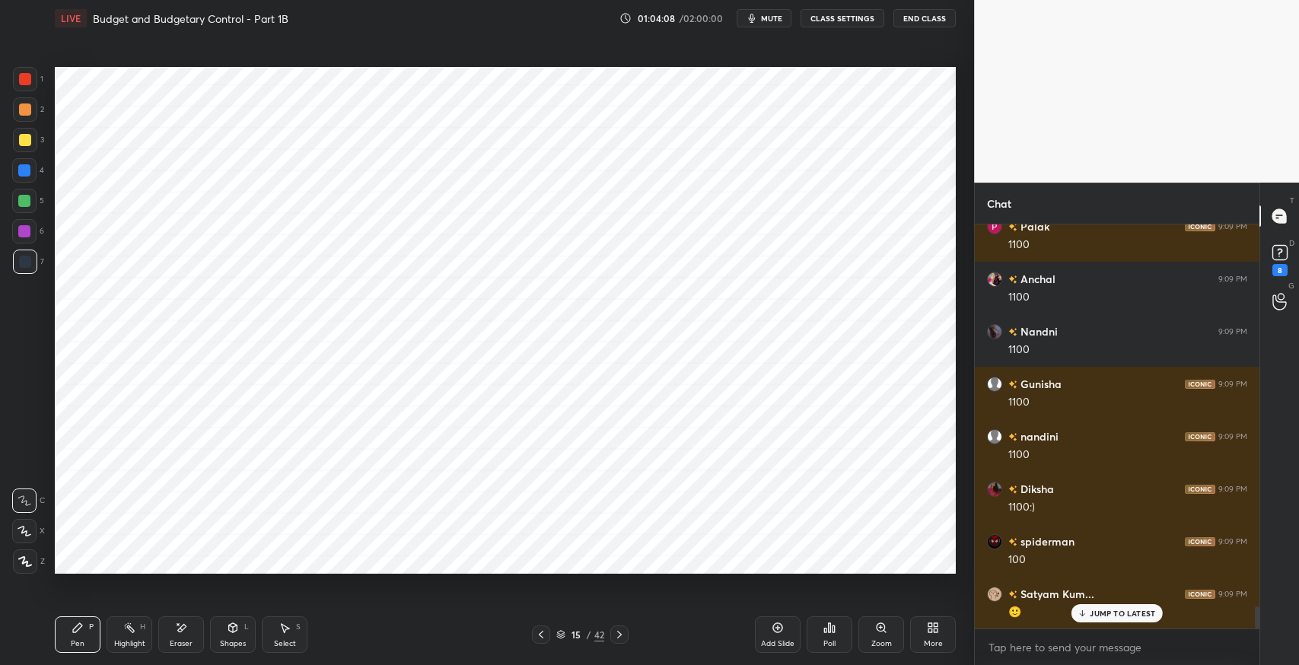
click at [86, 624] on div "Pen P" at bounding box center [78, 634] width 46 height 37
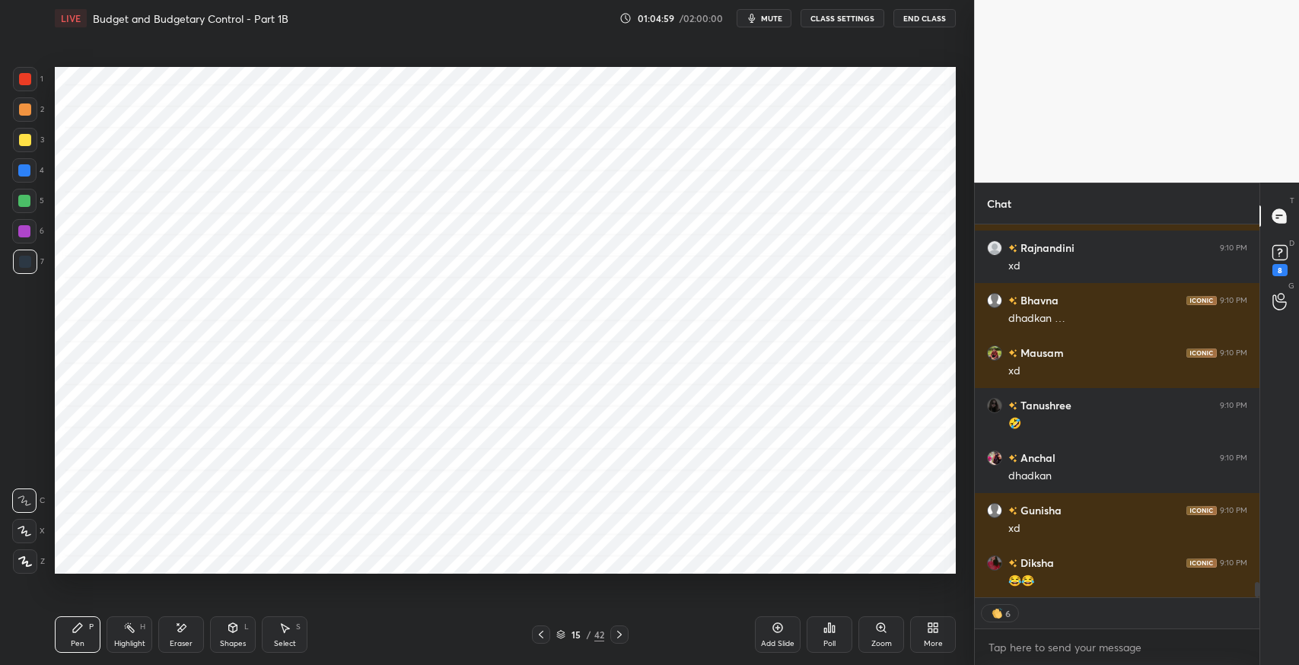
scroll to position [8554, 0]
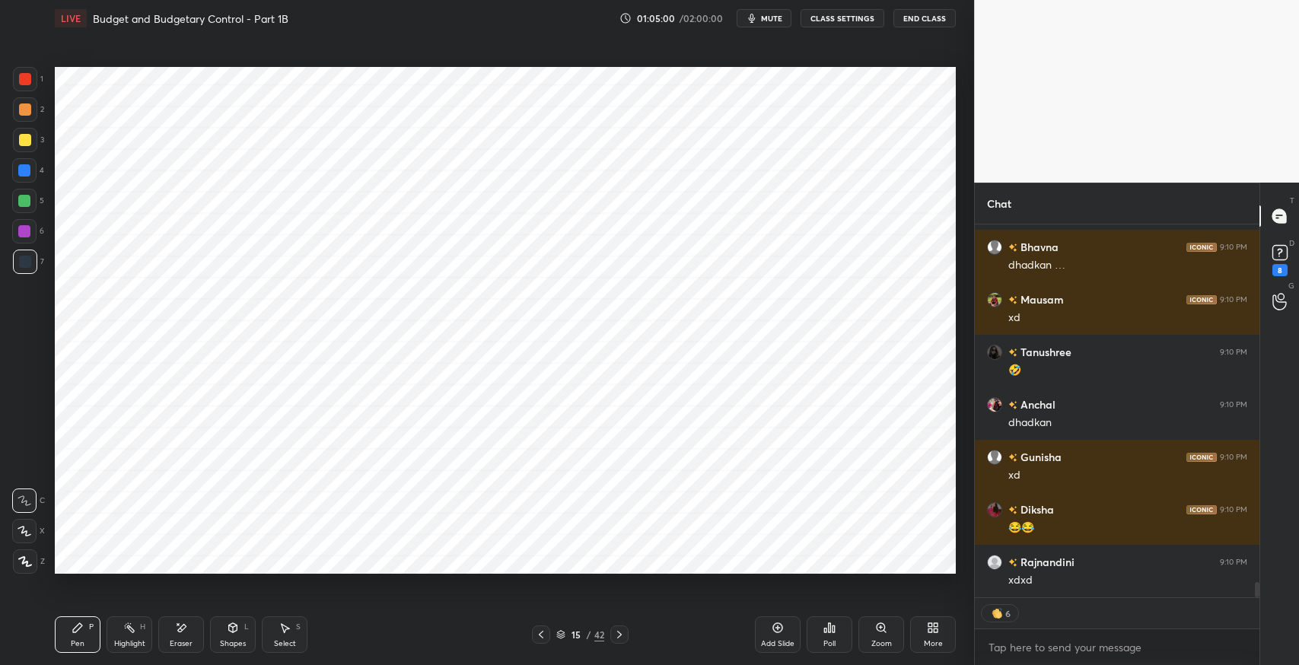
type textarea "x"
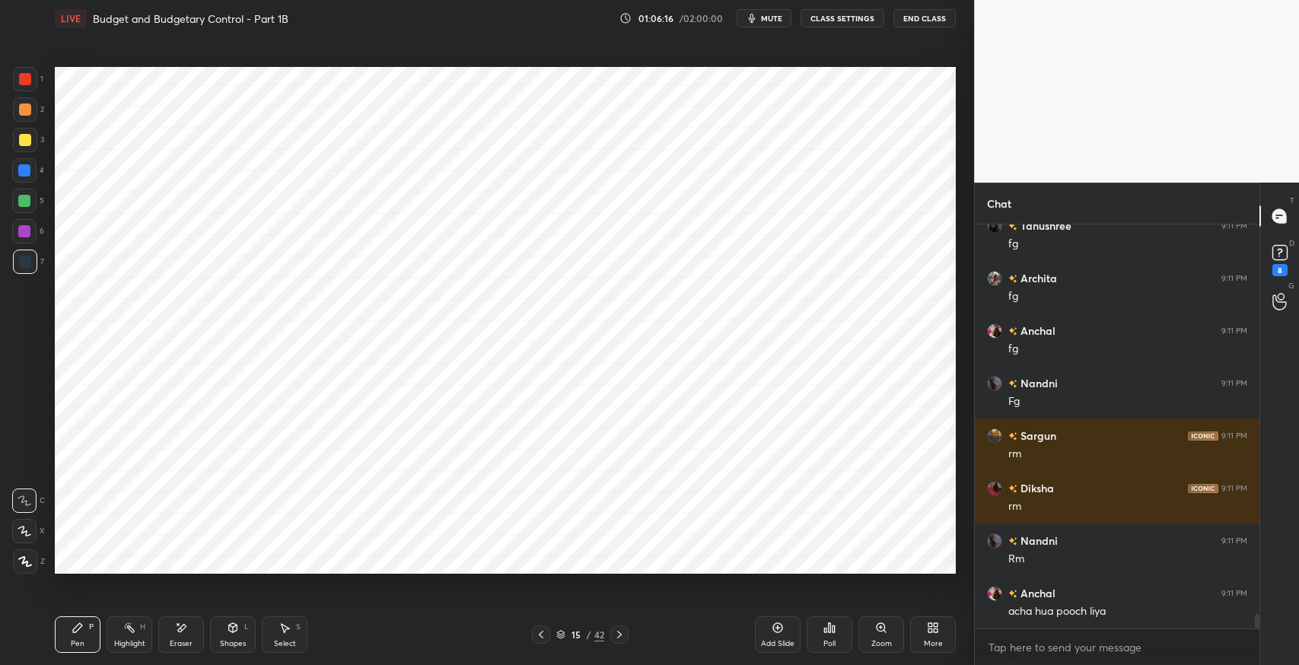
scroll to position [10743, 0]
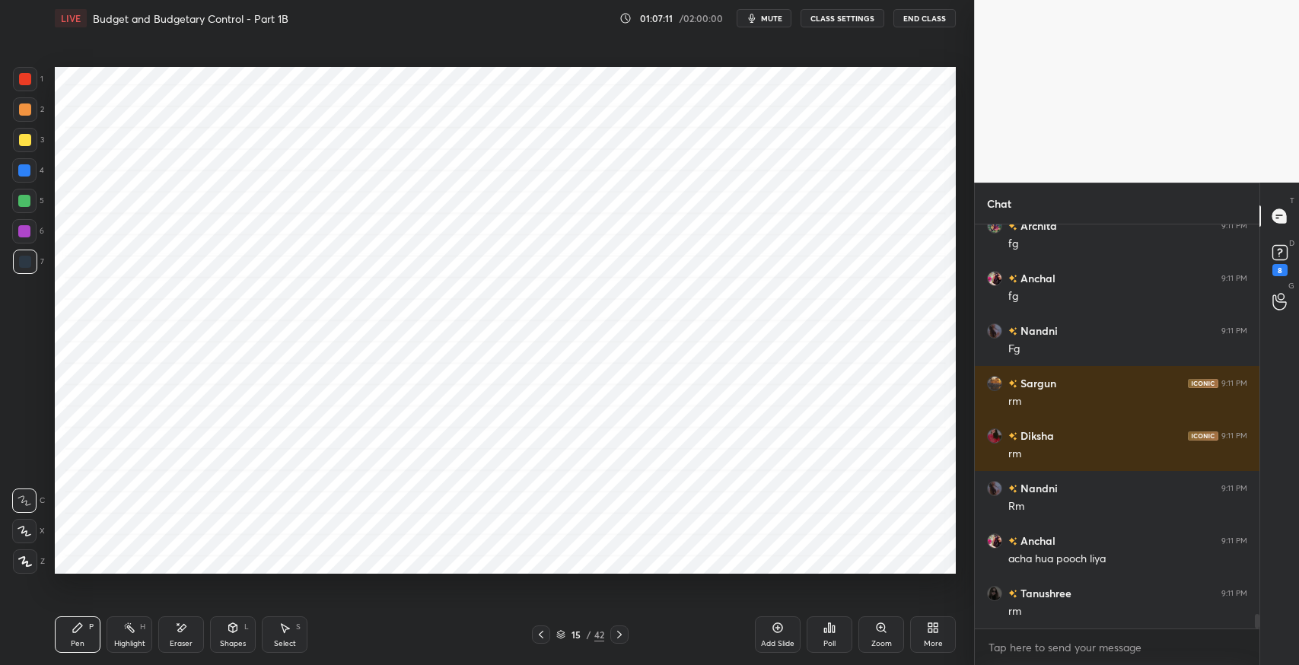
click at [279, 632] on icon at bounding box center [285, 628] width 12 height 12
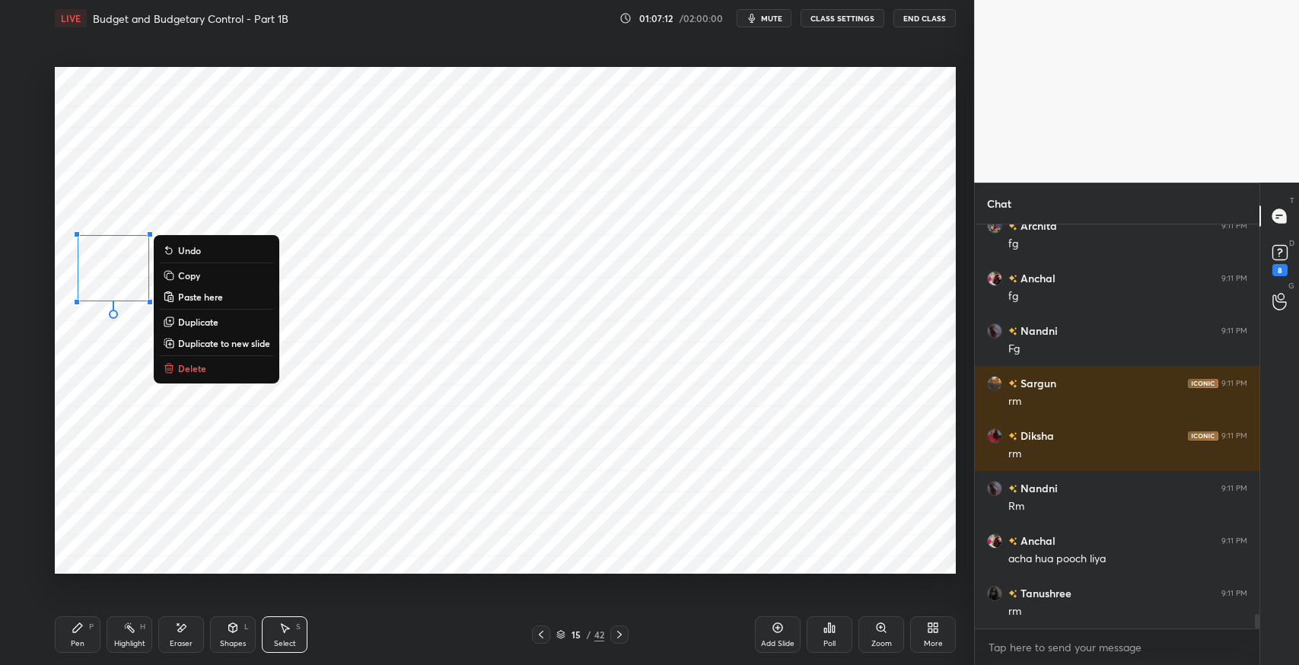
click at [203, 369] on p "Delete" at bounding box center [192, 368] width 28 height 12
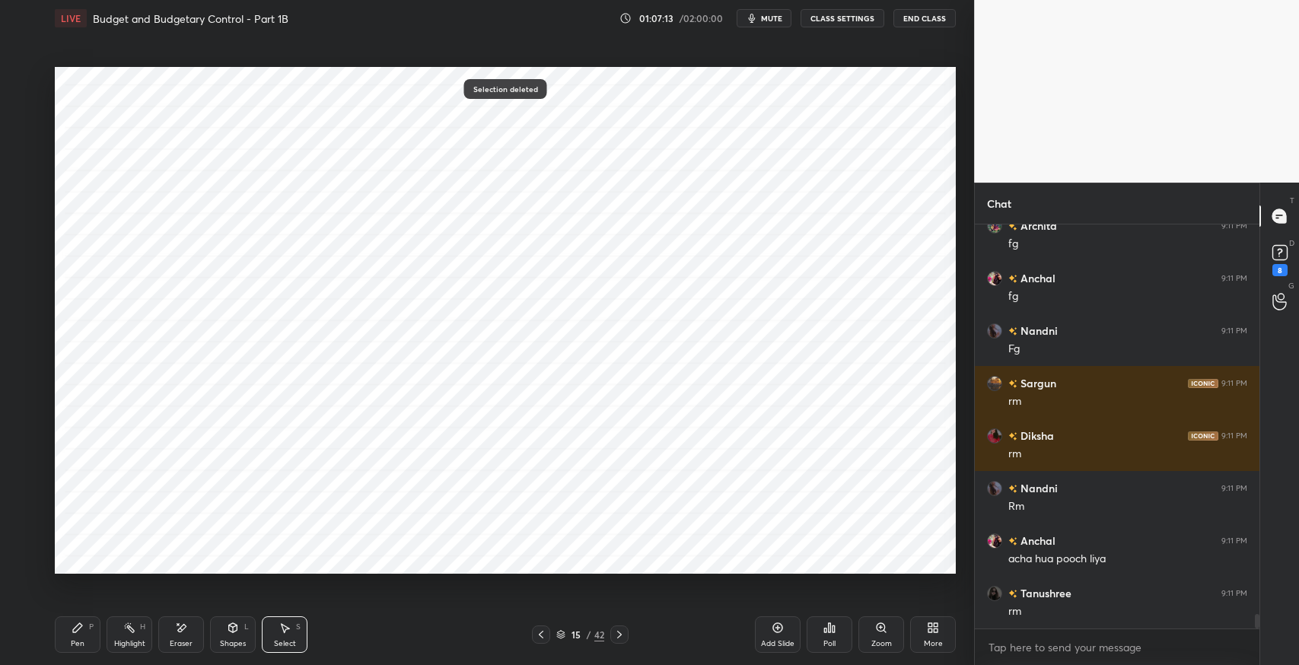
click at [84, 630] on div "Pen P" at bounding box center [78, 634] width 46 height 37
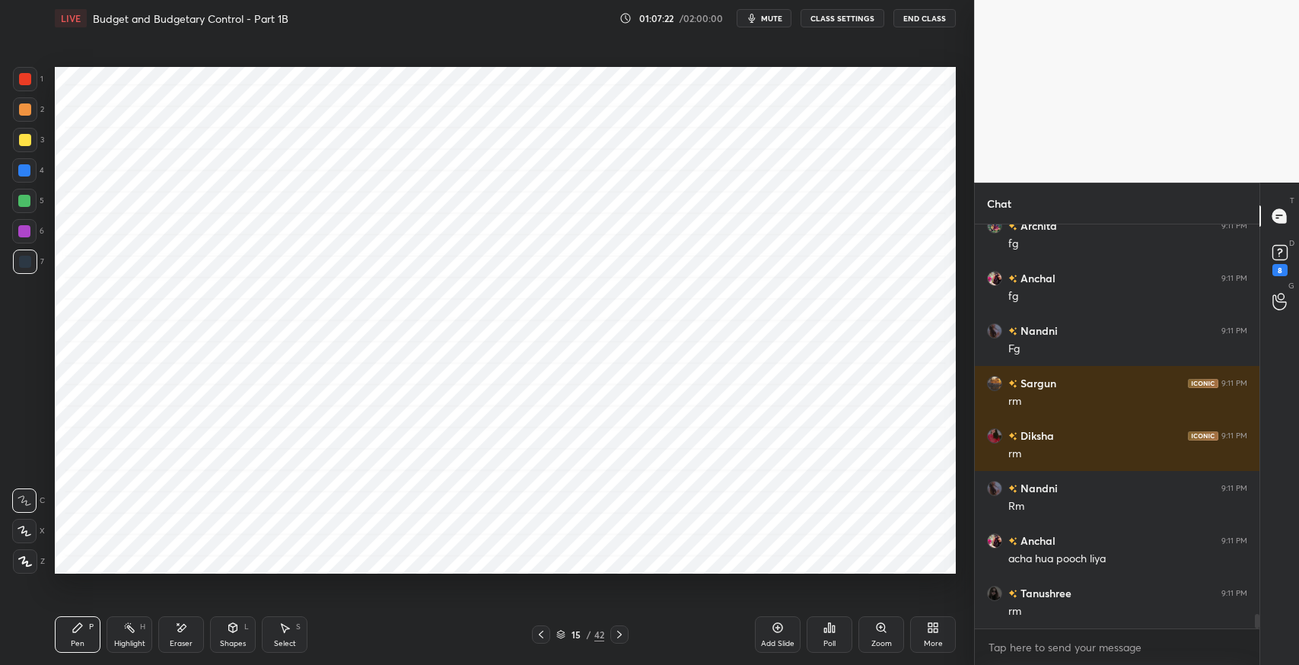
click at [192, 630] on div "Eraser" at bounding box center [181, 634] width 46 height 37
click at [84, 632] on div "Pen P" at bounding box center [78, 634] width 46 height 37
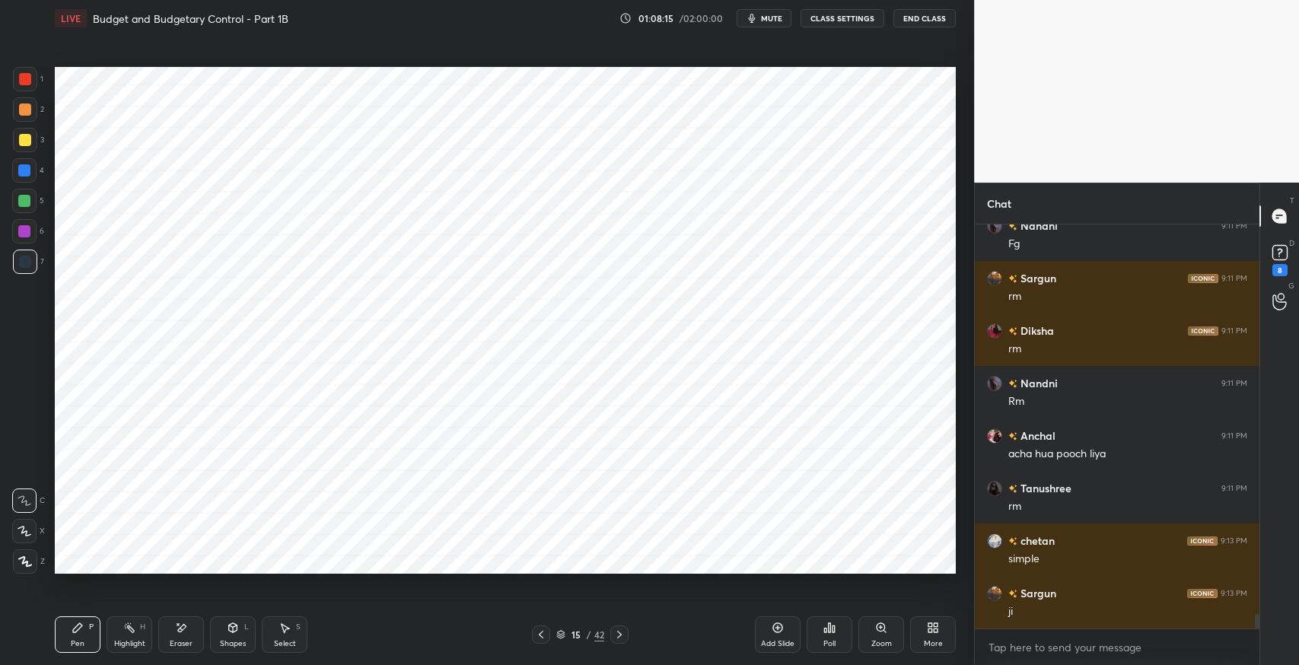
scroll to position [10953, 0]
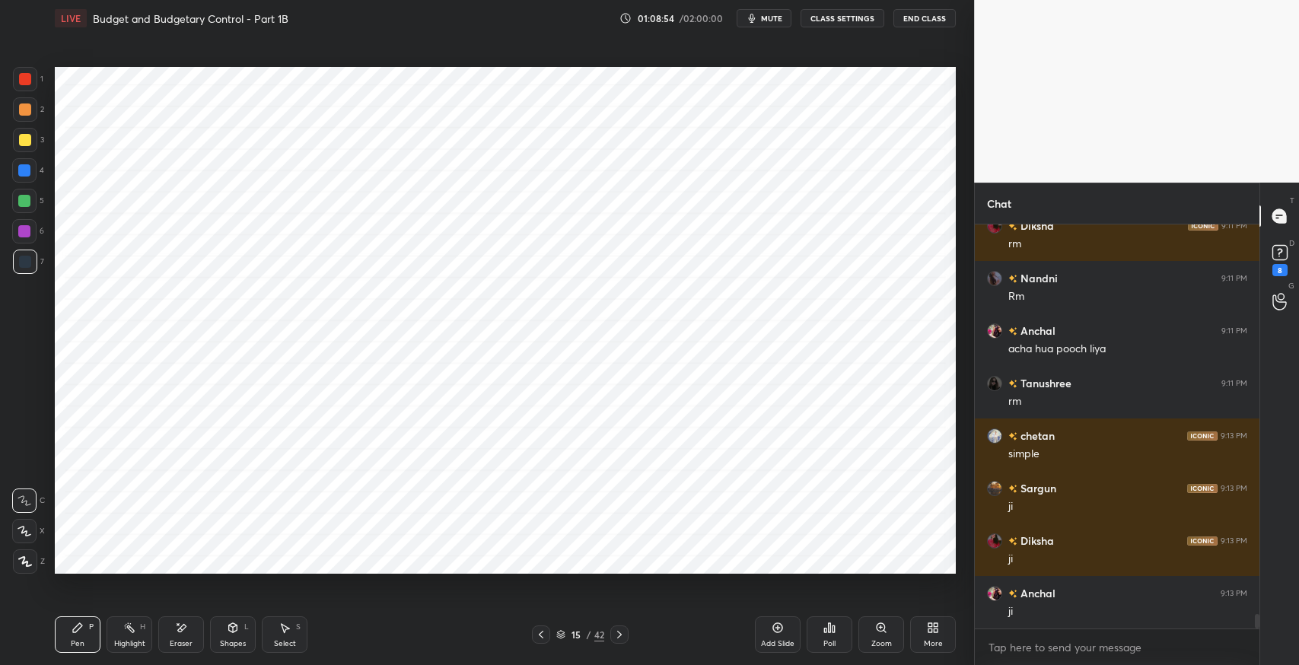
click at [182, 638] on div "Eraser" at bounding box center [181, 634] width 46 height 37
click at [78, 636] on div "Pen P" at bounding box center [78, 634] width 46 height 37
click at [298, 626] on div "S" at bounding box center [298, 627] width 5 height 8
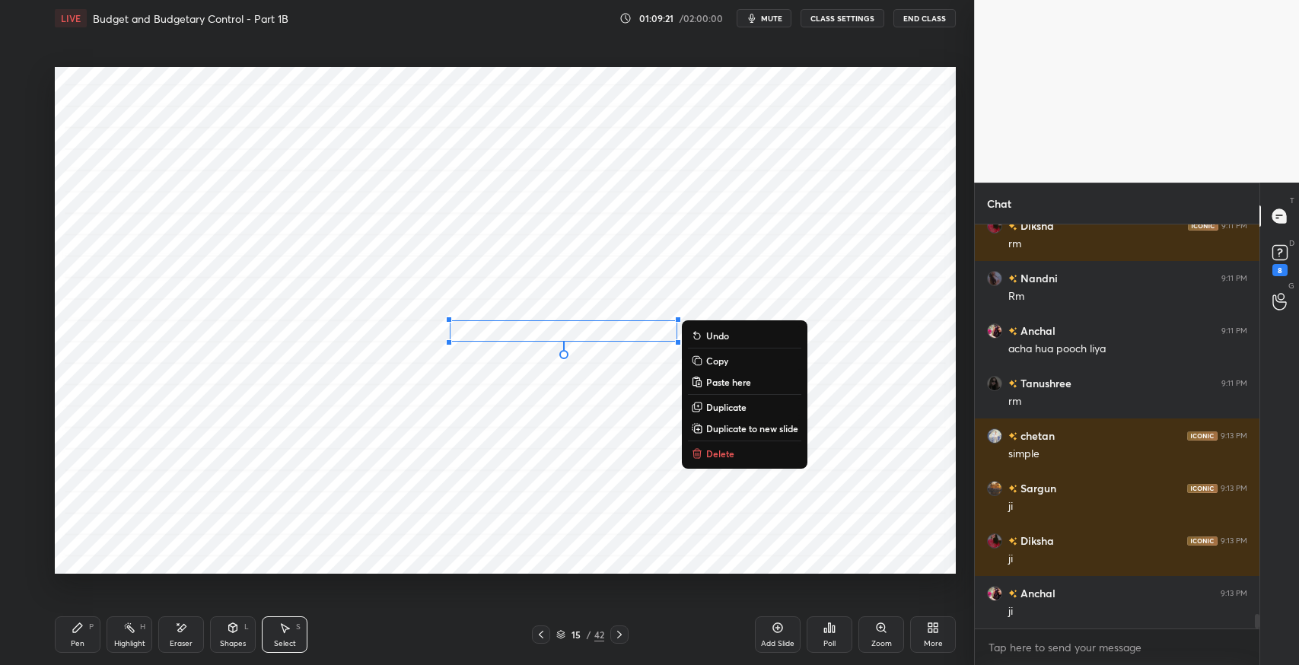
click at [73, 631] on icon at bounding box center [77, 627] width 9 height 9
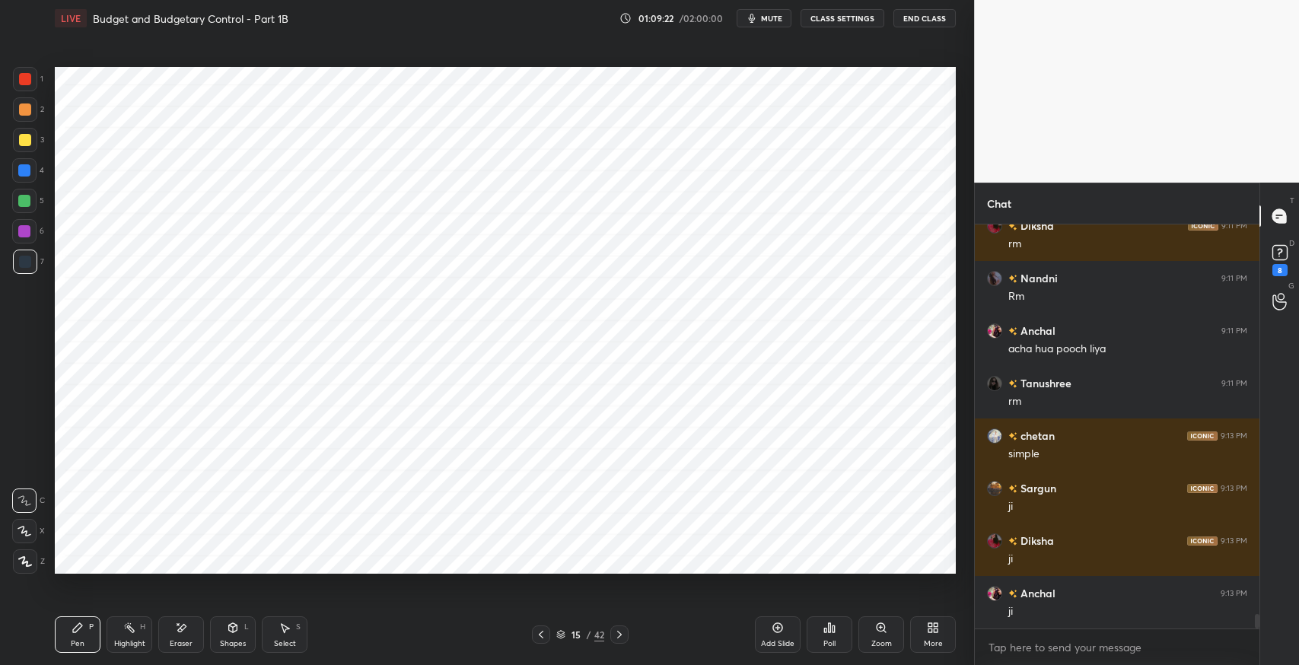
click at [290, 626] on icon at bounding box center [285, 628] width 12 height 12
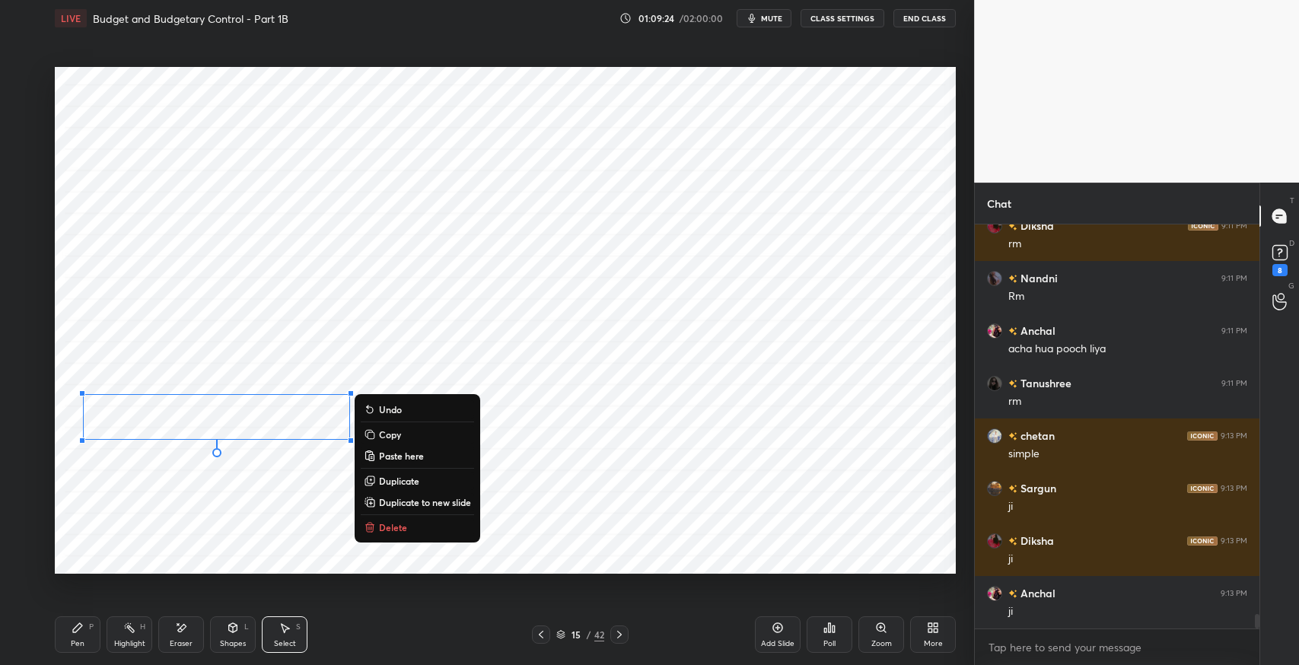
click at [402, 482] on p "Duplicate" at bounding box center [399, 481] width 40 height 12
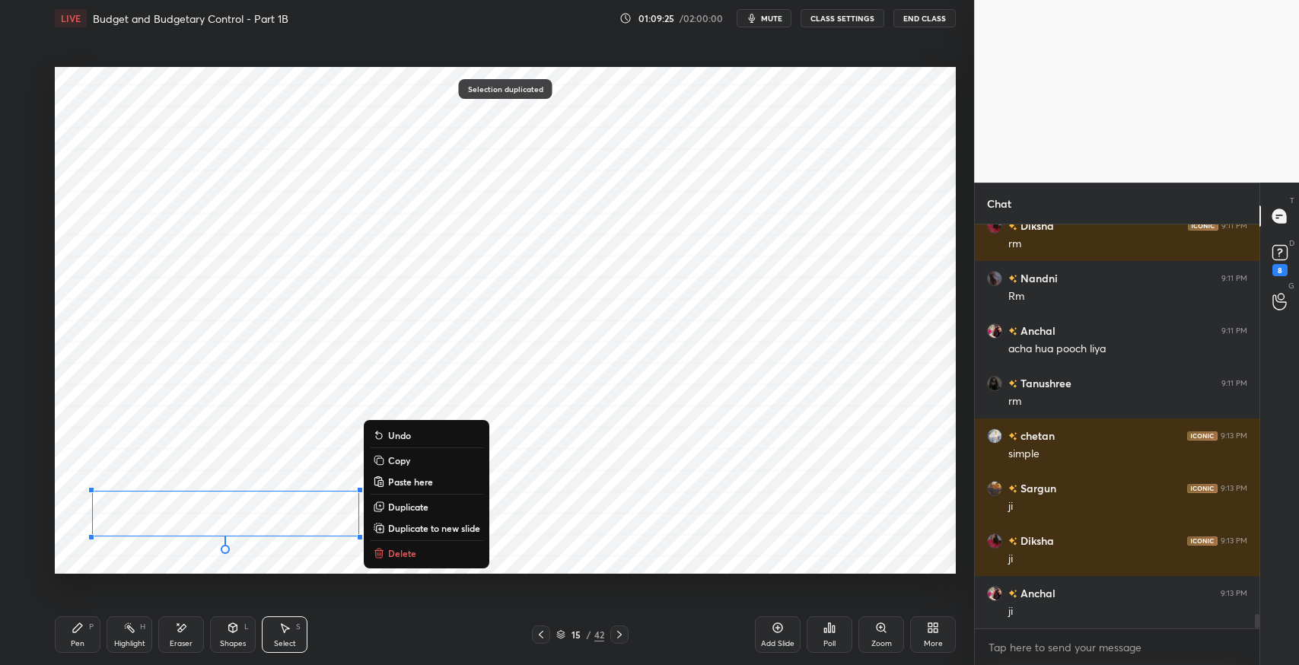
click at [145, 636] on div "Highlight H" at bounding box center [130, 634] width 46 height 37
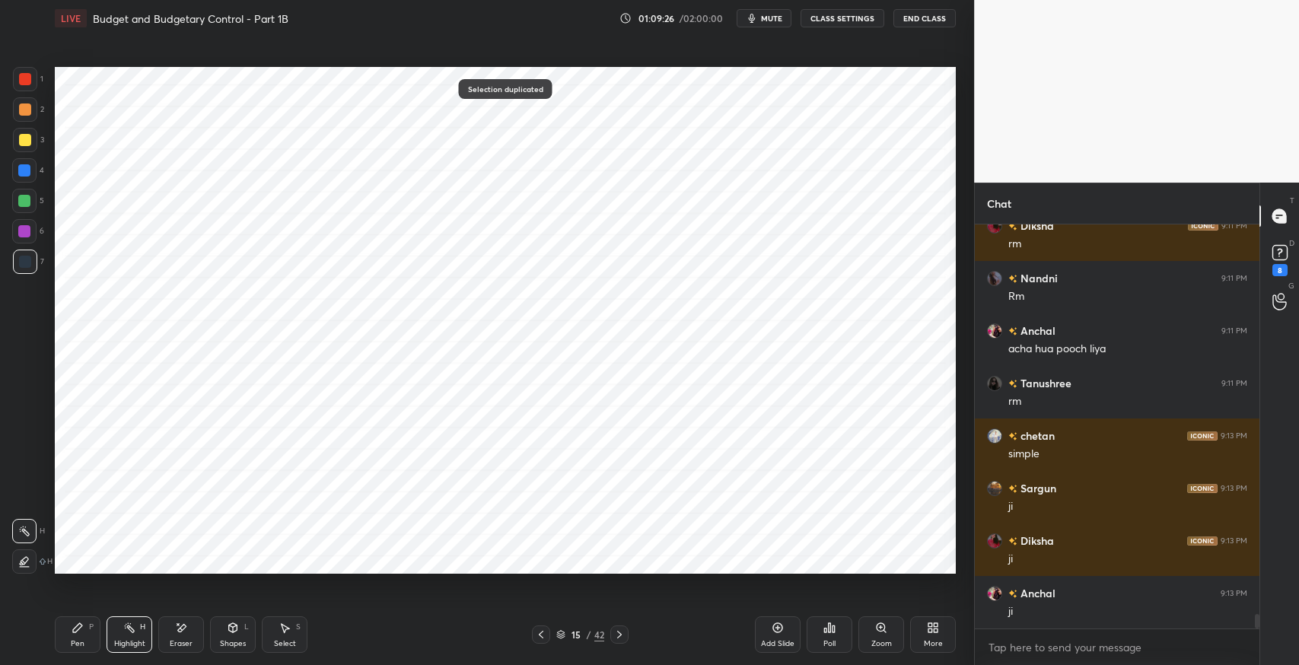
click at [180, 624] on icon at bounding box center [181, 628] width 12 height 13
click at [69, 641] on div "Pen P" at bounding box center [78, 634] width 46 height 37
click at [287, 629] on icon at bounding box center [286, 628] width 8 height 9
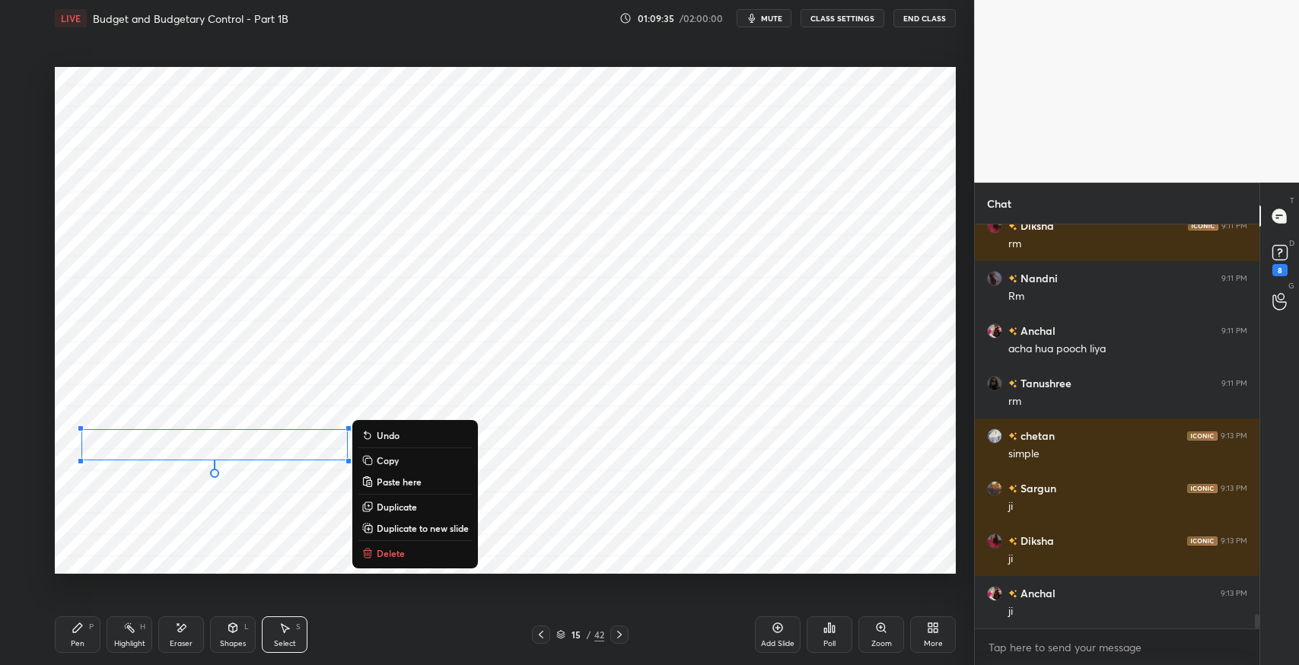
click at [79, 632] on icon at bounding box center [78, 628] width 12 height 12
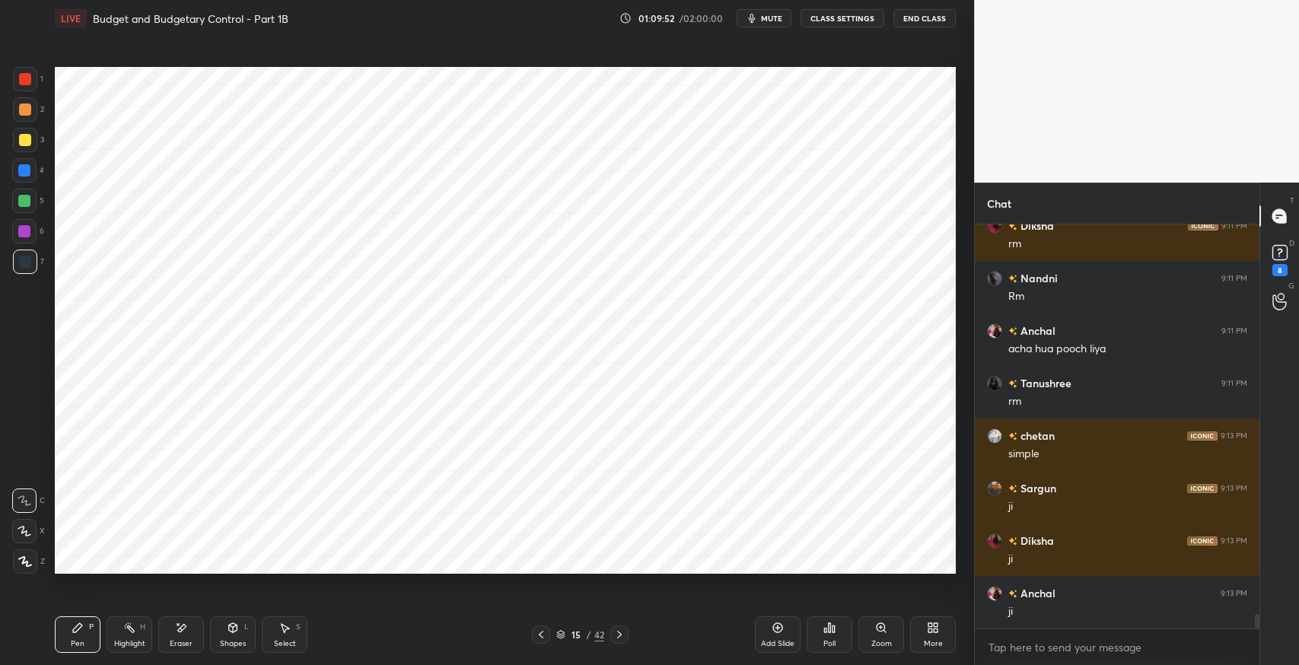
click at [291, 631] on div "Select S" at bounding box center [285, 634] width 46 height 37
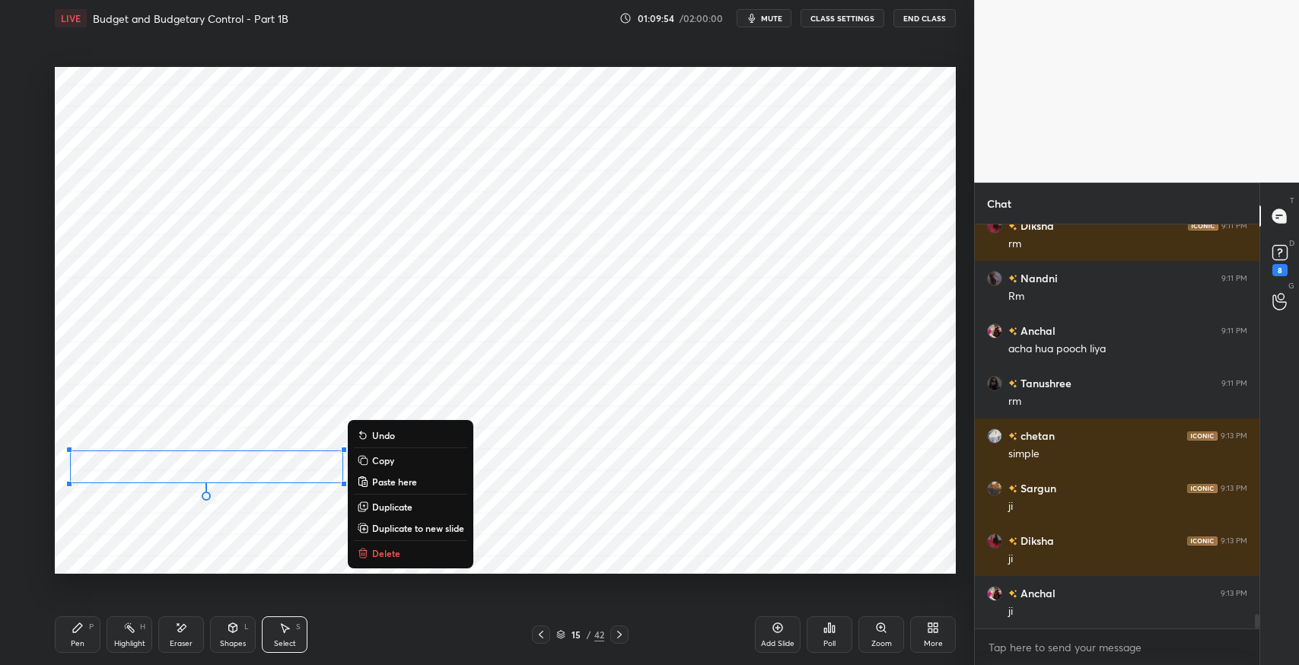
click at [399, 506] on p "Duplicate" at bounding box center [392, 507] width 40 height 12
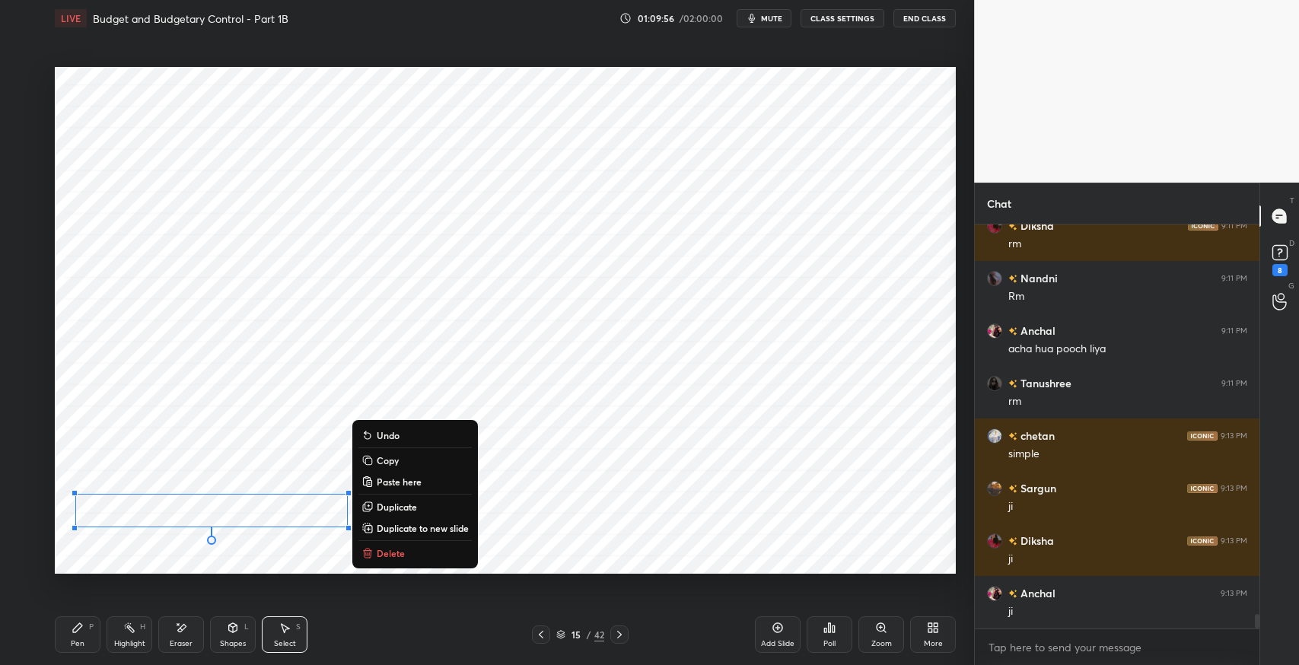
click at [183, 636] on div "Eraser" at bounding box center [181, 634] width 46 height 37
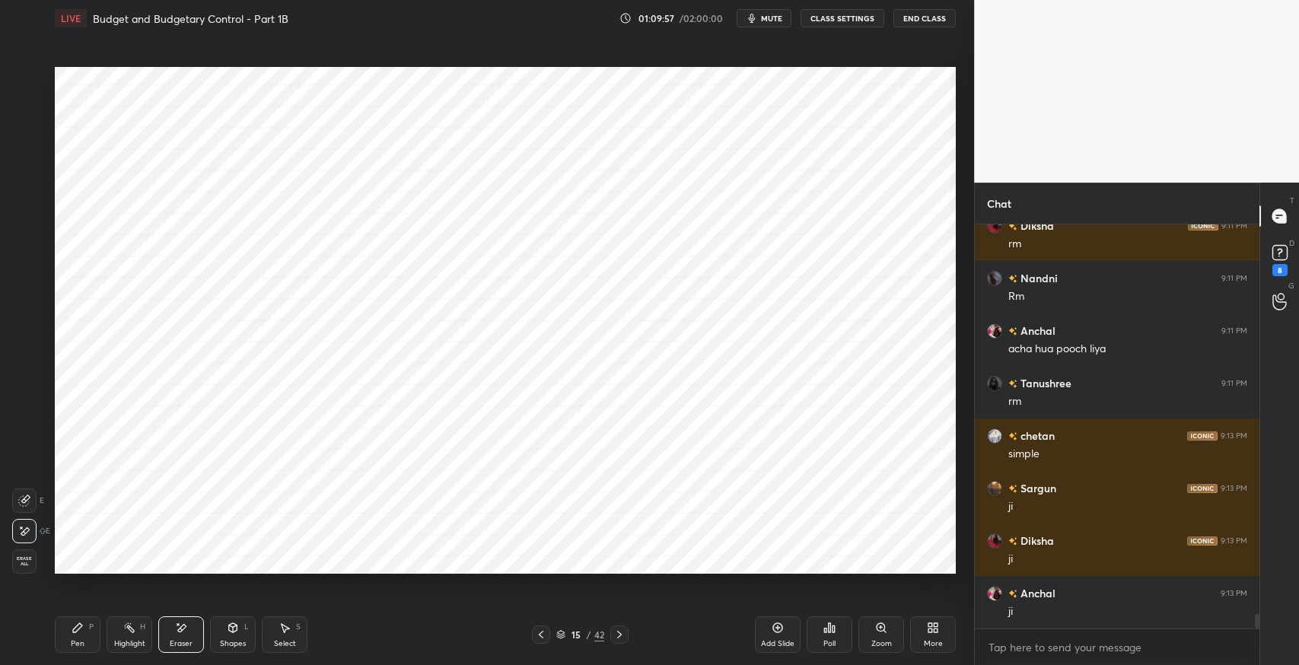
click at [79, 644] on div "Pen" at bounding box center [78, 644] width 14 height 8
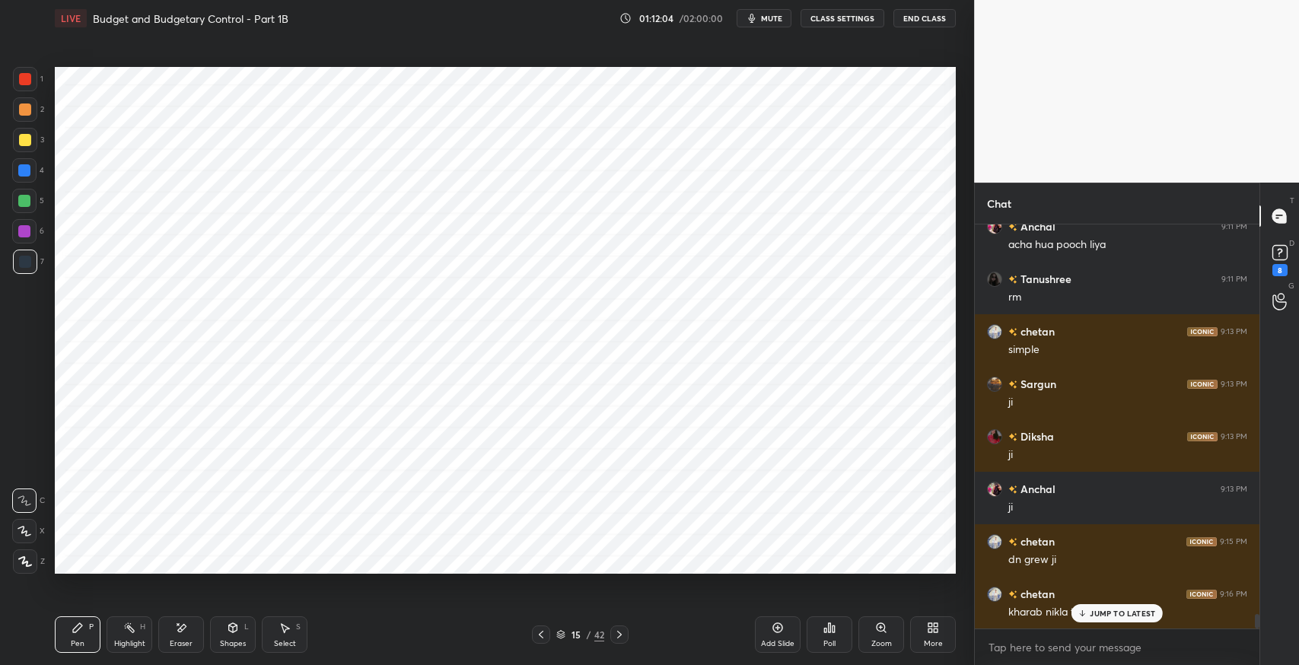
scroll to position [11111, 0]
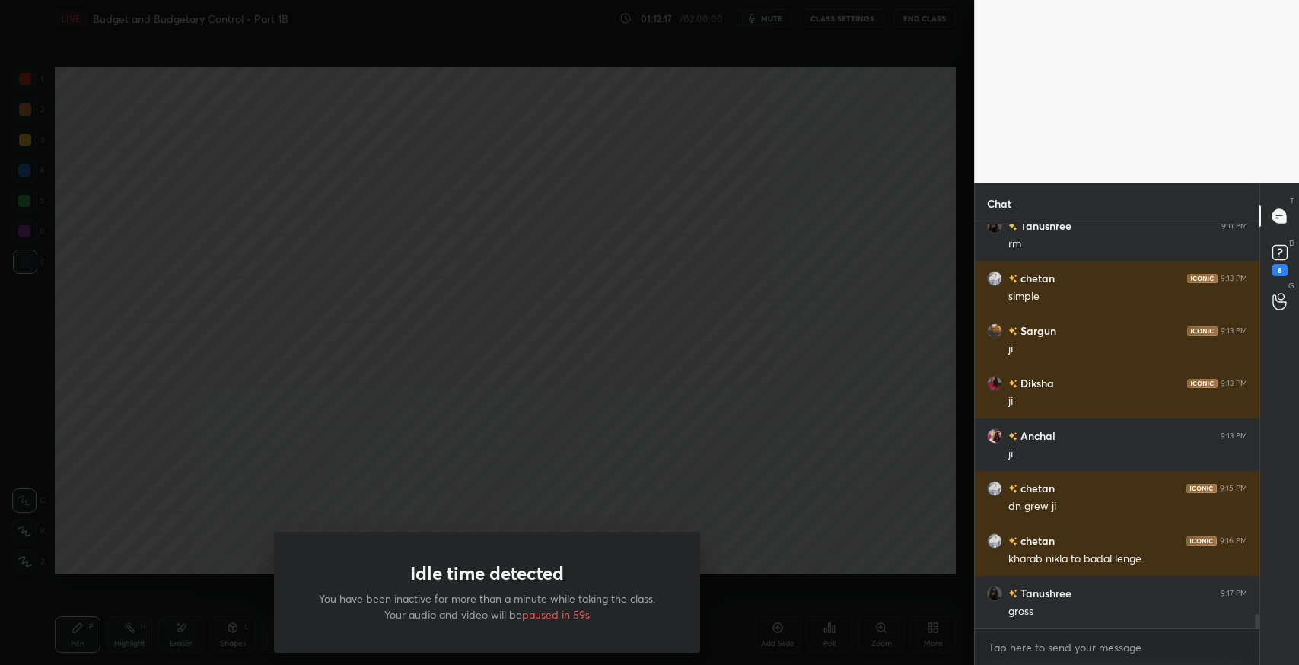
click at [346, 643] on div "Idle time detected You have been inactive for more than a minute while taking t…" at bounding box center [487, 592] width 426 height 121
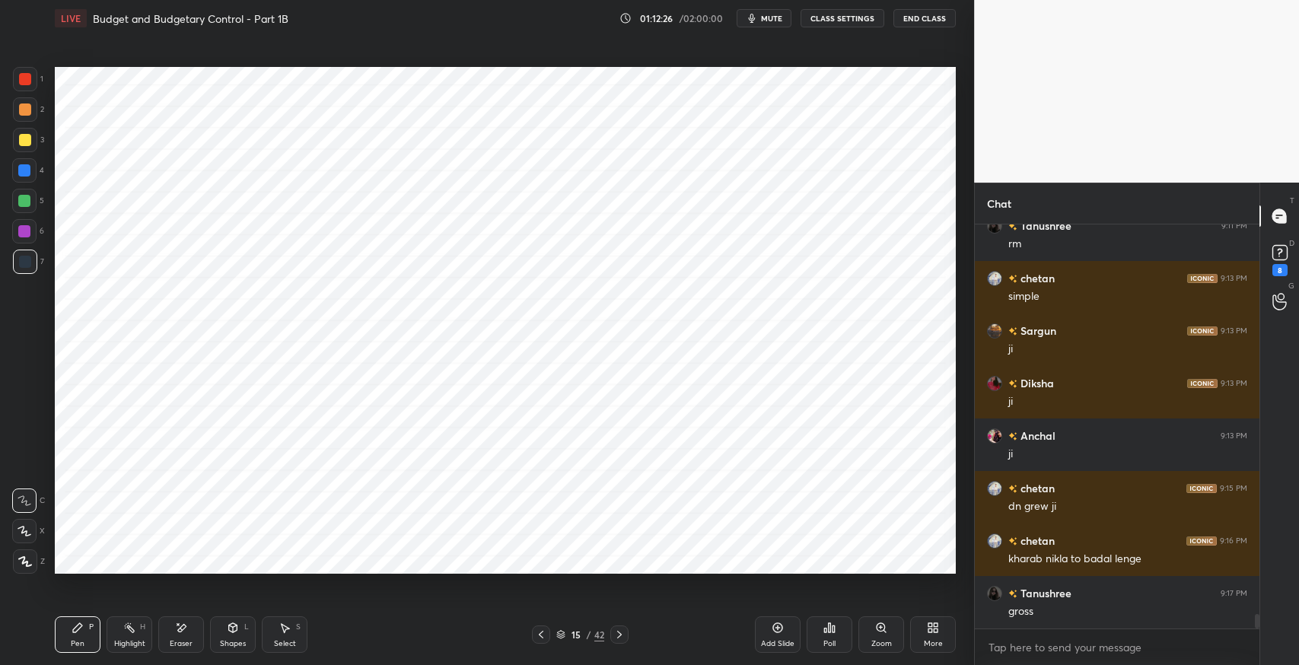
click at [74, 630] on icon at bounding box center [77, 627] width 9 height 9
click at [27, 84] on div at bounding box center [25, 79] width 12 height 12
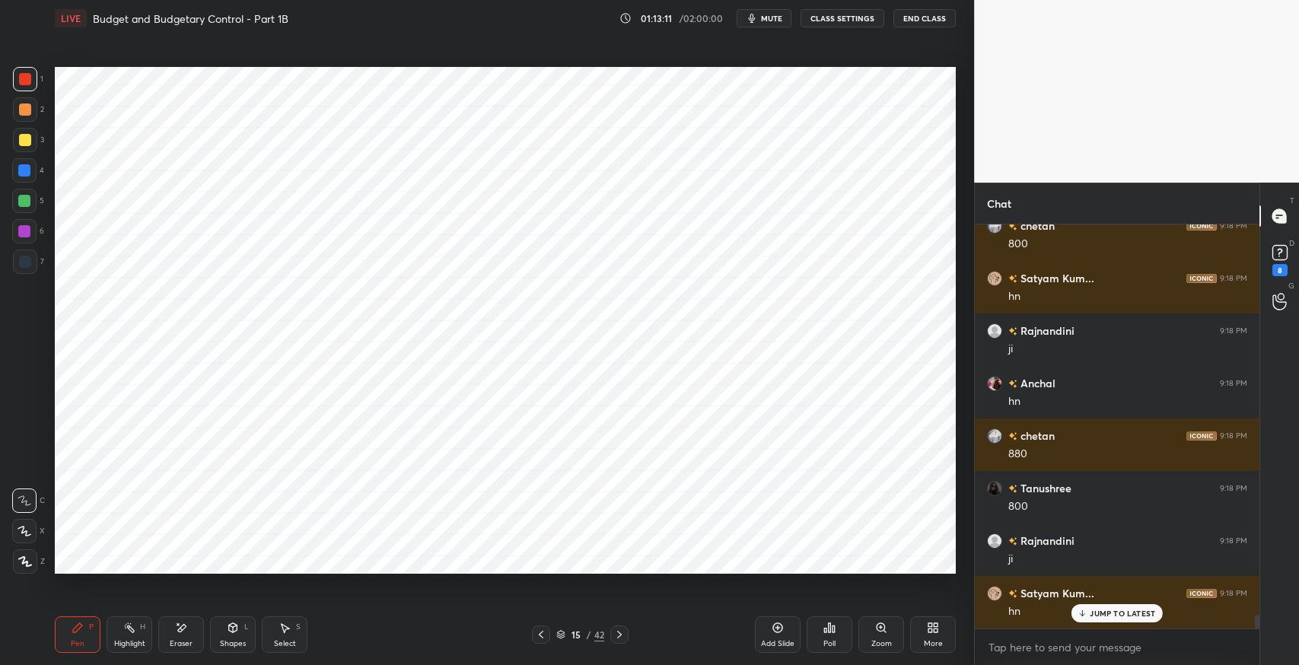
scroll to position [11740, 0]
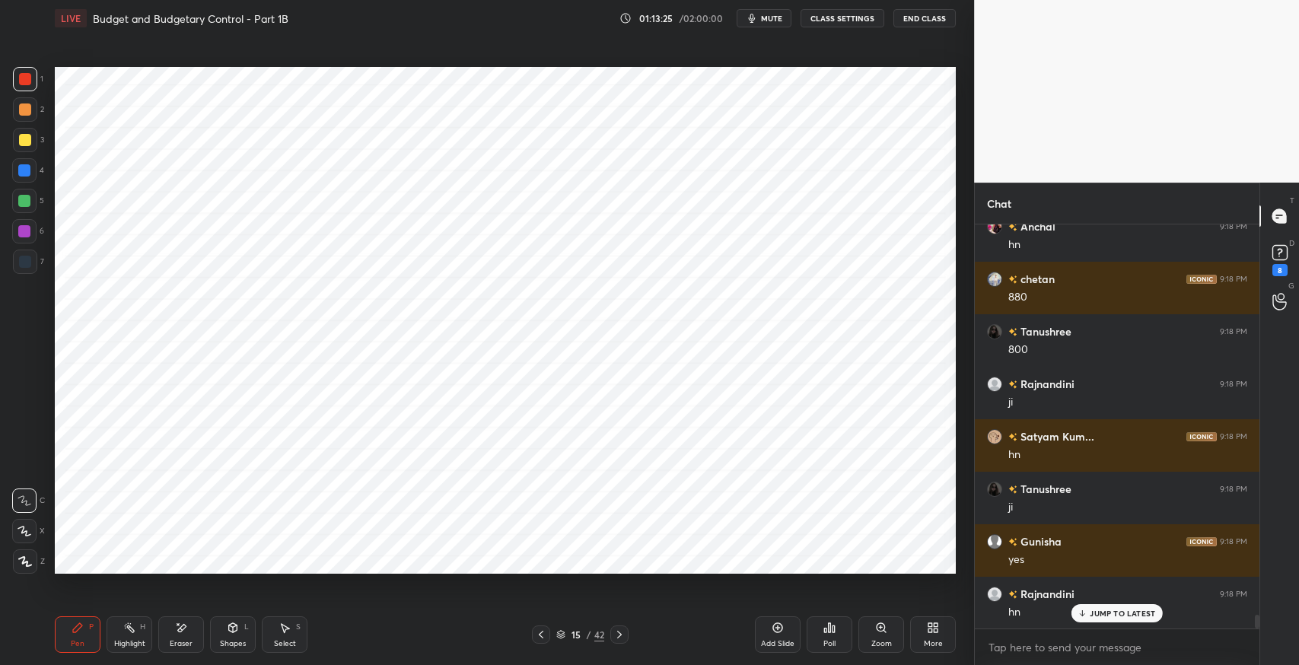
click at [177, 640] on div "Eraser" at bounding box center [181, 644] width 23 height 8
click at [83, 640] on div "Pen" at bounding box center [78, 644] width 14 height 8
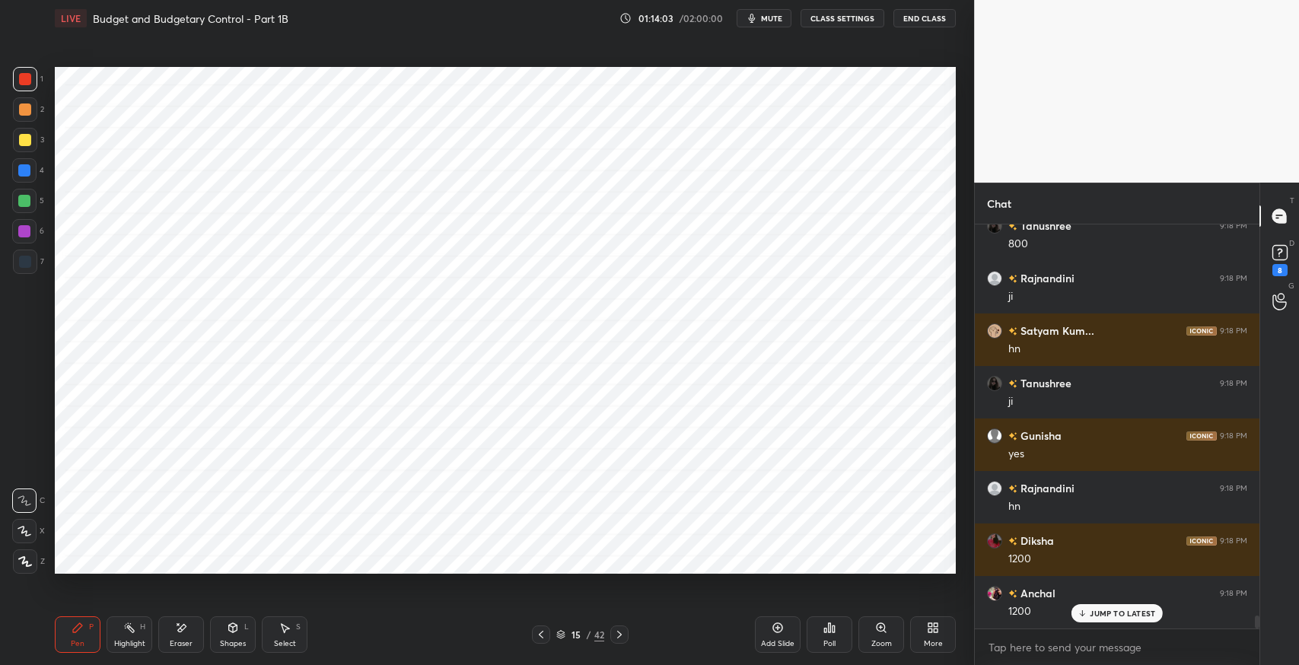
scroll to position [11898, 0]
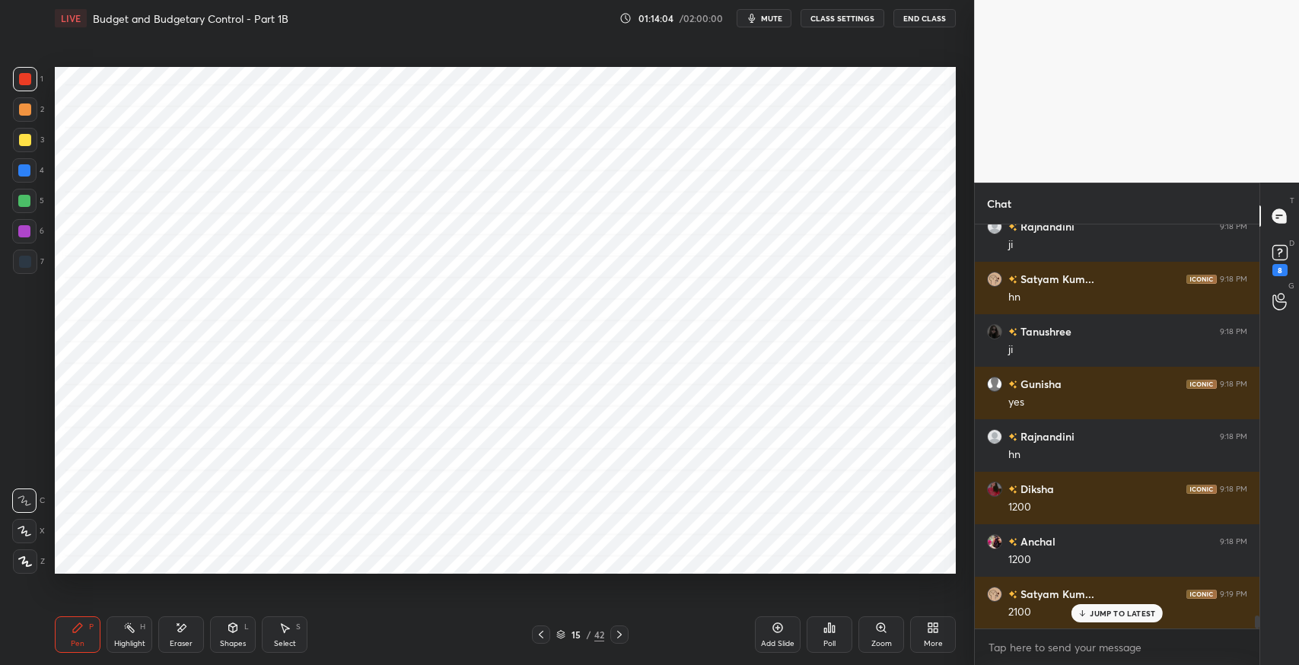
click at [199, 630] on div "Eraser" at bounding box center [181, 634] width 46 height 37
click at [73, 648] on div "Pen" at bounding box center [78, 644] width 14 height 8
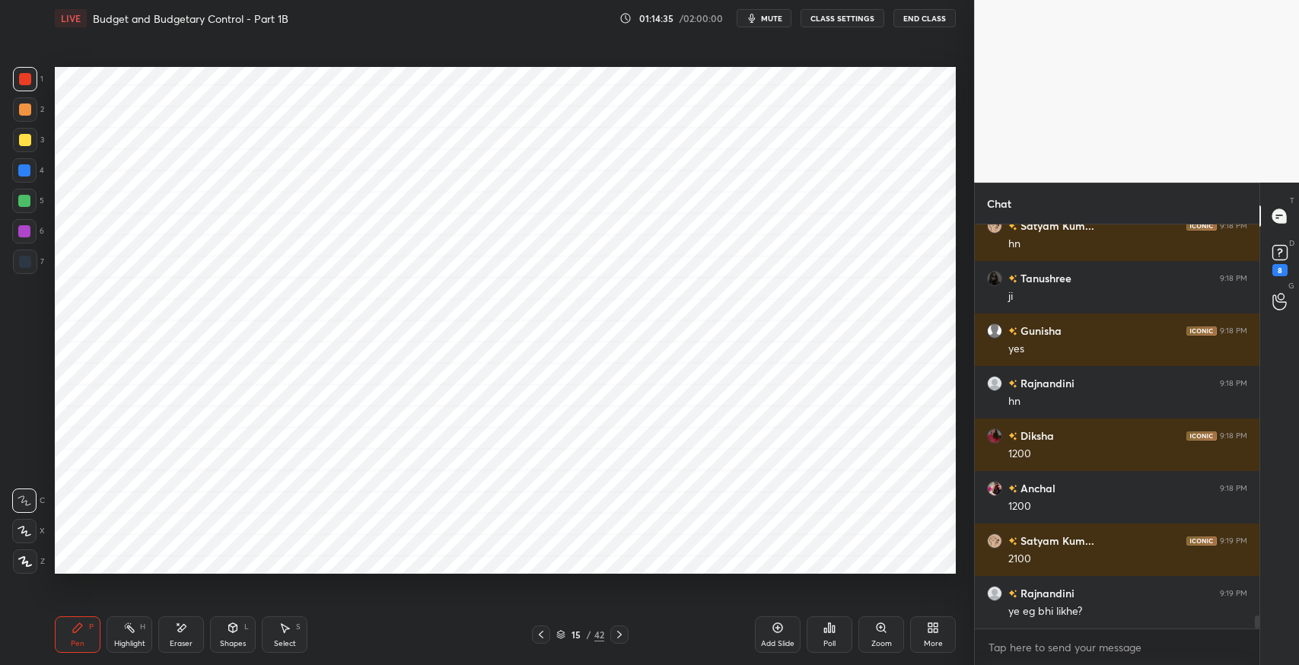
scroll to position [12004, 0]
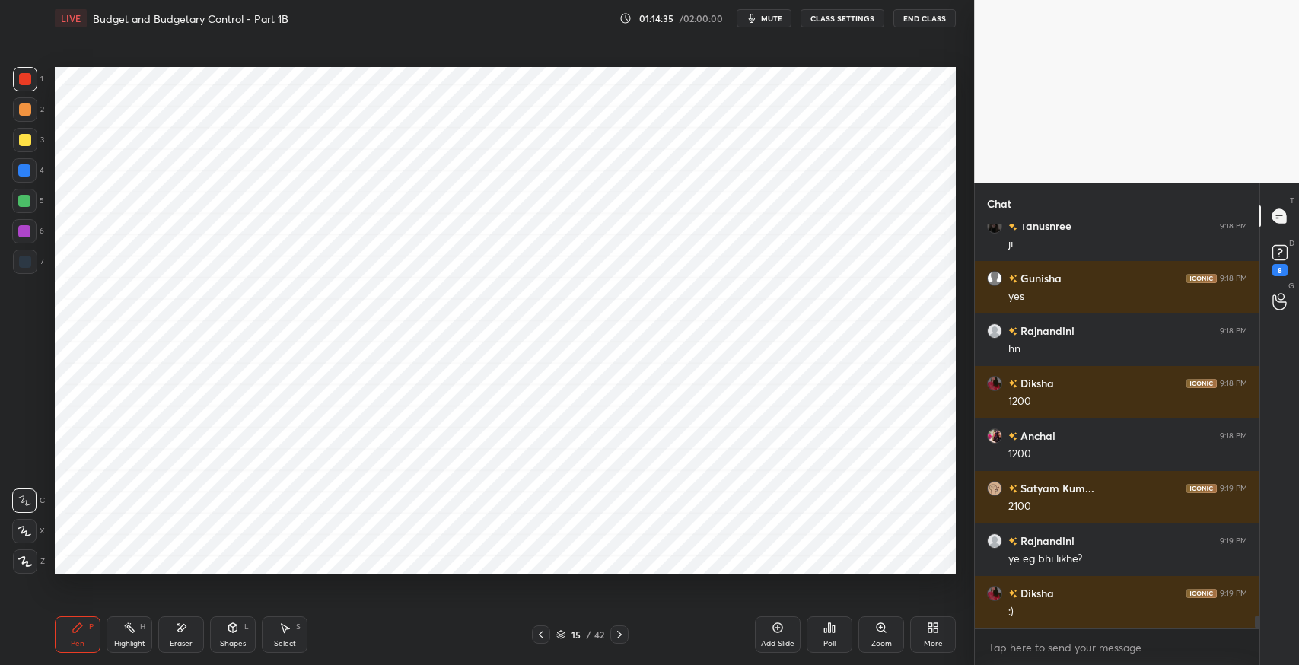
click at [295, 638] on div "Select S" at bounding box center [285, 634] width 46 height 37
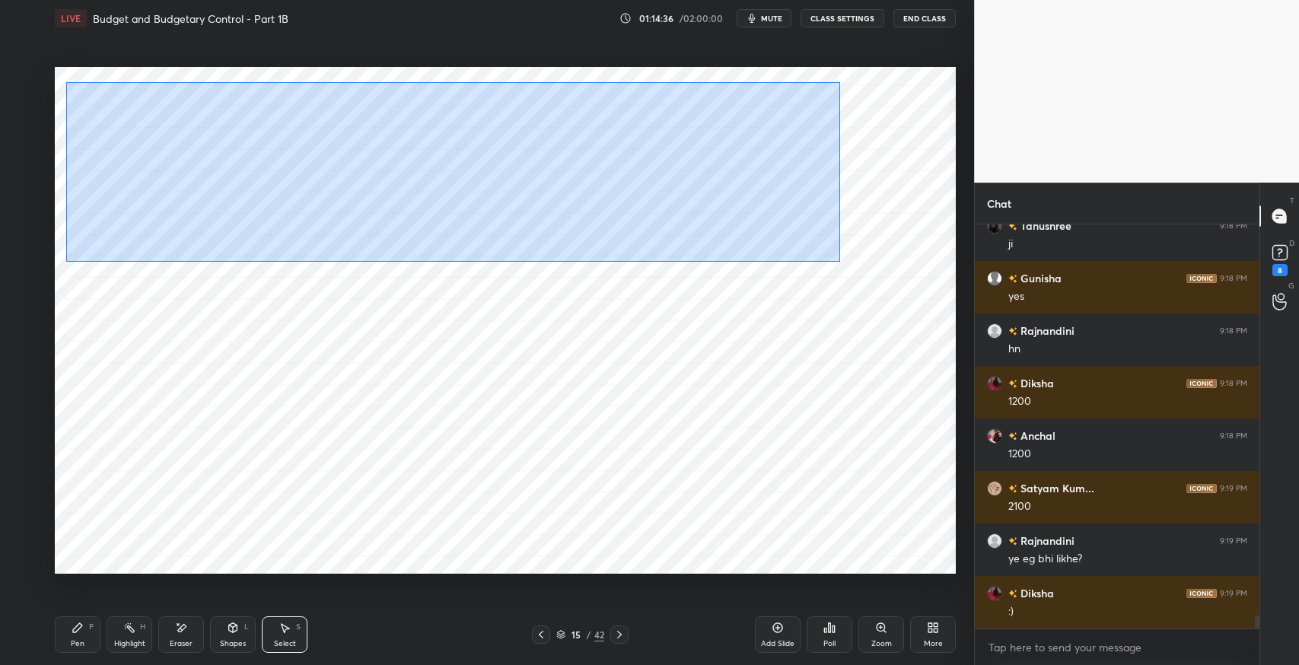
scroll to position [12056, 0]
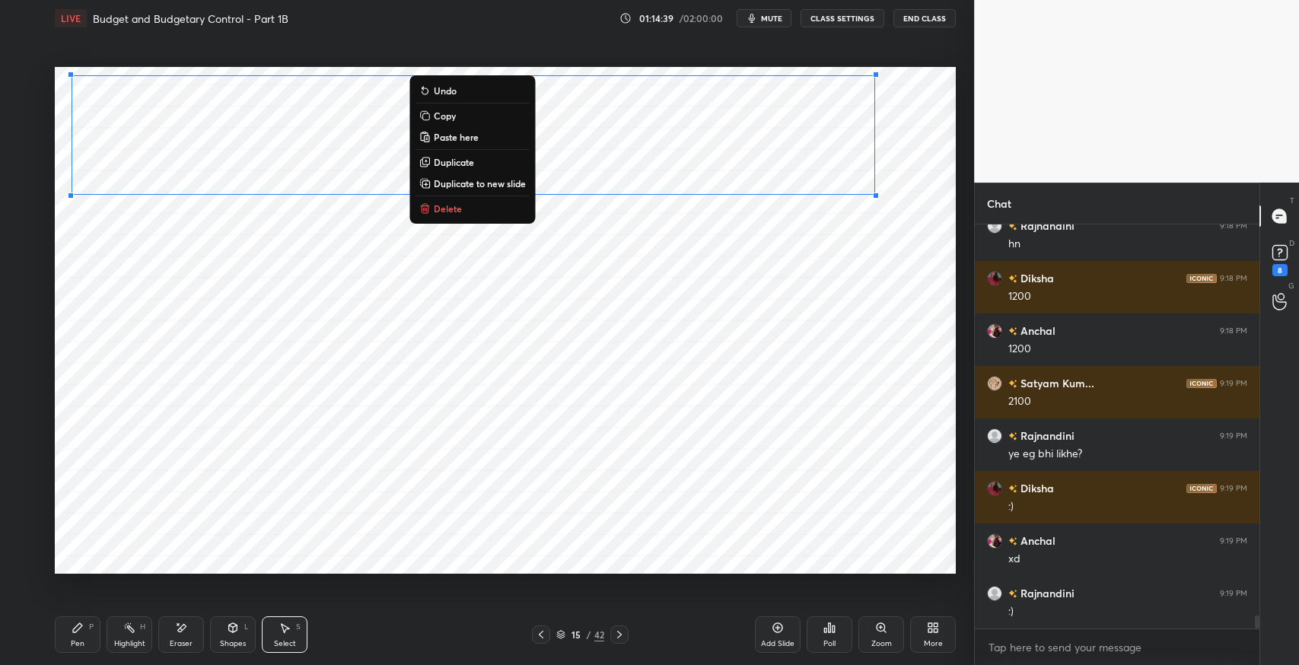
click at [180, 254] on div "0 ° Undo Copy Paste here Duplicate Duplicate to new slide Delete" at bounding box center [505, 320] width 901 height 507
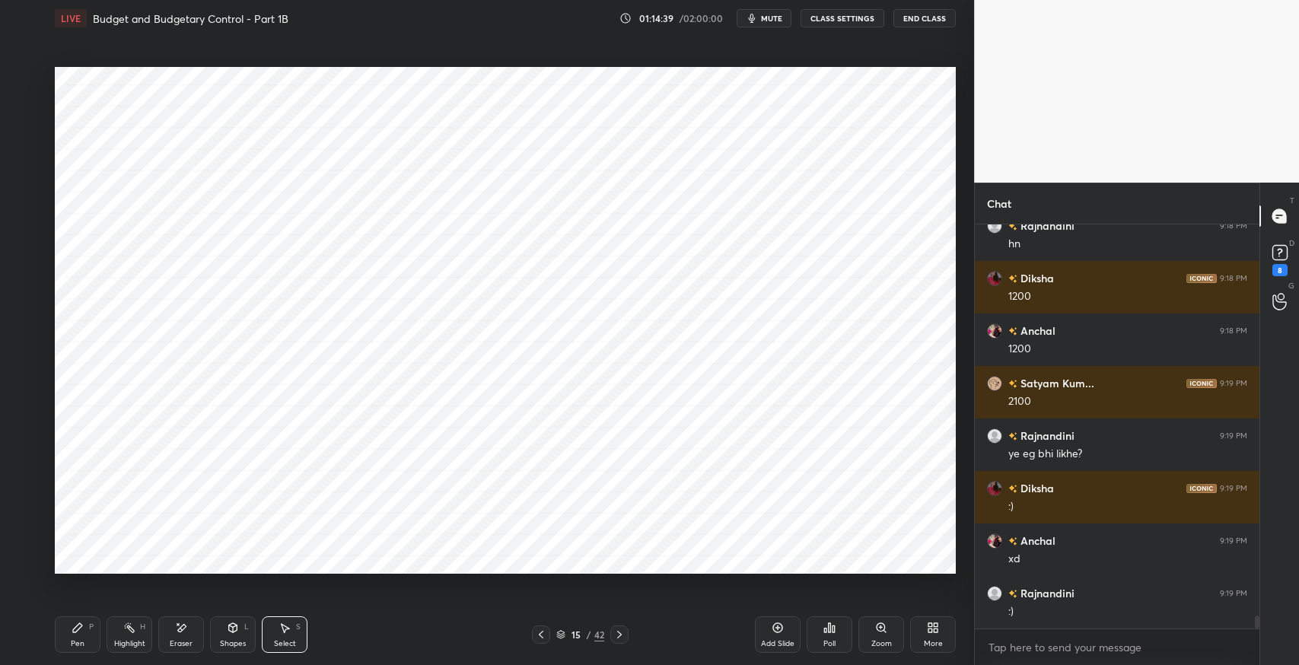
scroll to position [12214, 0]
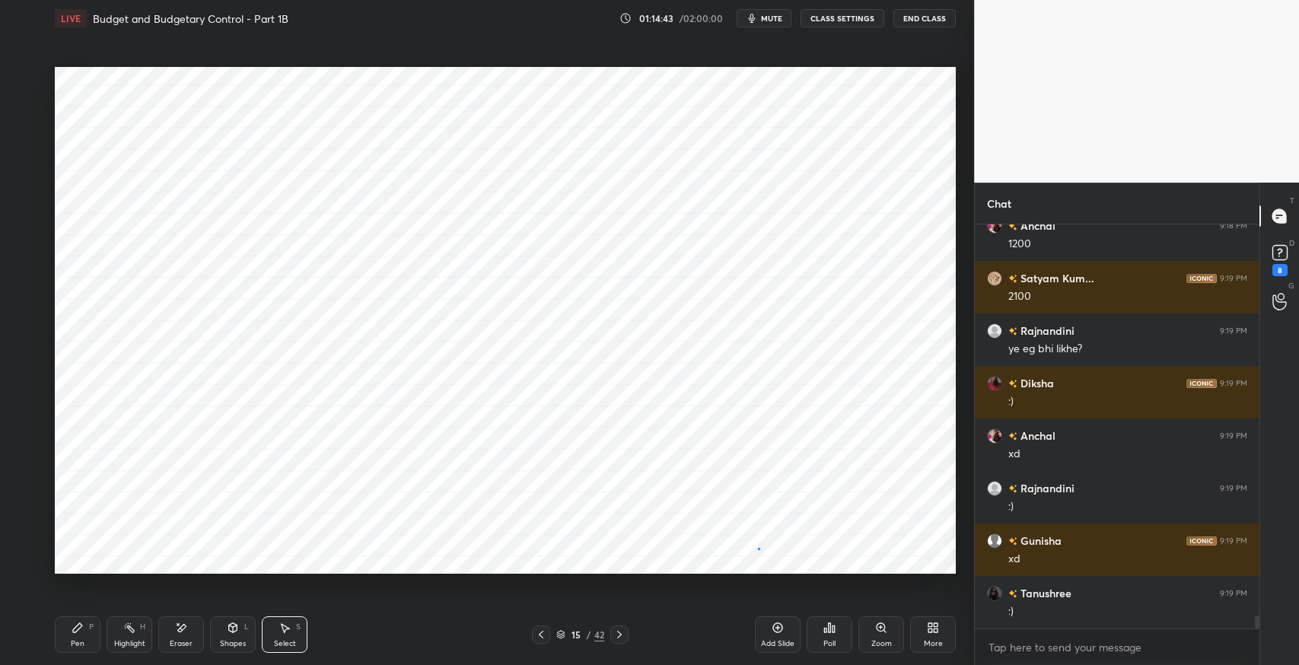
click at [758, 548] on div "0 ° Undo Copy Paste here Duplicate Duplicate to new slide Delete" at bounding box center [505, 320] width 901 height 507
click at [79, 644] on div "Pen" at bounding box center [78, 644] width 14 height 8
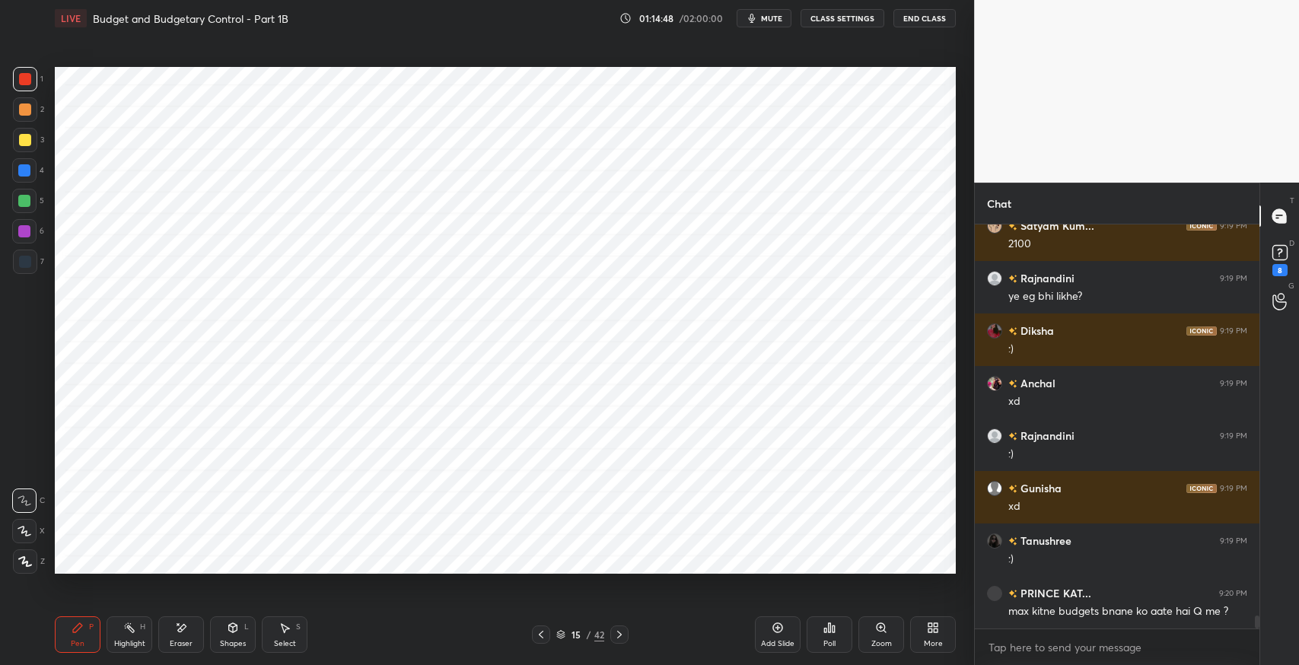
scroll to position [12318, 0]
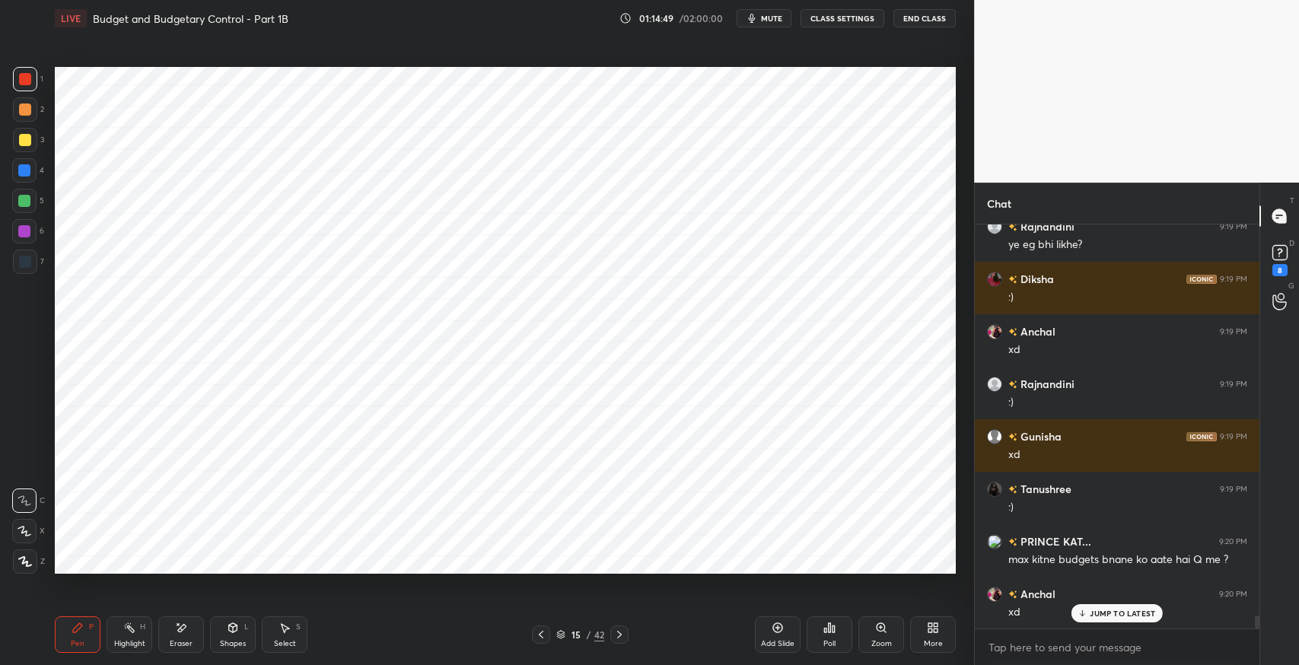
click at [72, 640] on div "Pen" at bounding box center [78, 644] width 14 height 8
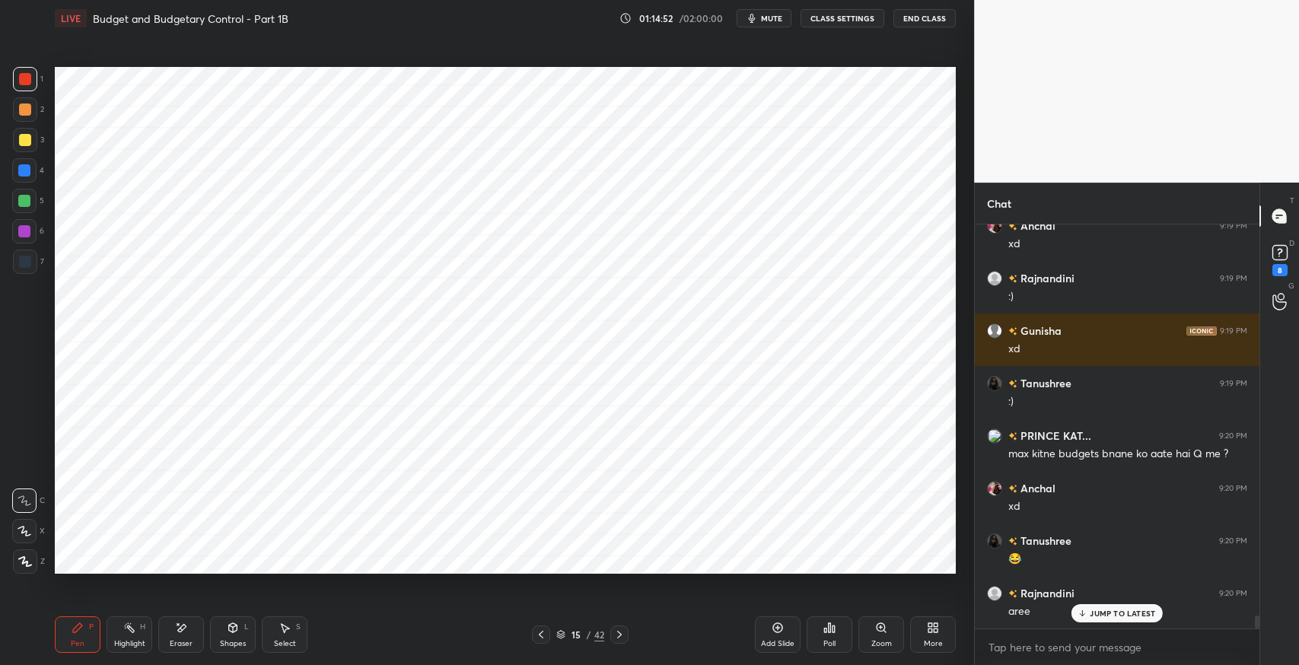
scroll to position [12476, 0]
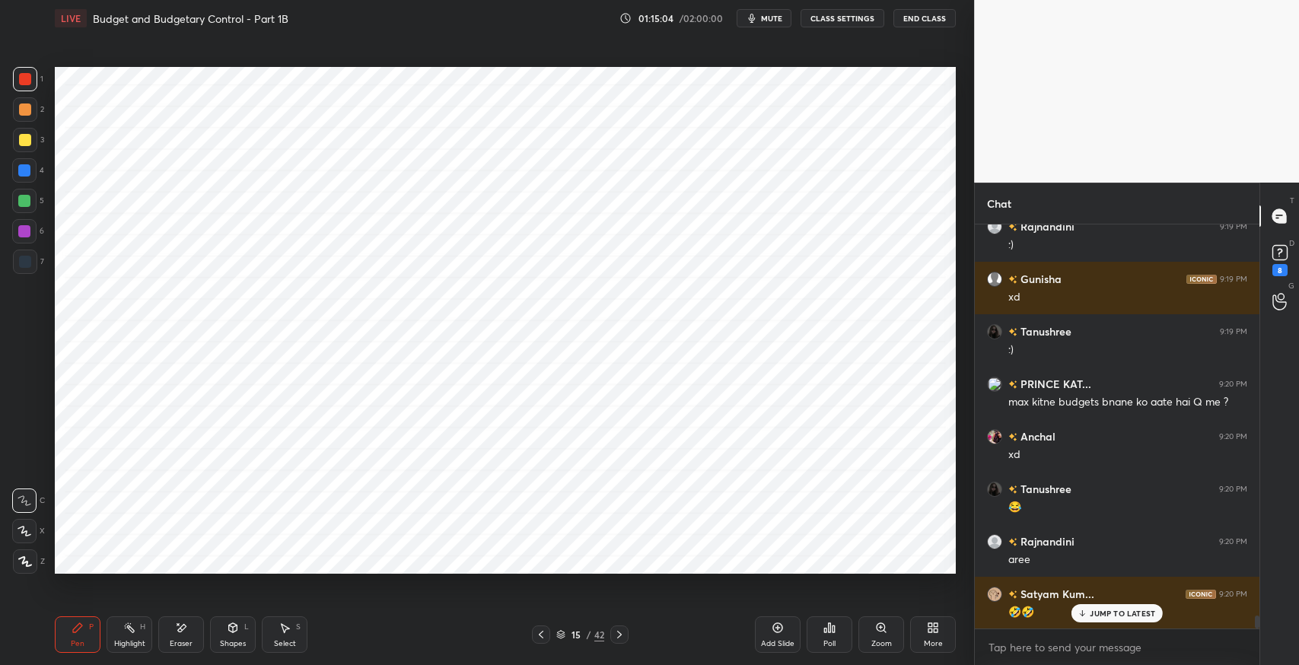
click at [199, 638] on div "Eraser" at bounding box center [181, 634] width 46 height 37
click at [76, 643] on div "Pen" at bounding box center [78, 644] width 14 height 8
click at [774, 18] on span "mute" at bounding box center [771, 18] width 21 height 11
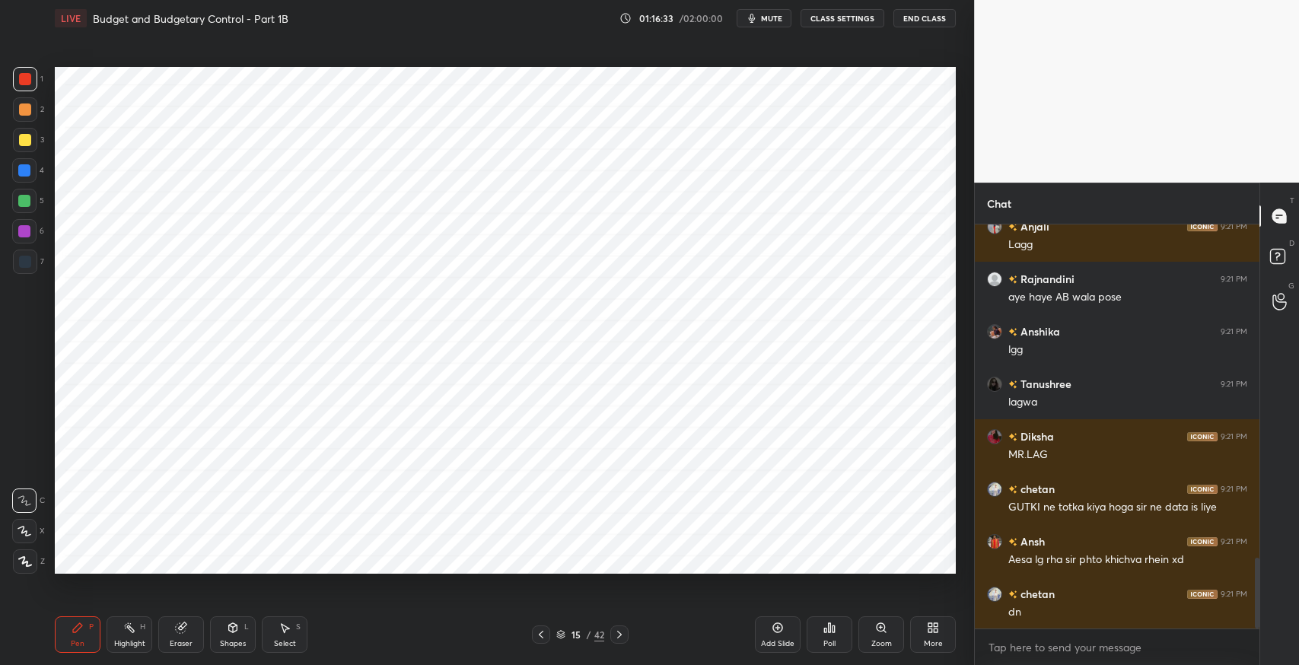
scroll to position [1893, 0]
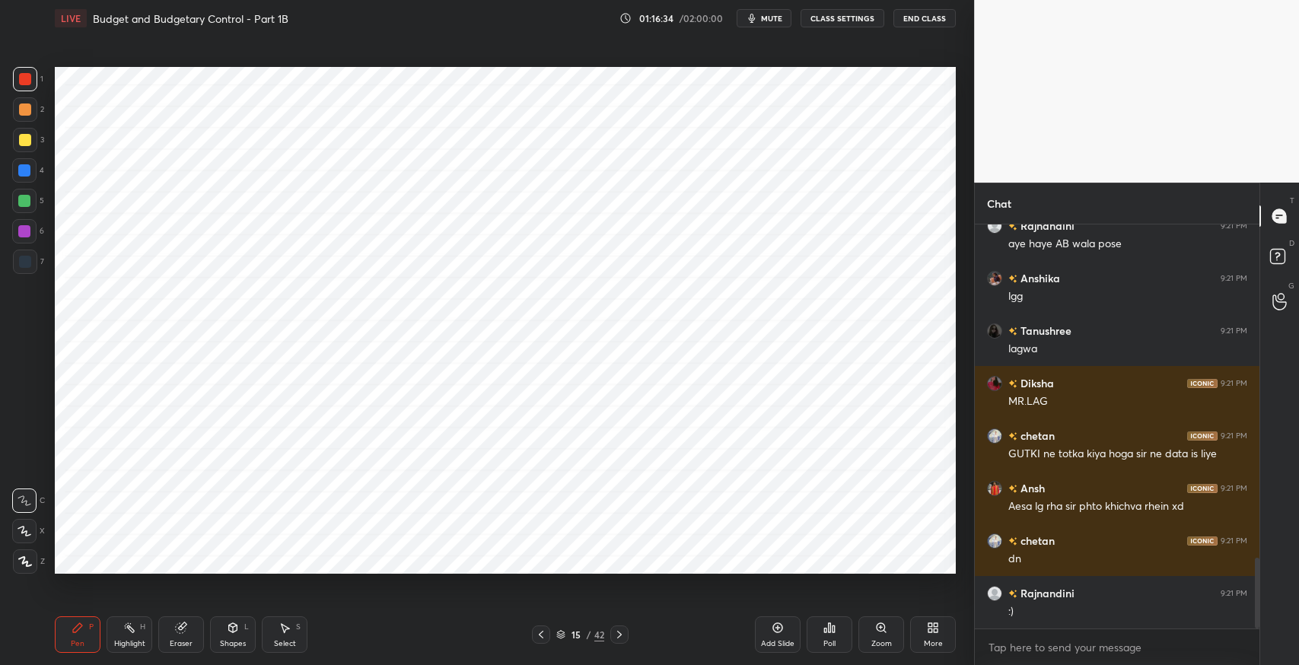
click at [70, 636] on div "Pen P" at bounding box center [78, 634] width 46 height 37
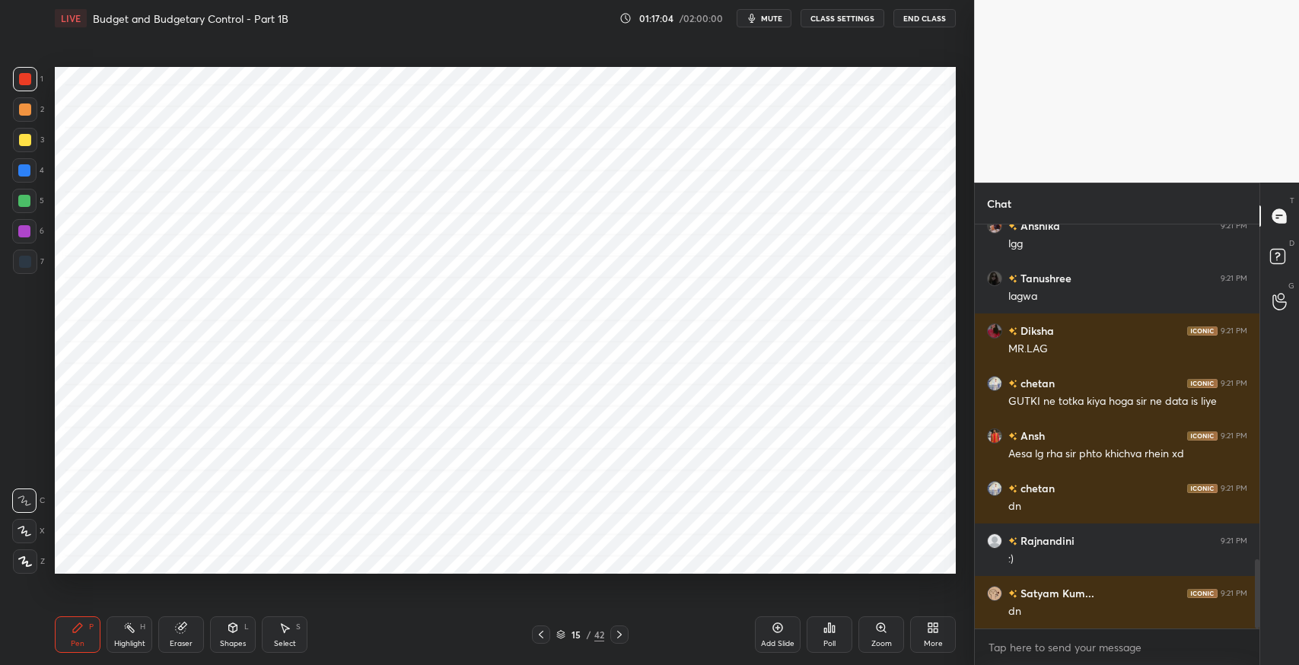
click at [24, 171] on div at bounding box center [24, 170] width 12 height 12
click at [176, 634] on div "Eraser" at bounding box center [181, 634] width 46 height 37
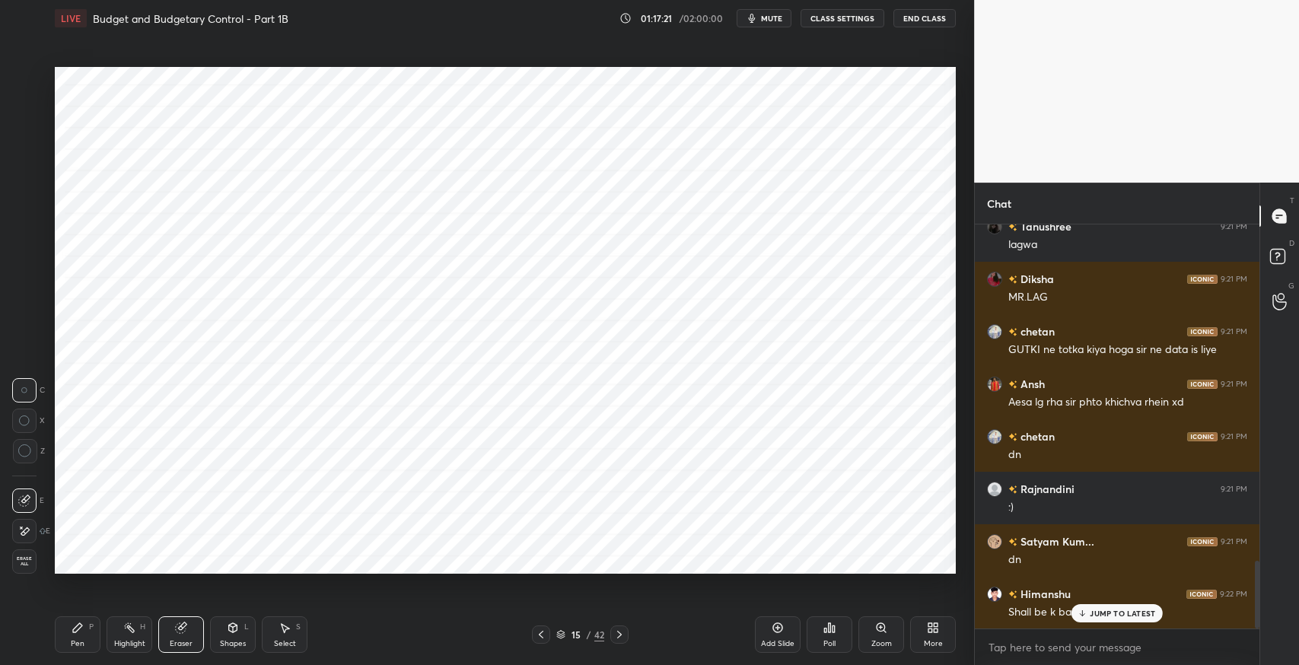
click at [36, 530] on div at bounding box center [24, 531] width 24 height 24
click at [1084, 613] on icon at bounding box center [1083, 613] width 10 height 9
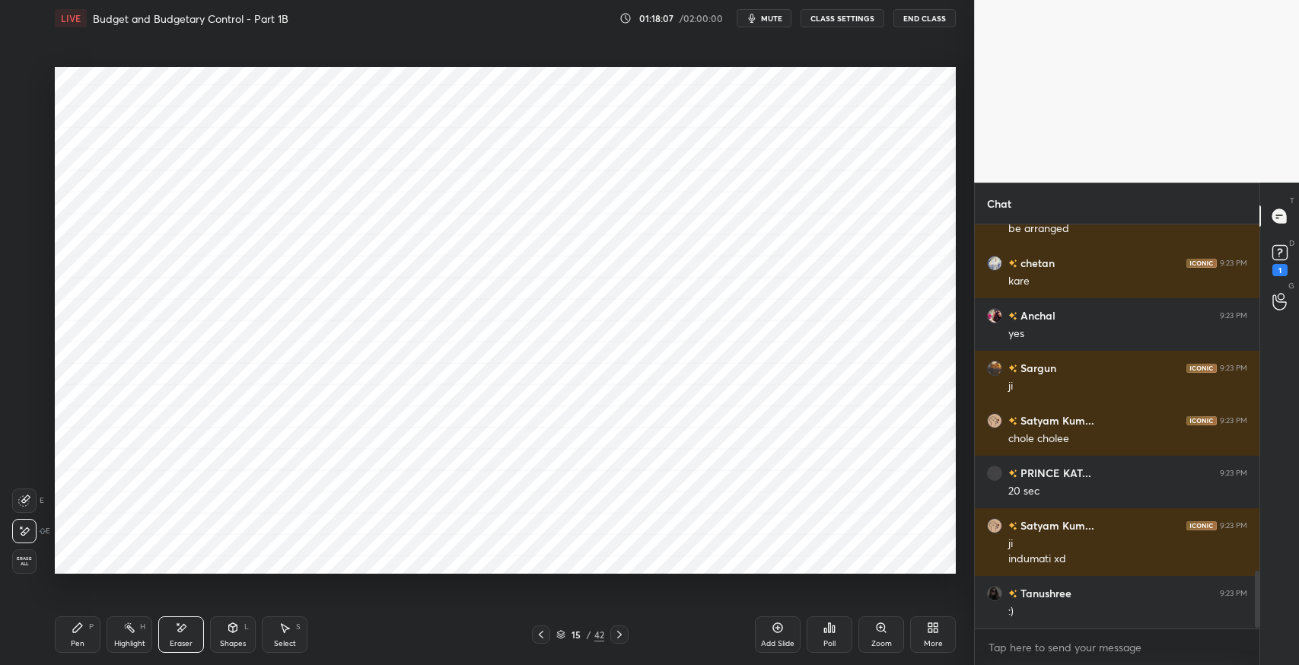
scroll to position [2485, 0]
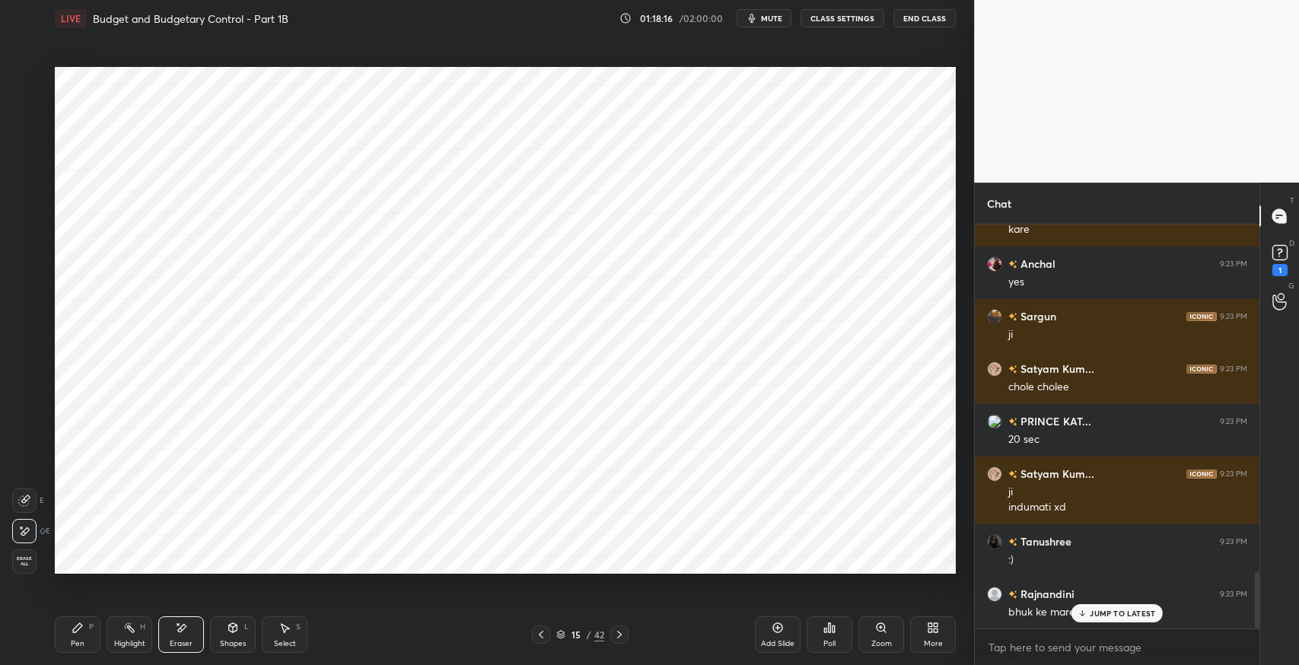
click at [1102, 614] on p "JUMP TO LATEST" at bounding box center [1122, 613] width 65 height 9
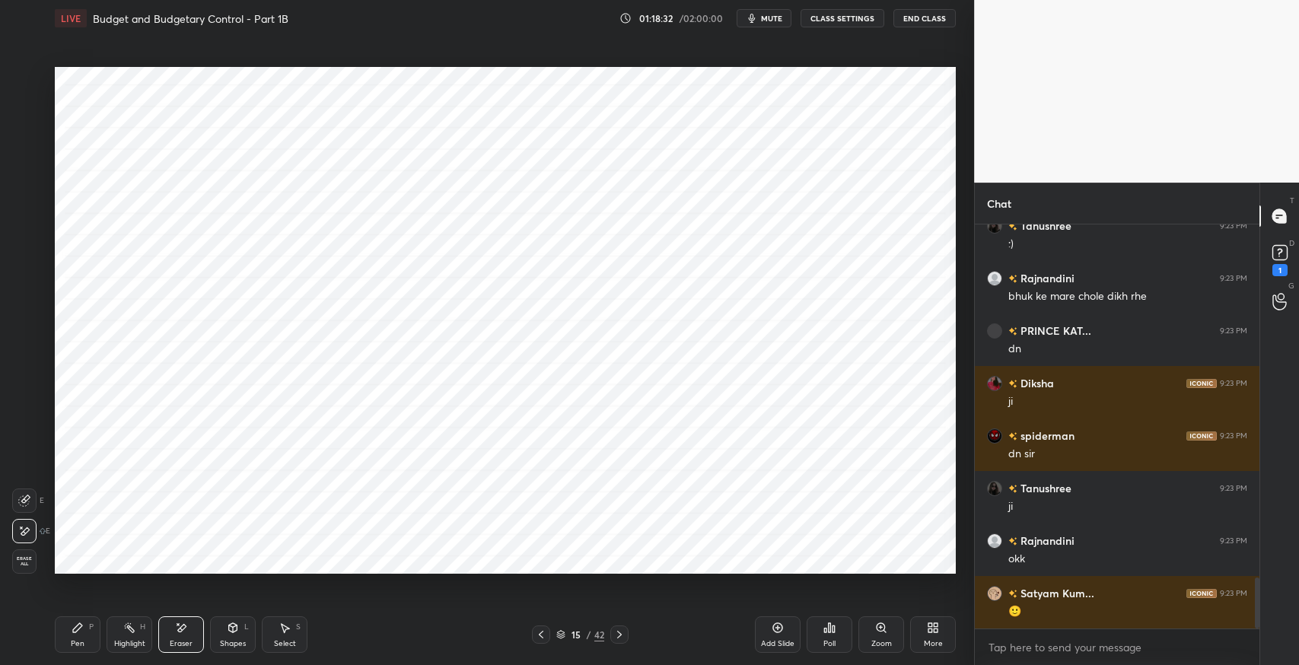
scroll to position [2853, 0]
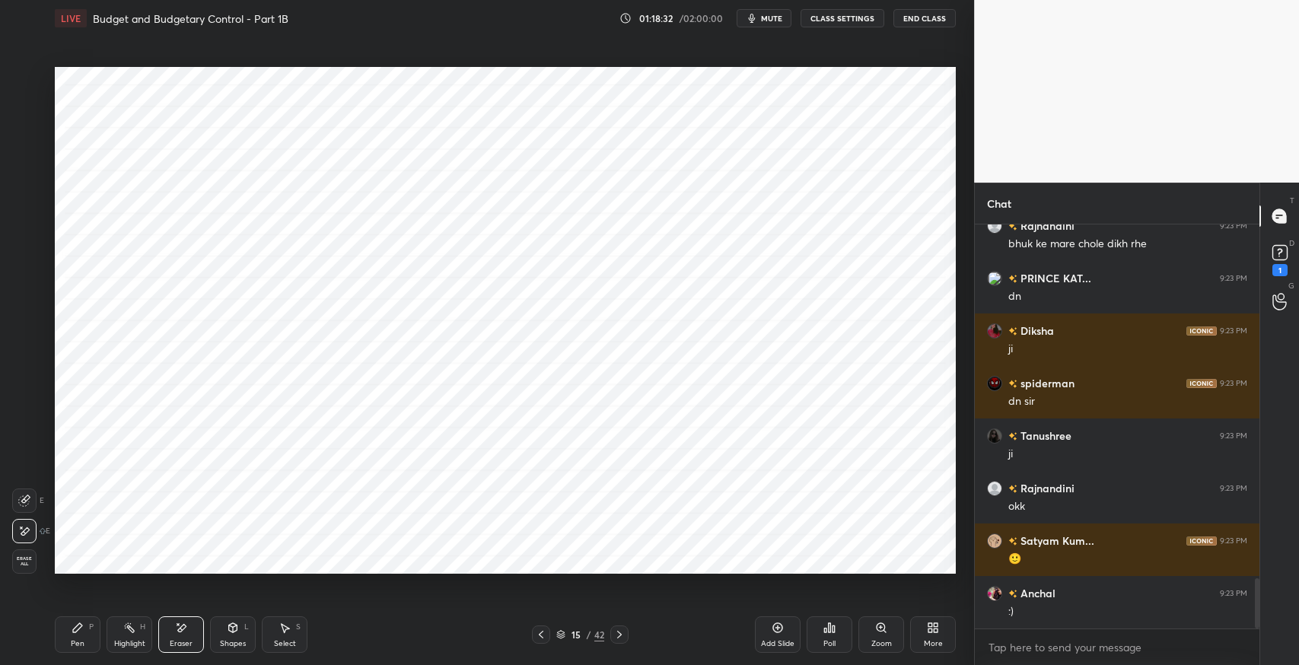
click at [618, 638] on icon at bounding box center [619, 635] width 12 height 12
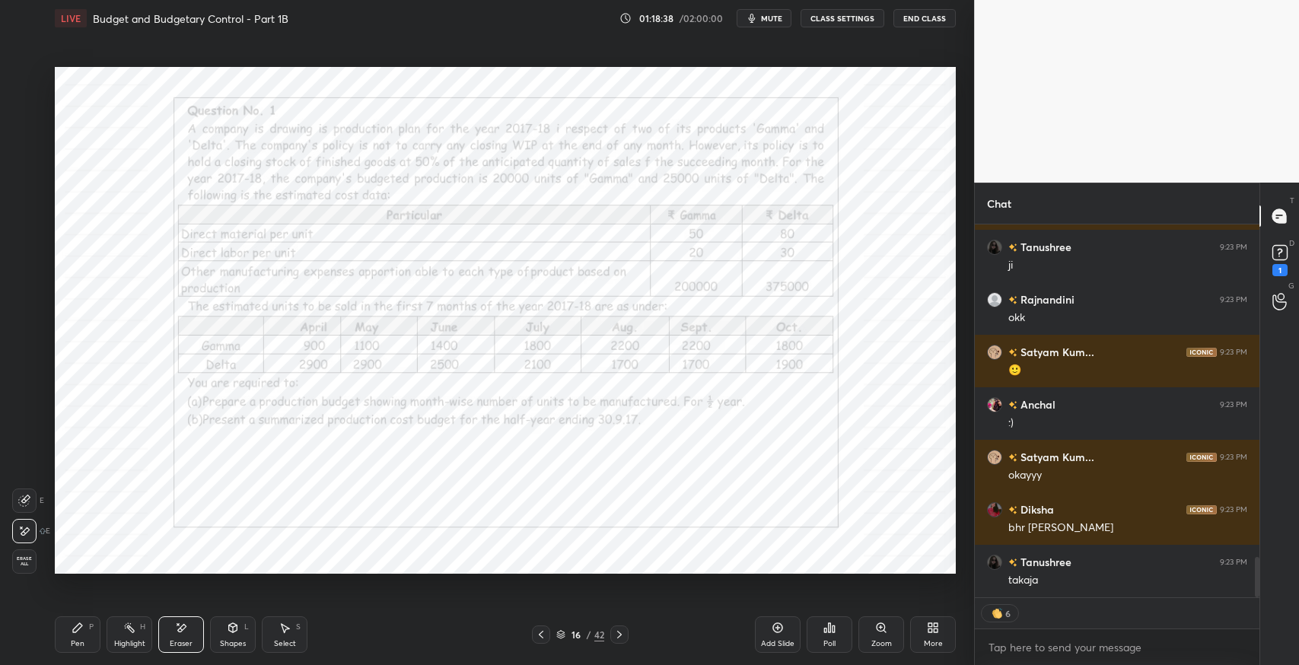
scroll to position [3094, 0]
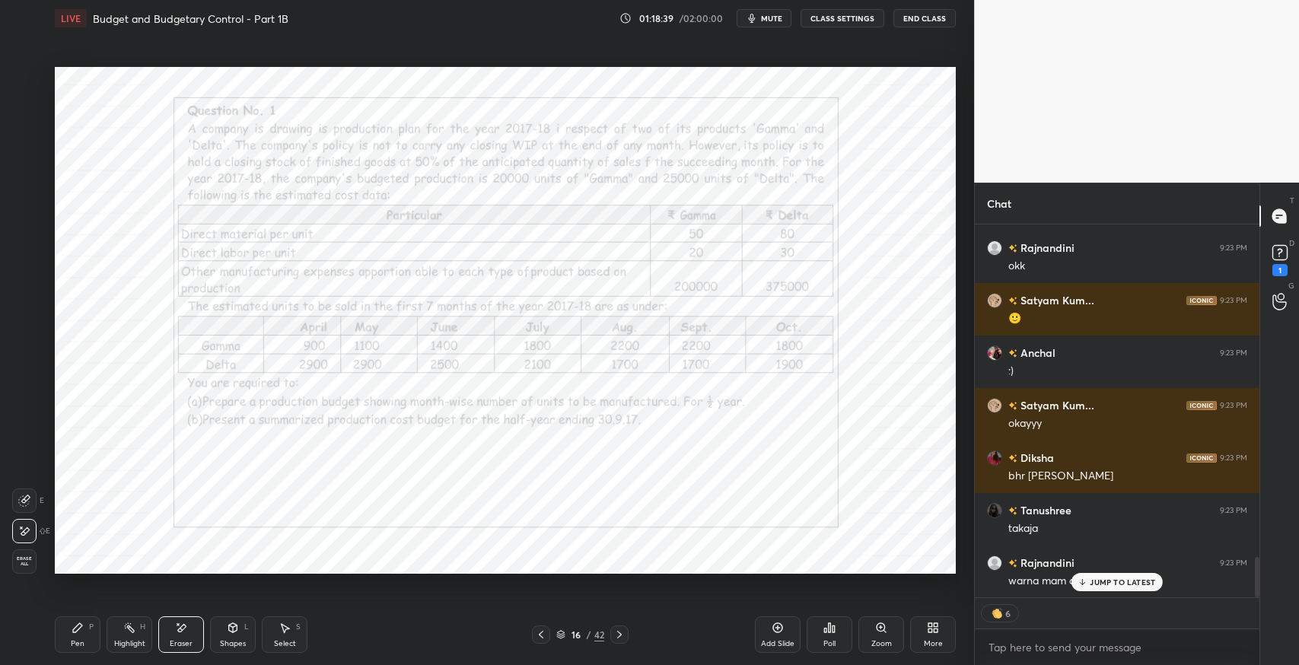
click at [77, 638] on div "Pen P" at bounding box center [78, 634] width 46 height 37
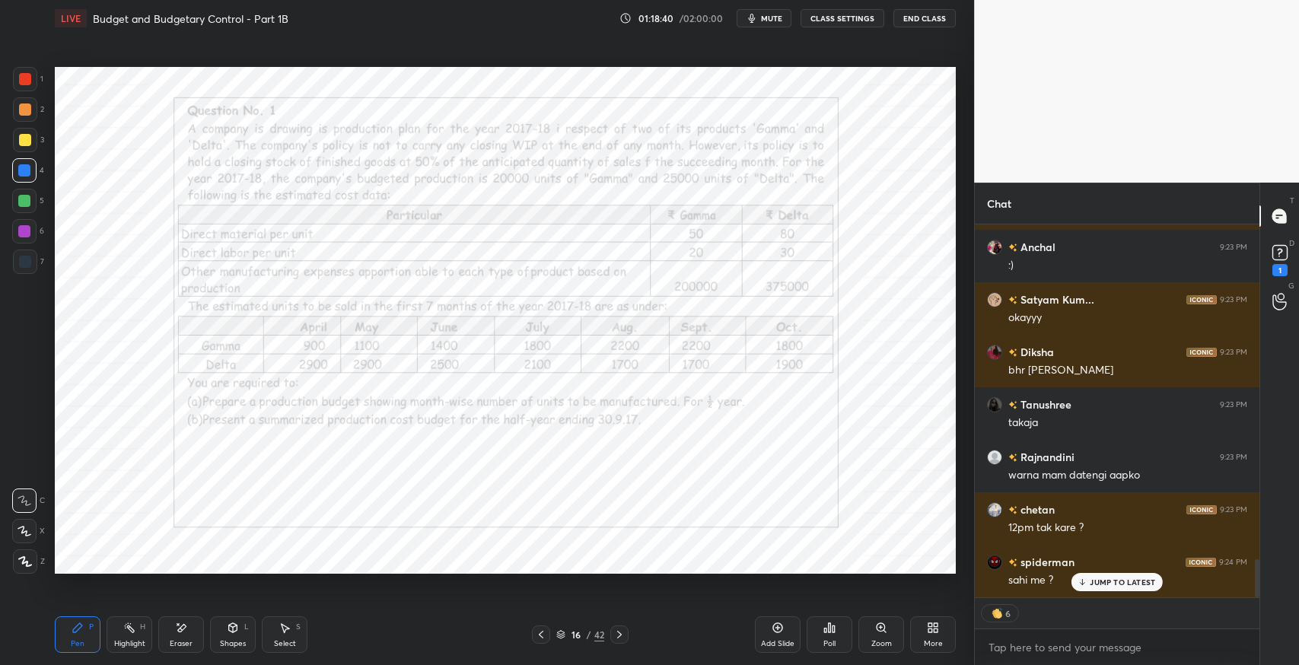
scroll to position [3251, 0]
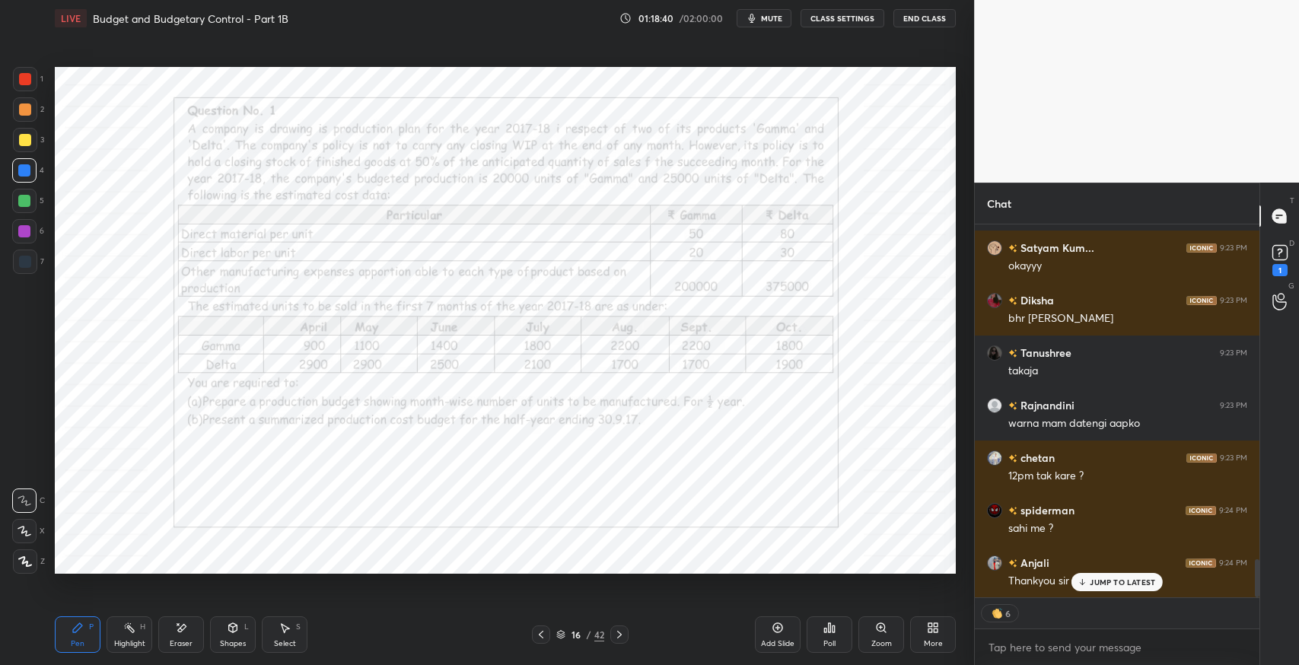
click at [24, 261] on div at bounding box center [25, 262] width 12 height 12
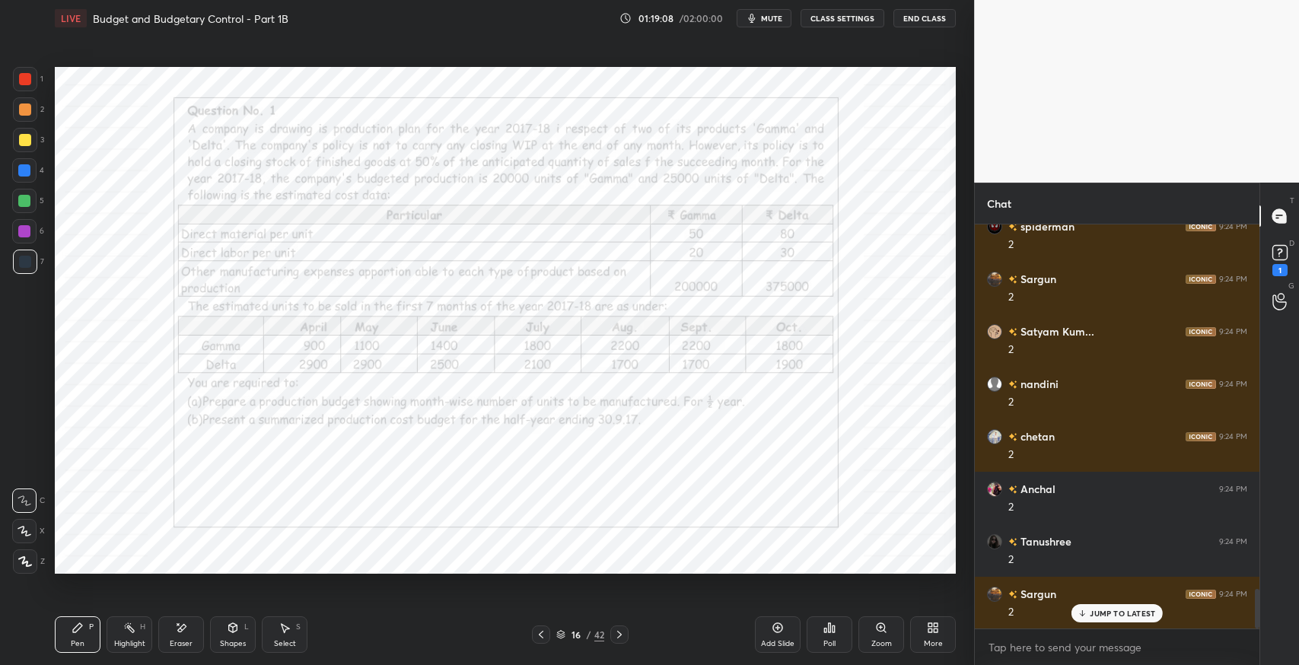
scroll to position [3799, 0]
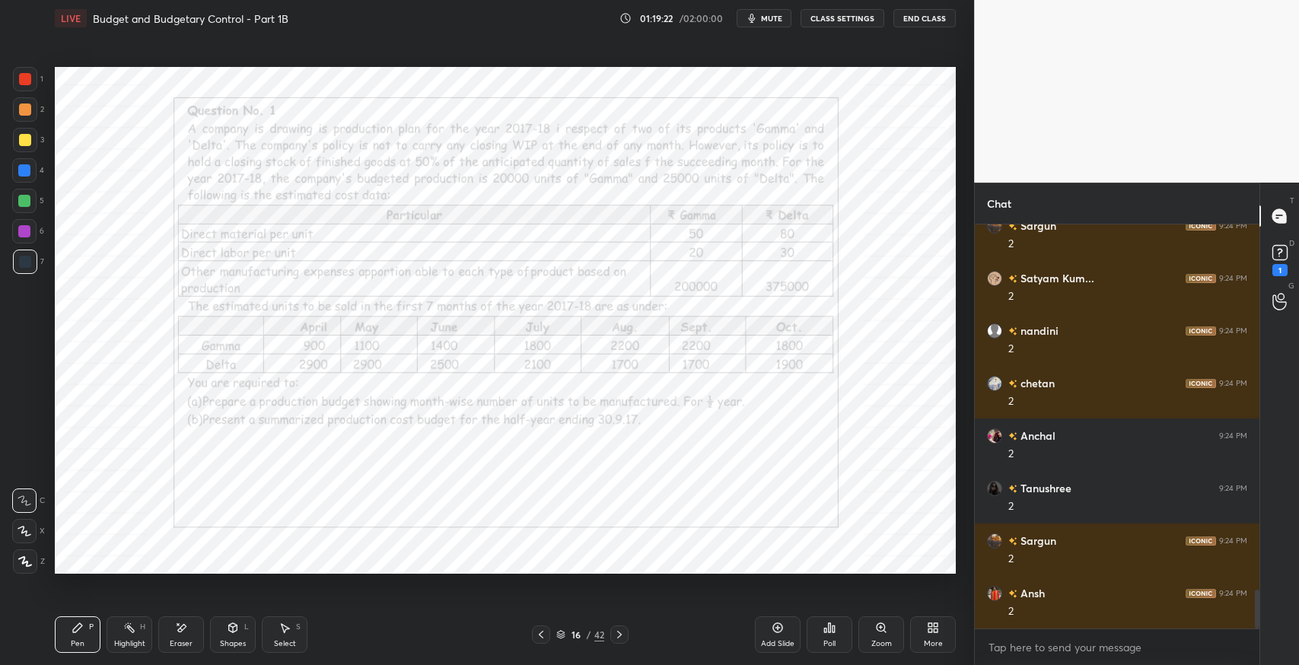
click at [232, 636] on div "Shapes L" at bounding box center [233, 634] width 46 height 37
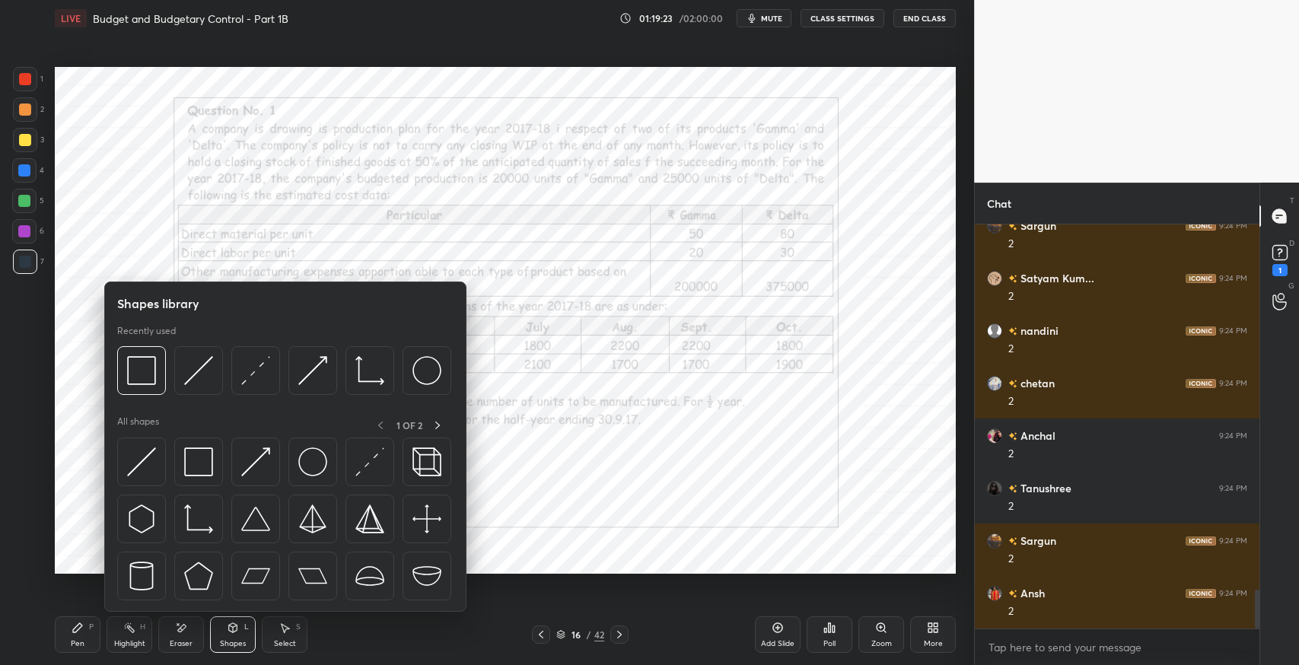
click at [196, 466] on img at bounding box center [198, 462] width 29 height 29
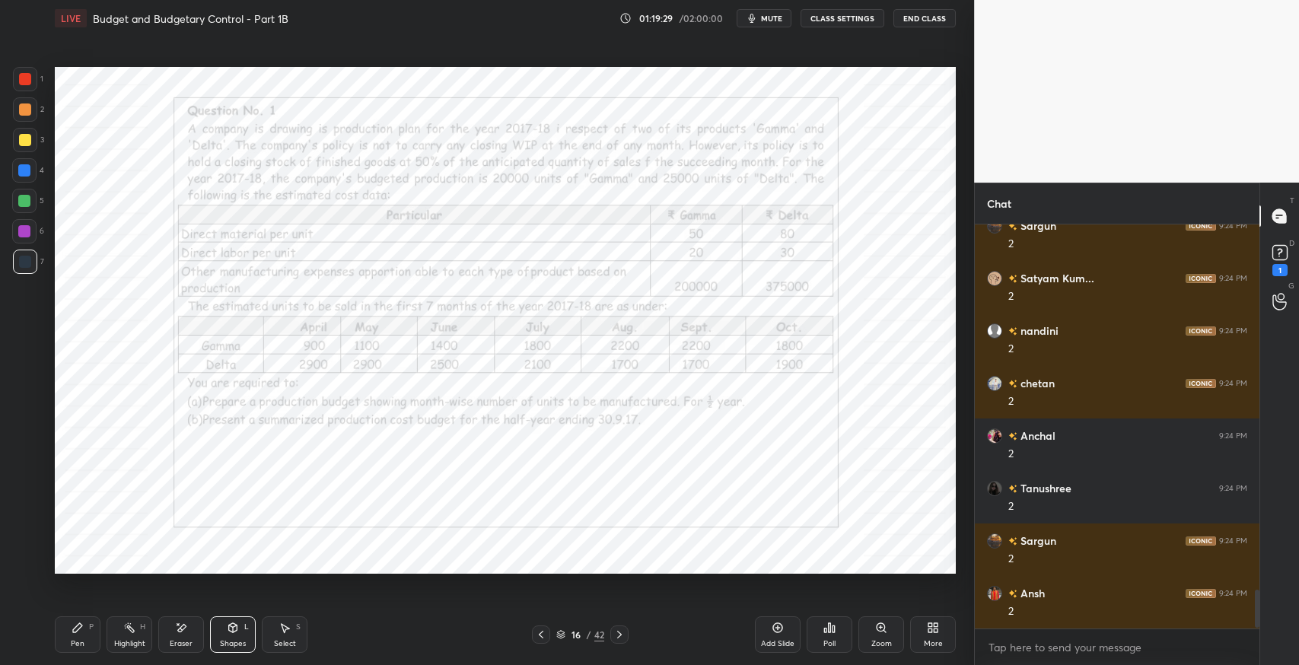
scroll to position [3851, 0]
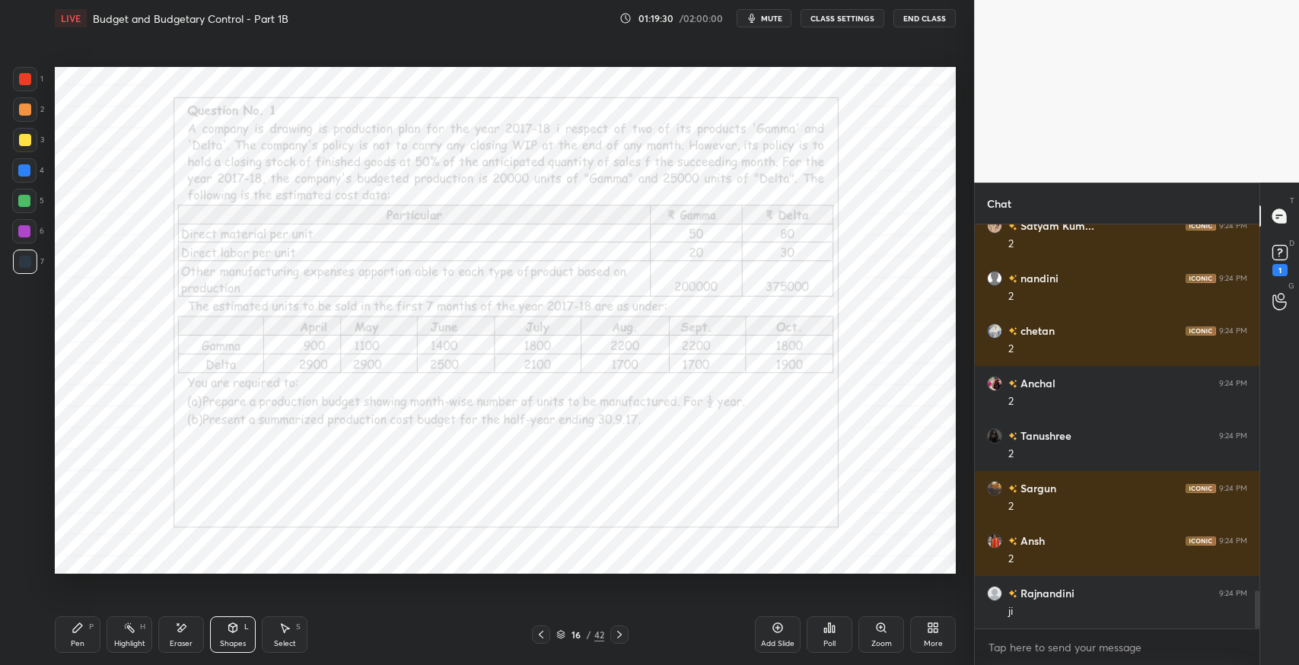
click at [66, 638] on div "Pen P" at bounding box center [78, 634] width 46 height 37
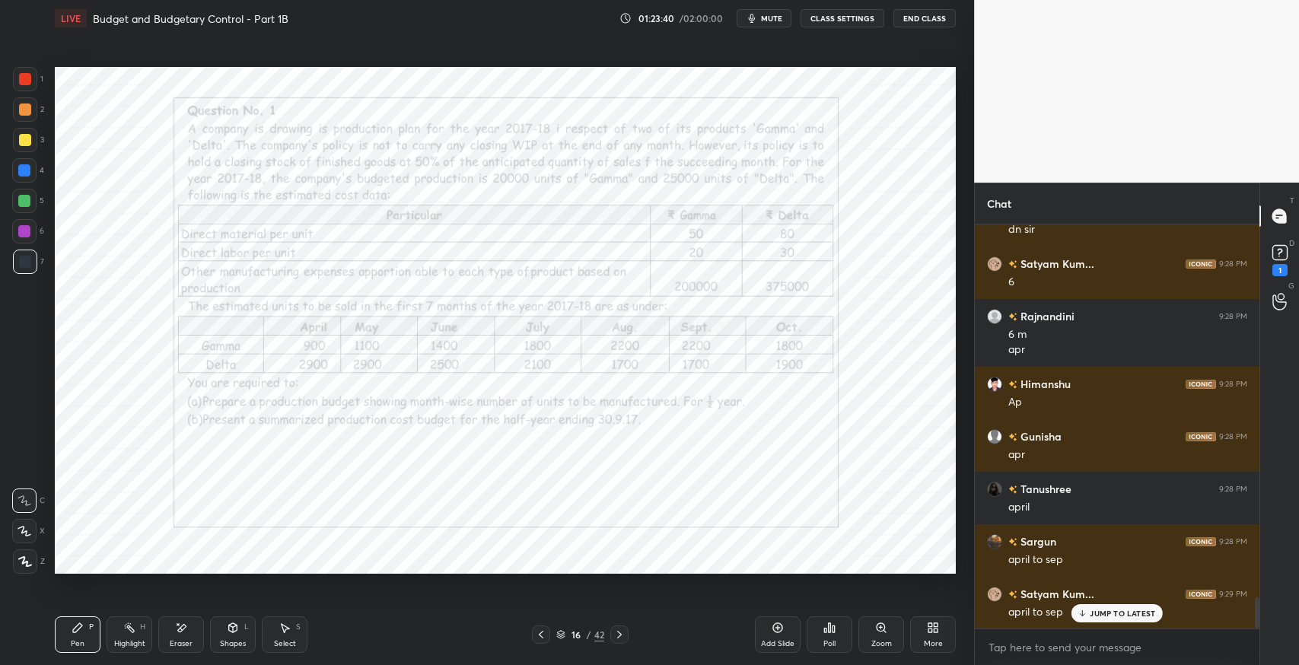
scroll to position [4932, 0]
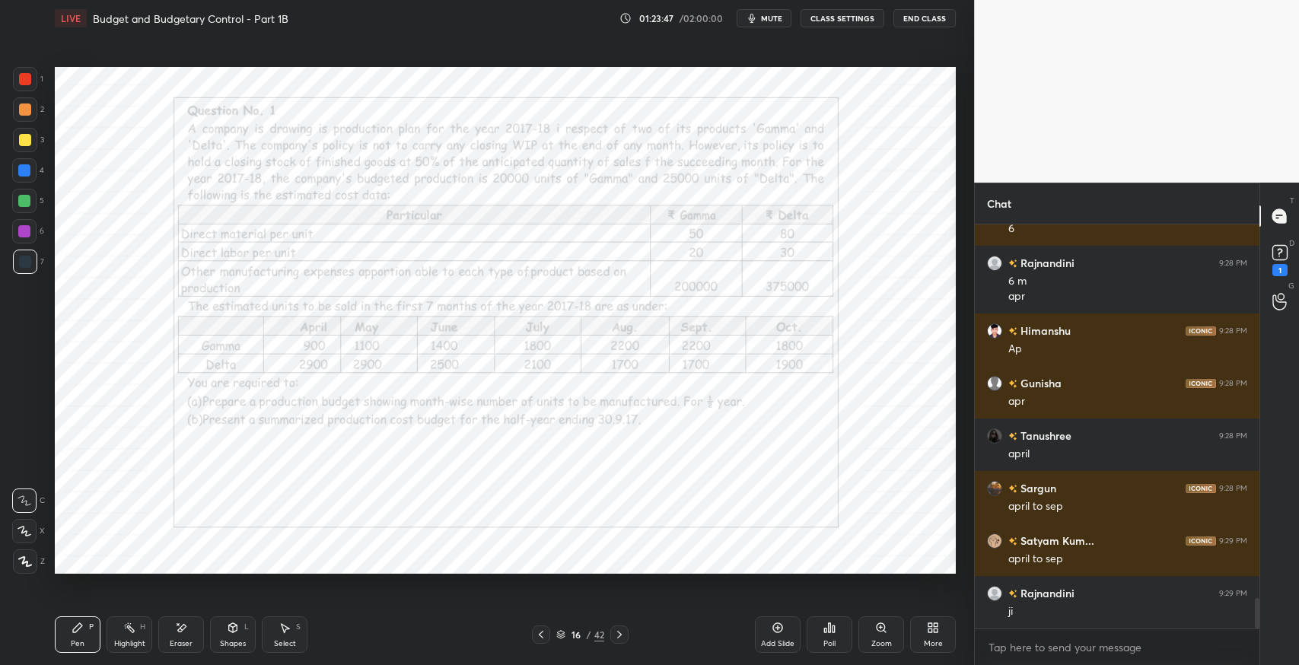
click at [781, 631] on icon at bounding box center [778, 628] width 10 height 10
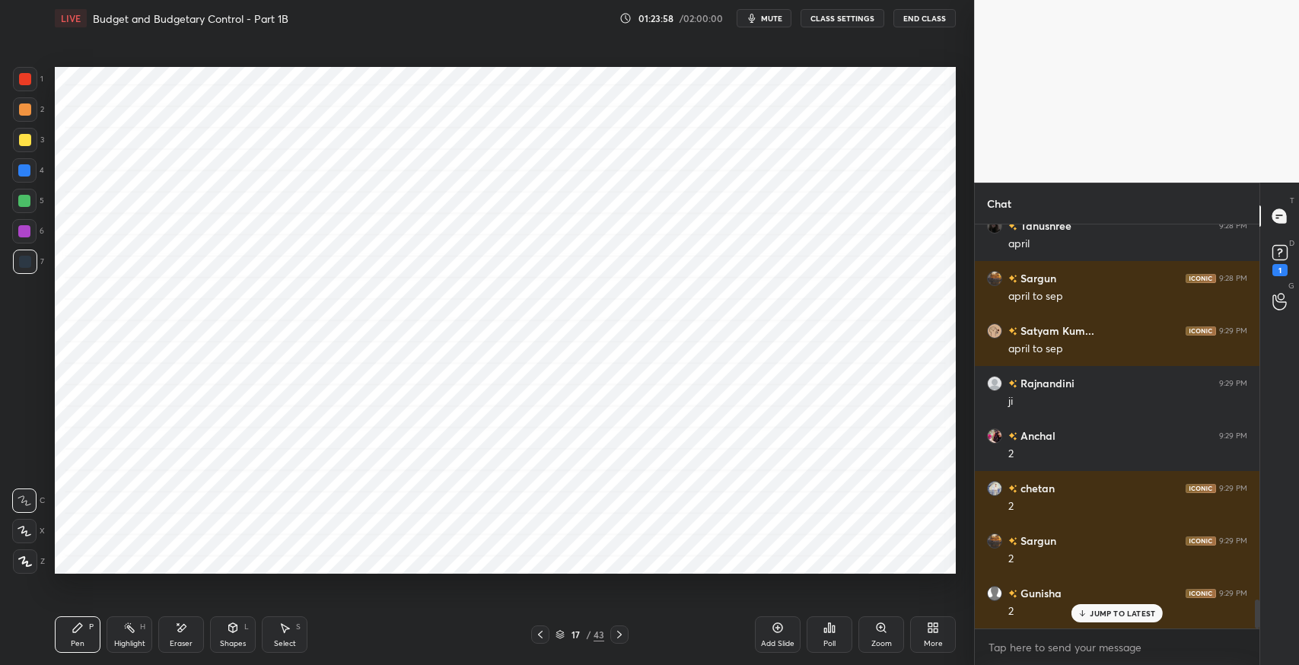
scroll to position [5194, 0]
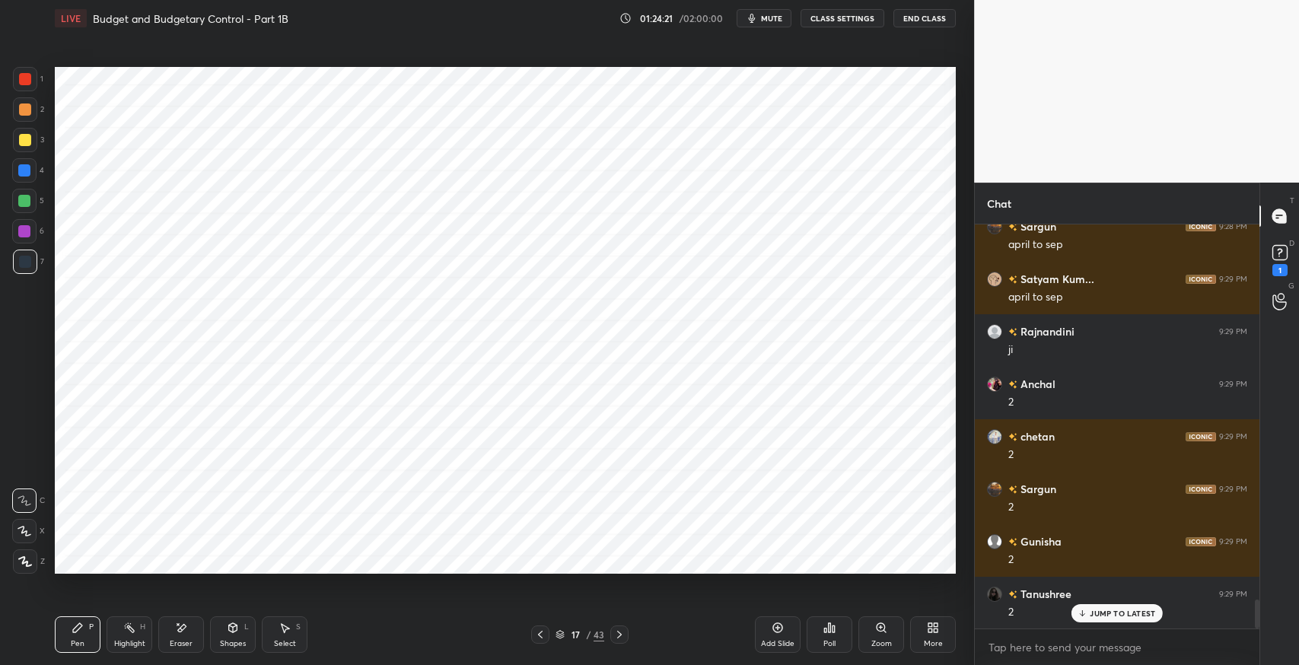
click at [180, 631] on icon at bounding box center [182, 628] width 8 height 8
click at [84, 632] on div "Pen P" at bounding box center [78, 634] width 46 height 37
click at [244, 632] on div "Shapes L" at bounding box center [233, 634] width 46 height 37
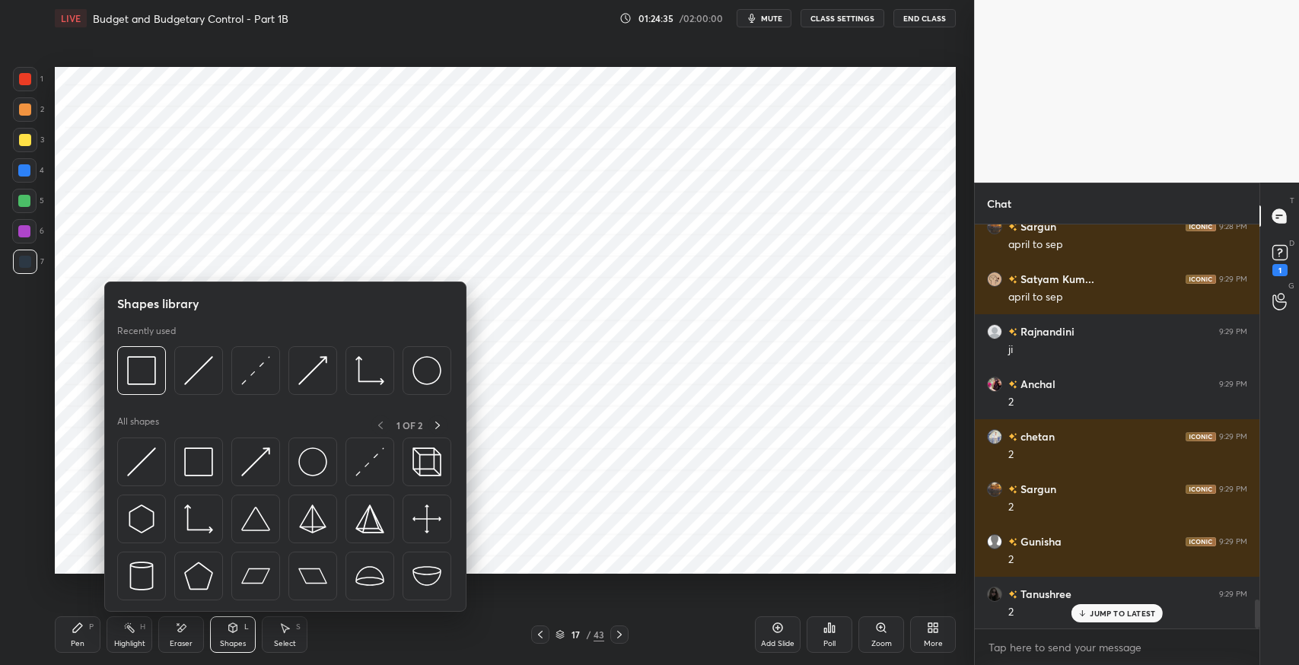
click at [195, 460] on img at bounding box center [198, 462] width 29 height 29
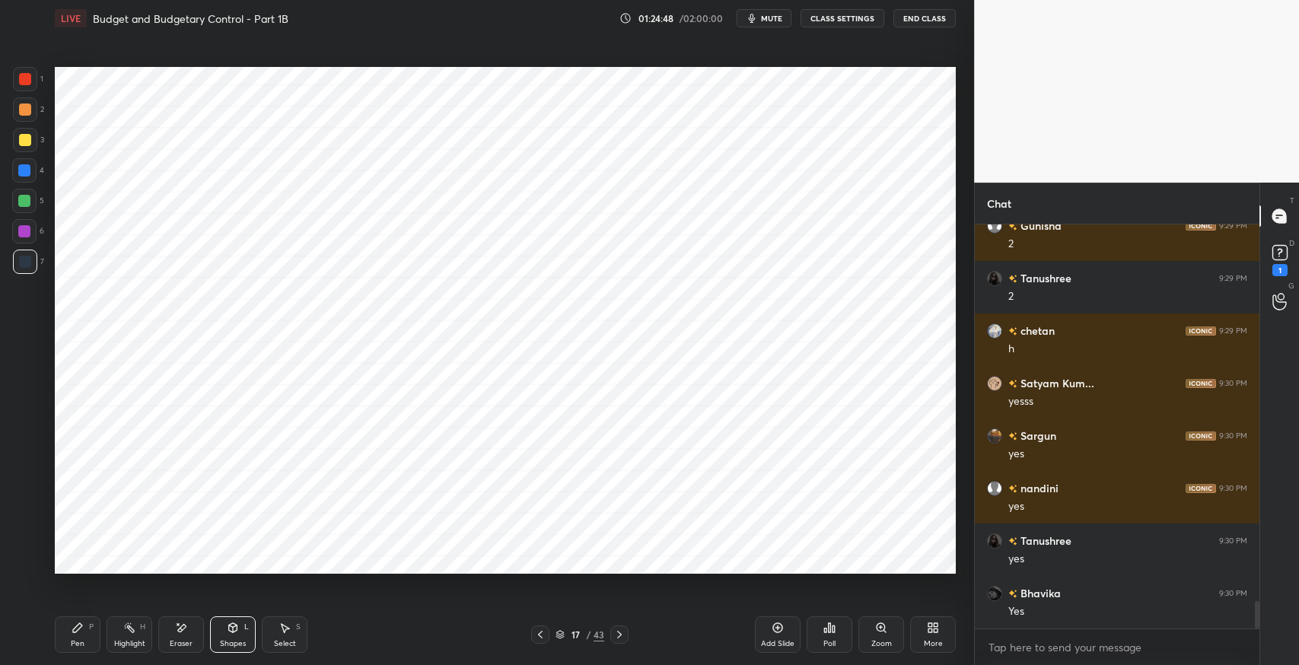
scroll to position [5562, 0]
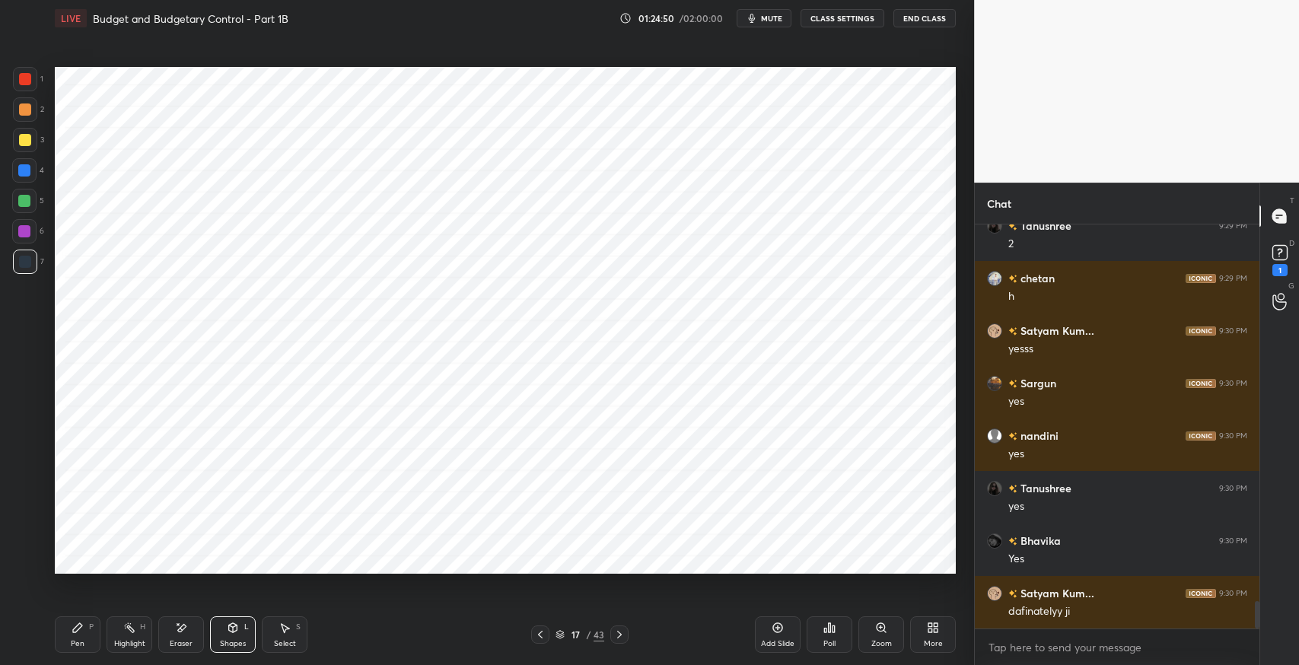
click at [79, 632] on icon at bounding box center [78, 628] width 12 height 12
click at [299, 627] on div "S" at bounding box center [298, 627] width 5 height 8
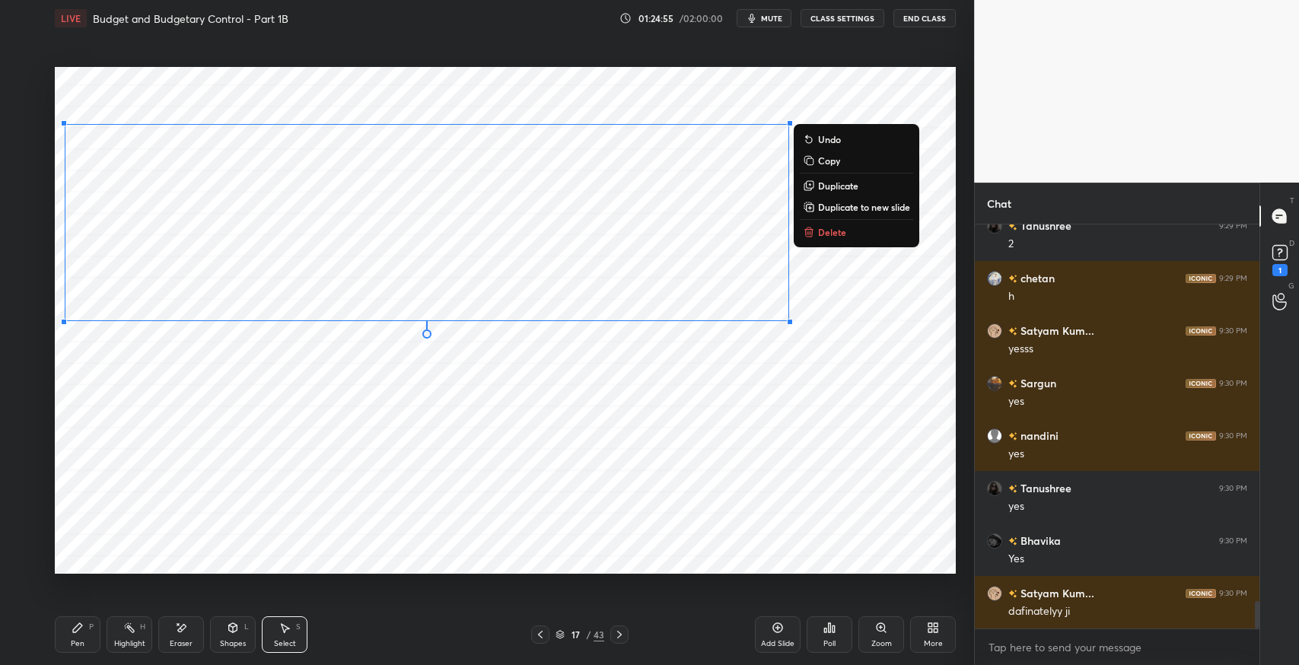
click at [833, 186] on p "Duplicate" at bounding box center [838, 186] width 40 height 12
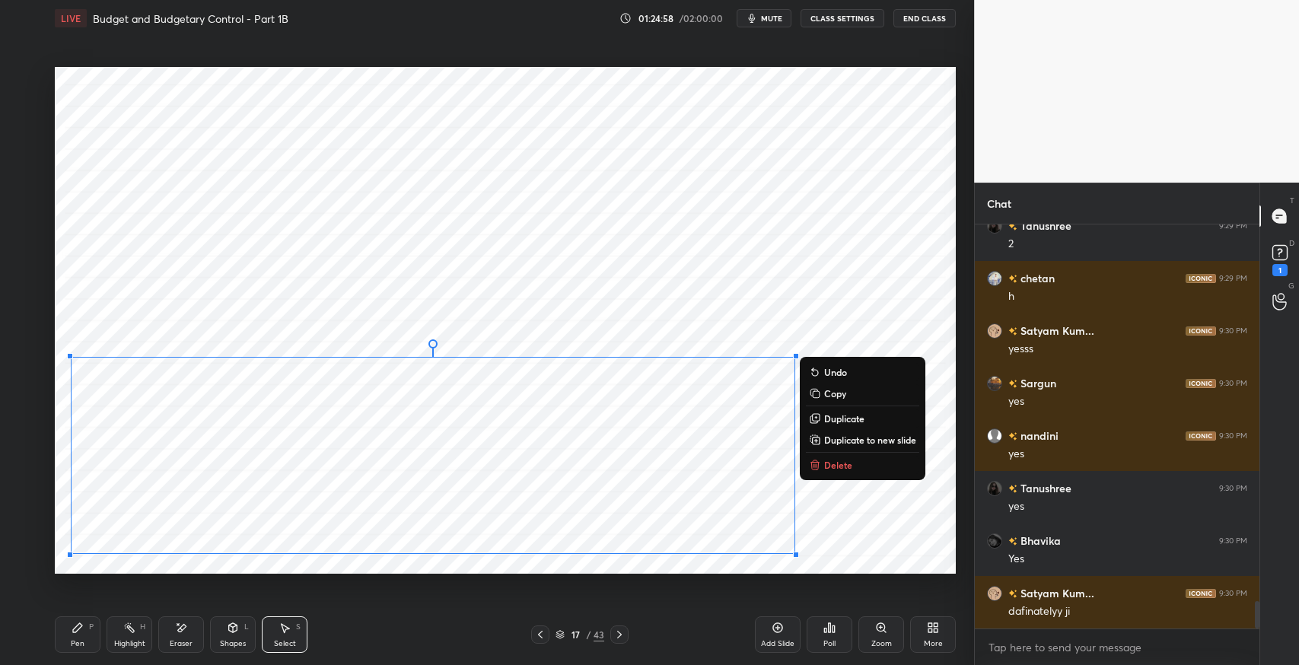
click at [183, 635] on div "Eraser" at bounding box center [181, 634] width 46 height 37
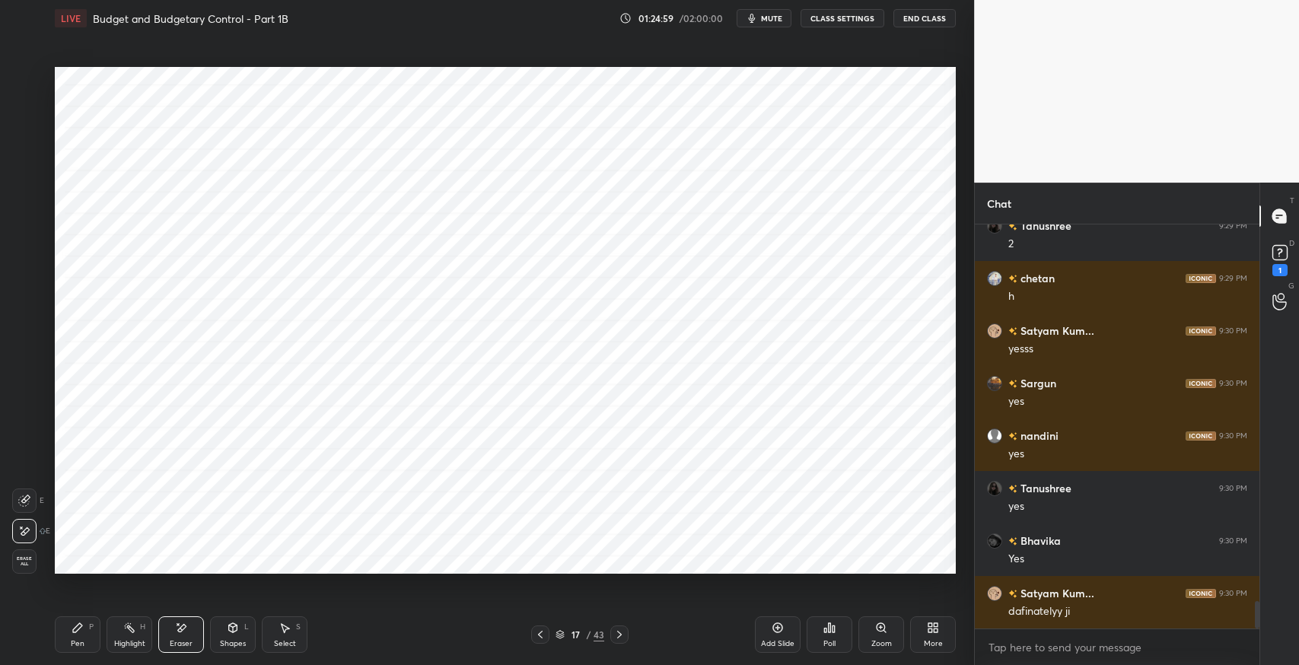
click at [73, 645] on div "Pen" at bounding box center [78, 644] width 14 height 8
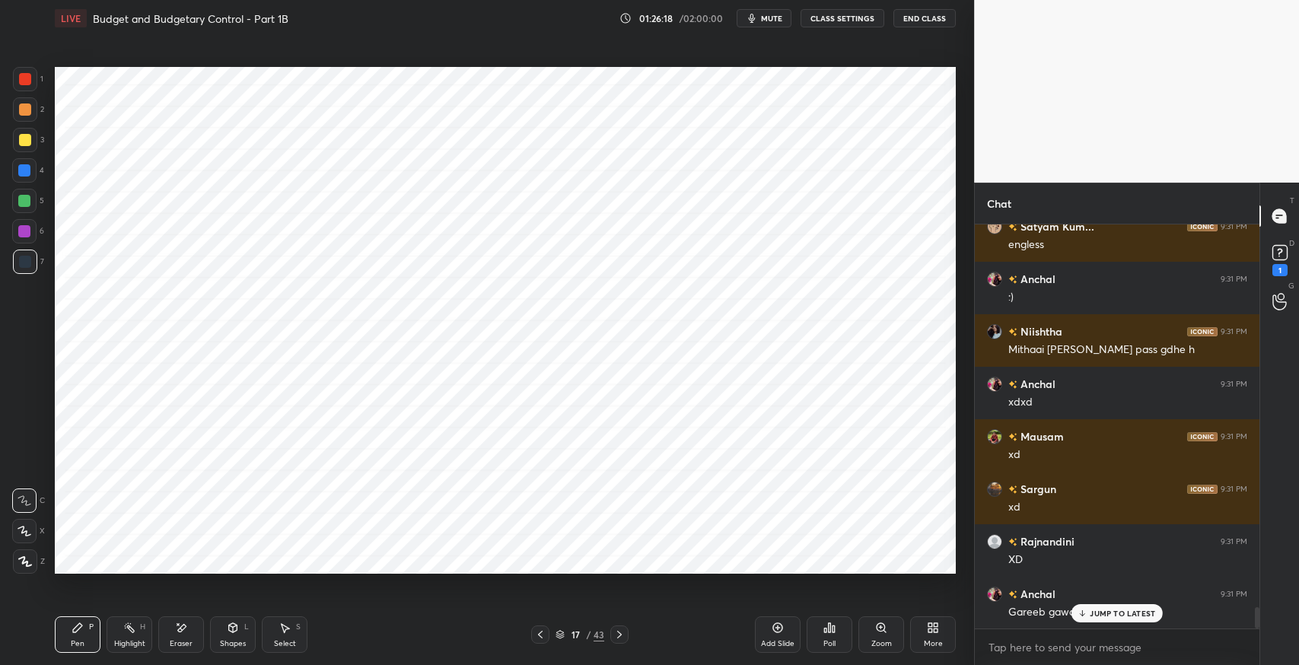
scroll to position [7204, 0]
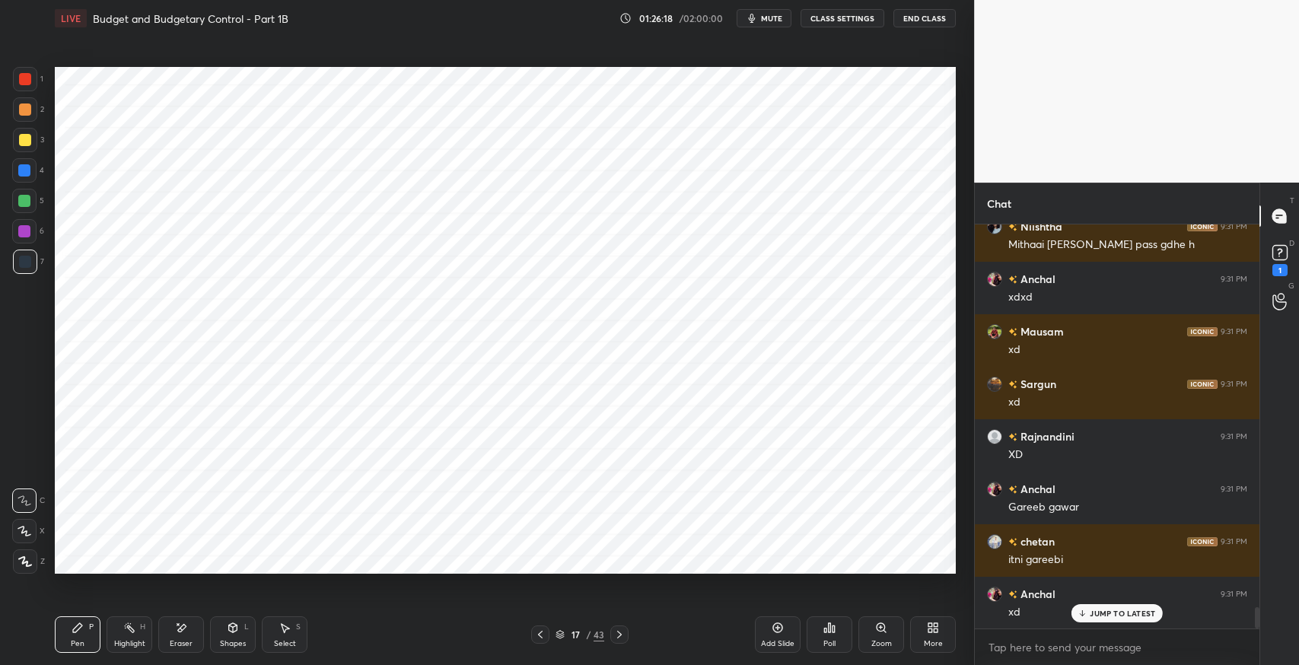
click at [87, 640] on div "Pen P" at bounding box center [78, 634] width 46 height 37
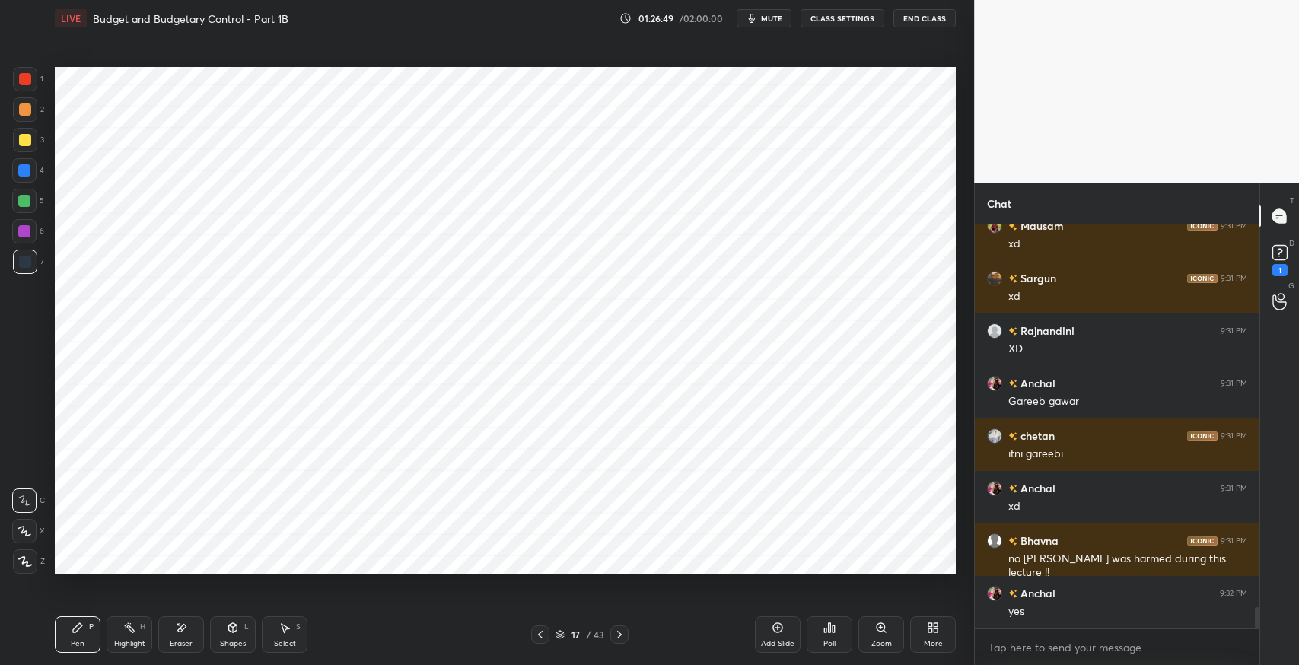
scroll to position [7415, 0]
click at [542, 638] on icon at bounding box center [540, 635] width 5 height 8
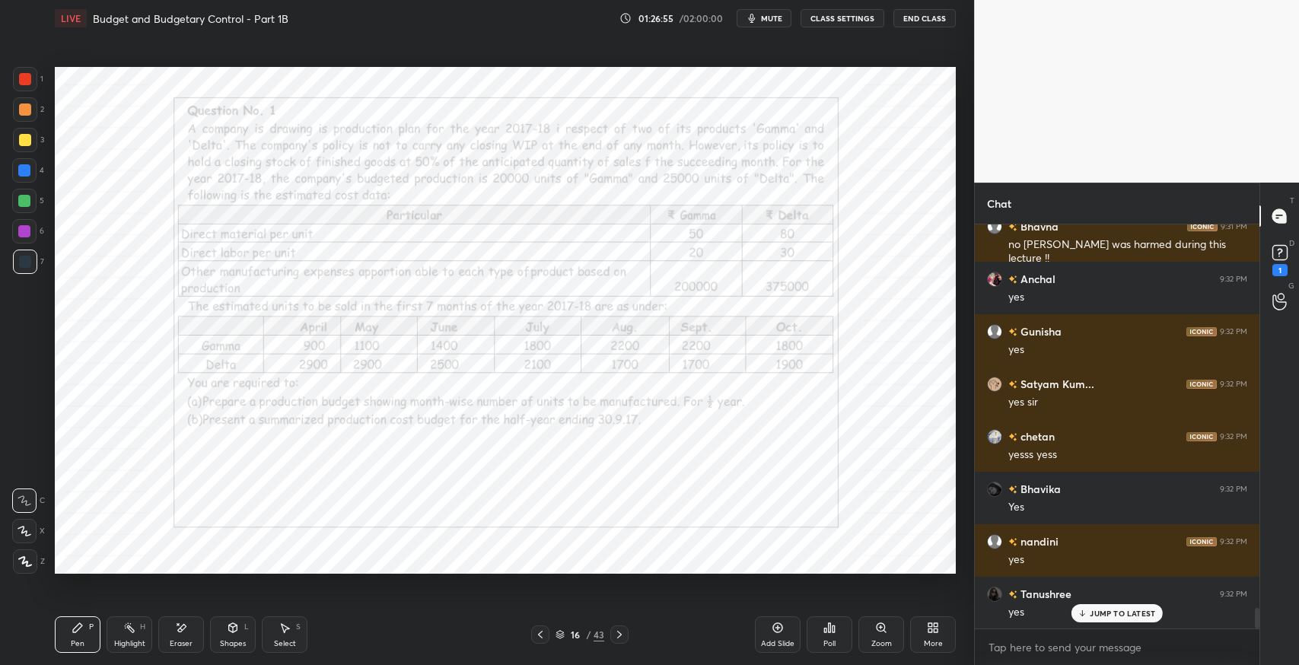
scroll to position [7678, 0]
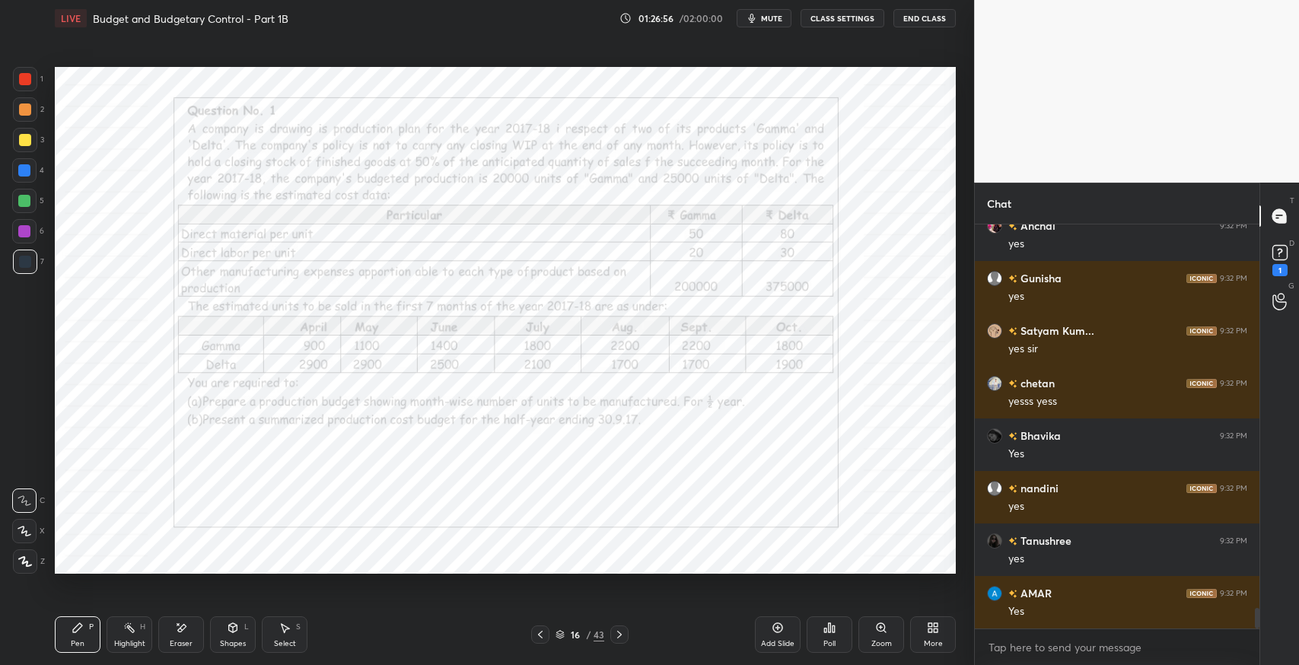
click at [621, 635] on icon at bounding box center [619, 635] width 12 height 12
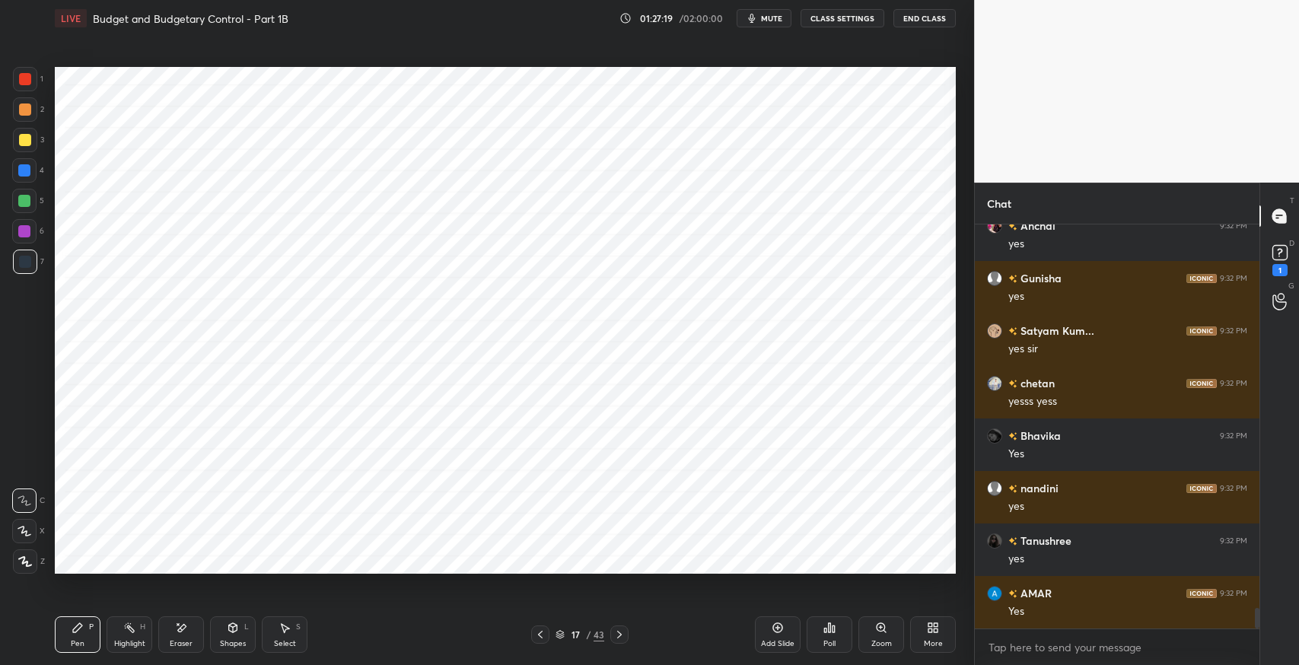
click at [541, 630] on icon at bounding box center [540, 635] width 12 height 12
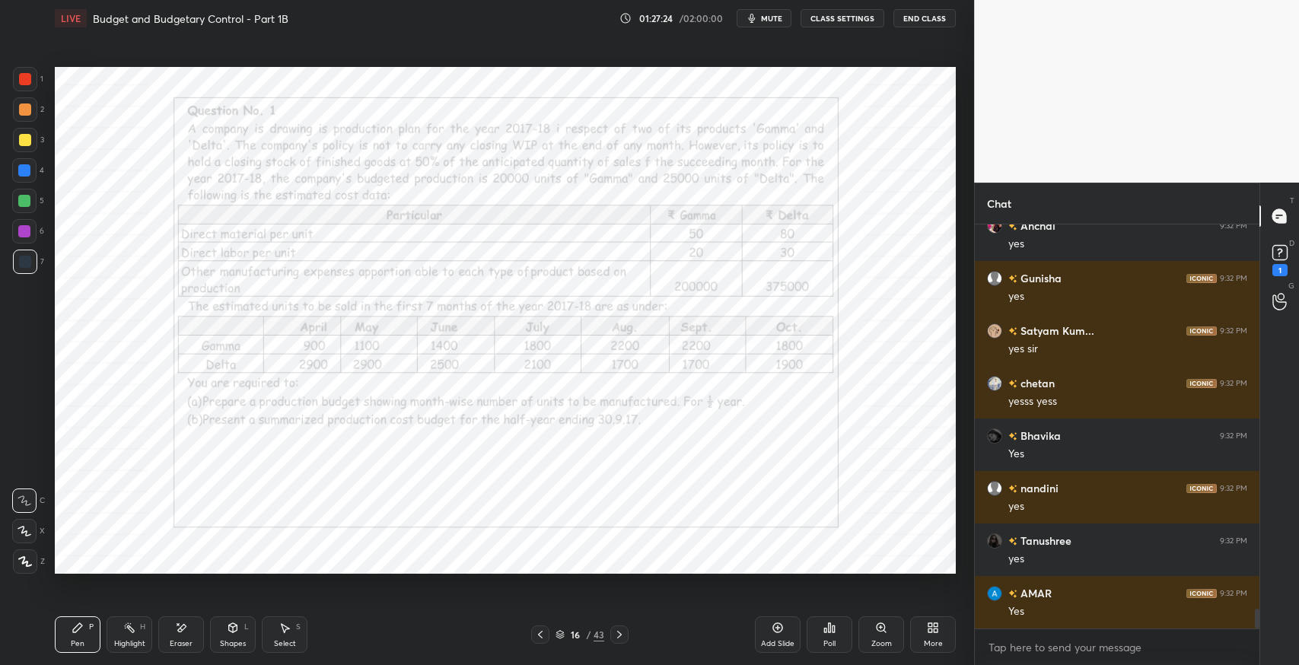
scroll to position [7730, 0]
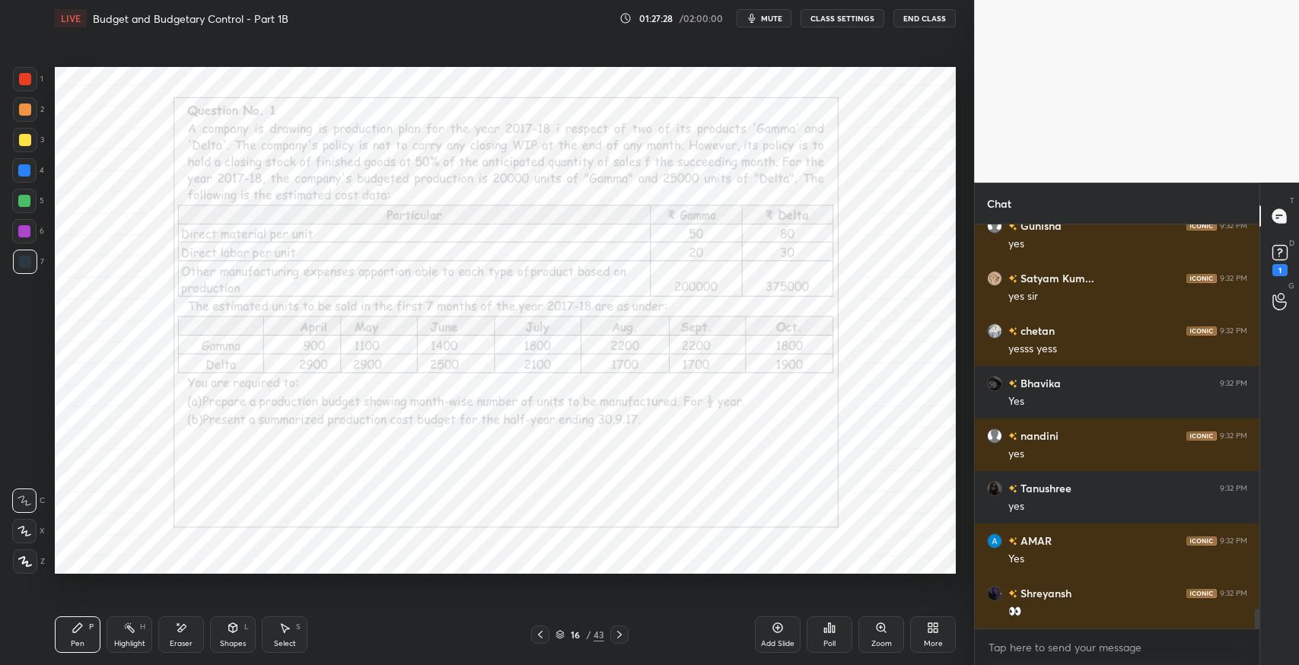
click at [621, 639] on icon at bounding box center [619, 635] width 12 height 12
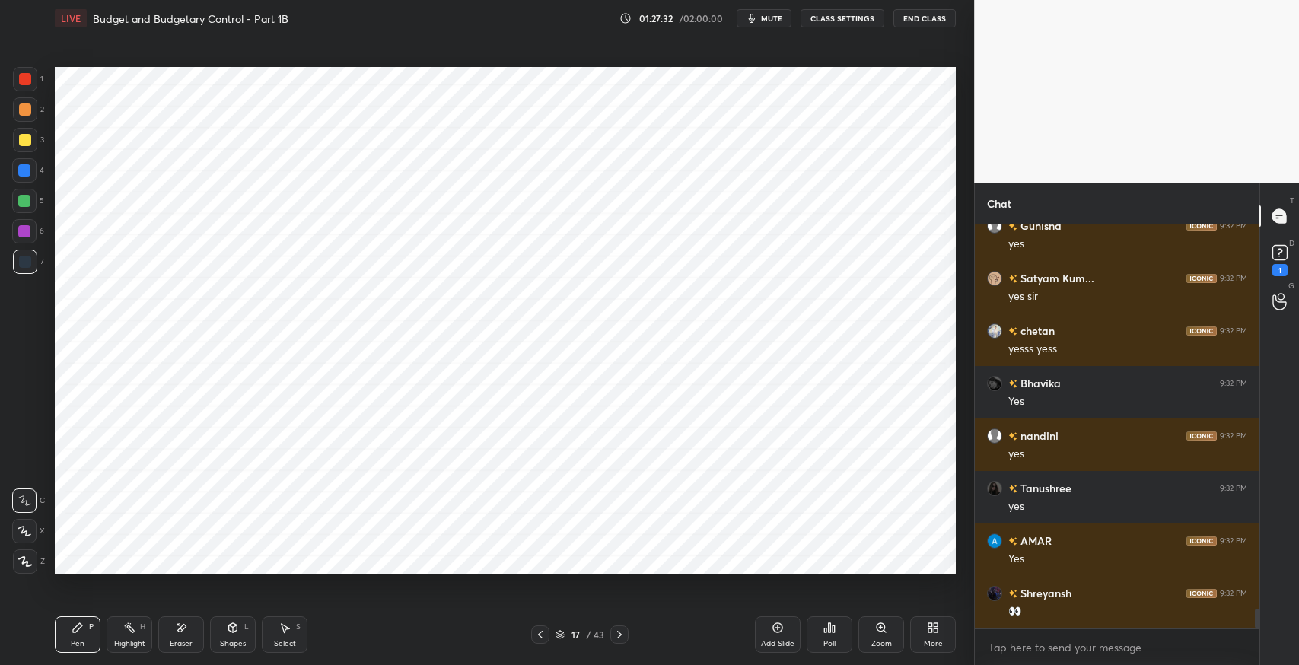
click at [297, 627] on div "S" at bounding box center [298, 627] width 5 height 8
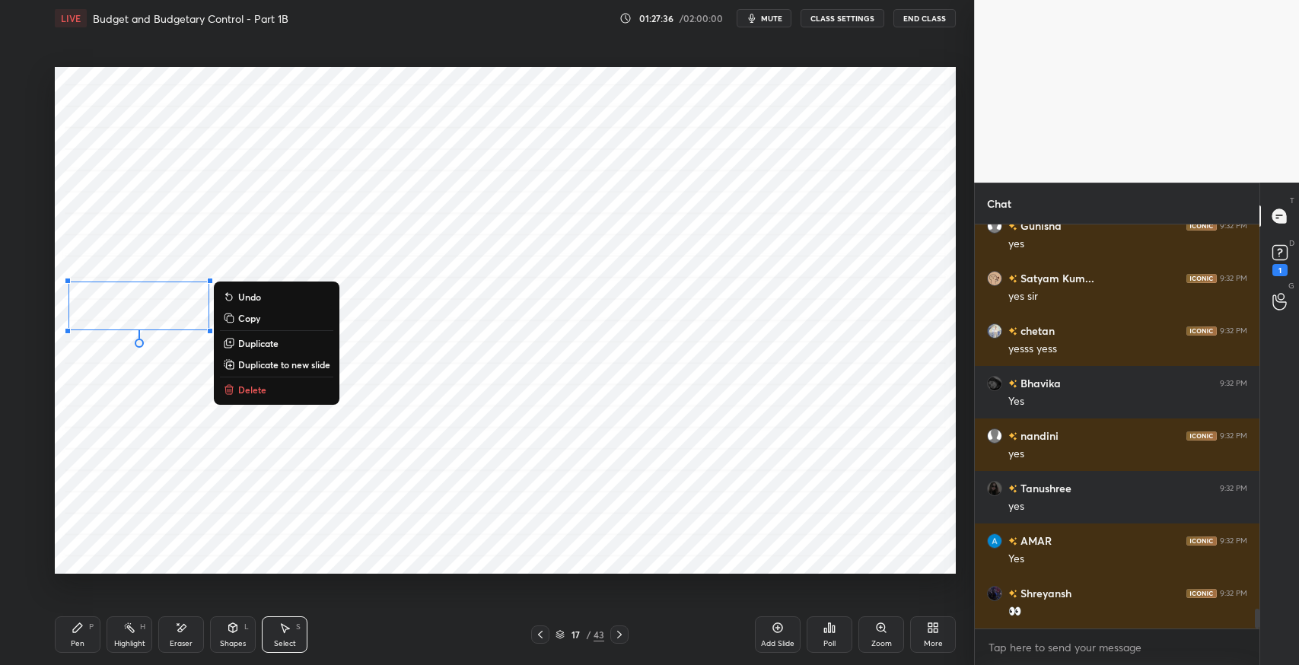
click at [77, 638] on div "Pen P" at bounding box center [78, 634] width 46 height 37
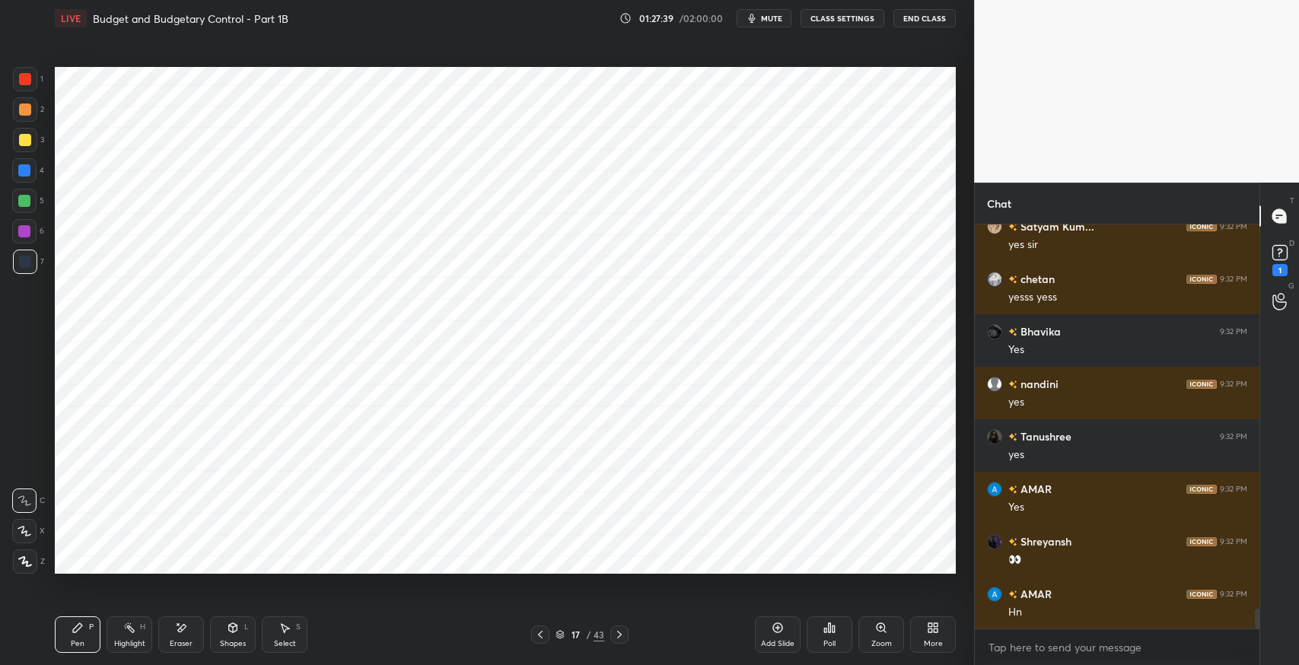
scroll to position [7835, 0]
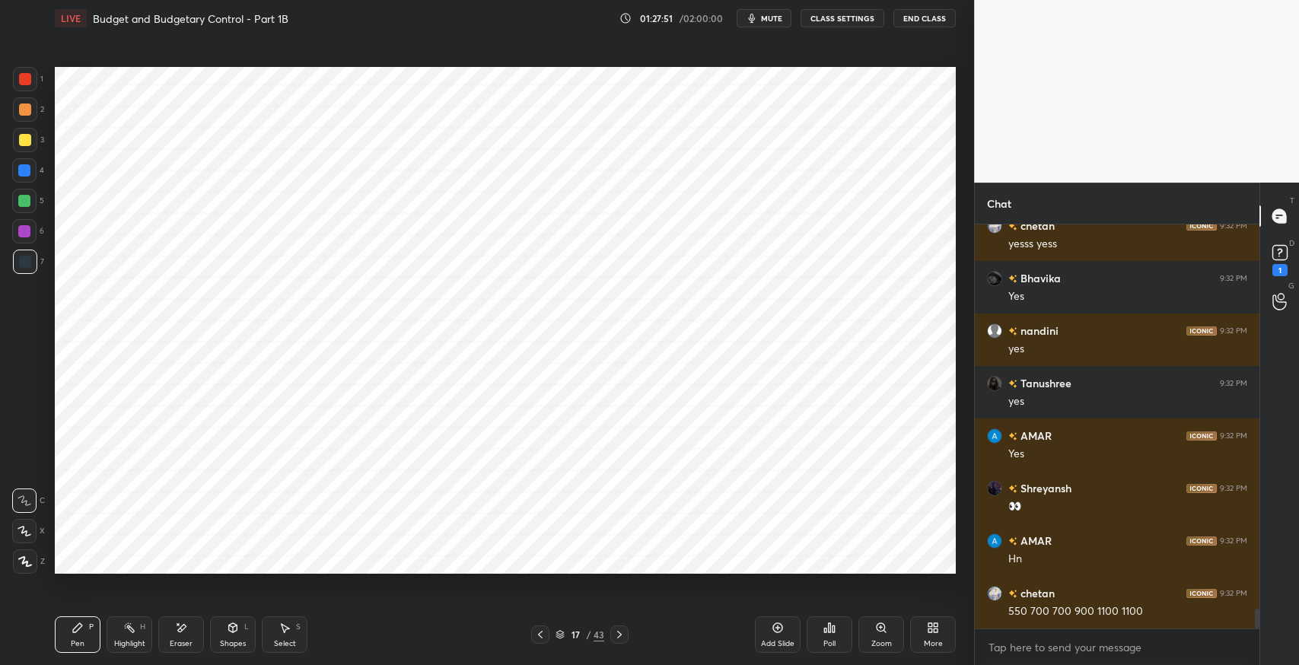
click at [286, 642] on div "Select" at bounding box center [285, 644] width 22 height 8
click at [327, 244] on div "0 ° Undo Copy Duplicate Duplicate to new slide Delete" at bounding box center [505, 320] width 901 height 507
click at [86, 639] on div "Pen P" at bounding box center [78, 634] width 46 height 37
click at [290, 629] on icon at bounding box center [285, 628] width 12 height 12
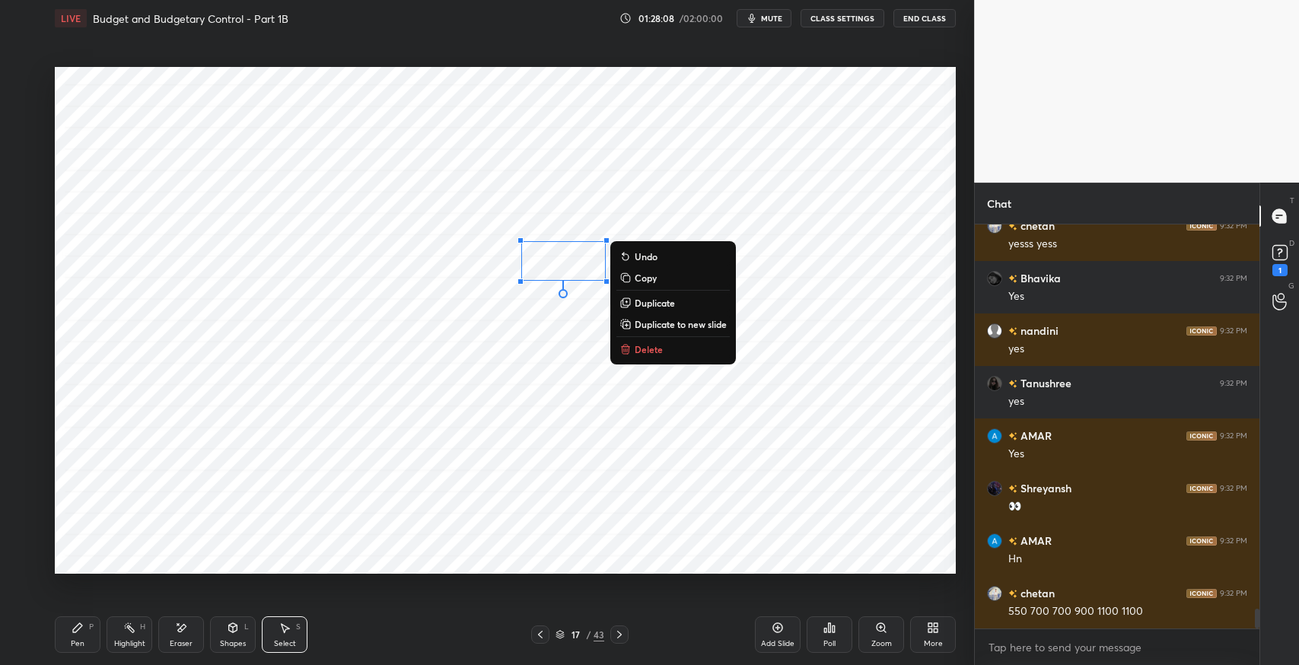
click at [652, 305] on p "Duplicate" at bounding box center [655, 303] width 40 height 12
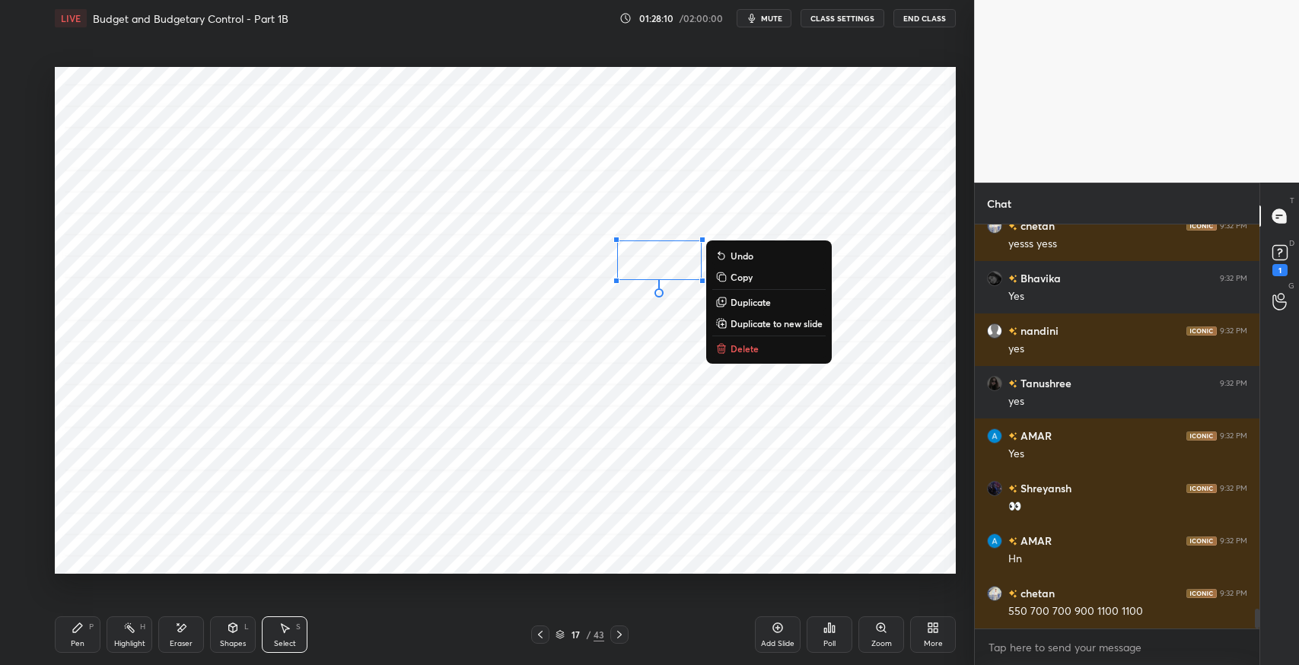
click at [543, 641] on div at bounding box center [540, 635] width 18 height 18
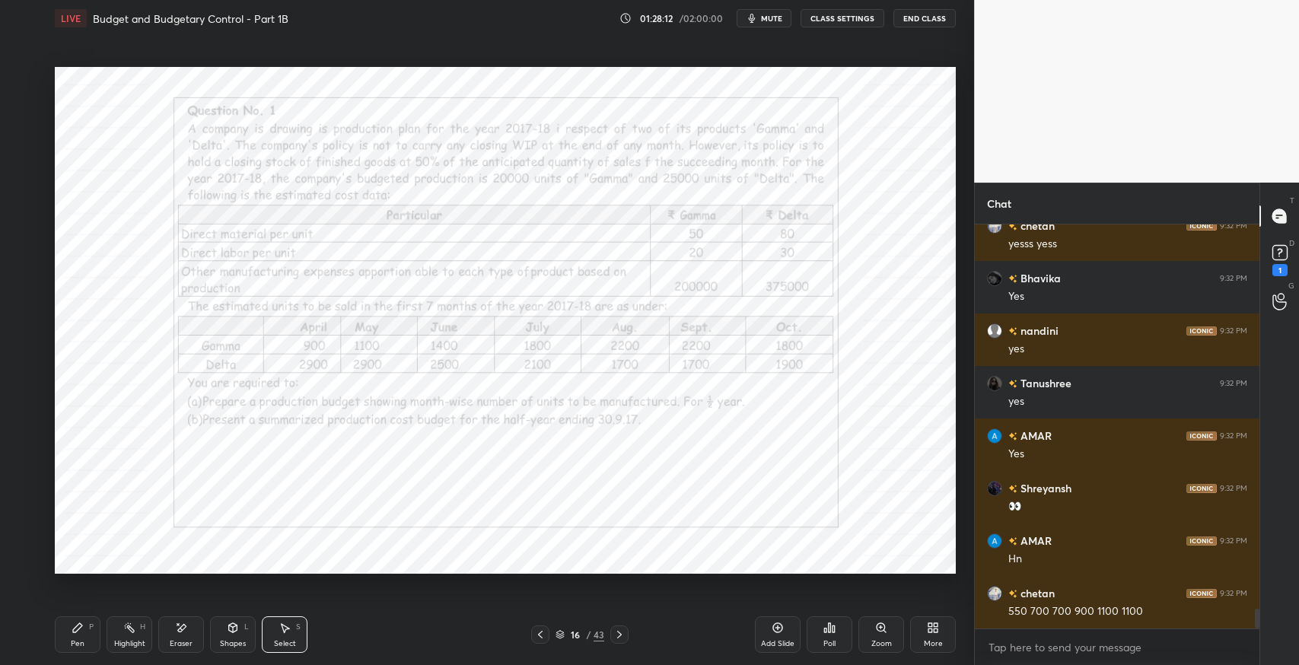
scroll to position [7888, 0]
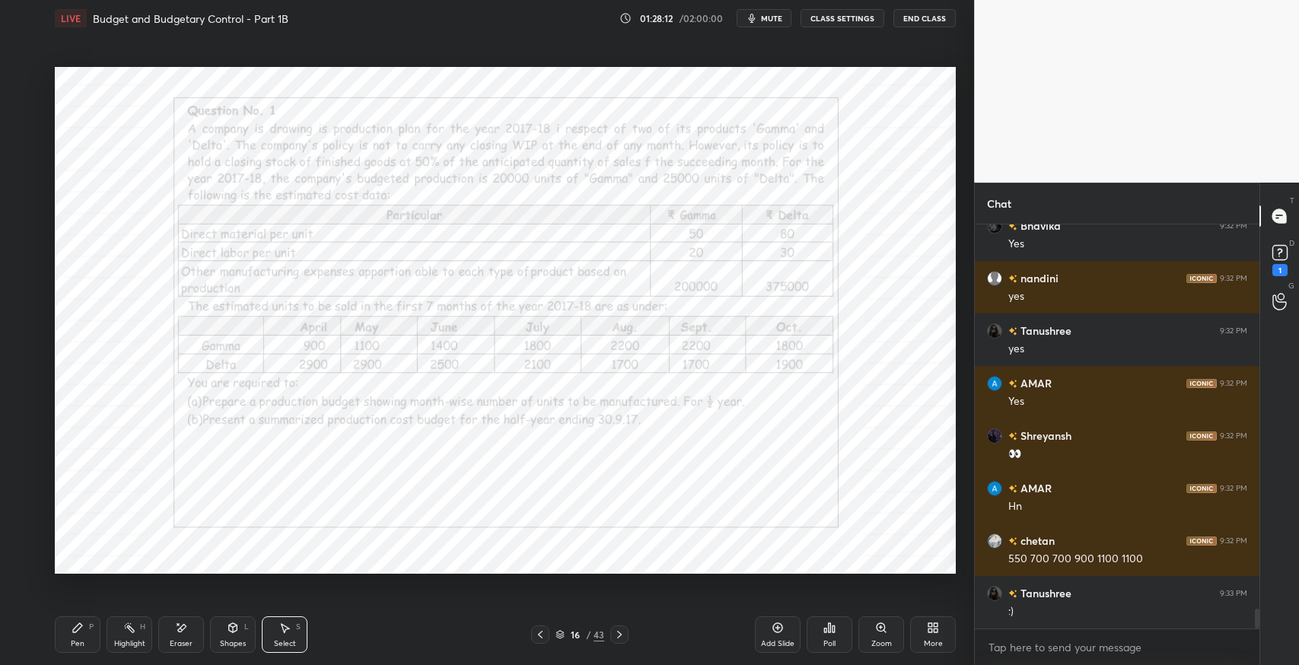
click at [619, 636] on icon at bounding box center [619, 635] width 12 height 12
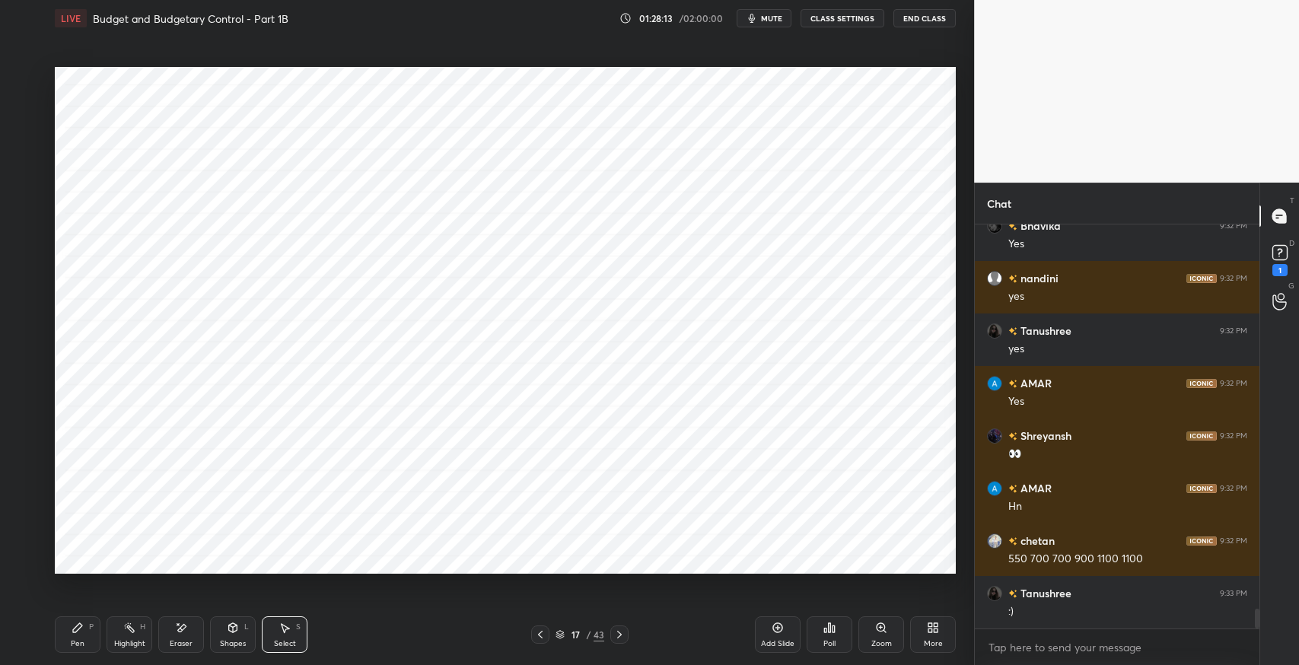
click at [90, 628] on div "P" at bounding box center [91, 627] width 5 height 8
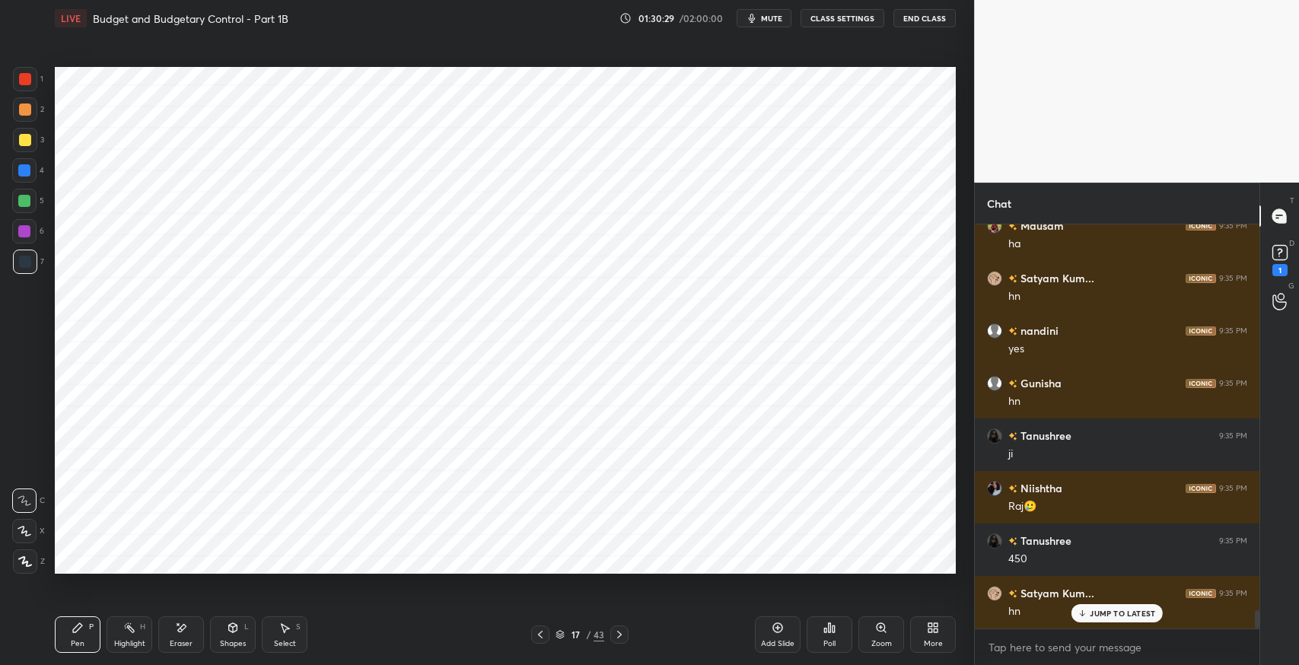
scroll to position [8475, 0]
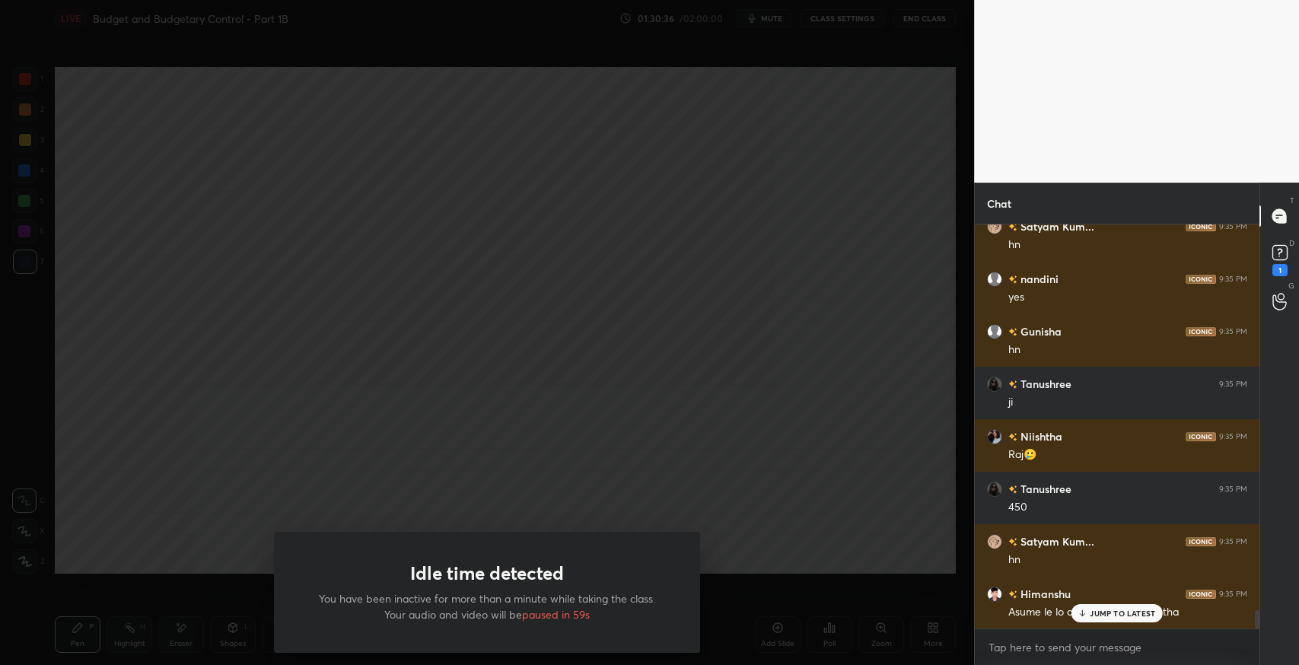
click at [436, 335] on div "Idle time detected You have been inactive for more than a minute while taking t…" at bounding box center [487, 332] width 974 height 665
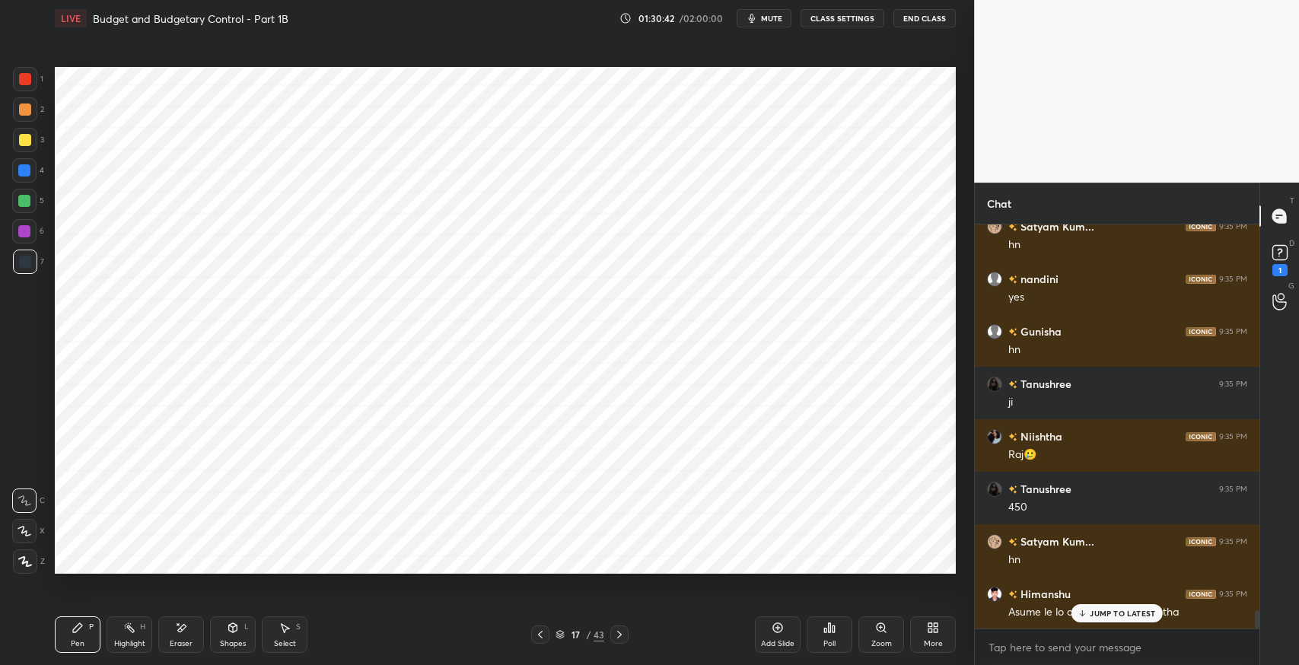
click at [1111, 613] on p "JUMP TO LATEST" at bounding box center [1122, 613] width 65 height 9
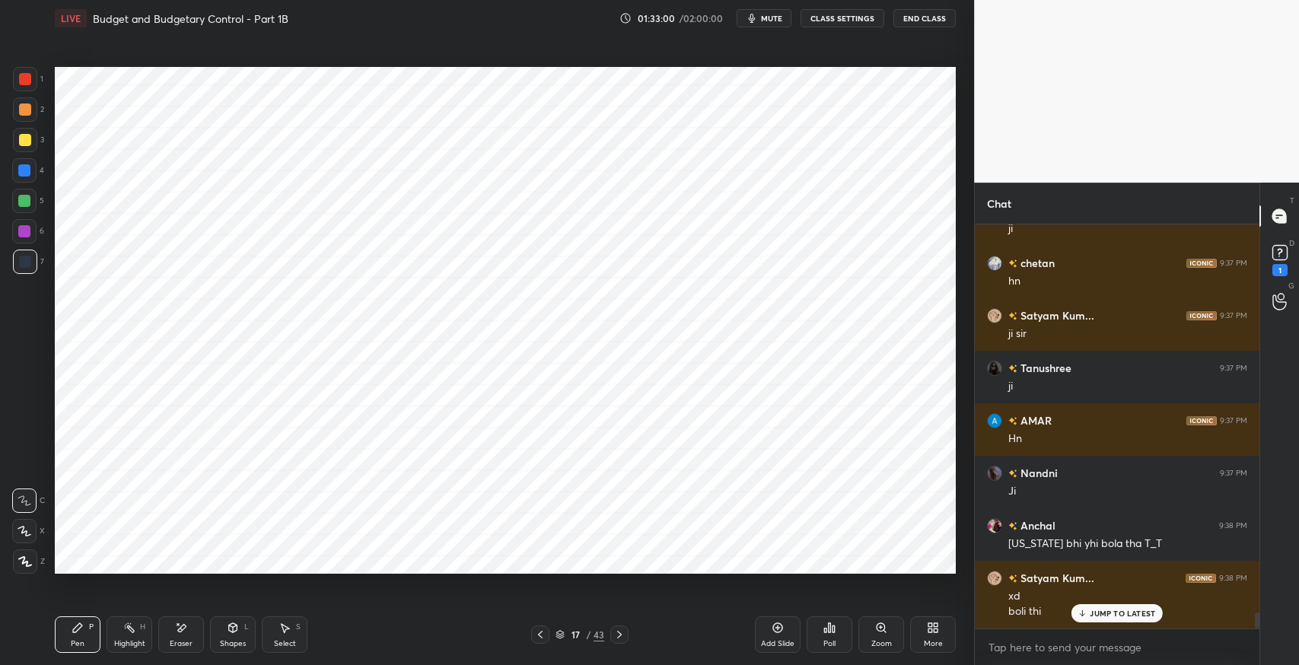
scroll to position [9871, 0]
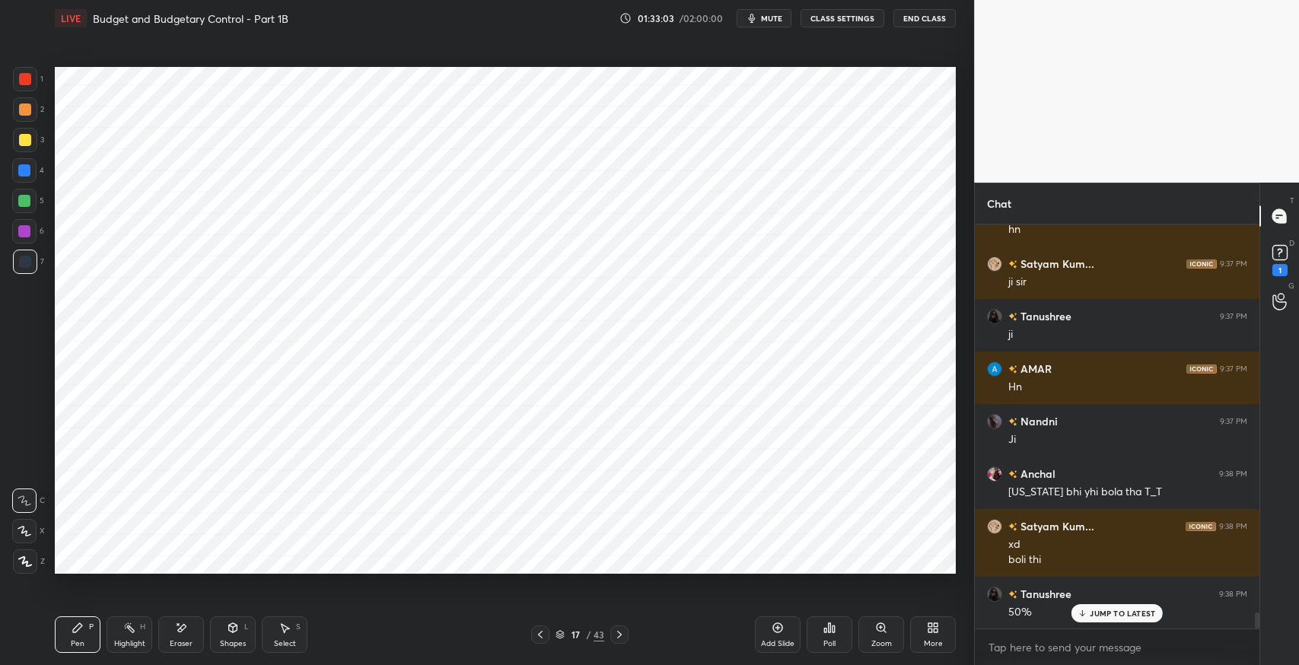
click at [30, 536] on icon at bounding box center [25, 531] width 14 height 11
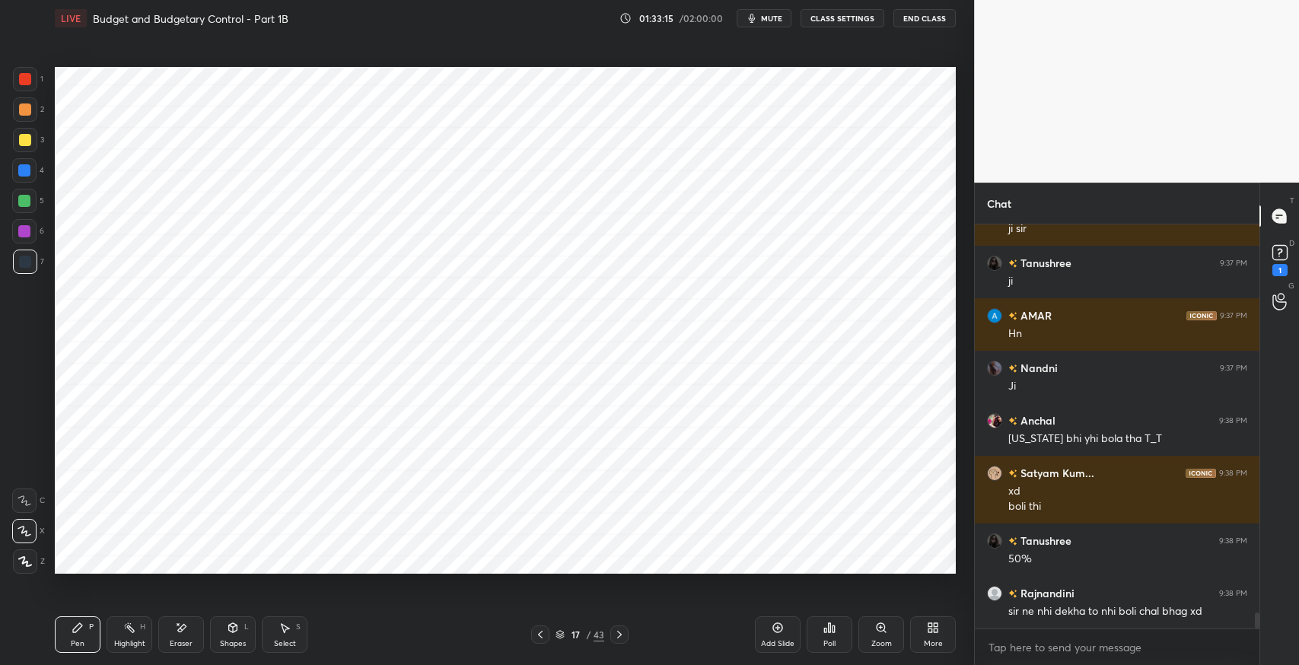
click at [184, 625] on icon at bounding box center [182, 628] width 8 height 8
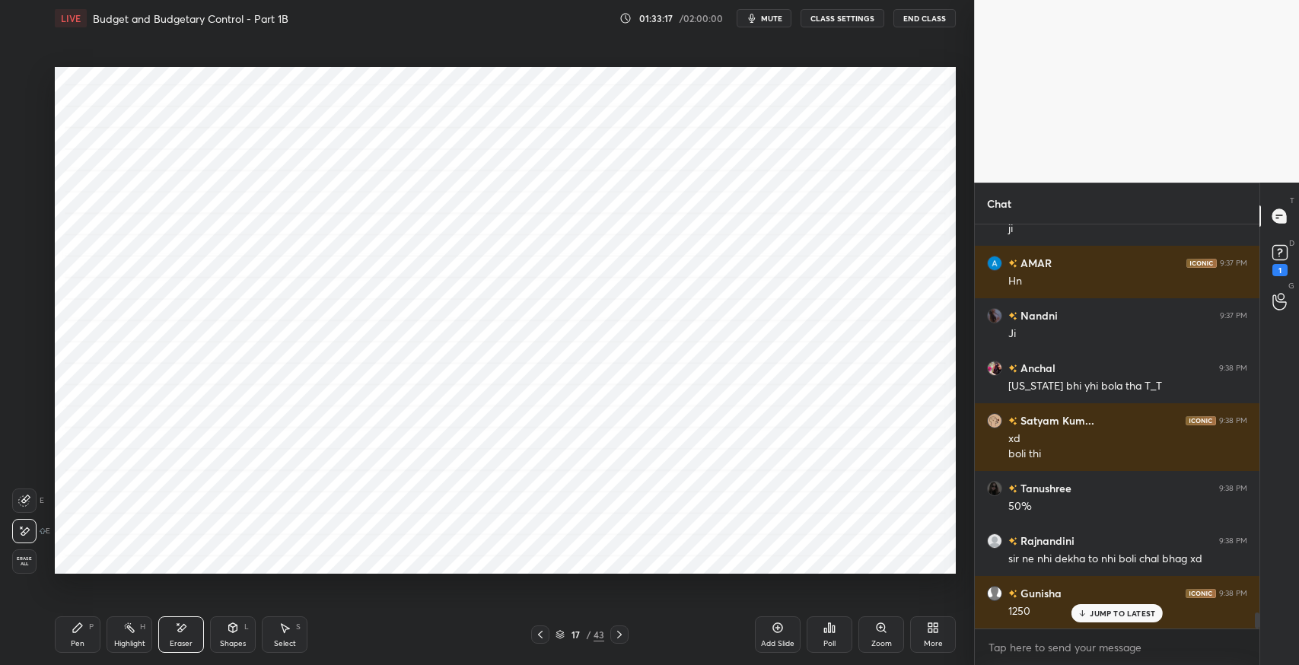
scroll to position [10029, 0]
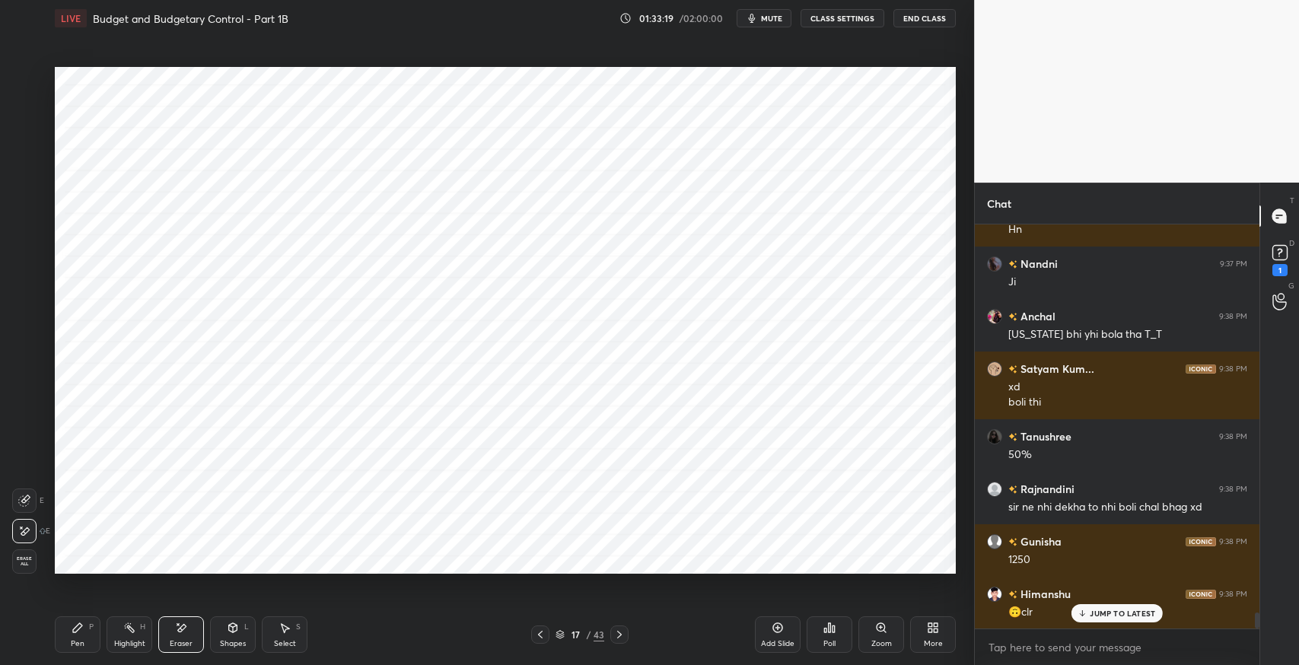
click at [78, 629] on icon at bounding box center [77, 627] width 9 height 9
click at [288, 631] on icon at bounding box center [285, 628] width 12 height 12
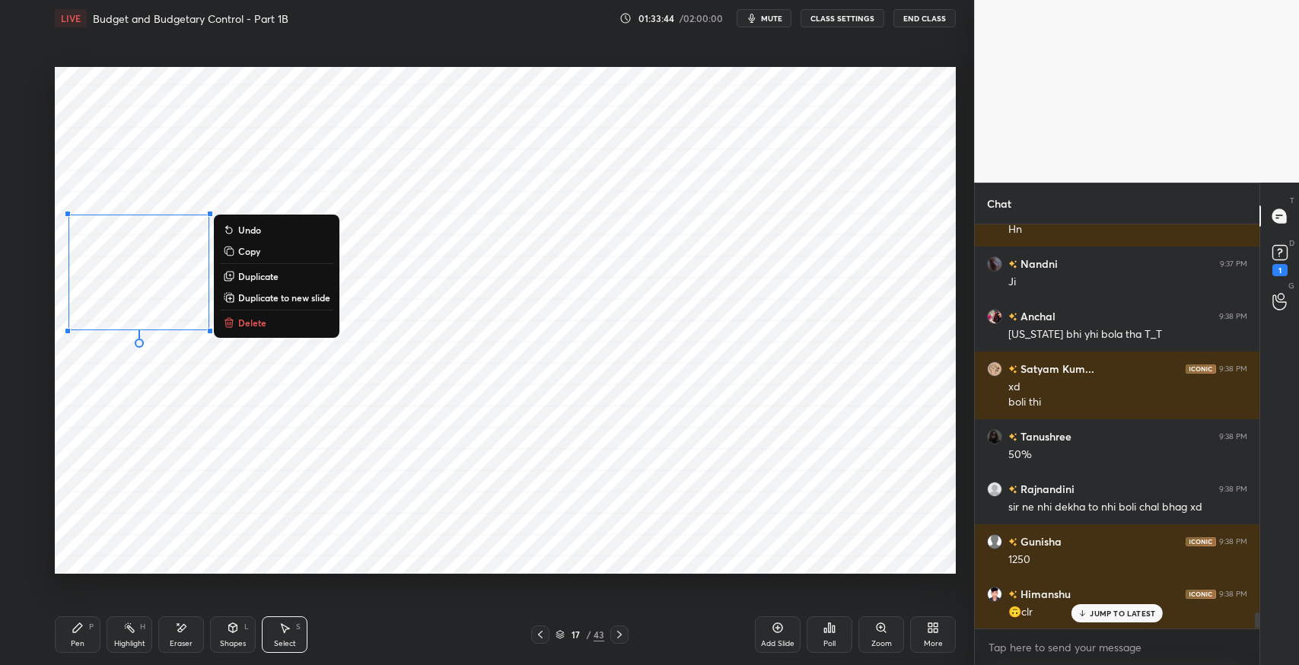
click at [260, 277] on p "Duplicate" at bounding box center [258, 276] width 40 height 12
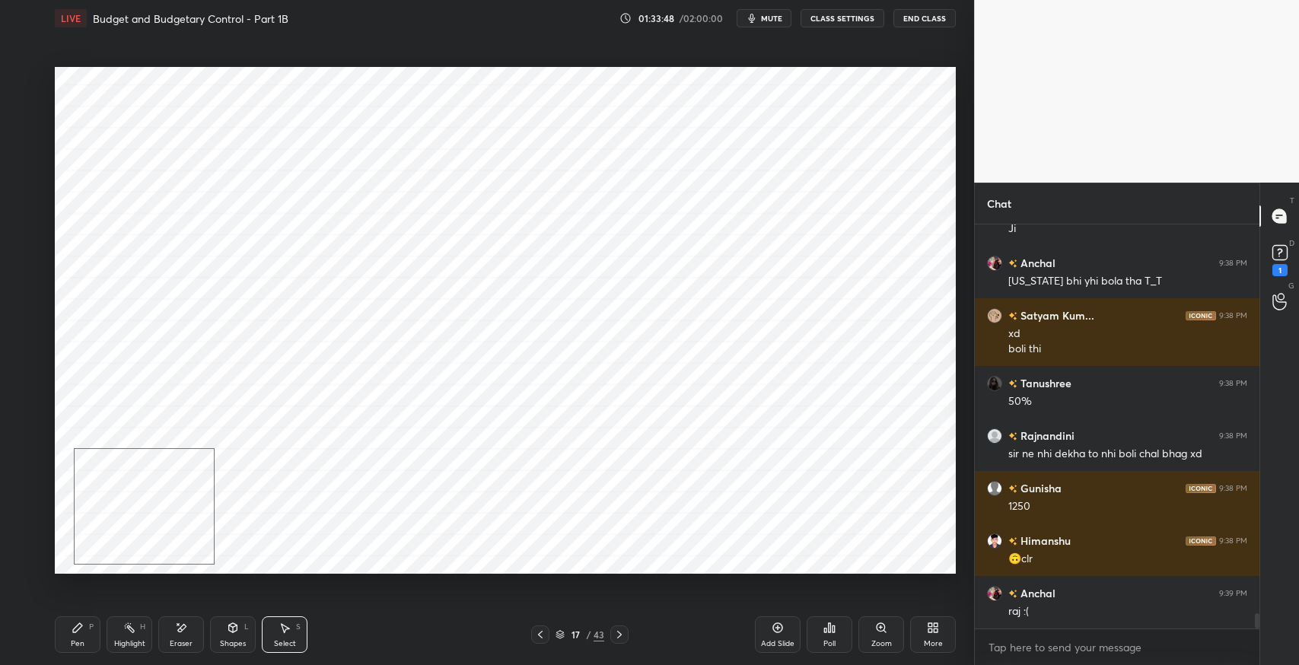
scroll to position [10135, 0]
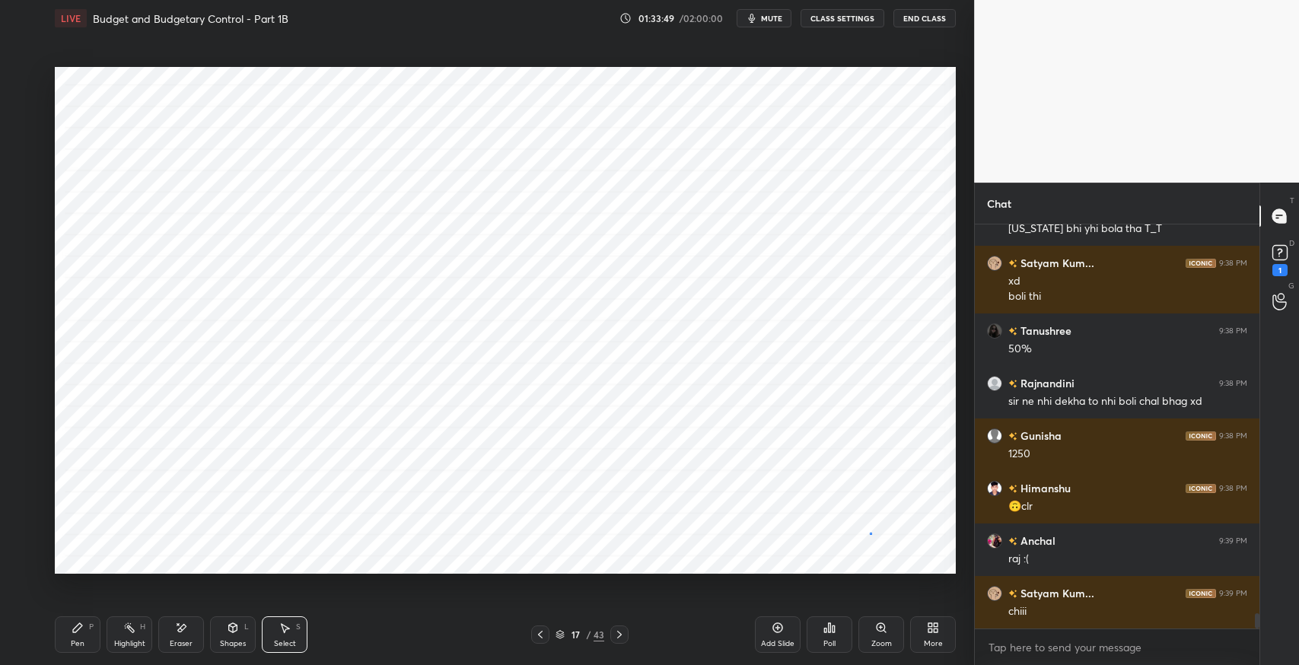
click at [869, 533] on div "0 ° Undo Copy Duplicate Duplicate to new slide Delete" at bounding box center [505, 320] width 901 height 507
click at [74, 634] on div "Pen P" at bounding box center [78, 634] width 46 height 37
click at [16, 495] on div at bounding box center [24, 501] width 24 height 24
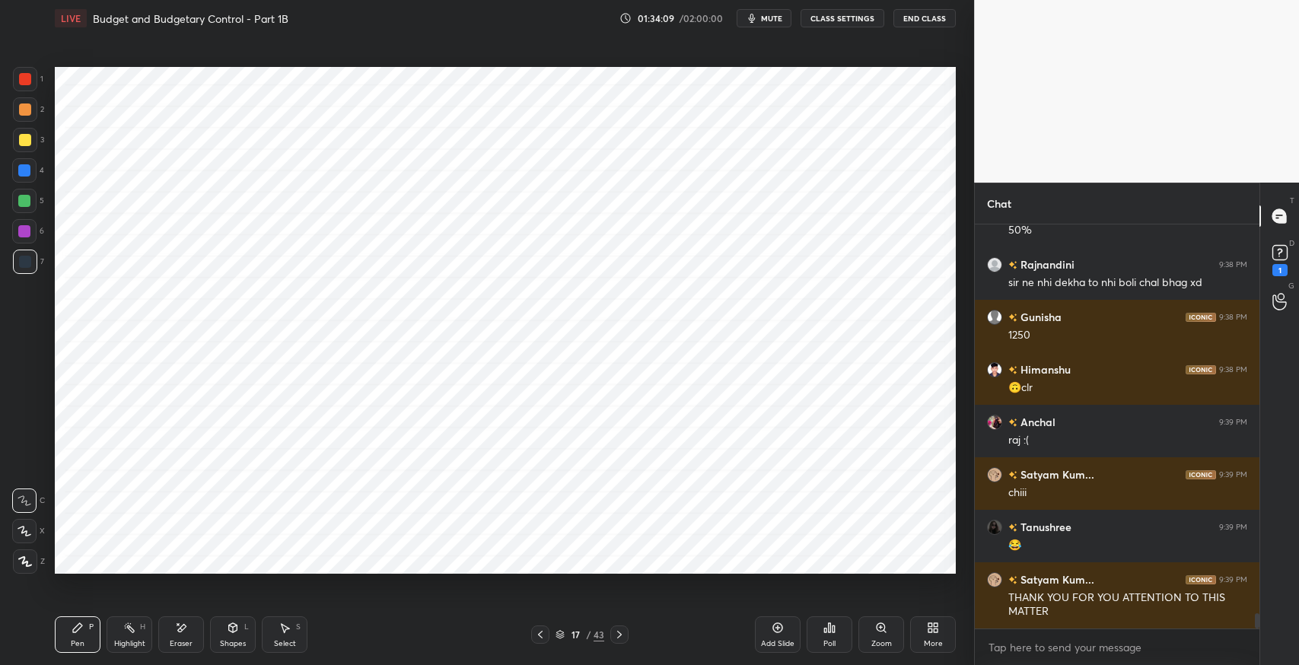
scroll to position [10306, 0]
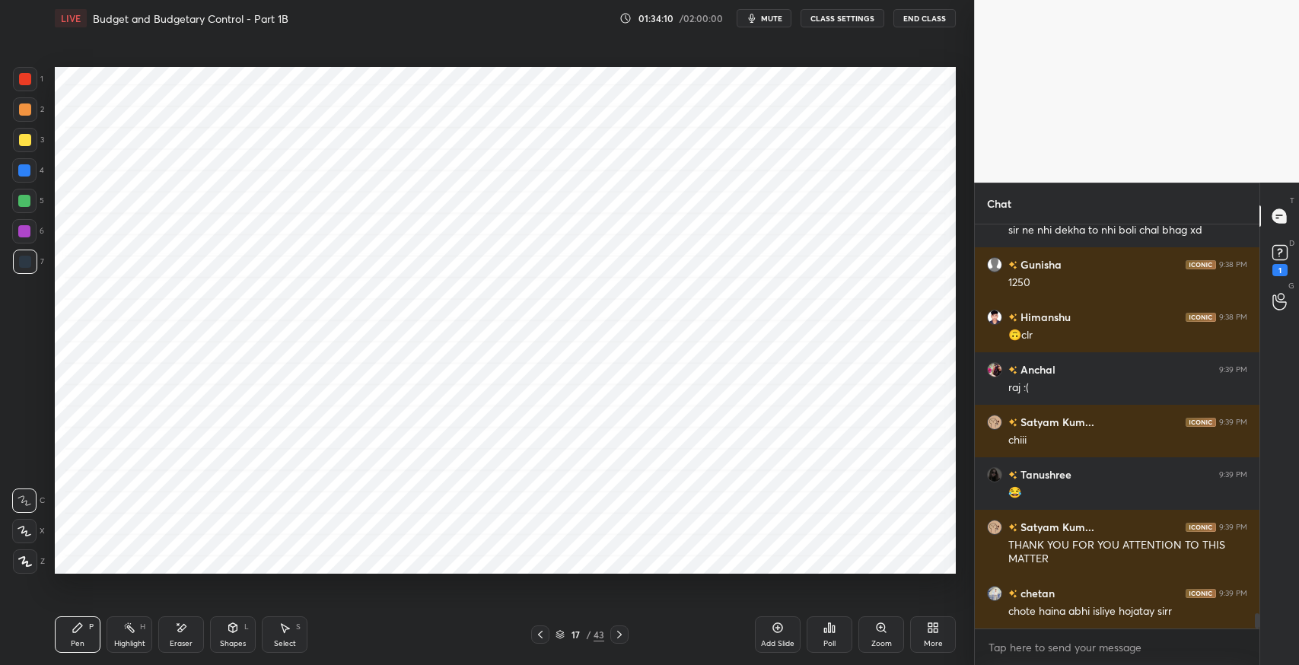
click at [543, 635] on icon at bounding box center [540, 635] width 12 height 12
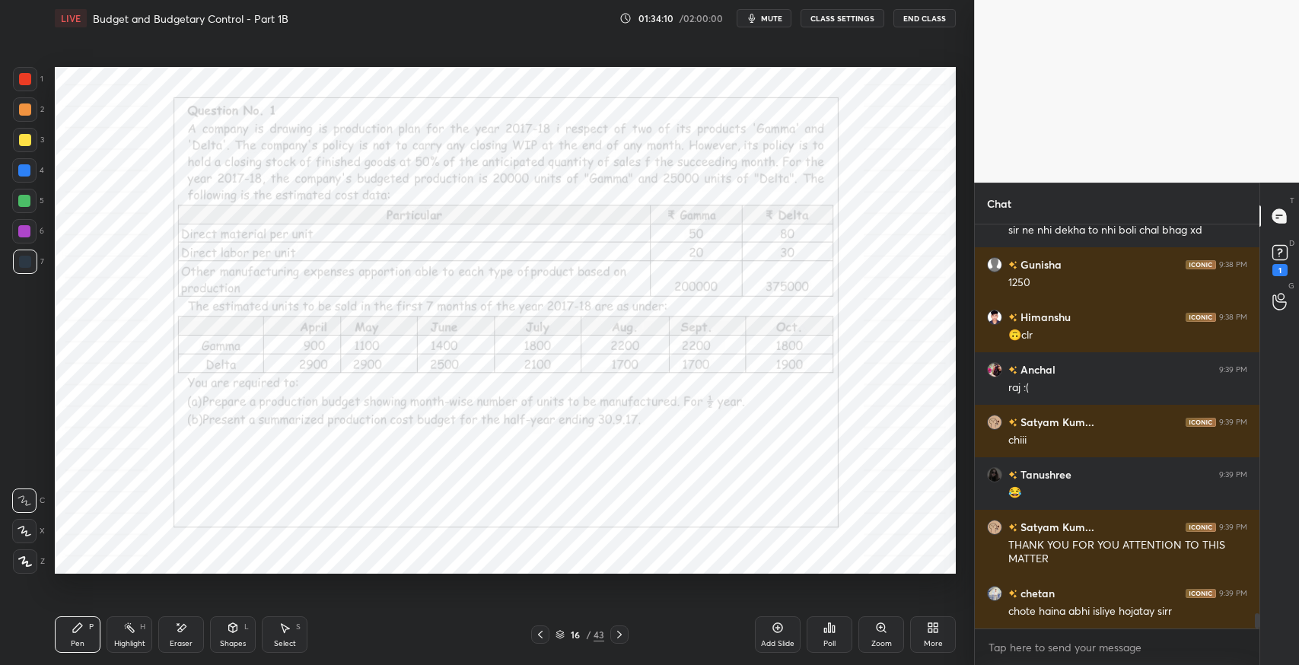
click at [626, 636] on div at bounding box center [619, 635] width 18 height 18
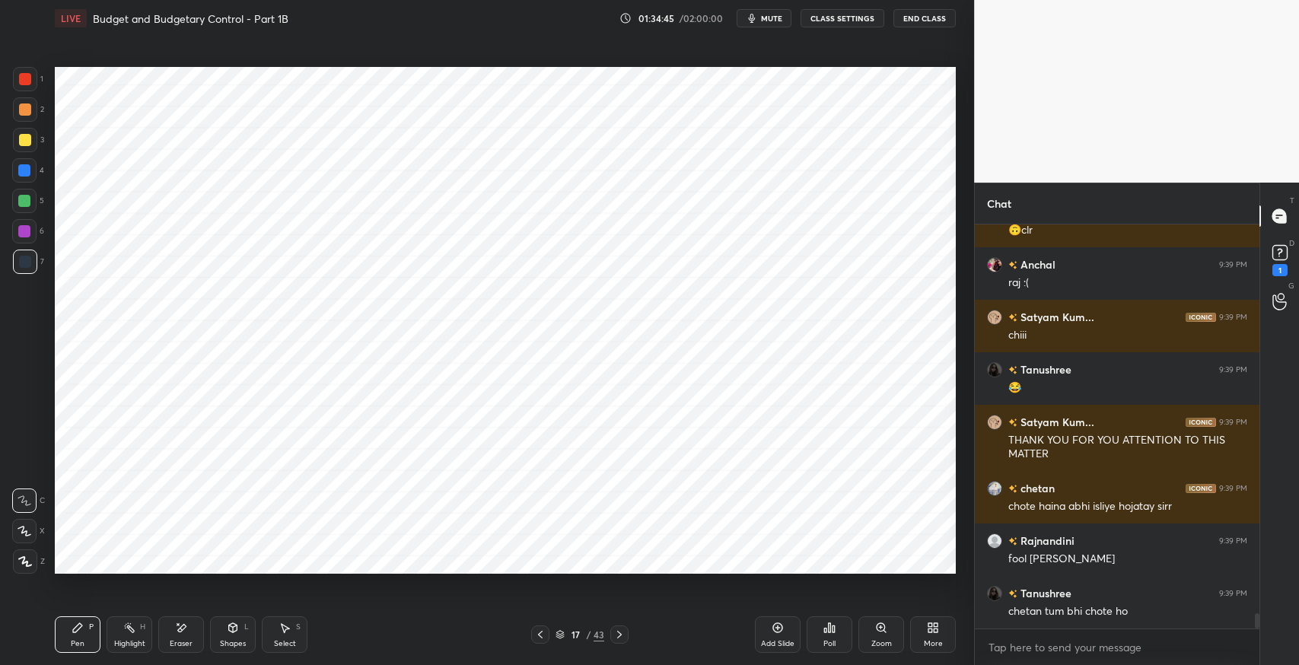
scroll to position [10463, 0]
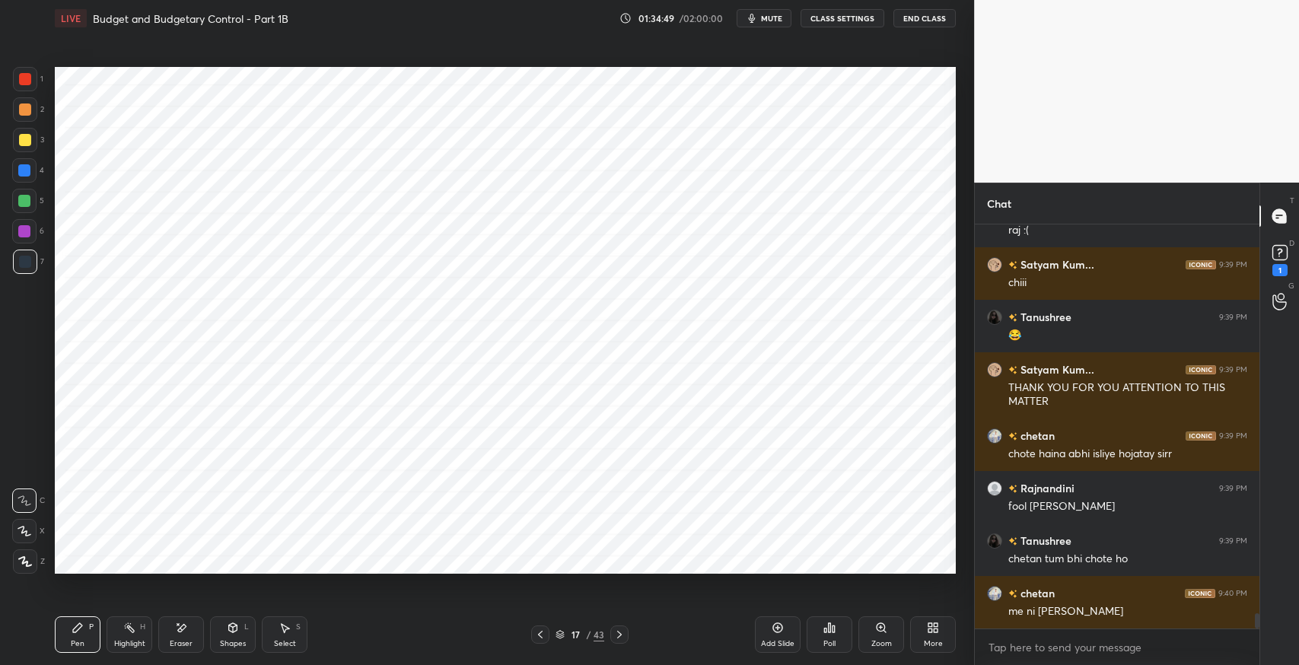
click at [21, 537] on div at bounding box center [24, 531] width 24 height 24
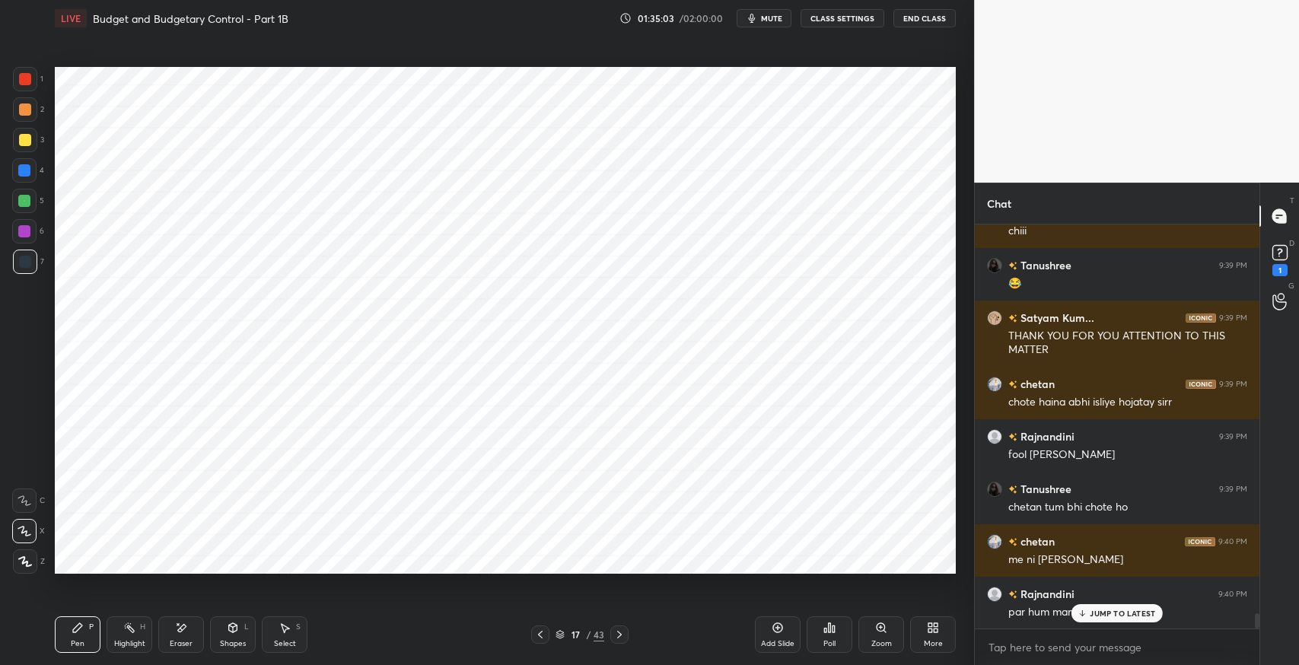
click at [1102, 618] on p "JUMP TO LATEST" at bounding box center [1122, 613] width 65 height 9
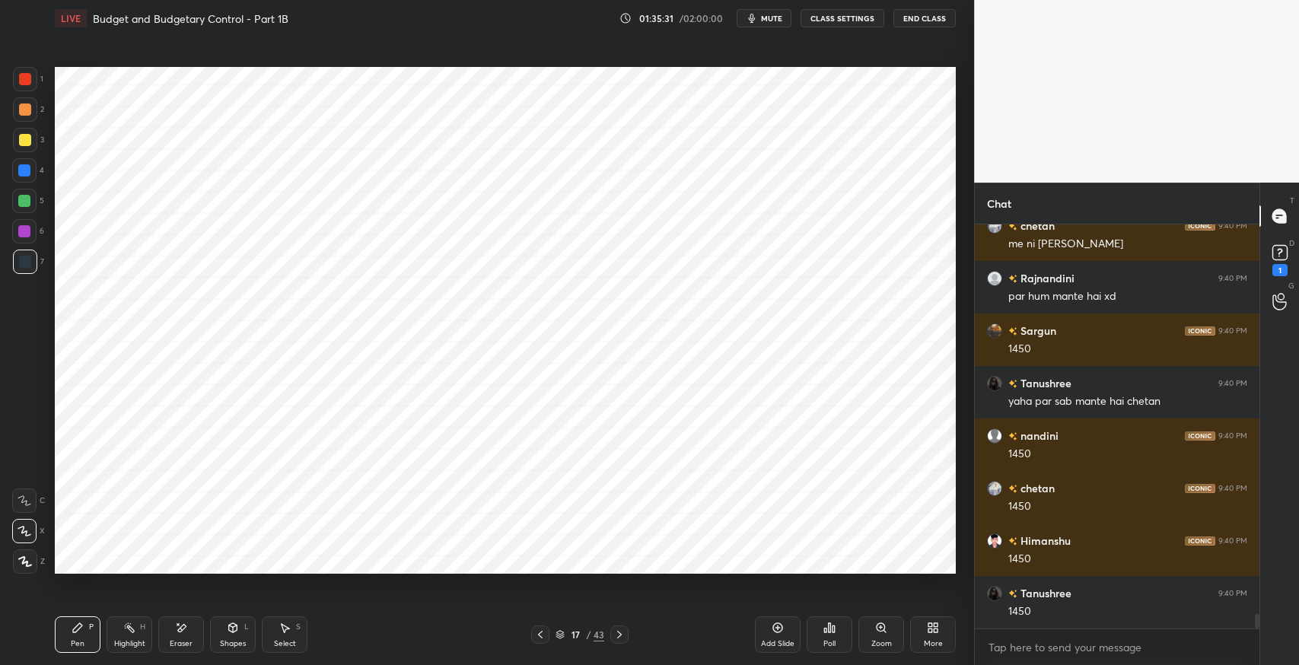
scroll to position [10883, 0]
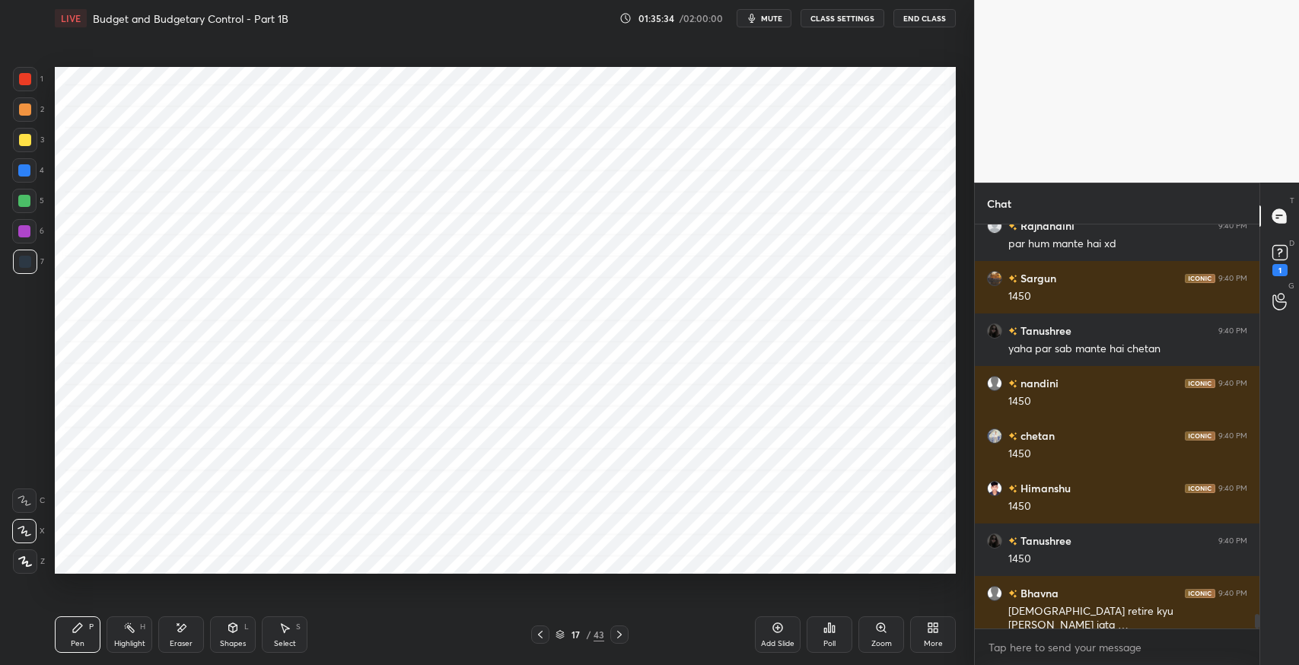
click at [24, 499] on icon at bounding box center [25, 500] width 14 height 11
click at [24, 530] on icon at bounding box center [25, 531] width 14 height 11
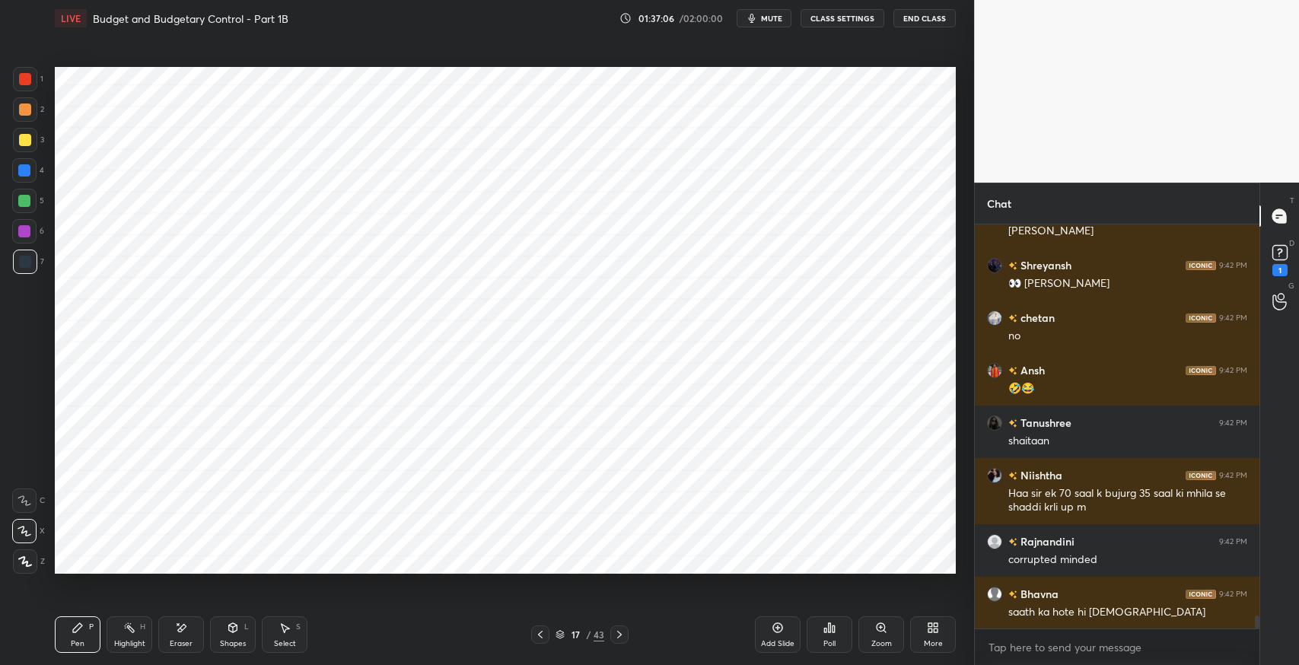
scroll to position [11909, 0]
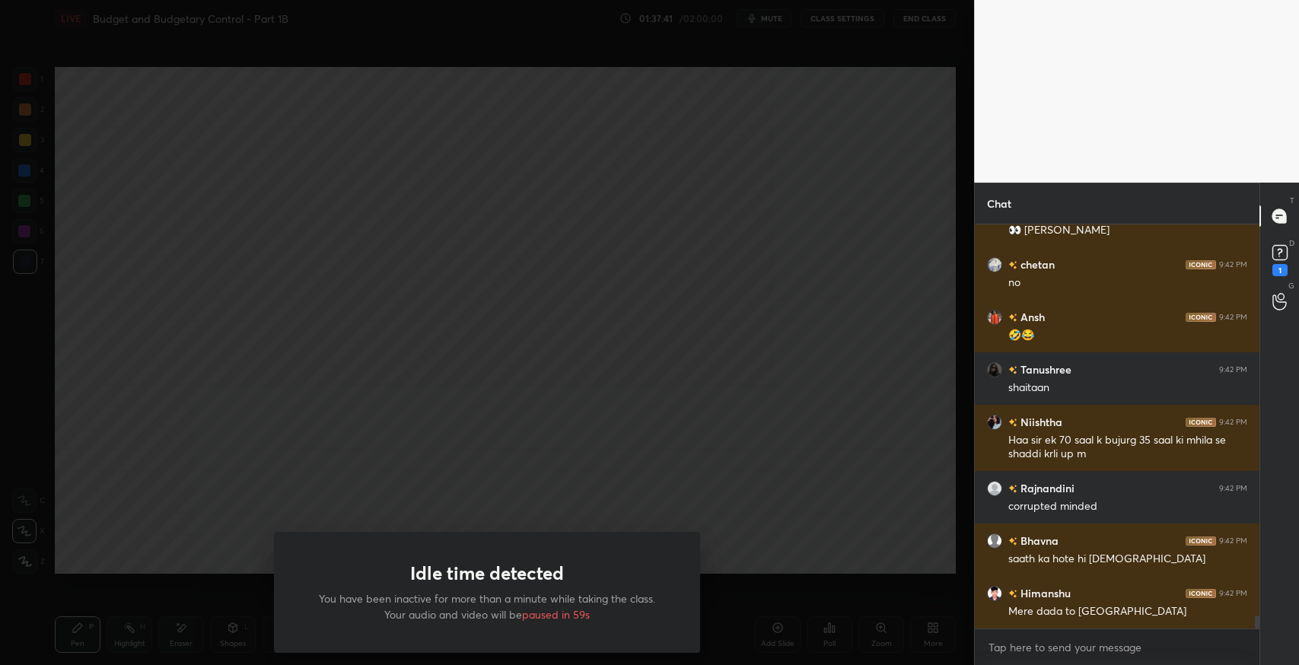
click at [863, 484] on div "Idle time detected You have been inactive for more than a minute while taking t…" at bounding box center [487, 332] width 974 height 665
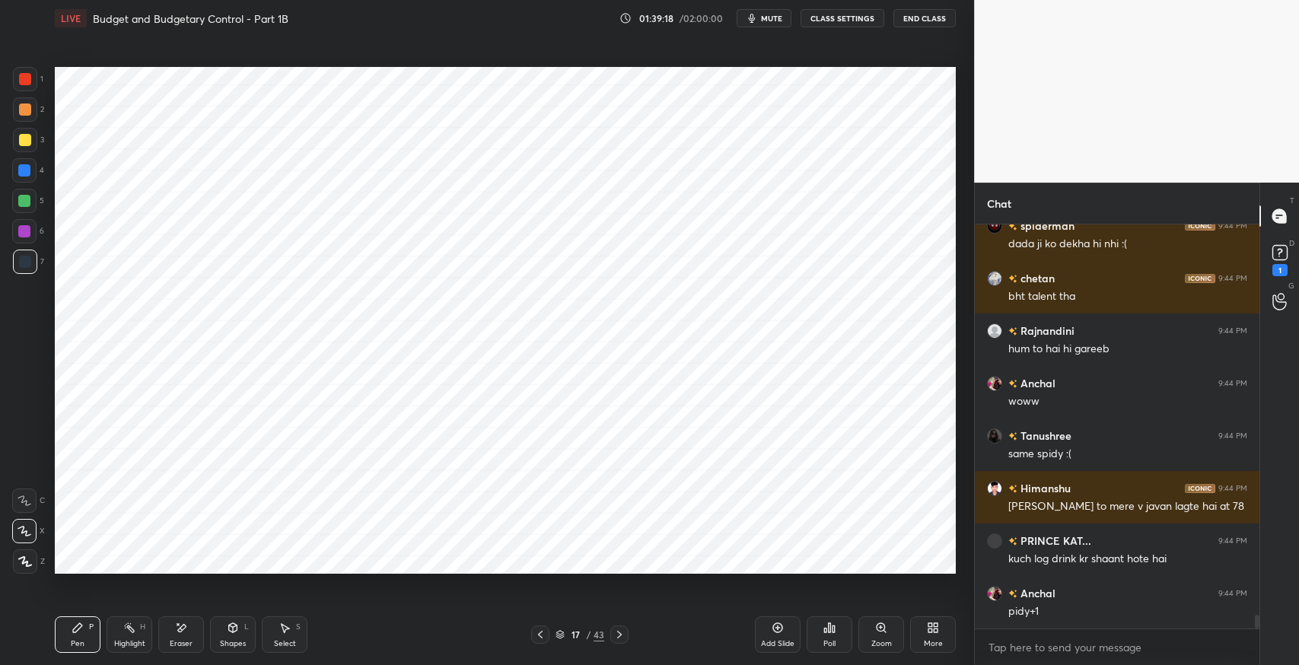
scroll to position [11801, 0]
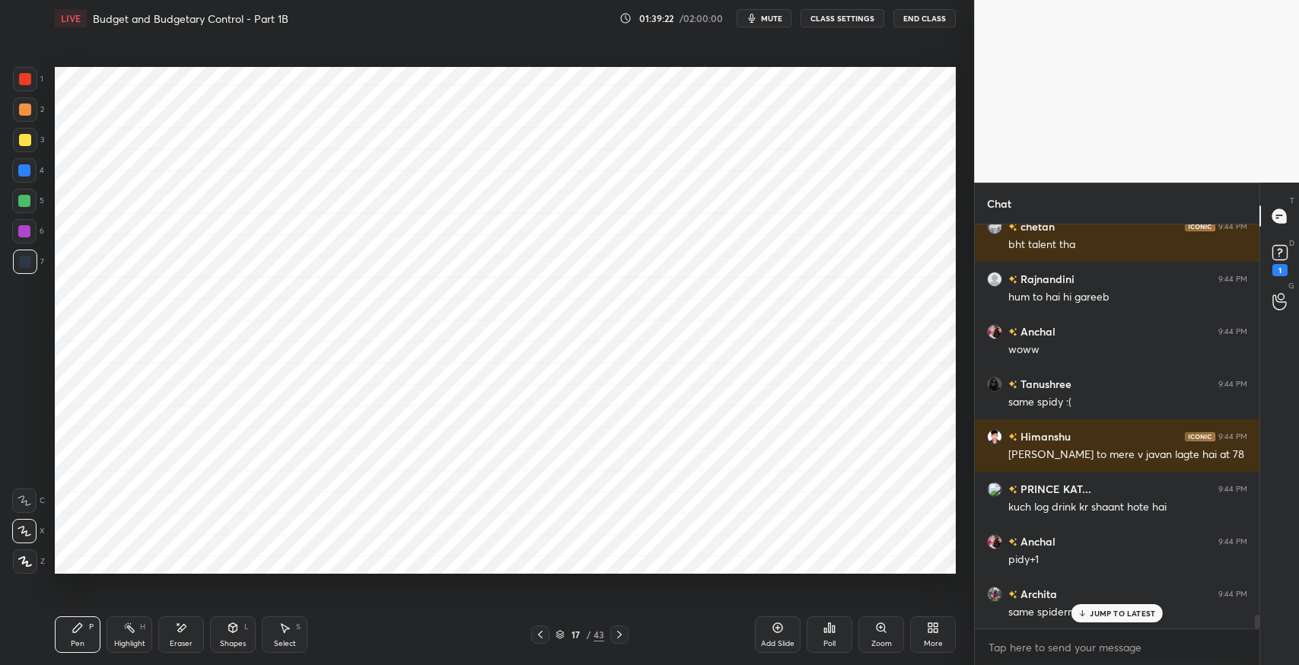
click at [1126, 617] on p "JUMP TO LATEST" at bounding box center [1122, 613] width 65 height 9
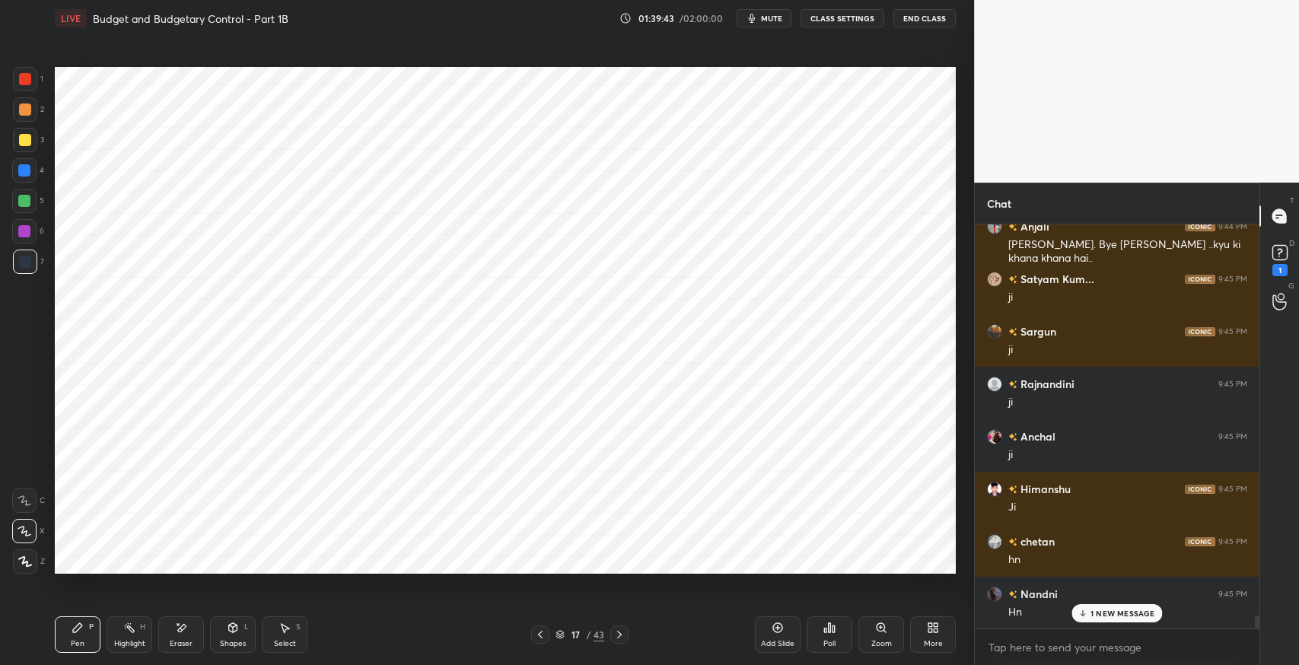
scroll to position [12274, 0]
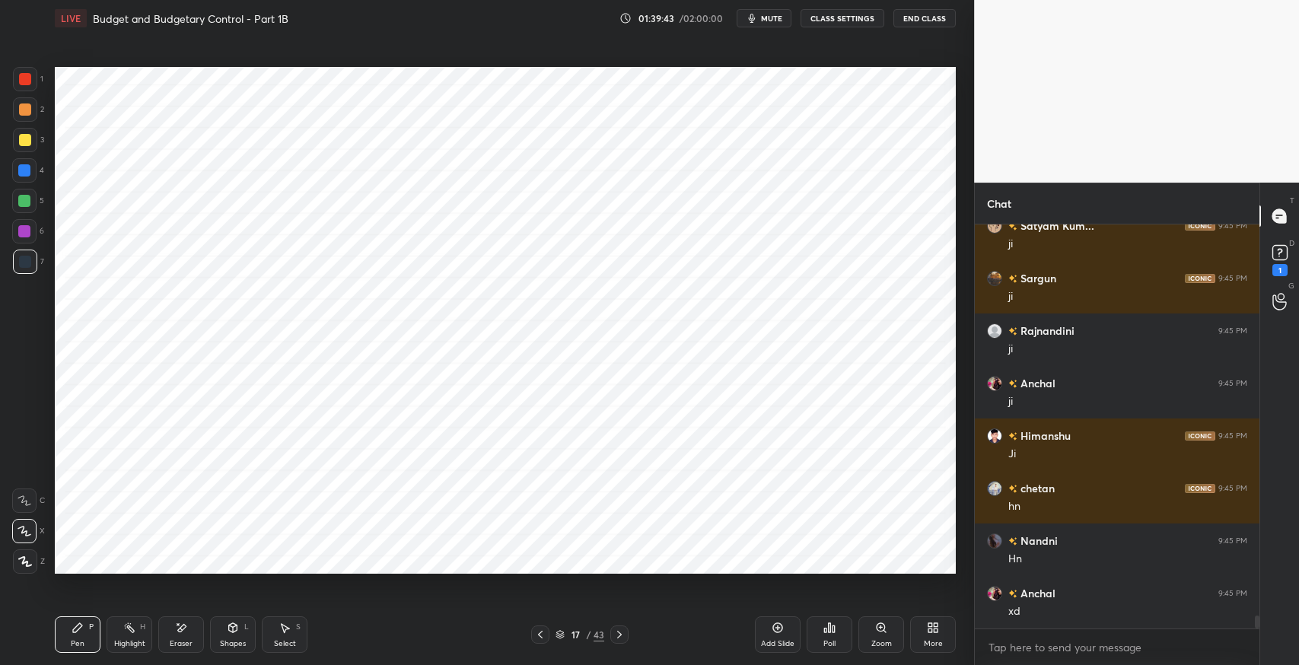
click at [540, 639] on icon at bounding box center [540, 635] width 12 height 12
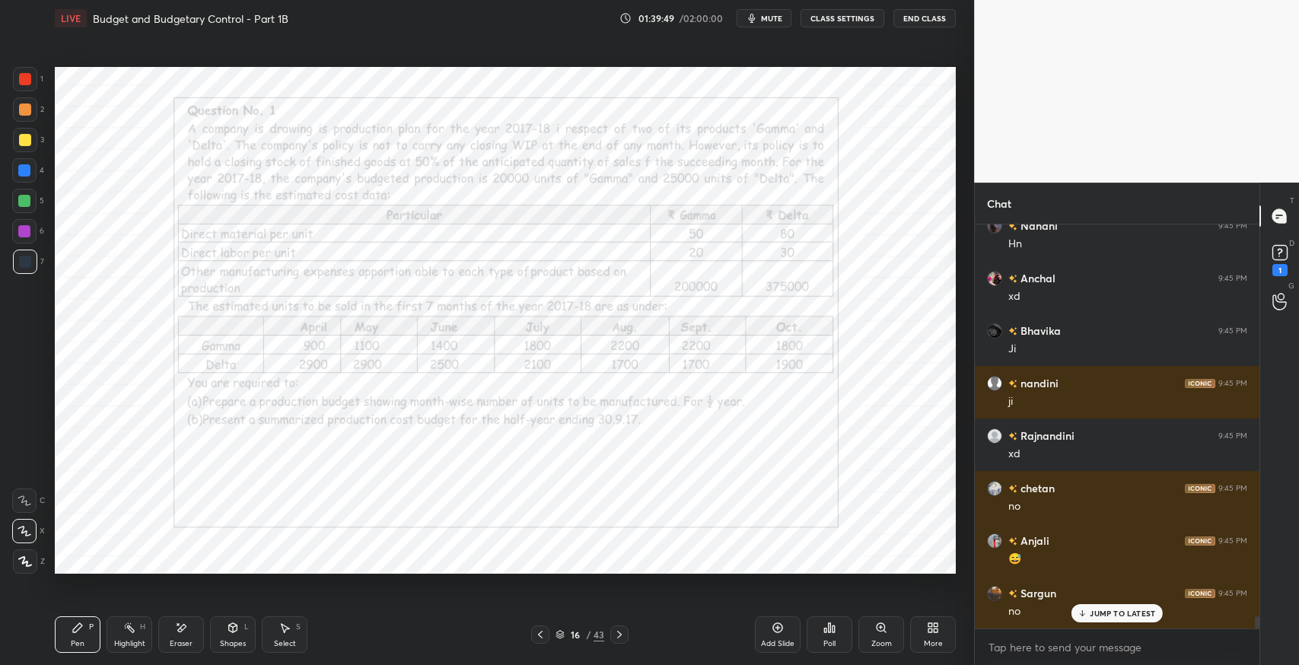
scroll to position [12641, 0]
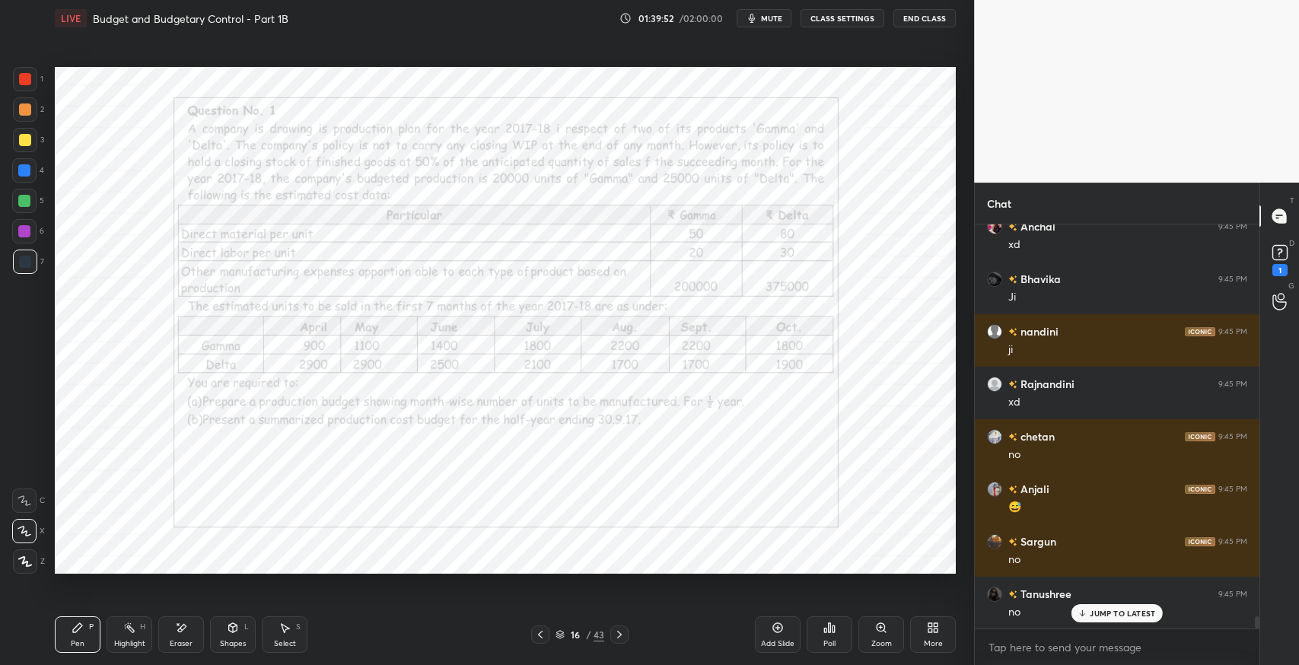
click at [623, 639] on icon at bounding box center [619, 635] width 12 height 12
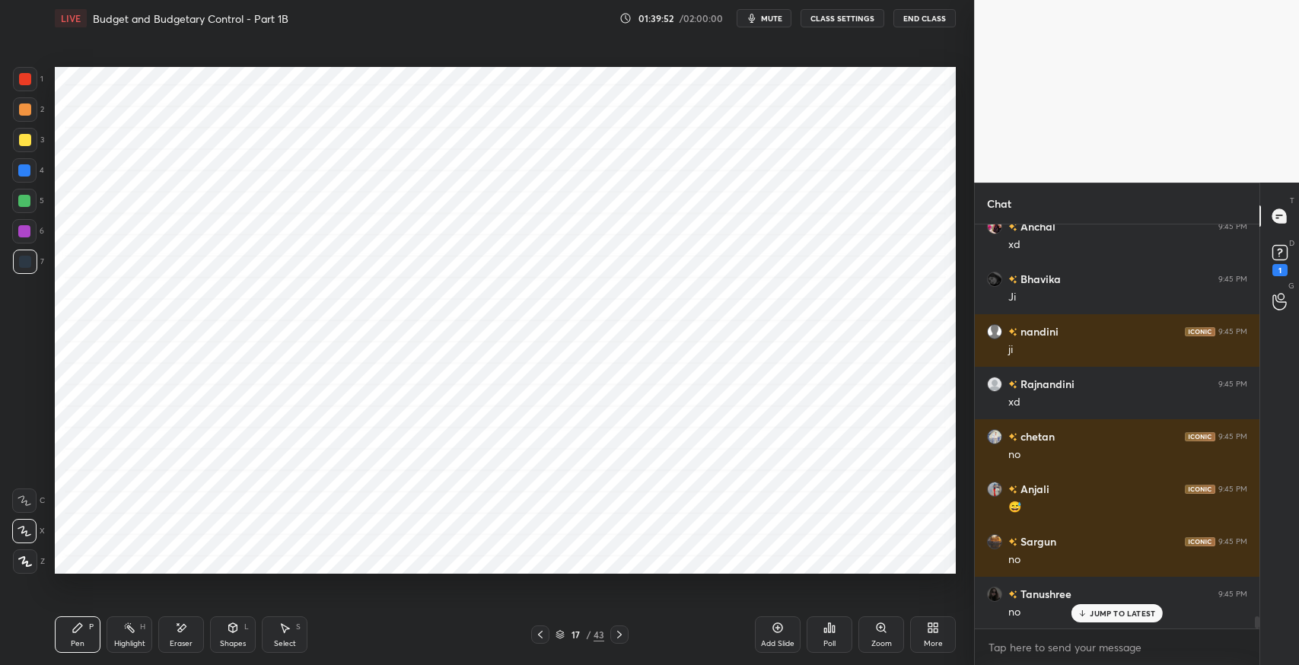
click at [779, 634] on div "Add Slide" at bounding box center [778, 634] width 46 height 37
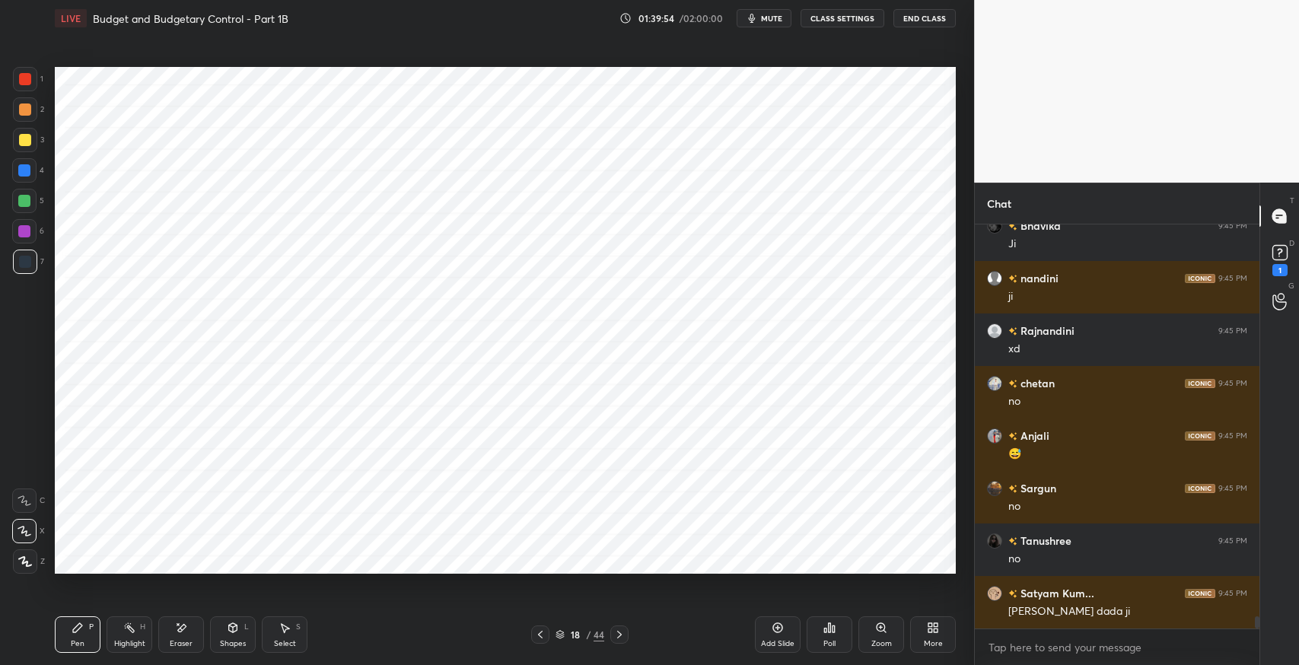
click at [29, 496] on icon at bounding box center [25, 500] width 14 height 11
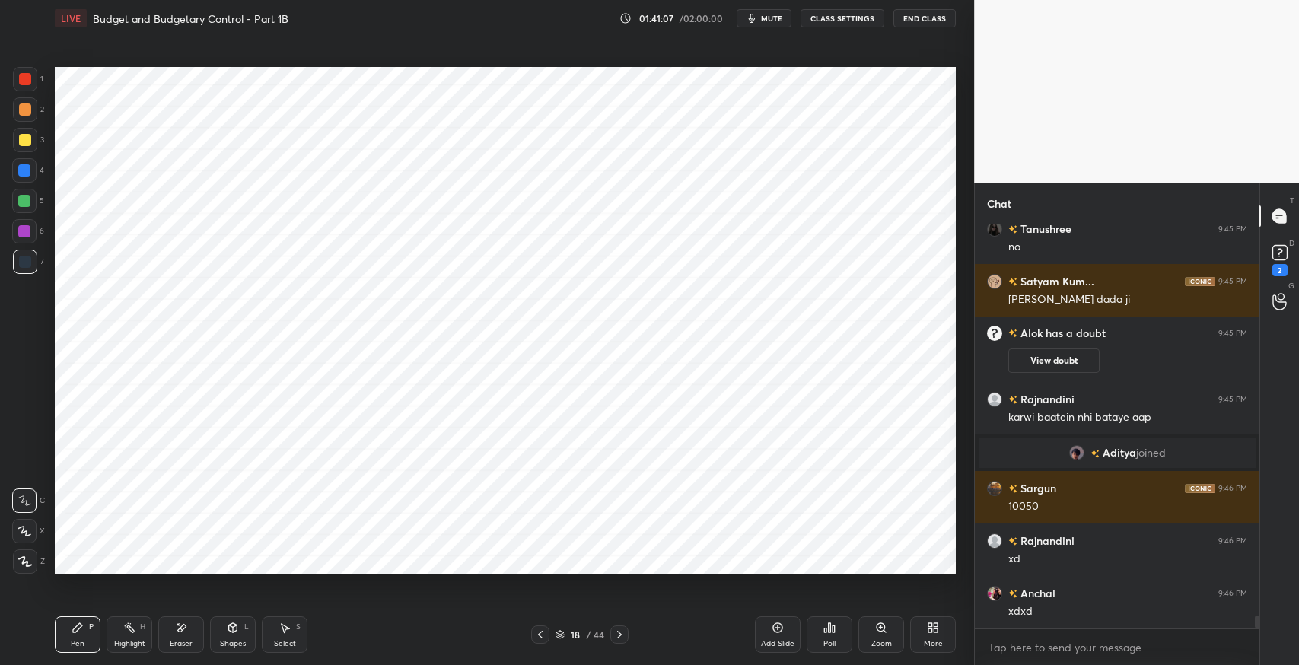
scroll to position [12498, 0]
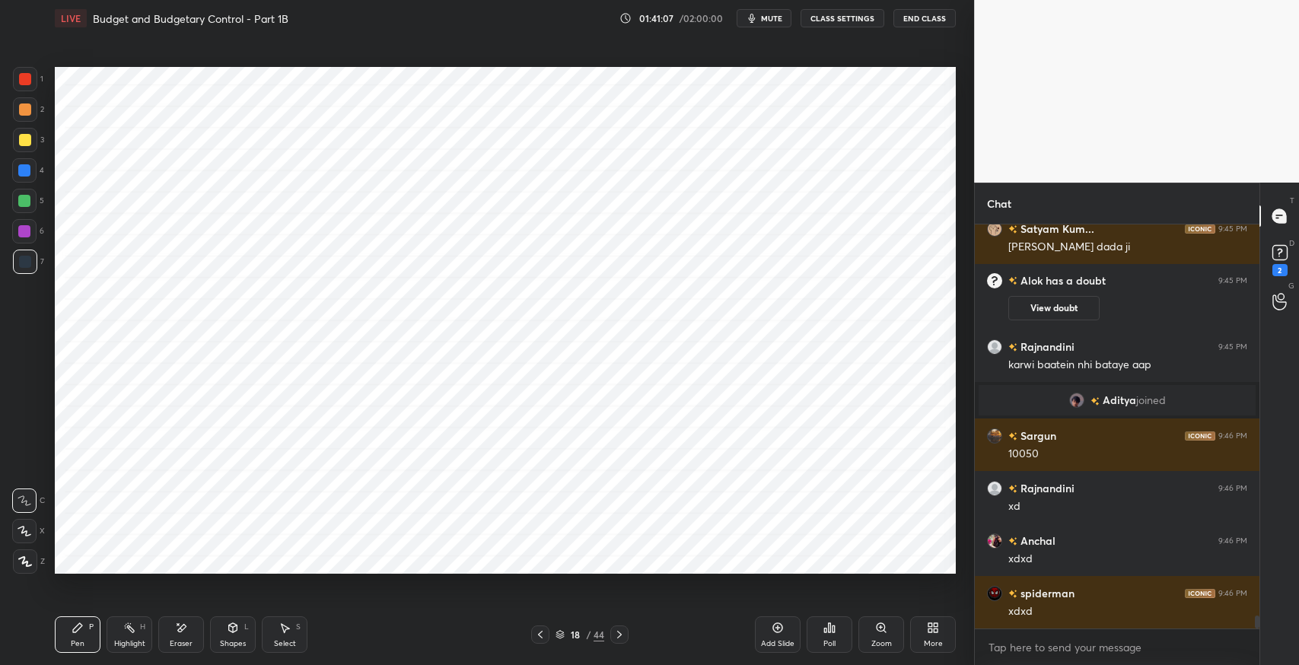
click at [24, 528] on icon at bounding box center [24, 531] width 12 height 9
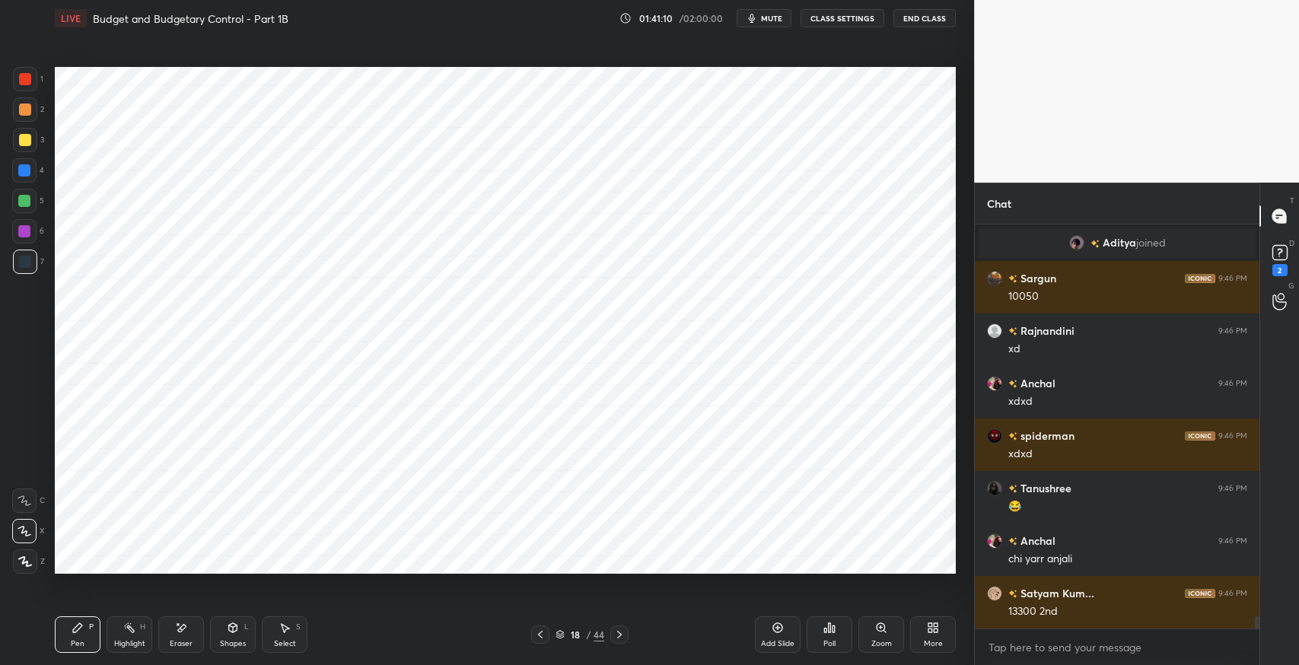
scroll to position [12707, 0]
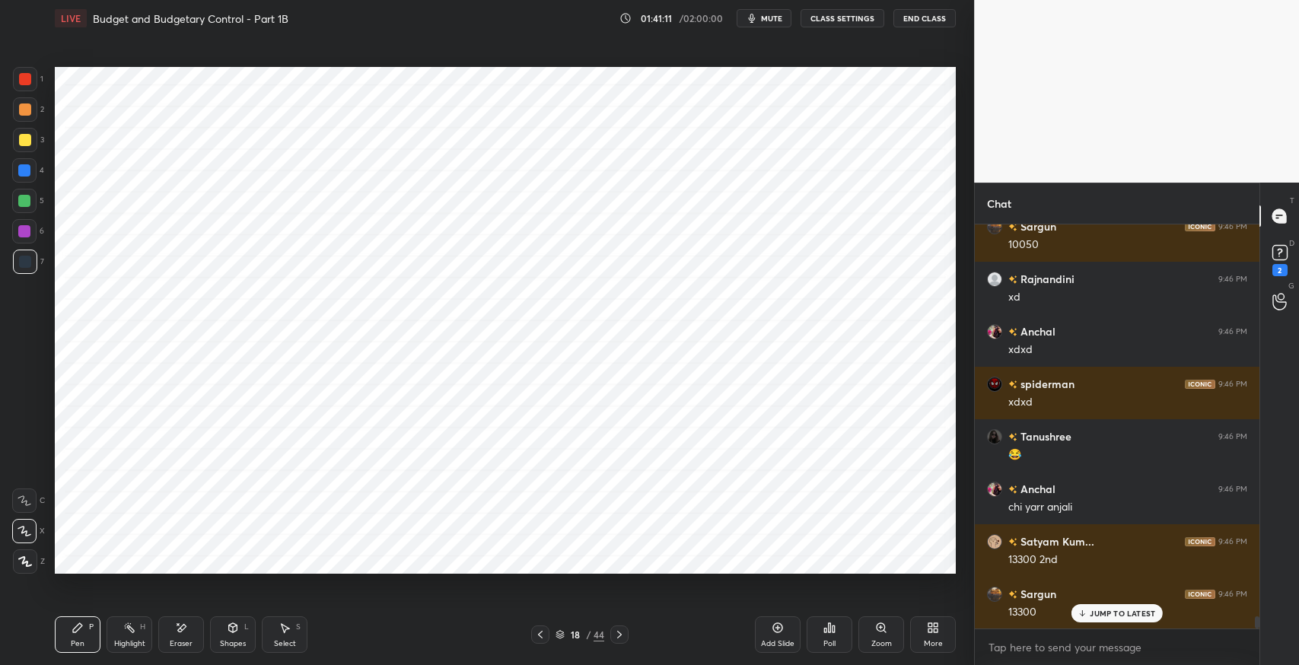
click at [188, 637] on div "Eraser" at bounding box center [181, 634] width 46 height 37
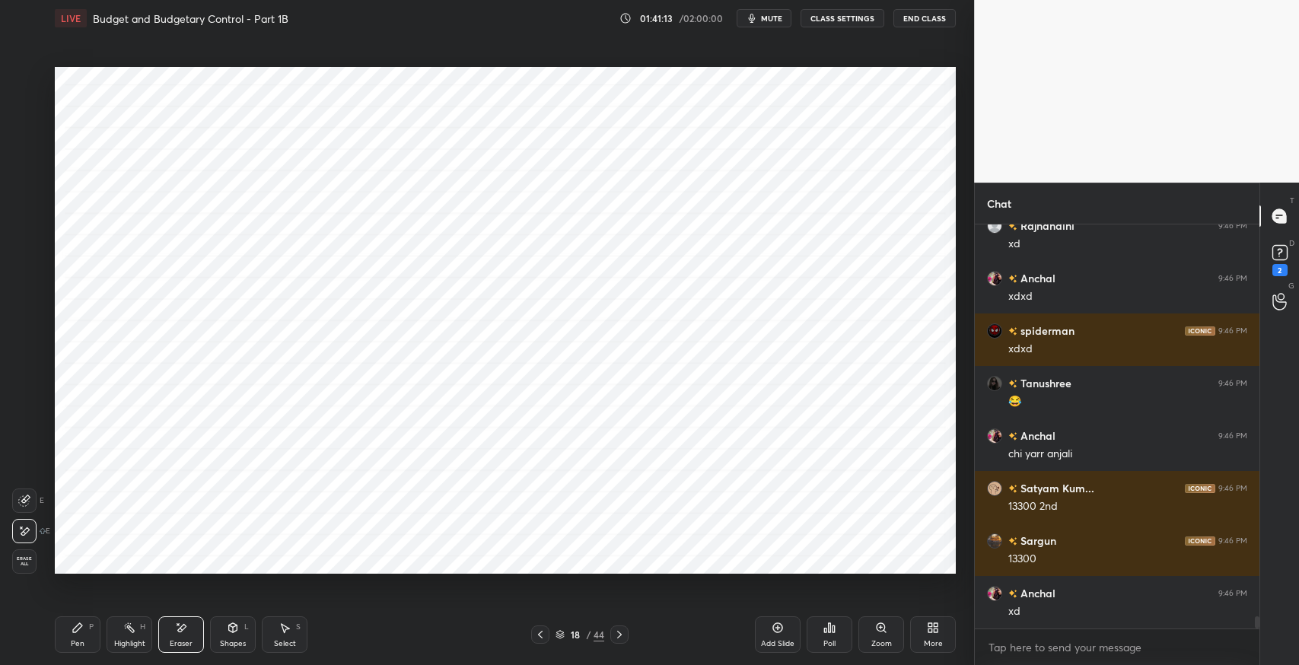
click at [75, 626] on icon at bounding box center [77, 627] width 9 height 9
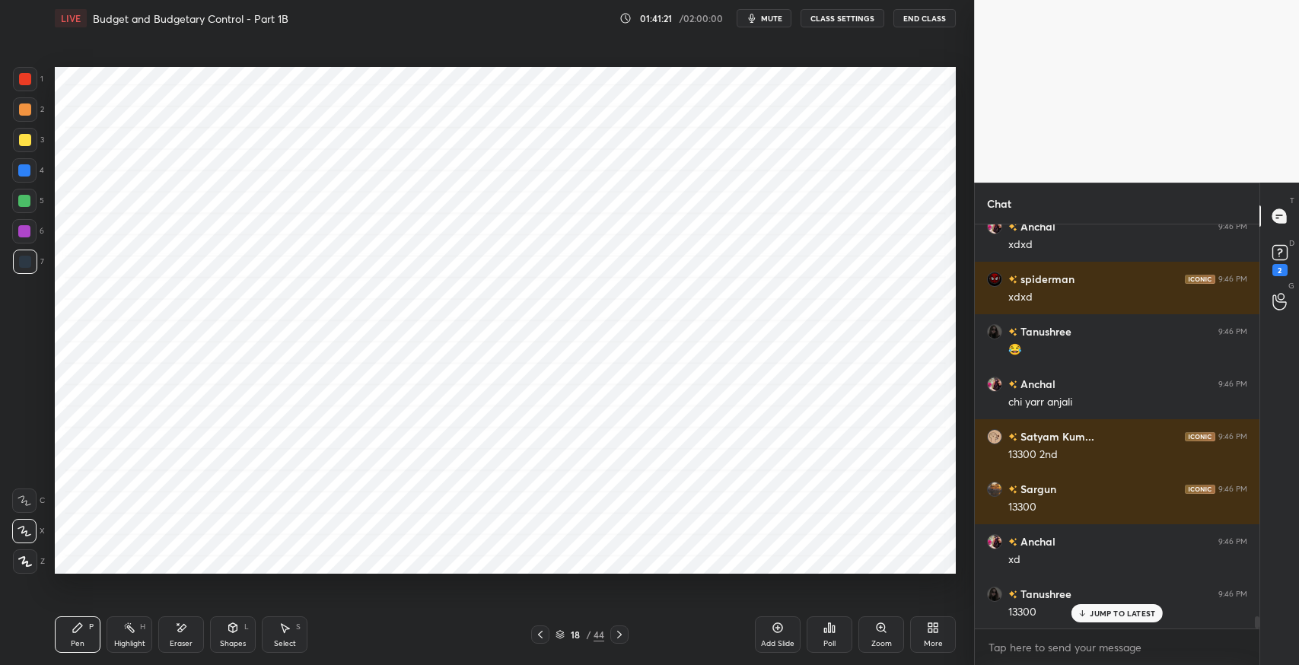
scroll to position [12878, 0]
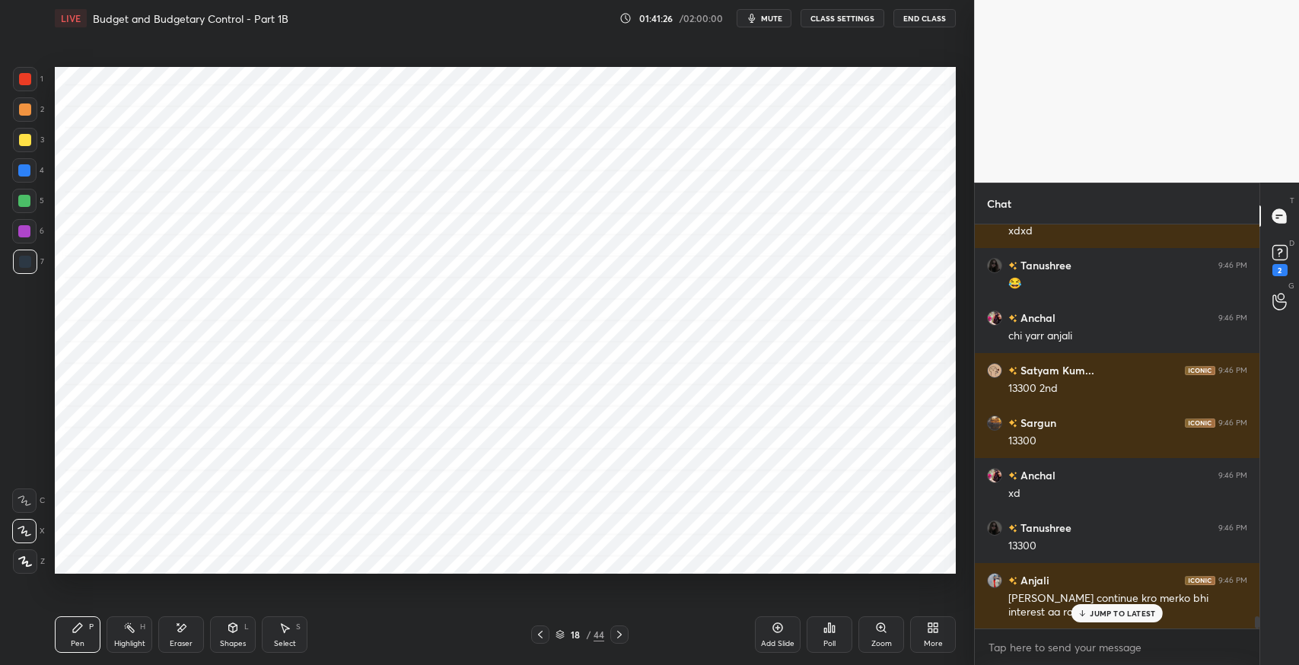
click at [21, 497] on icon at bounding box center [24, 500] width 12 height 9
click at [546, 637] on icon at bounding box center [540, 635] width 12 height 12
click at [541, 638] on icon at bounding box center [540, 635] width 12 height 12
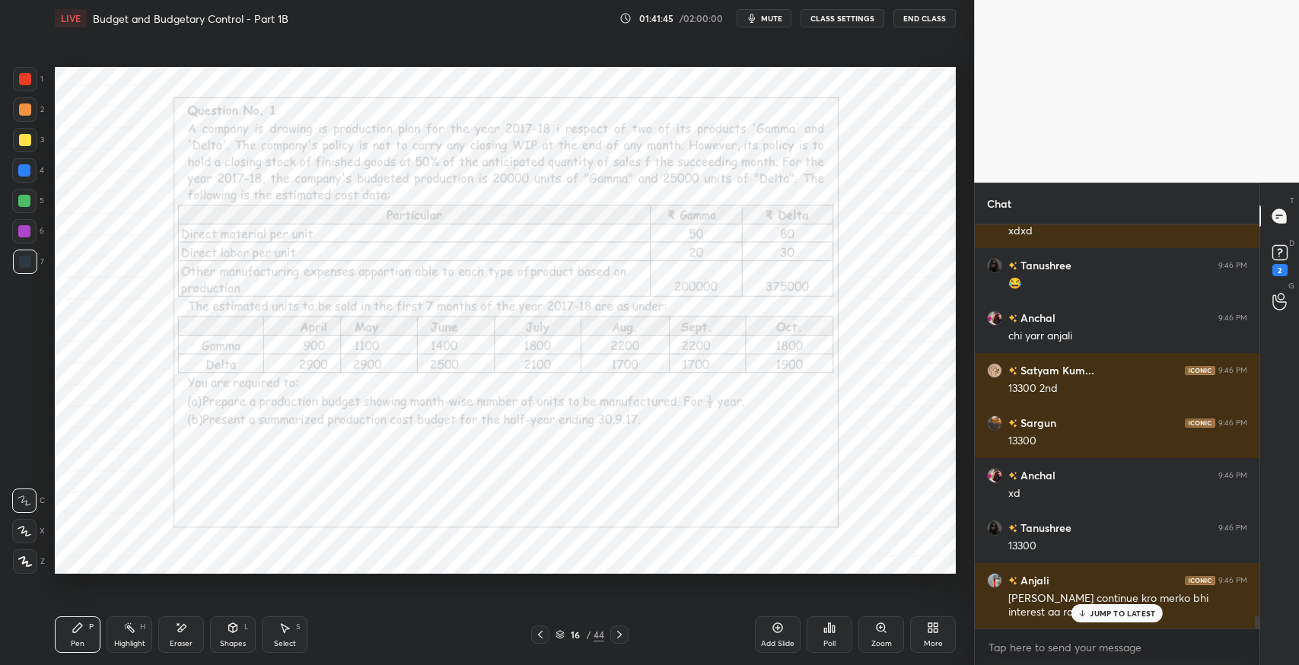
click at [622, 632] on icon at bounding box center [619, 635] width 12 height 12
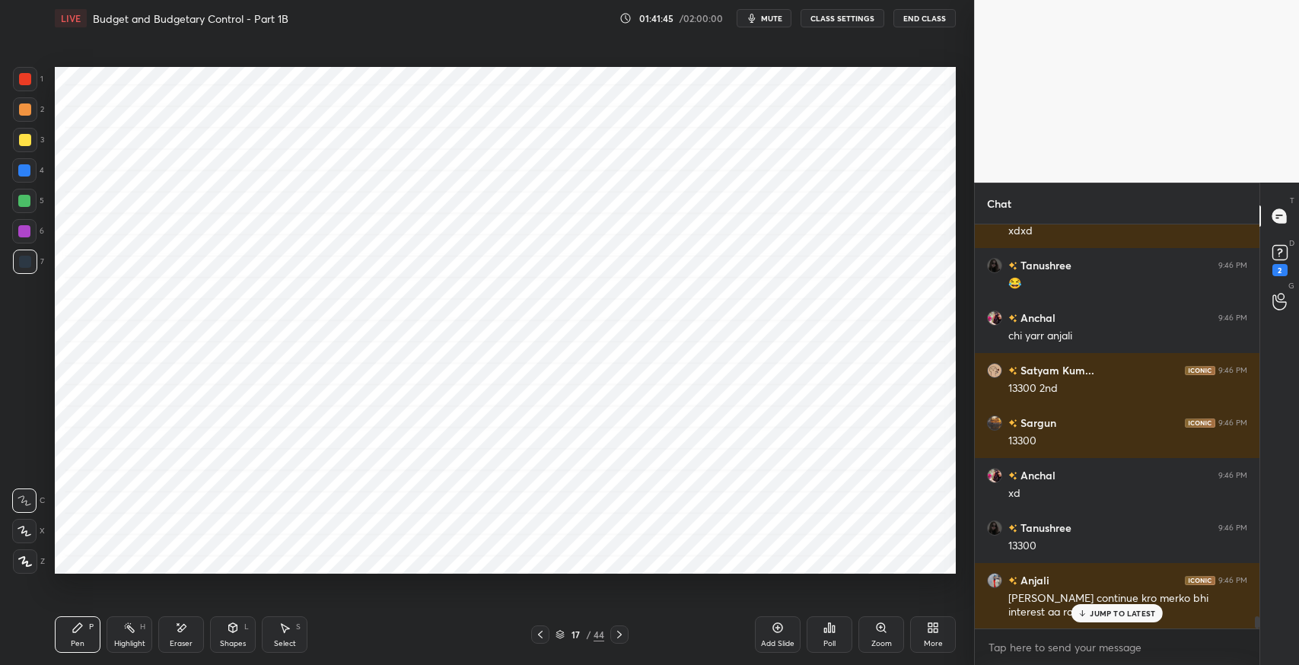
click at [621, 633] on icon at bounding box center [619, 635] width 12 height 12
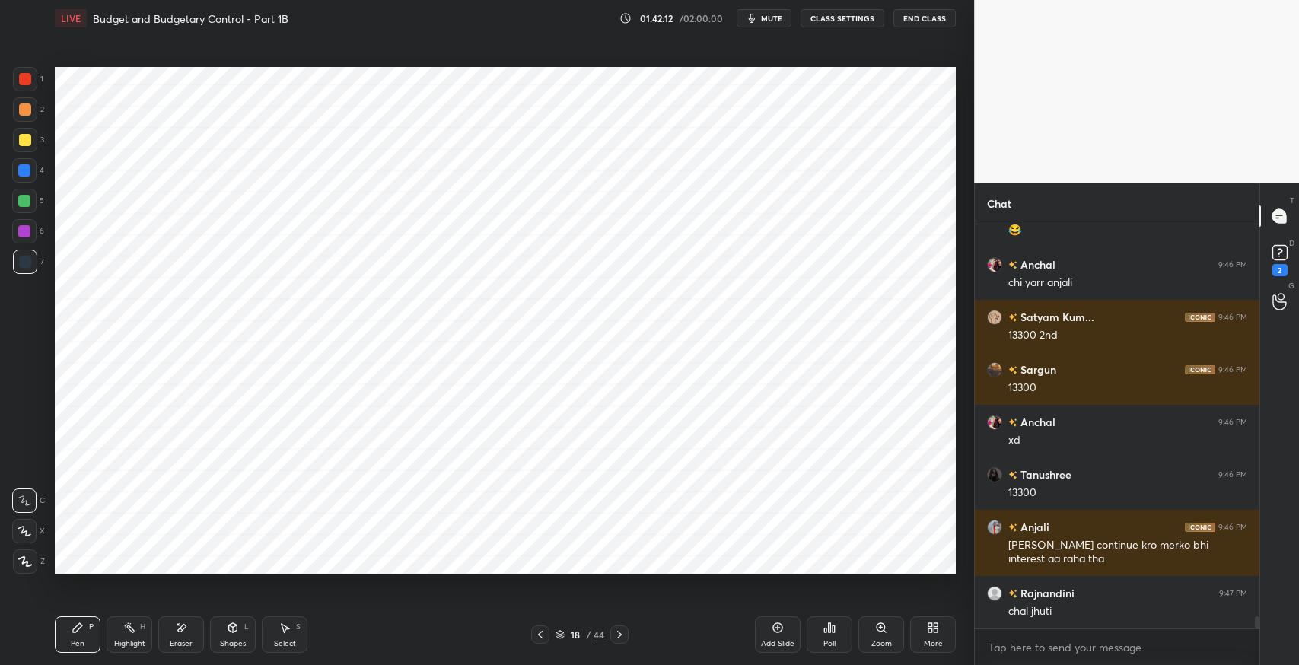
click at [538, 633] on icon at bounding box center [540, 635] width 12 height 12
click at [536, 637] on icon at bounding box center [540, 635] width 12 height 12
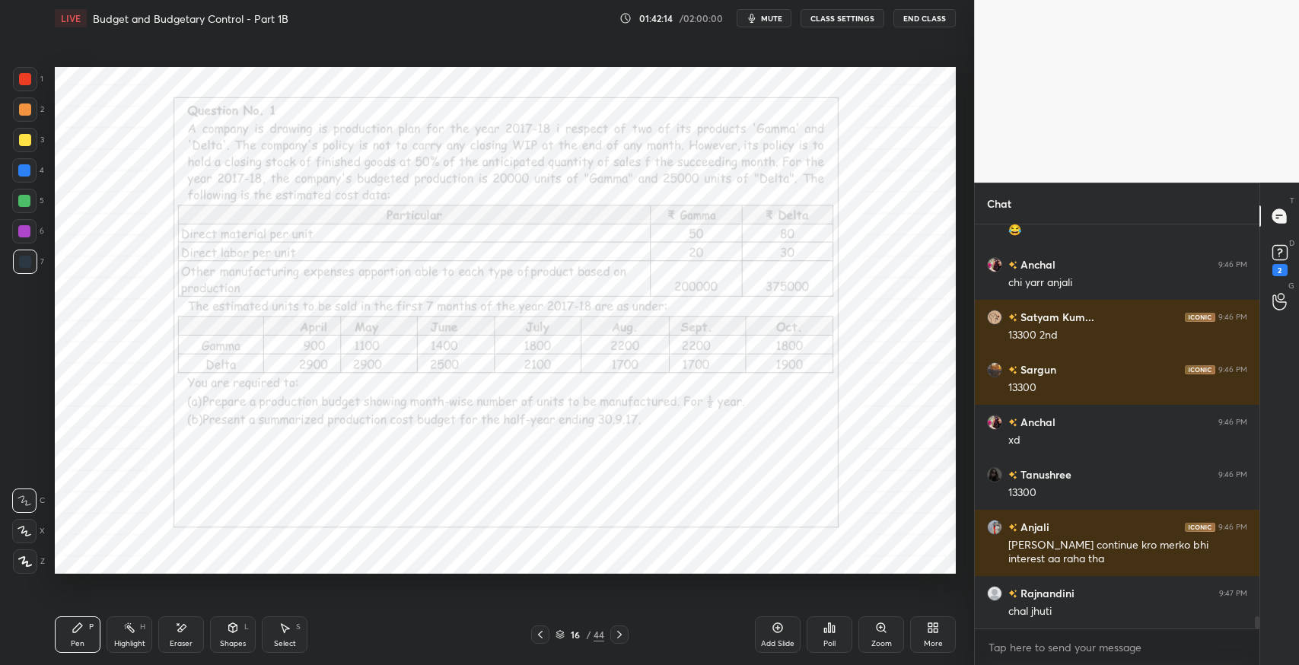
click at [621, 630] on icon at bounding box center [619, 635] width 12 height 12
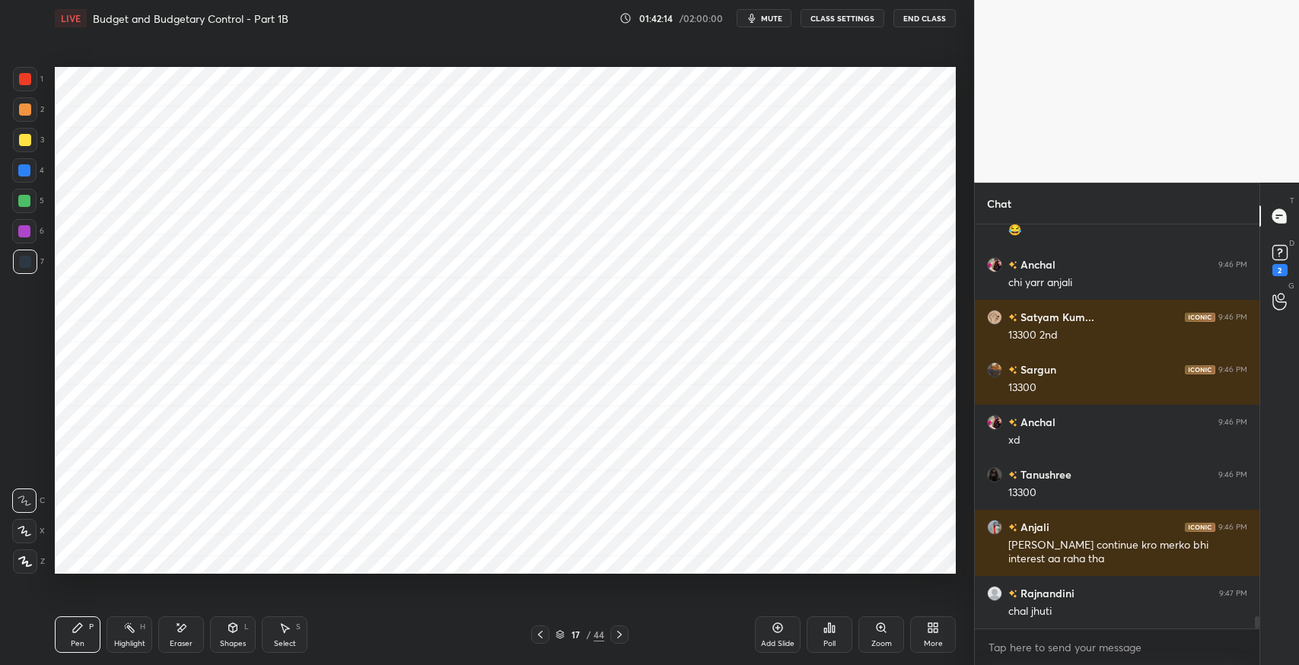
click at [620, 630] on icon at bounding box center [619, 635] width 12 height 12
click at [539, 636] on icon at bounding box center [540, 635] width 12 height 12
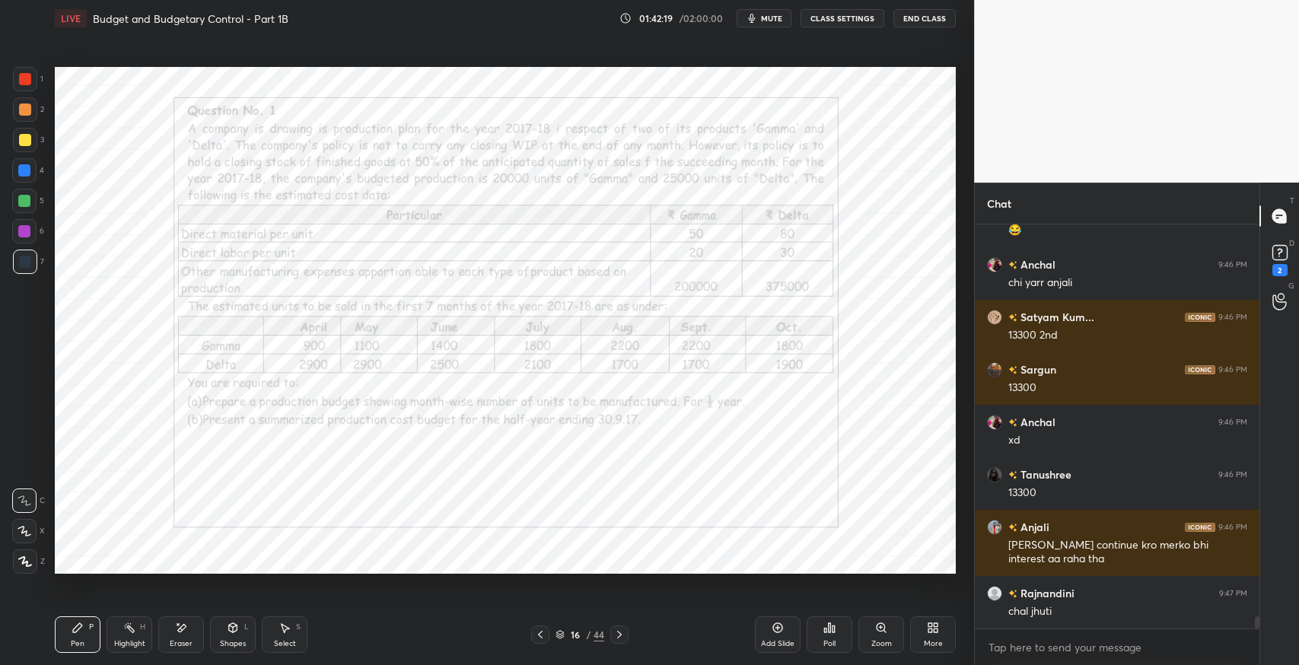
click at [620, 635] on icon at bounding box center [619, 635] width 12 height 12
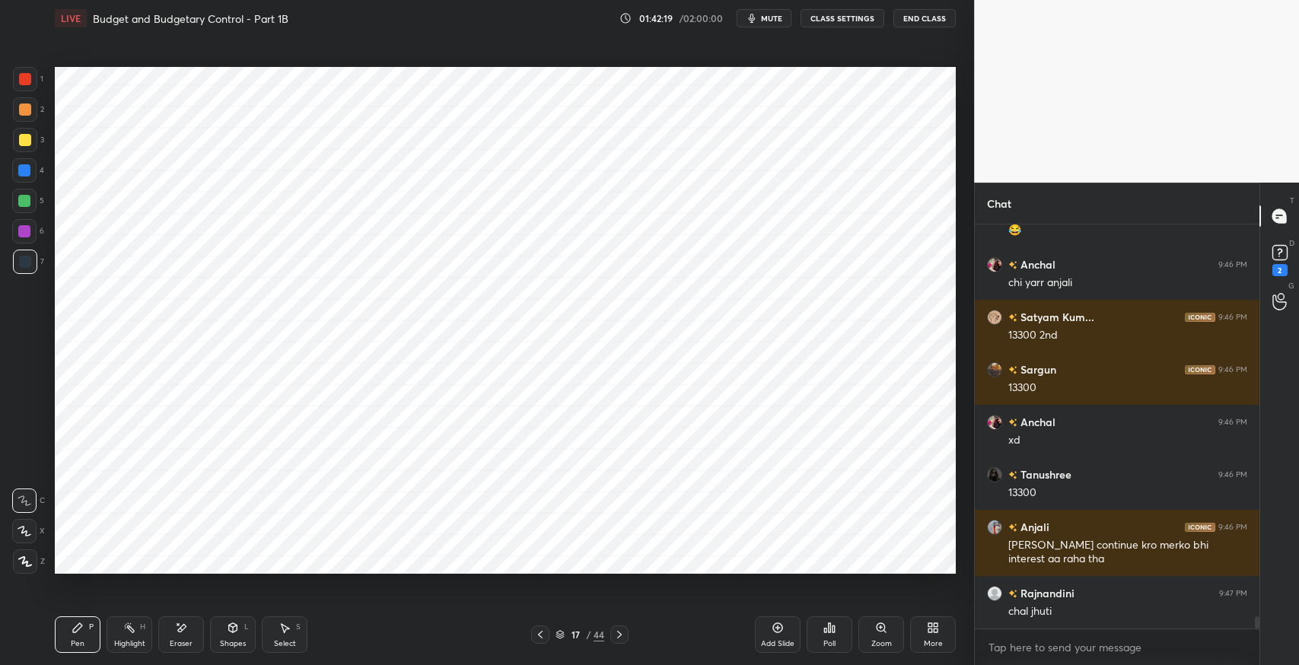
click at [619, 635] on icon at bounding box center [619, 635] width 12 height 12
click at [279, 624] on icon at bounding box center [285, 628] width 12 height 12
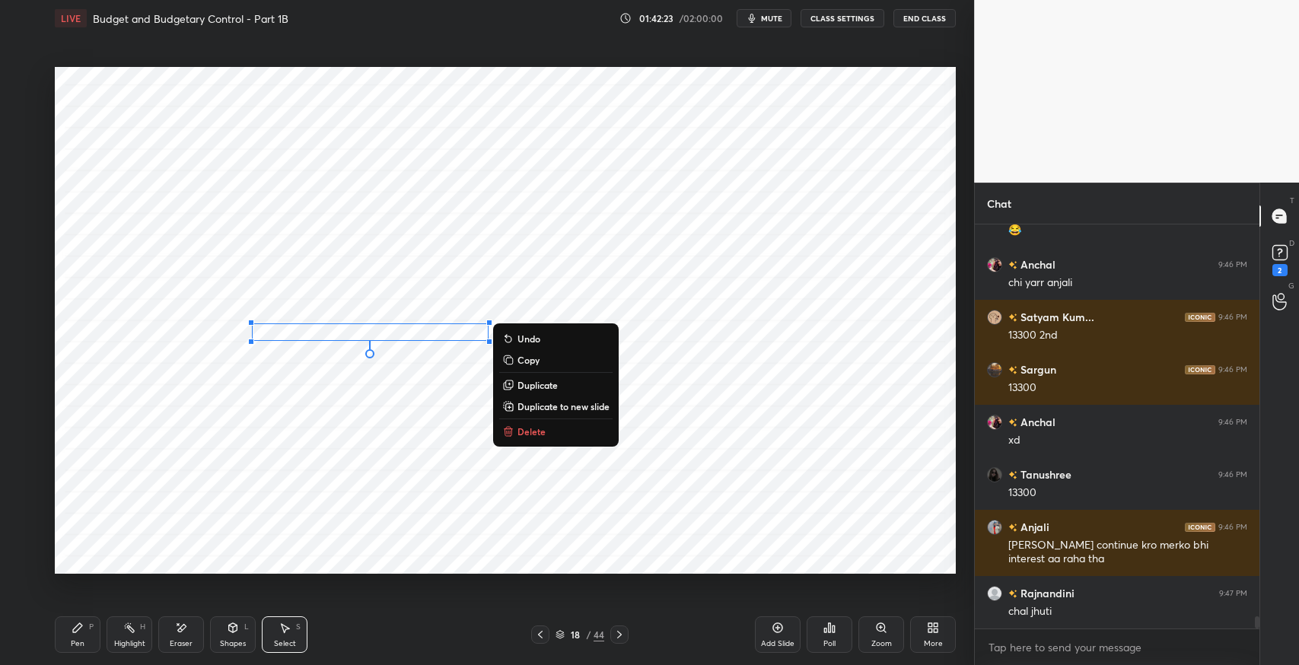
click at [89, 632] on div "Pen P" at bounding box center [78, 634] width 46 height 37
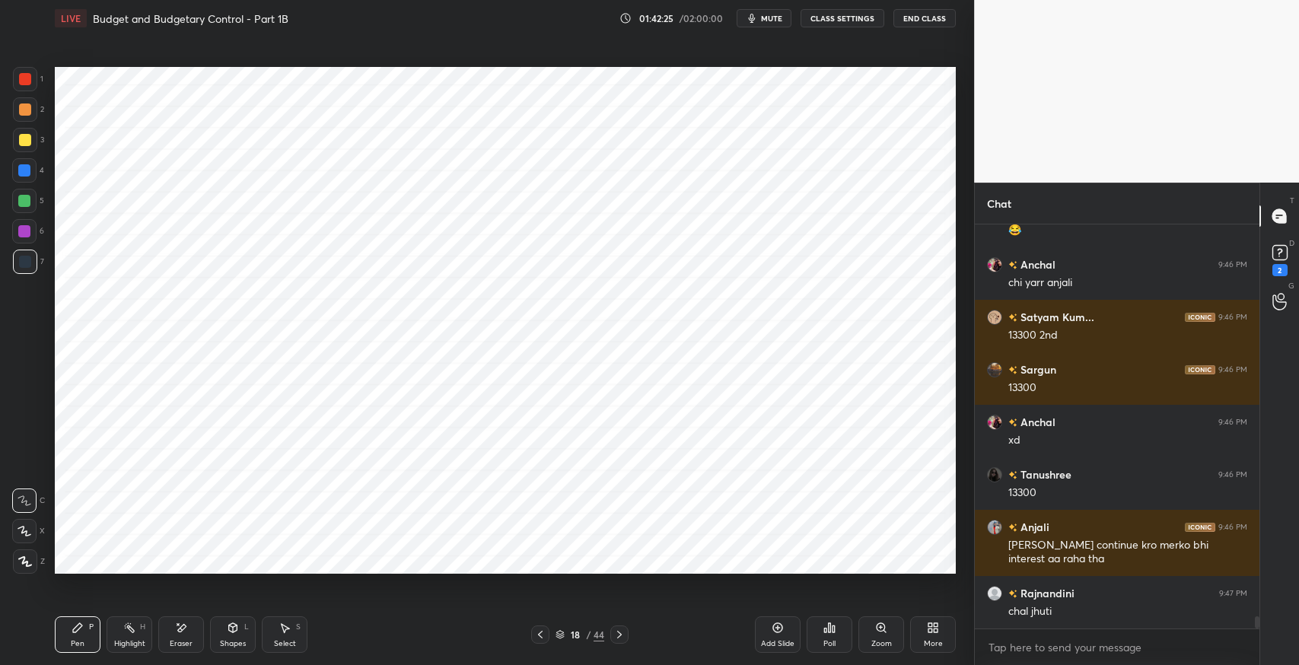
click at [171, 642] on div "Eraser" at bounding box center [181, 644] width 23 height 8
click at [75, 631] on icon at bounding box center [77, 627] width 9 height 9
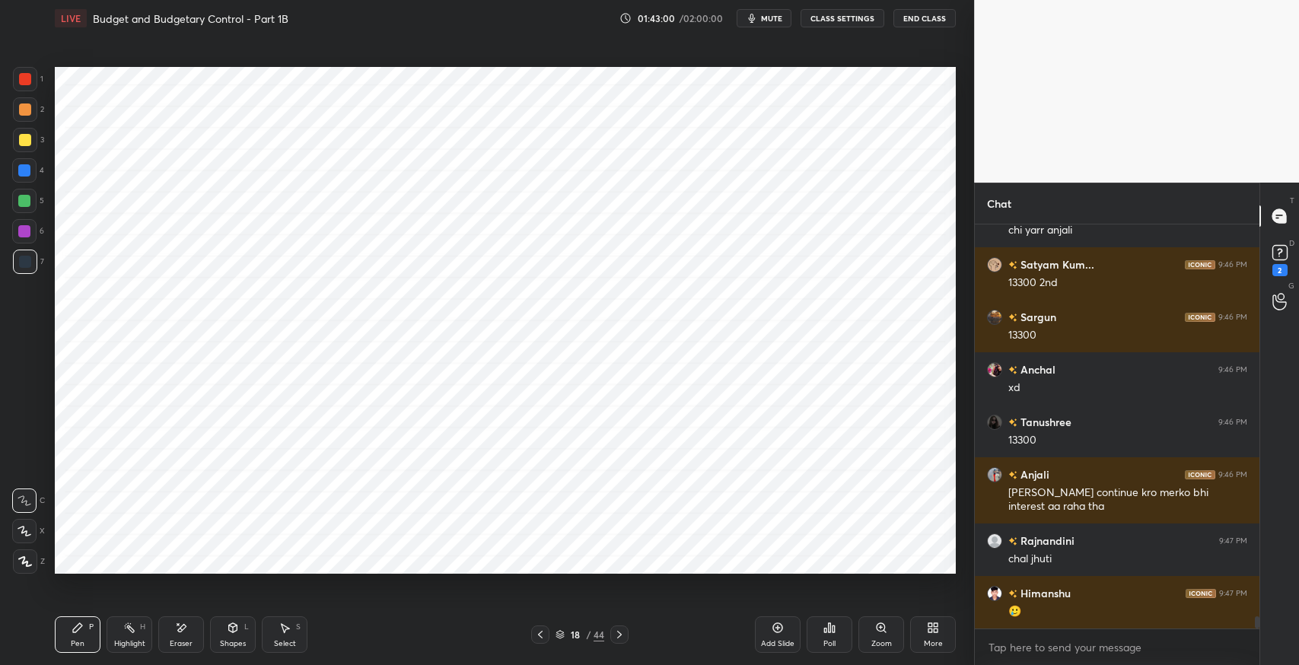
click at [543, 636] on icon at bounding box center [540, 635] width 12 height 12
click at [536, 632] on icon at bounding box center [540, 635] width 12 height 12
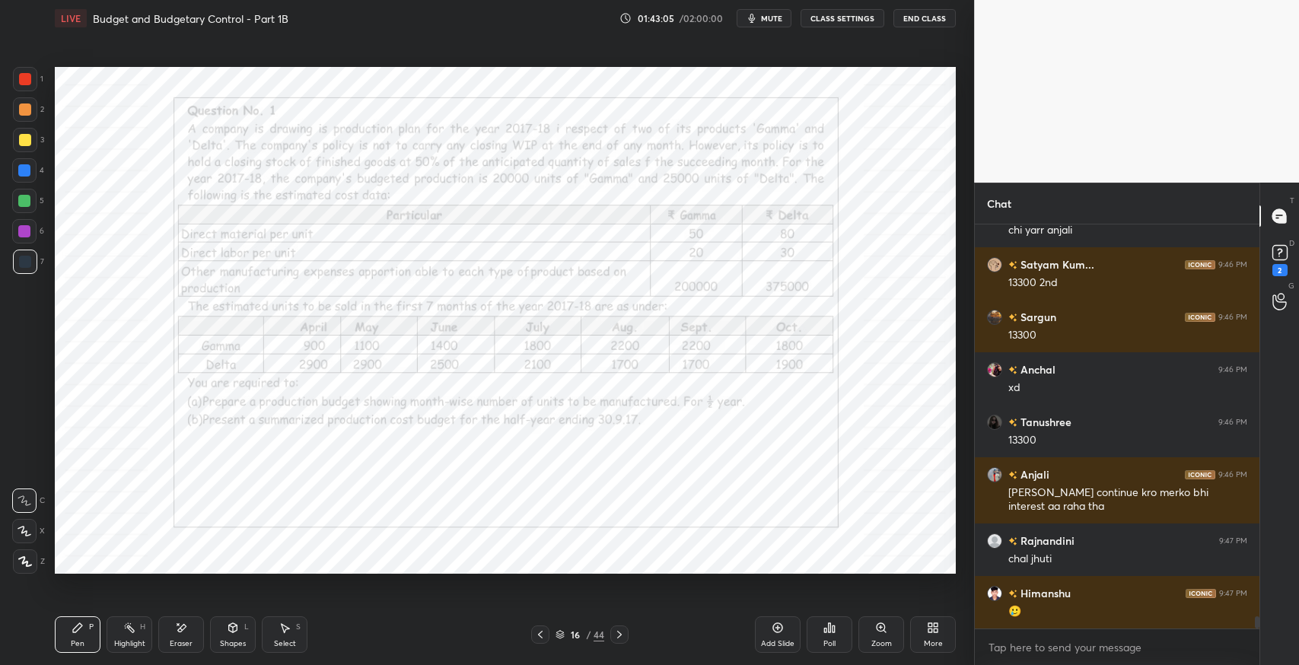
click at [613, 632] on icon at bounding box center [619, 635] width 12 height 12
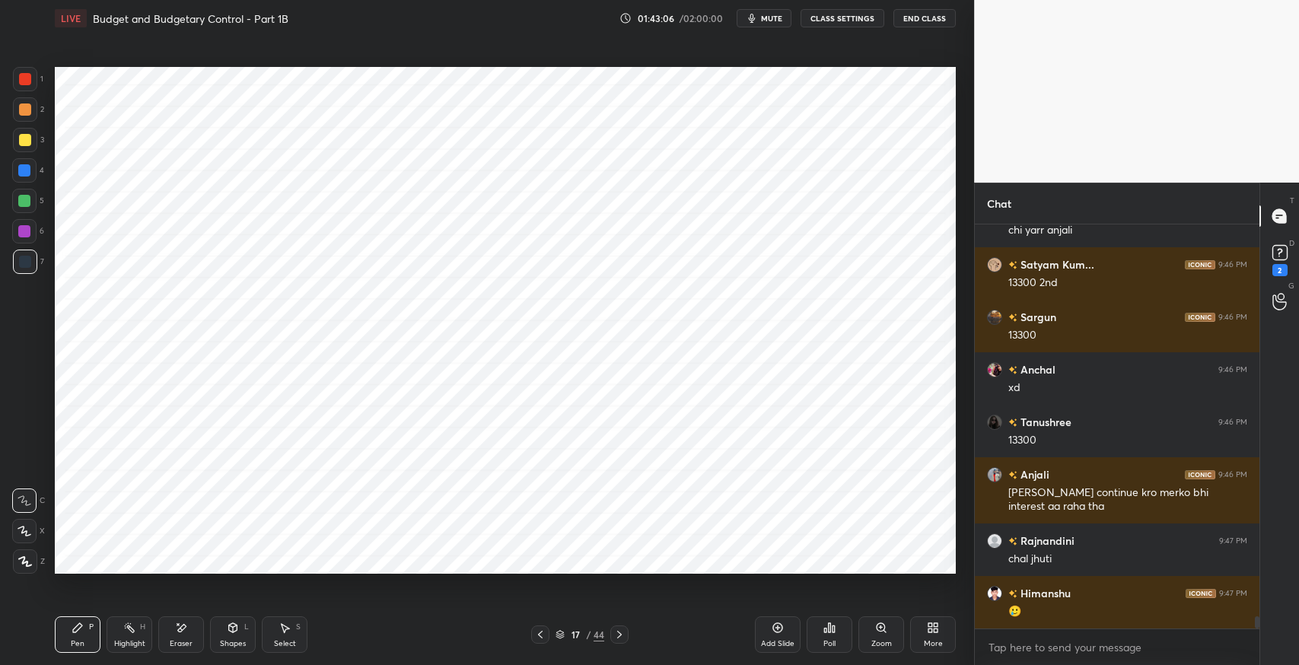
click at [627, 635] on div at bounding box center [619, 635] width 18 height 18
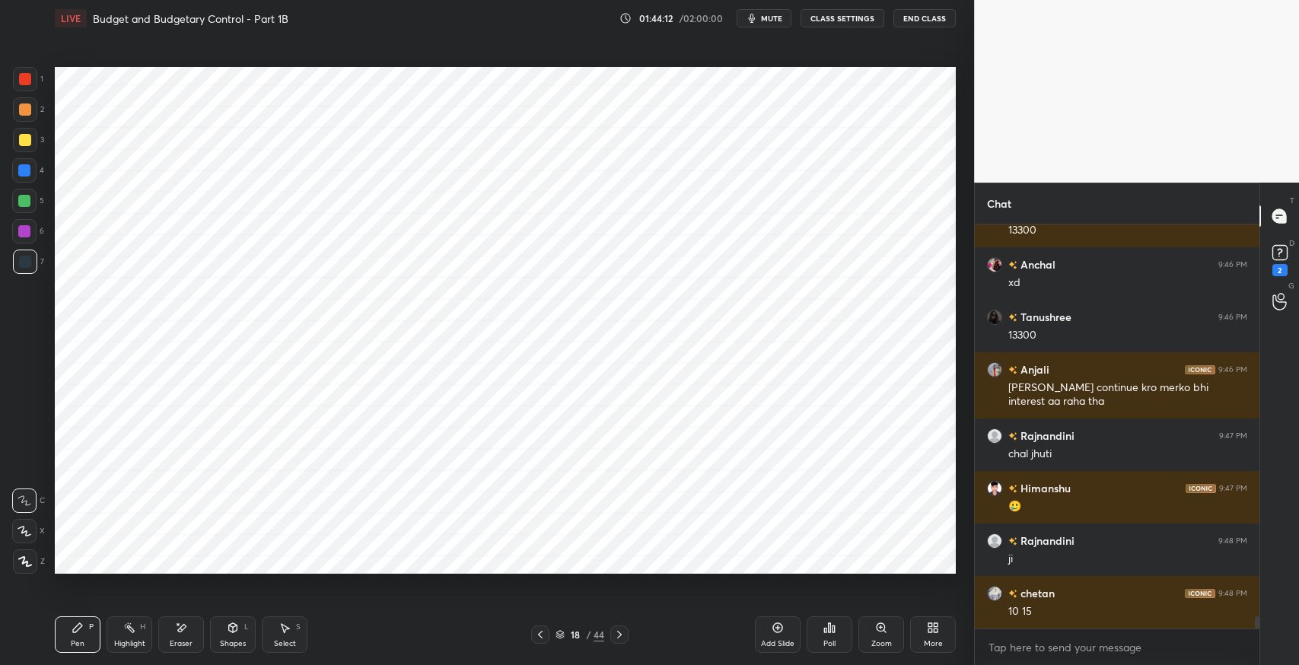
scroll to position [13141, 0]
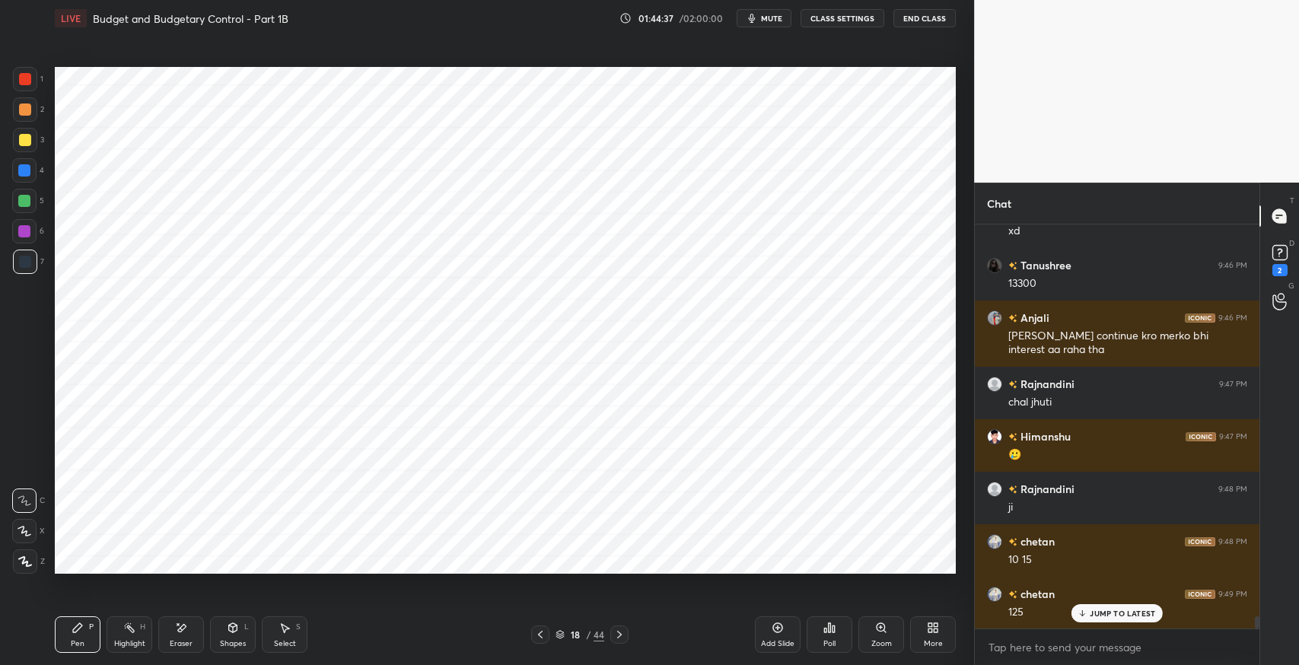
click at [273, 636] on div "Select S" at bounding box center [285, 634] width 46 height 37
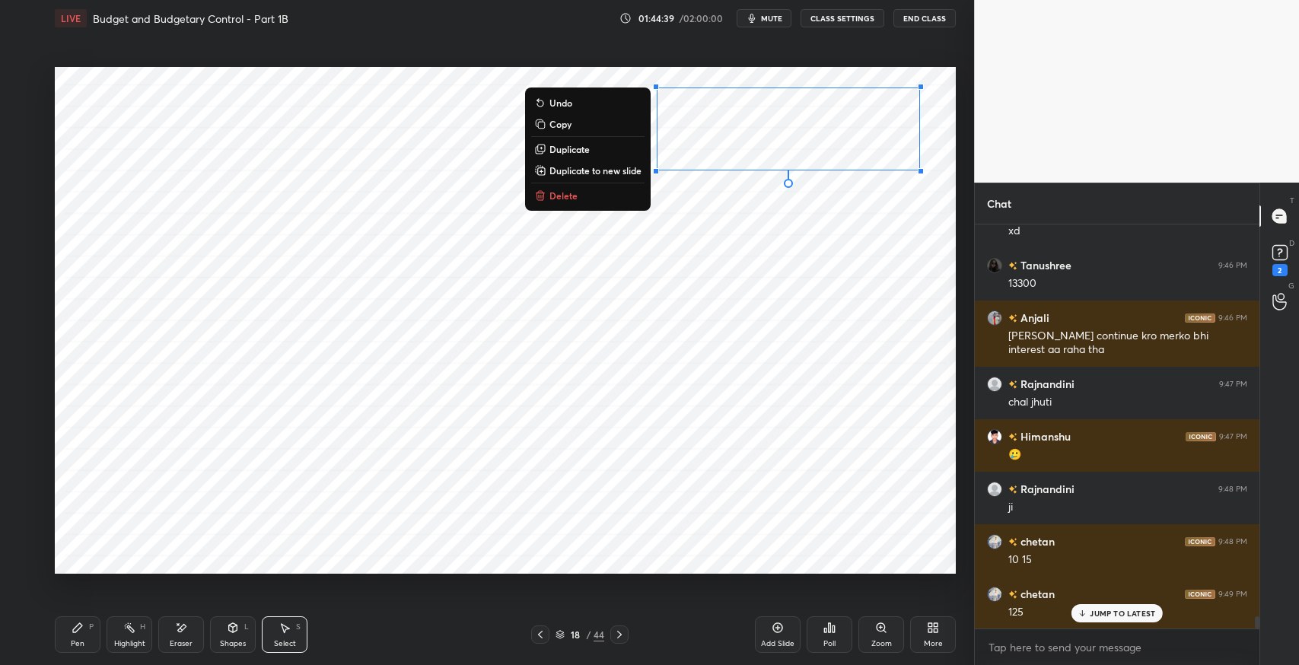
click at [585, 151] on p "Duplicate" at bounding box center [570, 149] width 40 height 12
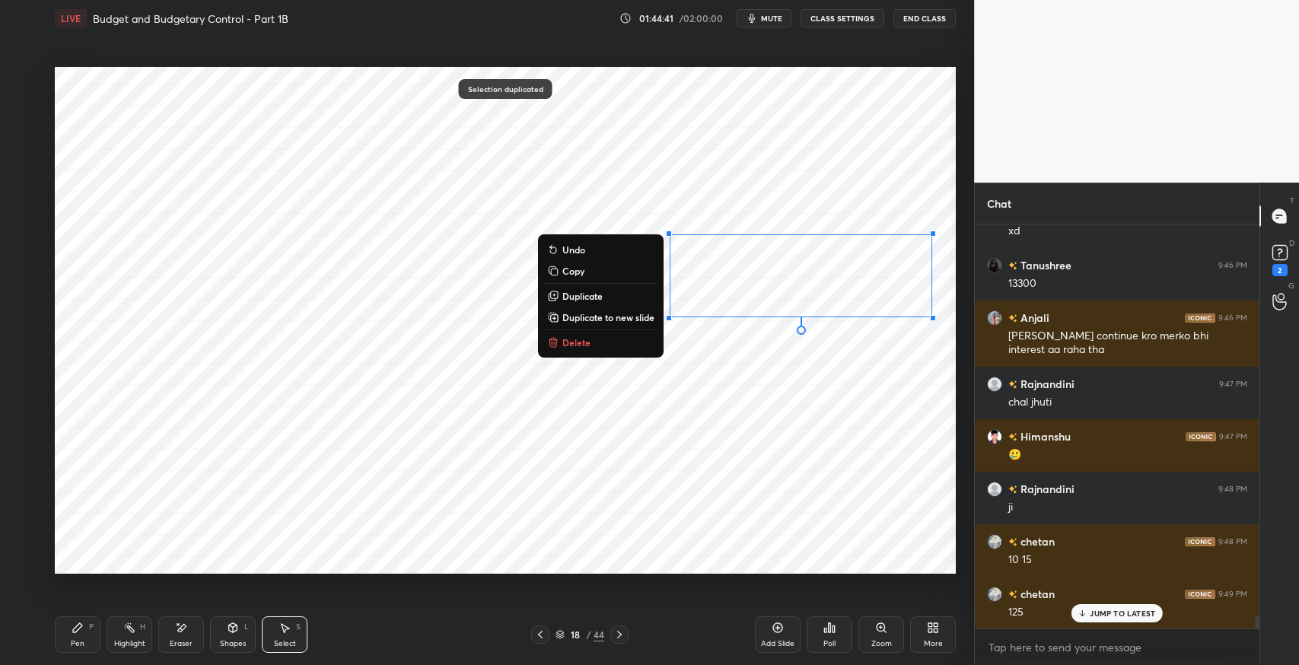
click at [189, 632] on div "Eraser" at bounding box center [181, 634] width 46 height 37
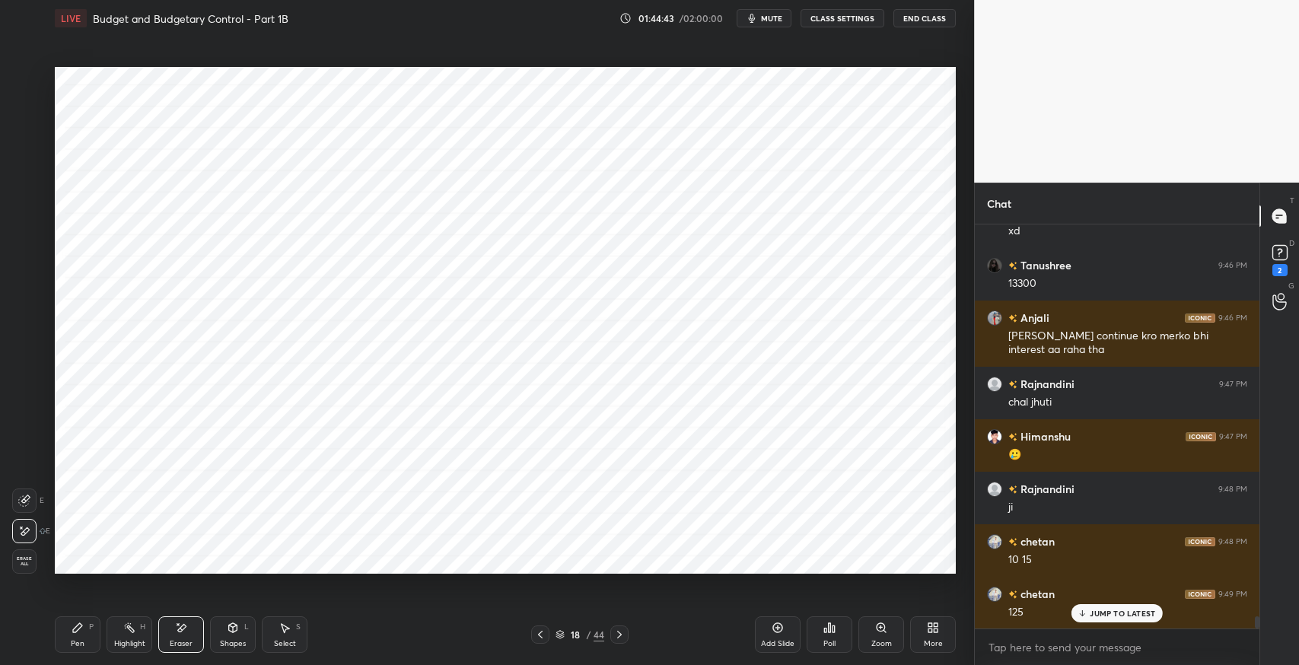
click at [85, 633] on div "Pen P" at bounding box center [78, 634] width 46 height 37
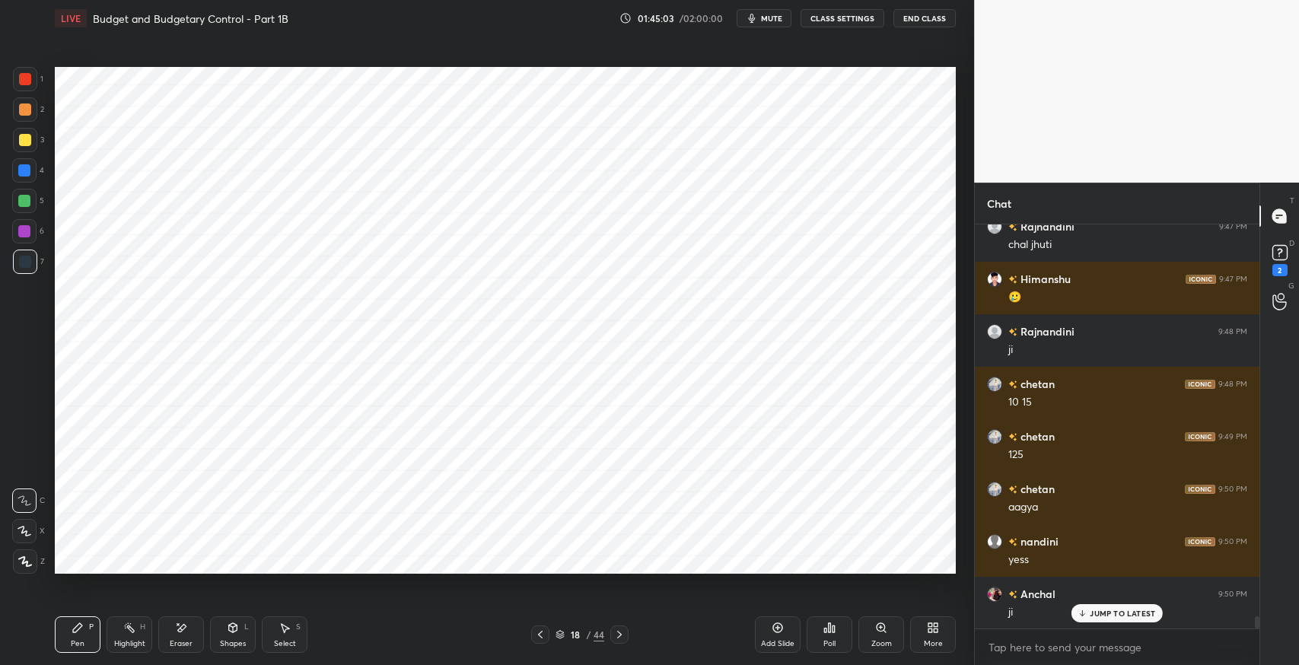
scroll to position [13352, 0]
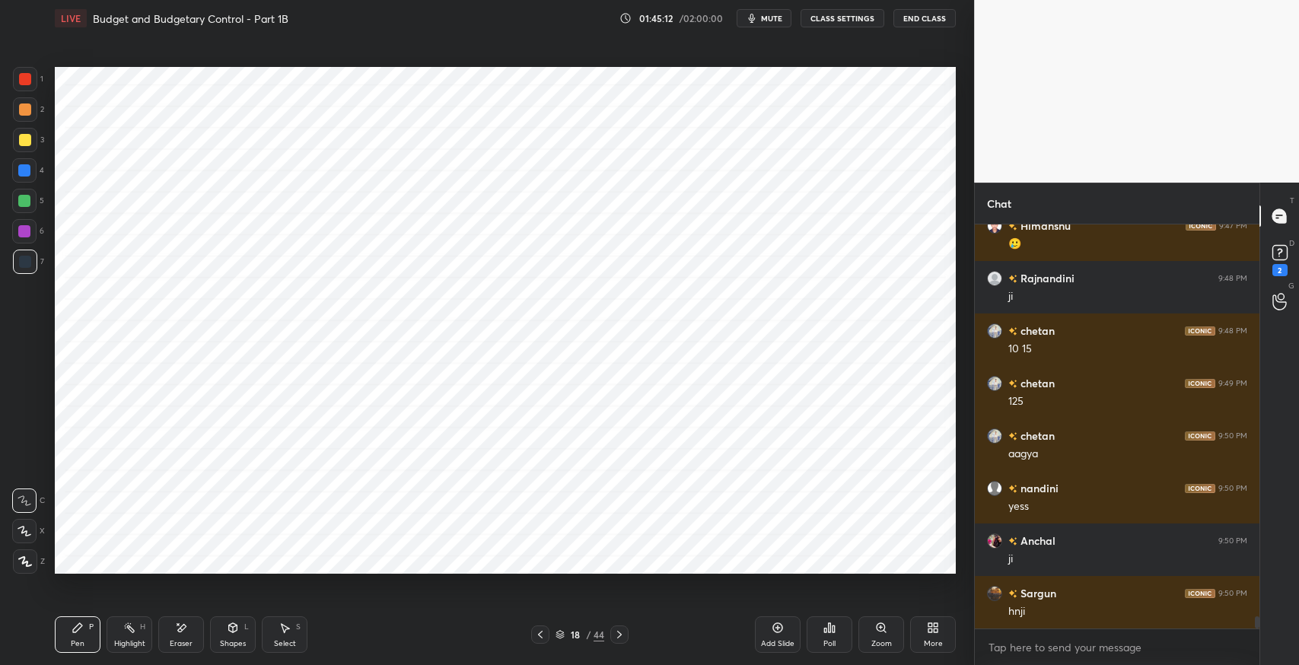
click at [241, 635] on div "Shapes L" at bounding box center [233, 634] width 46 height 37
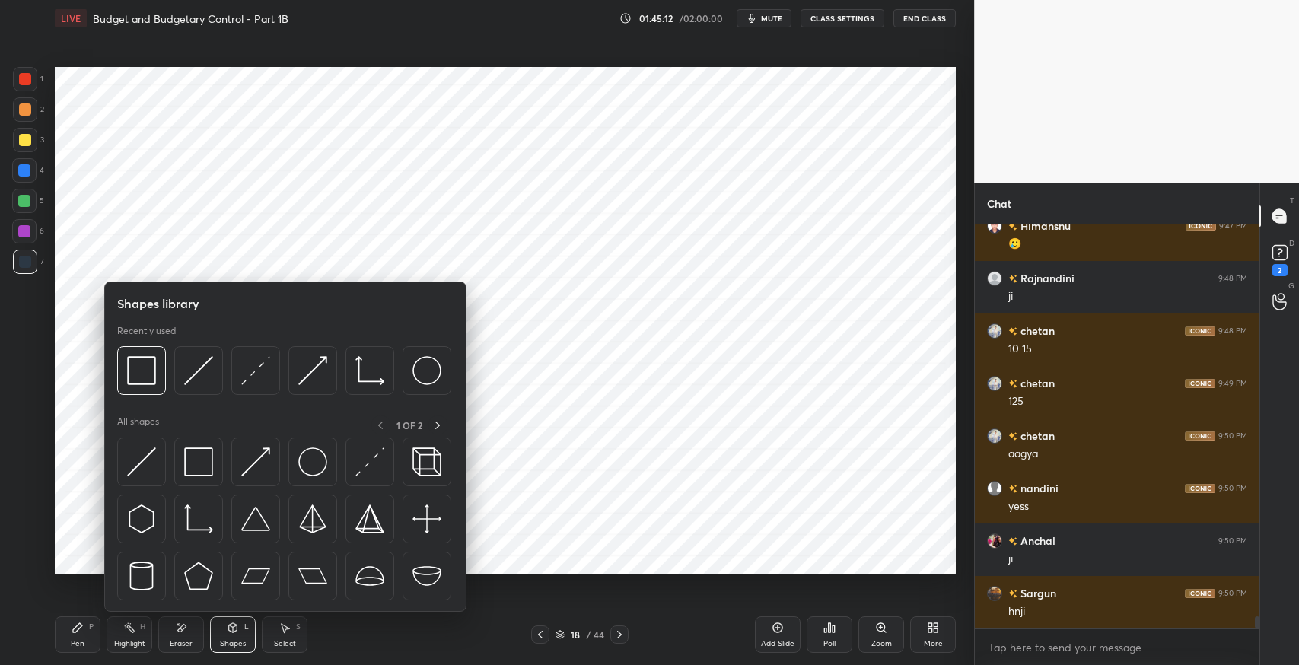
click at [205, 463] on img at bounding box center [198, 462] width 29 height 29
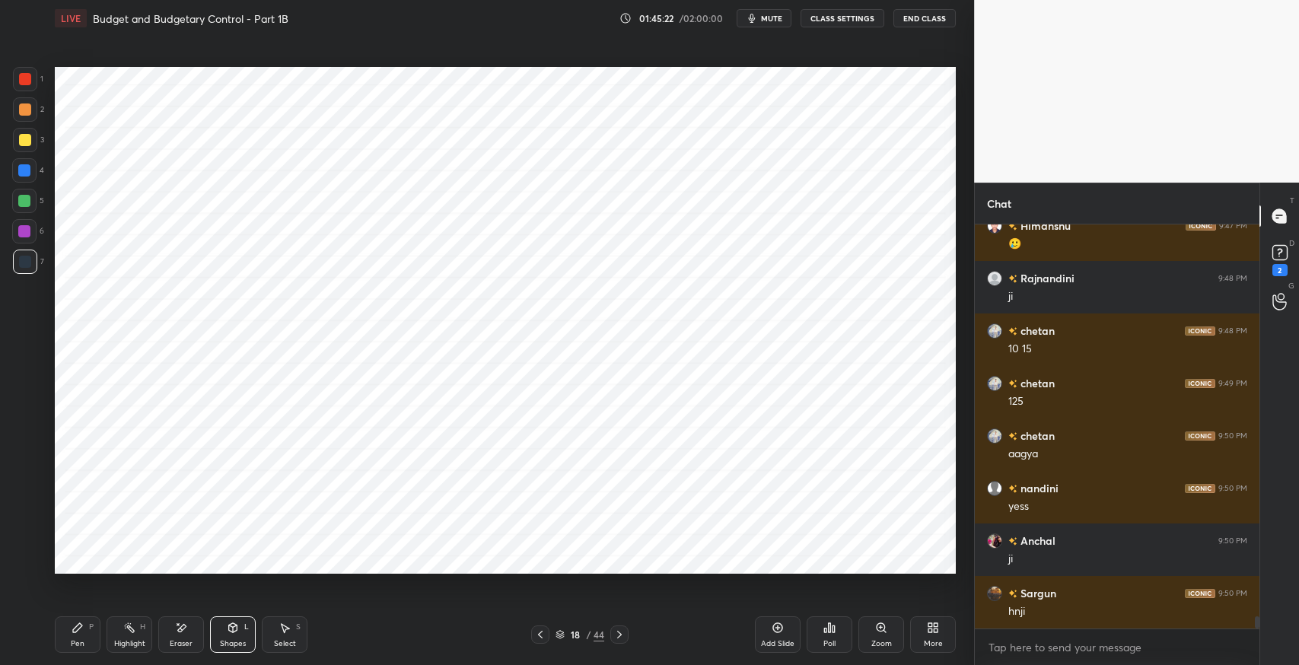
click at [292, 629] on div "Select S" at bounding box center [285, 634] width 46 height 37
click at [516, 94] on div "0 ° Undo Copy Duplicate Duplicate to new slide Delete" at bounding box center [505, 320] width 901 height 507
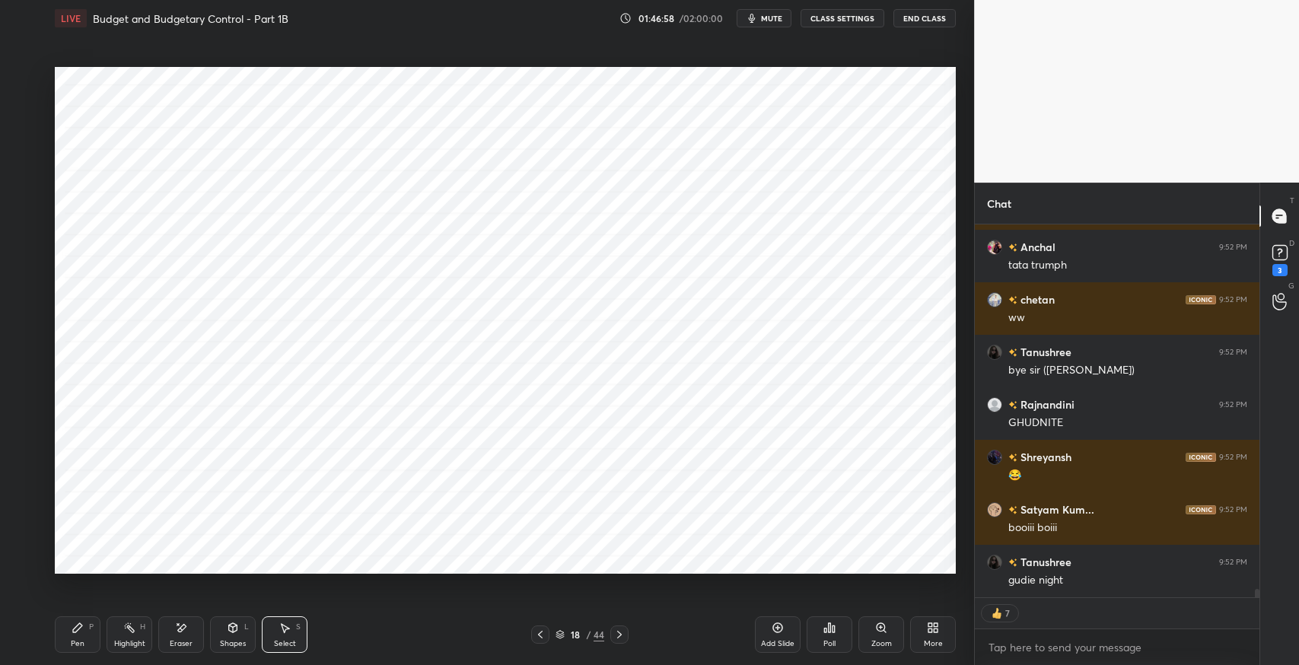
scroll to position [16088, 0]
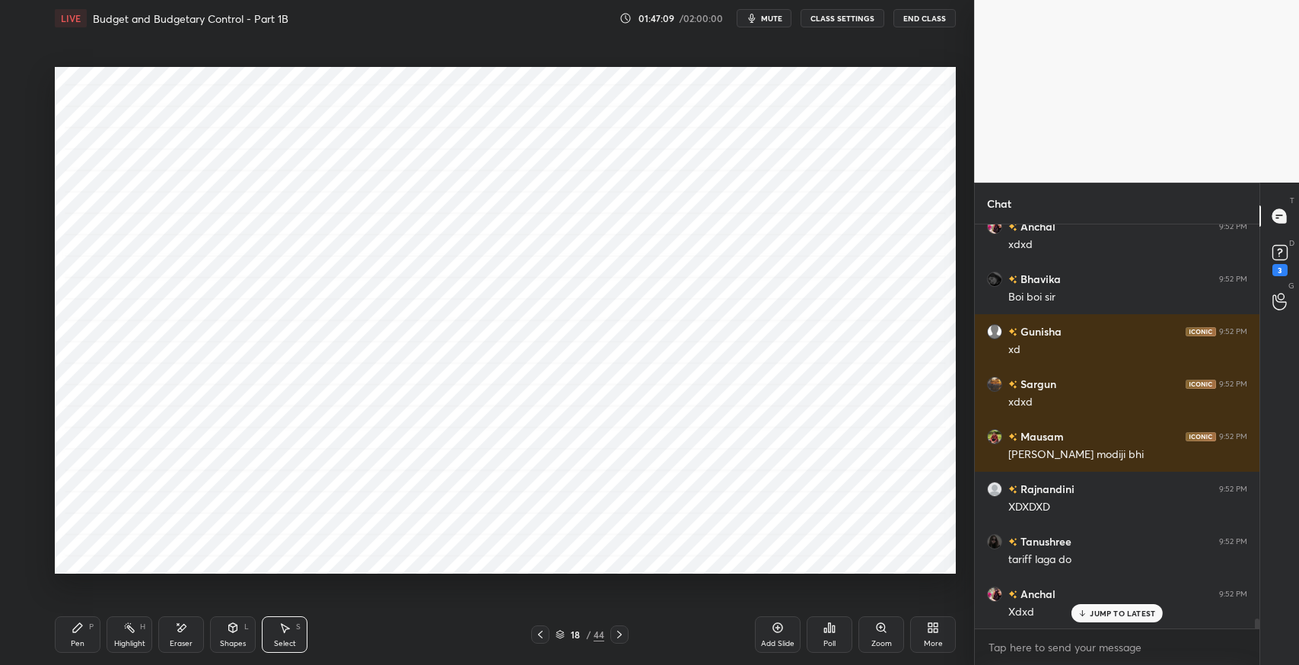
click at [921, 15] on button "End Class" at bounding box center [925, 18] width 62 height 18
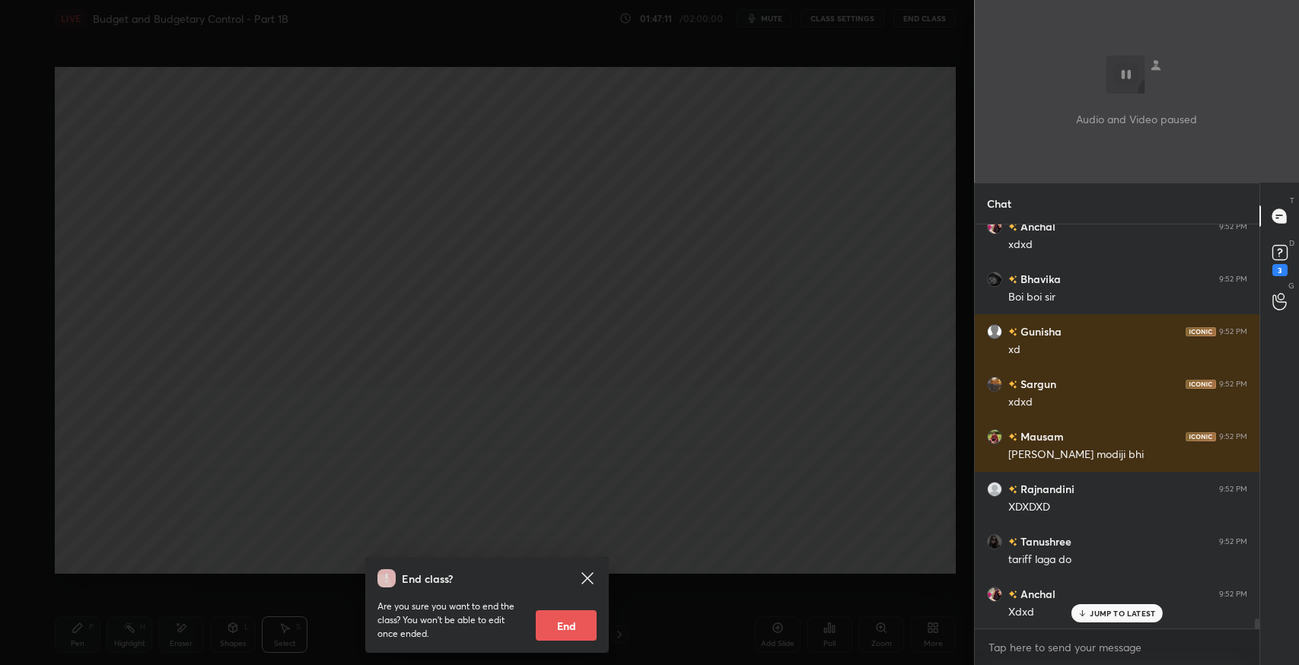
click at [585, 621] on button "End" at bounding box center [566, 625] width 61 height 30
type textarea "x"
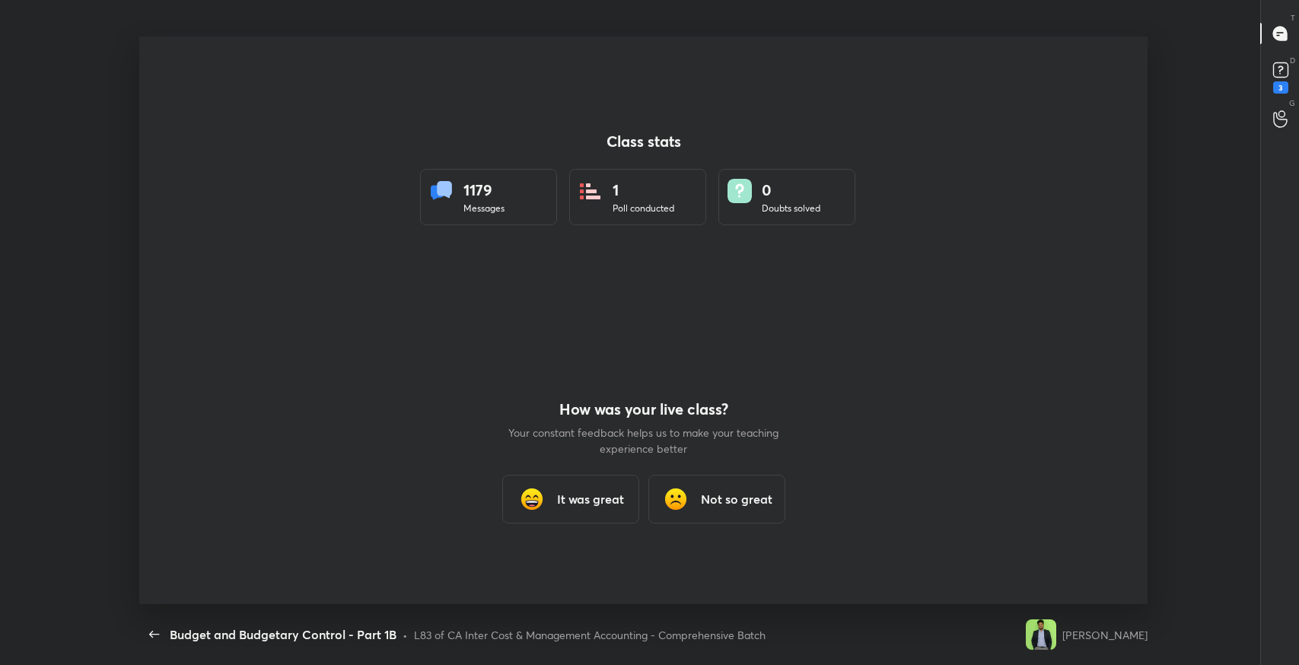
click at [591, 503] on h3 "It was great" at bounding box center [589, 499] width 67 height 18
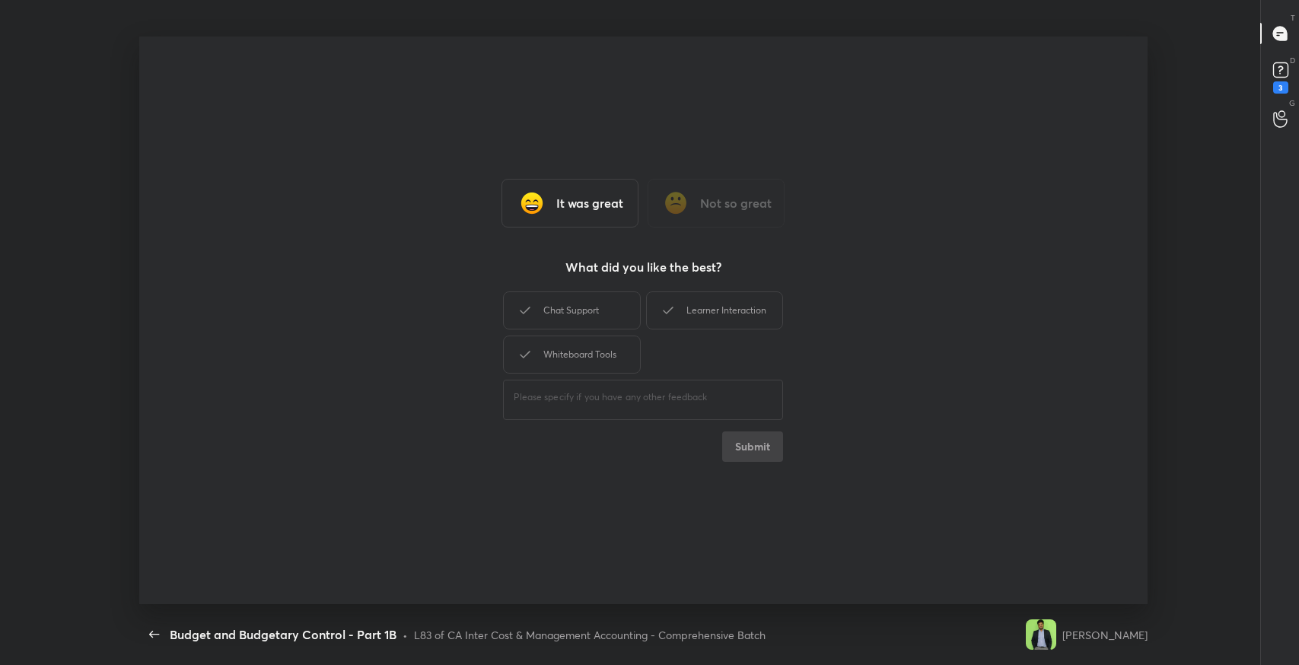
drag, startPoint x: 588, startPoint y: 312, endPoint x: 663, endPoint y: 298, distance: 75.8
click at [597, 307] on div "Chat Support" at bounding box center [571, 310] width 137 height 38
drag, startPoint x: 665, startPoint y: 298, endPoint x: 621, endPoint y: 332, distance: 55.4
click at [666, 300] on div "Learner Interaction" at bounding box center [714, 310] width 137 height 38
click at [611, 346] on div "Whiteboard Tools" at bounding box center [571, 355] width 137 height 38
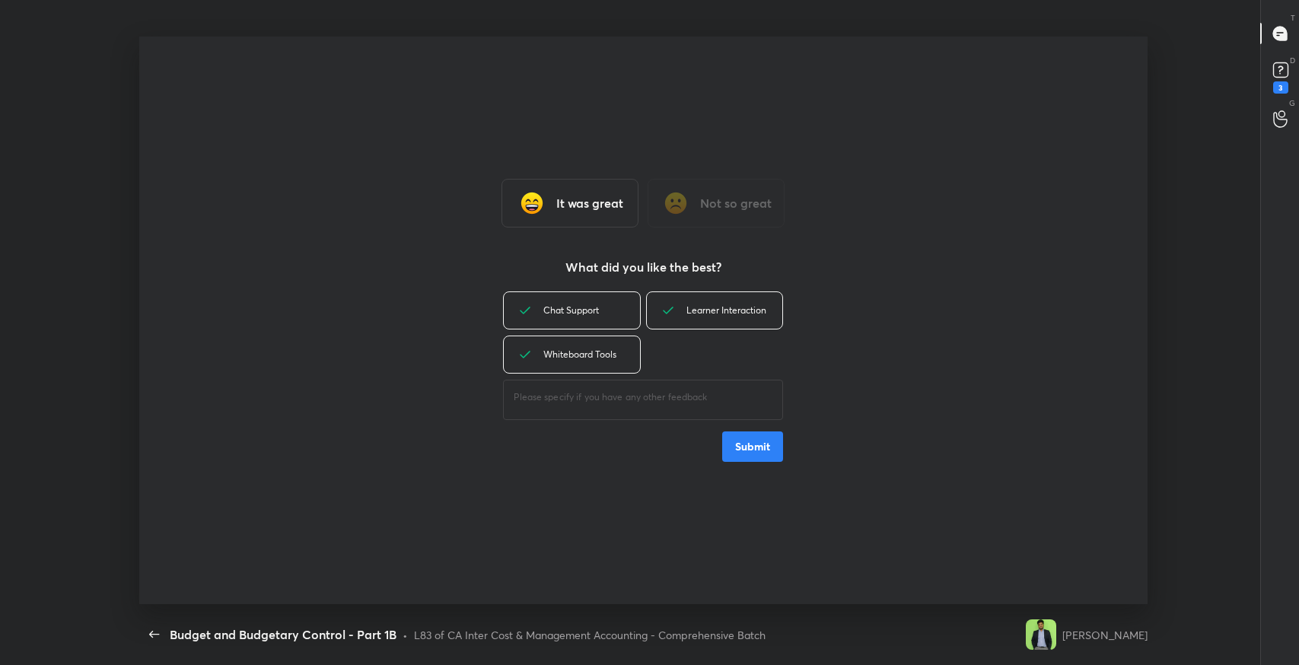
click at [766, 451] on button "Submit" at bounding box center [752, 447] width 61 height 30
